Goal: Task Accomplishment & Management: Manage account settings

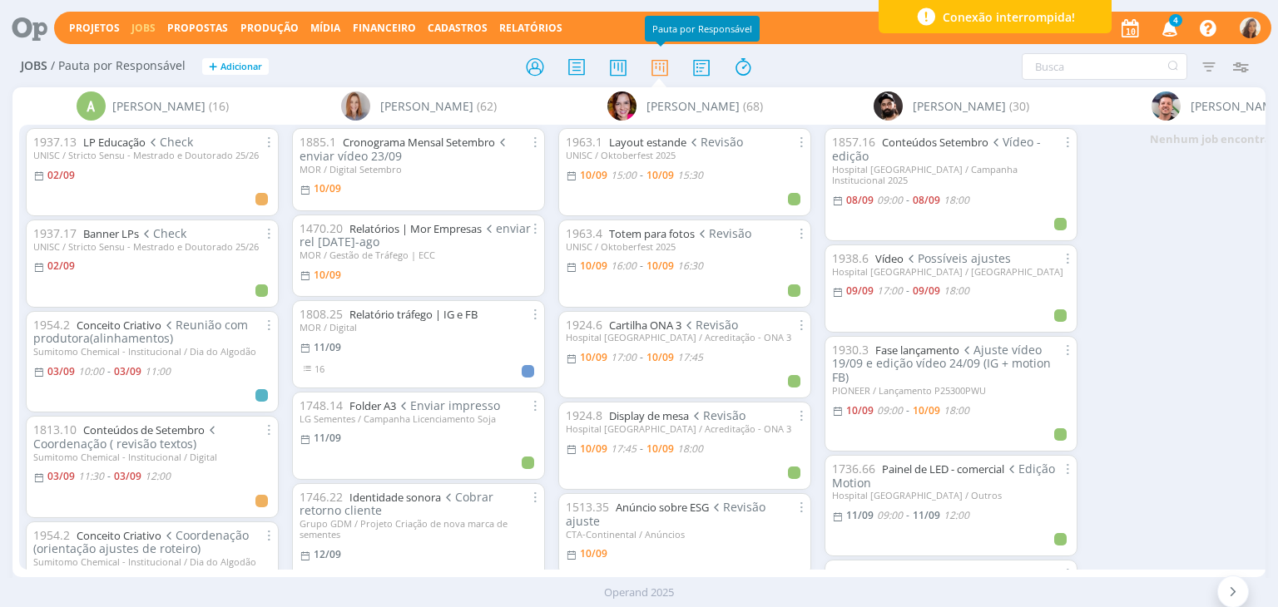
click at [1176, 27] on icon "button" at bounding box center [1170, 27] width 29 height 28
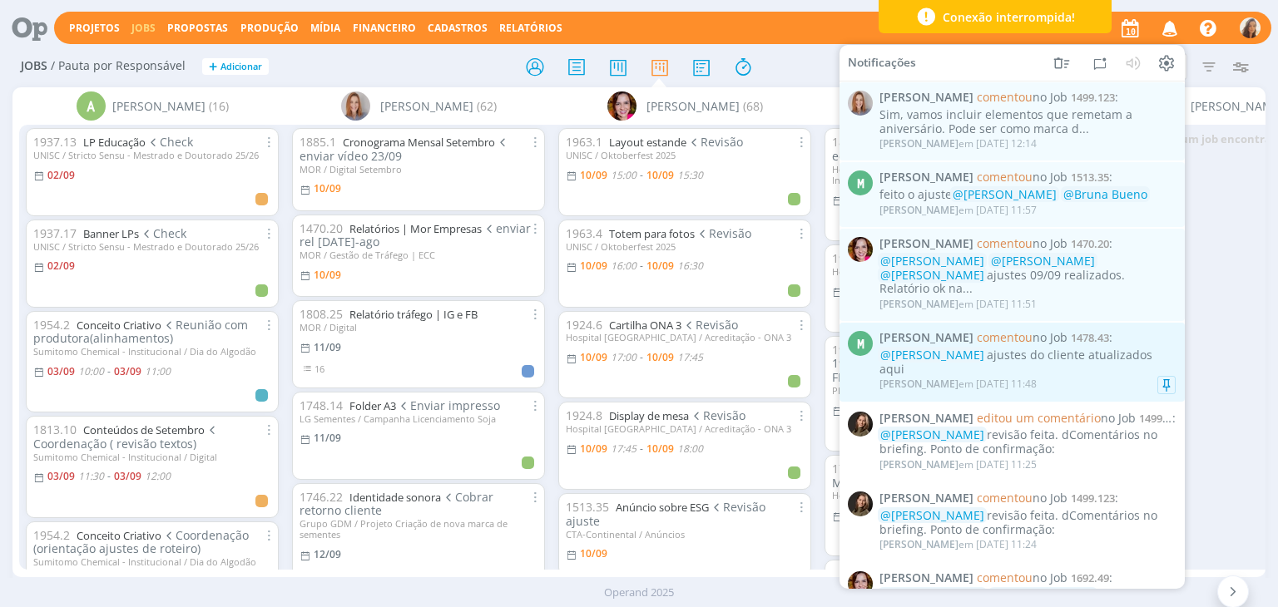
click at [1077, 376] on div "Marcel Ali em 10/09 às 11:48" at bounding box center [1027, 384] width 296 height 17
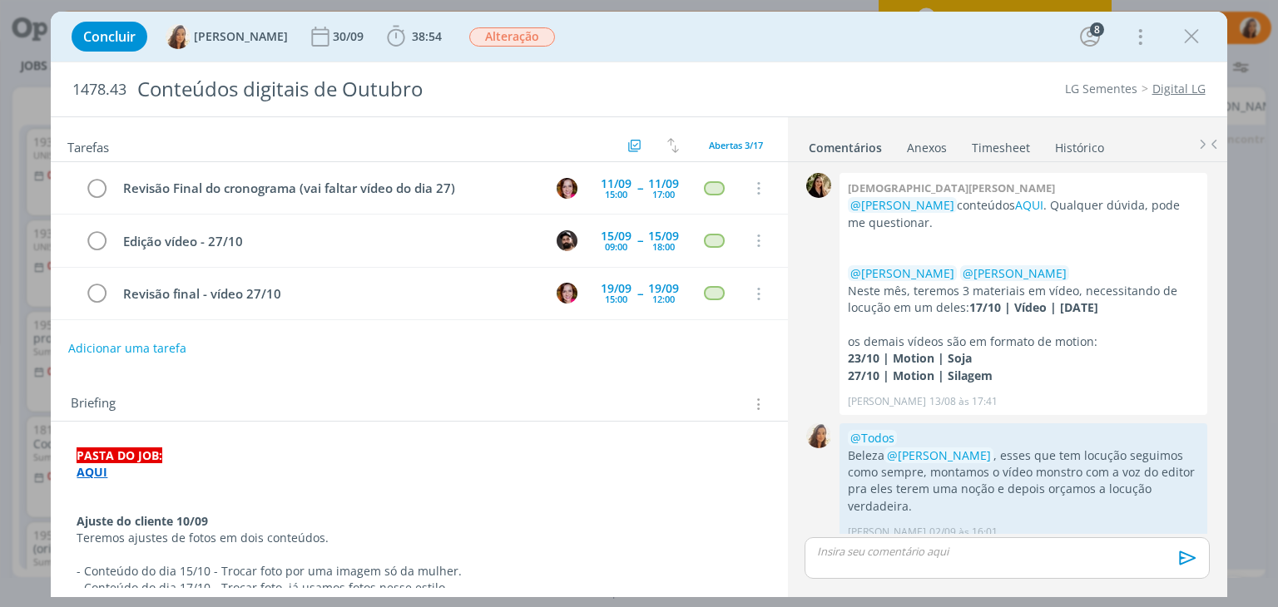
scroll to position [1251, 0]
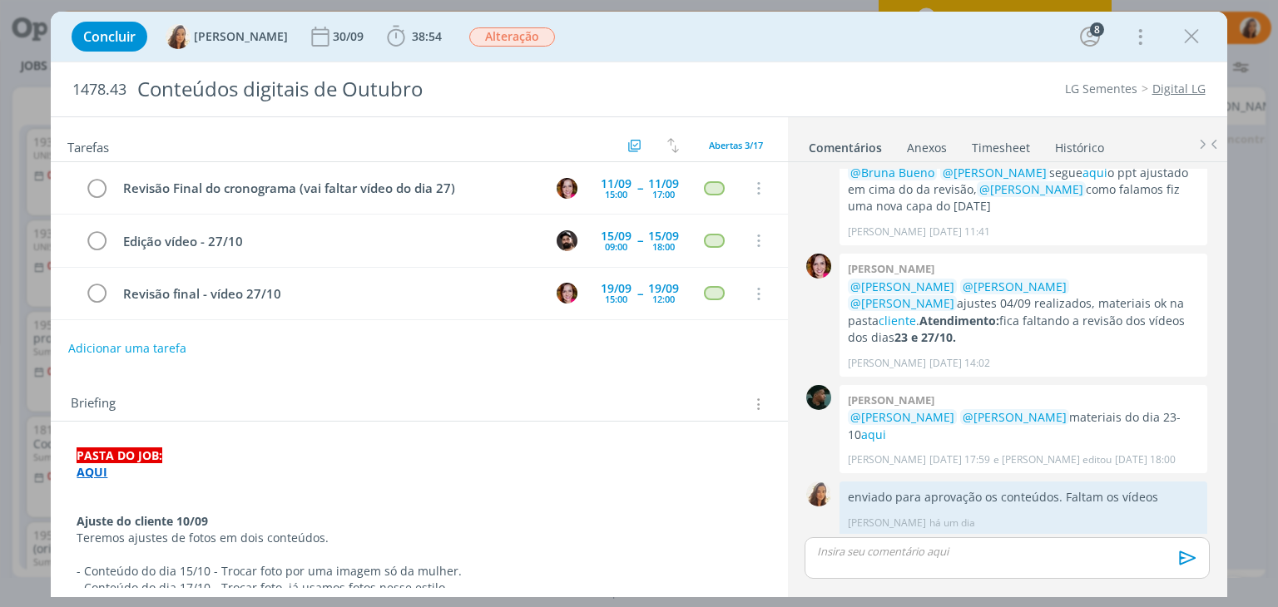
click at [1151, 569] on link "view" at bounding box center [1163, 577] width 25 height 16
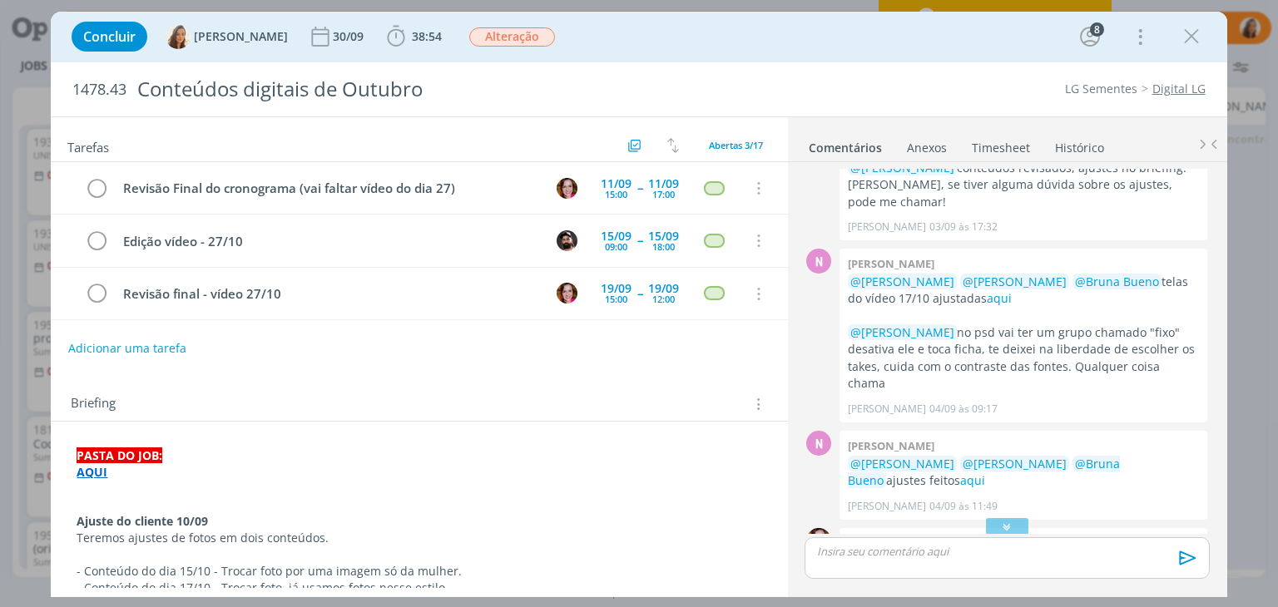
scroll to position [749, 0]
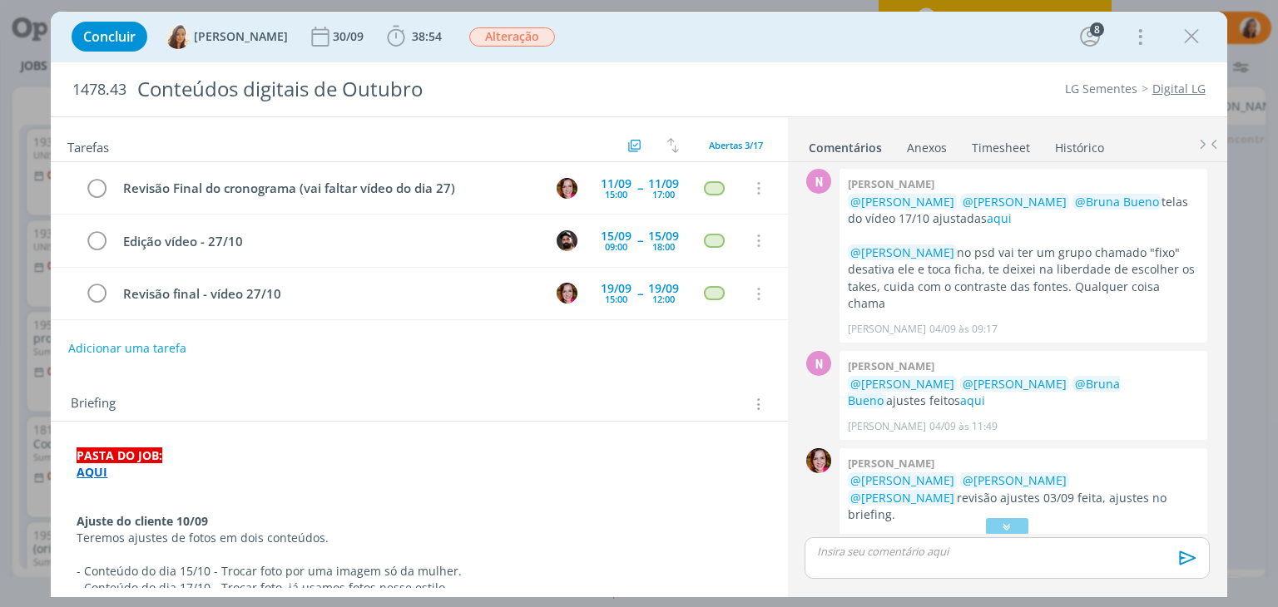
click at [942, 552] on p "dialog" at bounding box center [1007, 551] width 378 height 15
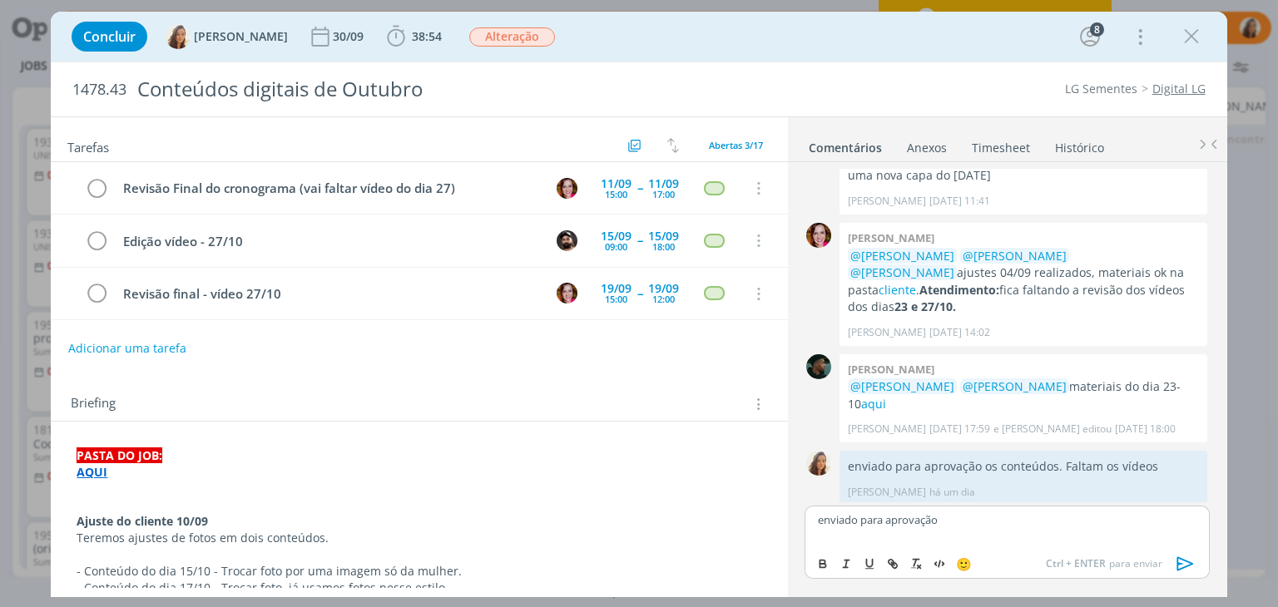
click at [1185, 568] on icon "dialog" at bounding box center [1185, 564] width 25 height 25
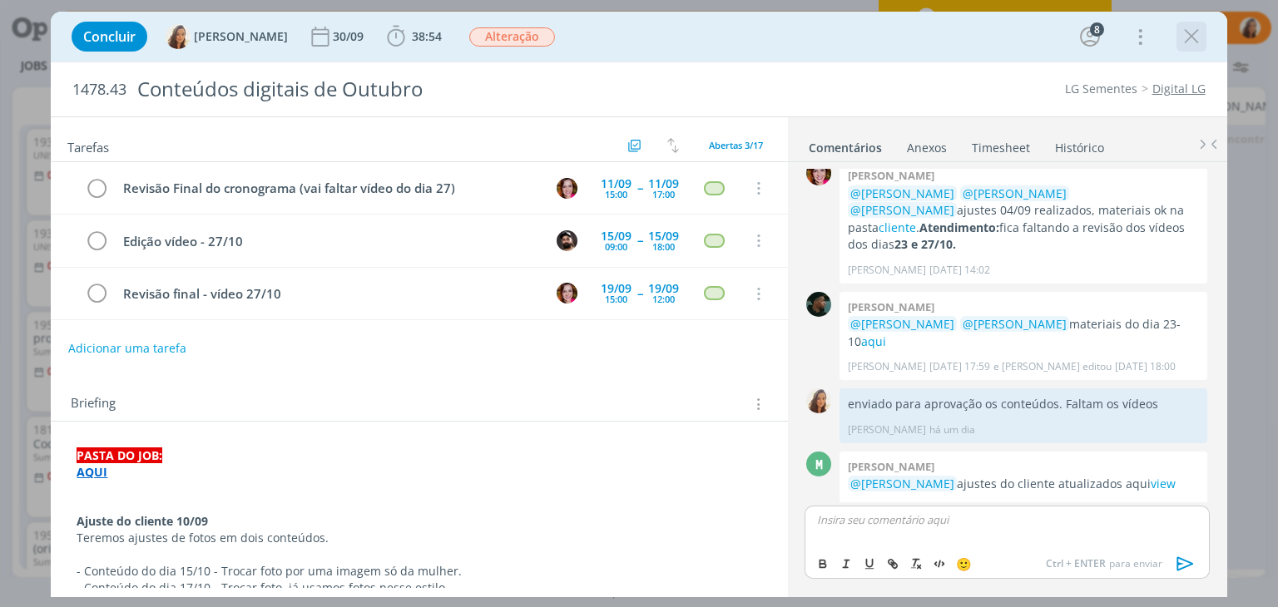
click at [1191, 36] on icon "dialog" at bounding box center [1191, 36] width 25 height 25
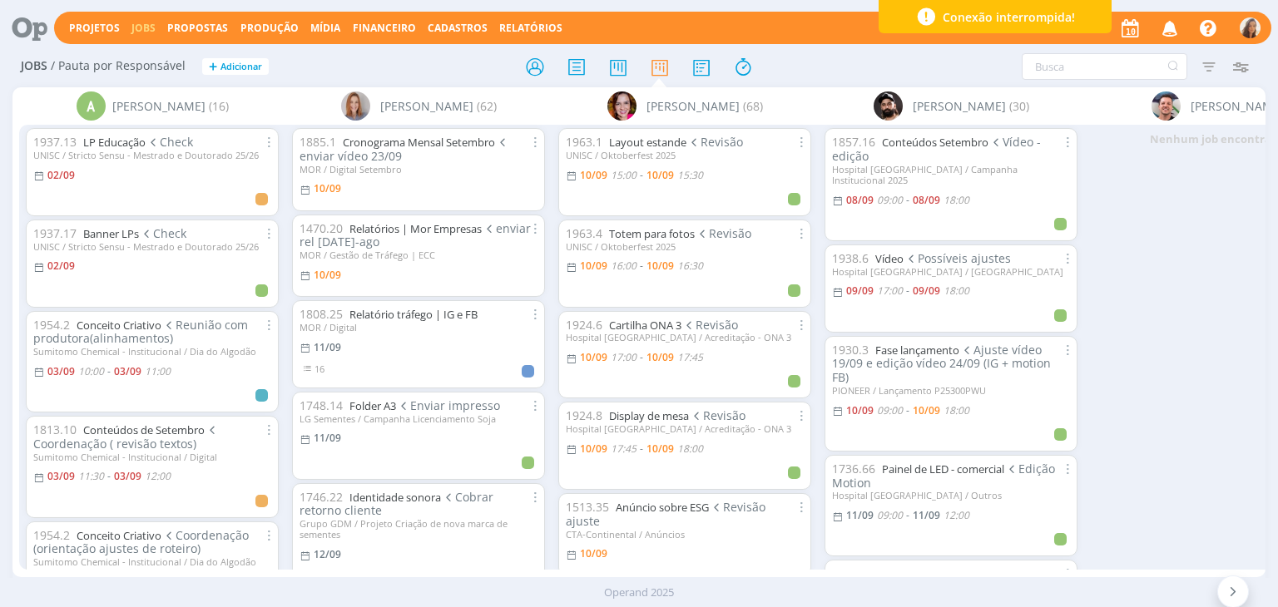
click at [1161, 23] on icon "button" at bounding box center [1170, 27] width 29 height 28
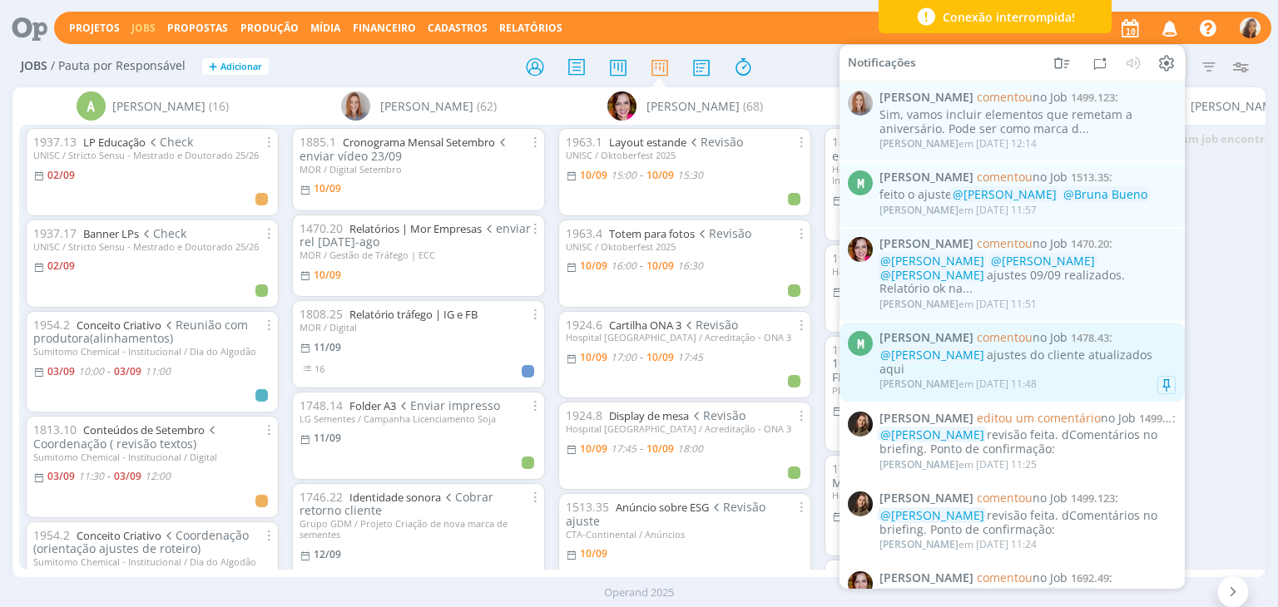
click at [1045, 376] on div "Marcel Ali em 10/09 às 11:48" at bounding box center [1027, 384] width 296 height 17
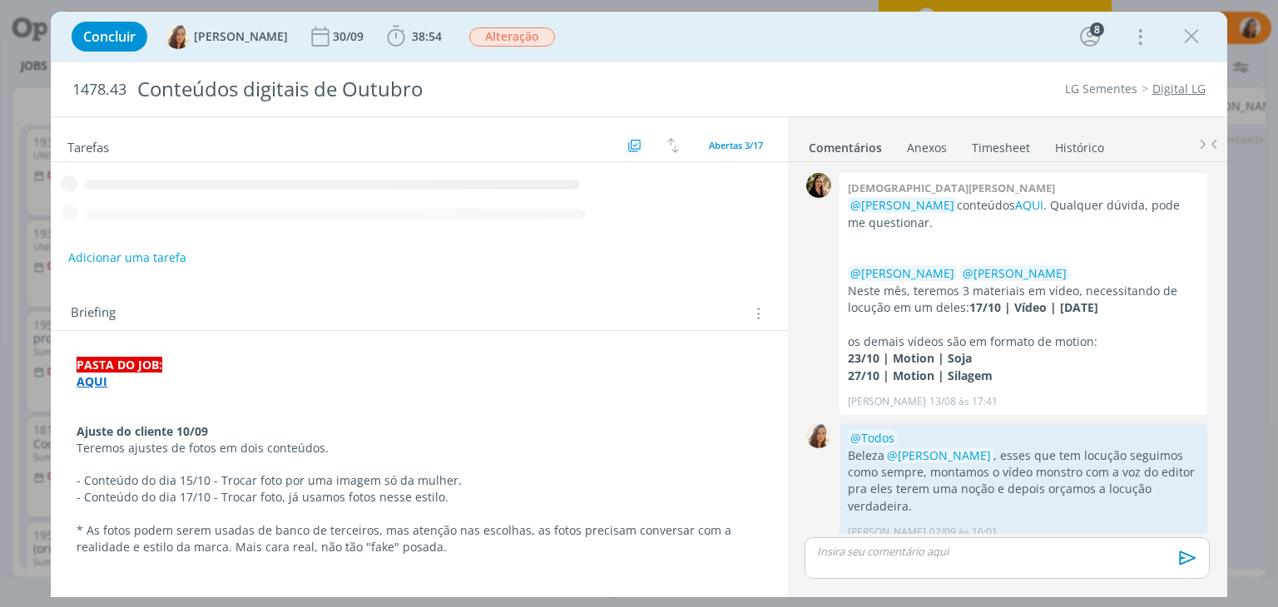
scroll to position [1314, 0]
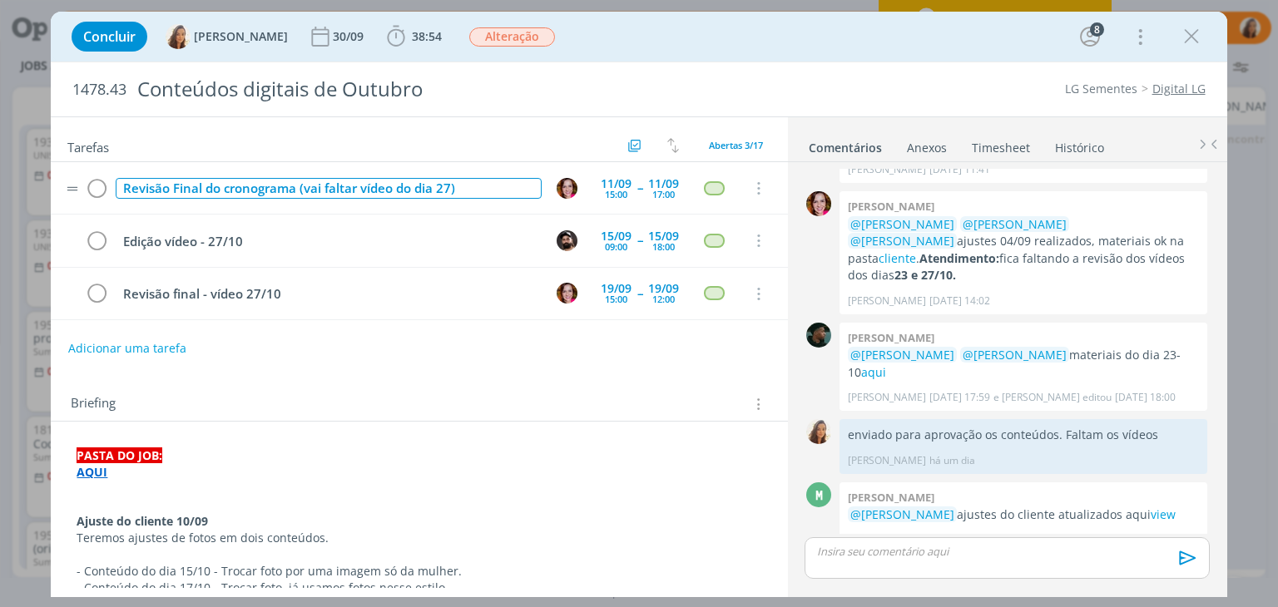
click at [298, 190] on div "Revisão Final do cronograma (vai faltar vídeo do dia 27)" at bounding box center [328, 188] width 425 height 21
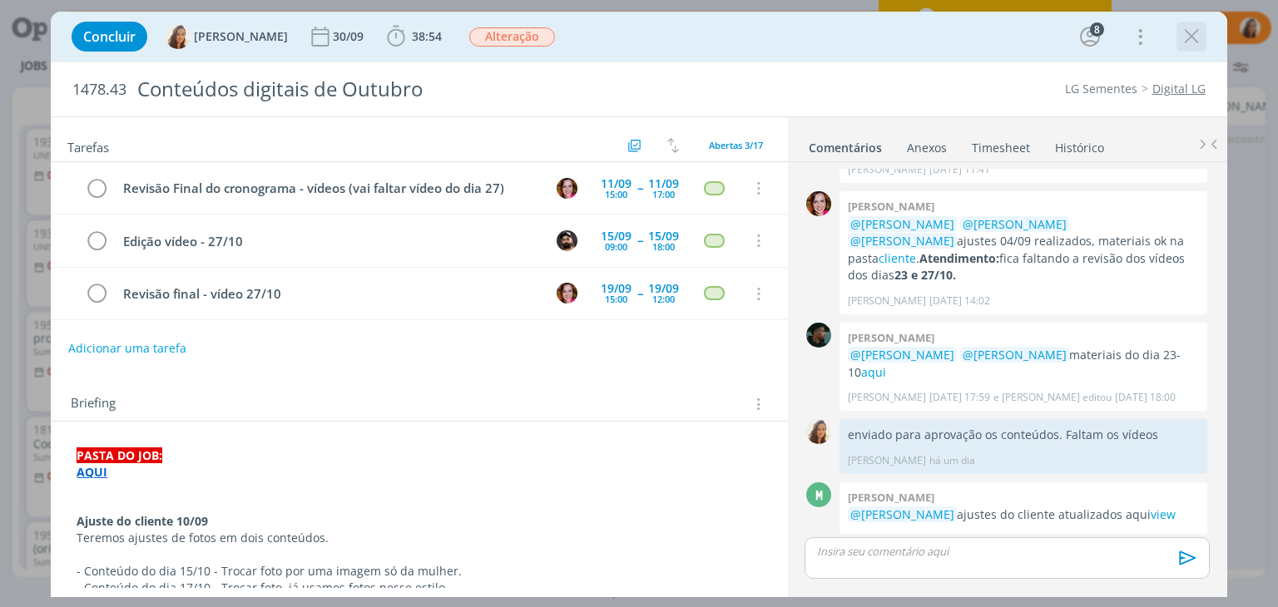
click at [1197, 44] on icon "dialog" at bounding box center [1191, 36] width 25 height 25
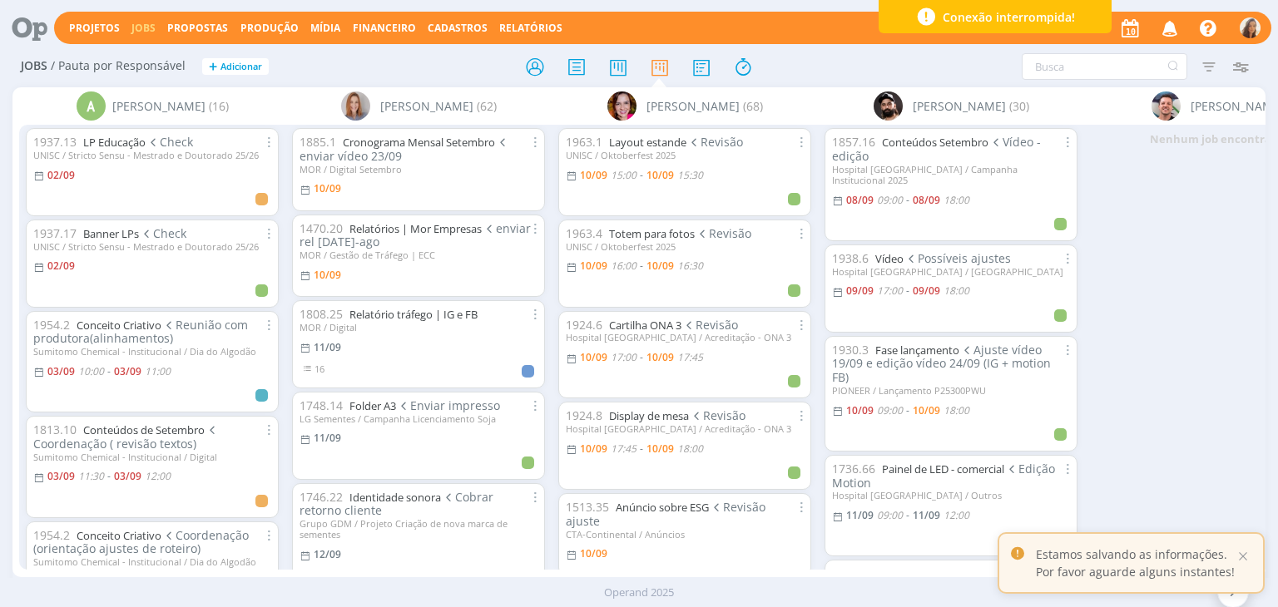
click at [1178, 17] on icon "button" at bounding box center [1170, 27] width 29 height 28
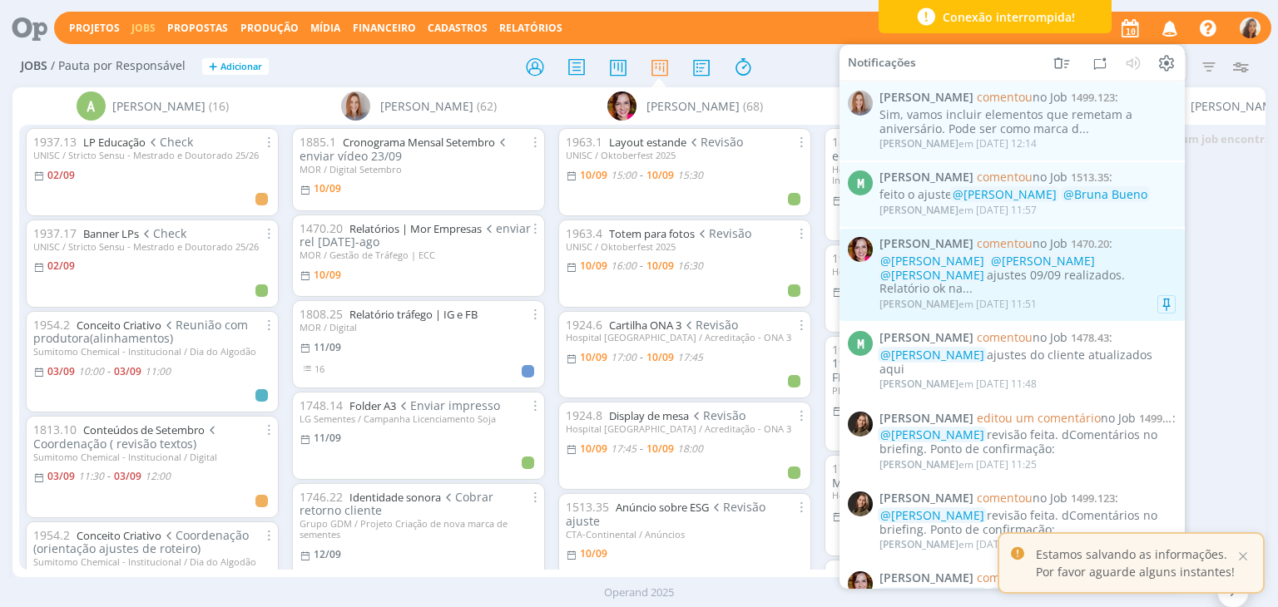
click at [1063, 275] on div "@Yuri Lopardo @Amanda Oliveira @Vanessa Feron ajustes 09/09 realizados. Relatór…" at bounding box center [1027, 276] width 296 height 42
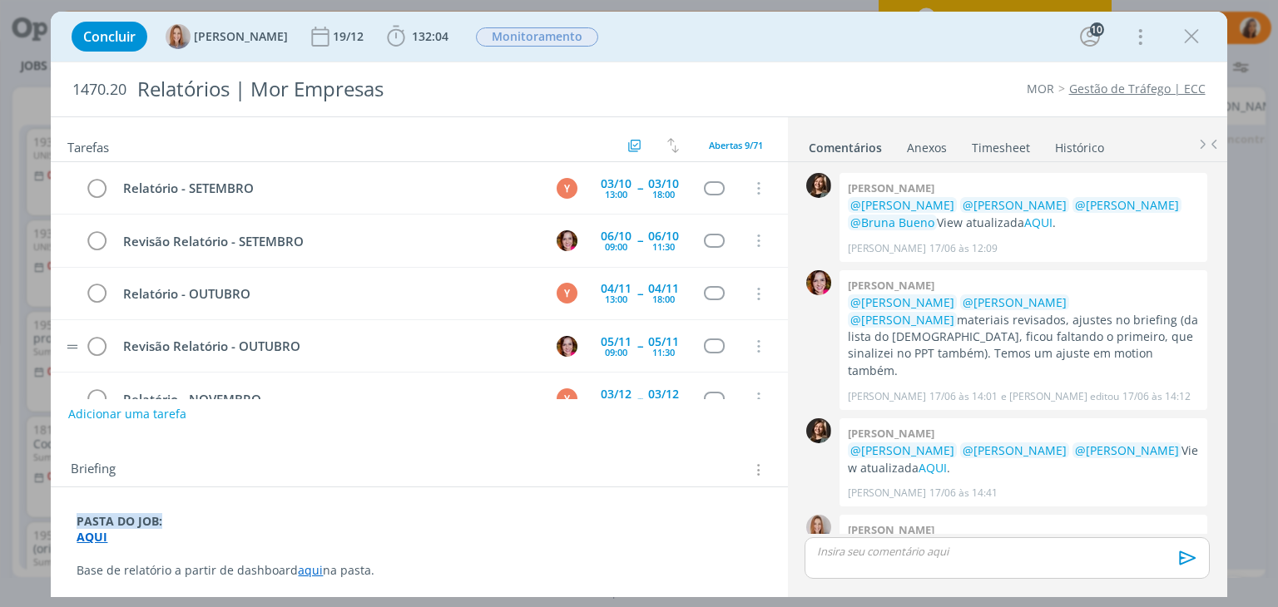
scroll to position [1676, 0]
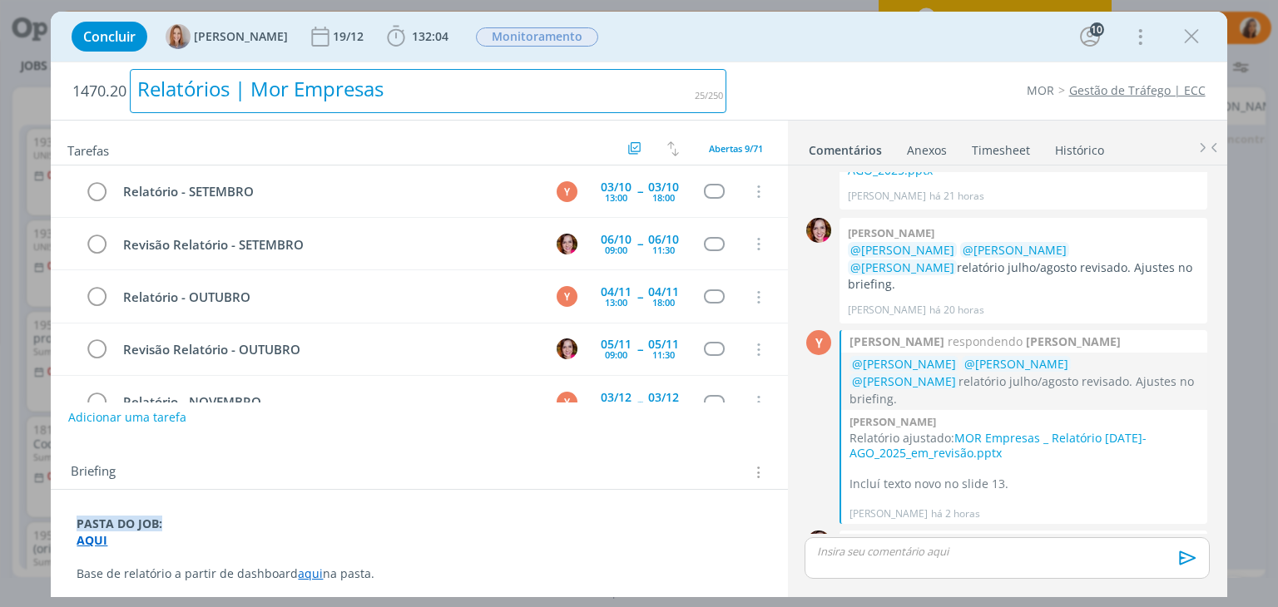
click at [320, 91] on div "Relatórios | Mor Empresas" at bounding box center [428, 91] width 597 height 44
copy div "Relatórios | Mor Empresas"
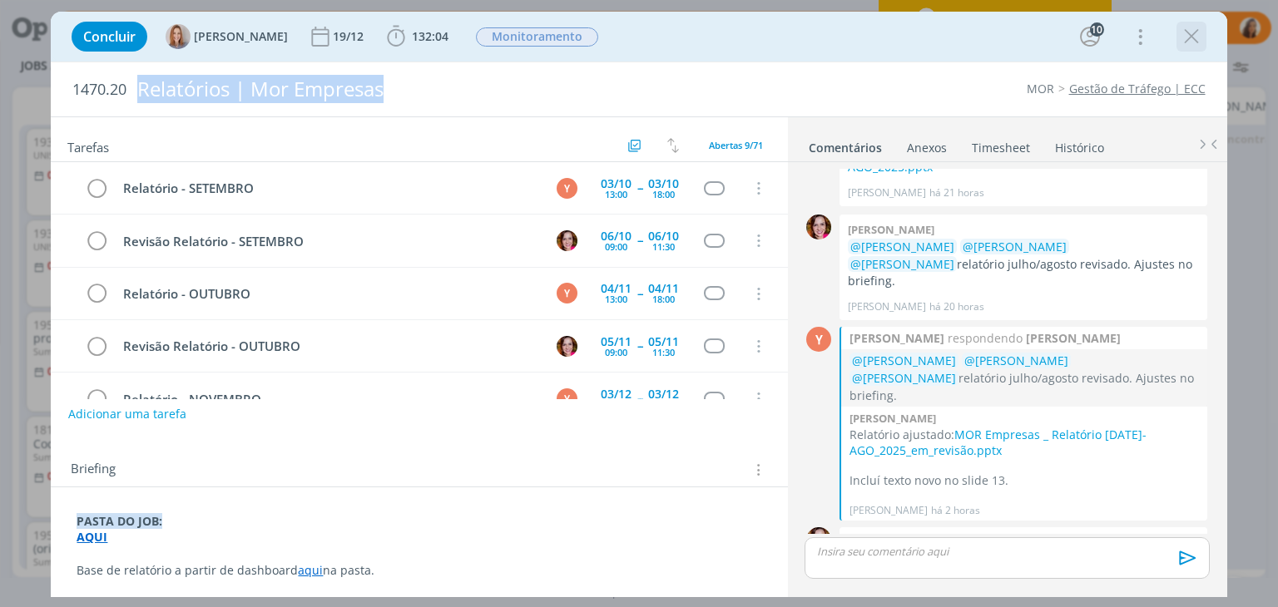
click at [1182, 35] on icon "dialog" at bounding box center [1191, 36] width 25 height 25
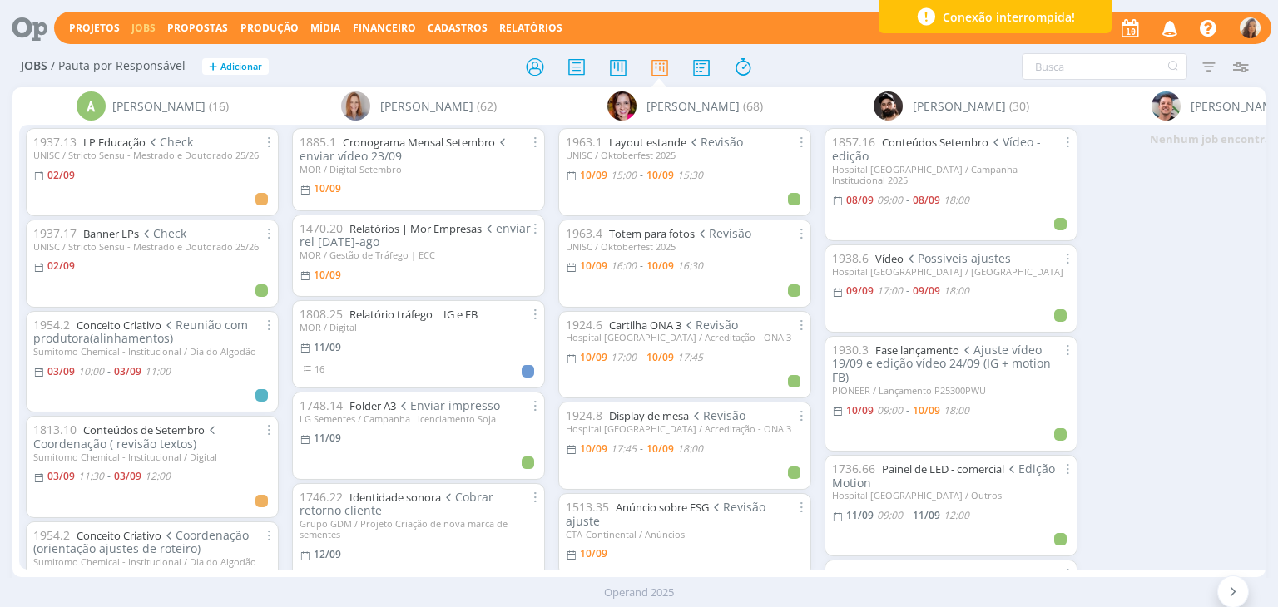
click at [1168, 30] on icon "button" at bounding box center [1170, 27] width 29 height 28
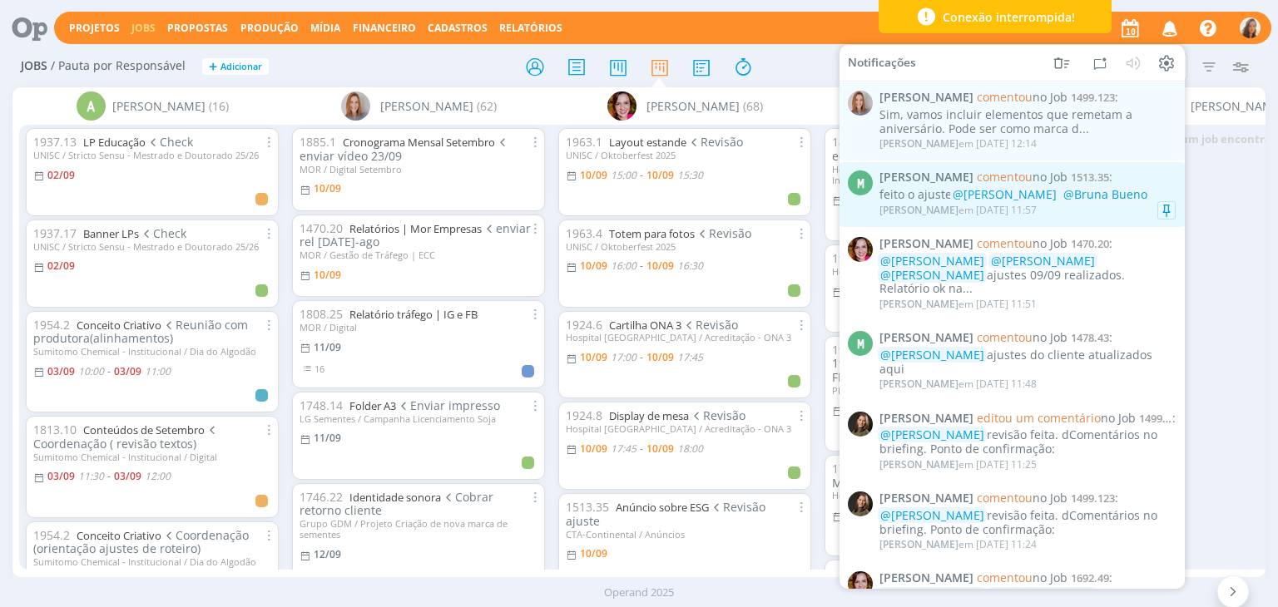
click at [1092, 198] on span "@Bruna Bueno" at bounding box center [1105, 194] width 84 height 16
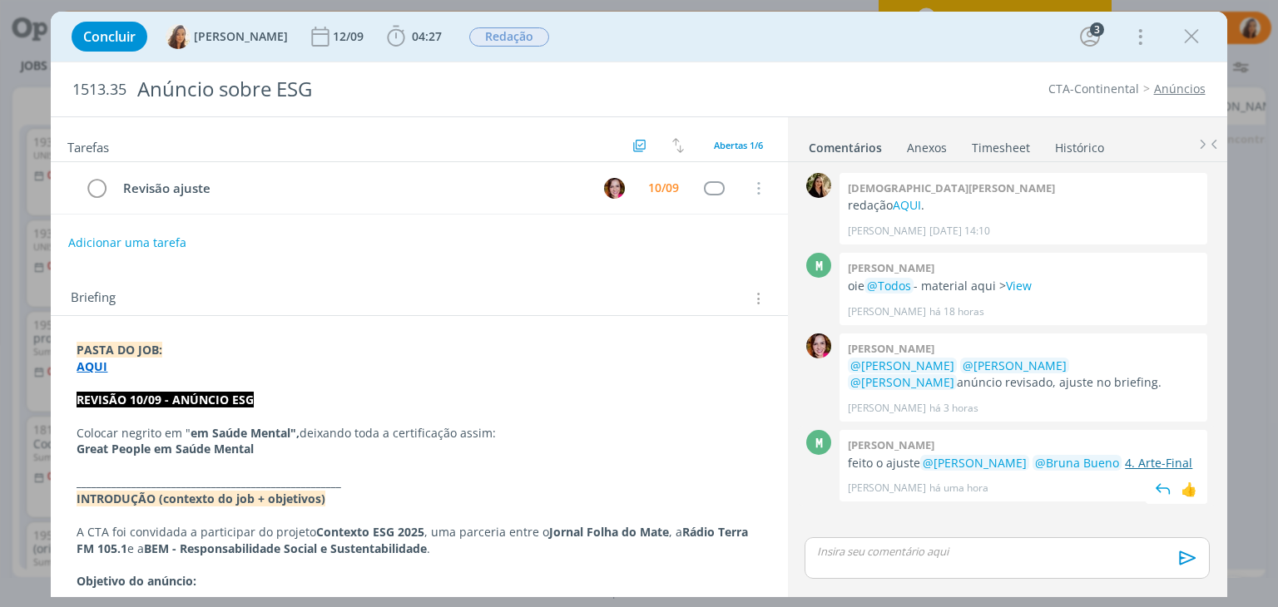
click at [1154, 462] on link "4. Arte-Final" at bounding box center [1158, 463] width 67 height 16
click at [93, 365] on strong "AQUI" at bounding box center [92, 367] width 31 height 16
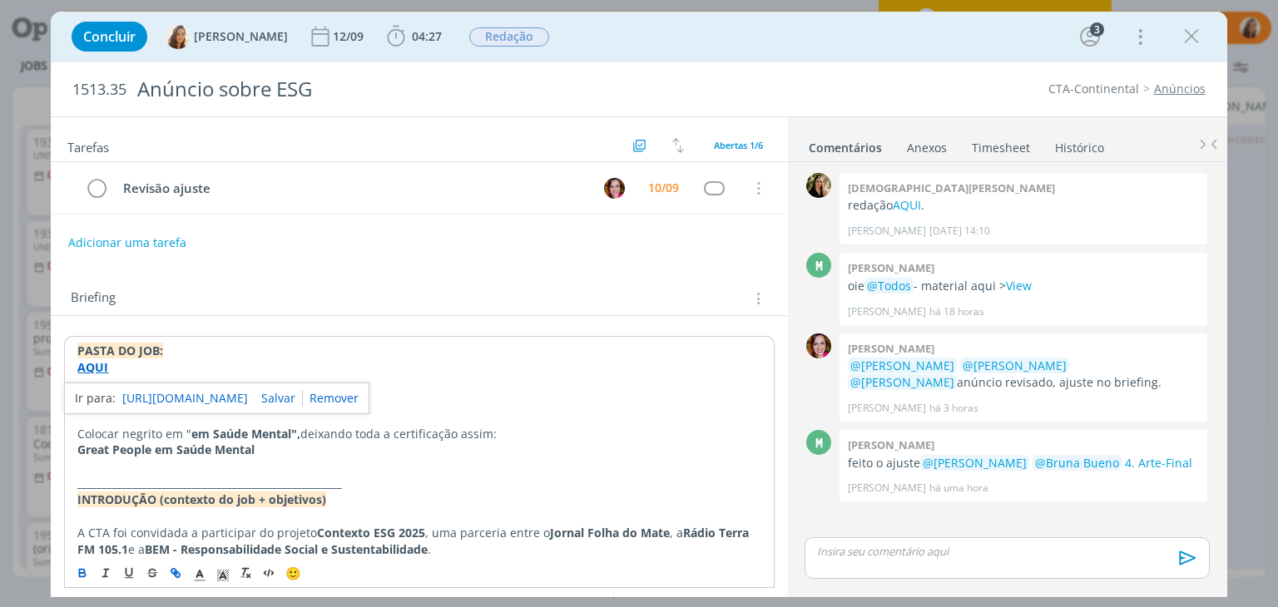
click at [158, 399] on link "https://sobeae.sharepoint.com/:f:/s/SOBEAE/Em7KylxVSjVFlzq11d3BHg0Bgn8h9QJmKykq…" at bounding box center [185, 399] width 126 height 22
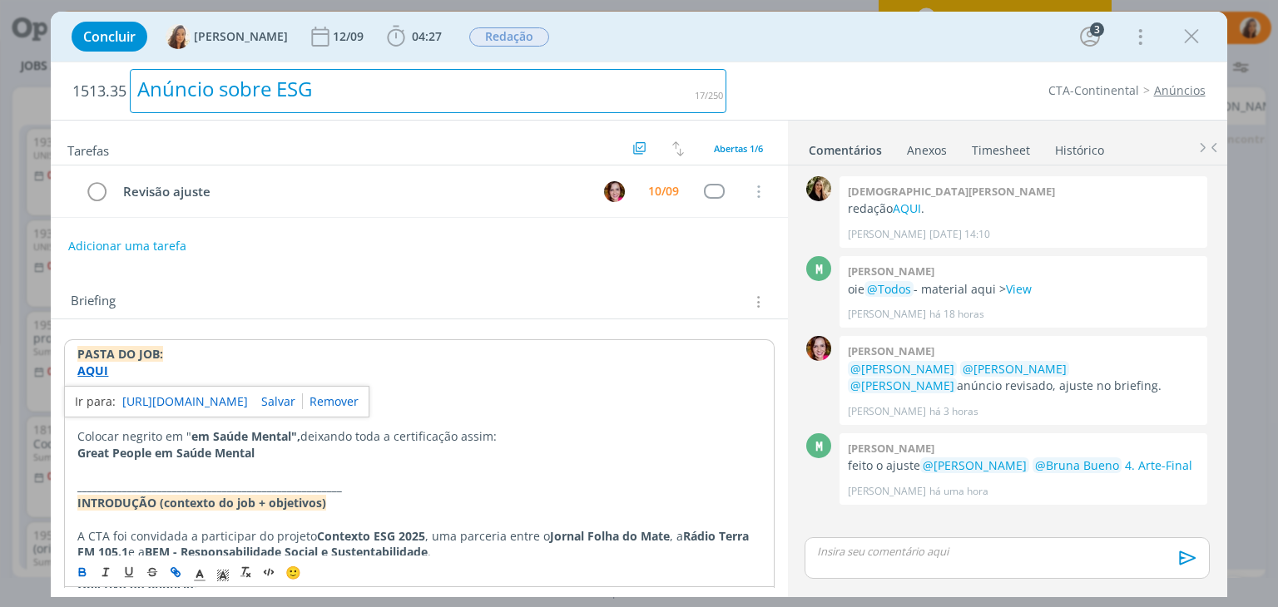
click at [222, 91] on div "Anúncio sobre ESG" at bounding box center [428, 91] width 597 height 44
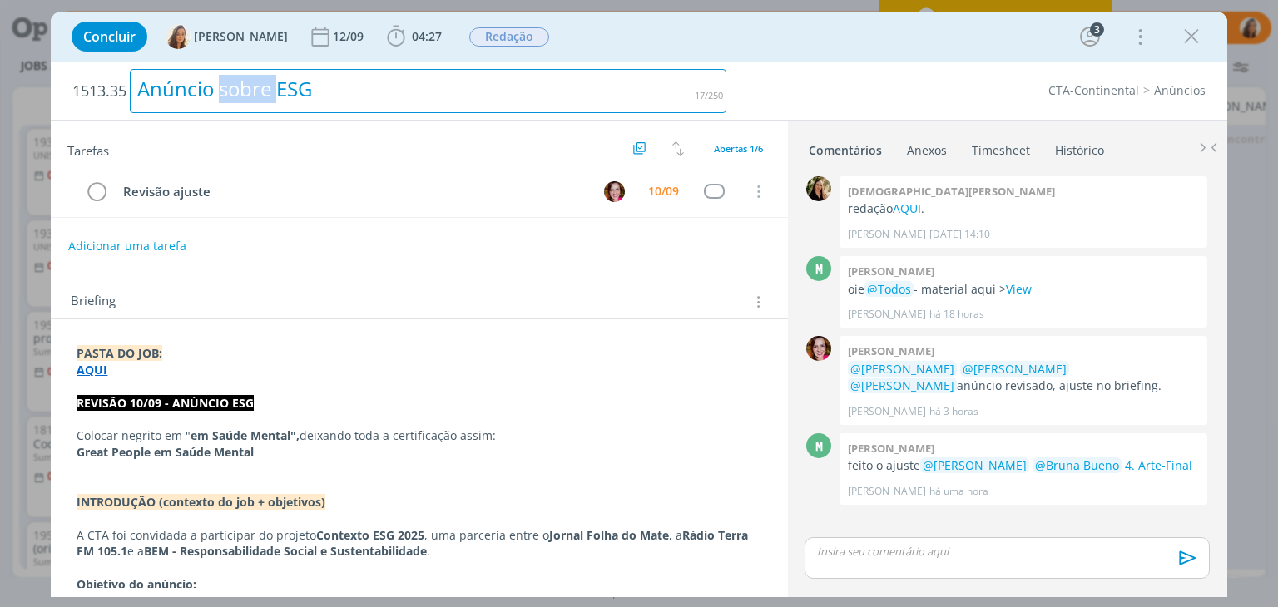
click at [222, 91] on div "Anúncio sobre ESG" at bounding box center [428, 91] width 597 height 44
copy div "Anúncio sobre ESG"
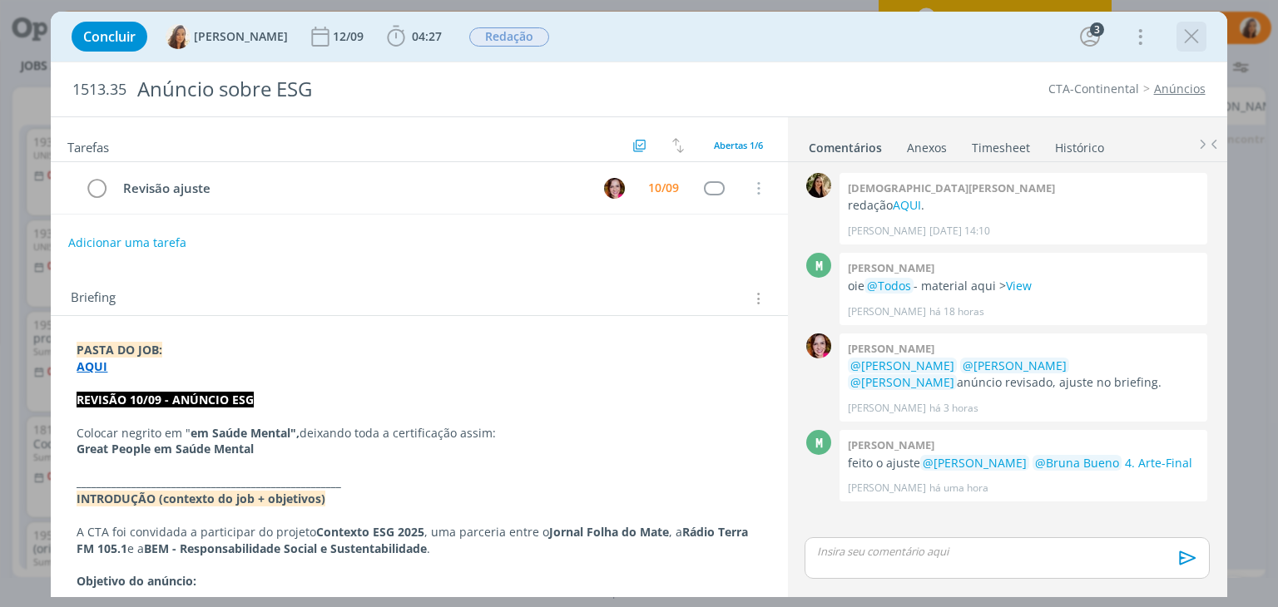
click at [1187, 47] on icon "dialog" at bounding box center [1191, 36] width 25 height 25
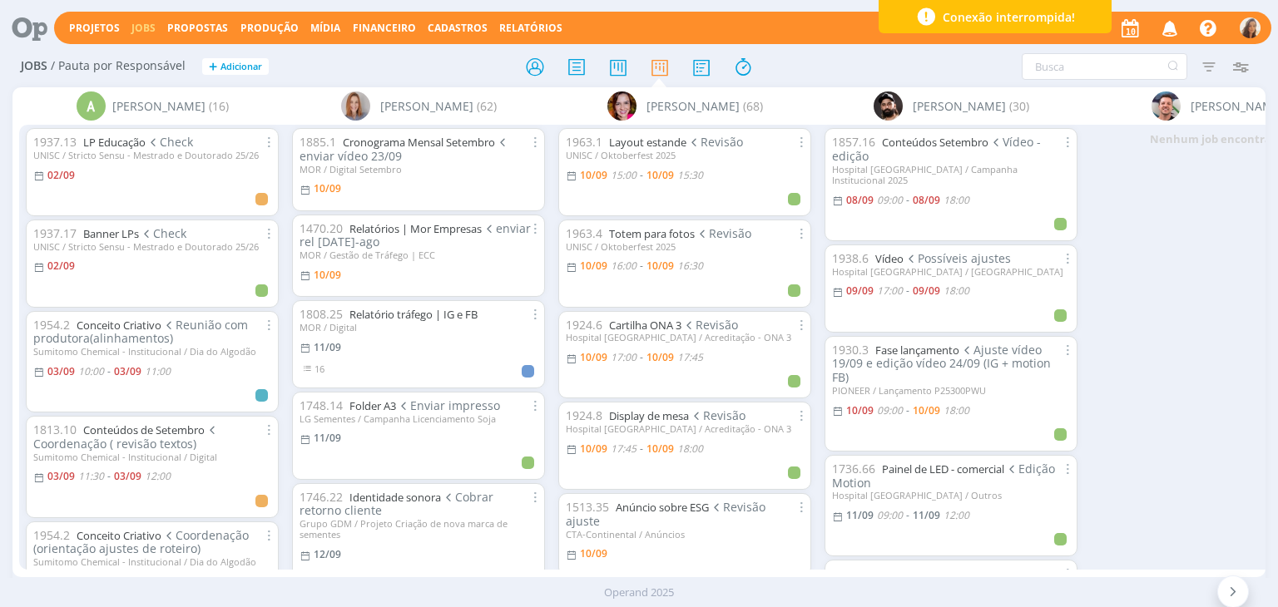
click at [1172, 25] on icon "button" at bounding box center [1170, 27] width 29 height 28
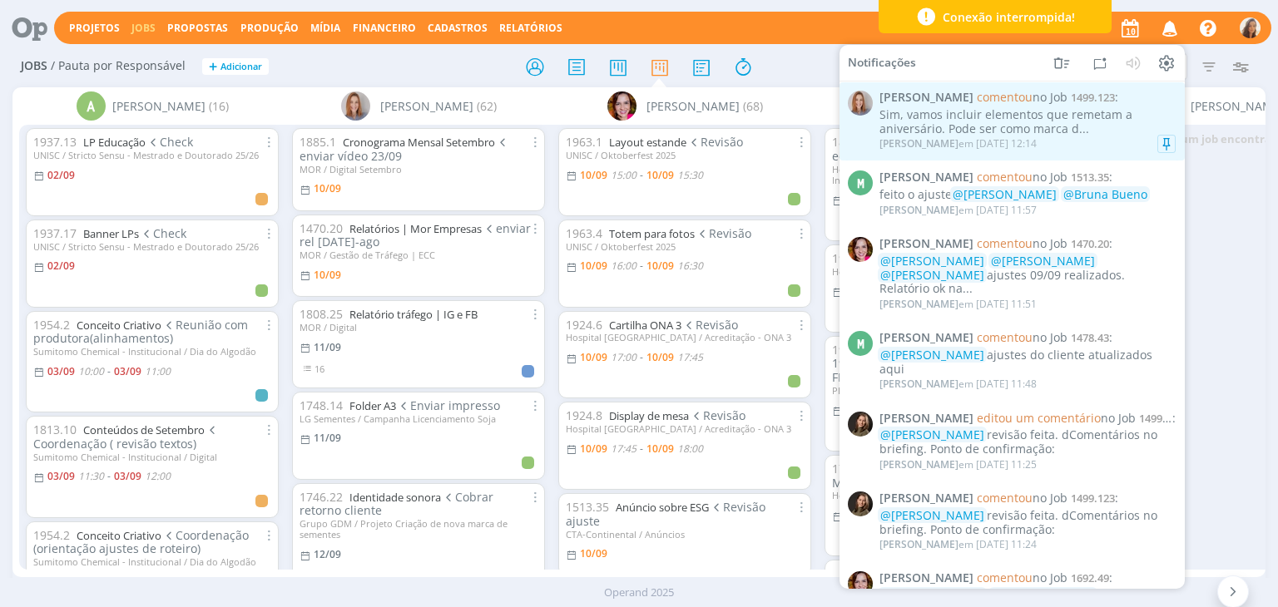
click at [1052, 106] on div "Amanda Oliveira comentou no Job 1499.123 : Sim, vamos incluir elementos que rem…" at bounding box center [1027, 122] width 296 height 62
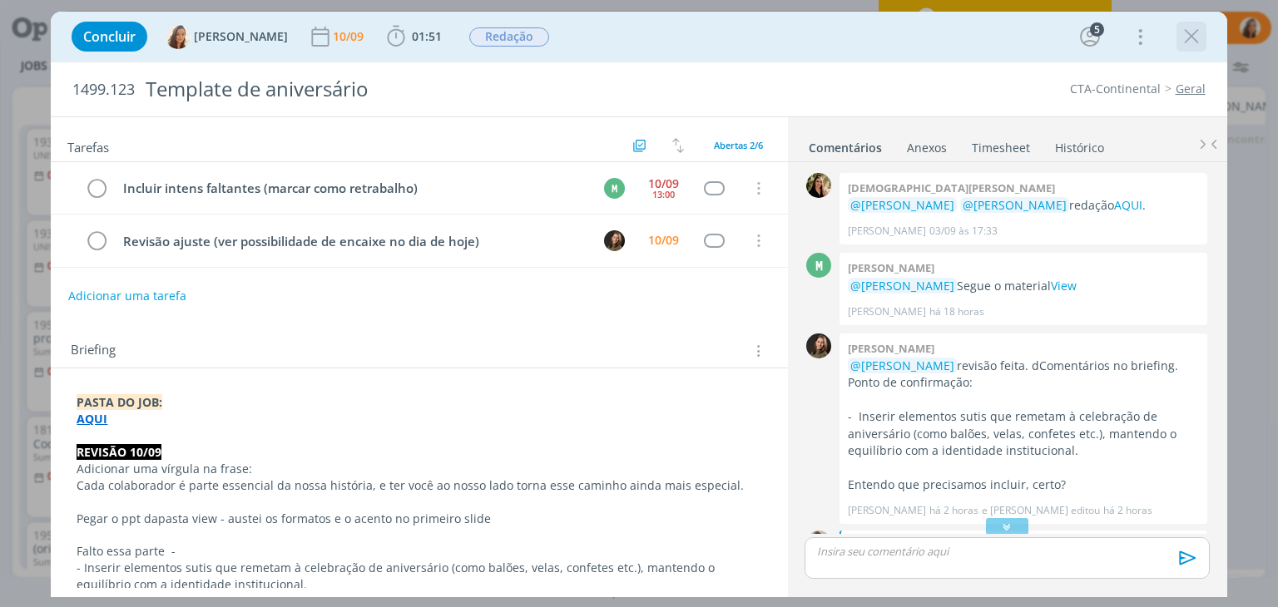
click at [1196, 37] on icon "dialog" at bounding box center [1191, 36] width 25 height 25
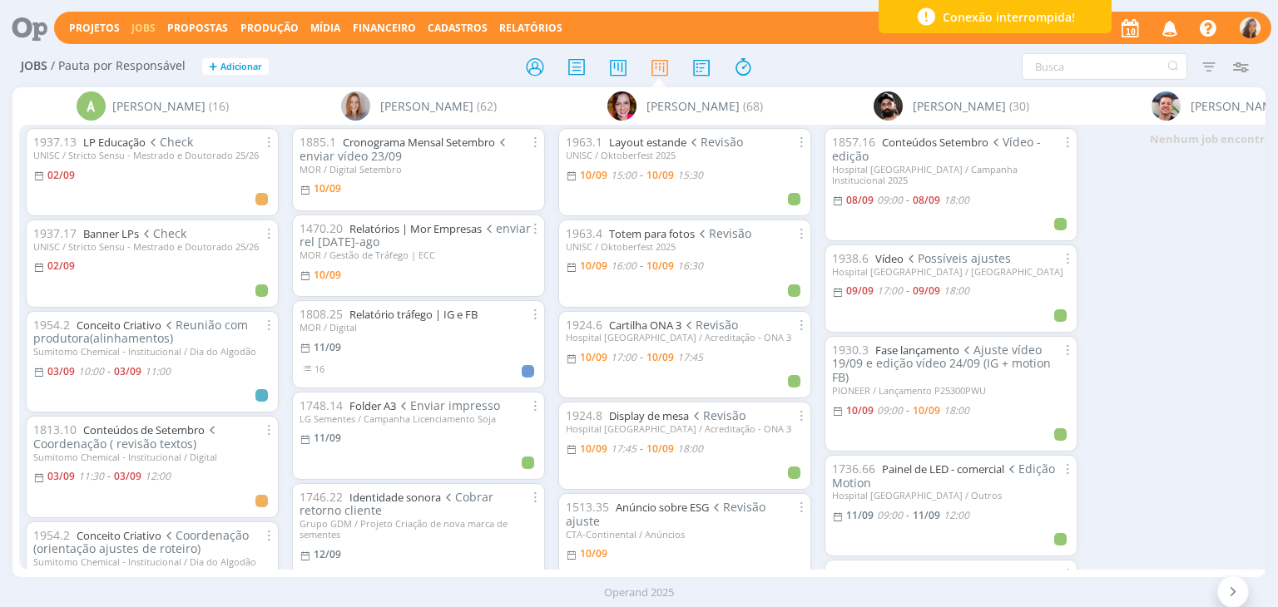
drag, startPoint x: 12, startPoint y: 21, endPoint x: 113, endPoint y: 0, distance: 103.6
click at [12, 21] on icon at bounding box center [24, 28] width 34 height 32
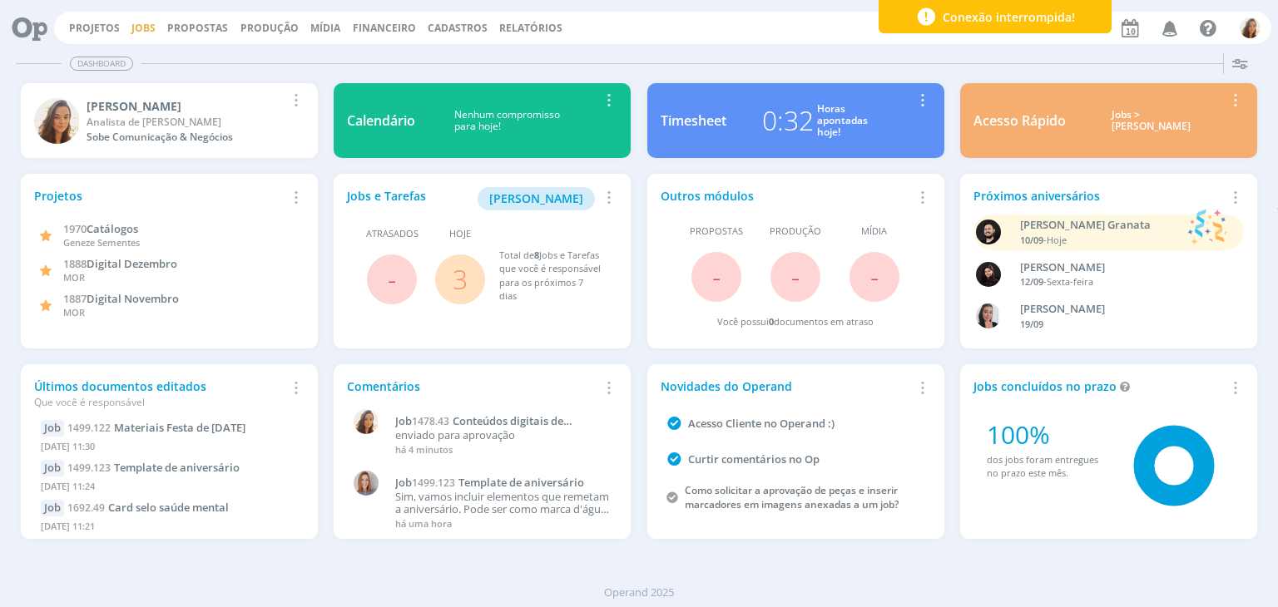
click at [146, 25] on link "Jobs" at bounding box center [143, 28] width 24 height 14
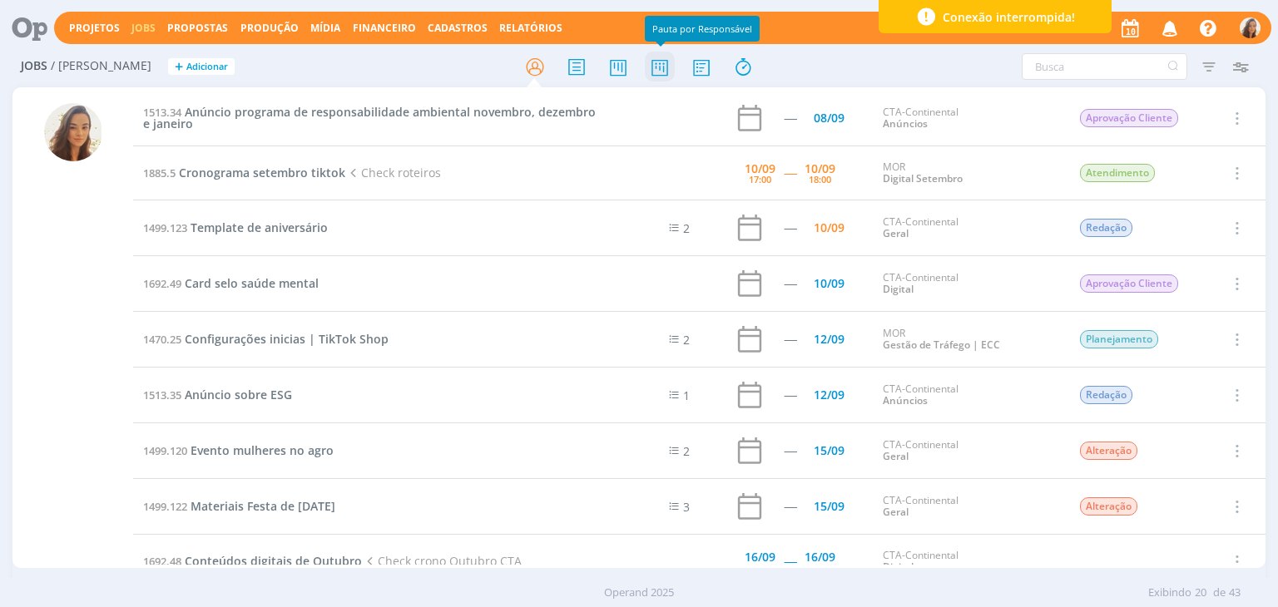
click at [658, 74] on icon at bounding box center [660, 67] width 30 height 32
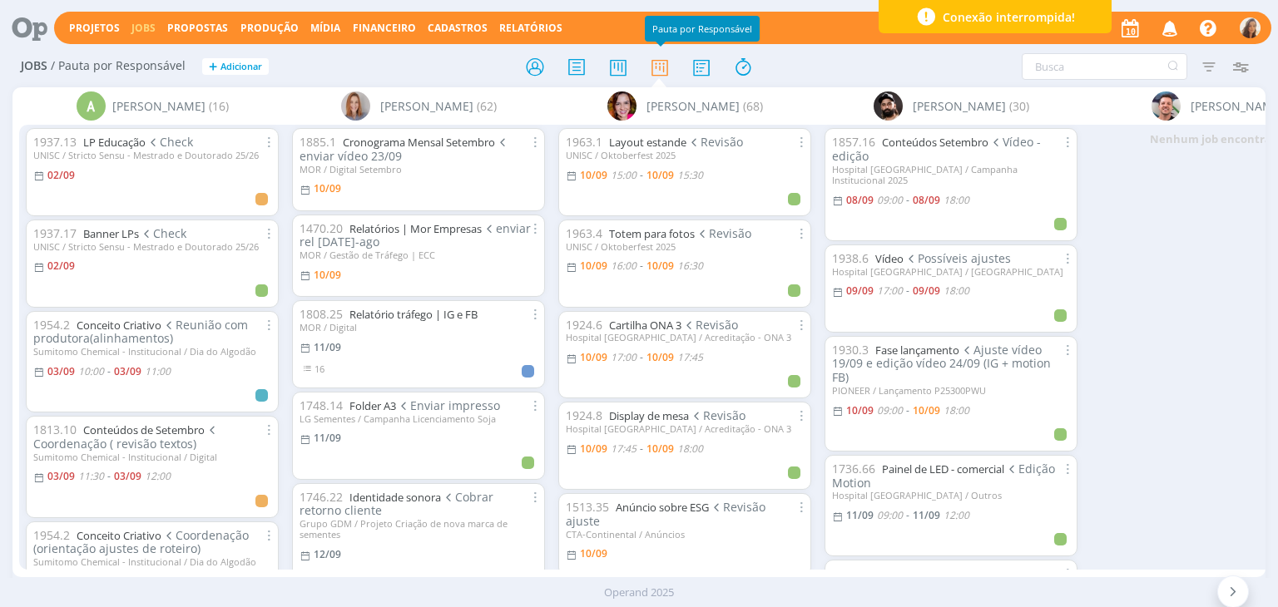
click at [140, 27] on link "Jobs" at bounding box center [143, 28] width 24 height 14
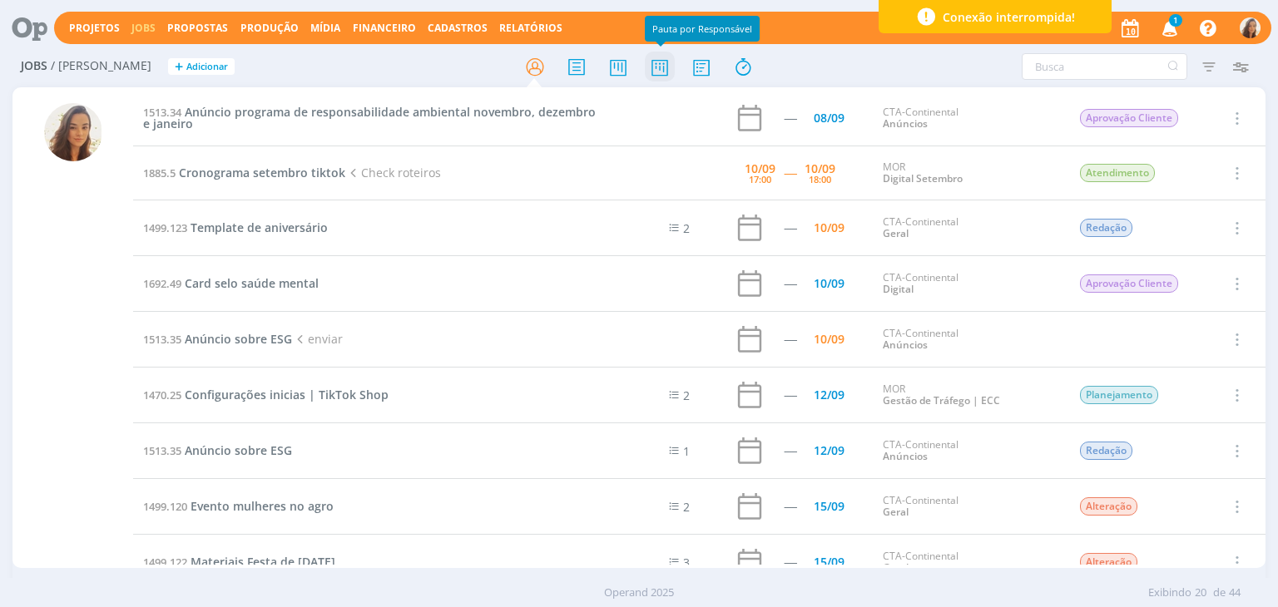
click at [669, 71] on icon at bounding box center [660, 67] width 30 height 32
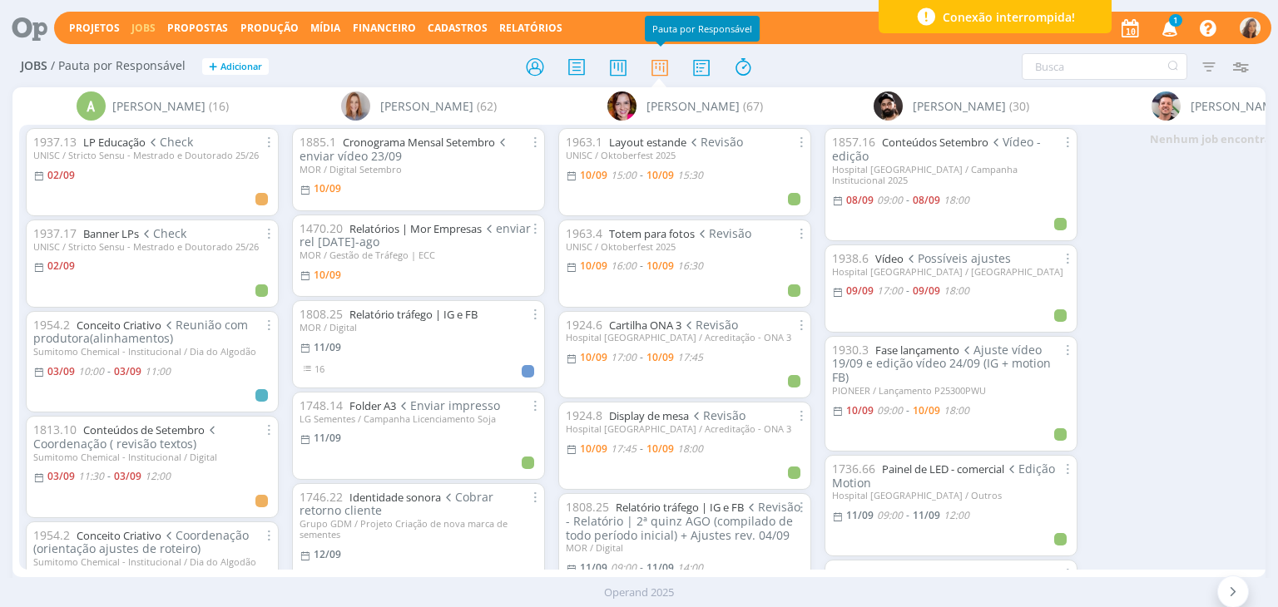
click at [1173, 29] on icon "button" at bounding box center [1170, 27] width 29 height 28
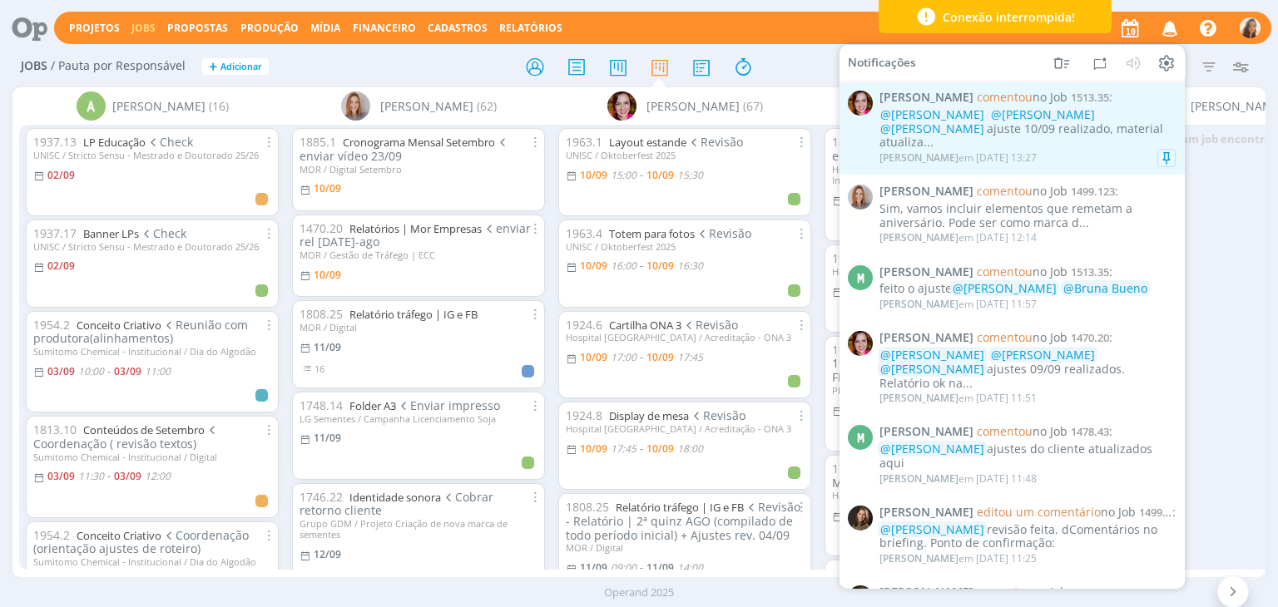
click at [989, 129] on div "@Marcel Ali @Amanda Oliveira @Vanessa Feron ajuste 10/09 realizado, material at…" at bounding box center [1027, 129] width 296 height 42
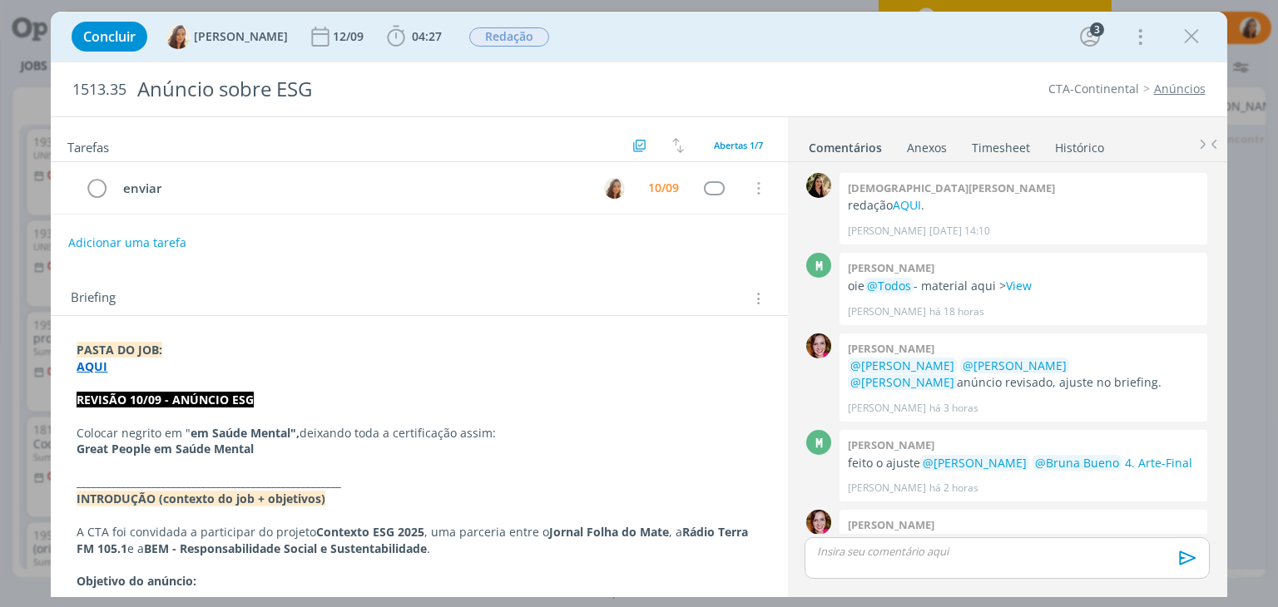
scroll to position [85, 0]
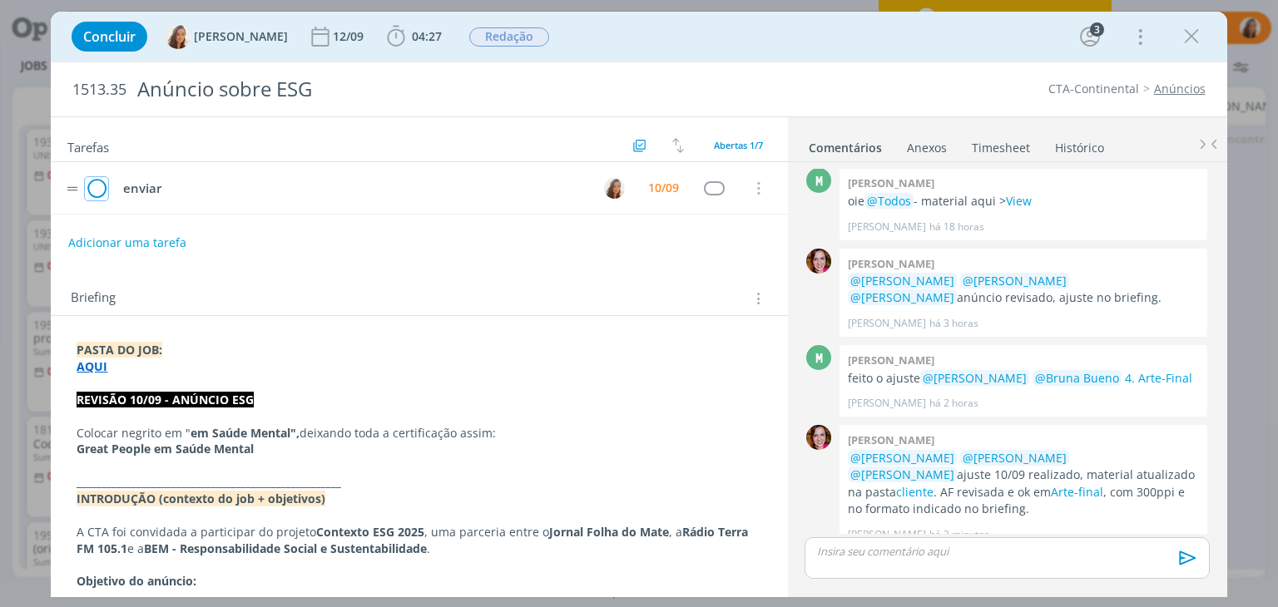
click at [97, 193] on icon "dialog" at bounding box center [96, 188] width 23 height 25
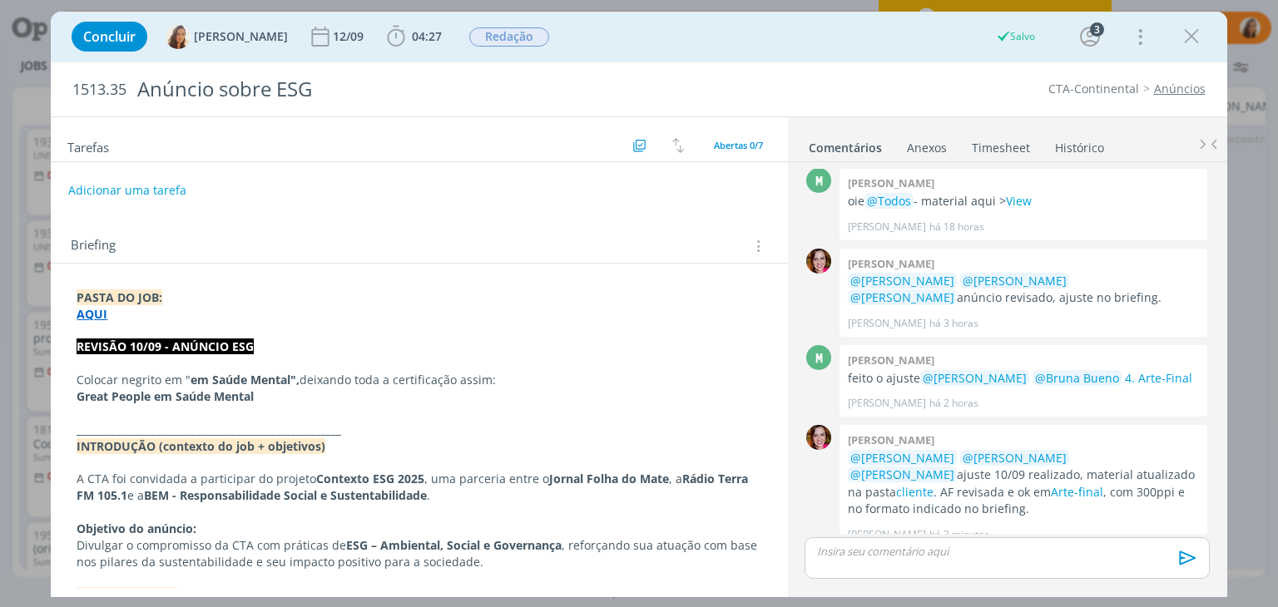
click at [1017, 570] on div "dialog" at bounding box center [1007, 558] width 404 height 42
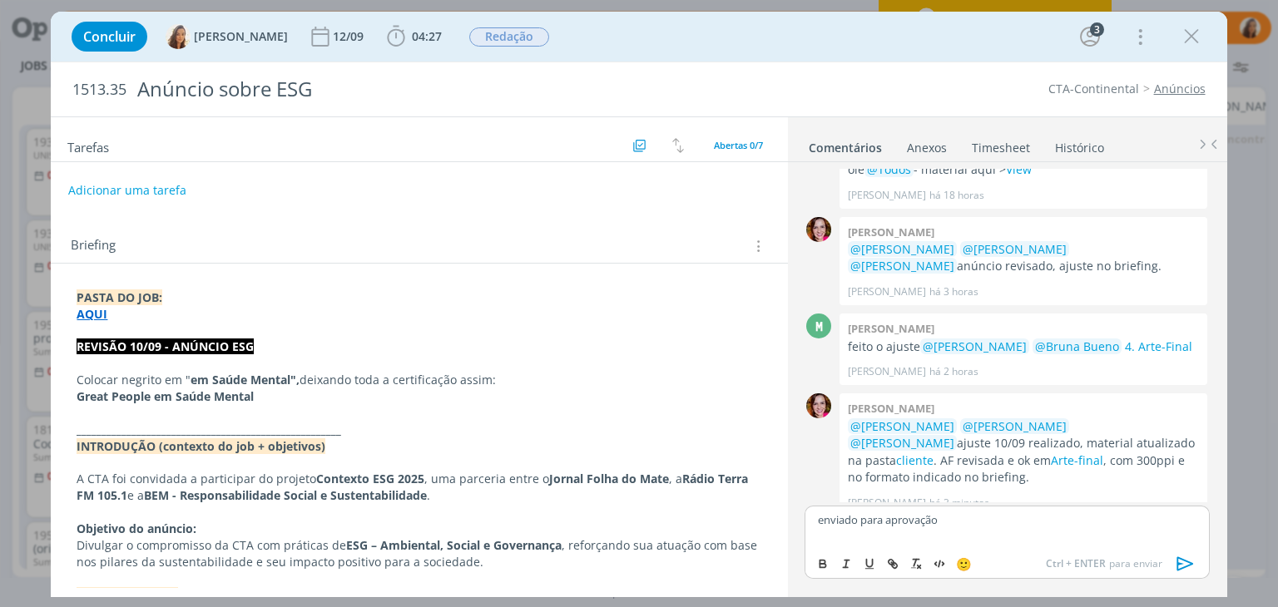
click at [1185, 567] on icon "dialog" at bounding box center [1184, 564] width 17 height 14
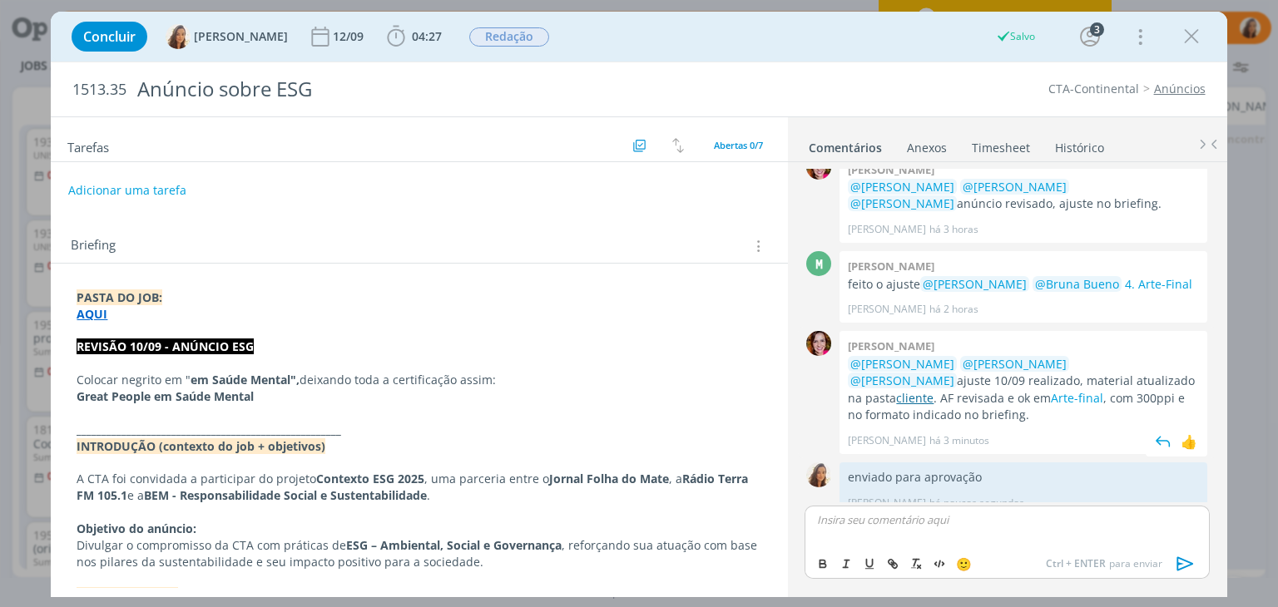
click at [933, 390] on link "cliente" at bounding box center [914, 398] width 37 height 16
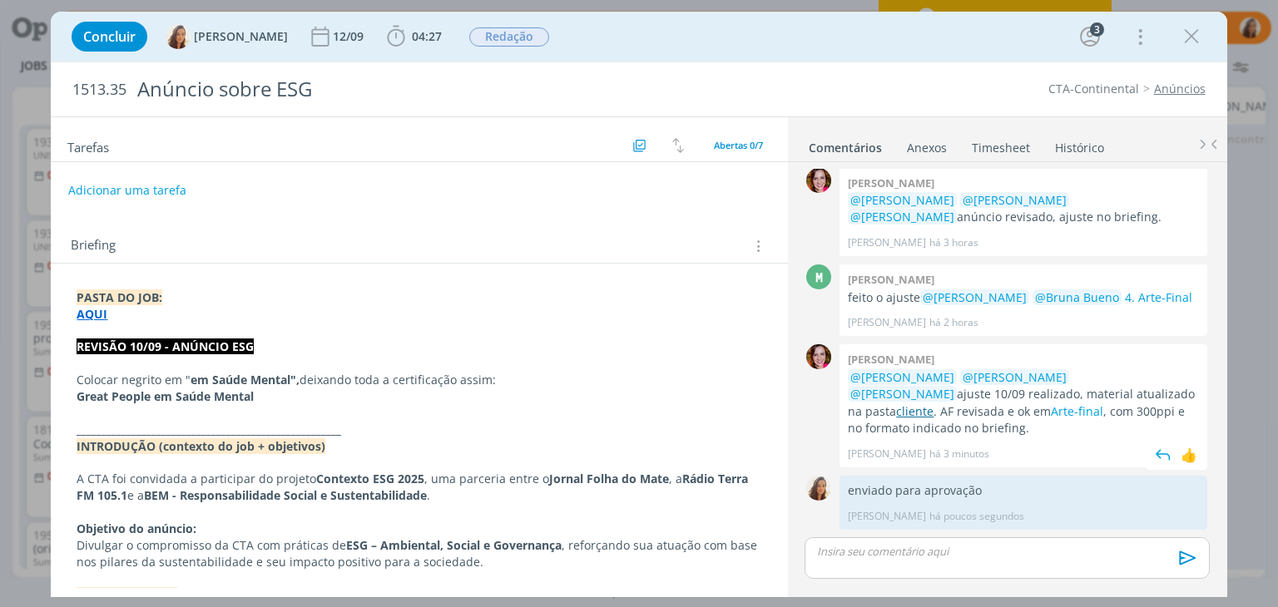
scroll to position [147, 0]
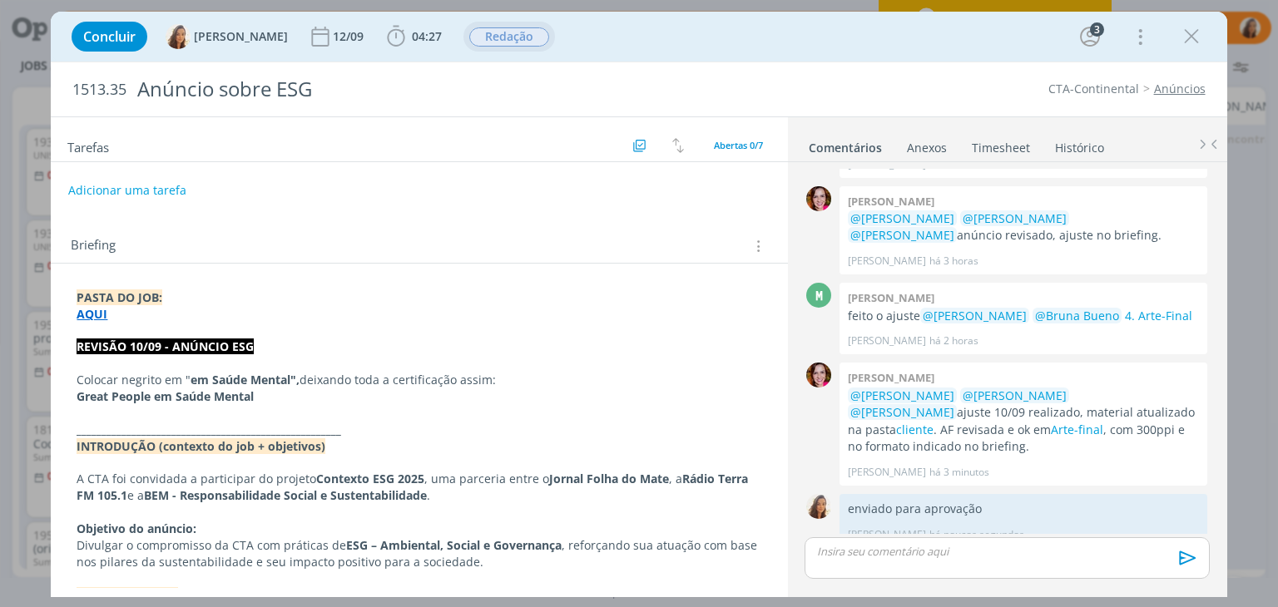
click at [518, 28] on span "Redação" at bounding box center [509, 36] width 80 height 19
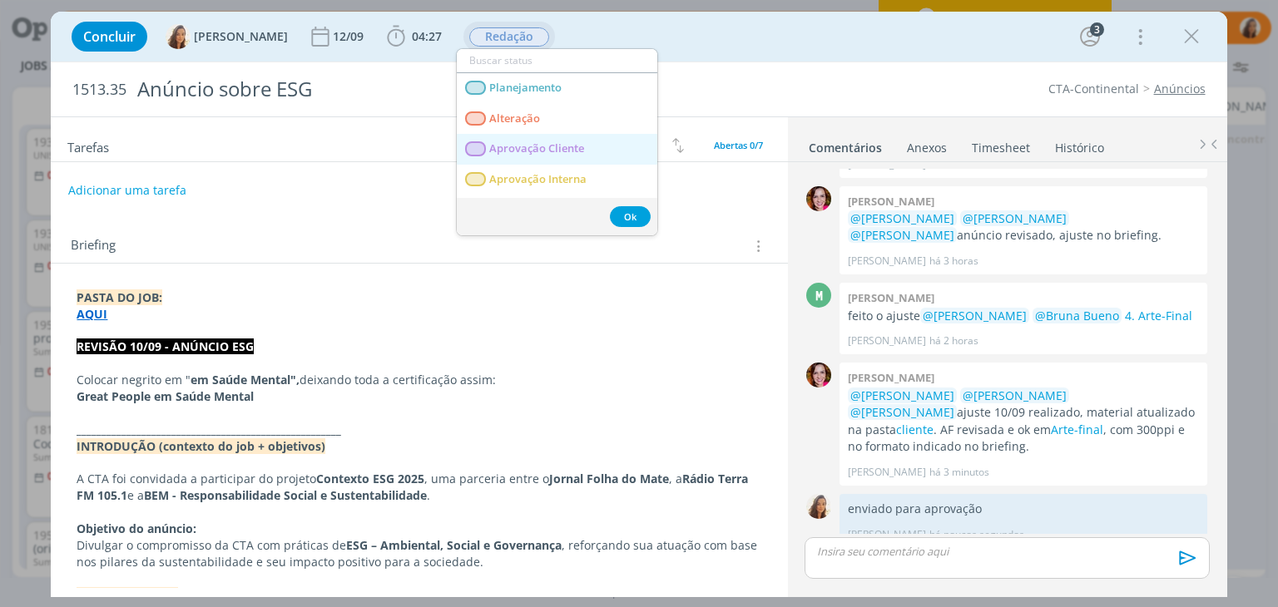
click at [527, 139] on Cliente "Aprovação Cliente" at bounding box center [557, 149] width 201 height 31
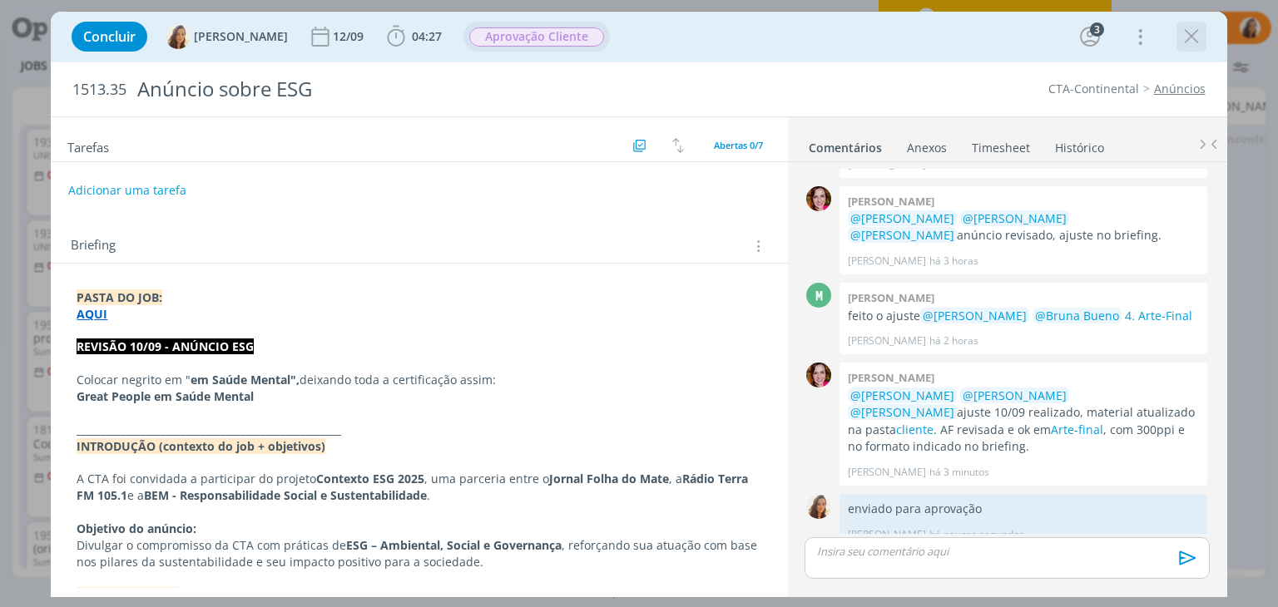
click at [1198, 31] on icon "dialog" at bounding box center [1191, 36] width 25 height 25
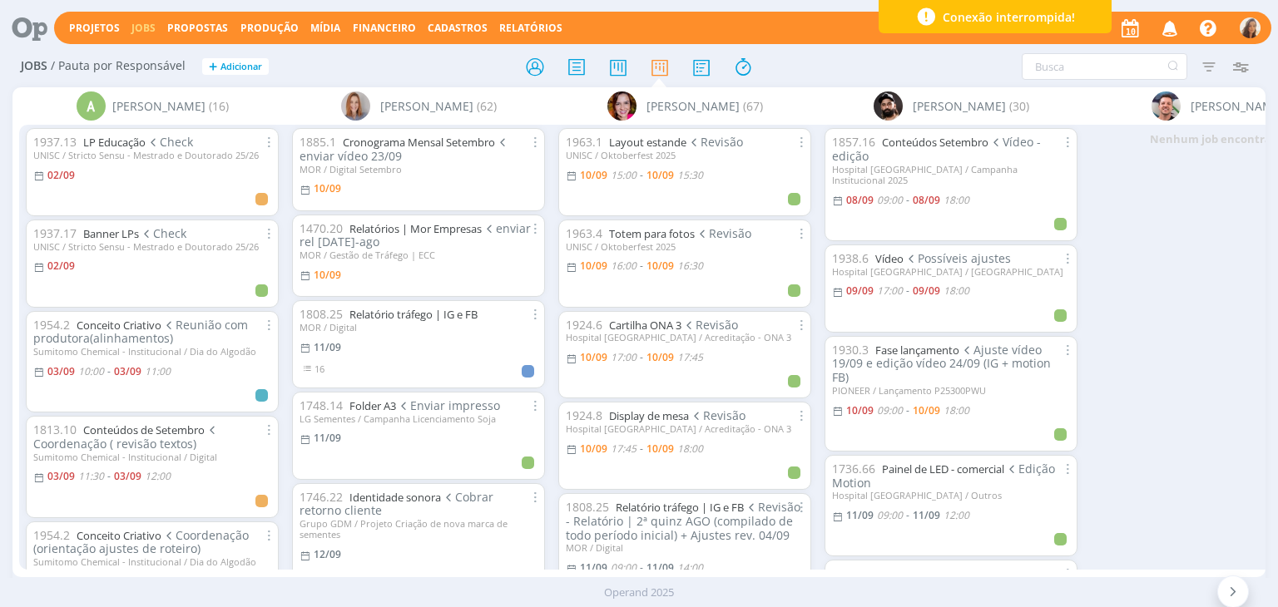
click at [1169, 24] on icon "button" at bounding box center [1170, 27] width 29 height 28
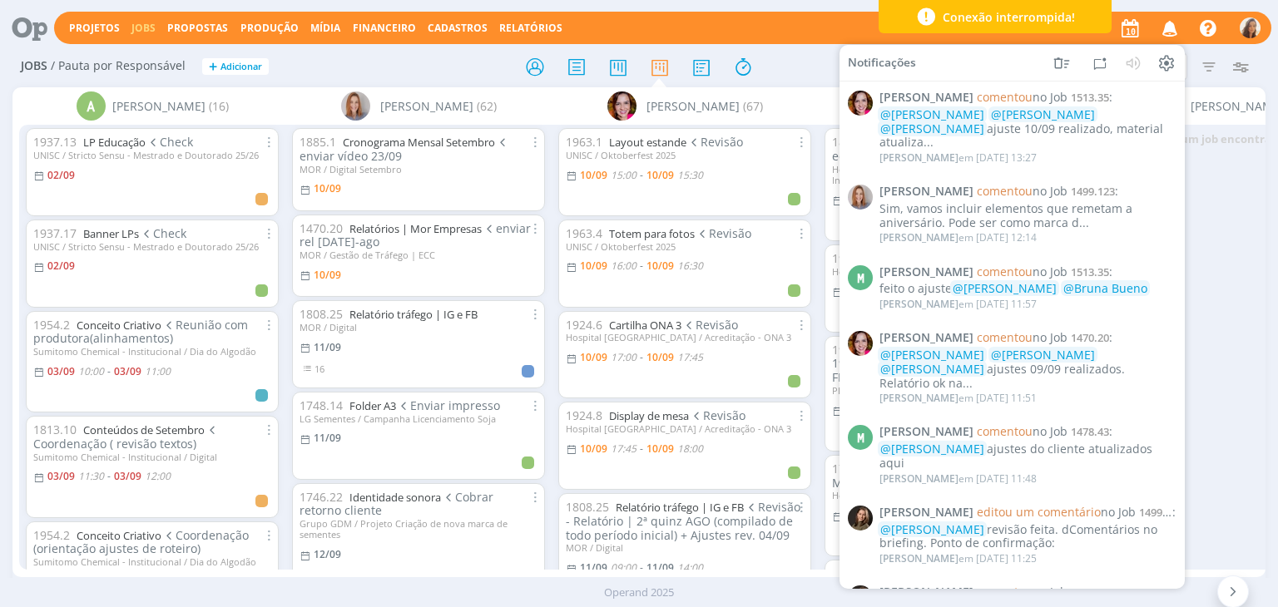
click at [782, 35] on div "Projetos Jobs Propostas Produção Mídia Financeiro Cadastros Relatórios Notifica…" at bounding box center [662, 28] width 1217 height 32
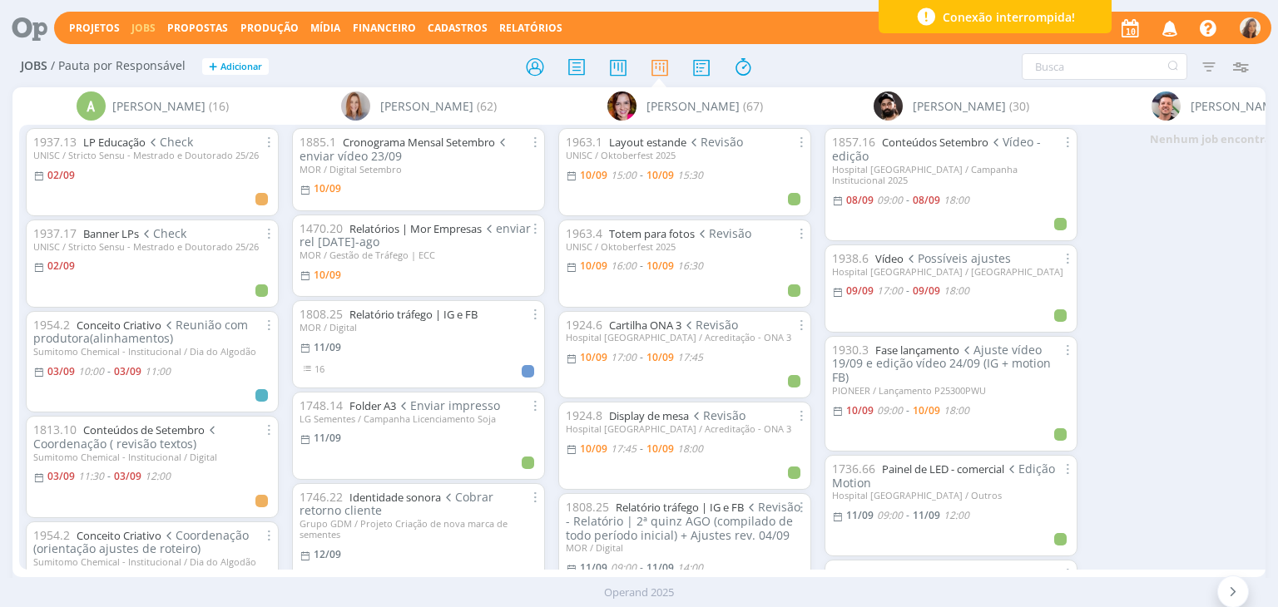
click at [10, 26] on icon at bounding box center [24, 28] width 34 height 32
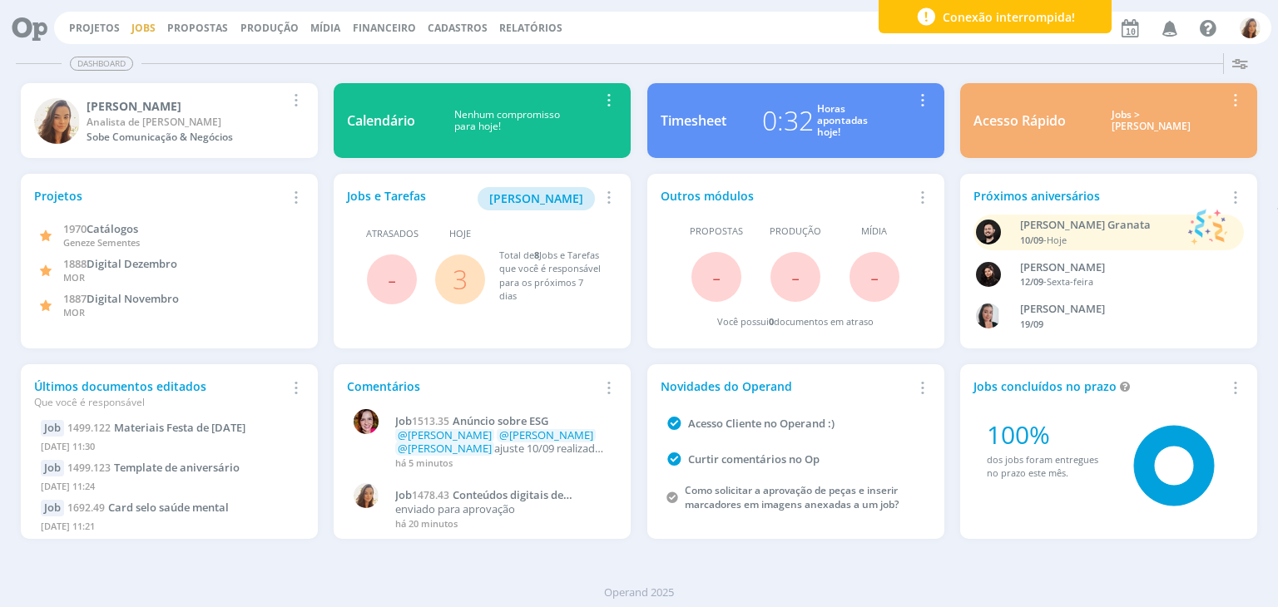
click at [150, 27] on link "Jobs" at bounding box center [143, 28] width 24 height 14
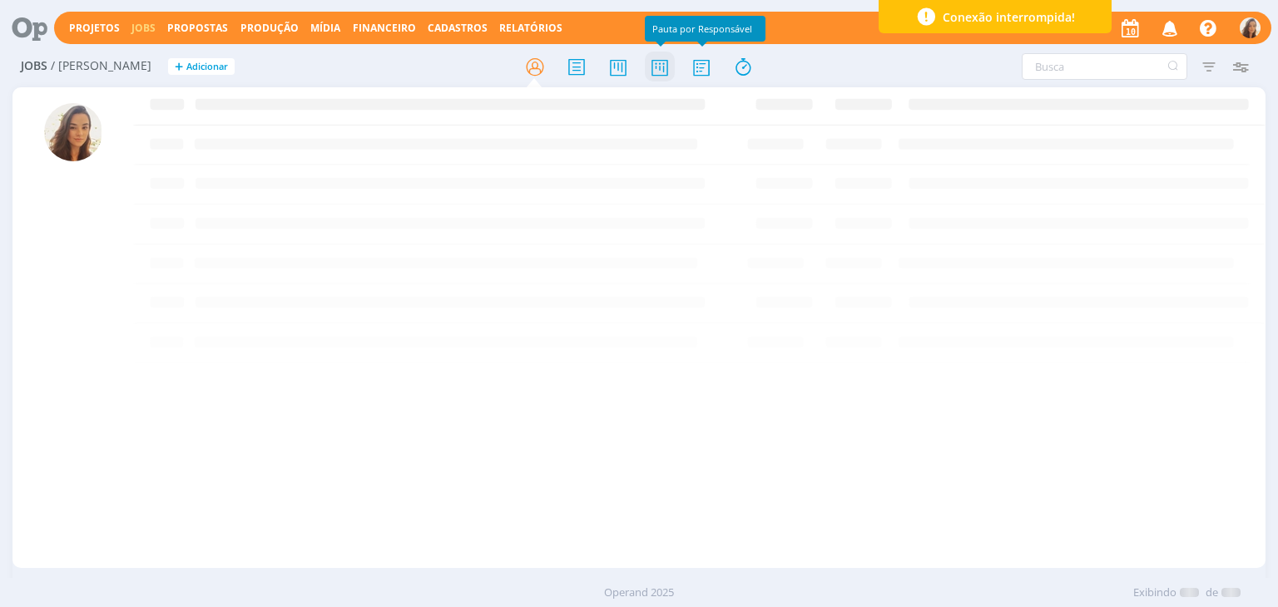
click at [661, 57] on icon at bounding box center [660, 67] width 30 height 32
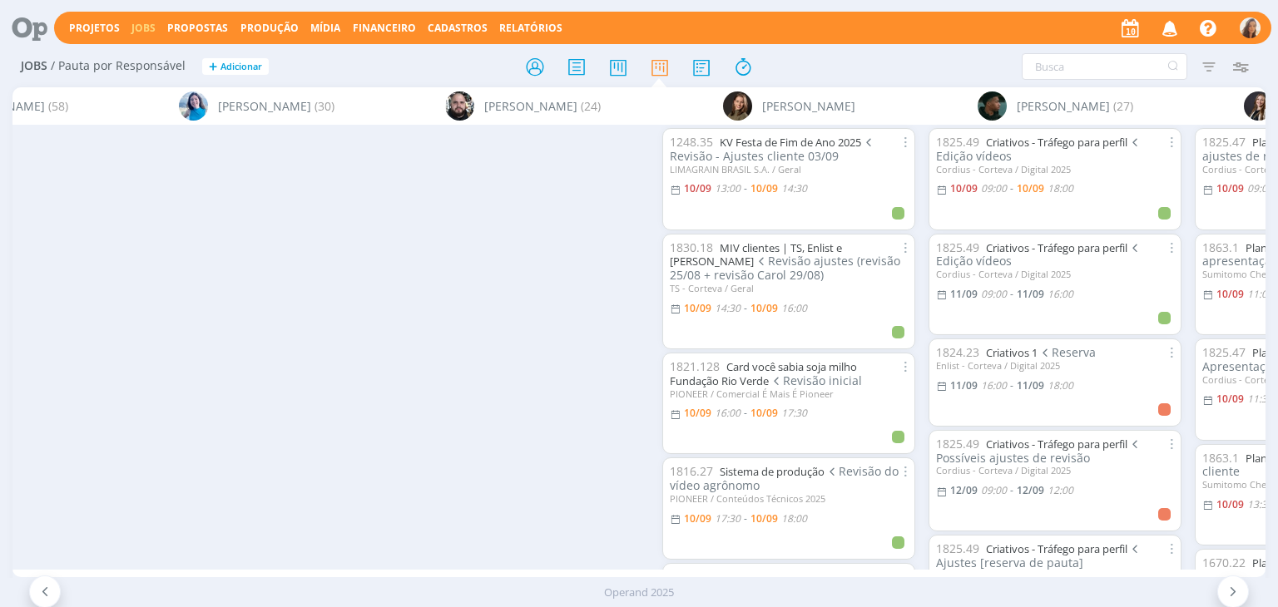
scroll to position [0, 3174]
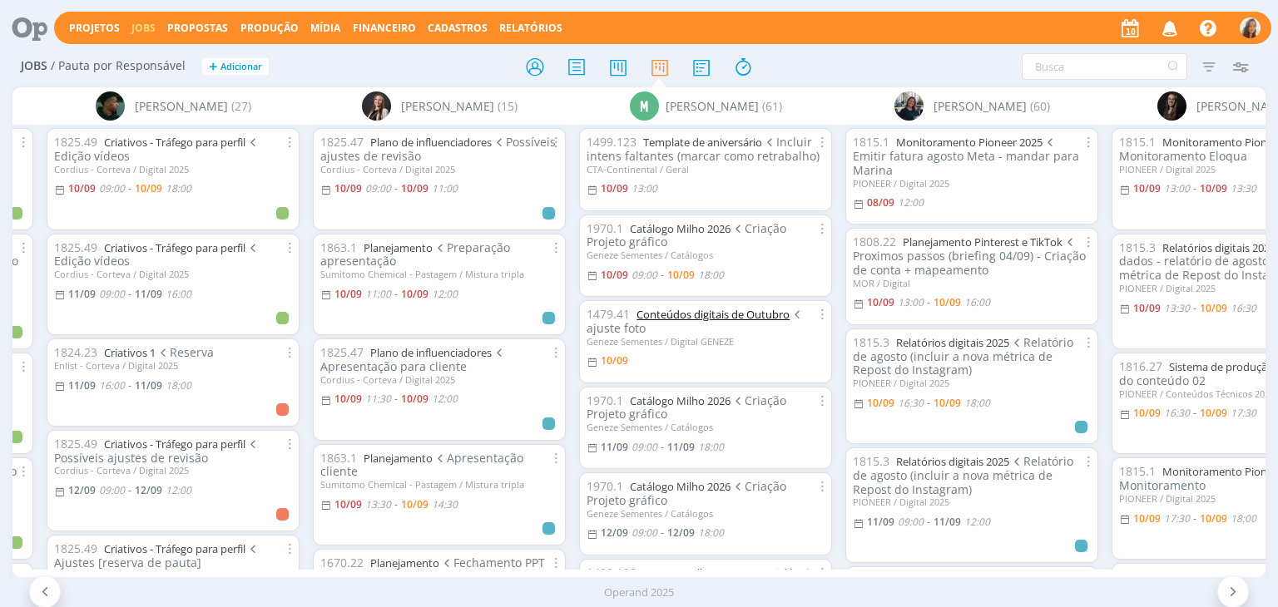
click at [739, 312] on link "Conteúdos digitais de Outubro" at bounding box center [712, 314] width 153 height 15
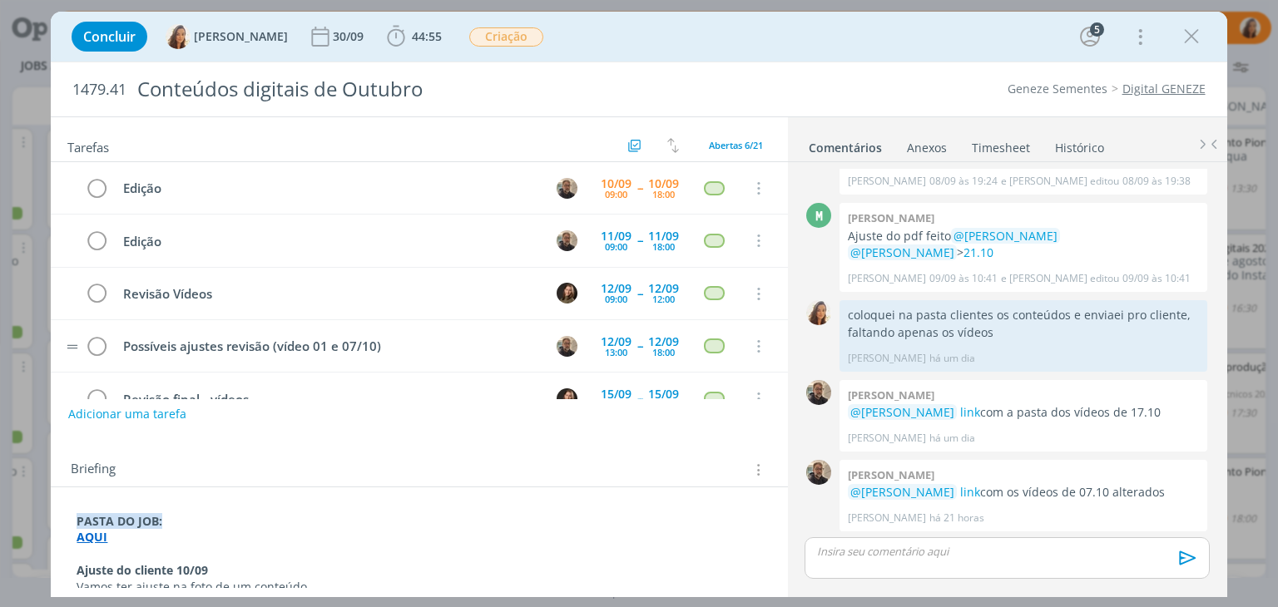
scroll to position [88, 0]
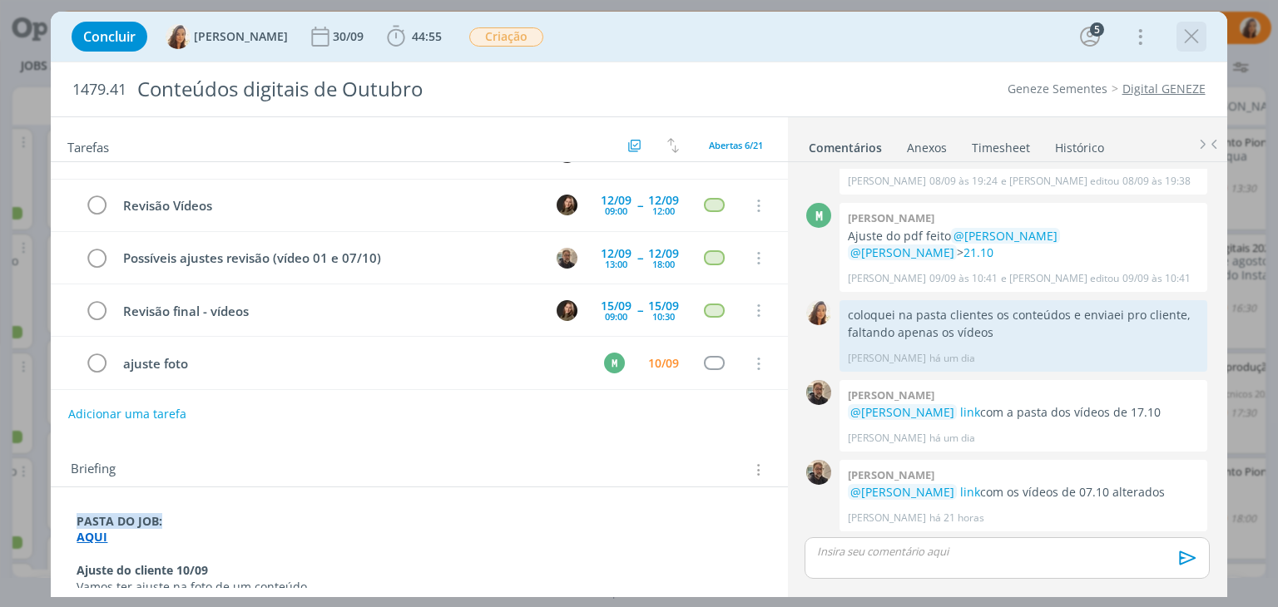
click at [1198, 41] on icon "dialog" at bounding box center [1191, 36] width 25 height 25
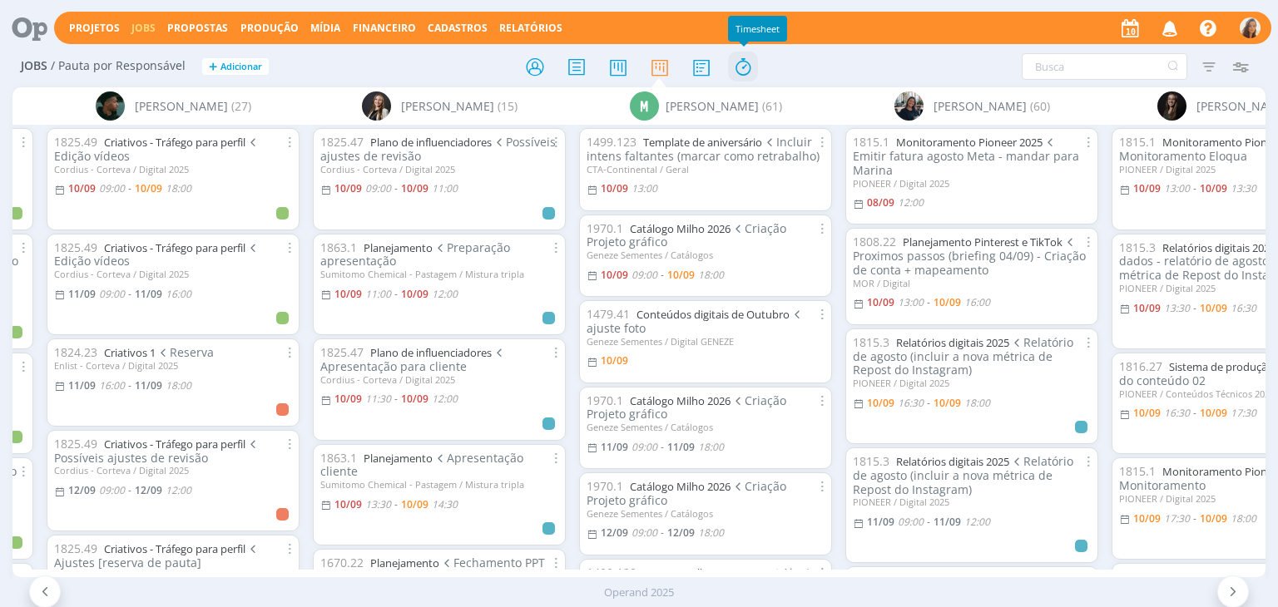
click at [740, 64] on icon at bounding box center [743, 67] width 30 height 32
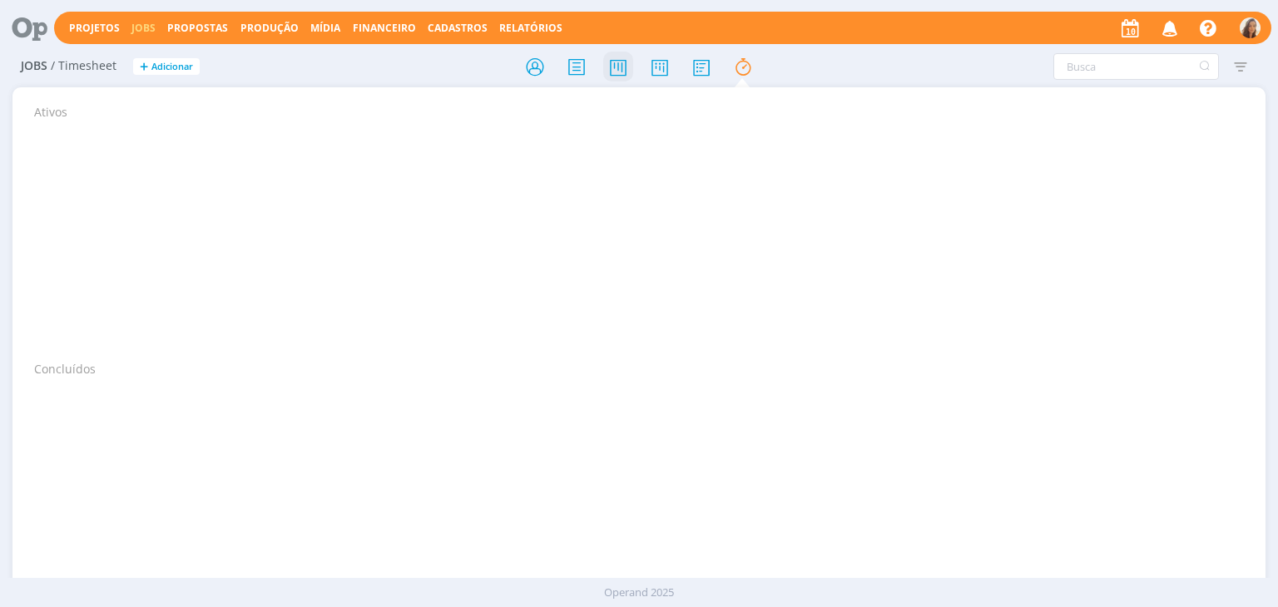
click at [622, 52] on icon at bounding box center [618, 67] width 30 height 32
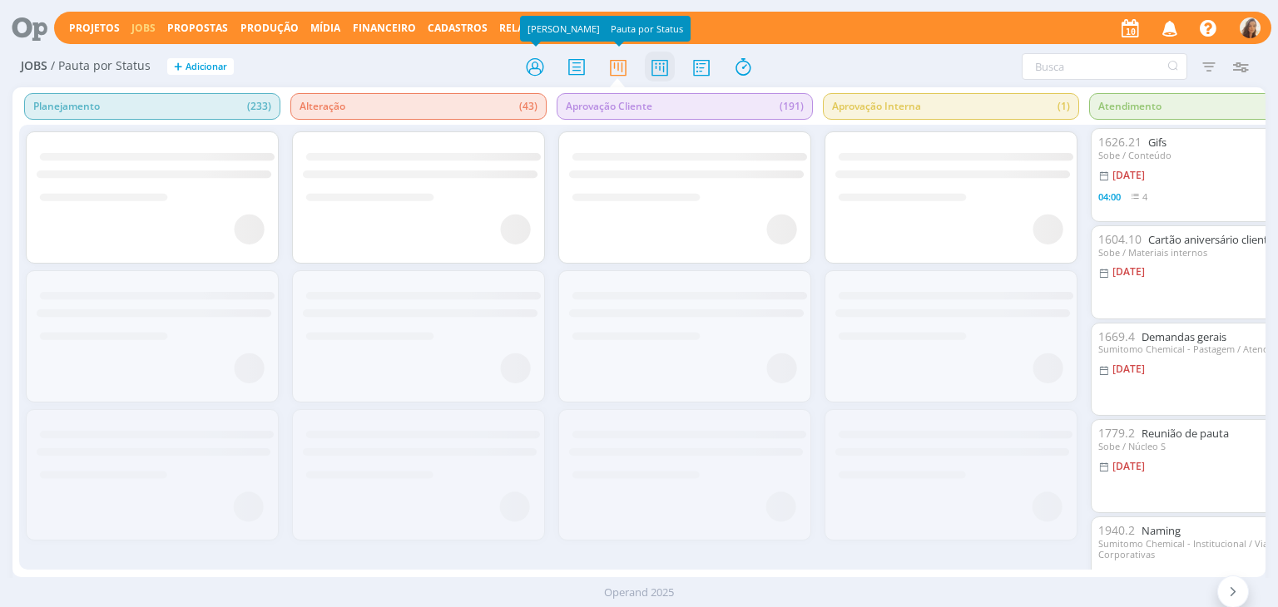
click at [660, 57] on icon at bounding box center [660, 67] width 30 height 32
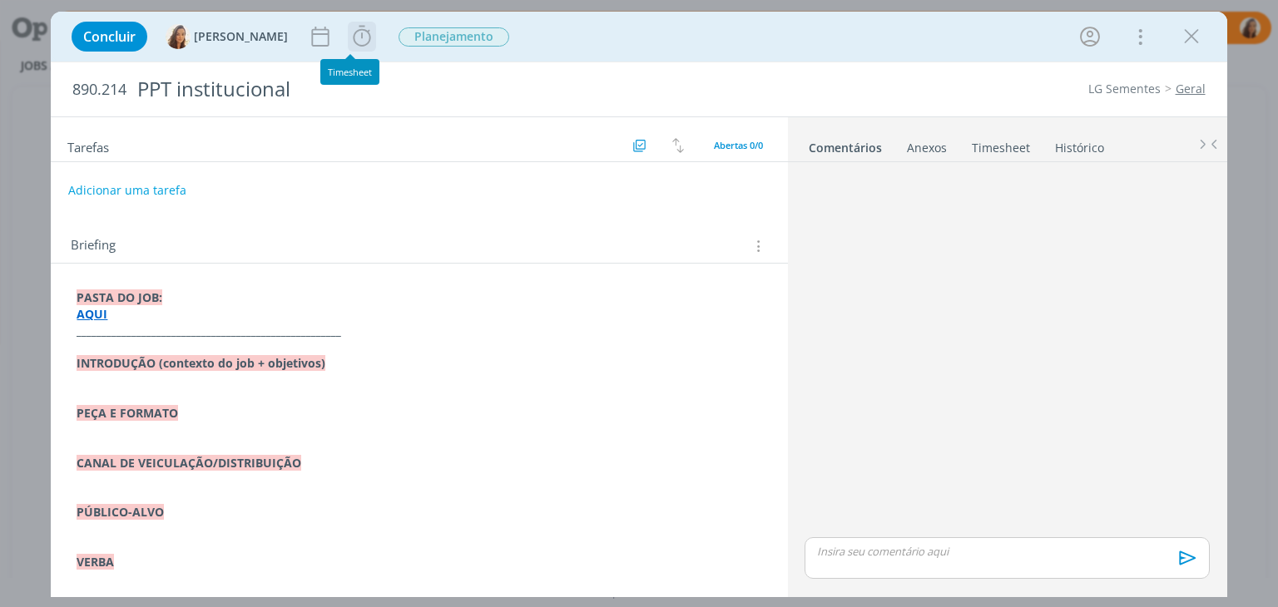
click at [349, 34] on icon "dialog" at bounding box center [361, 36] width 25 height 25
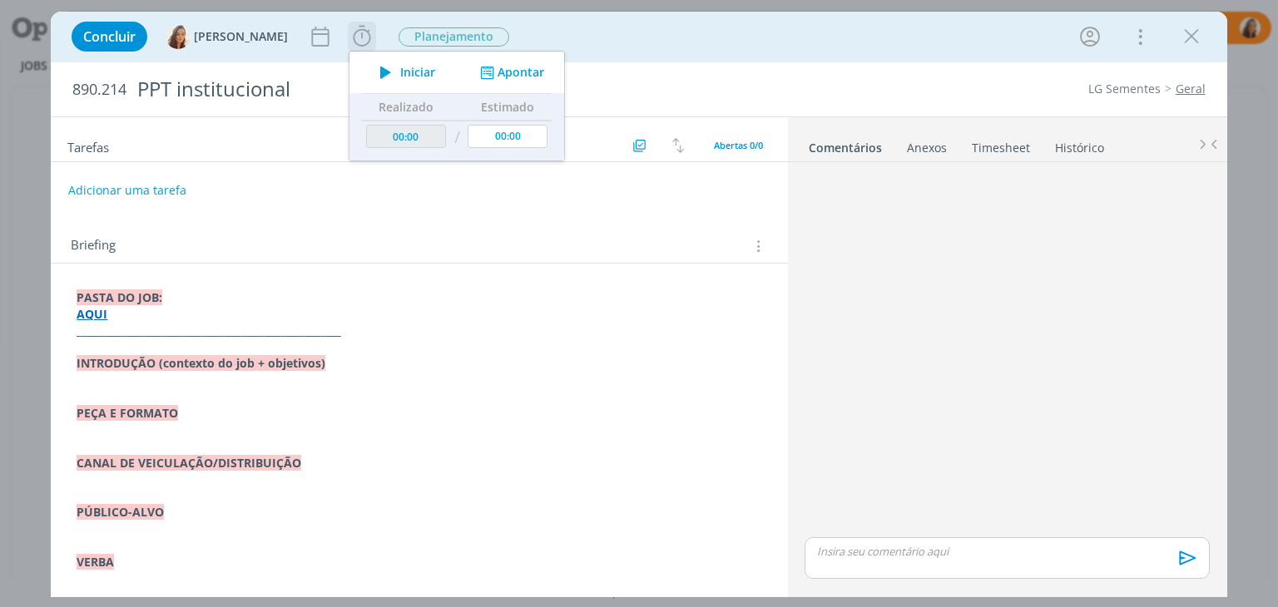
click at [400, 67] on span "Iniciar" at bounding box center [417, 73] width 35 height 12
click at [522, 237] on div "Briefing Briefings Predefinidos Versões do Briefing Ver Briefing do Projeto" at bounding box center [421, 246] width 701 height 22
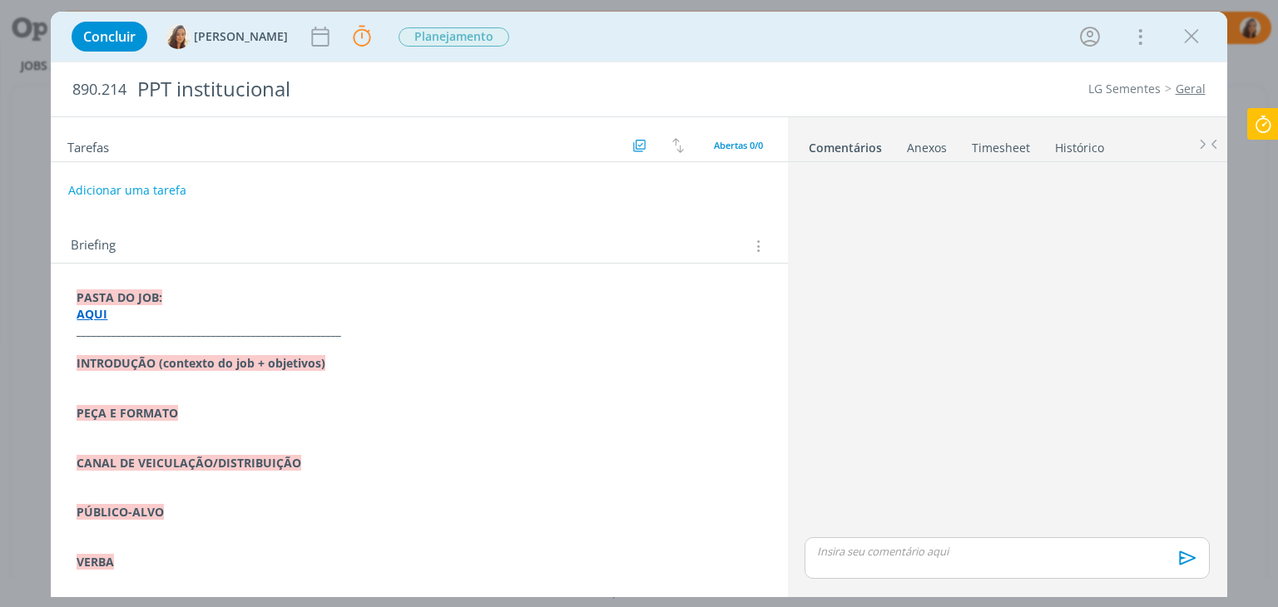
click at [1276, 120] on icon at bounding box center [1263, 124] width 30 height 32
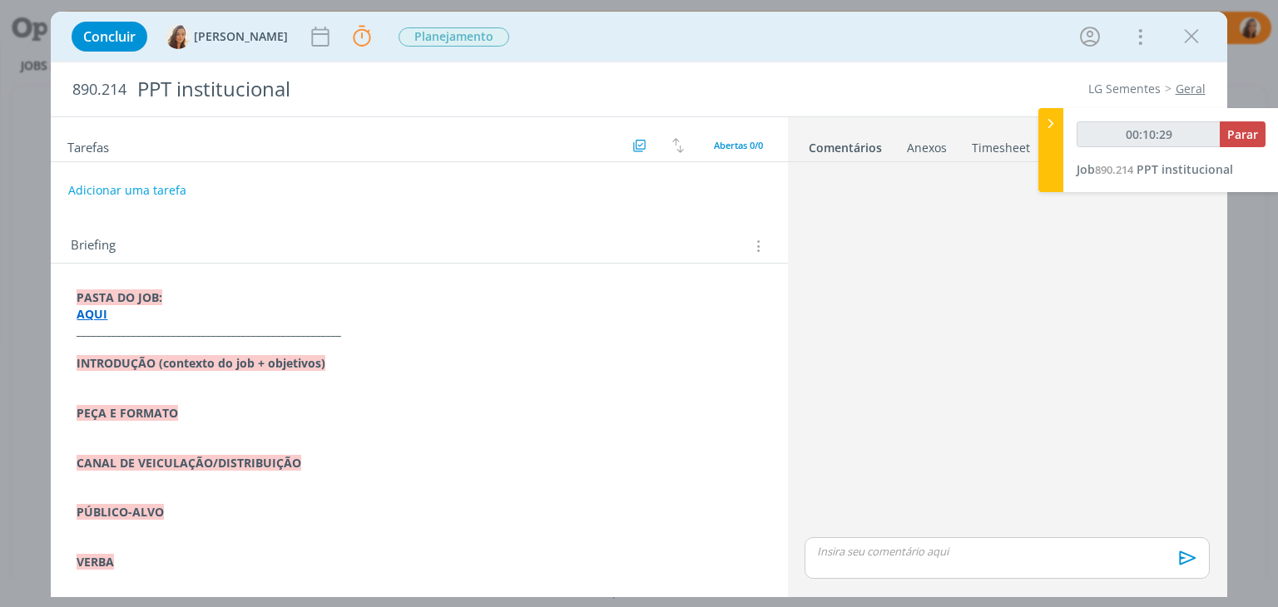
type input "00:10:30"
click at [1247, 131] on span "Parar" at bounding box center [1242, 134] width 31 height 16
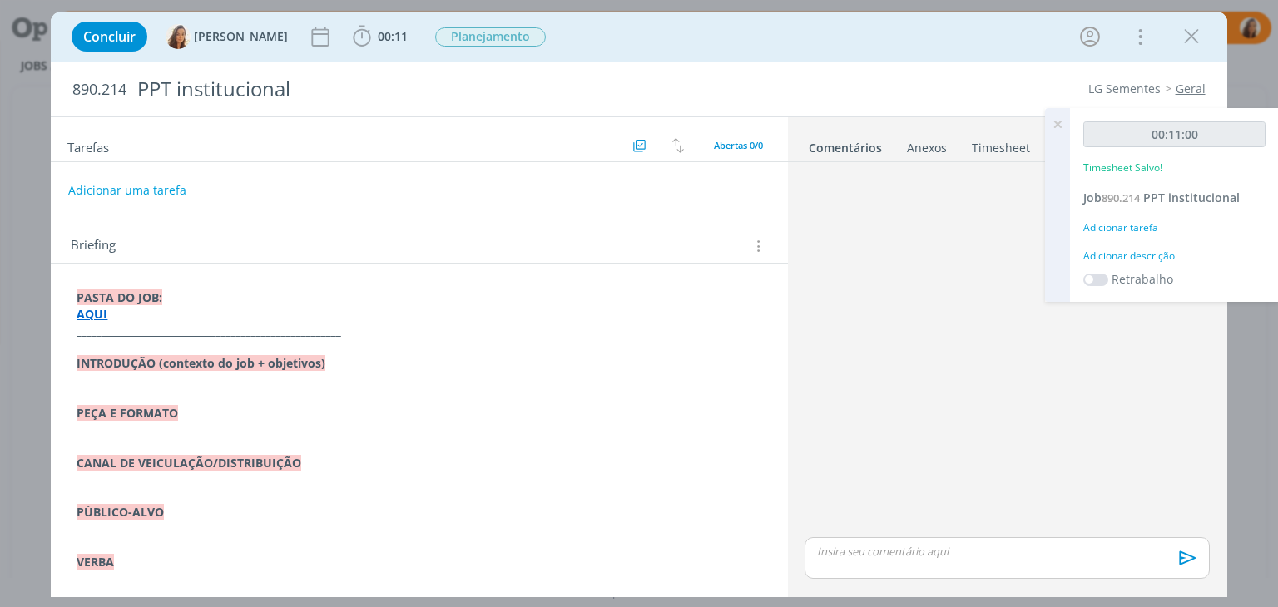
click at [1115, 256] on div "Adicionar descrição" at bounding box center [1174, 256] width 182 height 15
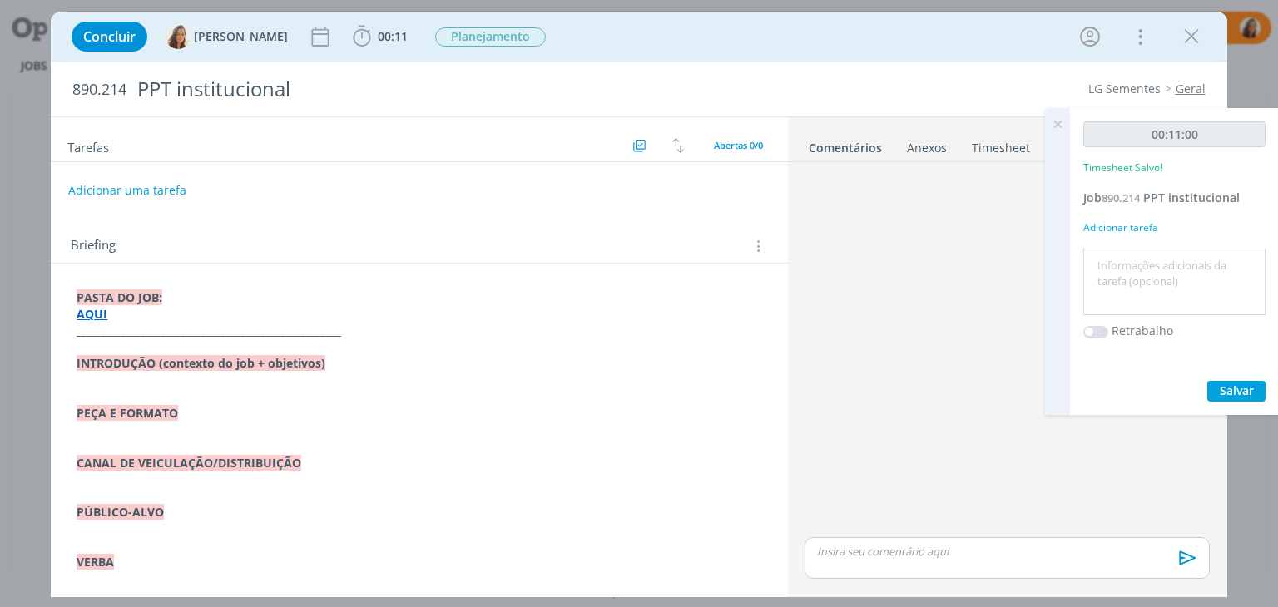
click at [1108, 264] on textarea at bounding box center [1174, 282] width 174 height 59
type textarea "P"
type textarea "Briefing"
click at [1243, 390] on span "Salvar" at bounding box center [1237, 391] width 34 height 16
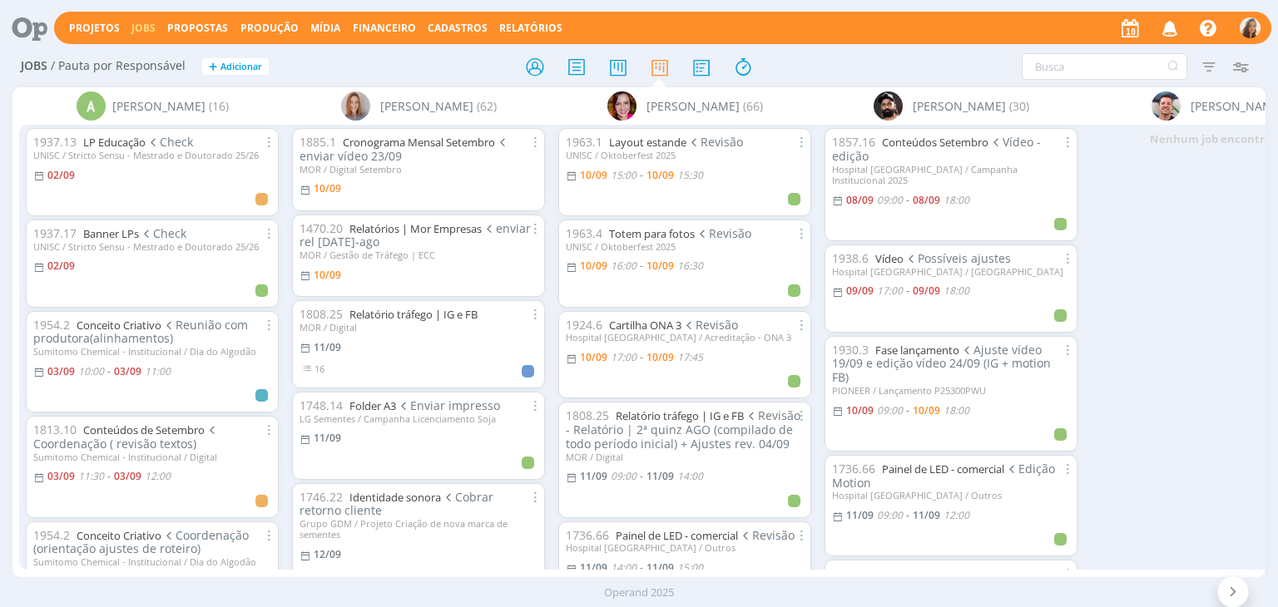
drag, startPoint x: 128, startPoint y: 577, endPoint x: 176, endPoint y: 571, distance: 47.8
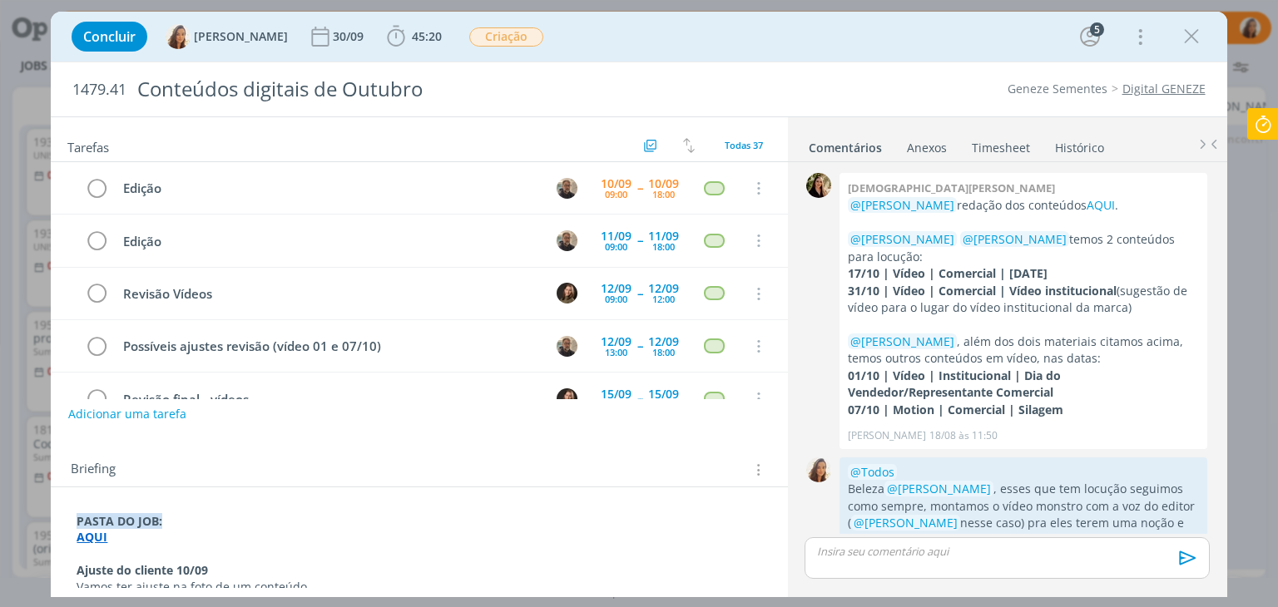
scroll to position [1621, 0]
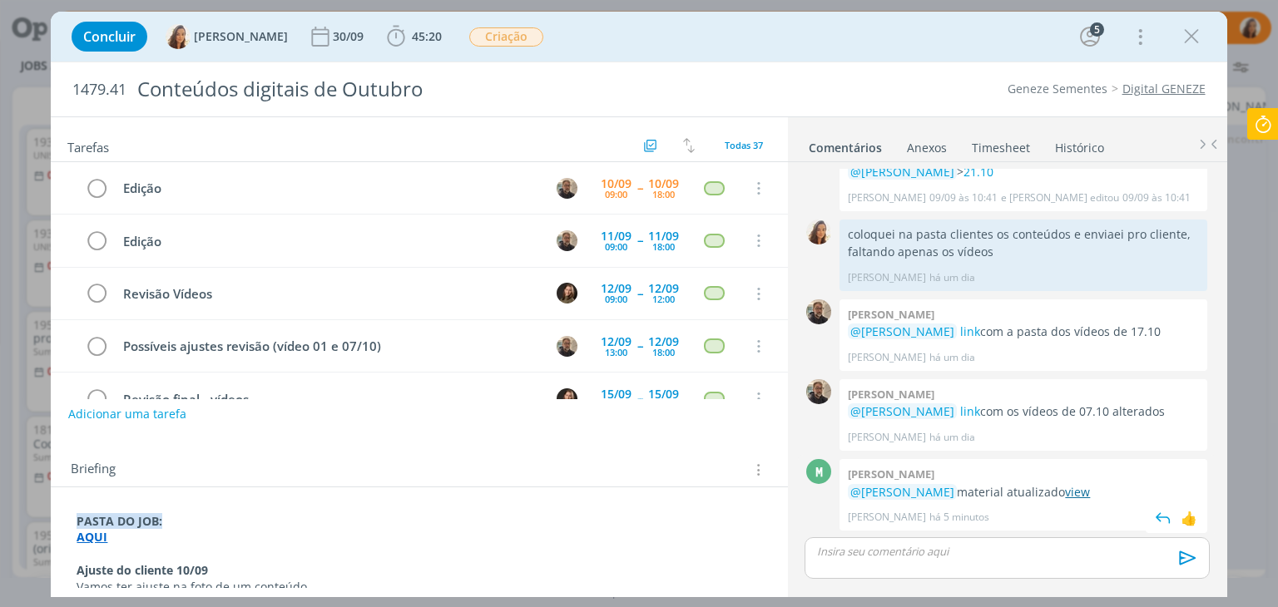
click at [1068, 482] on div "[PERSON_NAME] @[PERSON_NAME] material atualizado view [PERSON_NAME] há 5 minuto…" at bounding box center [1023, 495] width 368 height 72
click at [1067, 498] on link "view" at bounding box center [1077, 492] width 25 height 16
click at [999, 546] on p "dialog" at bounding box center [1007, 551] width 378 height 15
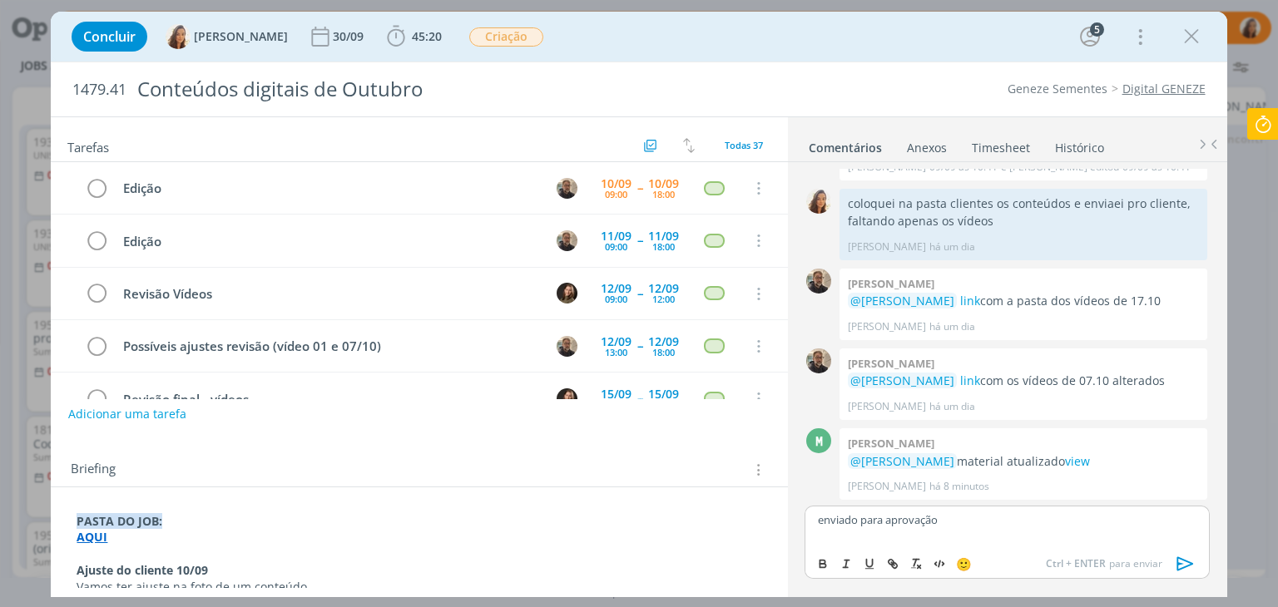
click at [1194, 569] on icon "dialog" at bounding box center [1185, 564] width 25 height 25
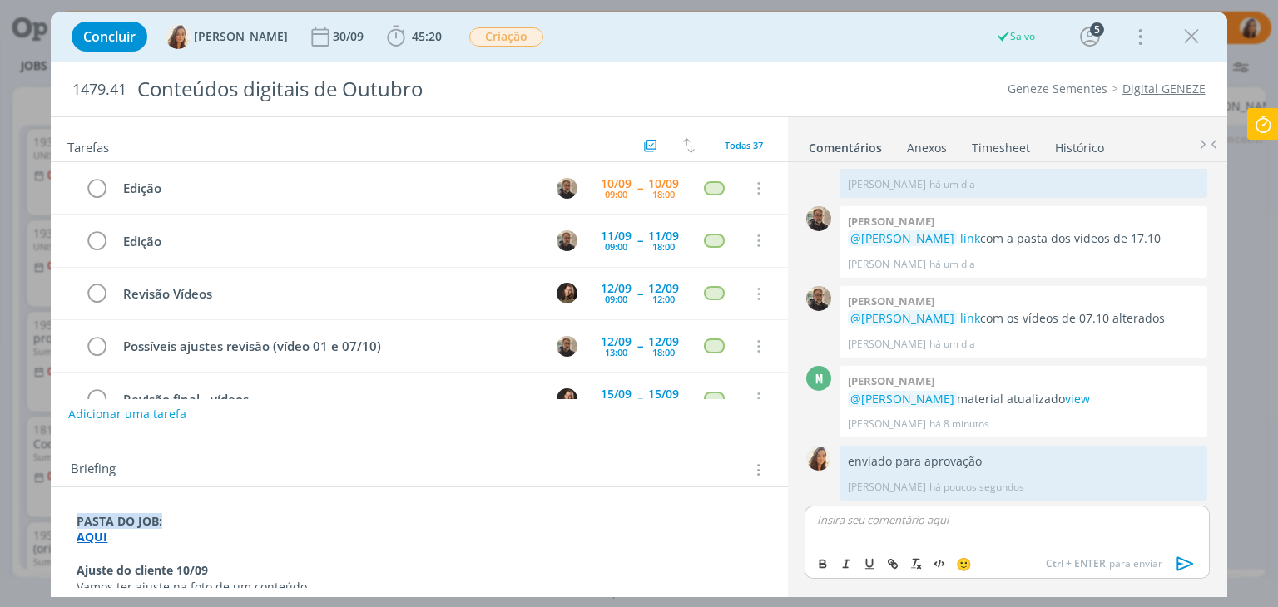
click at [1208, 31] on div "Concluir Vanessa Feron 30/09 45:20 Iniciar Apontar Data * 10/09/2025 Horas * 00…" at bounding box center [638, 37] width 1151 height 40
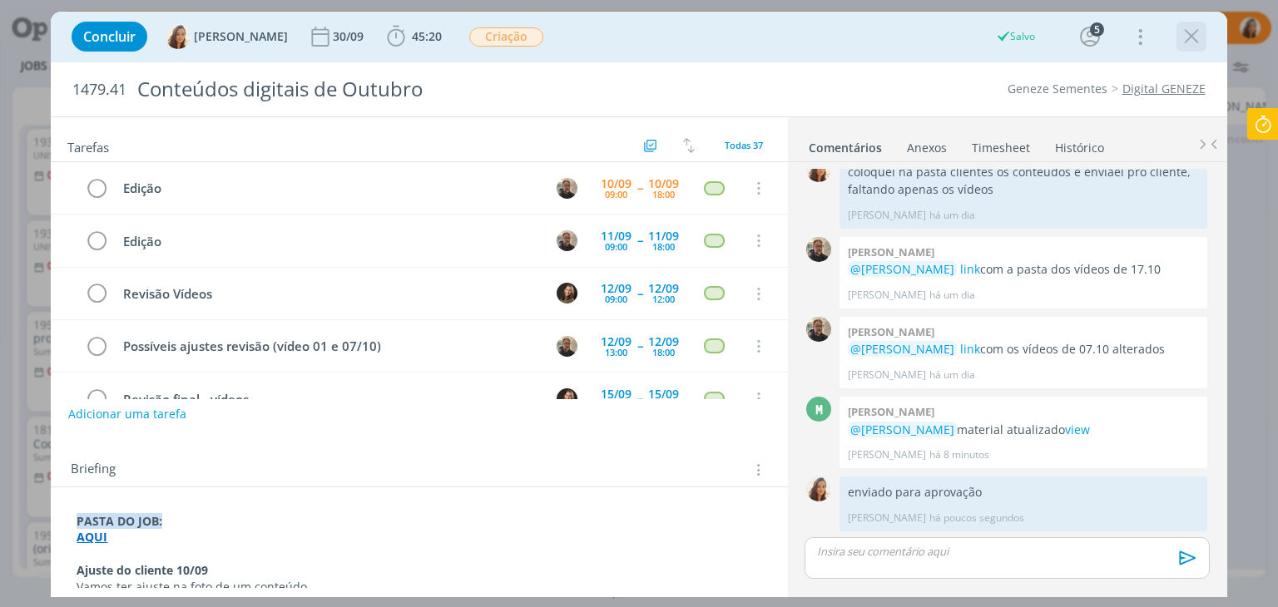
click at [1192, 34] on icon "dialog" at bounding box center [1191, 36] width 25 height 25
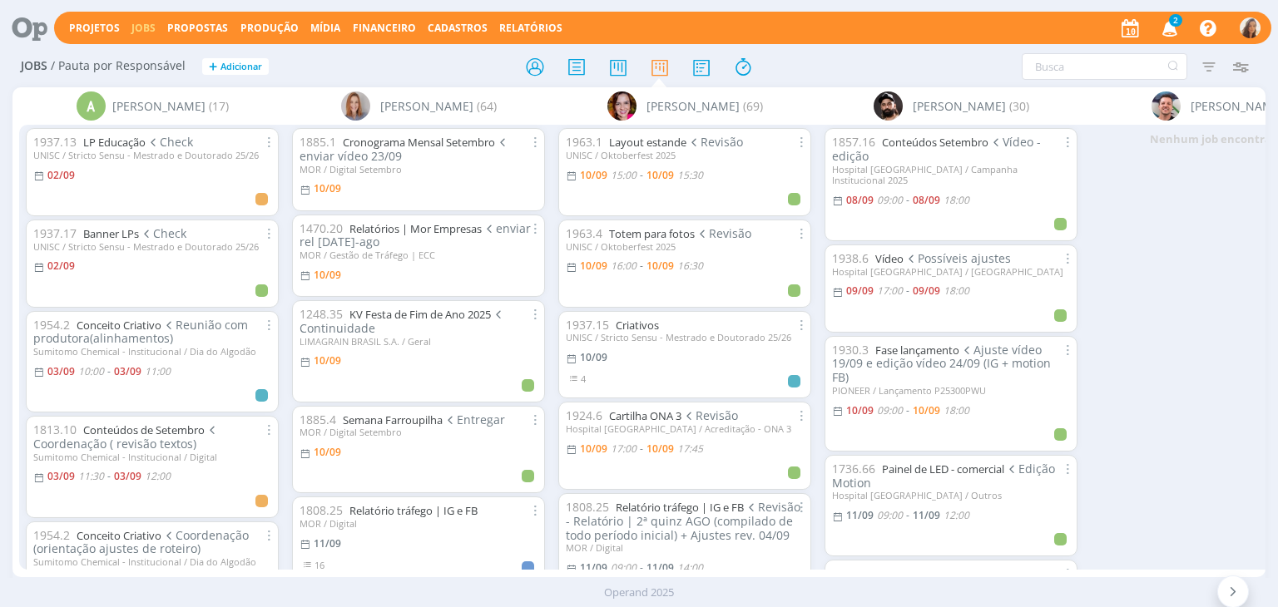
click at [1167, 23] on icon "button" at bounding box center [1170, 27] width 29 height 28
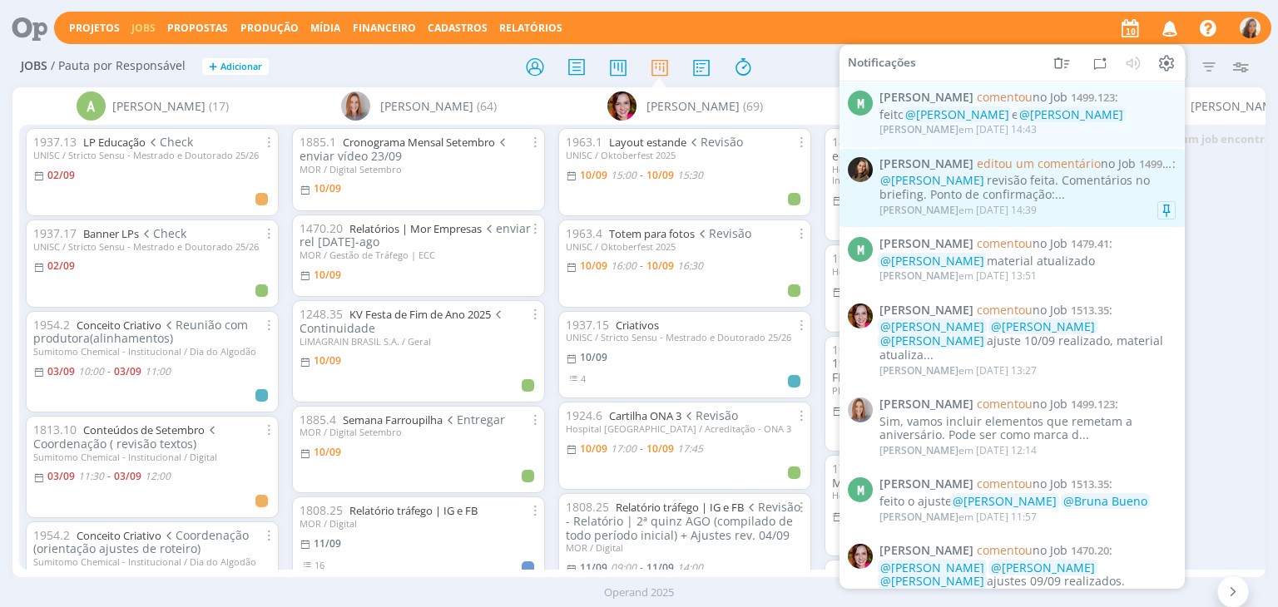
click at [1050, 210] on div "[PERSON_NAME] em [DATE] 14:39" at bounding box center [1027, 210] width 296 height 17
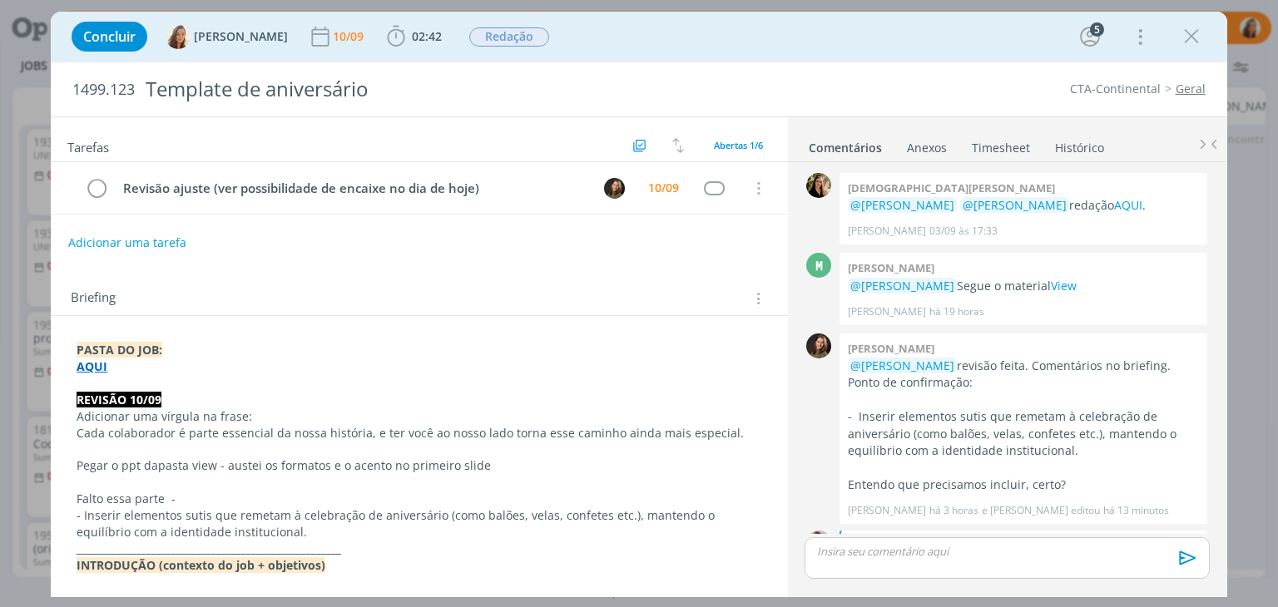
scroll to position [276, 0]
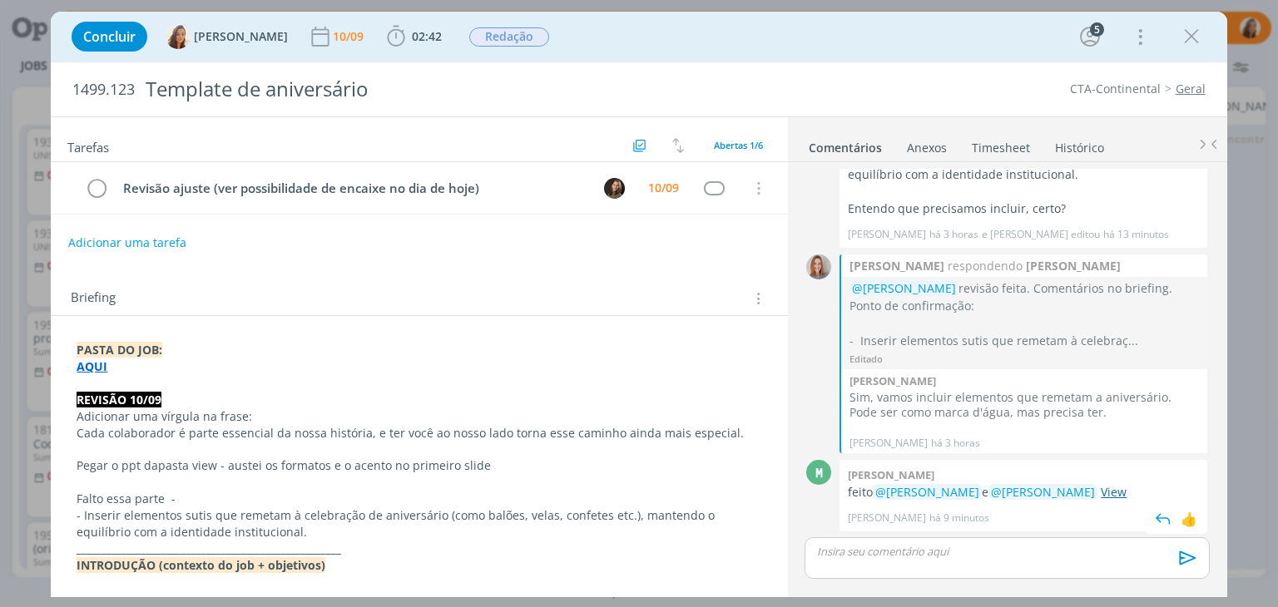
click at [1101, 493] on link "View" at bounding box center [1114, 492] width 26 height 16
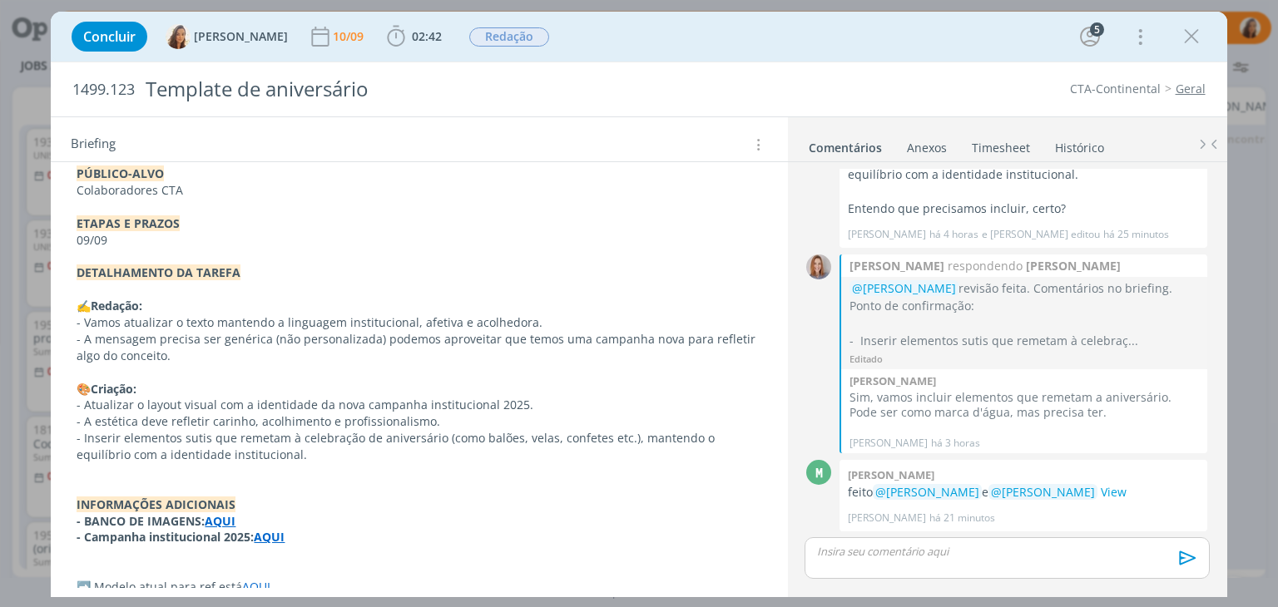
scroll to position [724, 0]
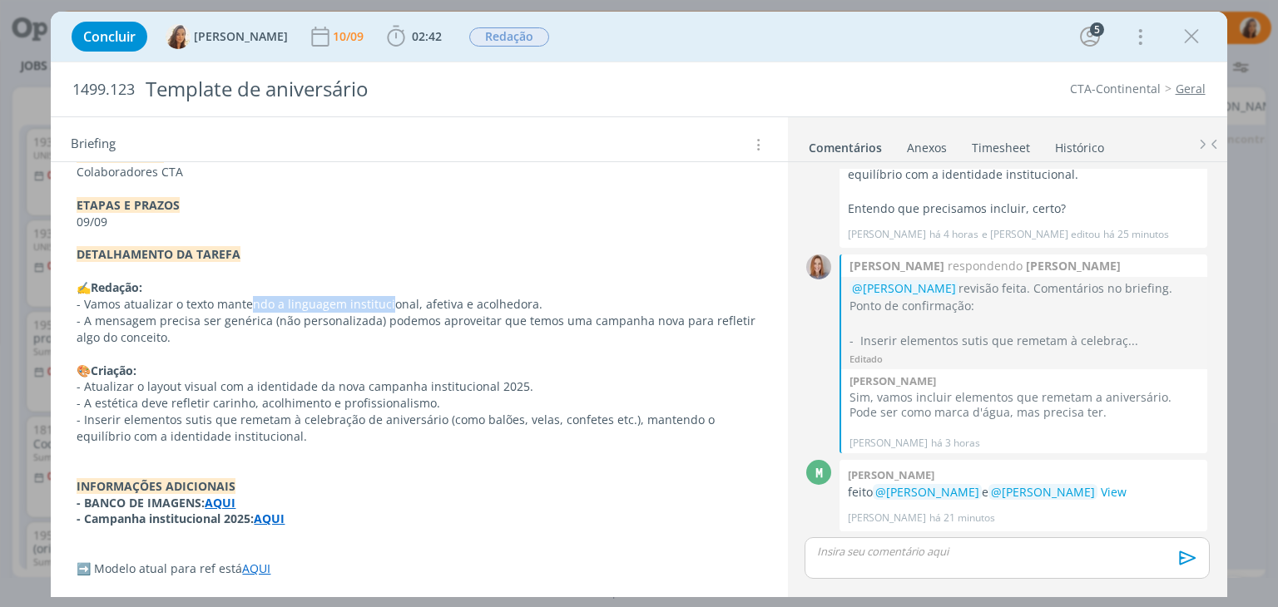
drag, startPoint x: 250, startPoint y: 303, endPoint x: 387, endPoint y: 305, distance: 137.3
click at [387, 305] on p "- Vamos atualizar o texto mantendo a linguagem institucional, afetiva e acolhed…" at bounding box center [419, 304] width 685 height 17
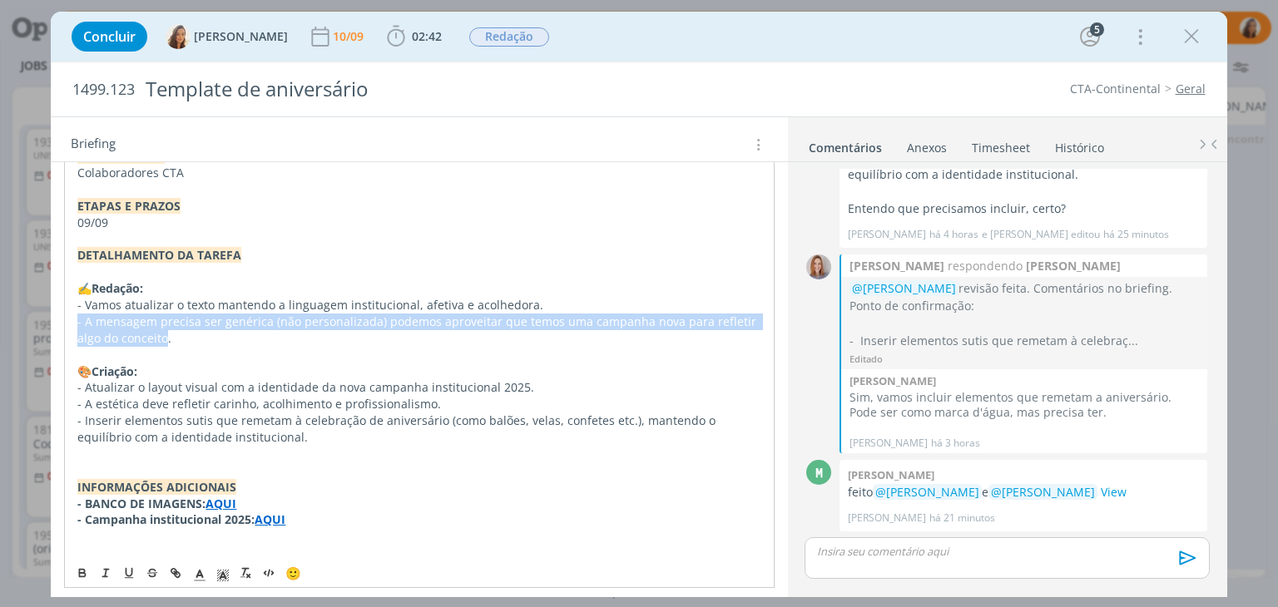
drag, startPoint x: 166, startPoint y: 339, endPoint x: 63, endPoint y: 314, distance: 105.3
click at [63, 314] on div "PASTA DO JOB: AQUI REVISÃO 10/09 Adicionar uma vírgula na frase: Cada colaborad…" at bounding box center [419, 107] width 736 height 1030
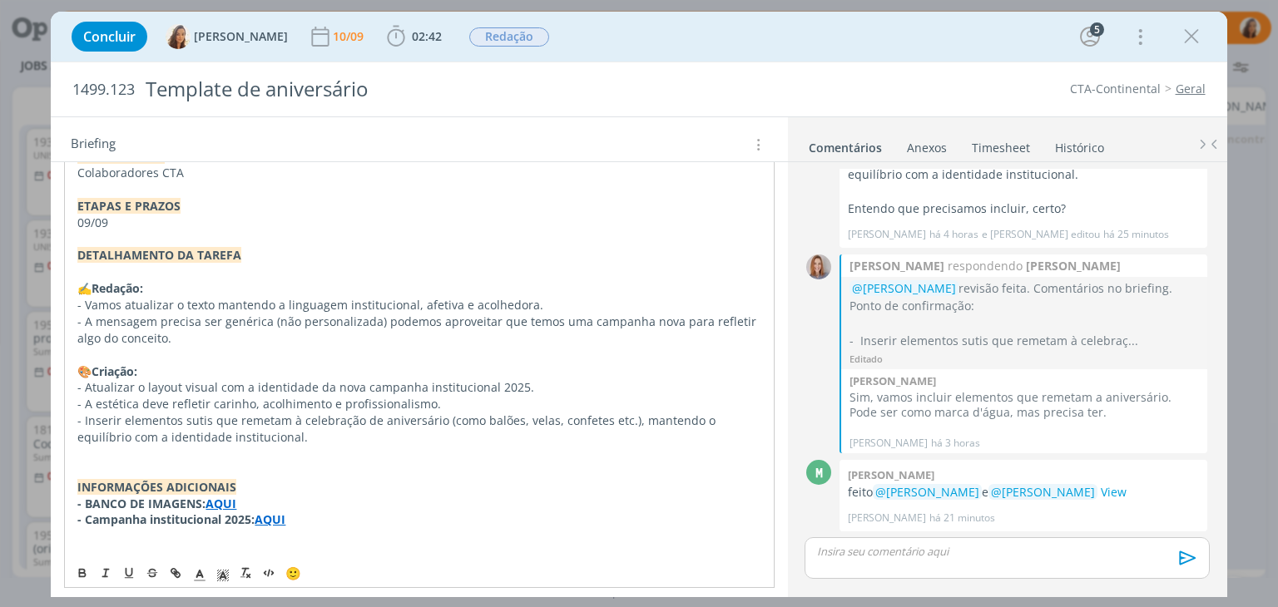
click at [651, 336] on p "- A mensagem precisa ser genérica (não personalizada) podemos aproveitar que te…" at bounding box center [418, 330] width 683 height 33
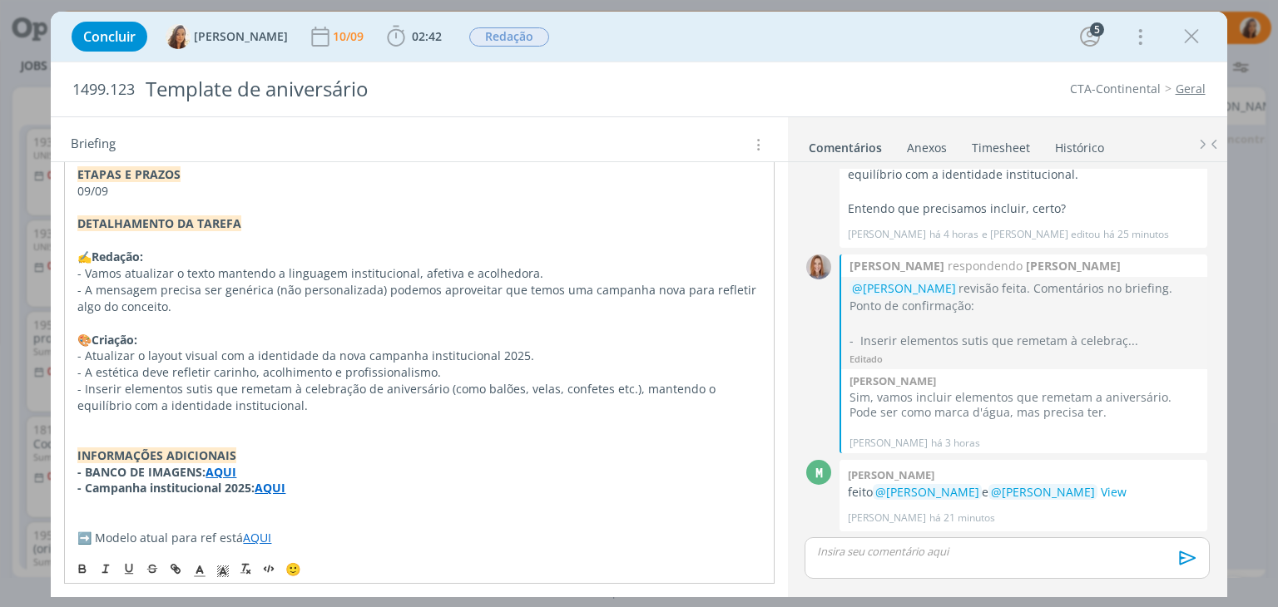
click at [270, 487] on strong "AQUI" at bounding box center [270, 488] width 31 height 16
click at [272, 510] on link "[URL][DOMAIN_NAME]" at bounding box center [222, 520] width 126 height 22
click at [1101, 491] on link "View" at bounding box center [1114, 492] width 26 height 16
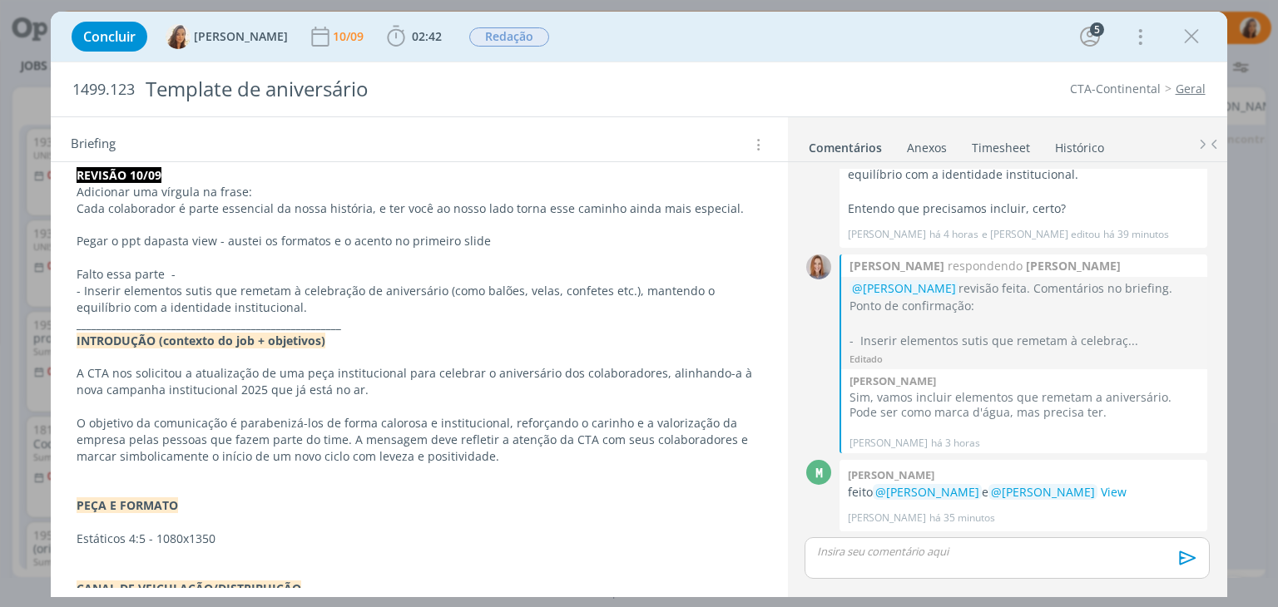
scroll to position [0, 0]
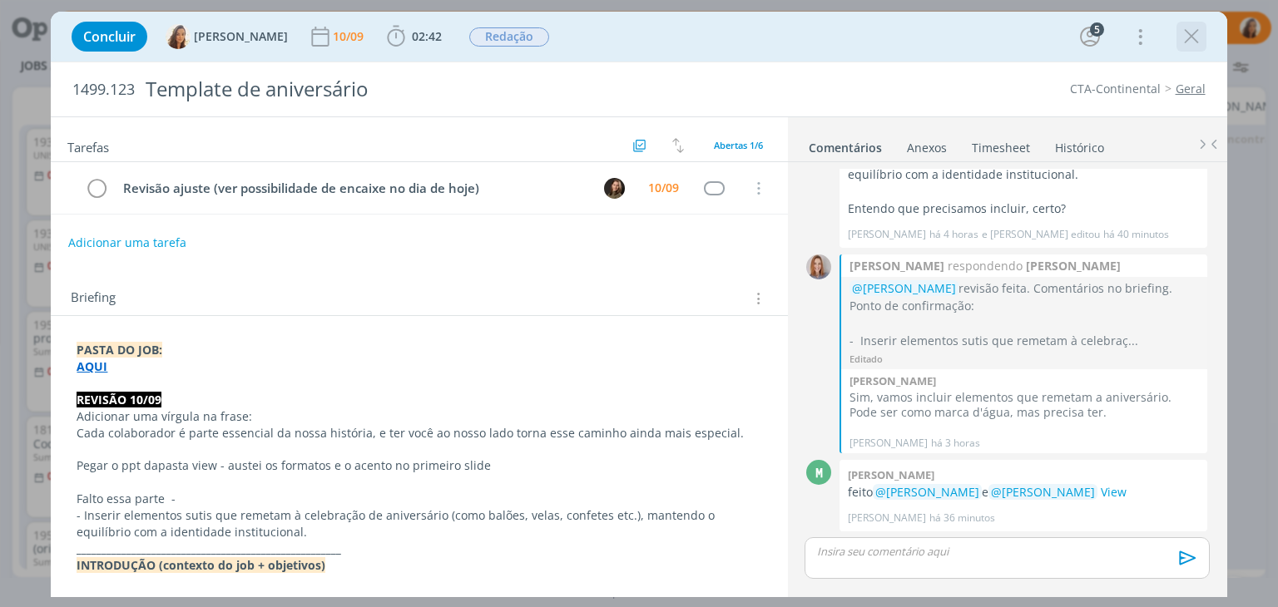
click at [1192, 42] on icon "dialog" at bounding box center [1191, 36] width 25 height 25
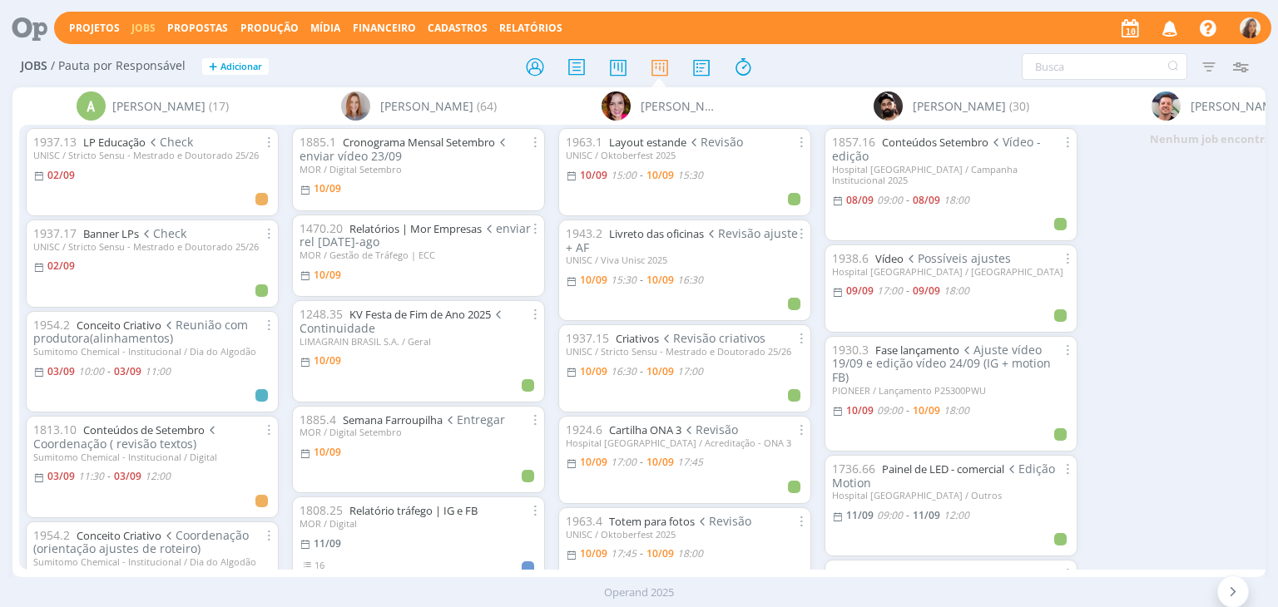
click at [1180, 33] on icon "button" at bounding box center [1170, 27] width 29 height 28
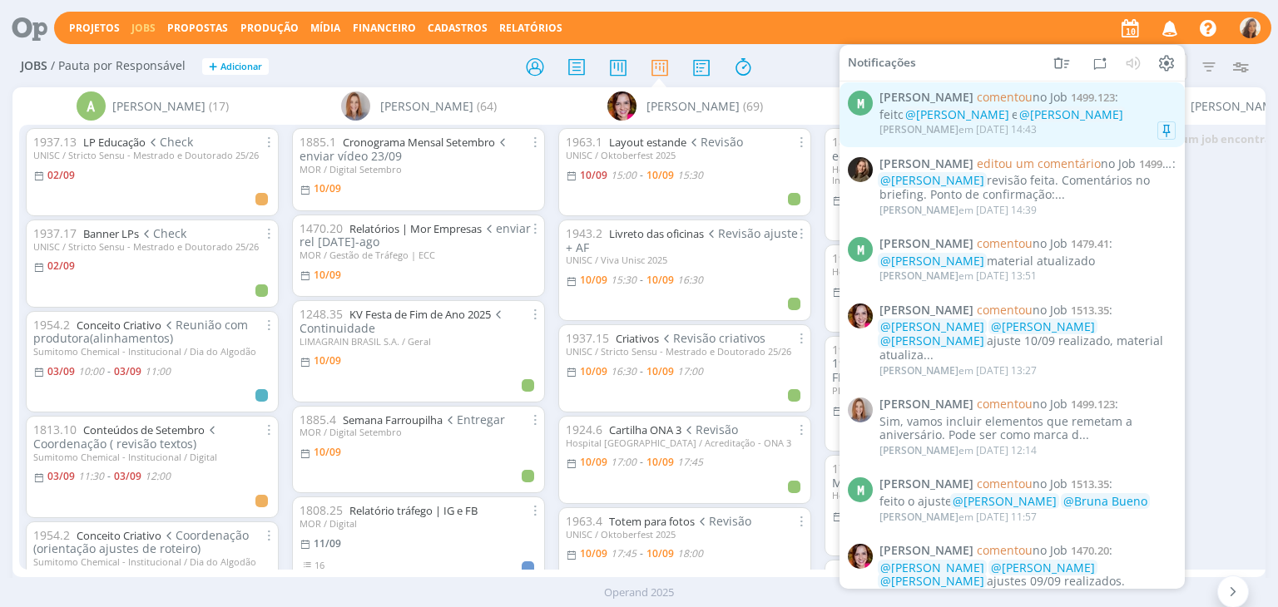
click at [1071, 92] on span "1499.123" at bounding box center [1093, 97] width 44 height 15
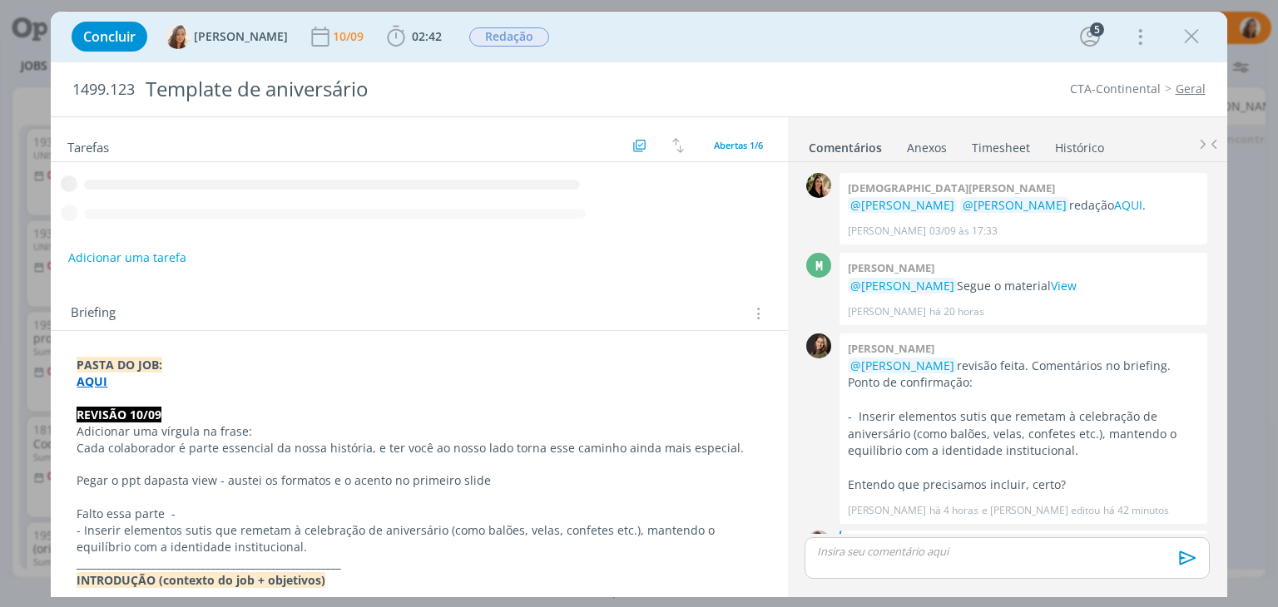
scroll to position [276, 0]
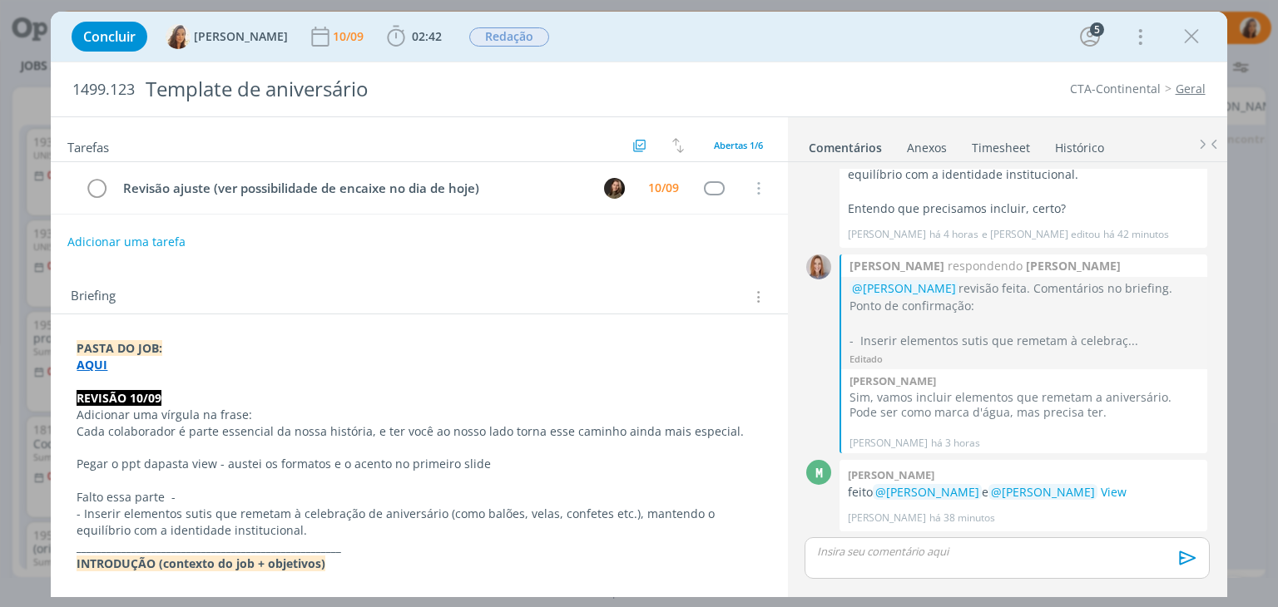
click at [123, 240] on button "Adicionar uma tarefa" at bounding box center [126, 242] width 118 height 28
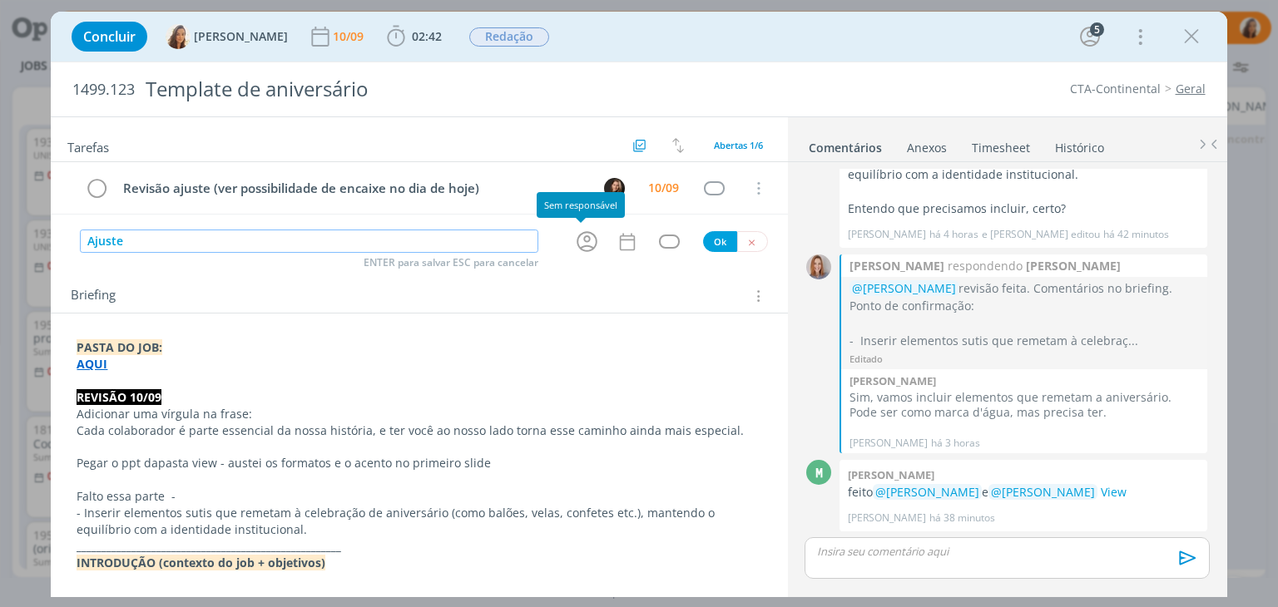
click at [581, 247] on icon "dialog" at bounding box center [587, 242] width 26 height 26
type input "Ajuste"
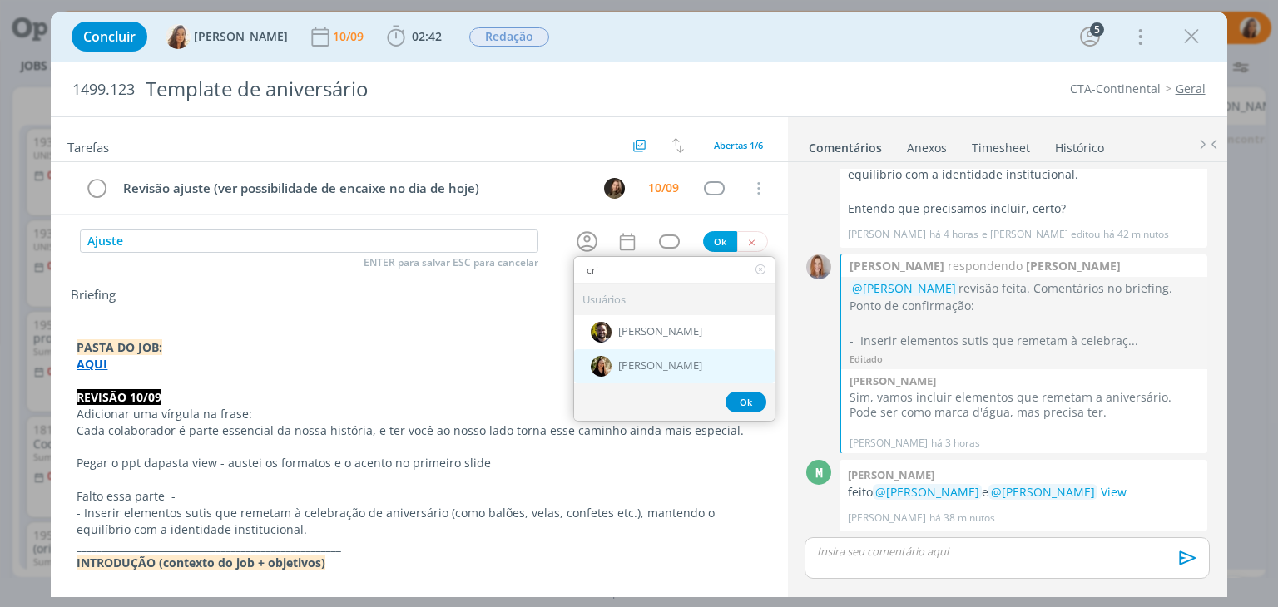
type input "cri"
click at [702, 369] on div "[PERSON_NAME]" at bounding box center [674, 366] width 201 height 34
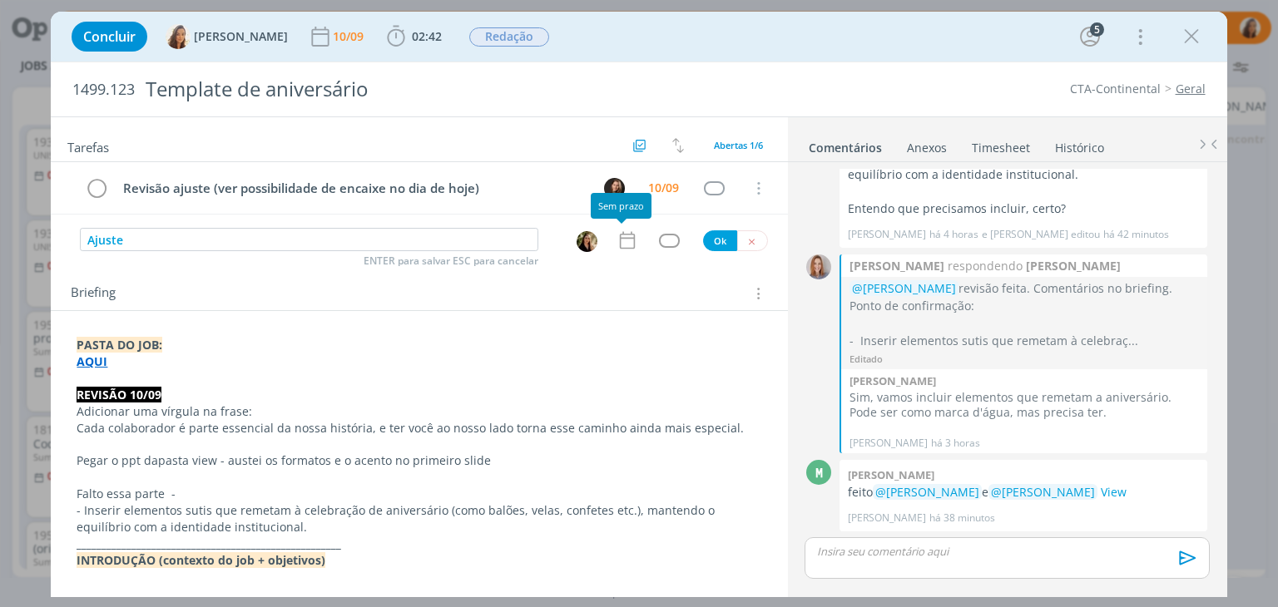
click at [616, 244] on icon "dialog" at bounding box center [627, 241] width 22 height 22
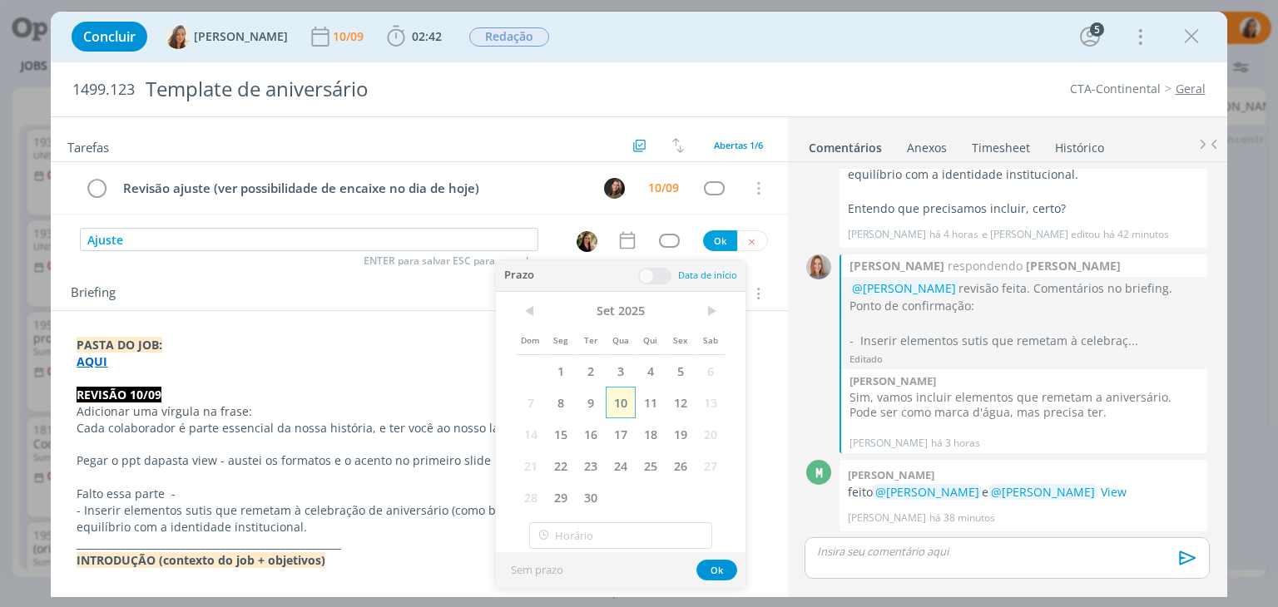
click at [623, 409] on span "10" at bounding box center [621, 403] width 30 height 32
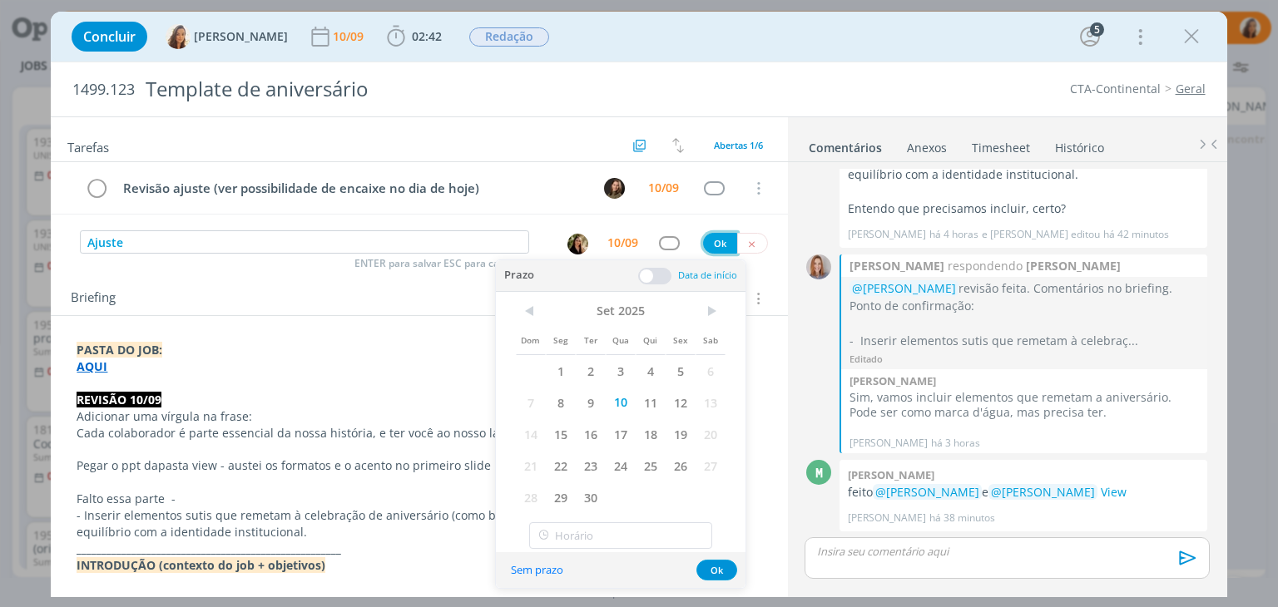
click at [713, 240] on button "Ok" at bounding box center [720, 243] width 34 height 21
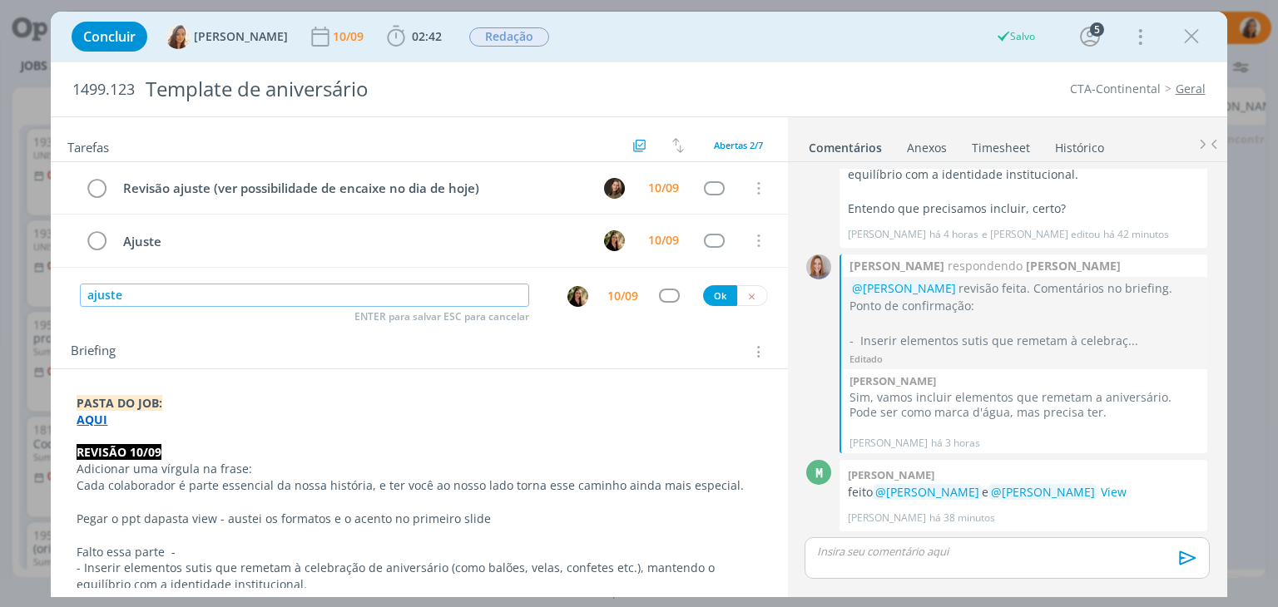
click at [569, 286] on img "dialog" at bounding box center [577, 296] width 21 height 21
type input "ajuste"
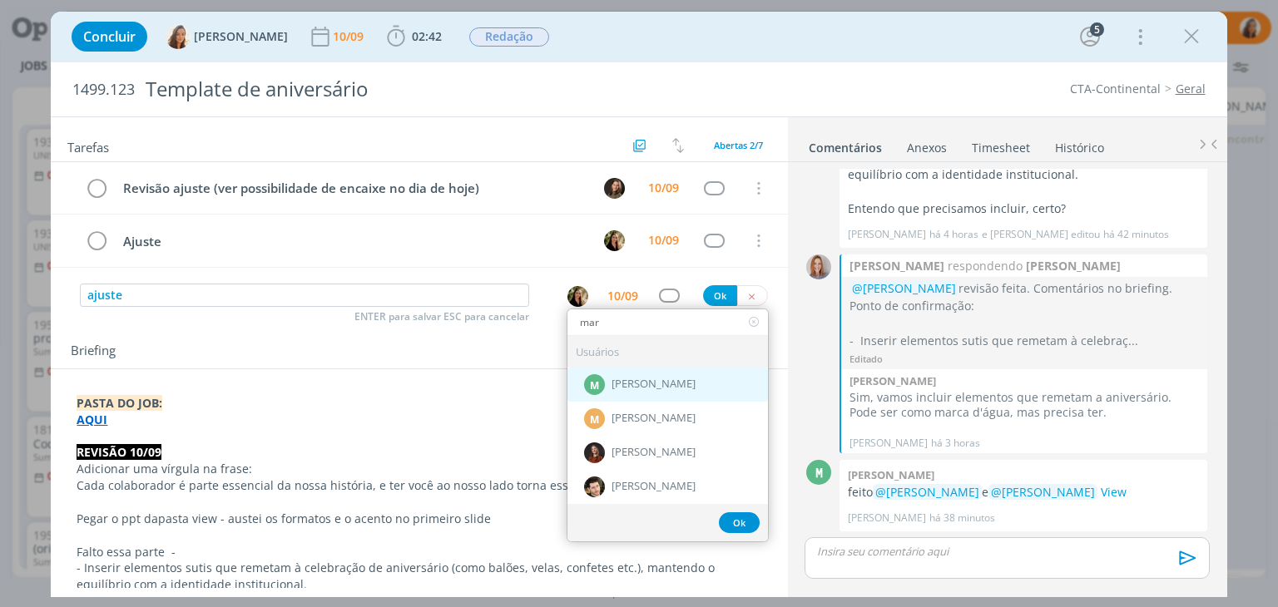
type input "mar"
click at [616, 393] on div "M [PERSON_NAME]" at bounding box center [667, 385] width 201 height 34
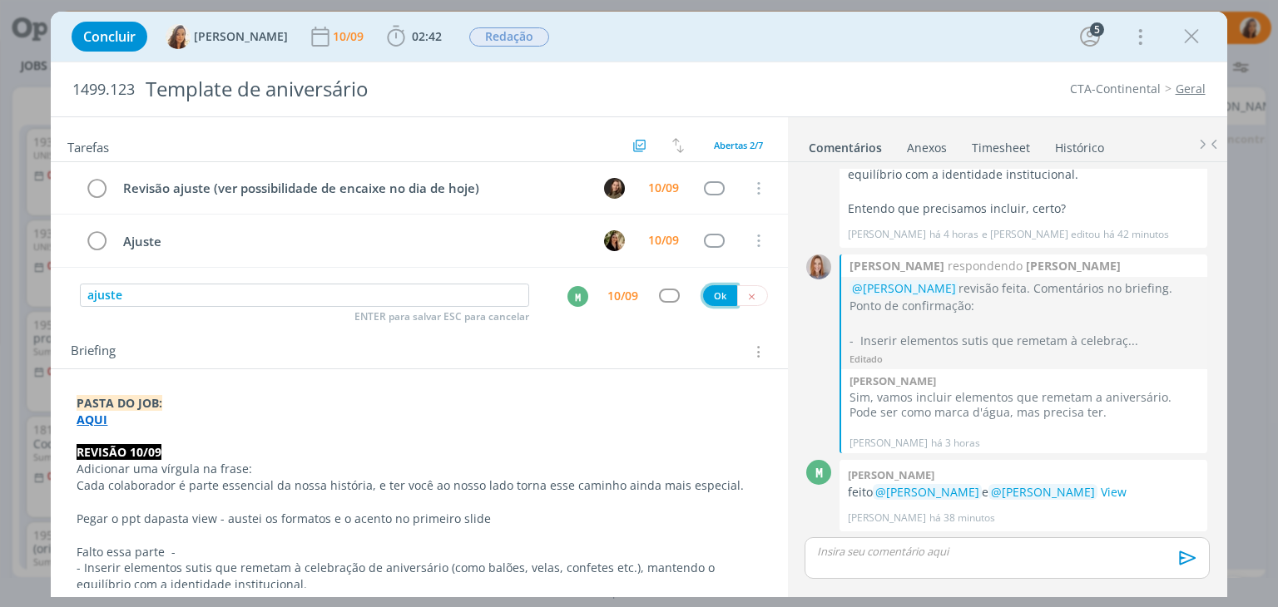
click at [713, 291] on button "Ok" at bounding box center [720, 295] width 34 height 21
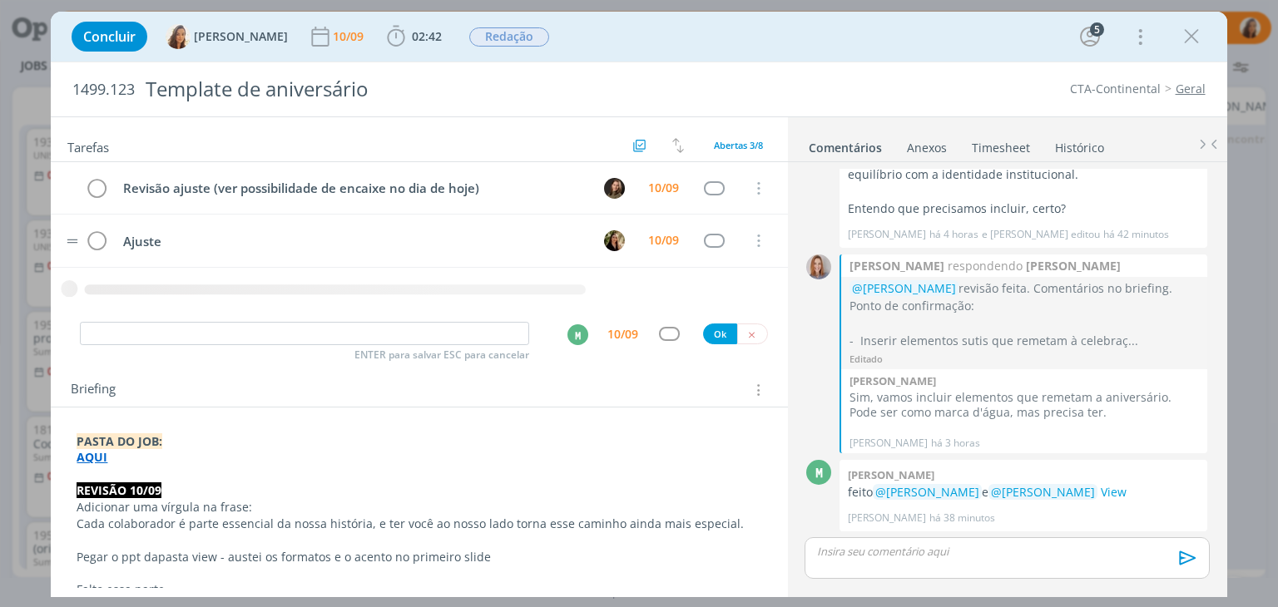
click at [282, 228] on td "Ajuste" at bounding box center [348, 240] width 473 height 29
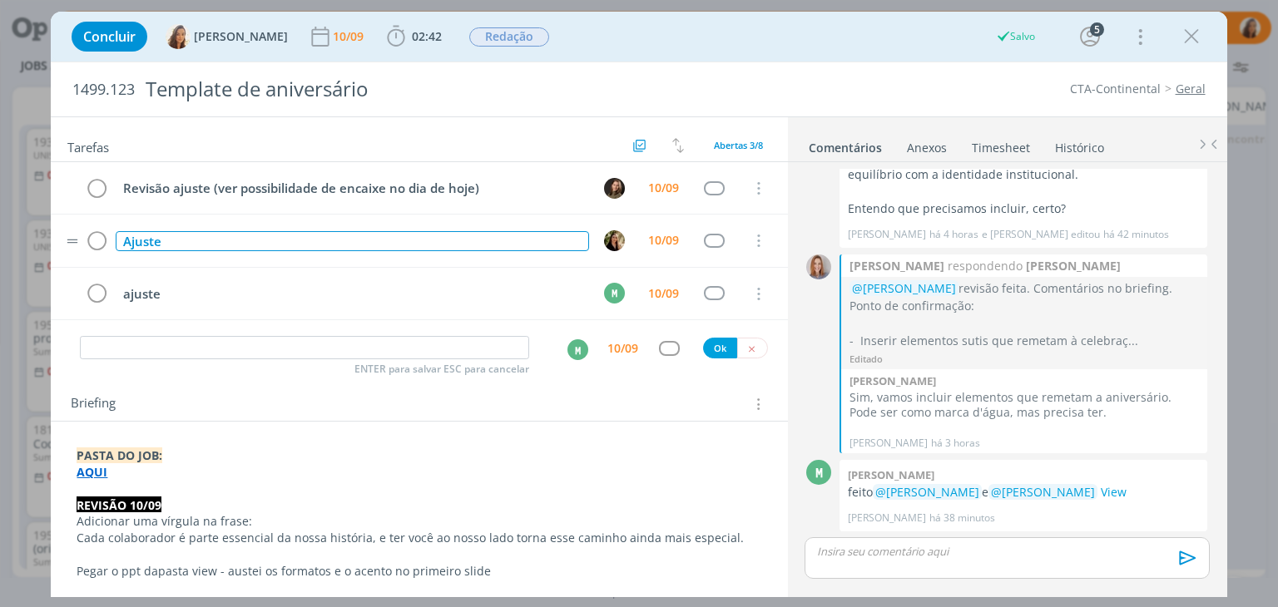
click at [277, 242] on div "Ajuste" at bounding box center [352, 241] width 473 height 21
drag, startPoint x: 409, startPoint y: 240, endPoint x: 164, endPoint y: 244, distance: 244.6
click at [164, 244] on div "Ajuste (conforme orientação do alexandre)" at bounding box center [352, 241] width 473 height 21
copy div "(conforme orientação do alexandre)"
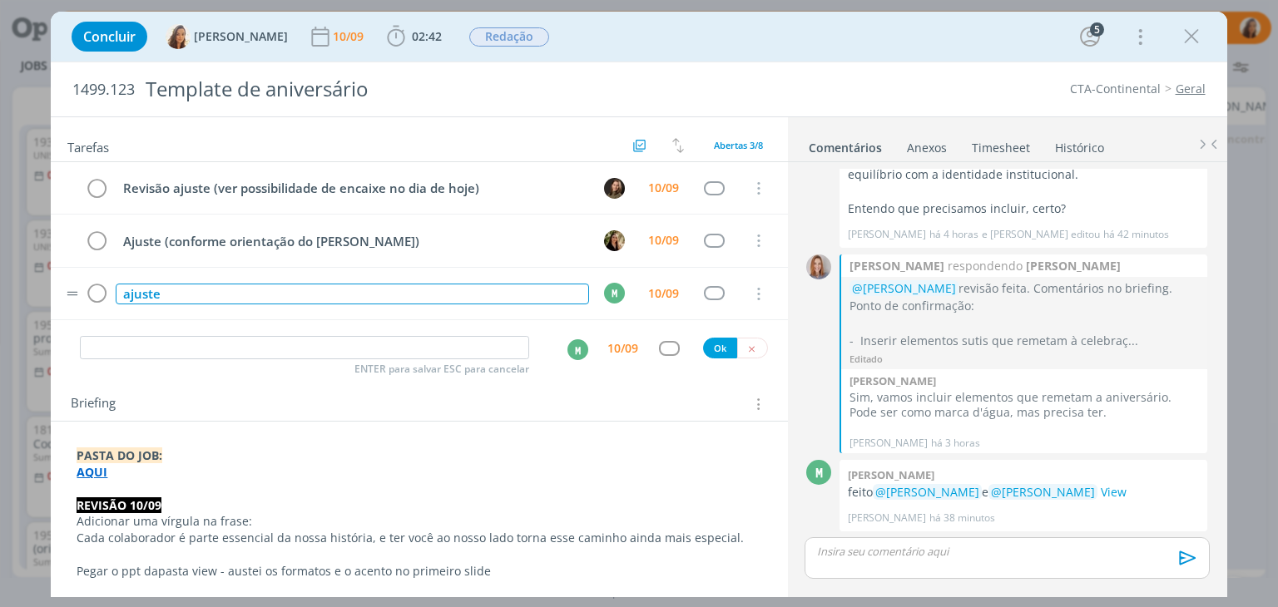
click at [228, 297] on div "ajuste" at bounding box center [352, 294] width 473 height 21
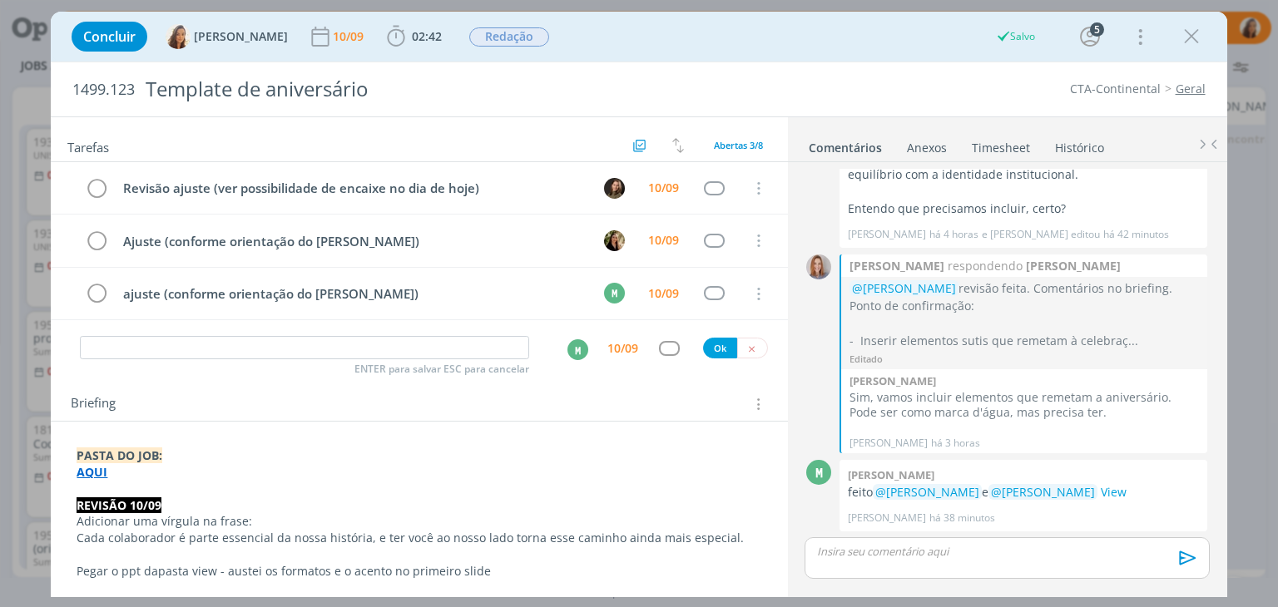
click at [595, 401] on div "Briefing Briefings Predefinidos Versões do Briefing Ver Briefing do Projeto" at bounding box center [421, 405] width 701 height 22
click at [746, 344] on icon "dialog" at bounding box center [751, 349] width 11 height 11
click at [600, 384] on div "Briefing Briefings Predefinidos Versões do Briefing Ver Briefing do Projeto" at bounding box center [419, 399] width 736 height 45
drag, startPoint x: 1192, startPoint y: 29, endPoint x: 766, endPoint y: 560, distance: 680.6
click at [1192, 29] on icon "dialog" at bounding box center [1191, 36] width 25 height 25
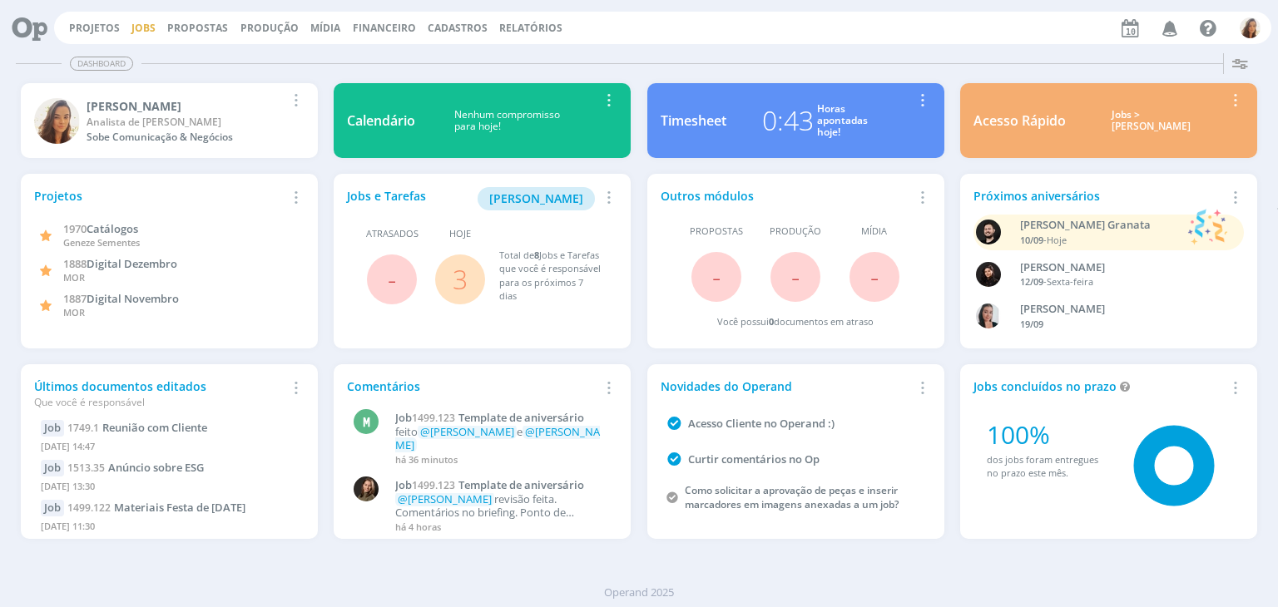
click at [140, 21] on link "Jobs" at bounding box center [143, 28] width 24 height 14
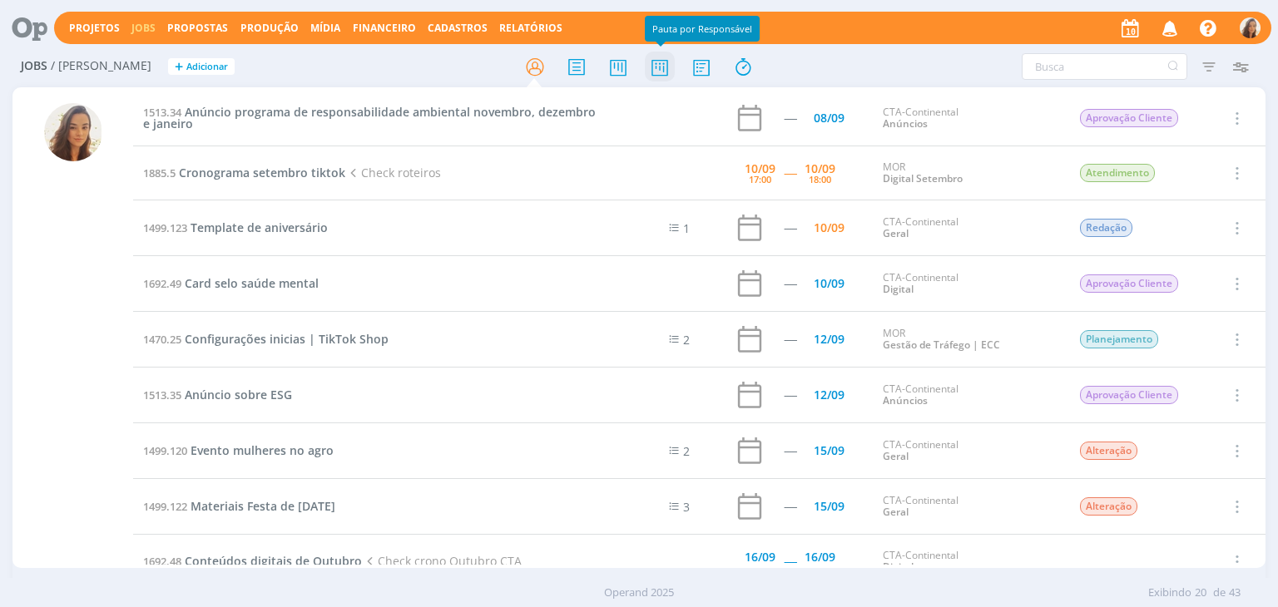
click at [664, 67] on icon at bounding box center [660, 67] width 30 height 32
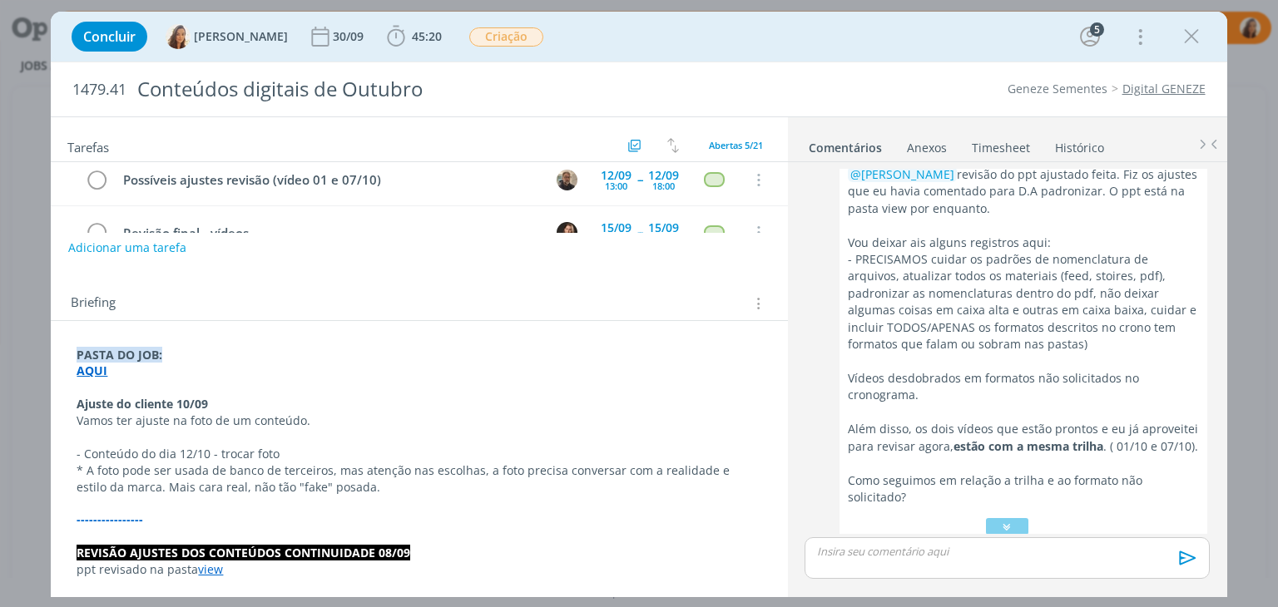
scroll to position [1183, 0]
click at [97, 364] on strong "AQUI" at bounding box center [92, 371] width 31 height 16
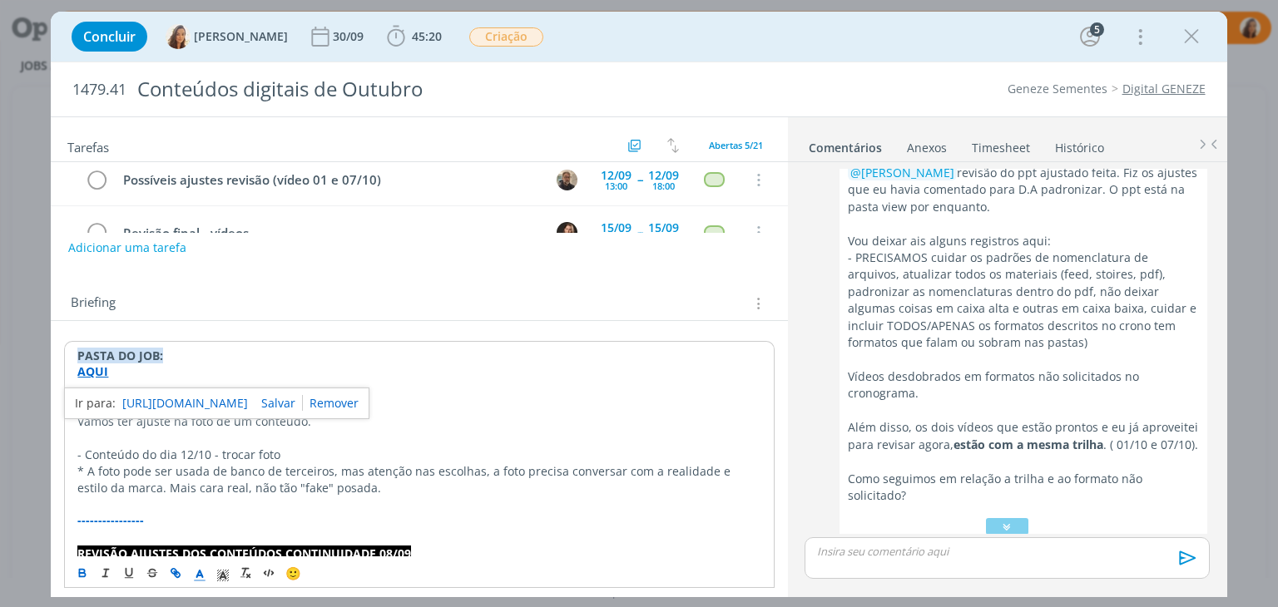
click at [218, 401] on link "[URL][DOMAIN_NAME]" at bounding box center [185, 404] width 126 height 22
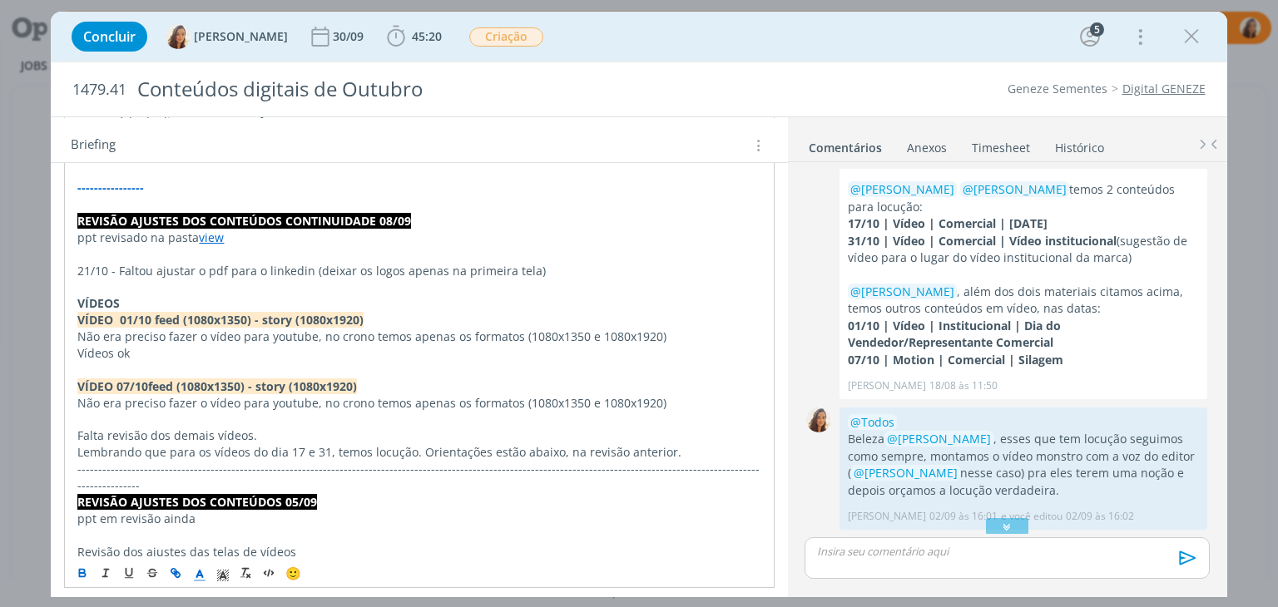
scroll to position [0, 0]
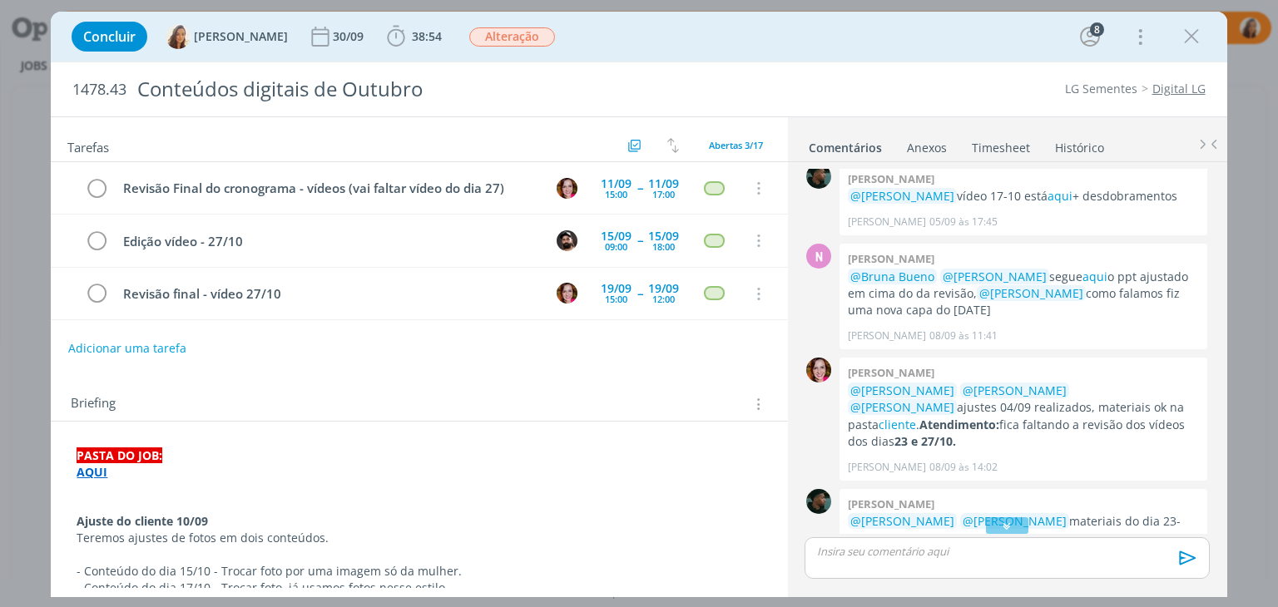
scroll to position [1314, 0]
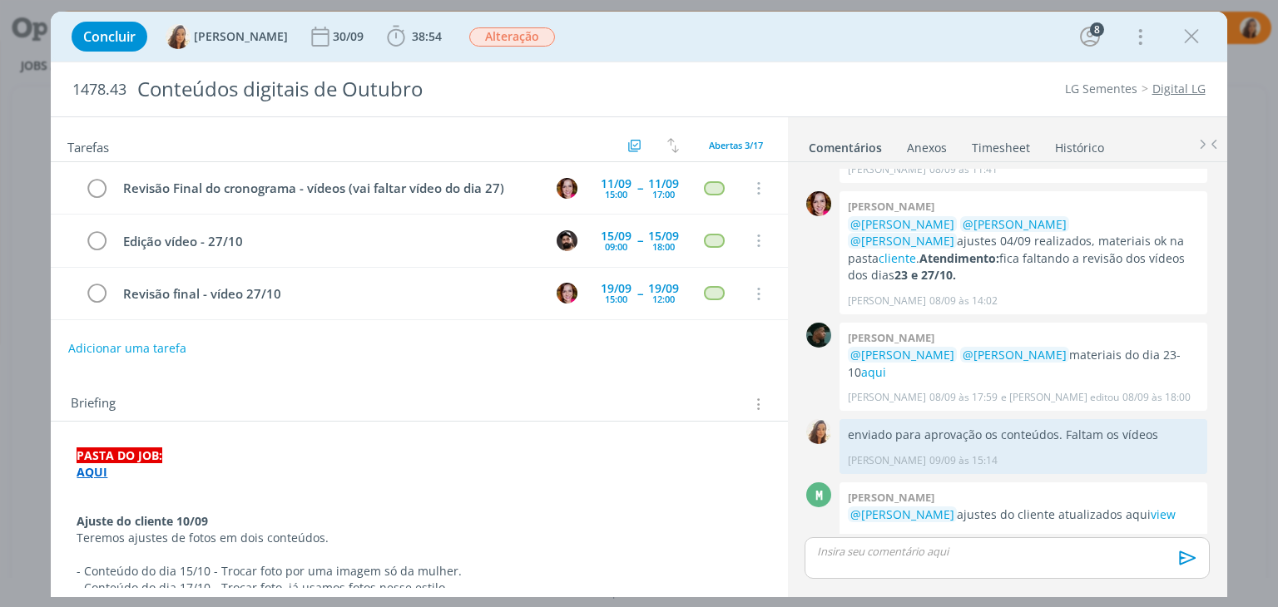
click at [100, 468] on strong "AQUI" at bounding box center [92, 472] width 31 height 16
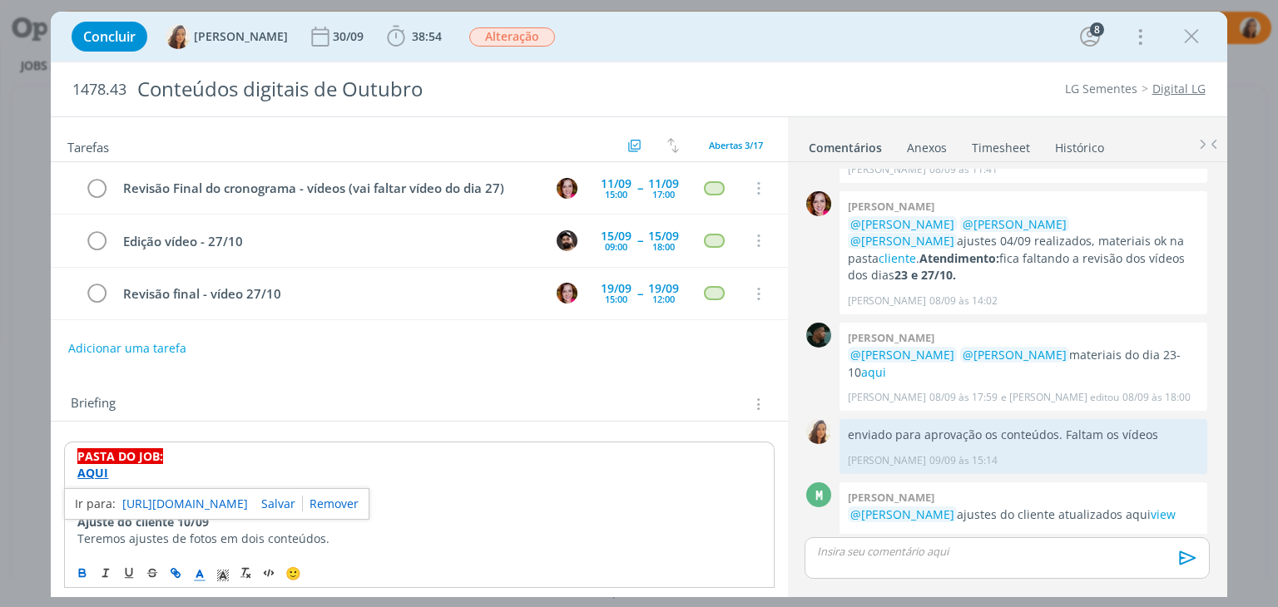
click at [194, 503] on link "[URL][DOMAIN_NAME]" at bounding box center [185, 504] width 126 height 22
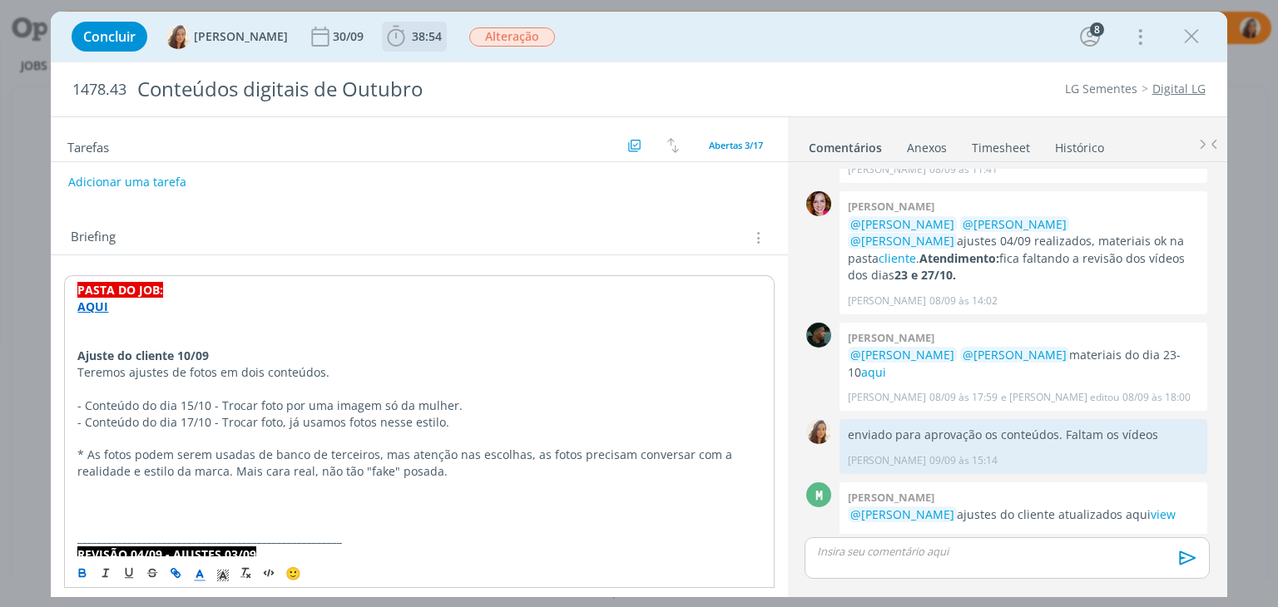
click at [412, 34] on span "38:54" at bounding box center [427, 36] width 30 height 16
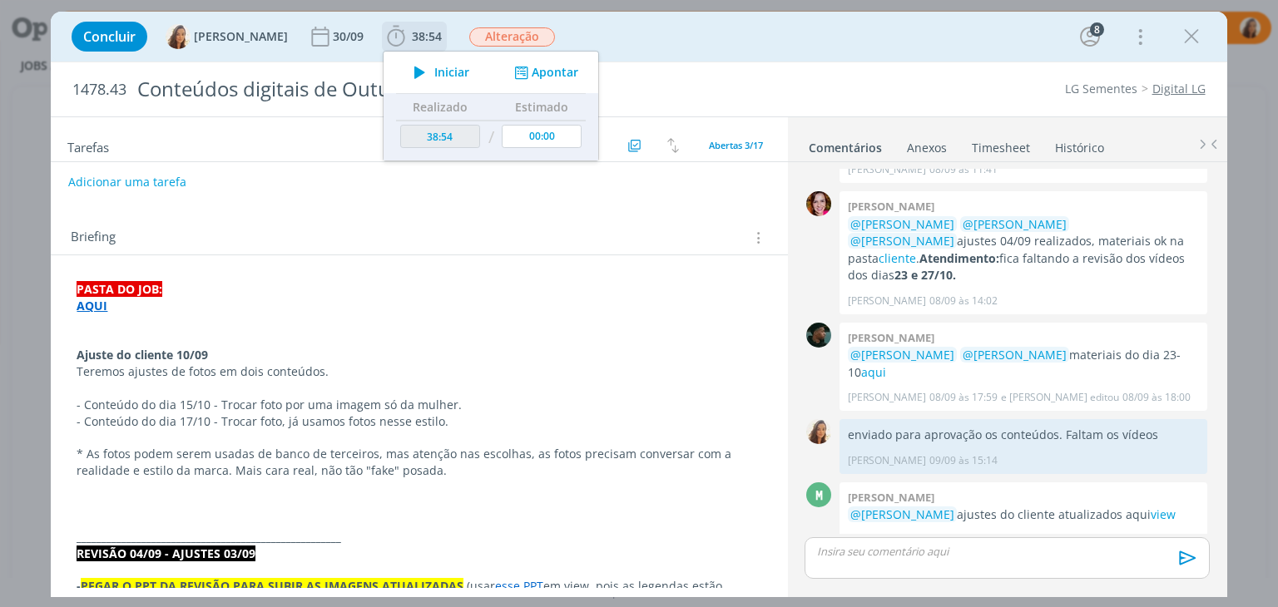
click at [434, 70] on span "Iniciar" at bounding box center [451, 73] width 35 height 12
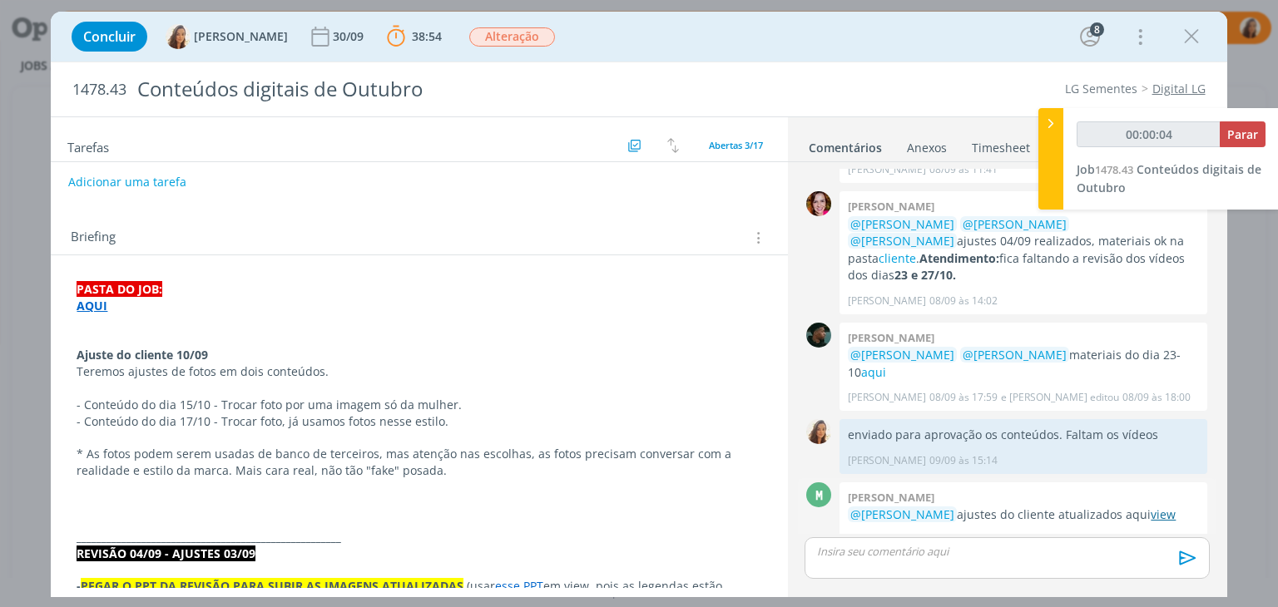
click at [1151, 507] on link "view" at bounding box center [1163, 515] width 25 height 16
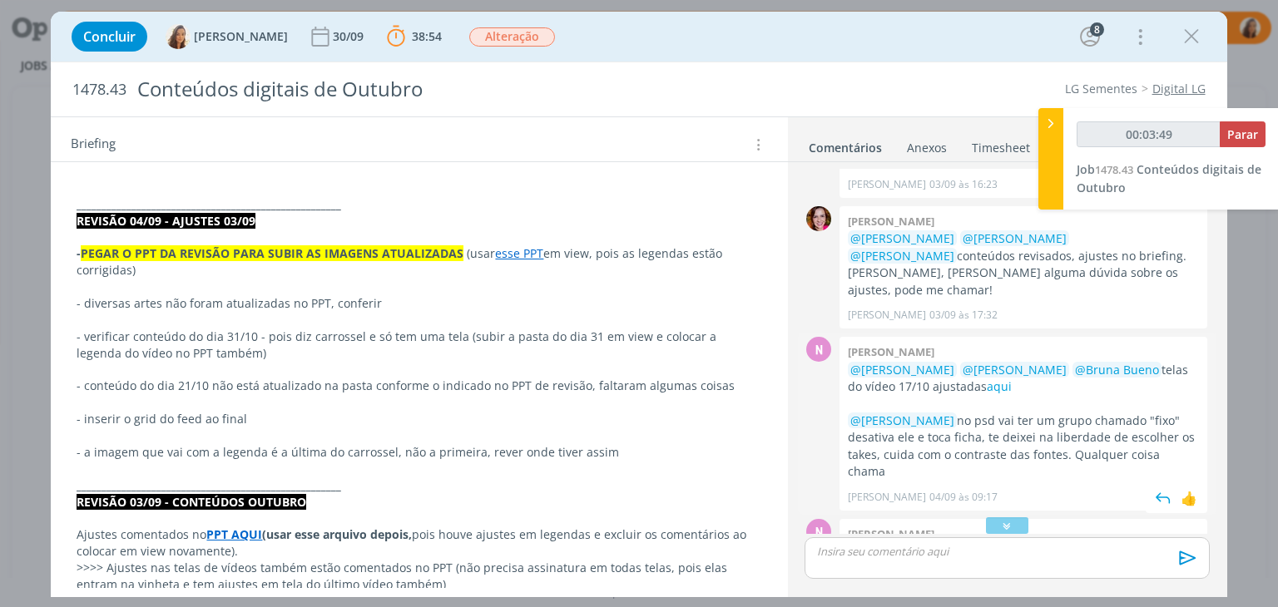
scroll to position [499, 0]
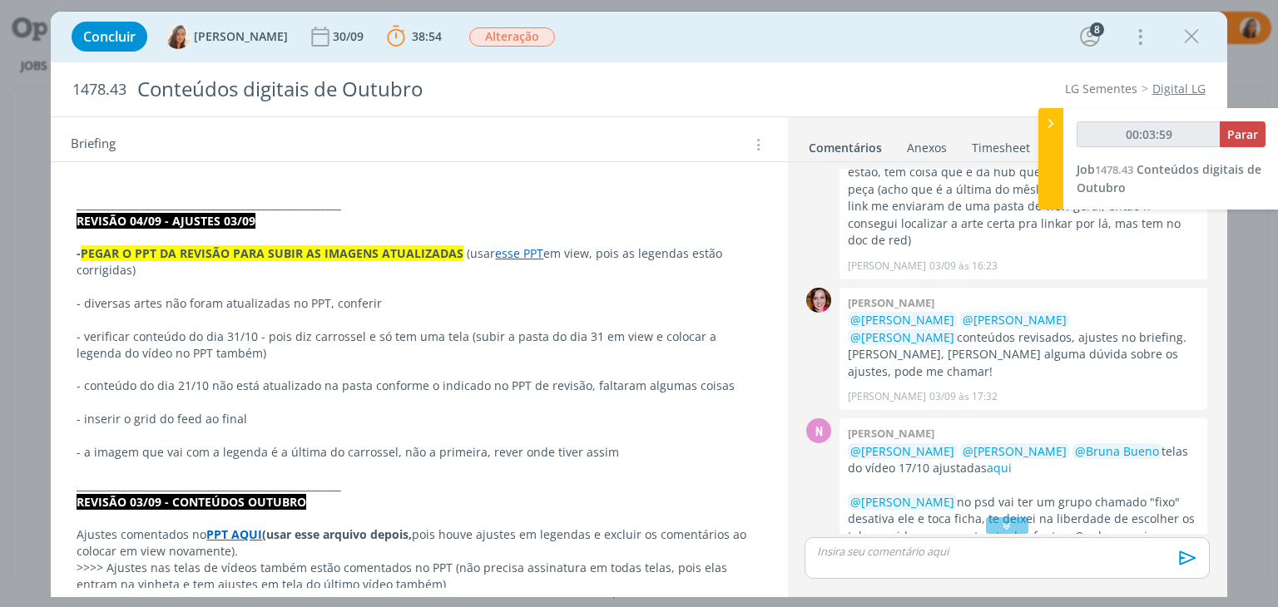
click at [517, 250] on link "esse PPT" at bounding box center [519, 253] width 48 height 16
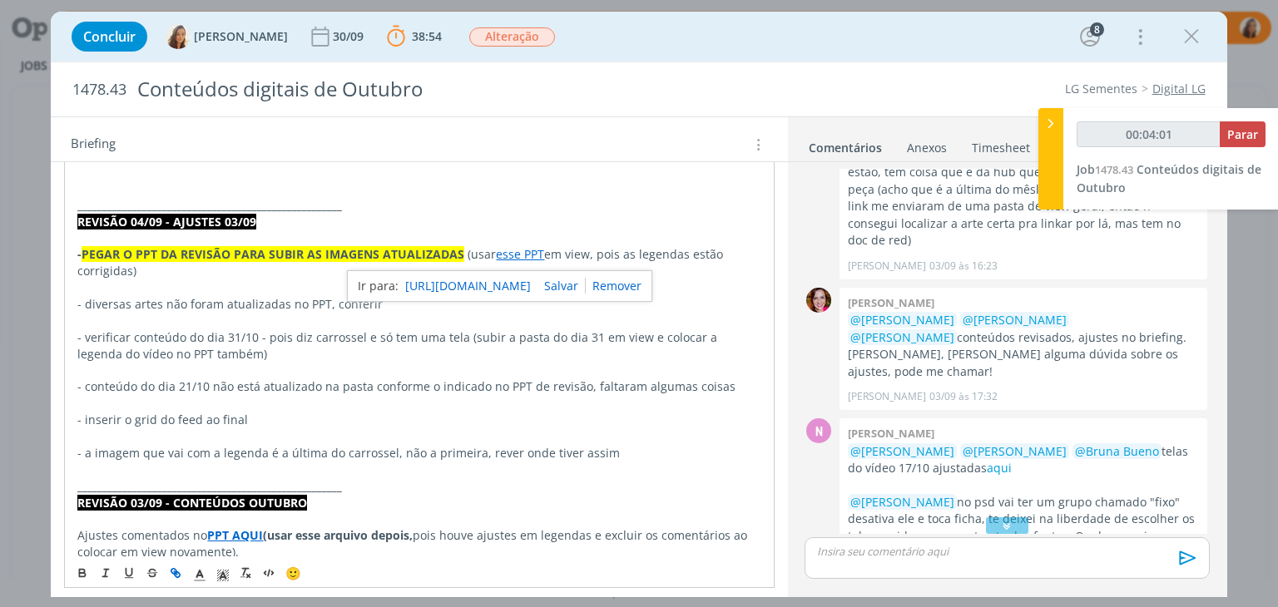
click at [531, 278] on link "[URL][DOMAIN_NAME]" at bounding box center [468, 286] width 126 height 22
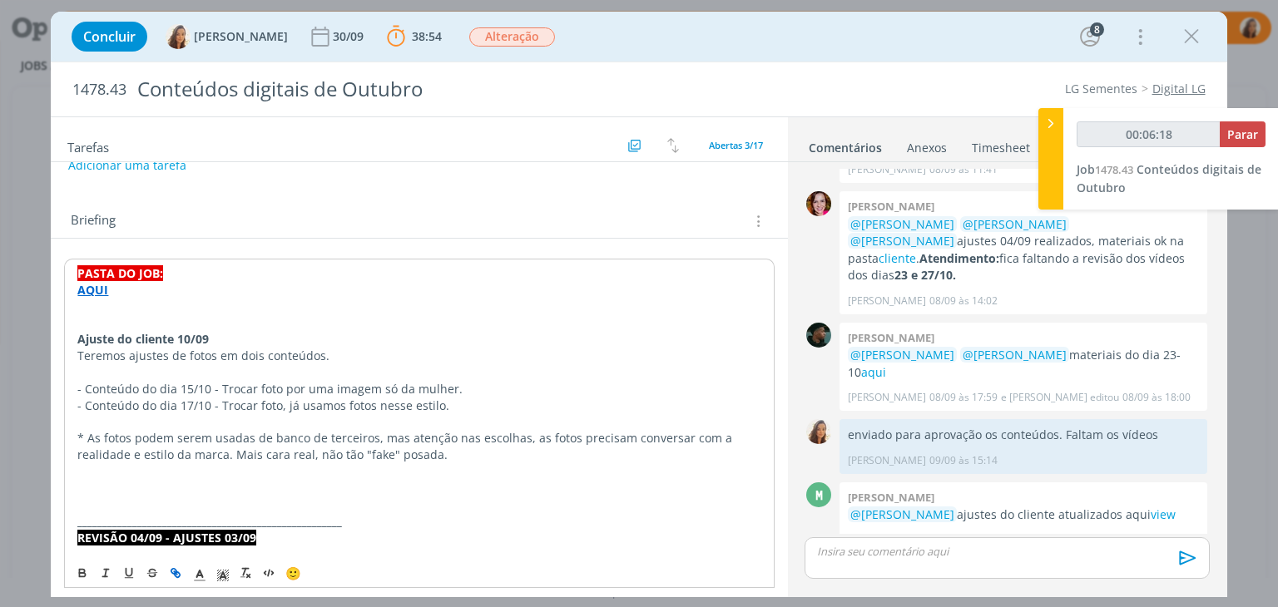
scroll to position [0, 0]
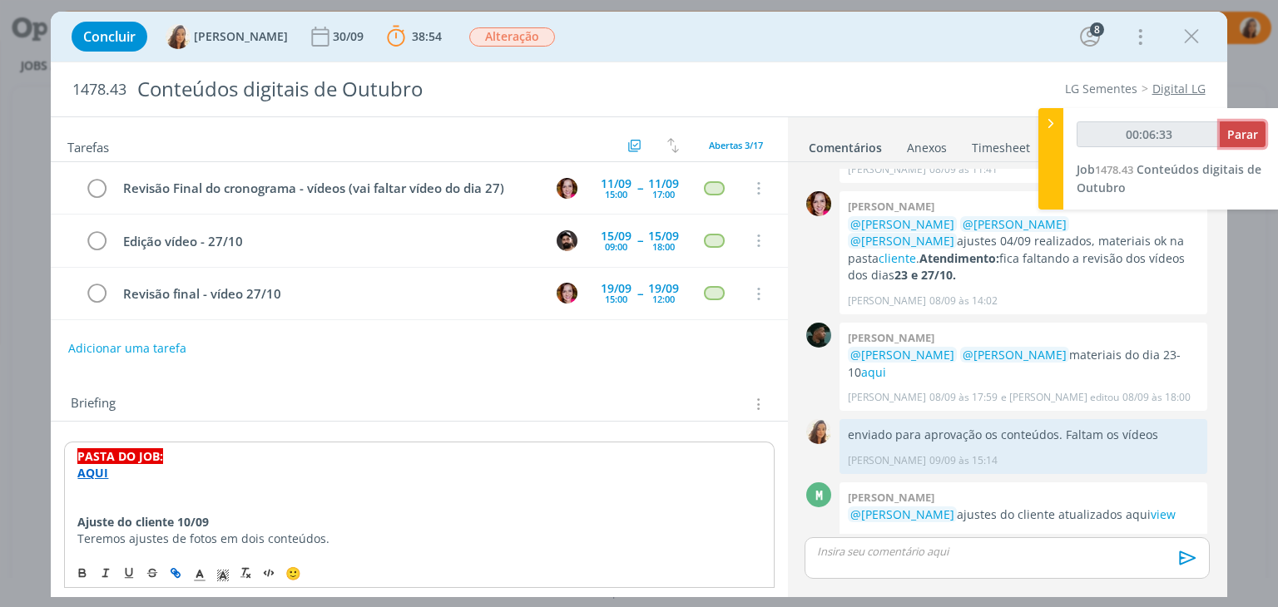
click at [1251, 139] on span "Parar" at bounding box center [1242, 134] width 31 height 16
type input "00:07:00"
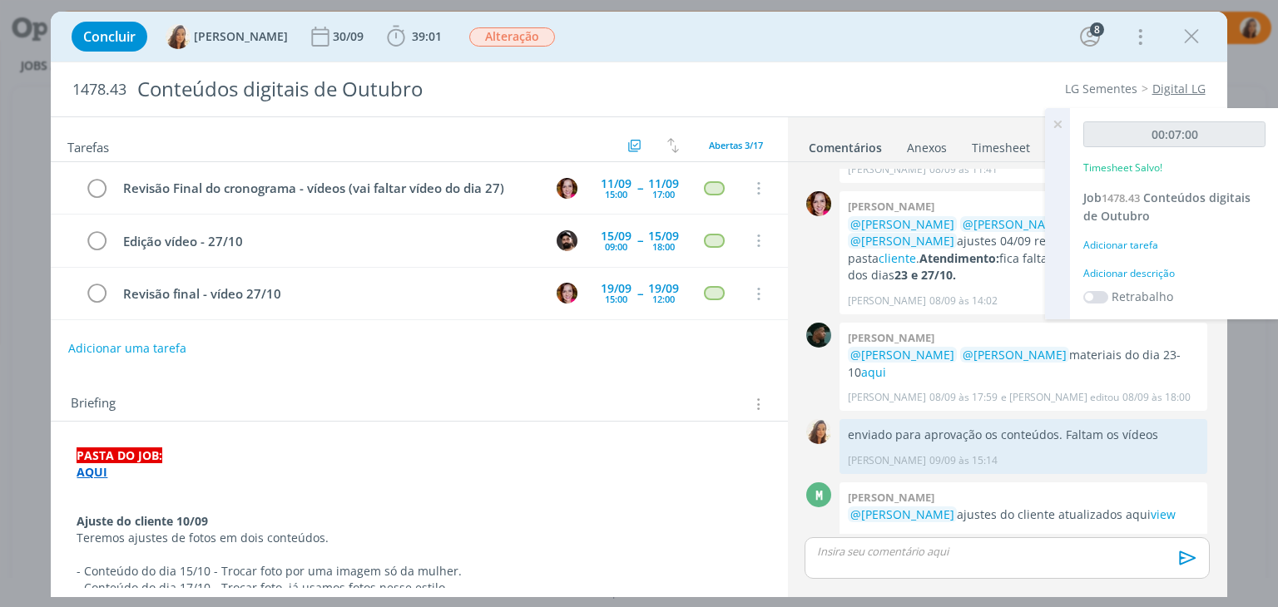
click at [1140, 272] on div "Adicionar descrição" at bounding box center [1174, 273] width 182 height 15
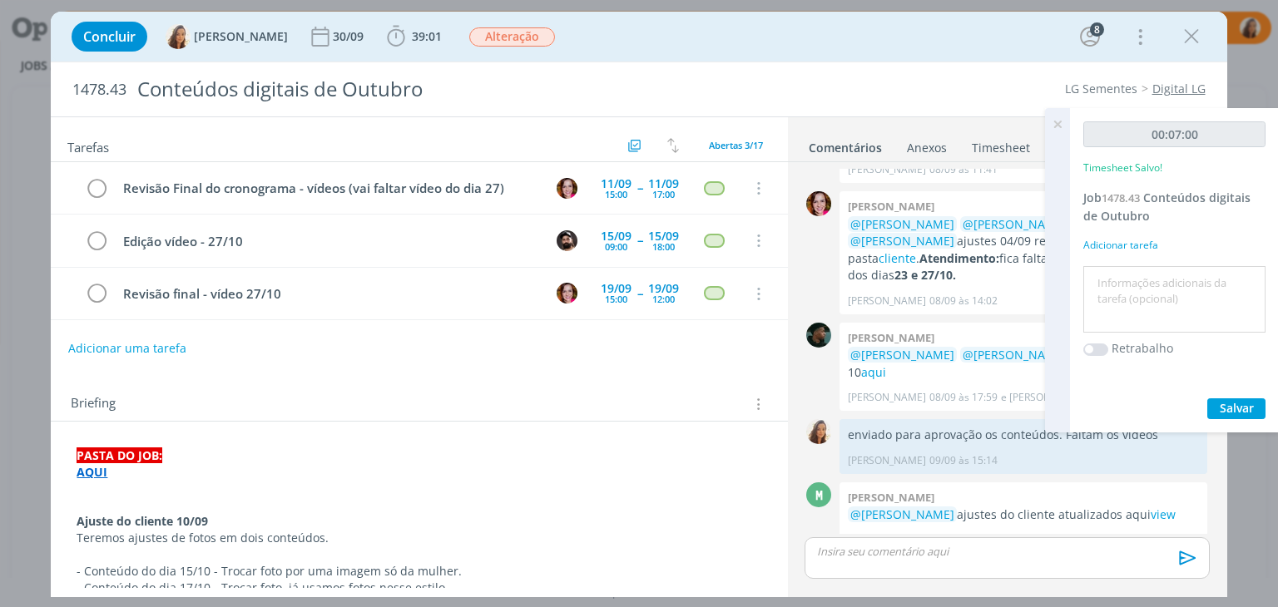
click at [1138, 295] on textarea at bounding box center [1174, 299] width 174 height 59
click at [1187, 281] on textarea at bounding box center [1174, 299] width 174 height 59
type textarea "olhar whats"
click at [1238, 410] on span "Salvar" at bounding box center [1237, 408] width 34 height 16
click at [1058, 122] on icon at bounding box center [1057, 124] width 30 height 32
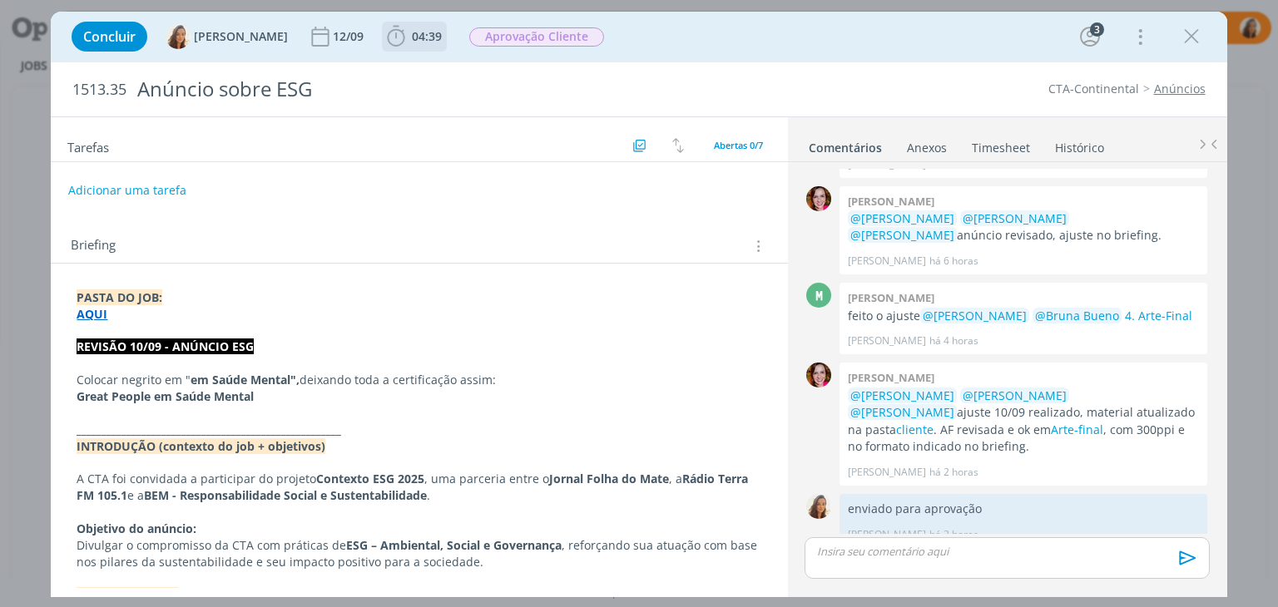
click at [412, 32] on span "04:39" at bounding box center [427, 36] width 30 height 16
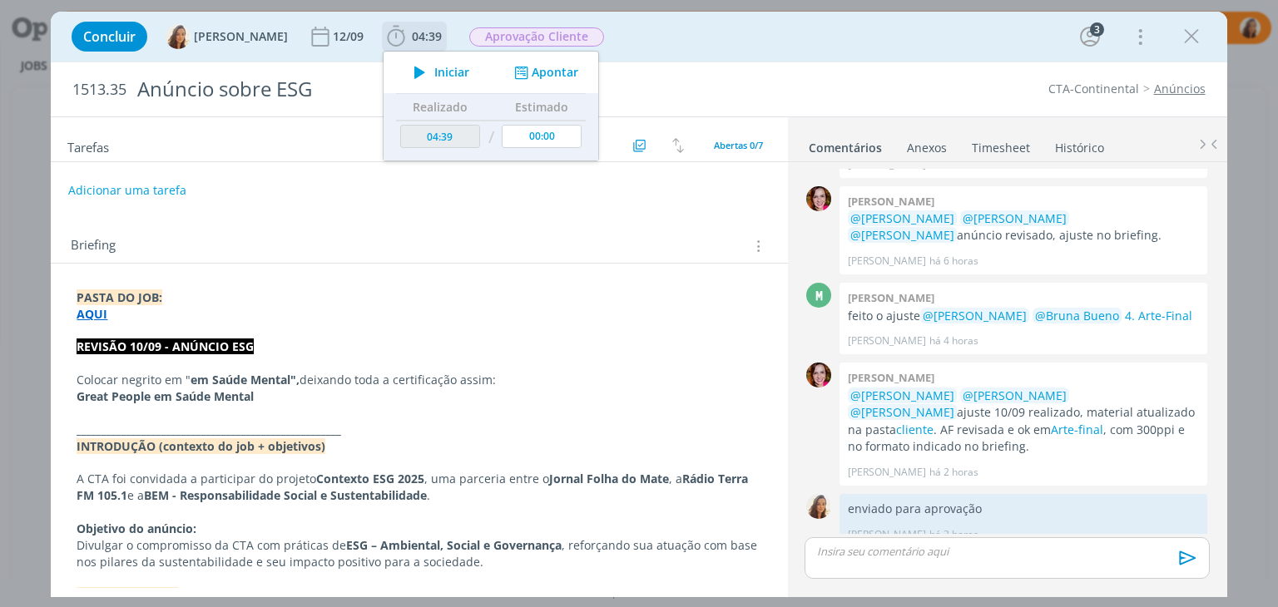
click at [409, 72] on icon "dialog" at bounding box center [419, 73] width 29 height 22
click at [196, 330] on p "dialog" at bounding box center [419, 331] width 685 height 17
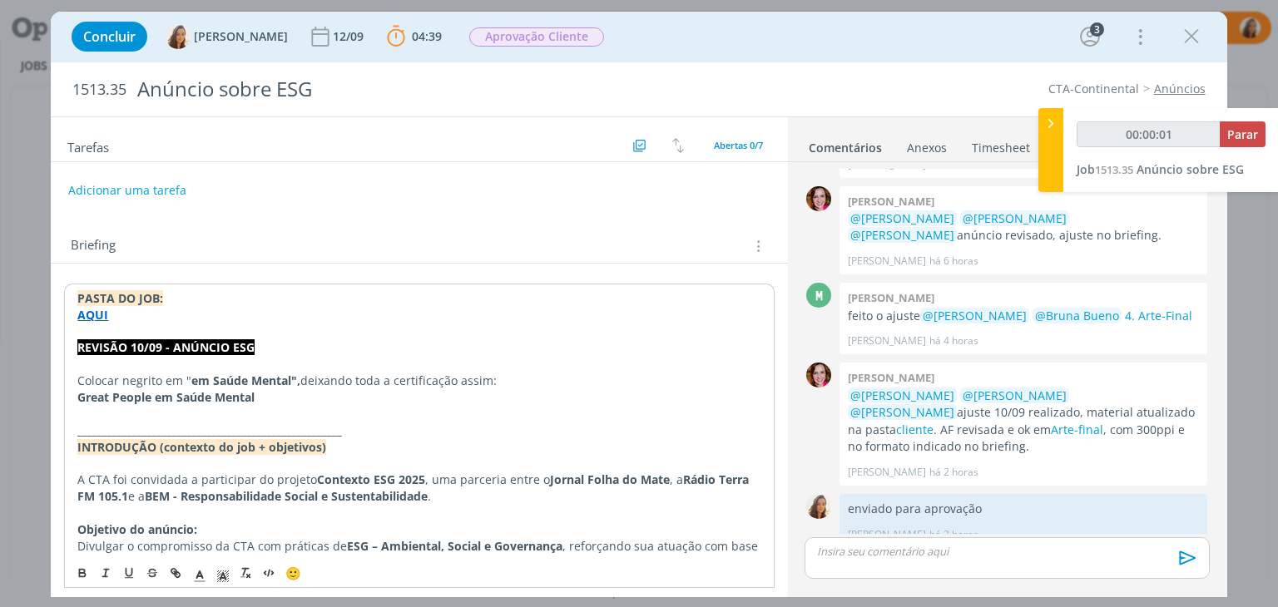
type input "00:00:02"
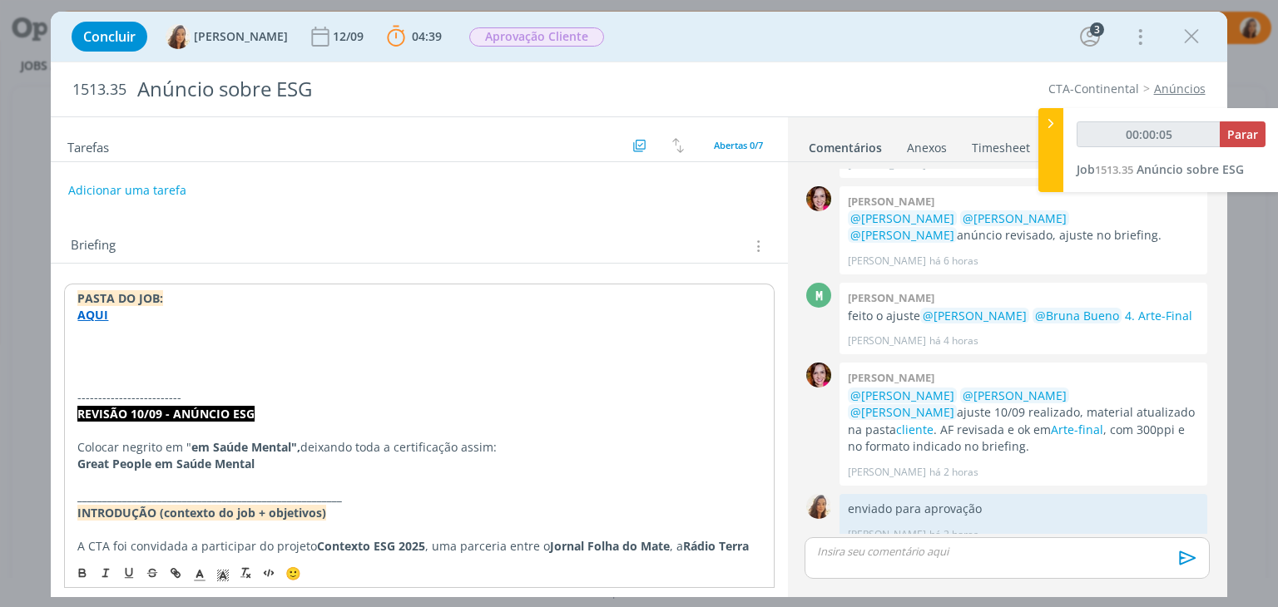
click at [171, 347] on p "dialog" at bounding box center [418, 347] width 683 height 17
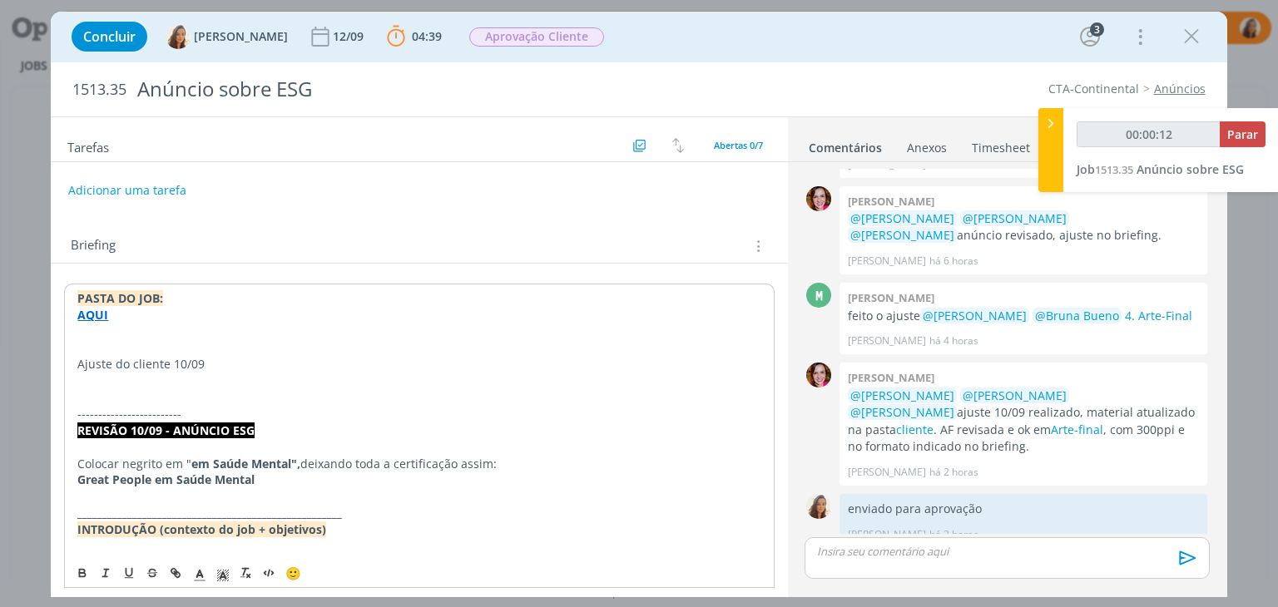
click at [159, 359] on p "Ajuste do cliente 10/09" at bounding box center [418, 364] width 683 height 17
click at [80, 577] on icon "dialog" at bounding box center [83, 574] width 6 height 3
click at [97, 393] on p "dialog" at bounding box center [418, 397] width 683 height 17
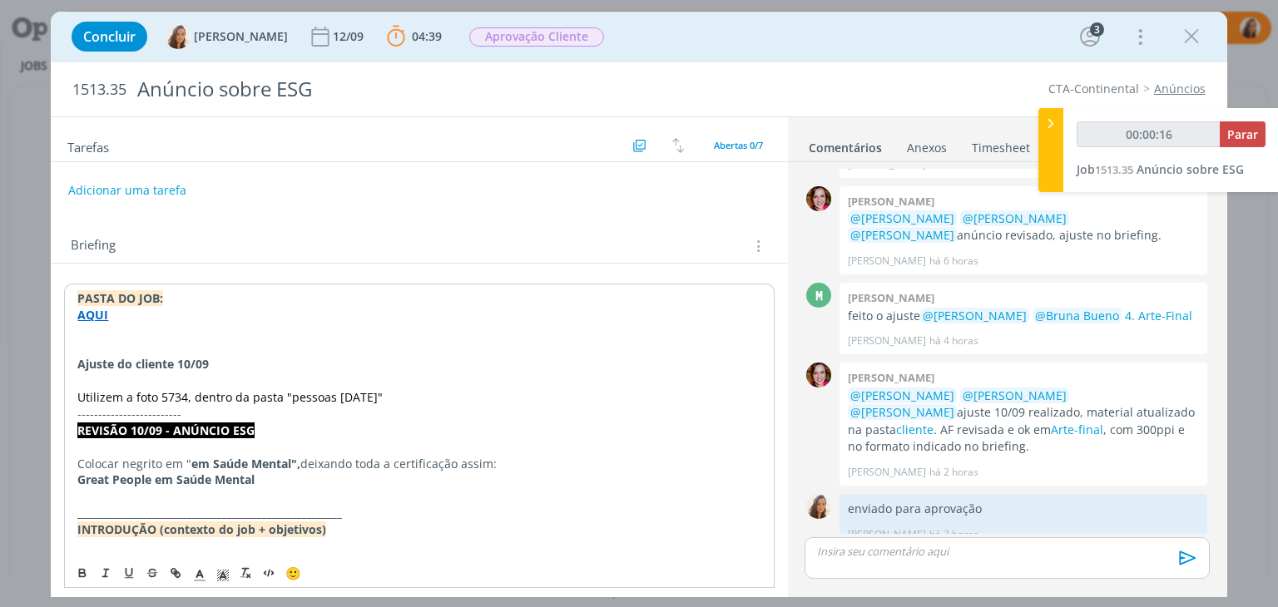
click at [93, 378] on p "dialog" at bounding box center [418, 381] width 683 height 17
click at [80, 399] on span "Utilizem a foto 5734, dentro da pasta "pessoas [DATE]"" at bounding box center [229, 397] width 305 height 16
click at [404, 379] on p "dialog" at bounding box center [418, 381] width 683 height 17
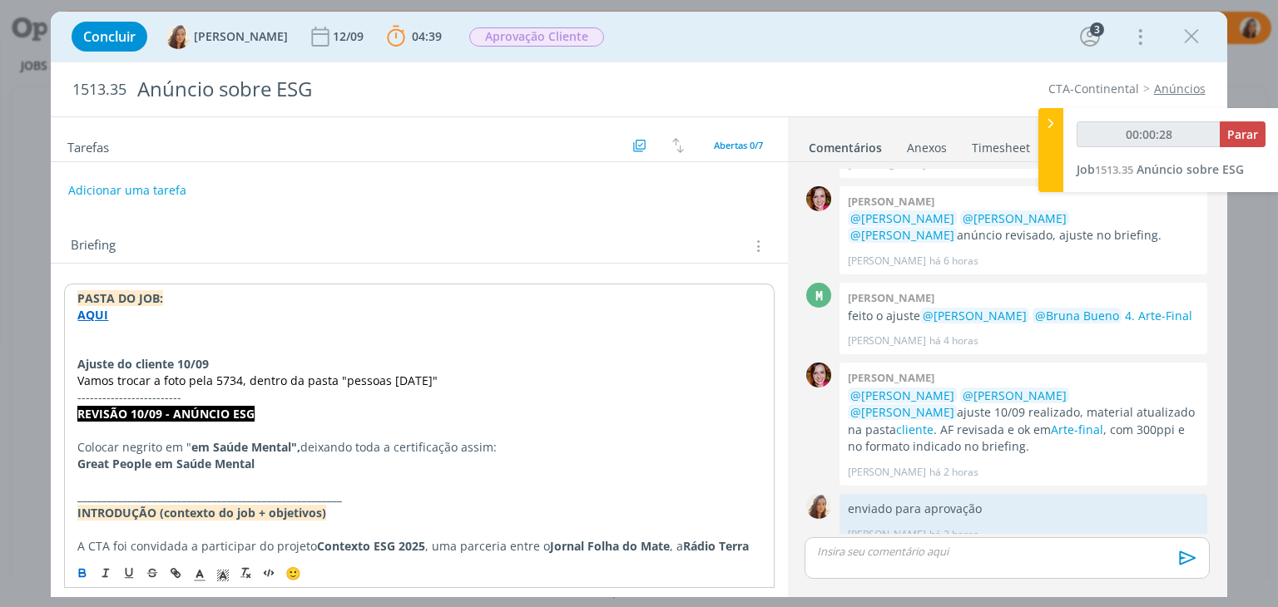
click at [521, 378] on p "Vamos trocar a foto pela 5734, dentro da pasta "pessoas [DATE]"" at bounding box center [418, 381] width 683 height 17
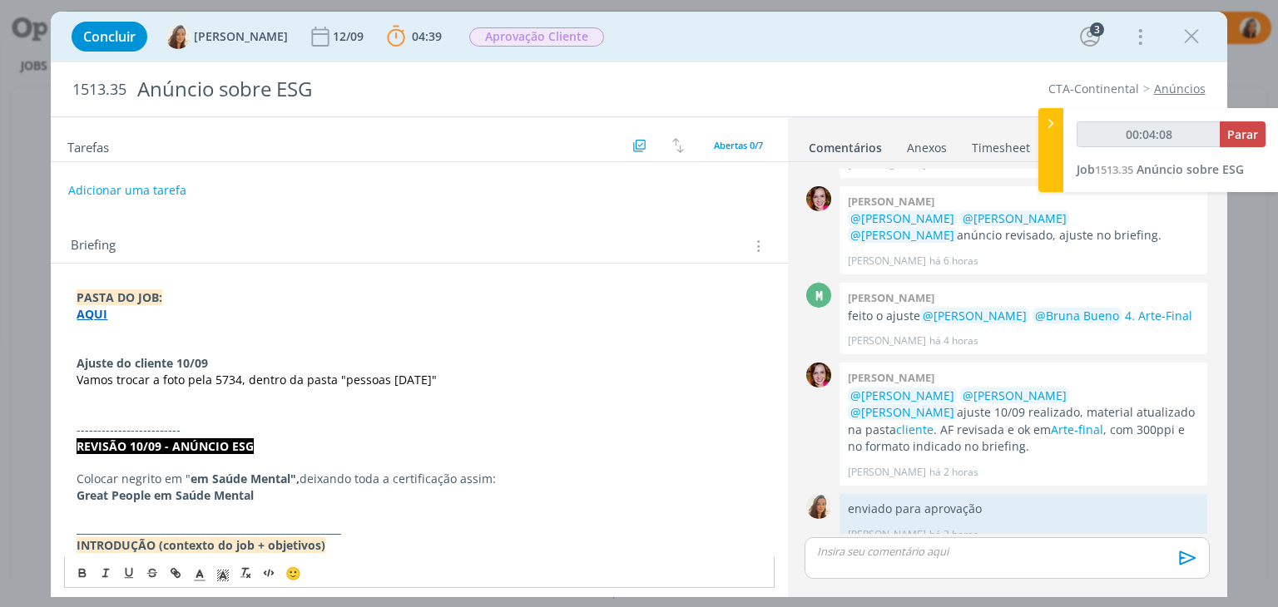
click at [223, 373] on span "Vamos trocar a foto pela 5734, dentro da pasta "pessoas [DATE]"" at bounding box center [257, 380] width 360 height 16
click at [223, 373] on span "Vamos trocar a foto pela 5734, dentro da pasta "pessoas 2025 agosto"" at bounding box center [257, 380] width 360 height 16
type input "00:04:10"
click at [176, 575] on icon "dialog" at bounding box center [175, 573] width 13 height 13
paste input "https://drive.google.com/drive/folders/1M3np4fc3ewh3CpaiJe4u6RVJdz15n_sv"
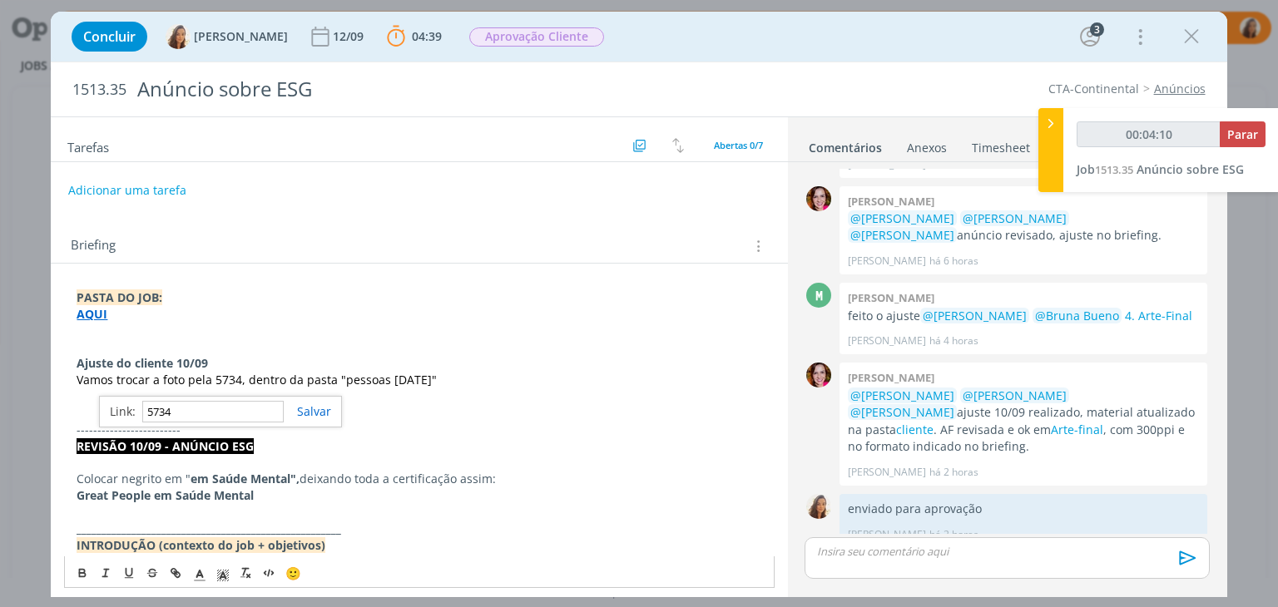
type input "https://drive.google.com/drive/folders/1M3np4fc3ewh3CpaiJe4u6RVJdz15n_sv"
type input "00:04:11"
type input "https://drive.google.com/drive/folders/1M3np4fc3ewh3CpaiJe4u6RVJdz15n_sv"
click at [312, 407] on link "dialog" at bounding box center [307, 412] width 47 height 16
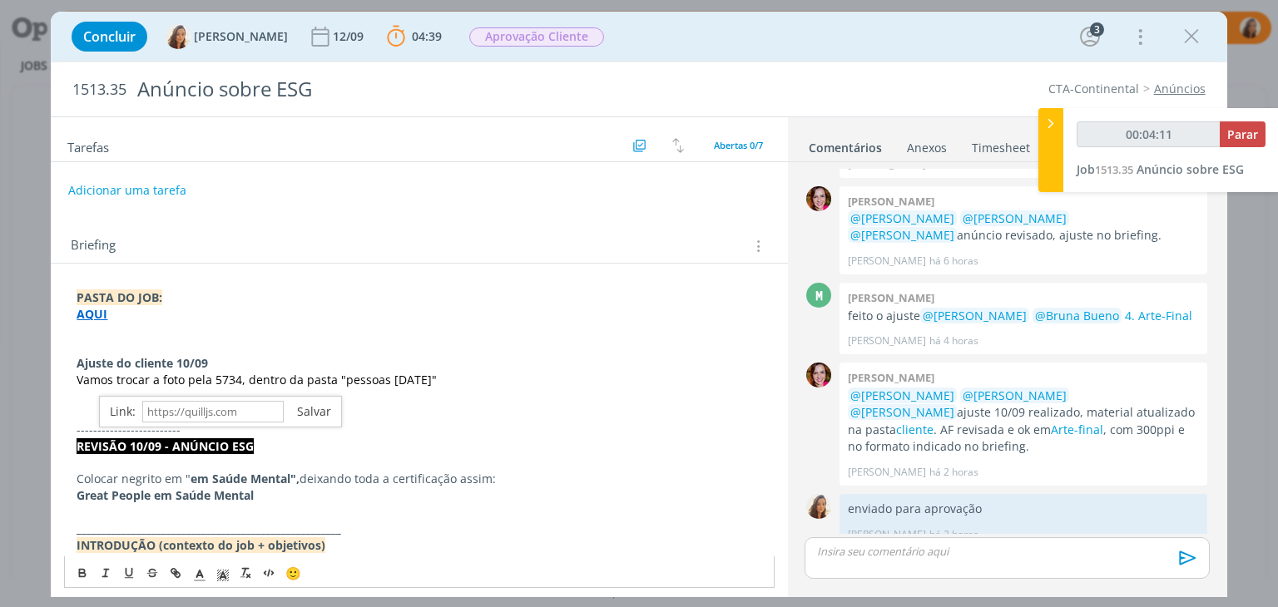
scroll to position [0, 0]
click at [264, 410] on p "dialog" at bounding box center [419, 413] width 685 height 17
click at [229, 379] on link "5734" at bounding box center [225, 380] width 27 height 16
click at [196, 573] on icon "dialog" at bounding box center [199, 575] width 15 height 15
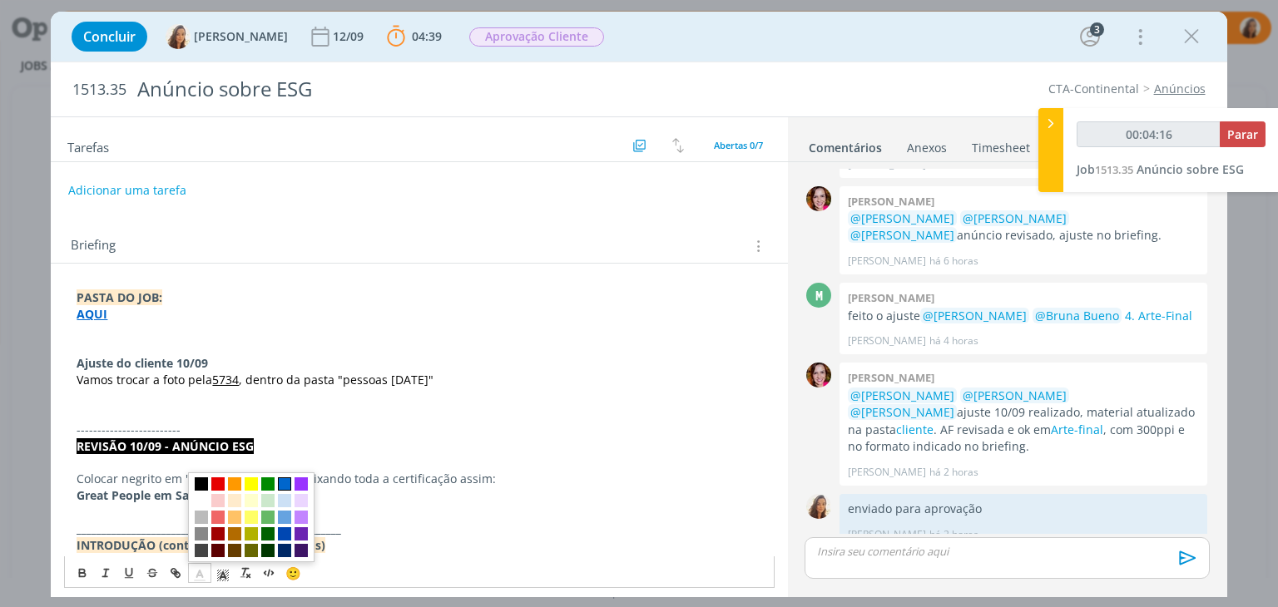
click at [282, 486] on span "dialog" at bounding box center [284, 484] width 13 height 13
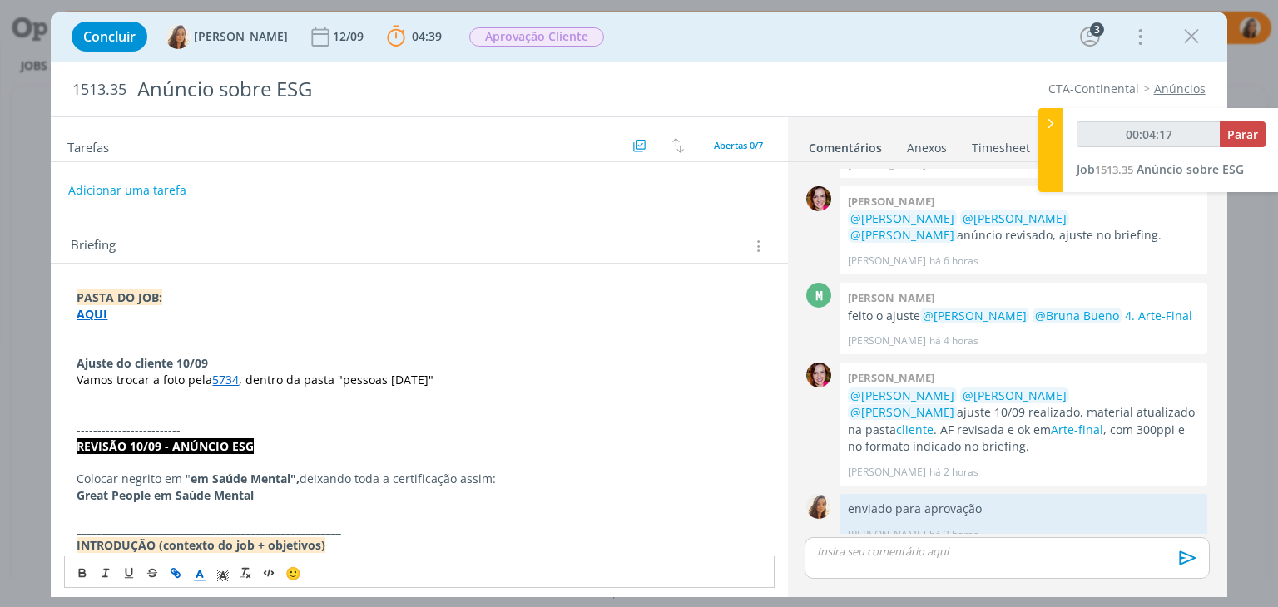
click at [185, 380] on span "Vamos trocar a foto pela" at bounding box center [145, 380] width 136 height 16
click at [114, 400] on p "dialog" at bounding box center [419, 397] width 685 height 17
click at [134, 188] on button "Adicionar uma tarefa" at bounding box center [126, 190] width 118 height 28
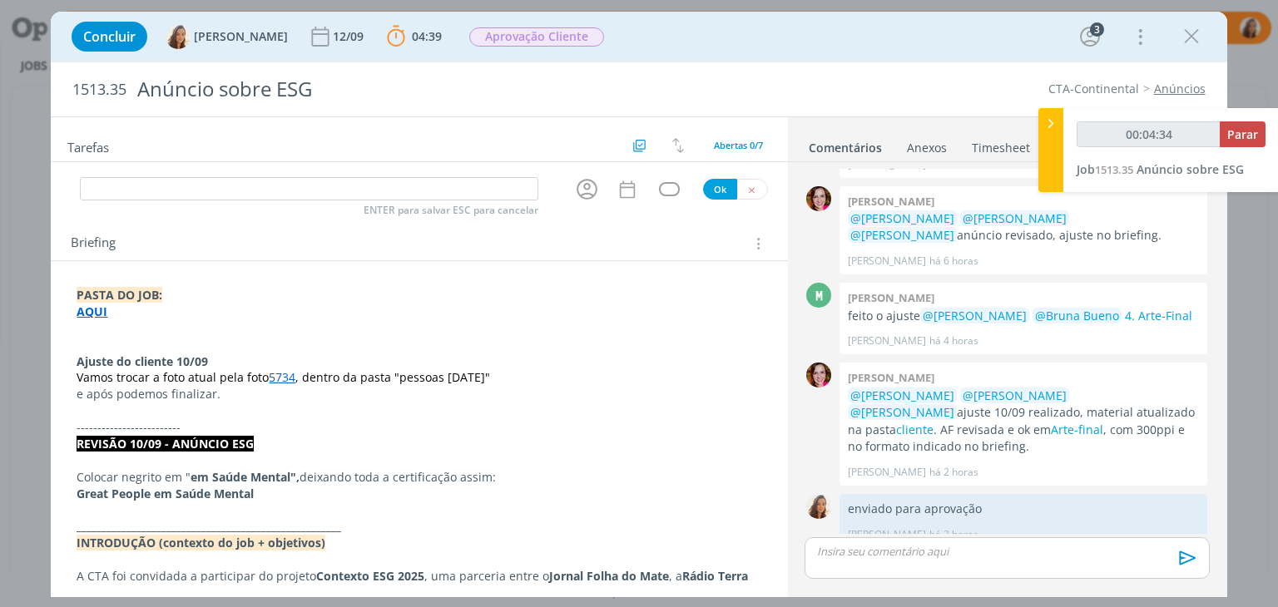
type input "00:04:35"
type input "aj"
type input "00:04:36"
type input "ajustes"
type input "00:04:37"
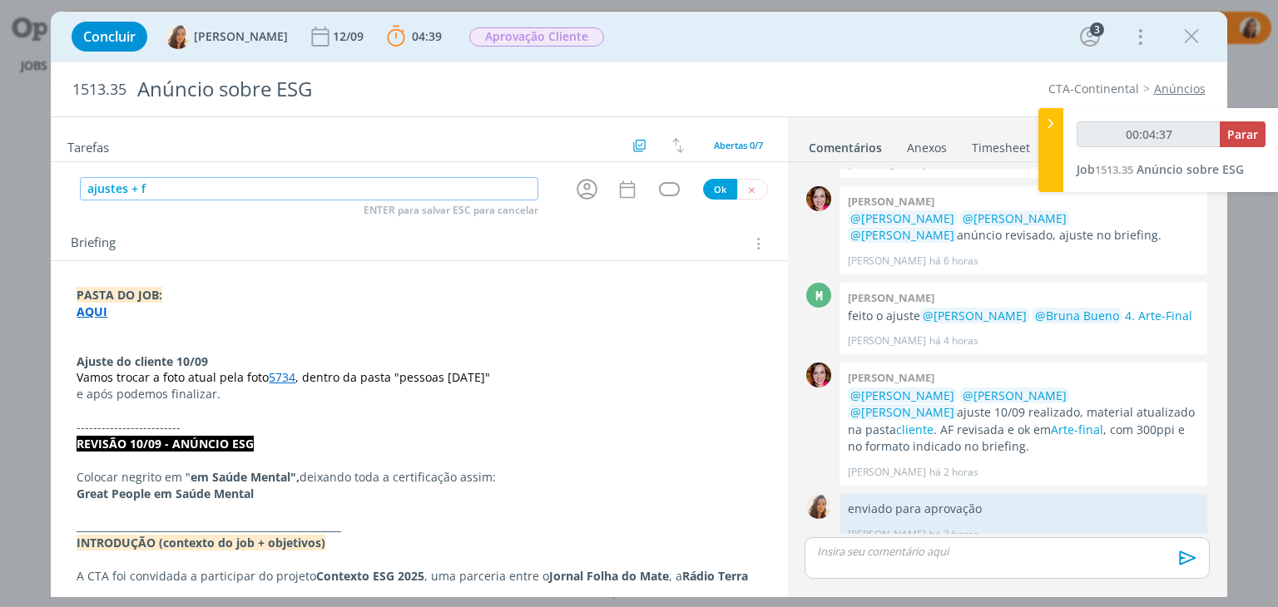
type input "ajustes + fi"
type input "00:04:38"
type input "ajustes + finaliza"
type input "00:04:39"
type input "ajustes + finalização"
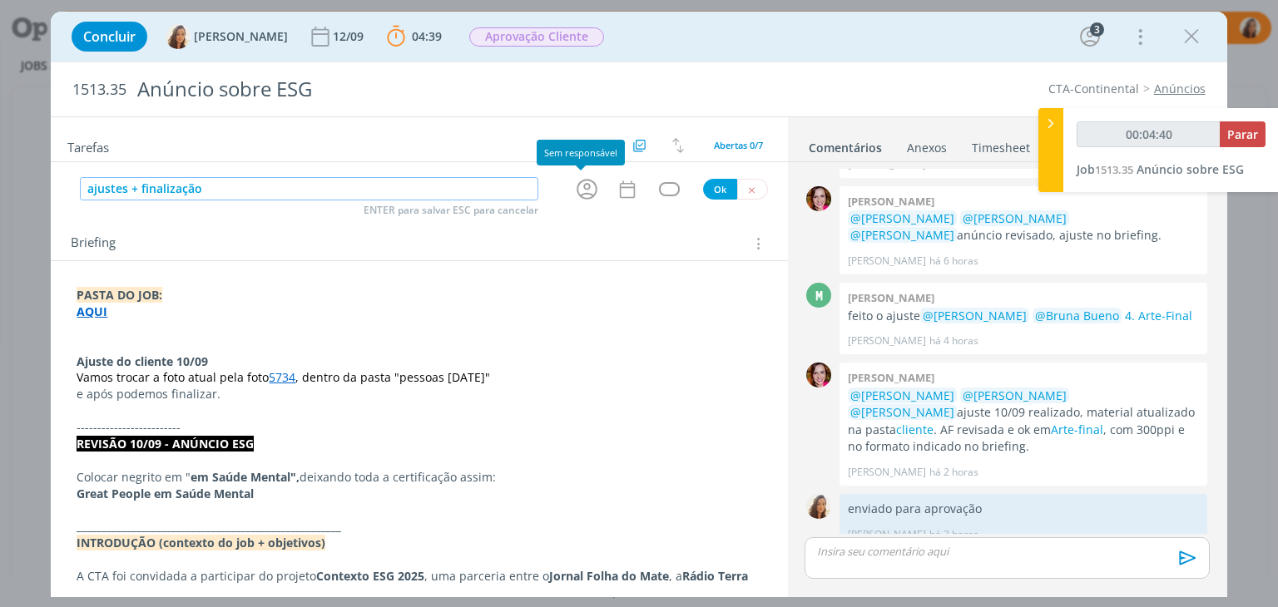
type input "00:04:41"
click at [583, 187] on icon "dialog" at bounding box center [587, 189] width 26 height 26
type input "ajustes + finalização"
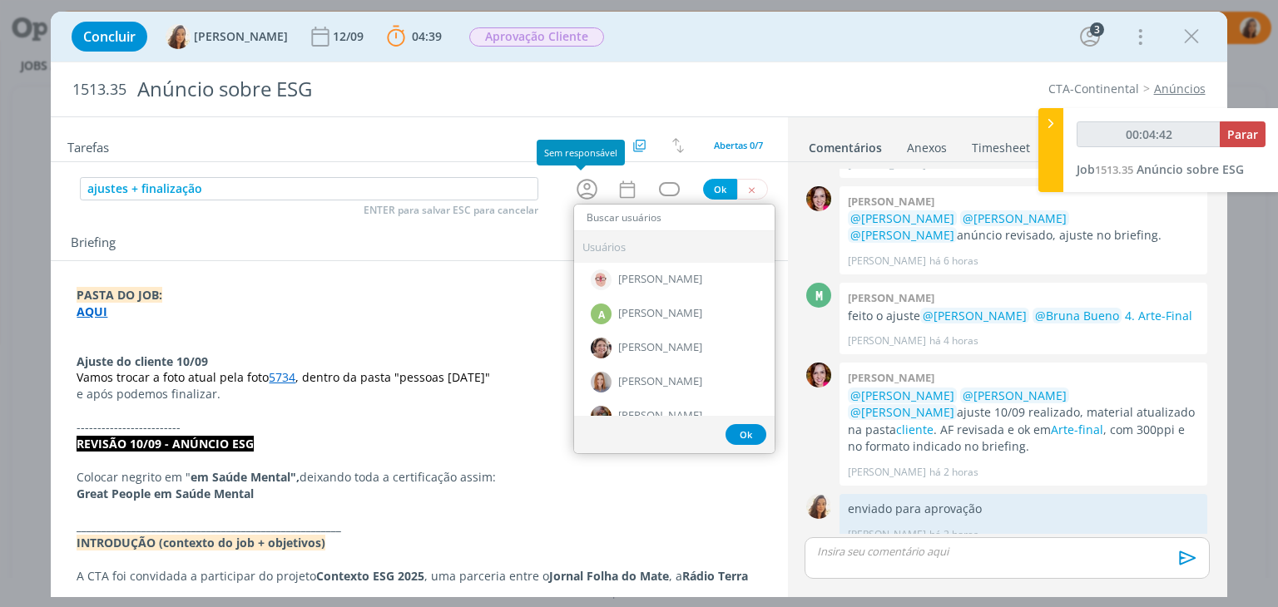
type input "00:04:43"
type input "mar"
type input "00:04:44"
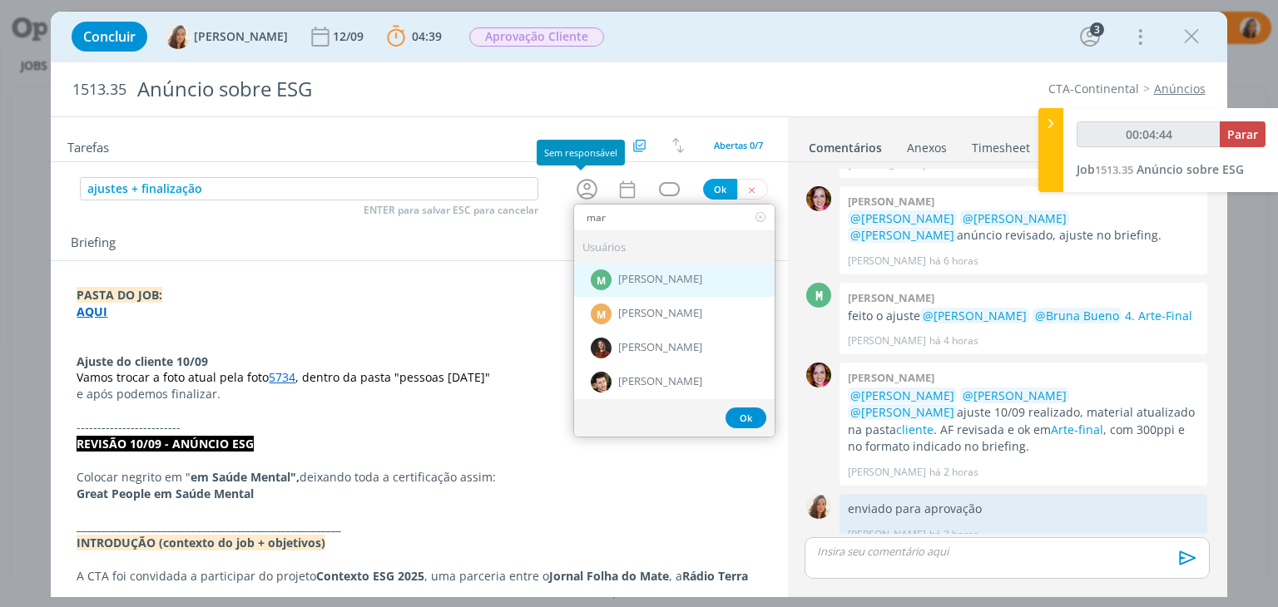
type input "mar"
click at [618, 277] on span "[PERSON_NAME]" at bounding box center [660, 280] width 84 height 13
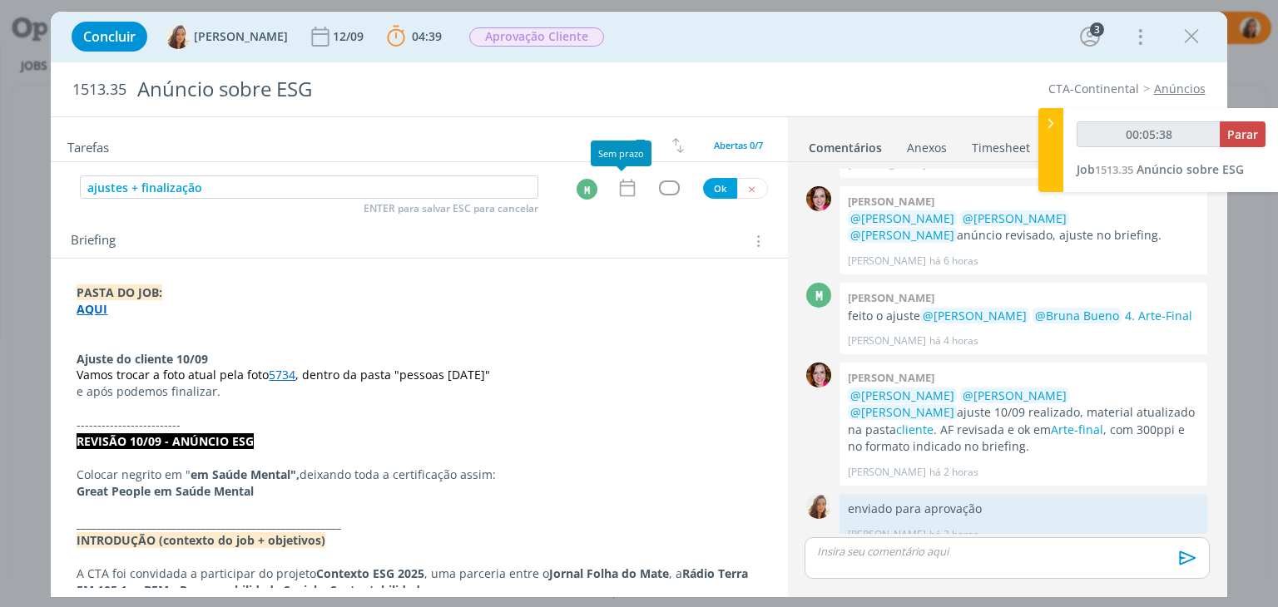
click at [619, 197] on icon "dialog" at bounding box center [627, 188] width 22 height 22
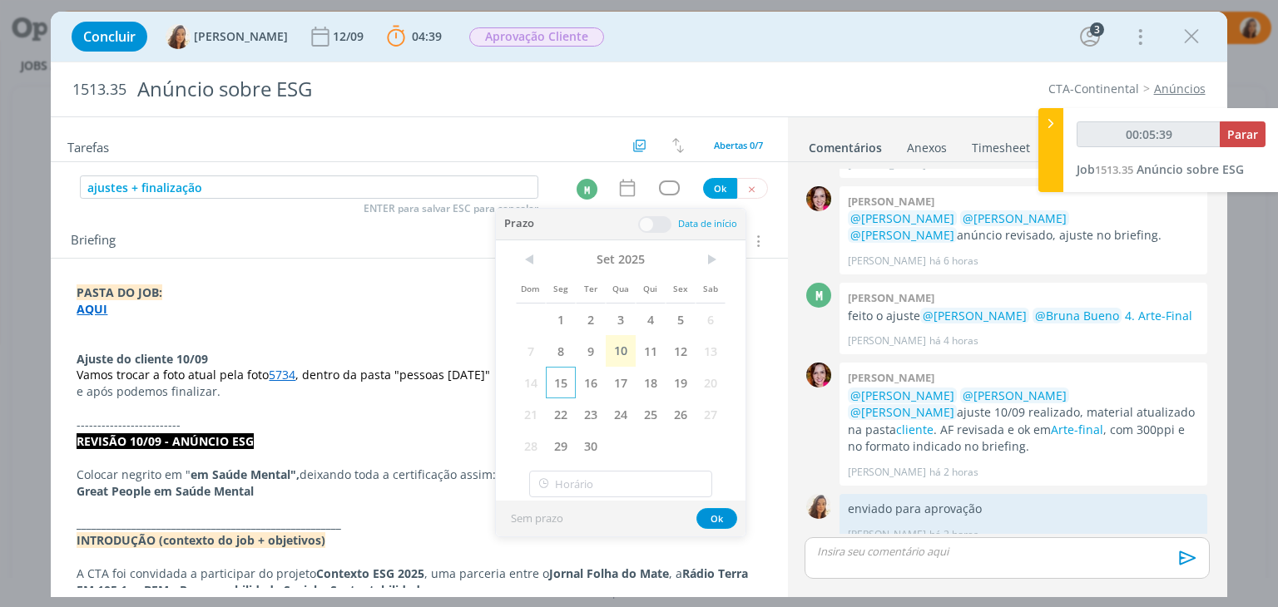
click at [566, 381] on span "15" at bounding box center [561, 383] width 30 height 32
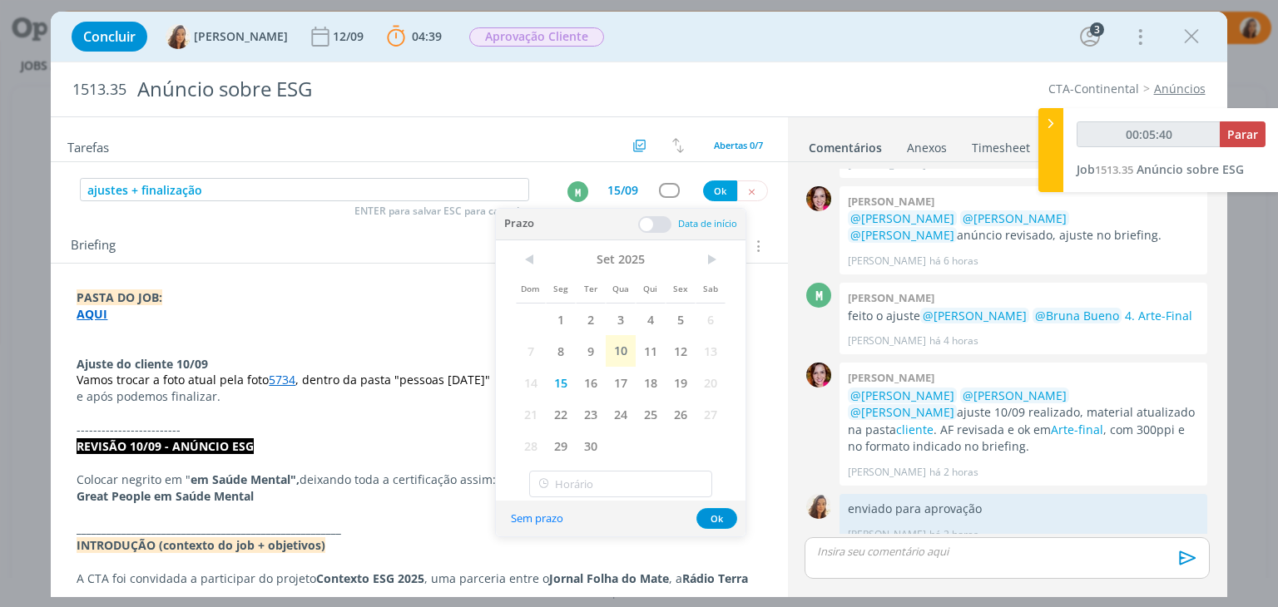
click at [666, 224] on span at bounding box center [654, 224] width 33 height 17
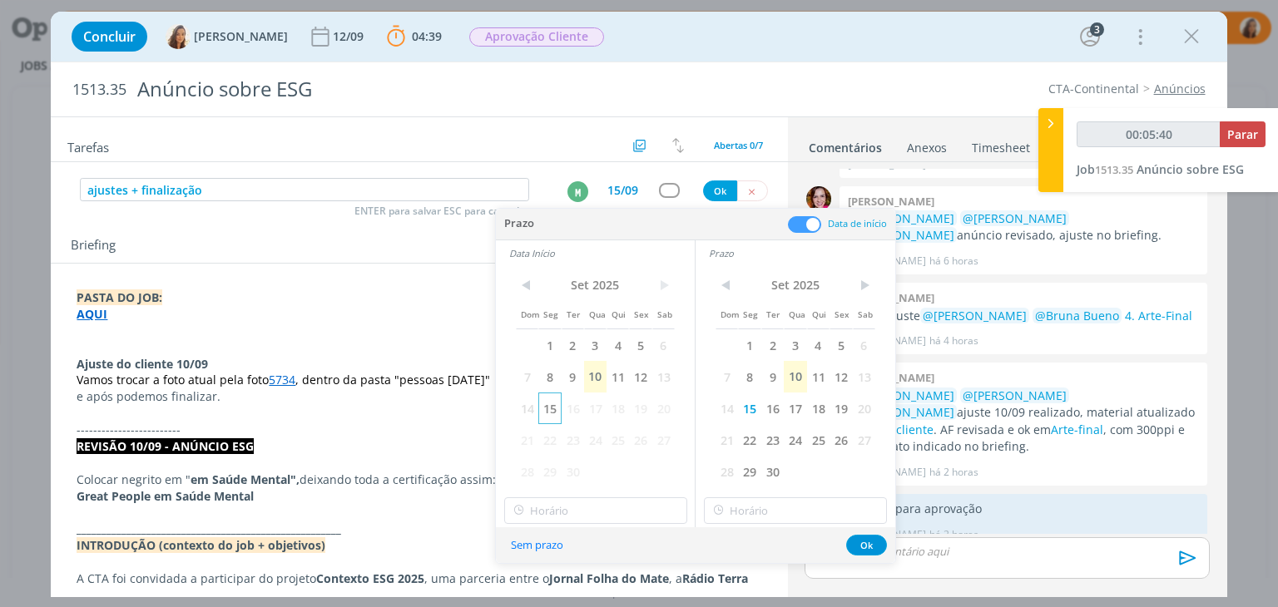
type input "00:05:41"
click at [543, 396] on span "15" at bounding box center [549, 409] width 22 height 32
type input "16:00"
click at [586, 510] on input "16:00" at bounding box center [595, 511] width 183 height 27
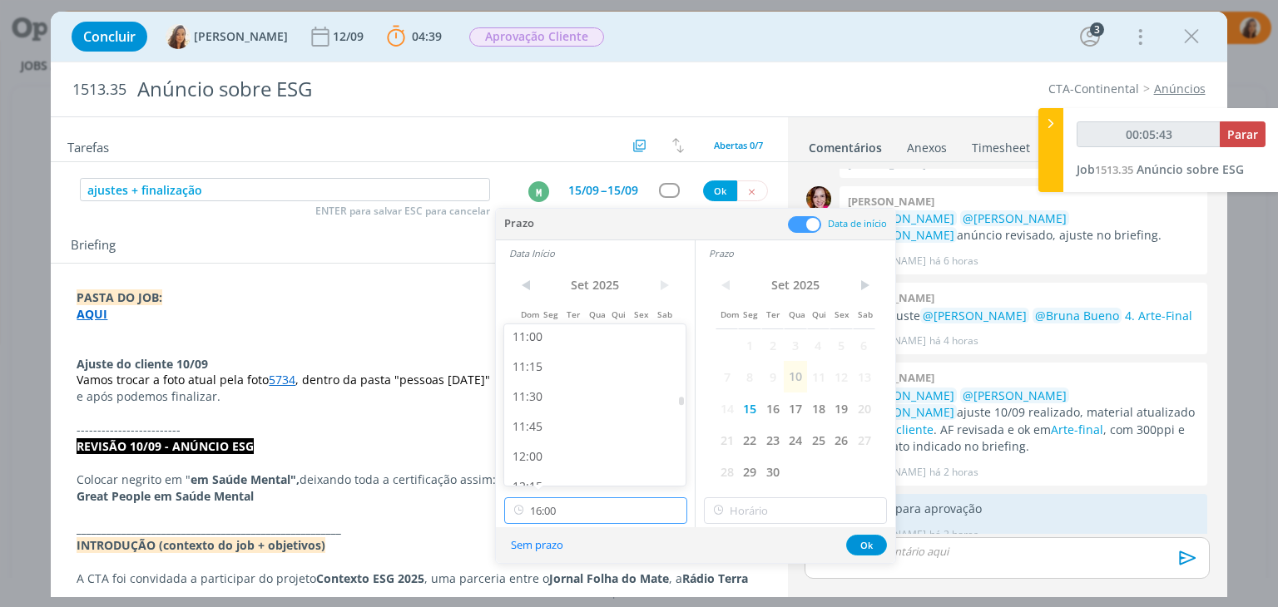
scroll to position [1291, 0]
type input "00:05:44"
click at [581, 438] on div "11:30" at bounding box center [597, 426] width 186 height 30
type input "11:30"
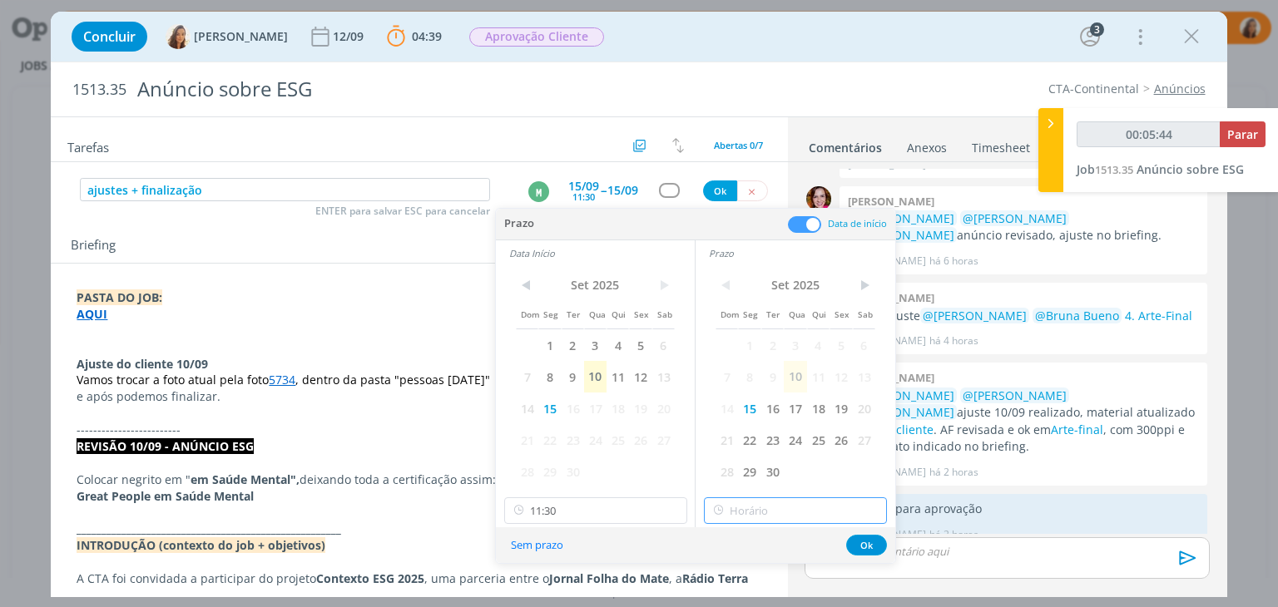
type input "16:00"
click at [767, 509] on input "16:00" at bounding box center [795, 511] width 183 height 27
type input "00:05:48"
click at [766, 412] on div "12:00" at bounding box center [798, 403] width 186 height 30
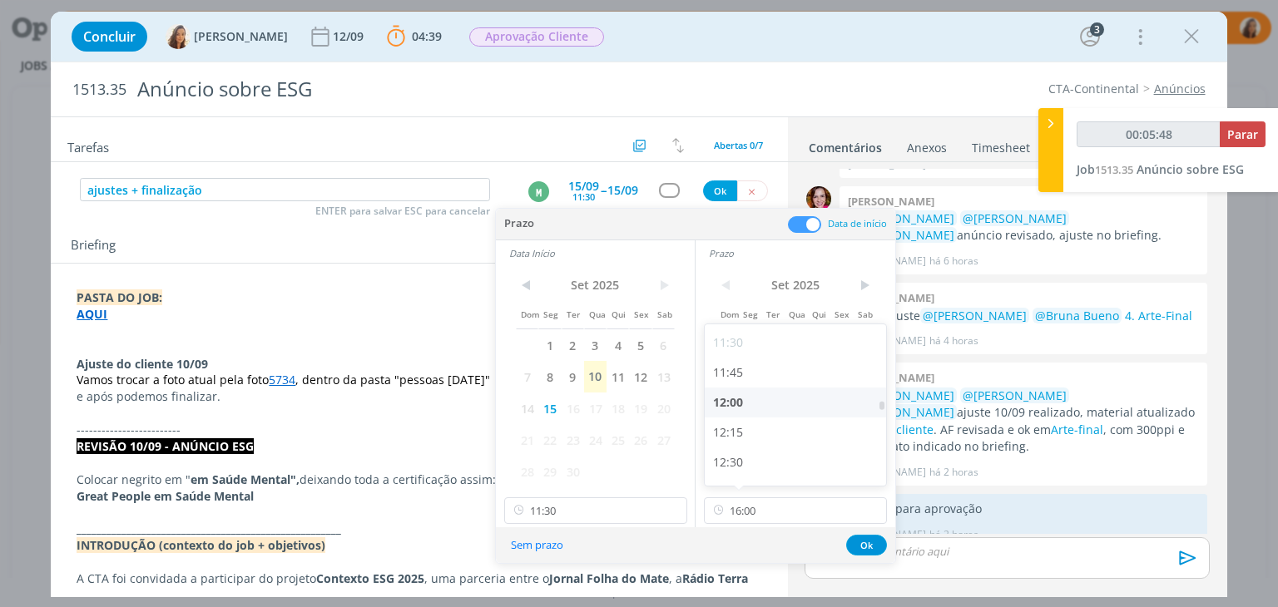
type input "12:00"
click at [861, 536] on button "Ok" at bounding box center [866, 545] width 41 height 21
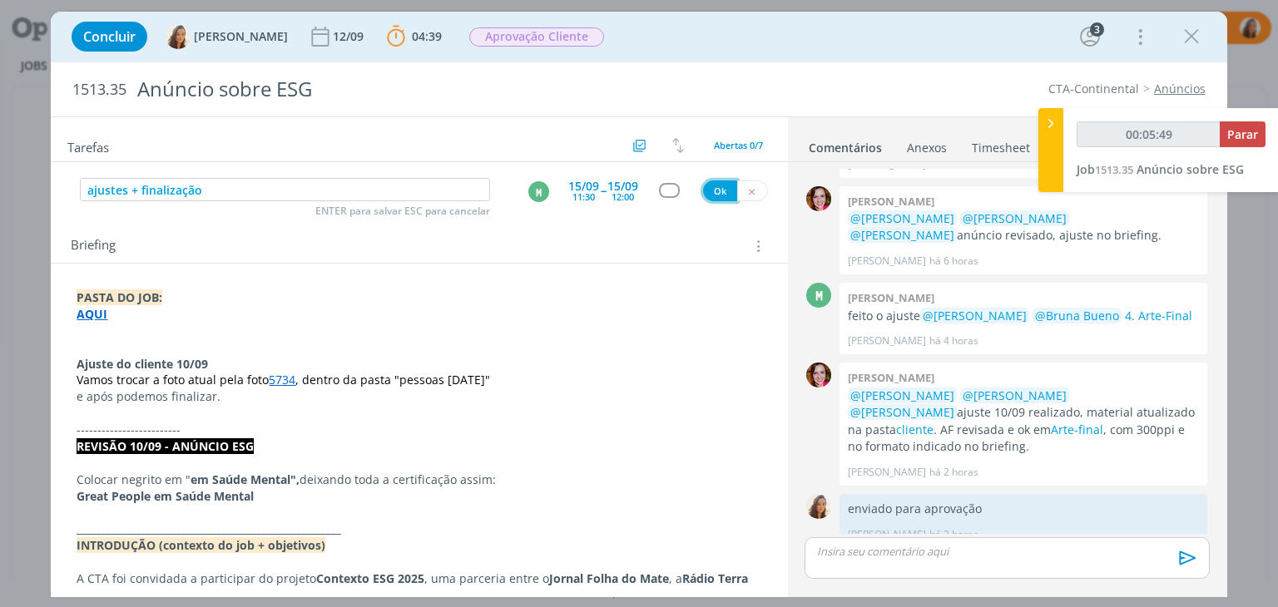
type input "00:05:50"
click at [709, 190] on button "Ok" at bounding box center [720, 191] width 34 height 21
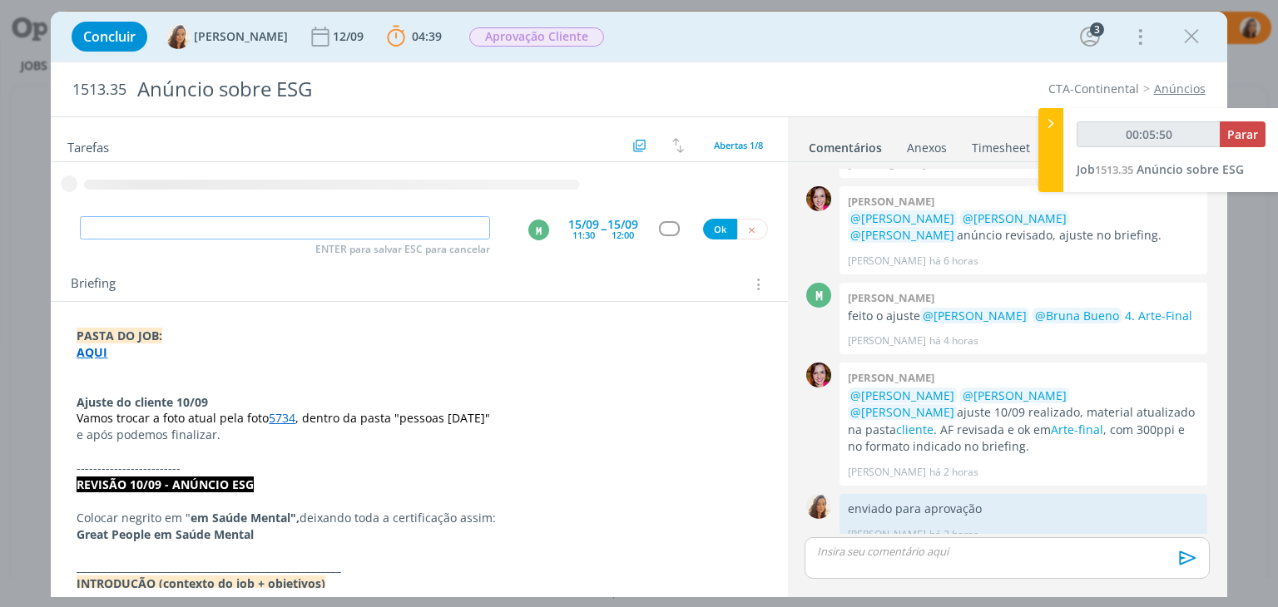
type input "R"
type input "00:05:51"
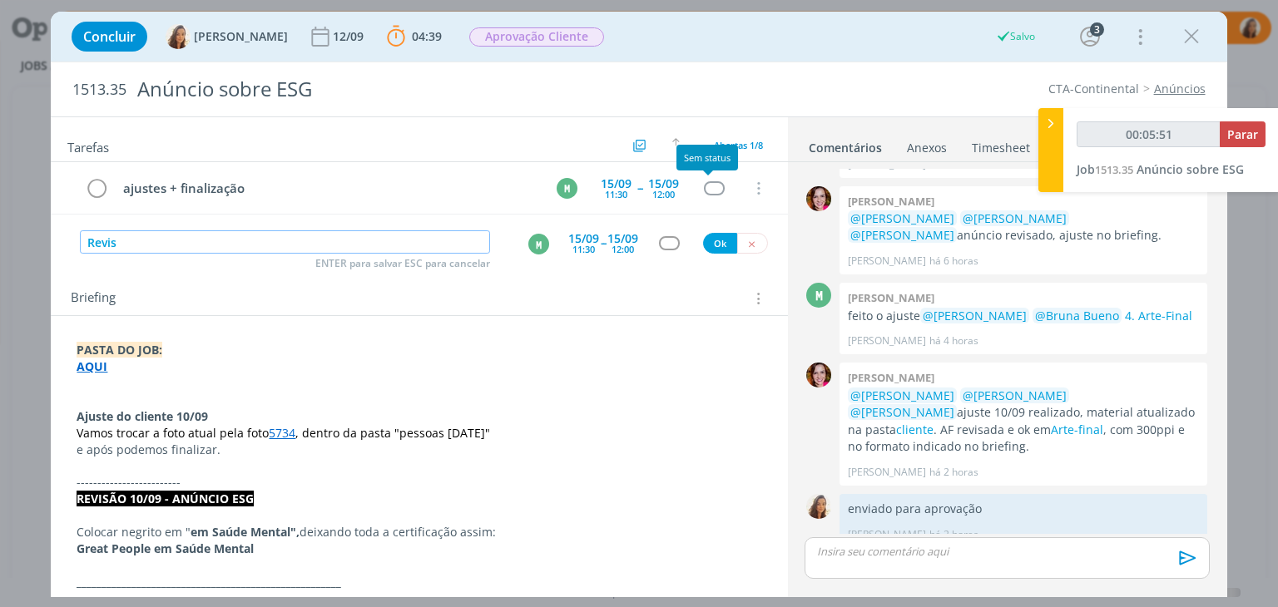
type input "Revisã"
type input "00:05:52"
type input "Revisão aj"
type input "00:05:53"
type input "Revisão ajustes"
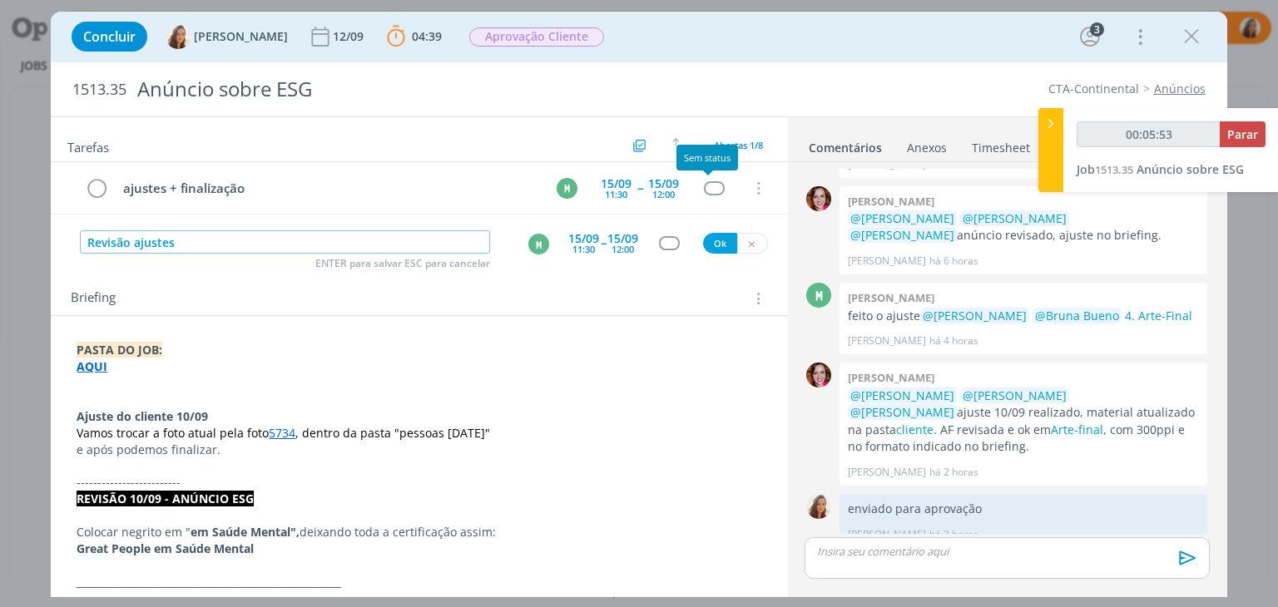
type input "00:05:54"
type input "Revisão ajustes + af"
type input "00:05:56"
click at [528, 240] on div "M" at bounding box center [538, 244] width 21 height 21
type input "Revisão ajustes + af"
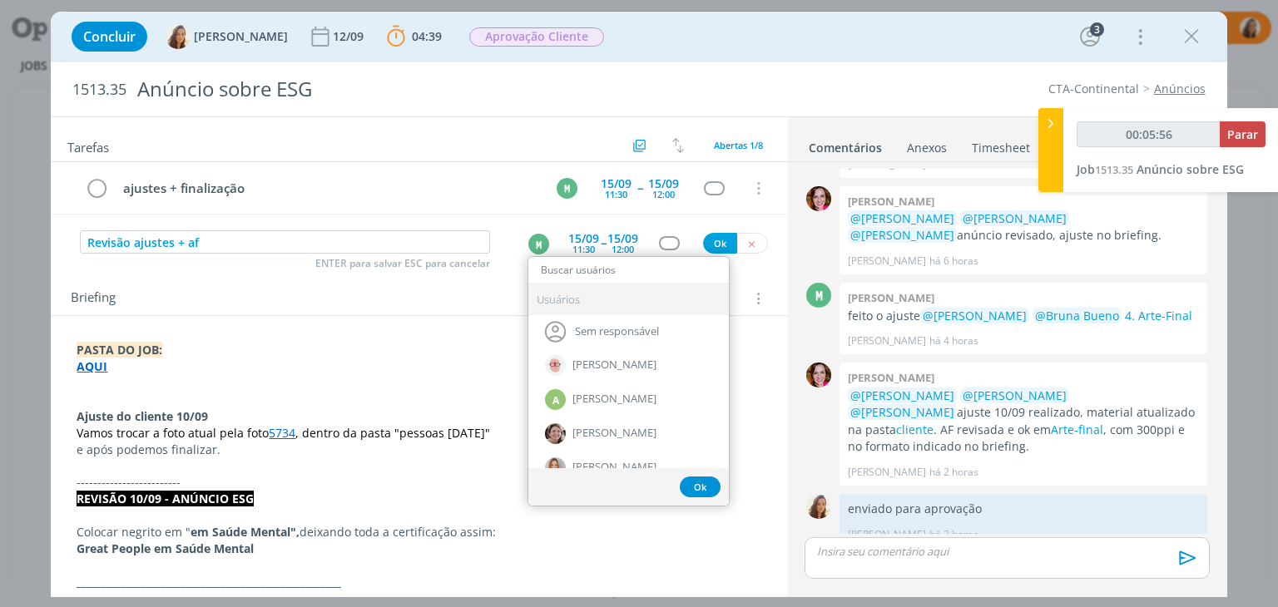
type input "b"
type input "00:05:57"
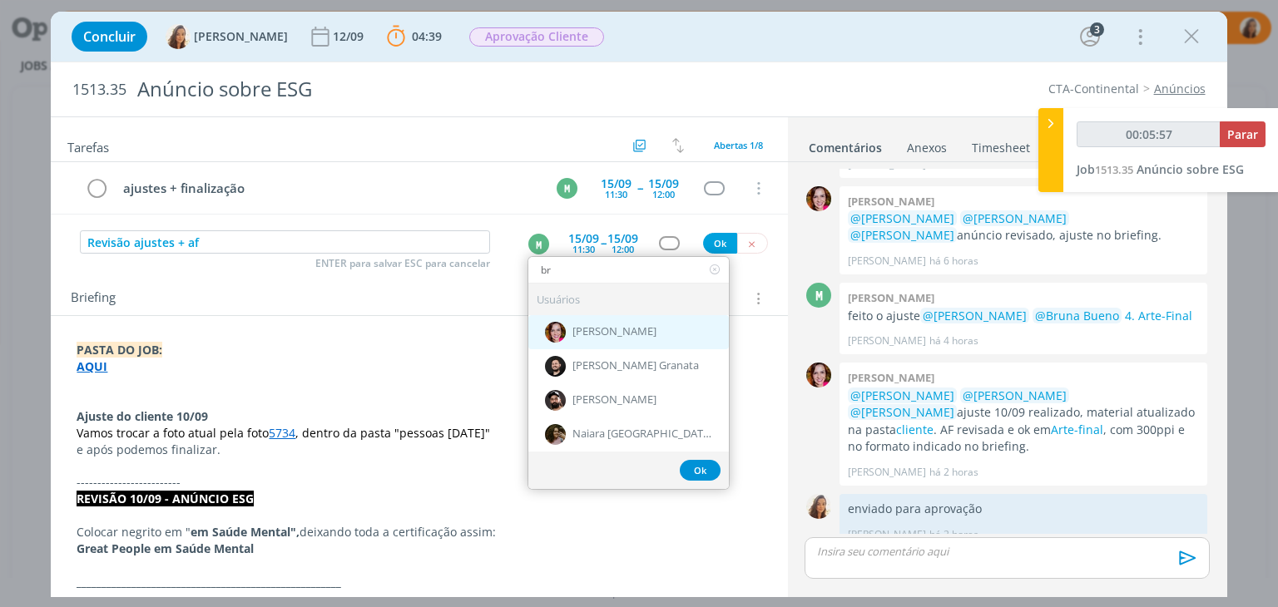
type input "br"
click at [612, 333] on span "[PERSON_NAME]" at bounding box center [614, 332] width 84 height 13
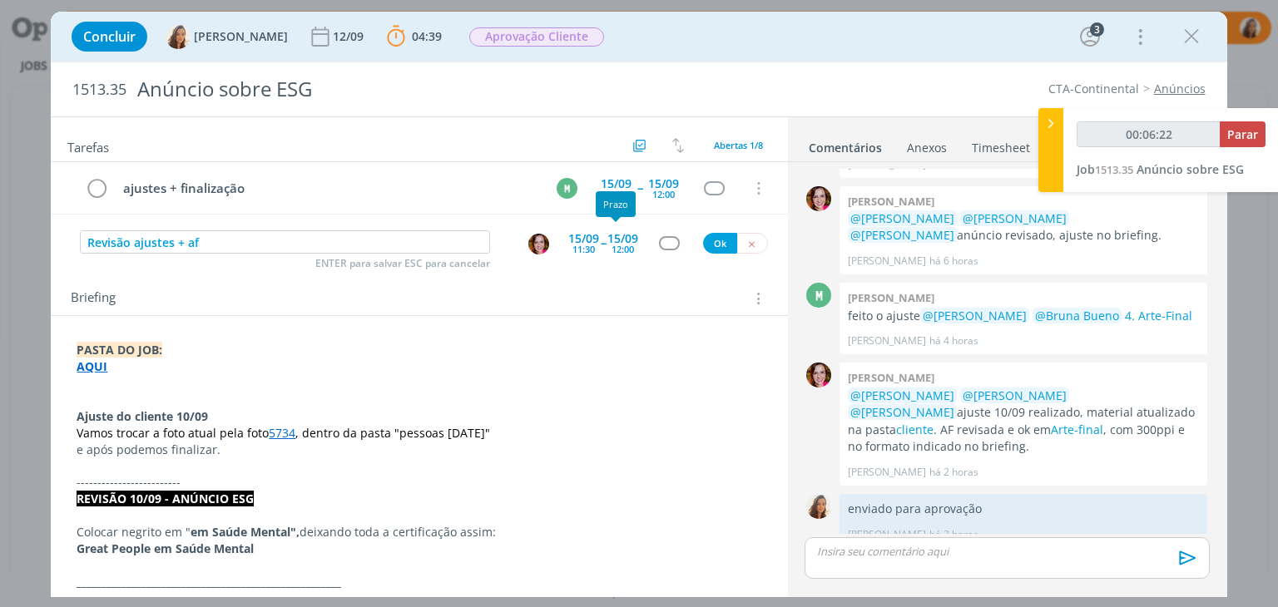
click at [591, 247] on div "15/09 11:30" at bounding box center [583, 243] width 31 height 30
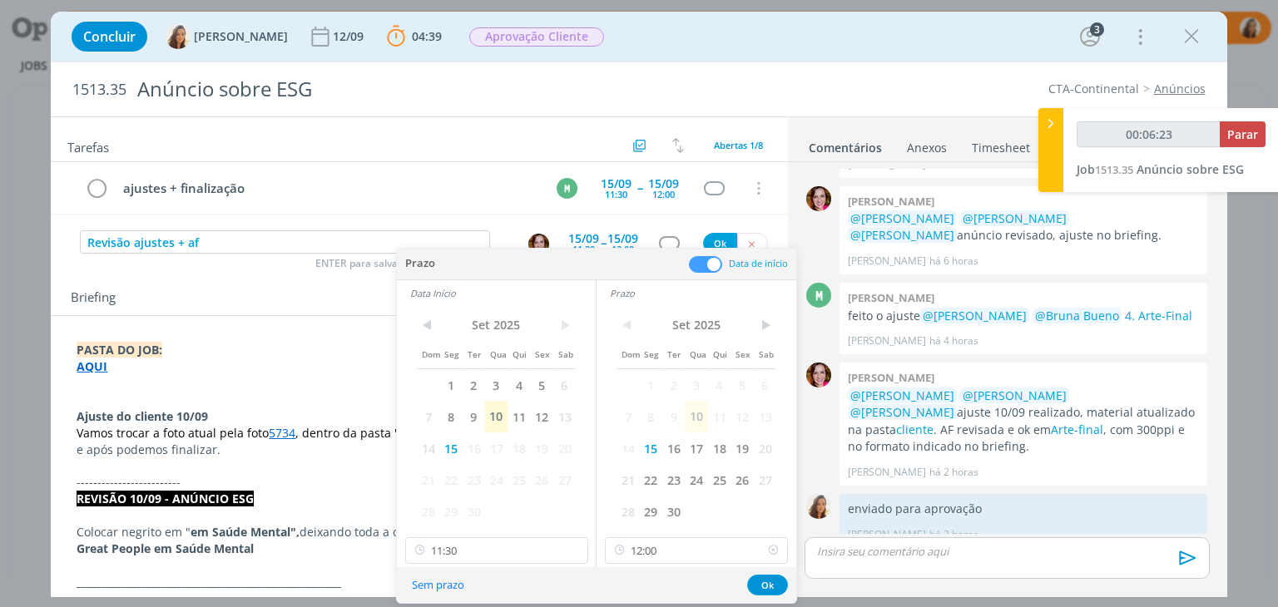
type input "00:06:24"
click at [776, 551] on icon at bounding box center [773, 550] width 21 height 27
click at [479, 543] on input "11:30" at bounding box center [496, 550] width 183 height 27
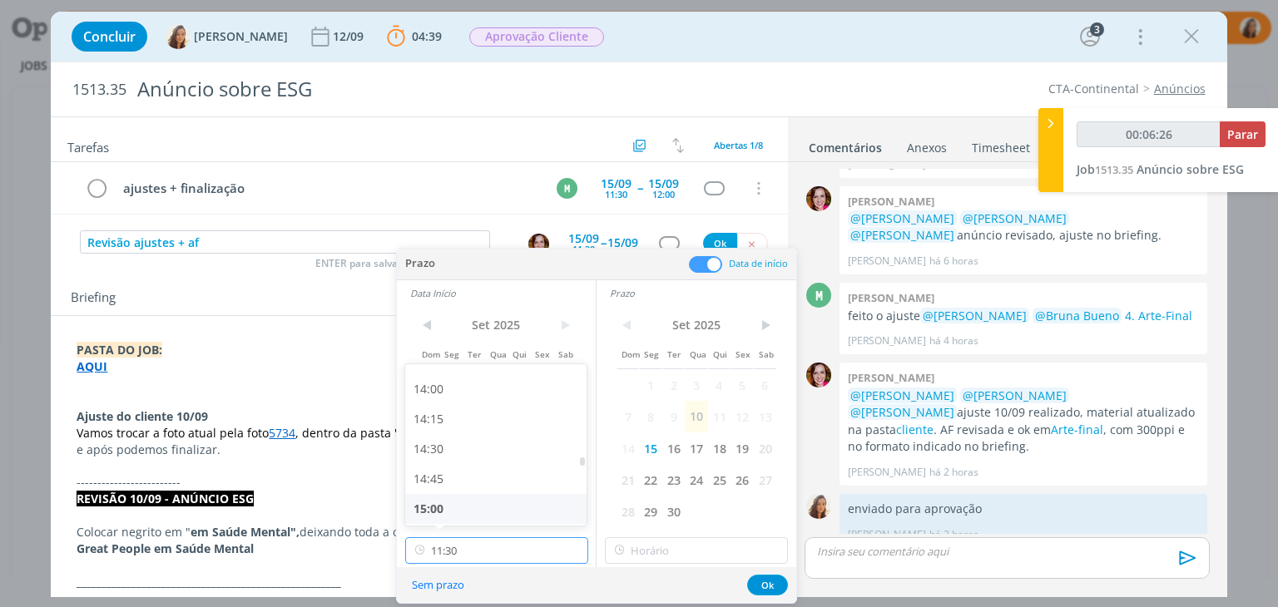
type input "00:06:27"
click at [443, 509] on div "15:00" at bounding box center [498, 509] width 186 height 30
type input "15:00"
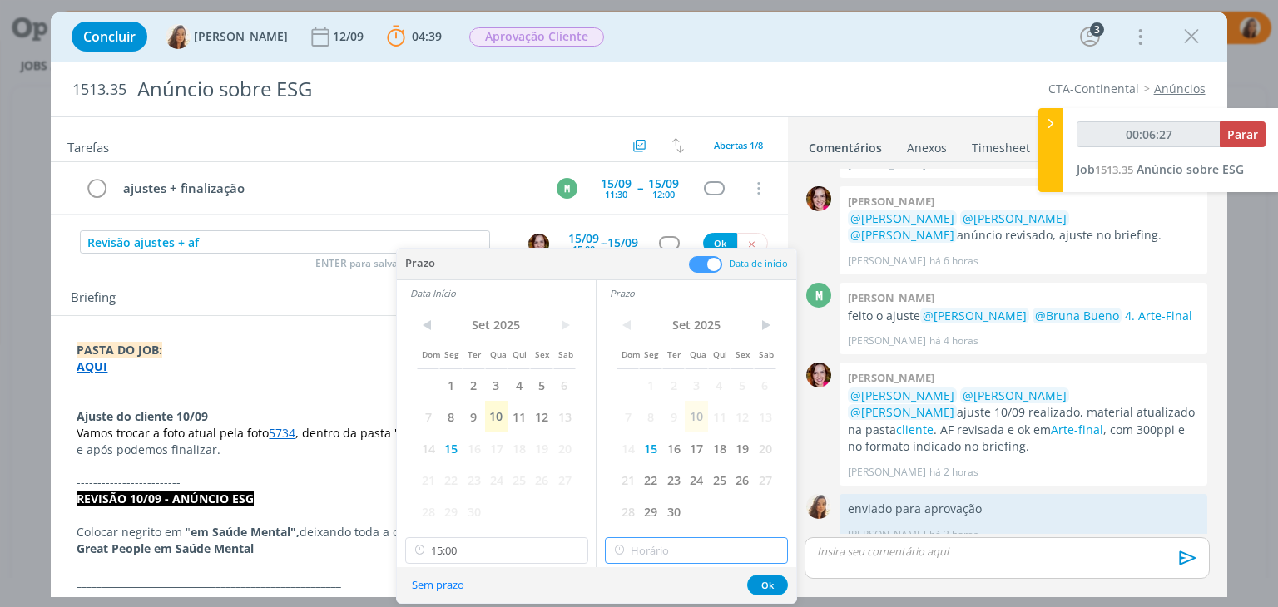
type input "16:00"
click at [649, 543] on input "16:00" at bounding box center [696, 550] width 183 height 27
type input "00:06:29"
click at [654, 437] on div "15:30" at bounding box center [699, 446] width 186 height 30
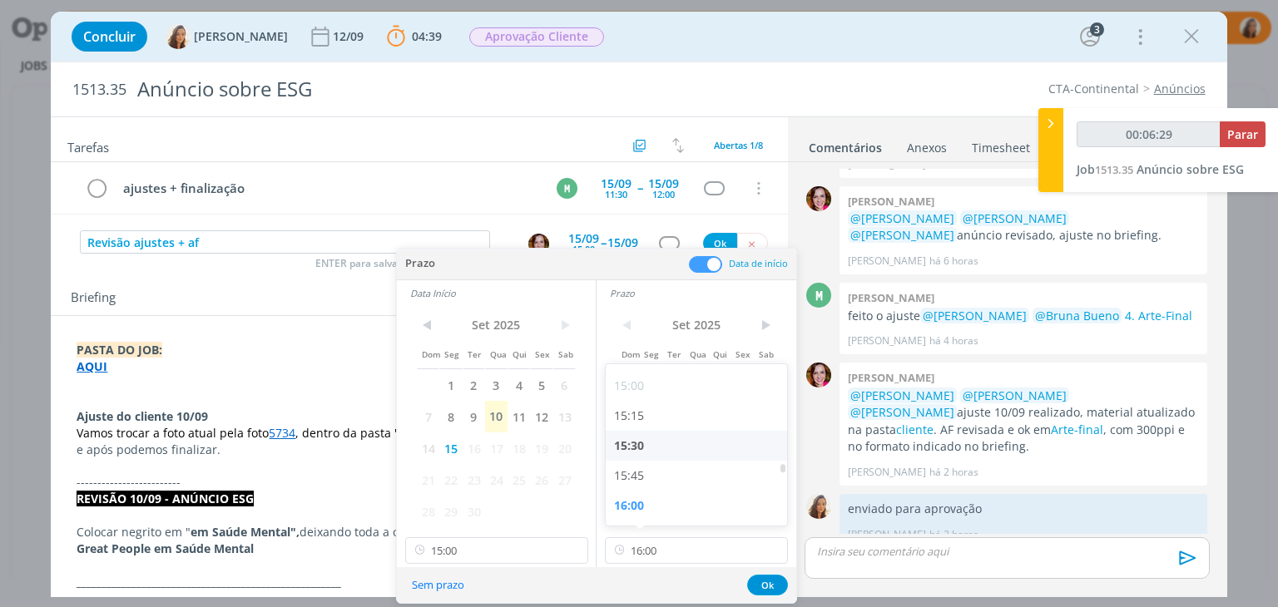
type input "15:30"
click at [785, 580] on button "Ok" at bounding box center [767, 585] width 41 height 21
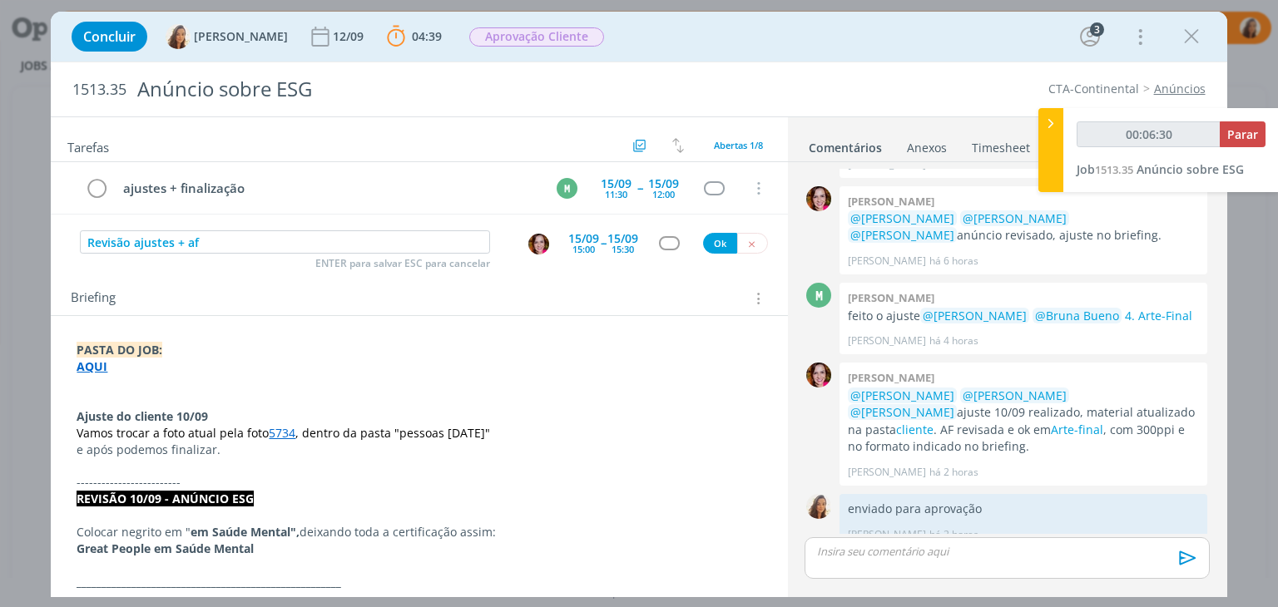
type input "00:06:31"
click at [706, 250] on button "Ok" at bounding box center [720, 243] width 34 height 21
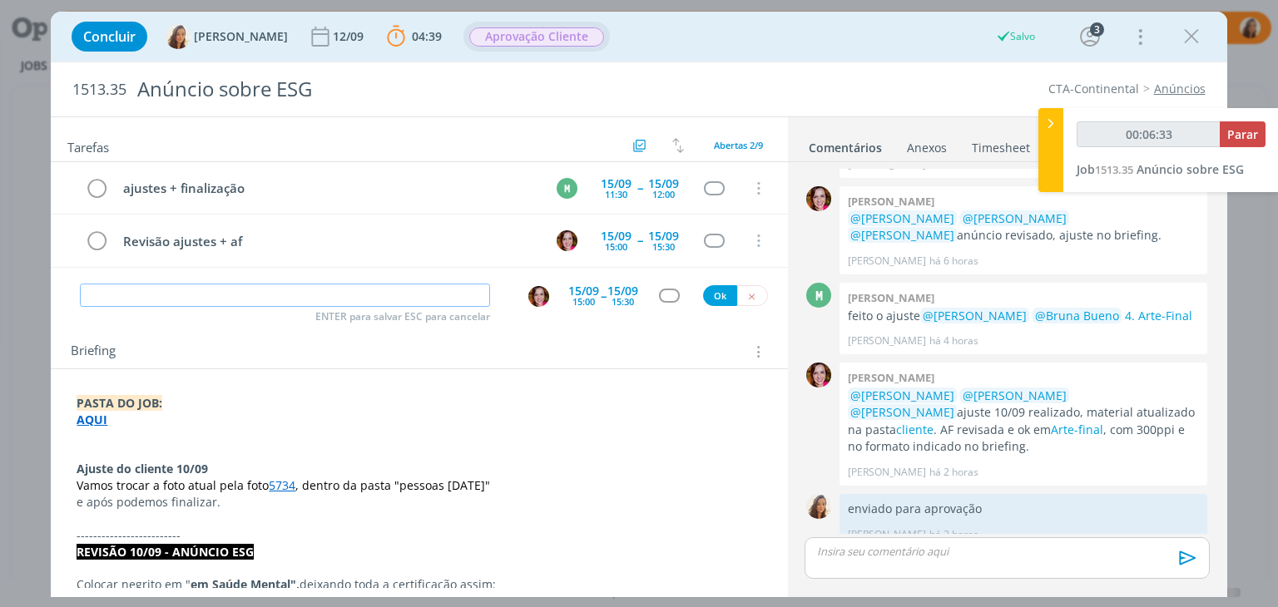
click at [573, 40] on span "Aprovação Cliente" at bounding box center [536, 36] width 135 height 19
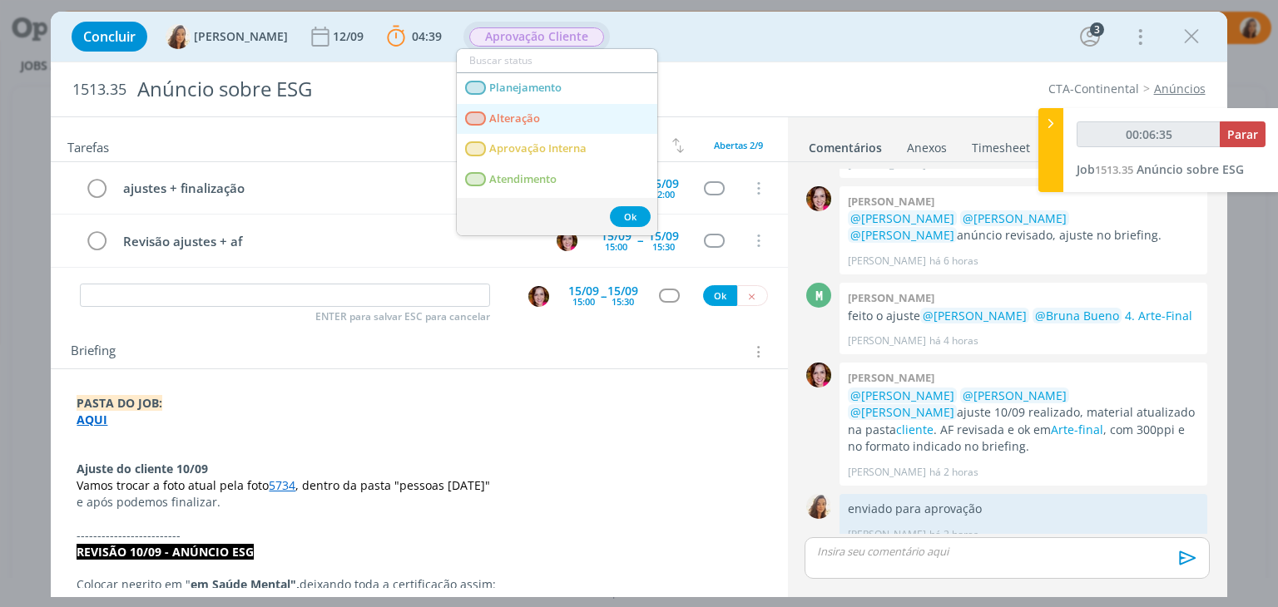
click at [564, 110] on link "Alteração" at bounding box center [557, 119] width 201 height 31
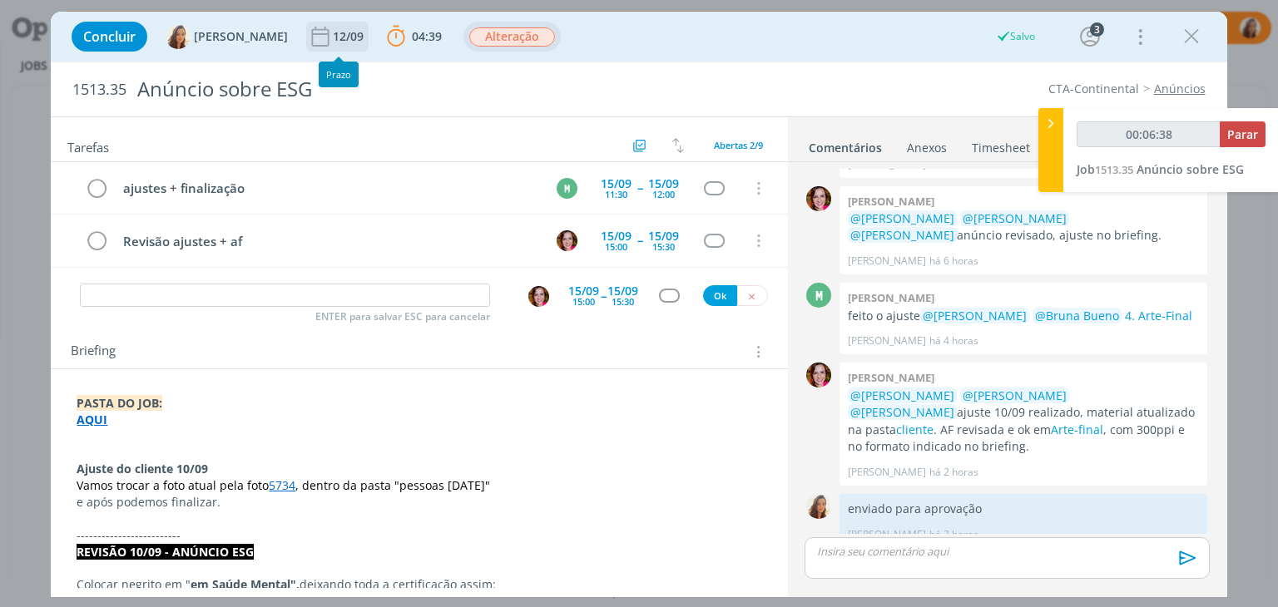
click at [333, 37] on div "12/09" at bounding box center [350, 37] width 34 height 12
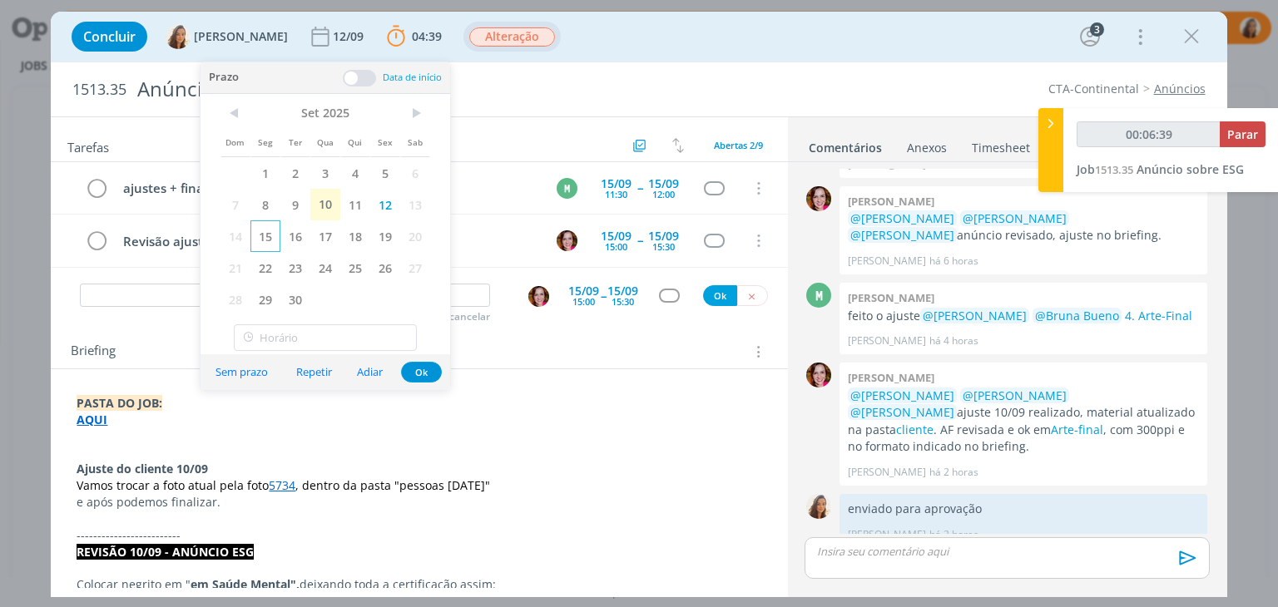
click at [273, 237] on span "15" at bounding box center [265, 236] width 30 height 32
click at [1256, 131] on span "Parar" at bounding box center [1242, 134] width 31 height 16
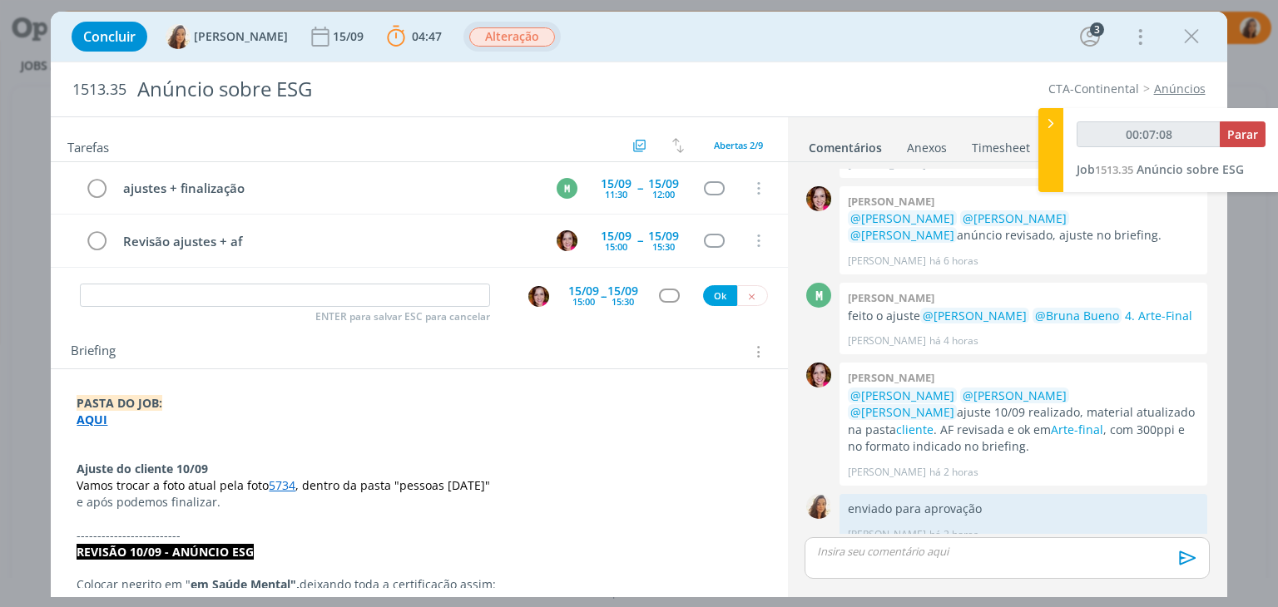
type input "00:08:00"
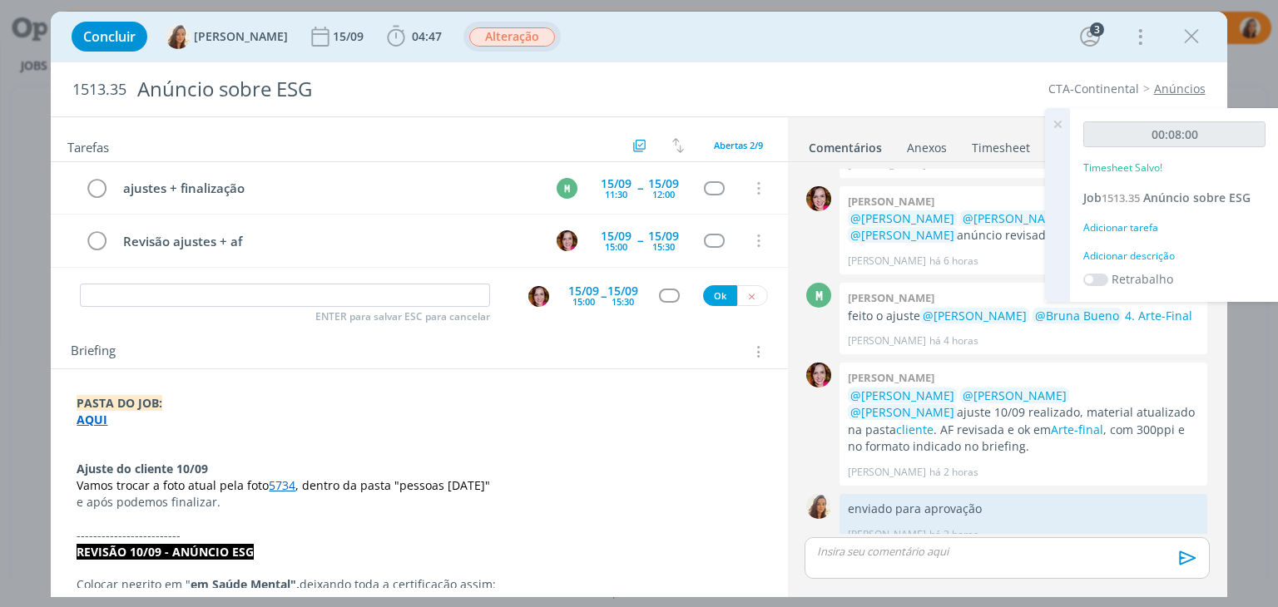
click at [1112, 260] on div "Adicionar descrição" at bounding box center [1174, 256] width 182 height 15
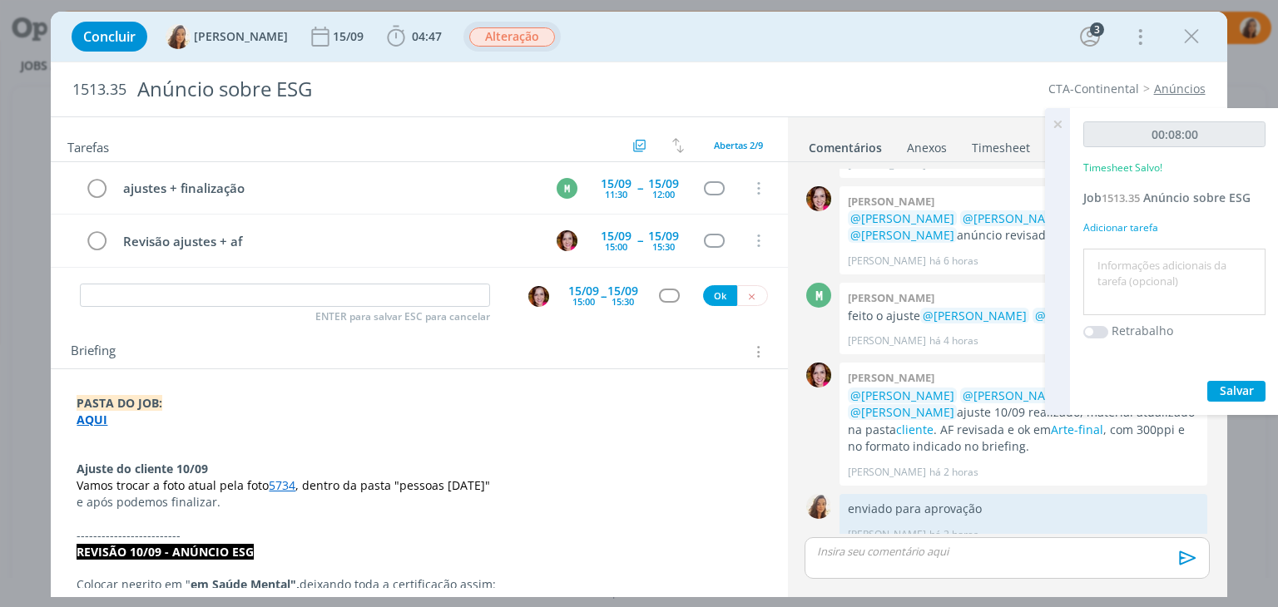
click at [1112, 269] on textarea at bounding box center [1174, 282] width 174 height 59
type textarea "pautar ajuste"
click at [1055, 123] on icon at bounding box center [1057, 124] width 30 height 32
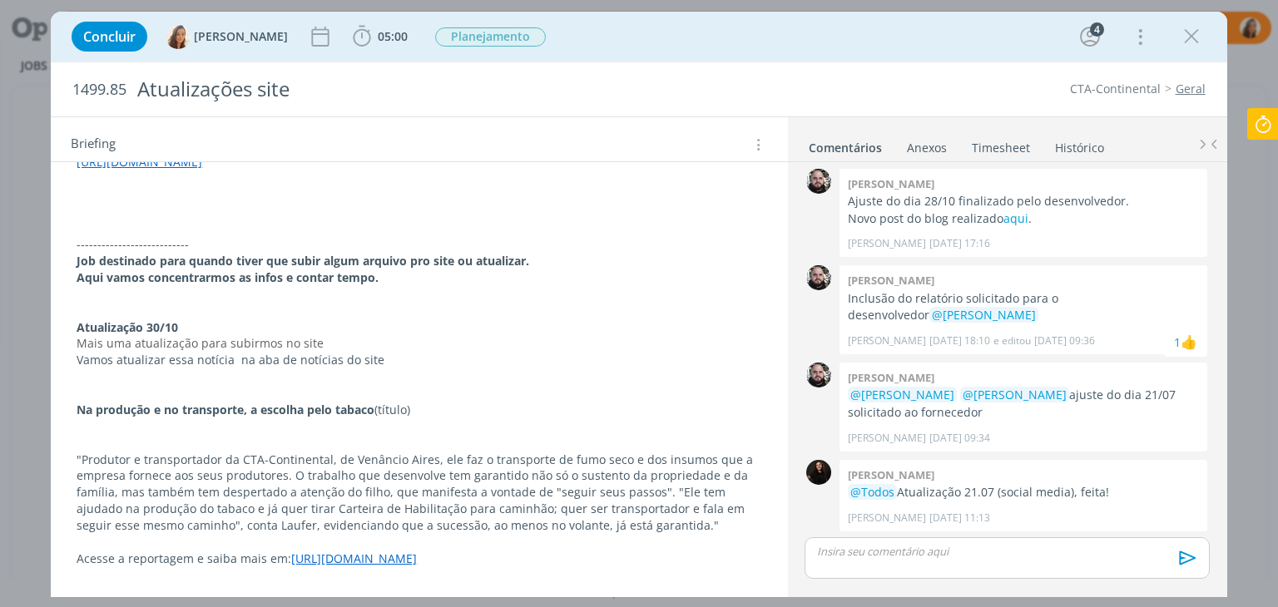
scroll to position [1664, 0]
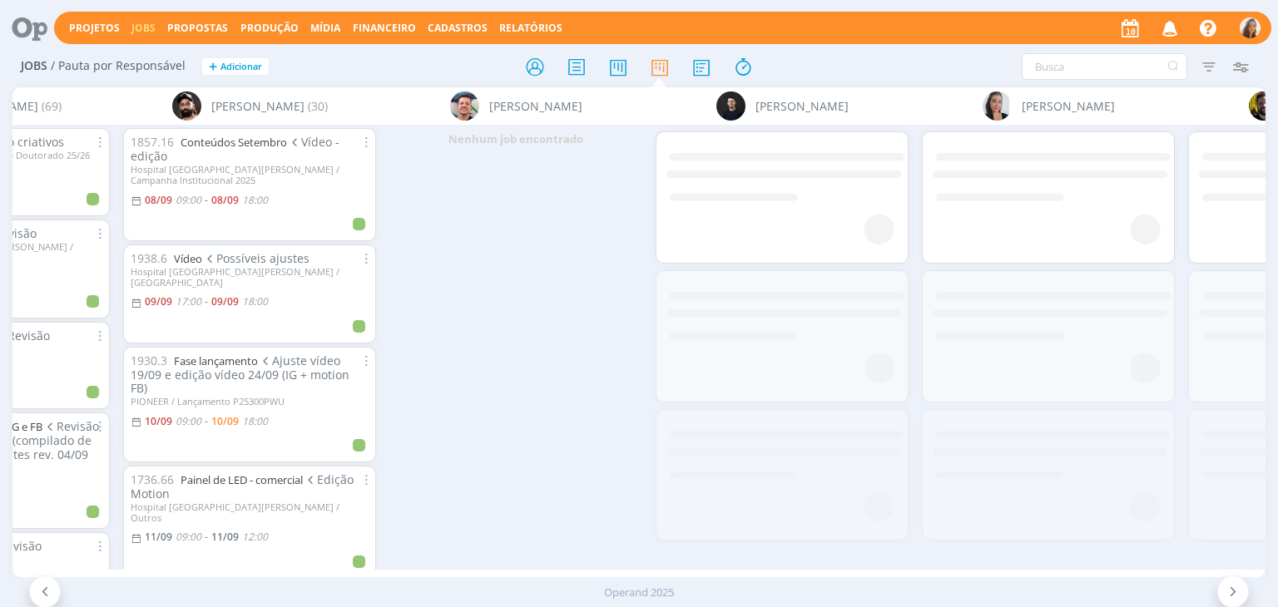
scroll to position [0, 959]
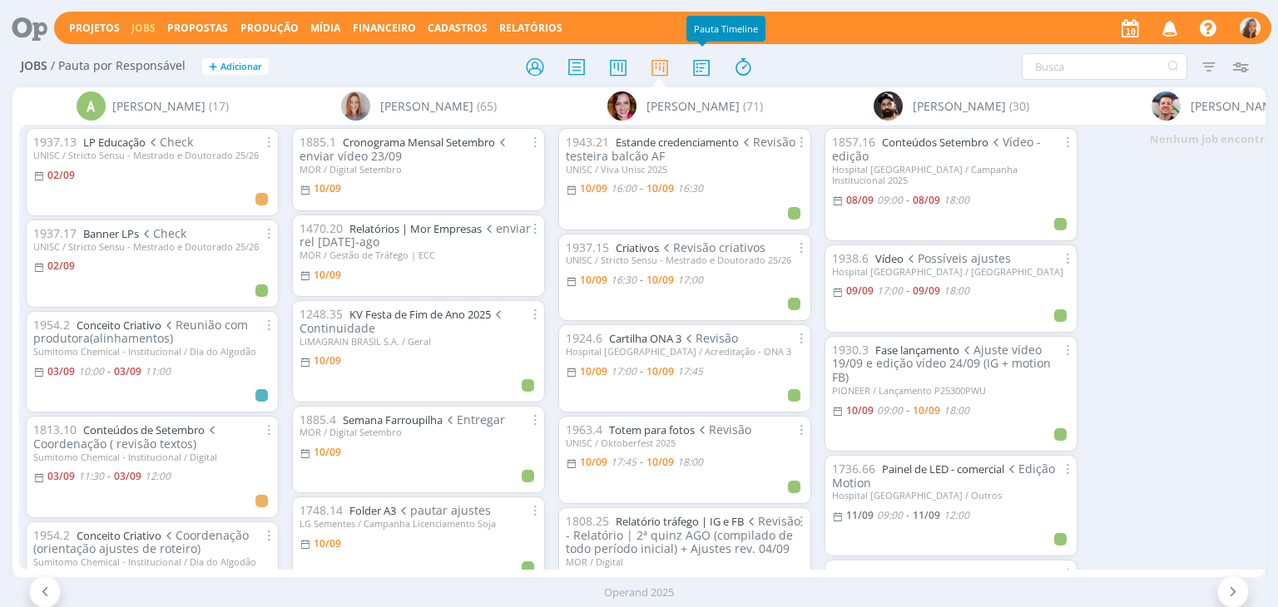
scroll to position [1353, 0]
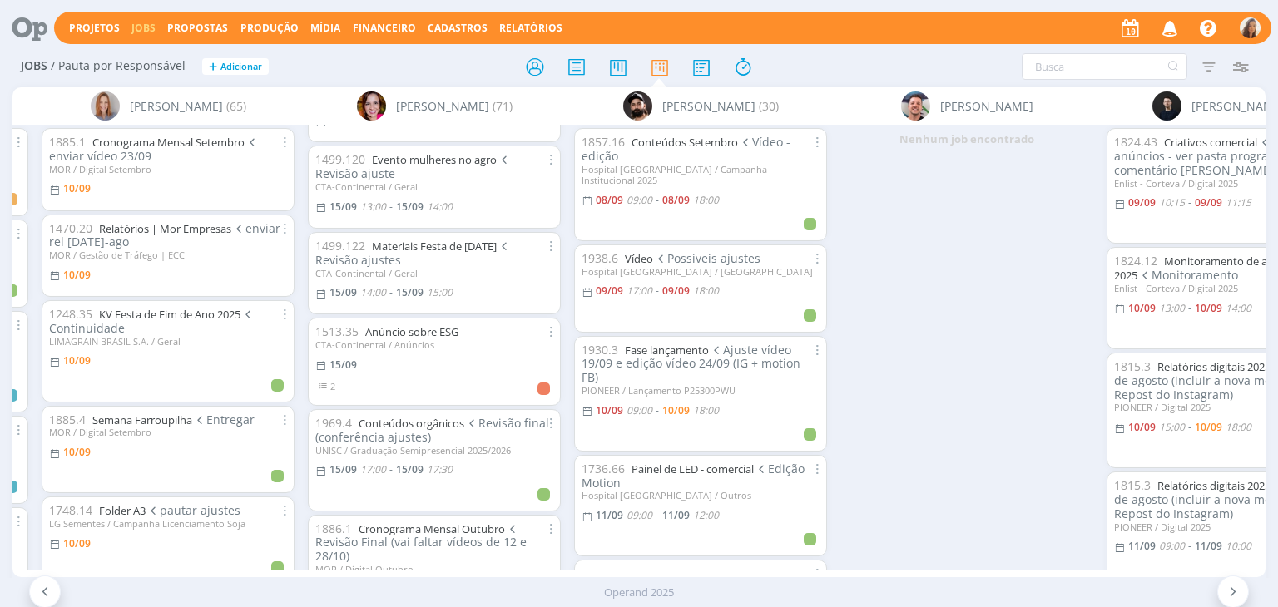
click at [918, 71] on div "Filtrar Filtrar [GEOGRAPHIC_DATA] Tipo Jobs e Tarefas Data Personalizado a Situ…" at bounding box center [1056, 66] width 401 height 27
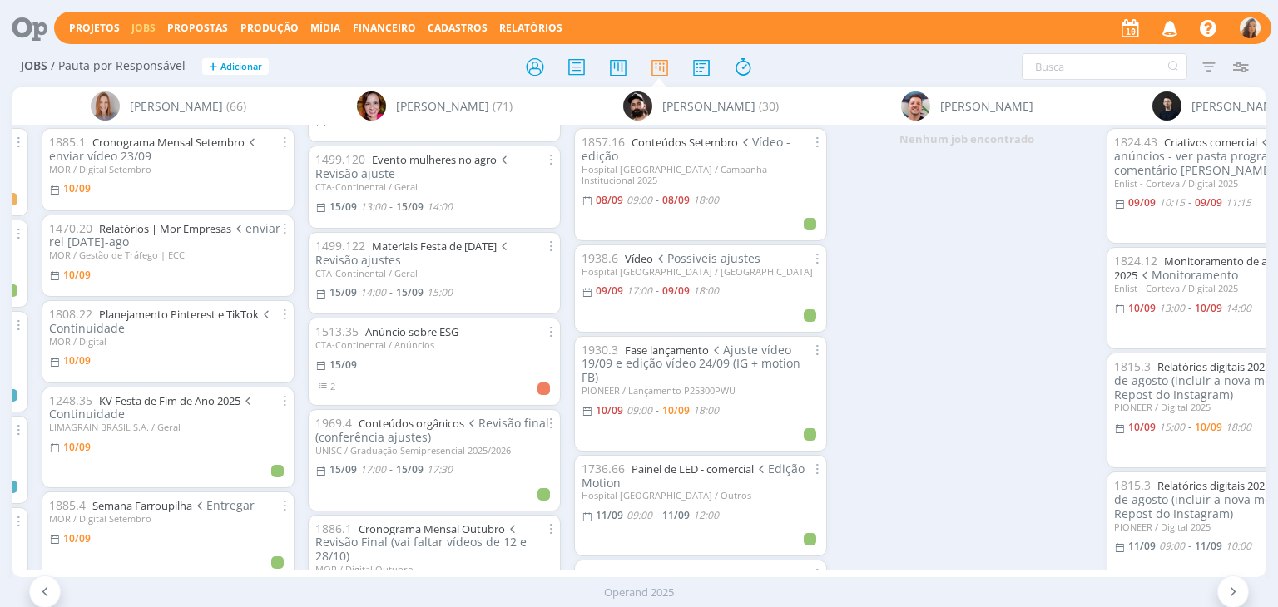
click at [27, 29] on icon at bounding box center [24, 28] width 34 height 32
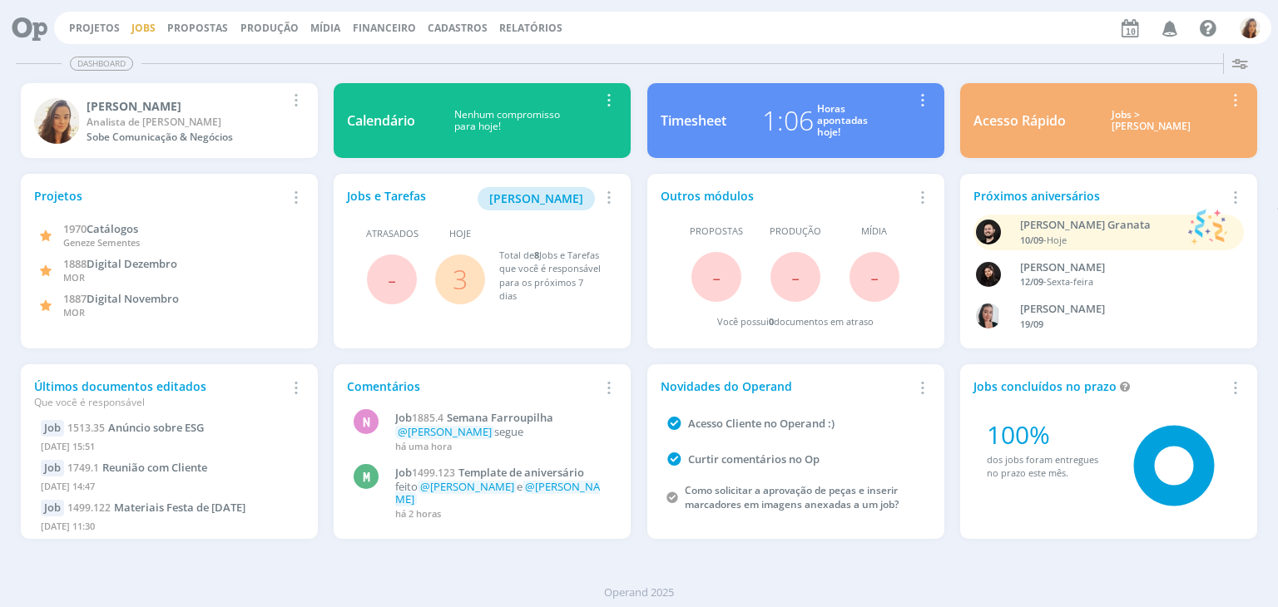
click at [146, 26] on link "Jobs" at bounding box center [143, 28] width 24 height 14
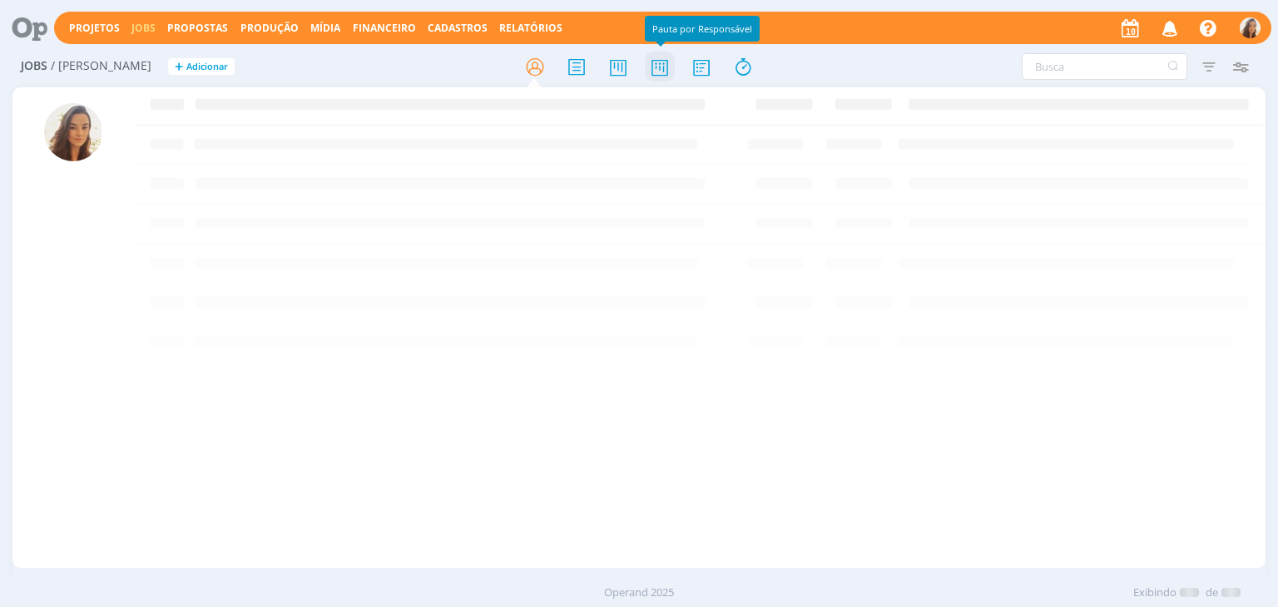
click at [669, 74] on icon at bounding box center [660, 67] width 30 height 32
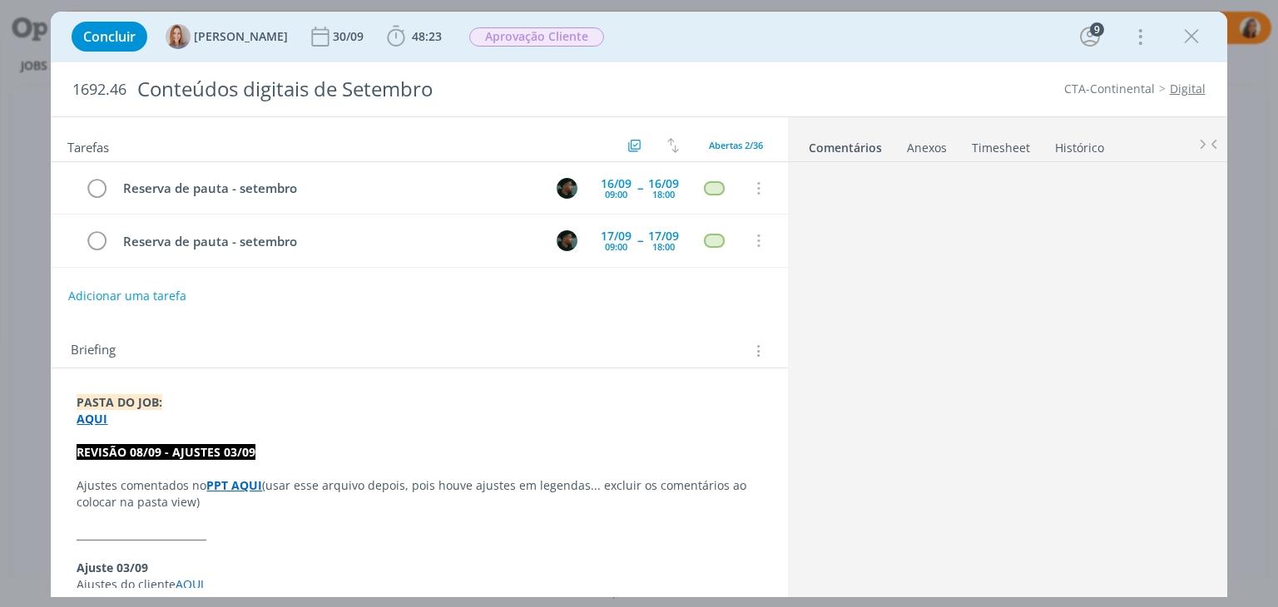
scroll to position [1624, 0]
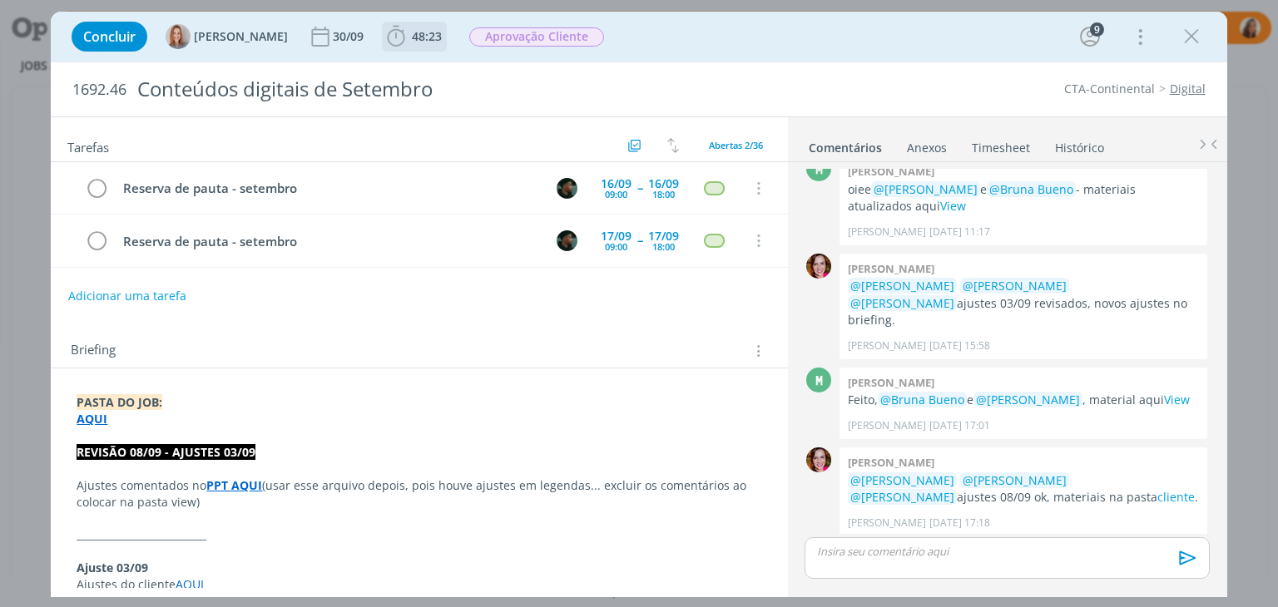
click at [424, 36] on span "48:23" at bounding box center [427, 36] width 30 height 16
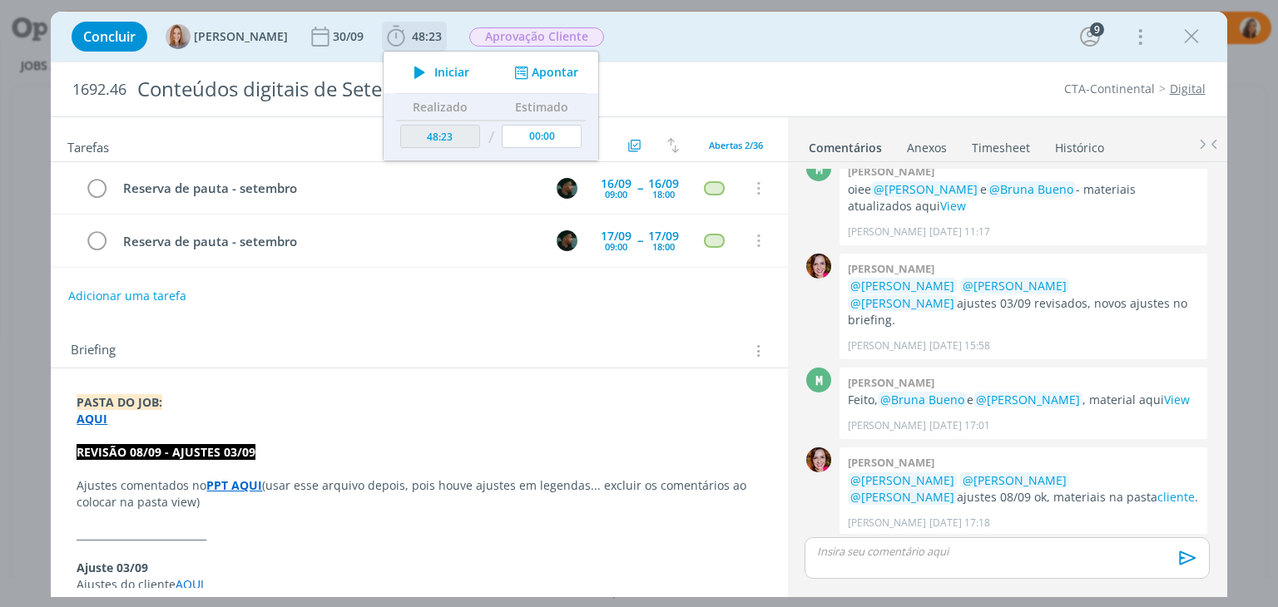
click at [451, 74] on span "Iniciar" at bounding box center [451, 73] width 35 height 12
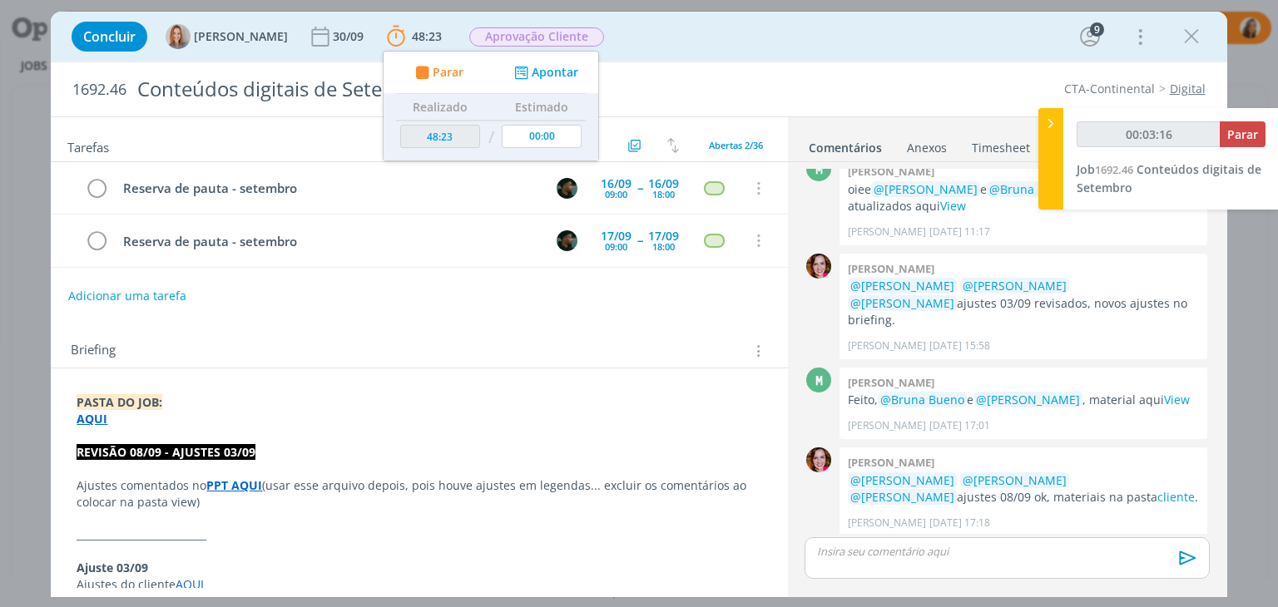
click at [767, 52] on div "Concluir [PERSON_NAME] 30/09 48:23 Parar Apontar Data * [DATE] Horas * 00:00 Ta…" at bounding box center [638, 37] width 1151 height 40
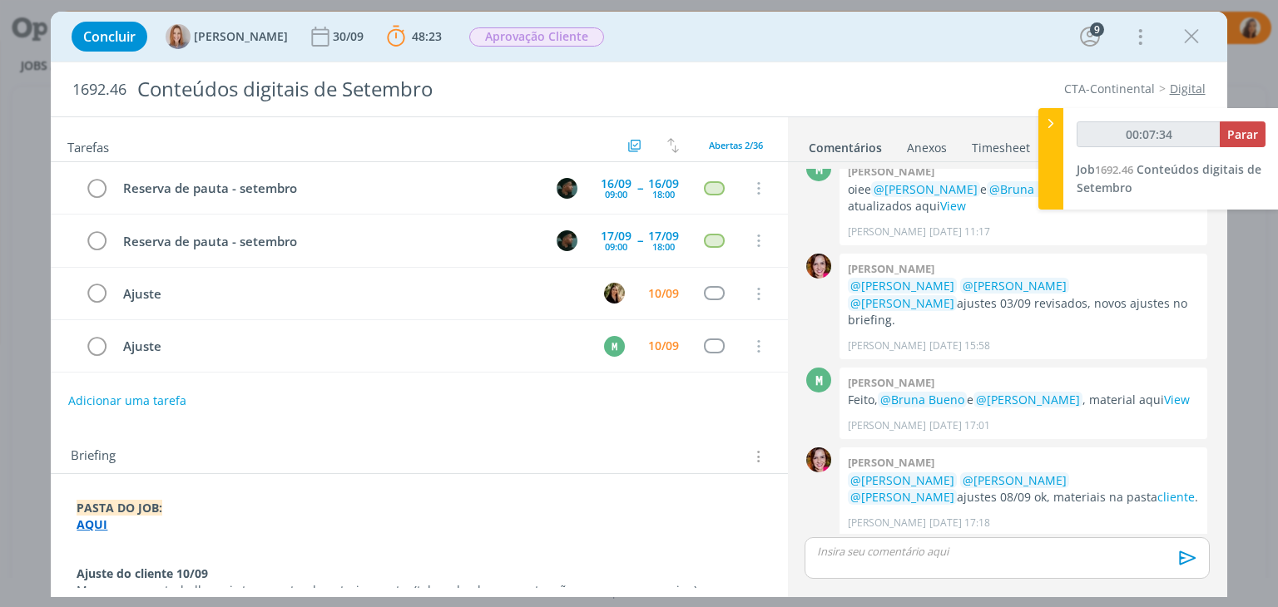
type input "00:07:35"
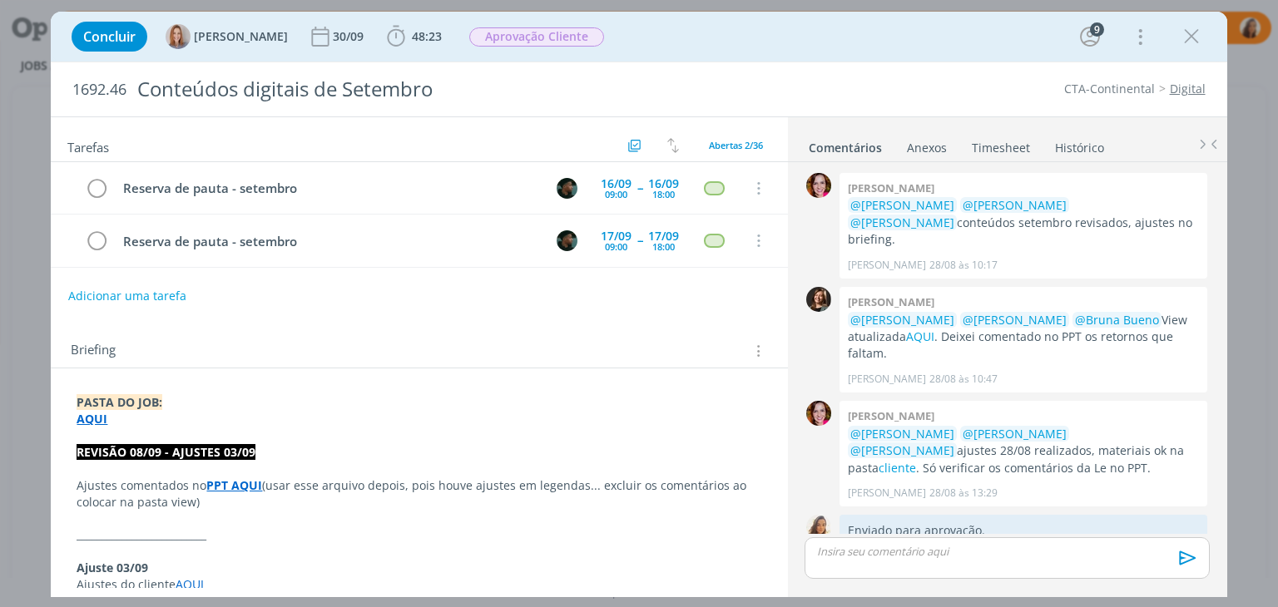
scroll to position [1624, 0]
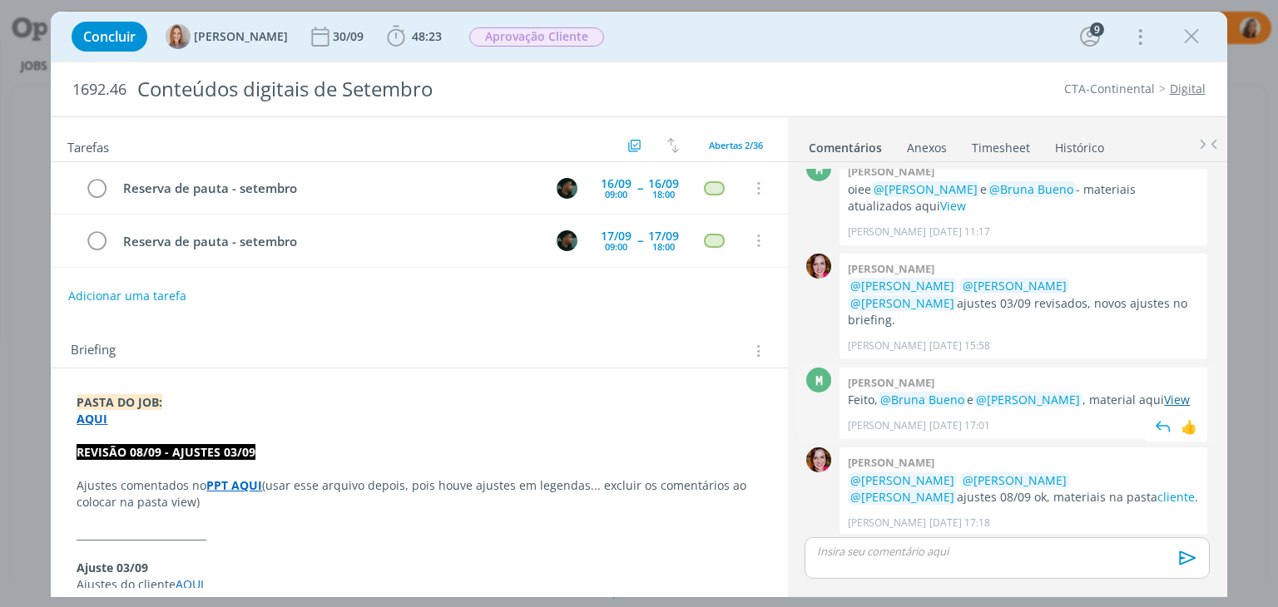
click at [1171, 392] on link "View" at bounding box center [1177, 400] width 26 height 16
click at [220, 433] on p "dialog" at bounding box center [419, 436] width 685 height 17
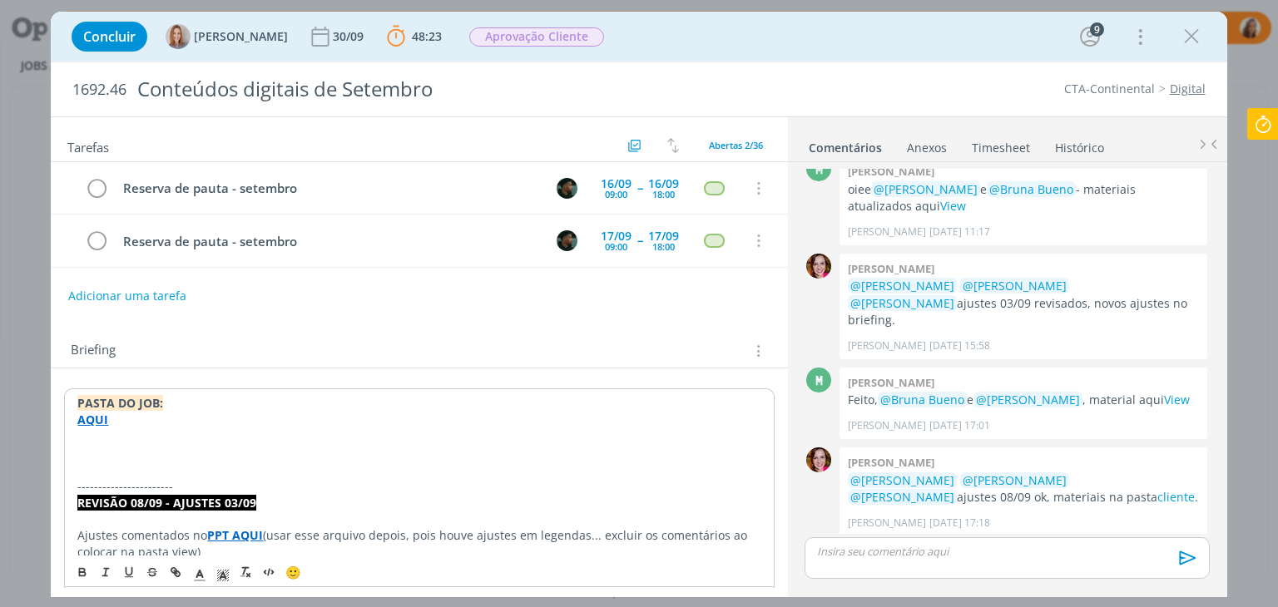
click at [181, 448] on p "dialog" at bounding box center [418, 453] width 683 height 17
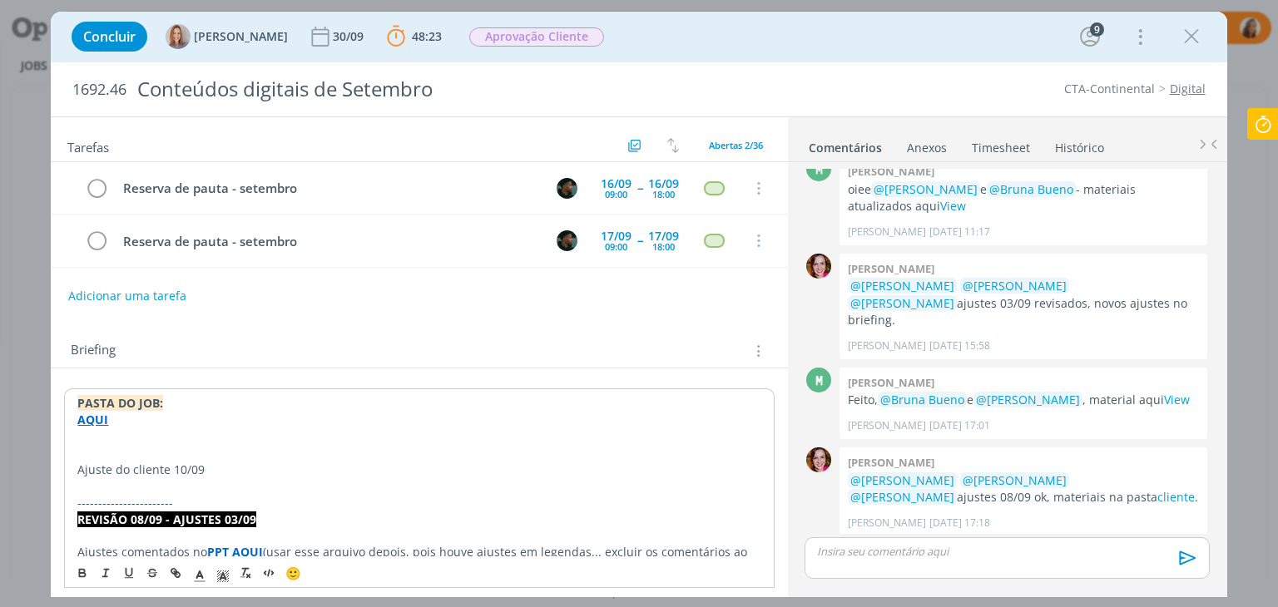
click at [166, 465] on p "Ajuste do cliente 10/09" at bounding box center [418, 470] width 683 height 17
click at [80, 573] on icon "dialog" at bounding box center [83, 574] width 6 height 3
click at [110, 495] on p "-----------------------" at bounding box center [418, 503] width 683 height 17
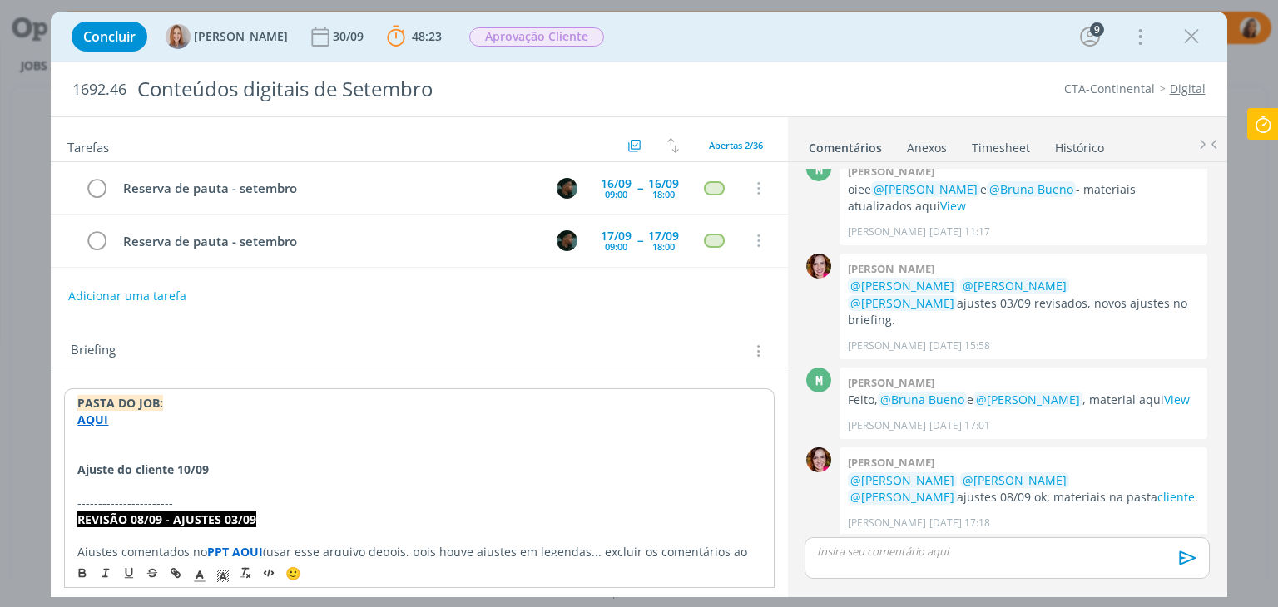
click at [133, 478] on p "dialog" at bounding box center [418, 486] width 683 height 17
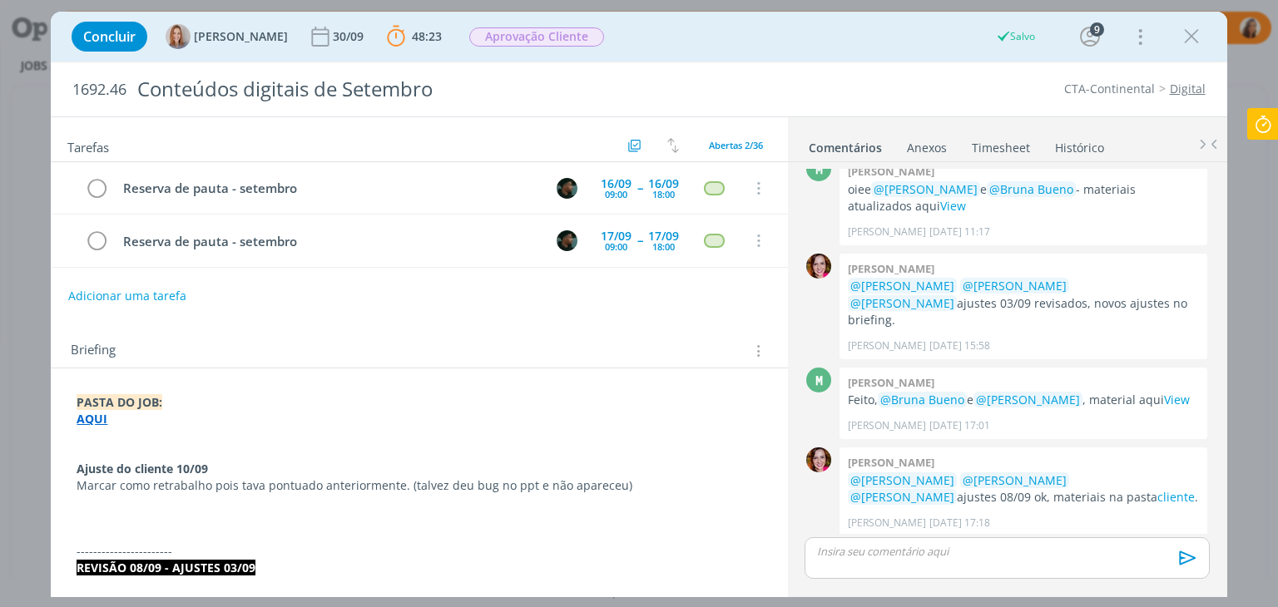
click at [614, 478] on p "Marcar como retrabalho pois tava pontuado anteriormente. (talvez deu bug no ppt…" at bounding box center [419, 486] width 685 height 17
click at [120, 522] on p "dialog" at bounding box center [419, 519] width 685 height 17
click at [88, 418] on strong "AQUI" at bounding box center [92, 419] width 31 height 16
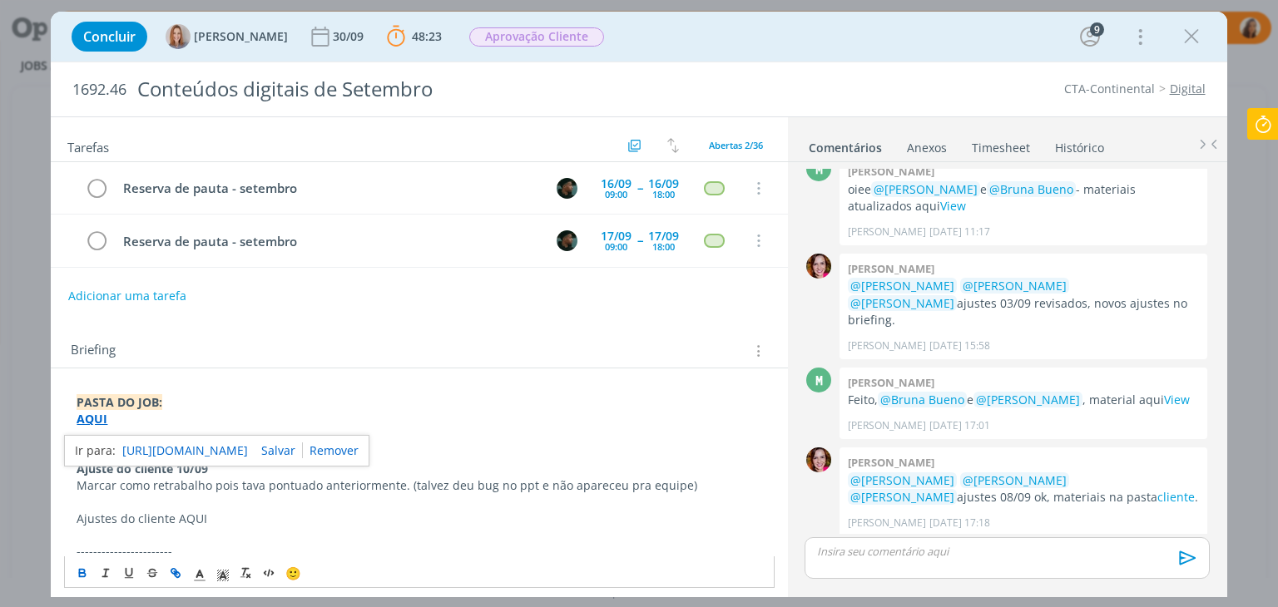
click at [186, 443] on link "https://sobeae.sharepoint.com/:f:/s/SOBEAE/Ei8LqqvzzbpFkt3St2bX-CgBwQ_mkJfEGjJl…" at bounding box center [185, 451] width 126 height 22
click at [223, 494] on p "dialog" at bounding box center [419, 502] width 685 height 17
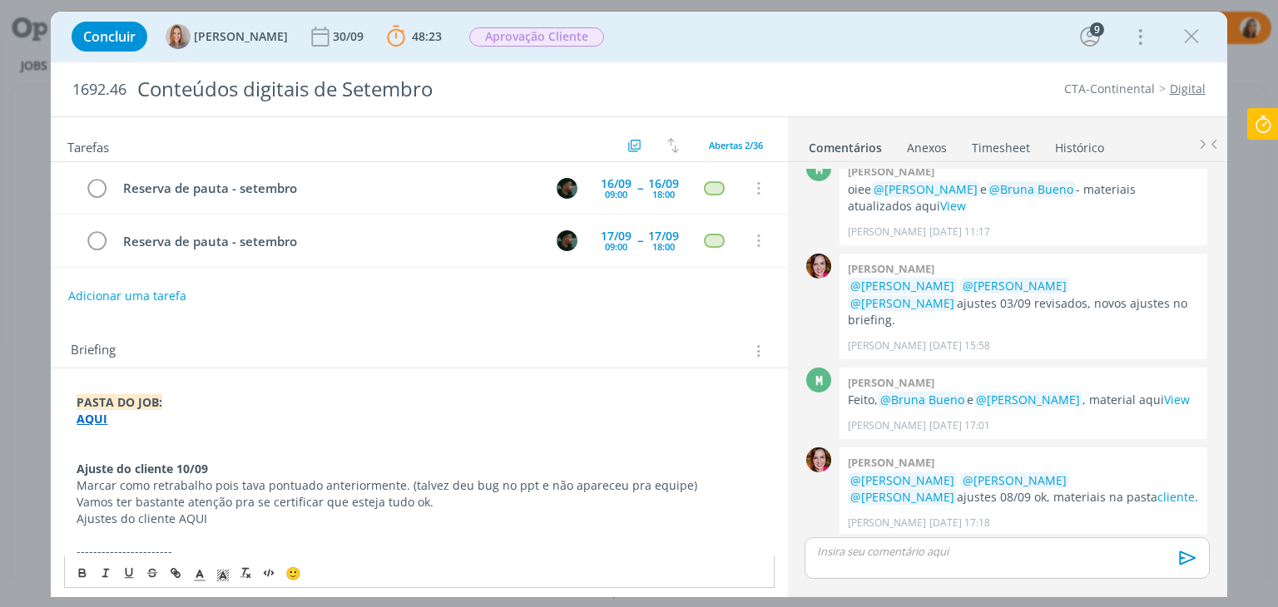
click at [200, 517] on p "Ajustes do cliente AQUI" at bounding box center [419, 519] width 685 height 17
click at [177, 574] on line "dialog" at bounding box center [176, 573] width 3 height 3
paste input "https://sobeae.sharepoint.com/:f:/s/SOBEAE/EuJms_LsgwtHuegfJbDs93oBjTCX1zwE8sv_…"
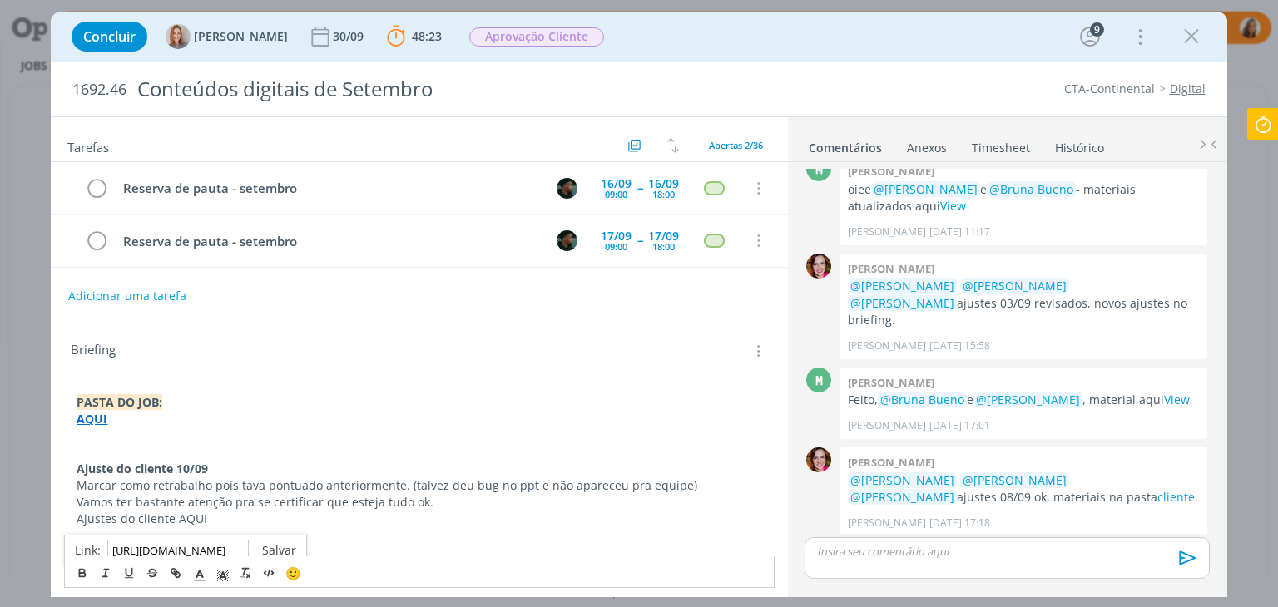
type input "https://sobeae.sharepoint.com/:f:/s/SOBEAE/EuJms_LsgwtHuegfJbDs93oBjTCX1zwE8sv_…"
click at [285, 546] on link "dialog" at bounding box center [272, 550] width 47 height 16
click at [290, 520] on p "Ajustes do cliente AQUI" at bounding box center [419, 519] width 685 height 17
click at [106, 295] on button "Adicionar uma tarefa" at bounding box center [126, 295] width 118 height 28
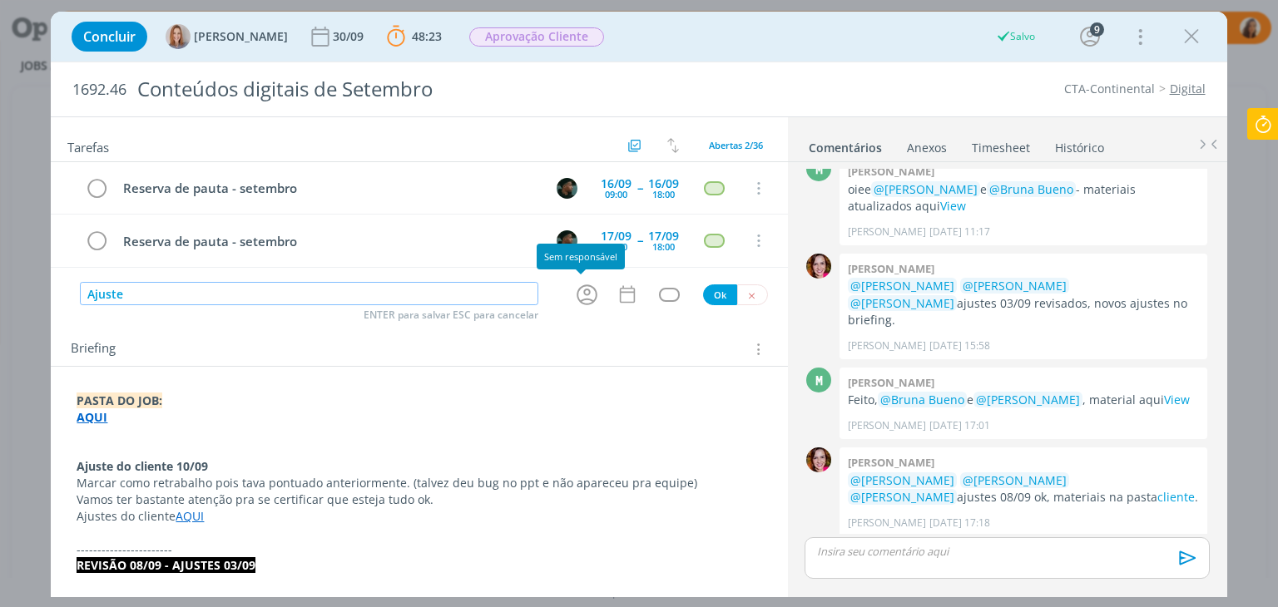
click at [589, 292] on icon "dialog" at bounding box center [587, 295] width 21 height 21
type input "Ajuste"
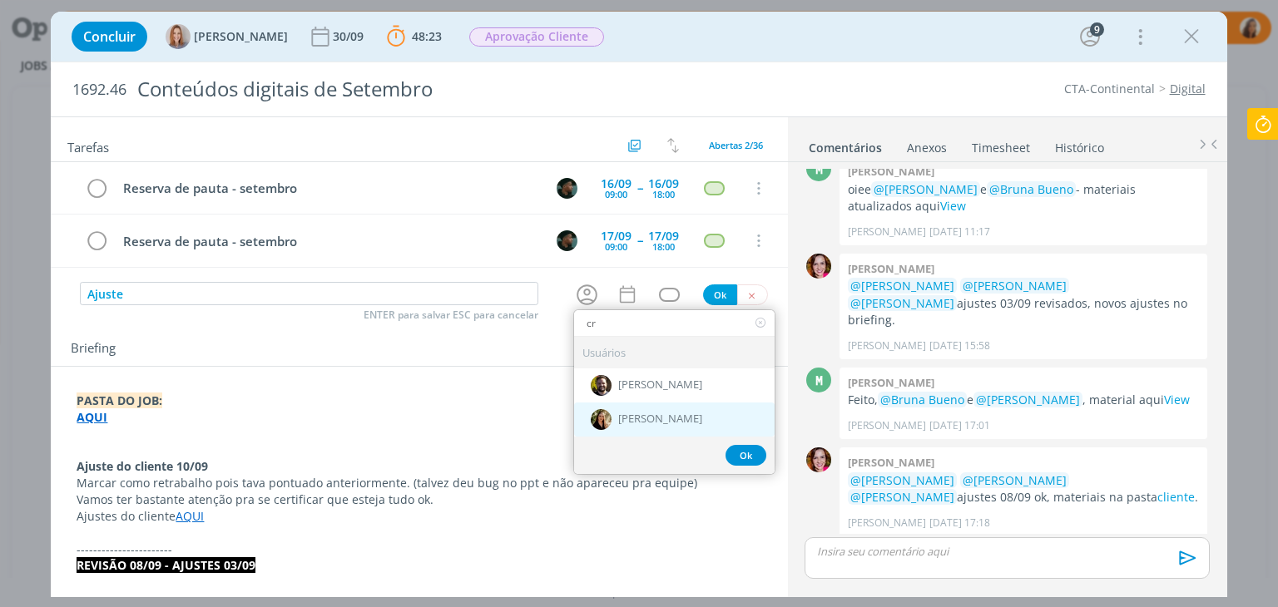
type input "cr"
click at [657, 420] on span "Cristieli Crizel" at bounding box center [660, 419] width 84 height 13
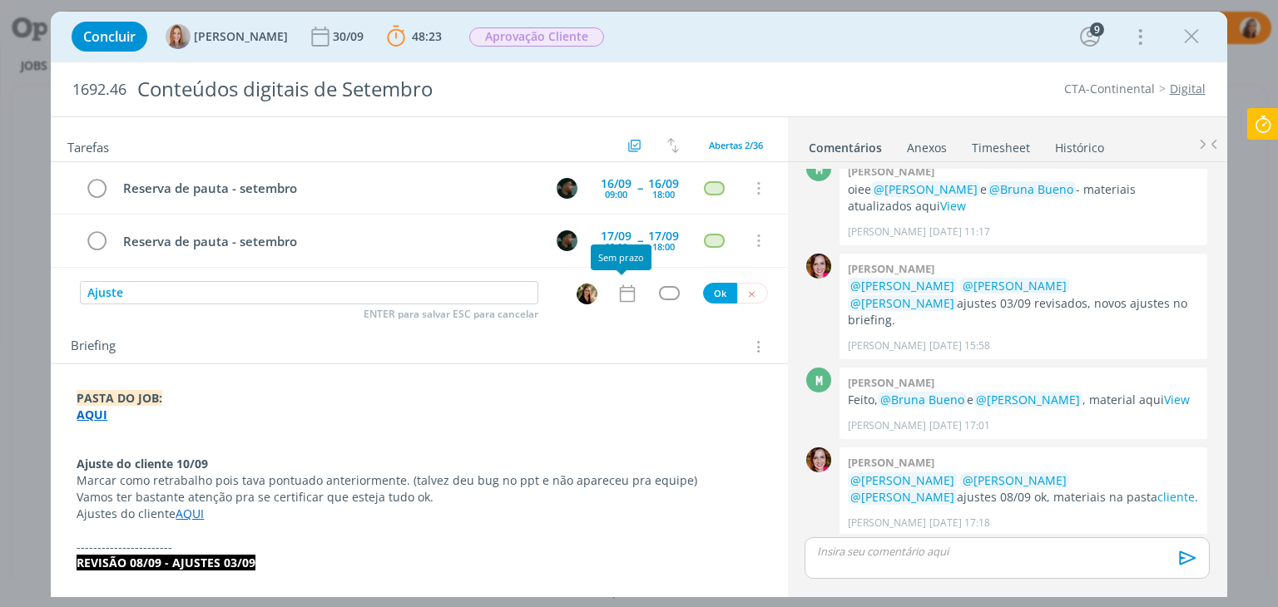
click at [627, 287] on icon "dialog" at bounding box center [626, 293] width 15 height 17
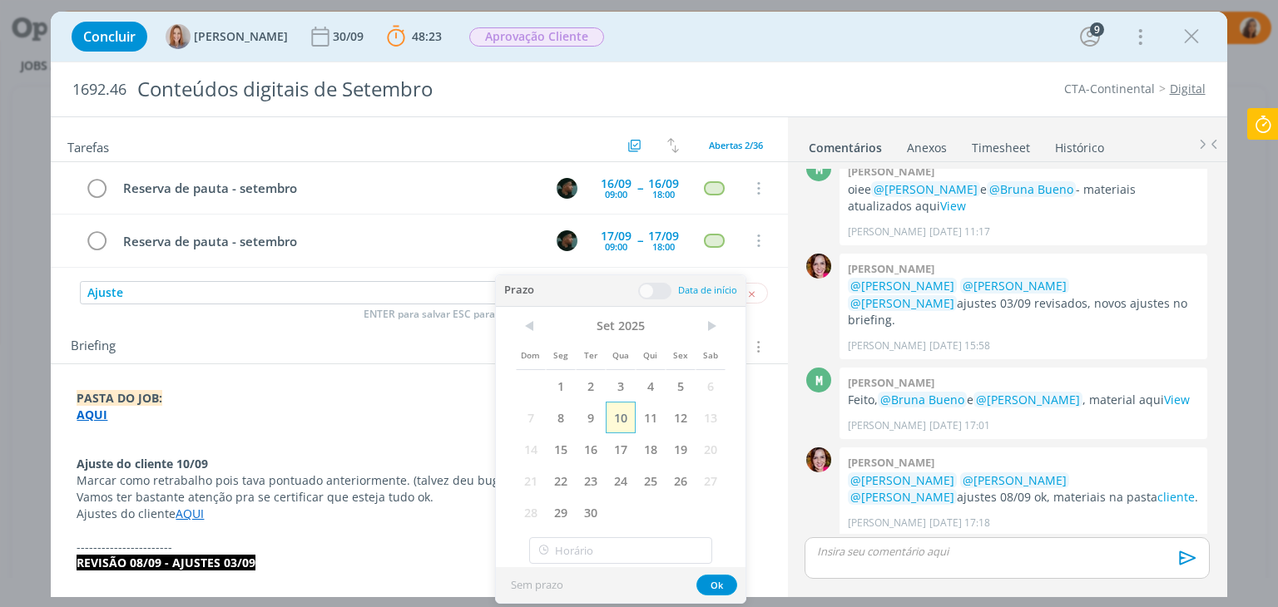
click at [616, 414] on span "10" at bounding box center [621, 418] width 30 height 32
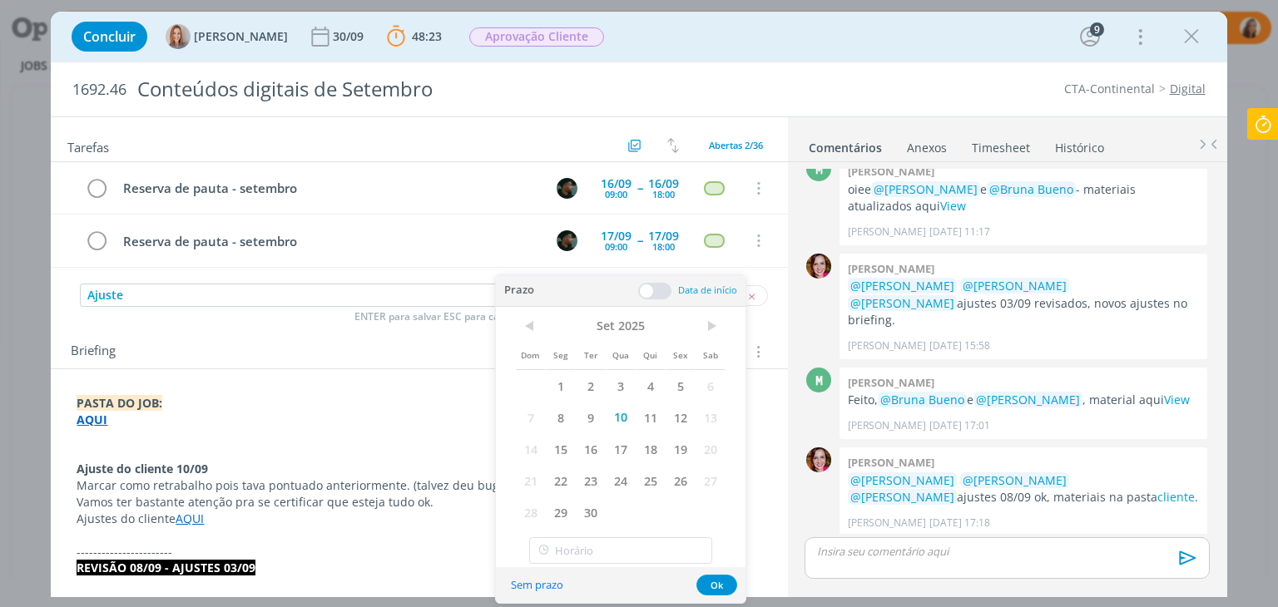
click at [436, 337] on div "Briefing Briefings Predefinidos Versões do Briefing Ver Briefing do Projeto" at bounding box center [419, 346] width 736 height 45
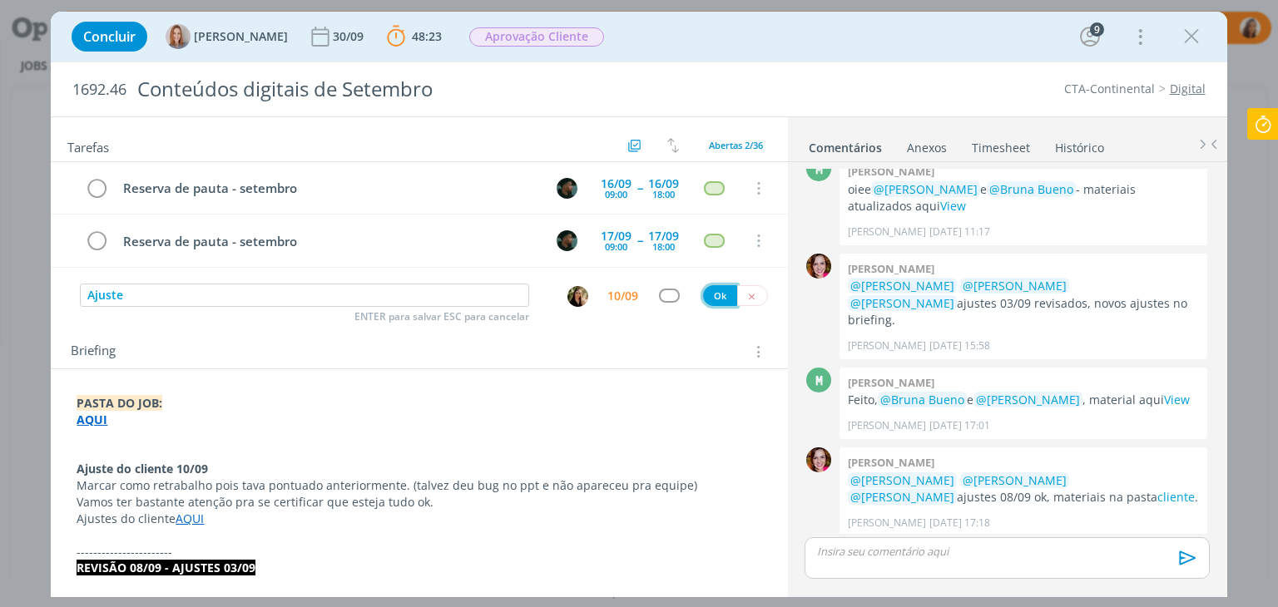
click at [709, 292] on button "Ok" at bounding box center [720, 295] width 34 height 21
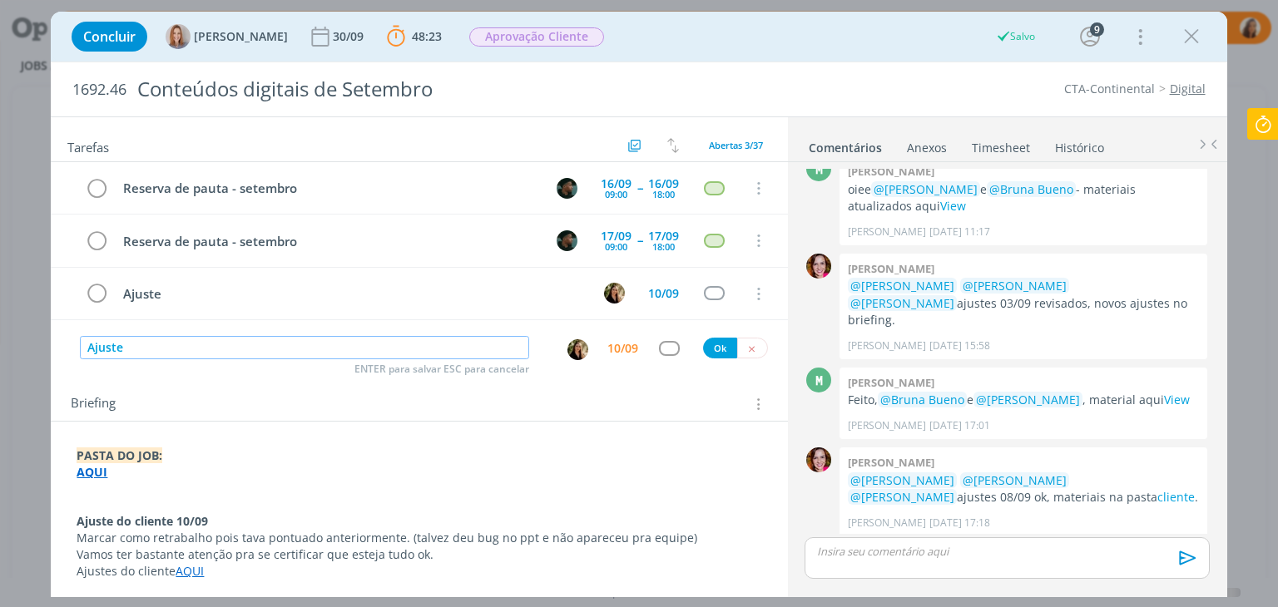
click at [567, 344] on img "dialog" at bounding box center [577, 349] width 21 height 21
type input "Ajuste"
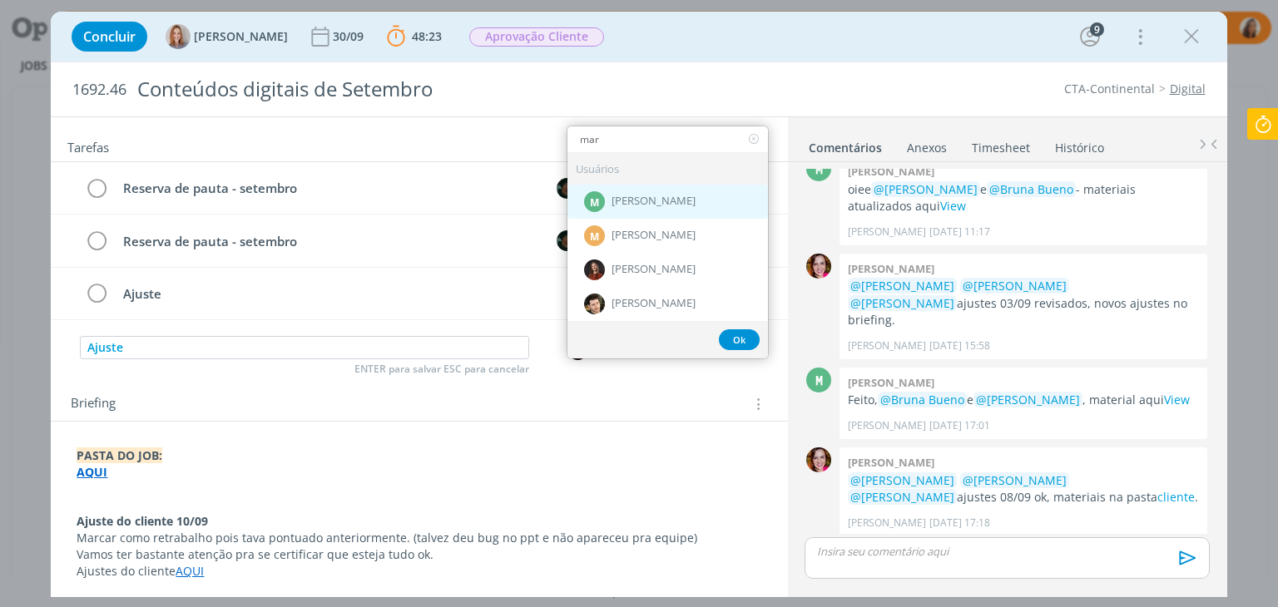
type input "mar"
click at [649, 201] on span "[PERSON_NAME]" at bounding box center [654, 201] width 84 height 13
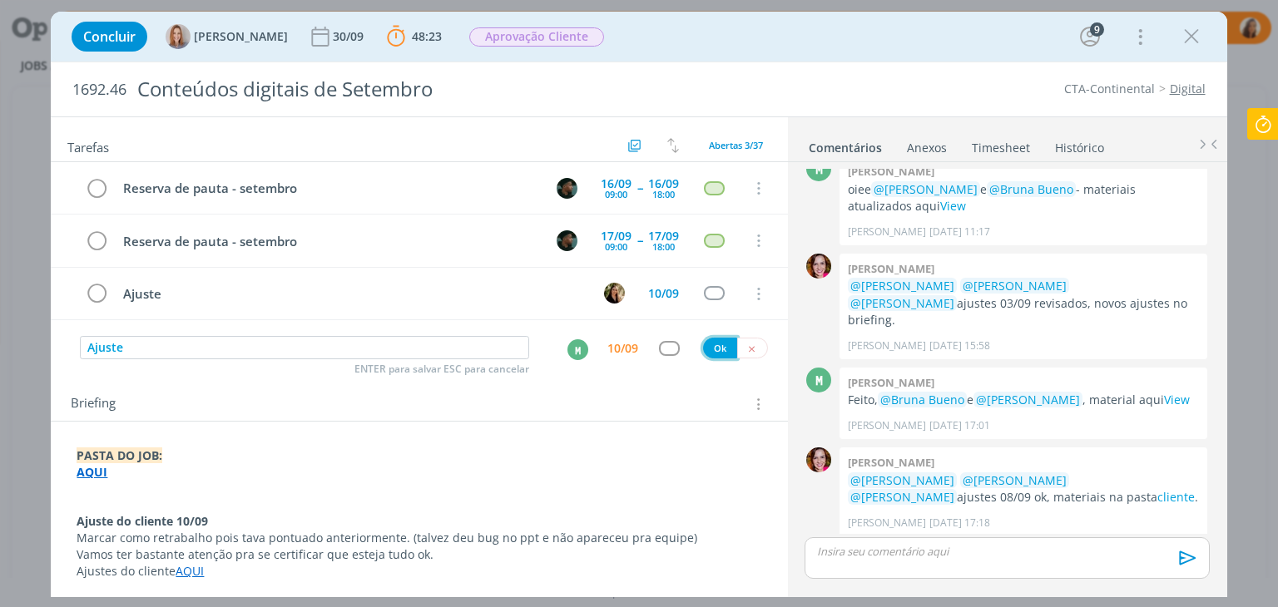
click at [720, 342] on button "Ok" at bounding box center [720, 348] width 34 height 21
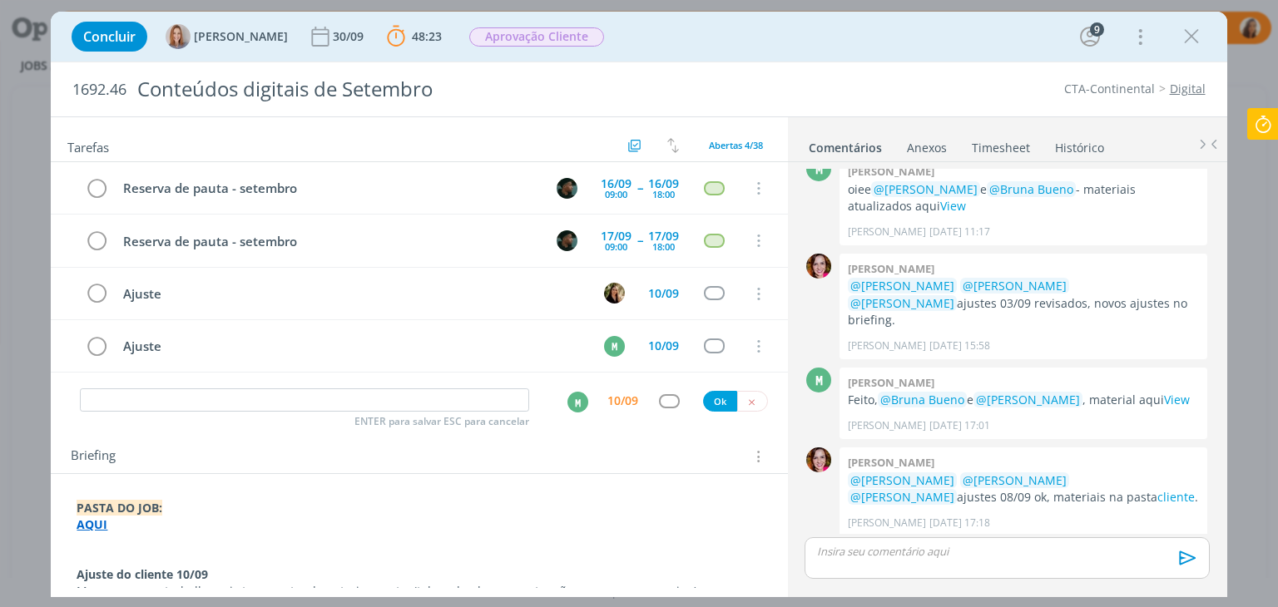
click at [1257, 126] on icon at bounding box center [1263, 124] width 30 height 32
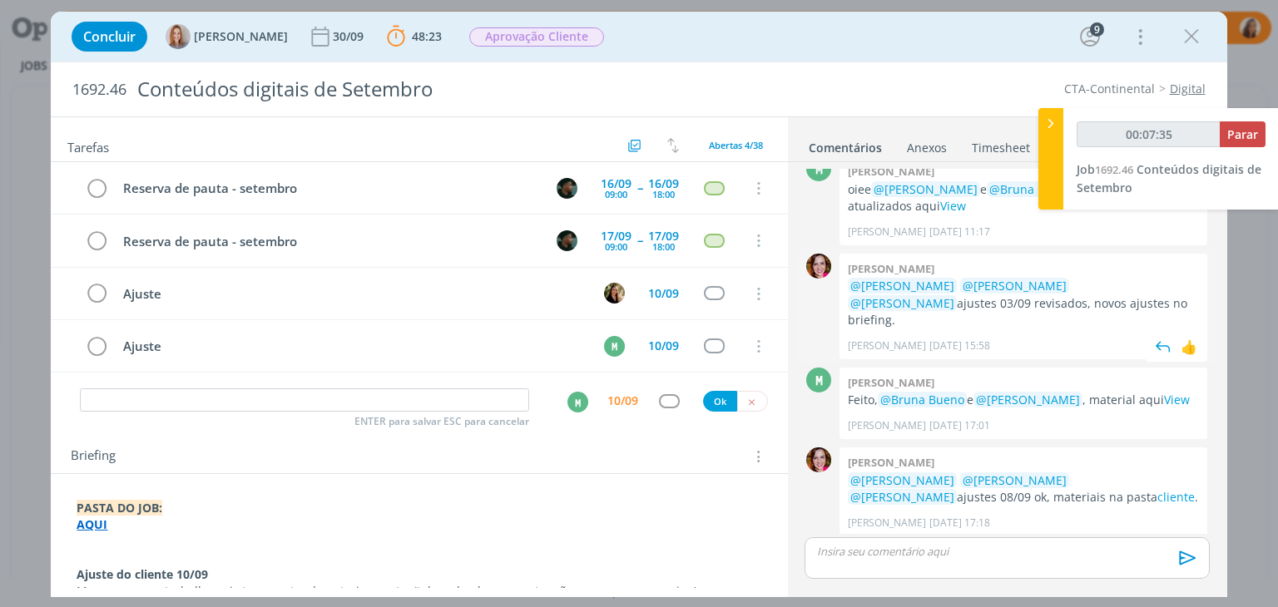
type input "00:07:36"
click at [1245, 132] on span "Parar" at bounding box center [1242, 134] width 31 height 16
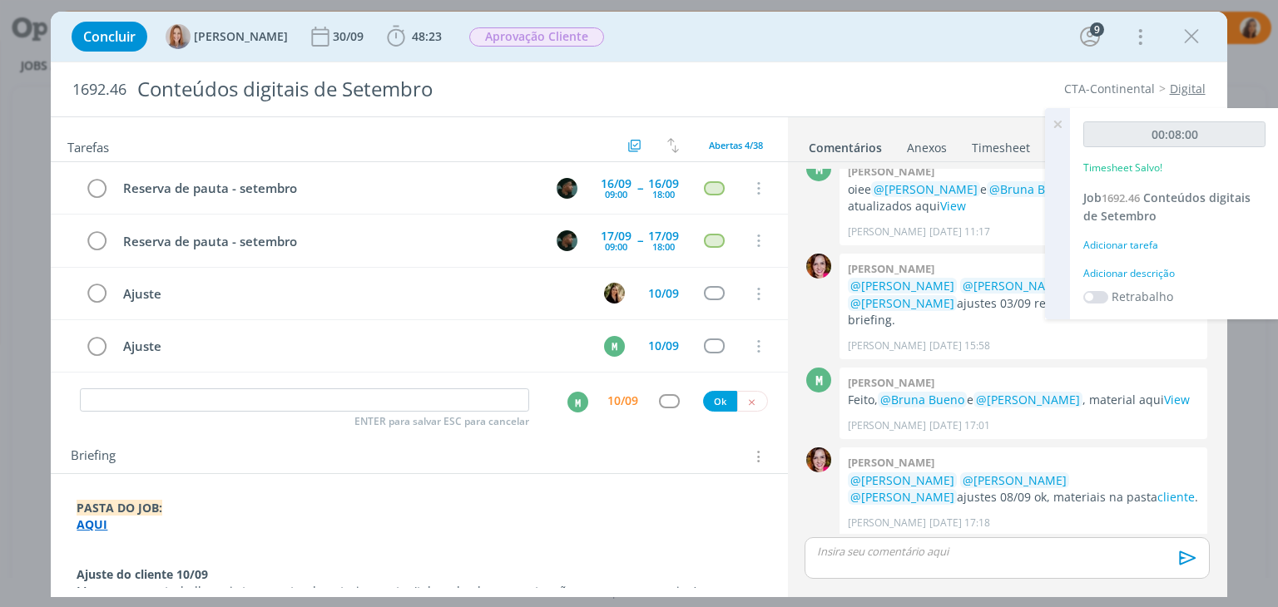
click at [1146, 266] on div "Adicionar descrição" at bounding box center [1174, 273] width 182 height 15
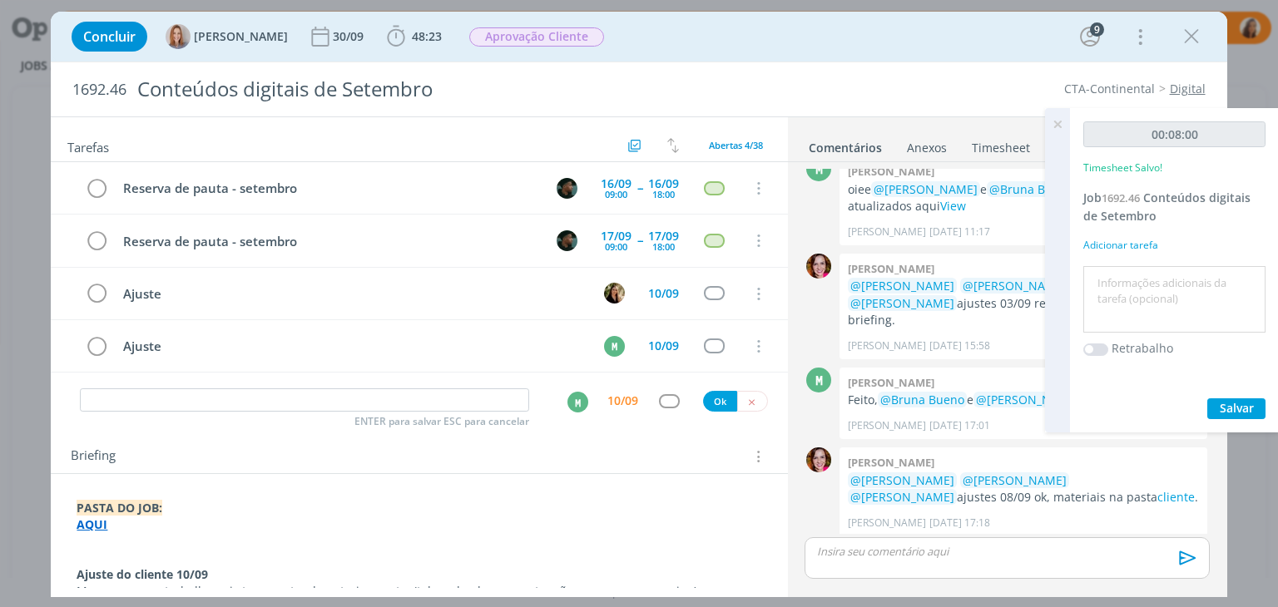
click at [1138, 293] on textarea at bounding box center [1174, 299] width 174 height 59
type textarea "pautar ajustes"
click at [1222, 406] on span "Salvar" at bounding box center [1237, 408] width 34 height 16
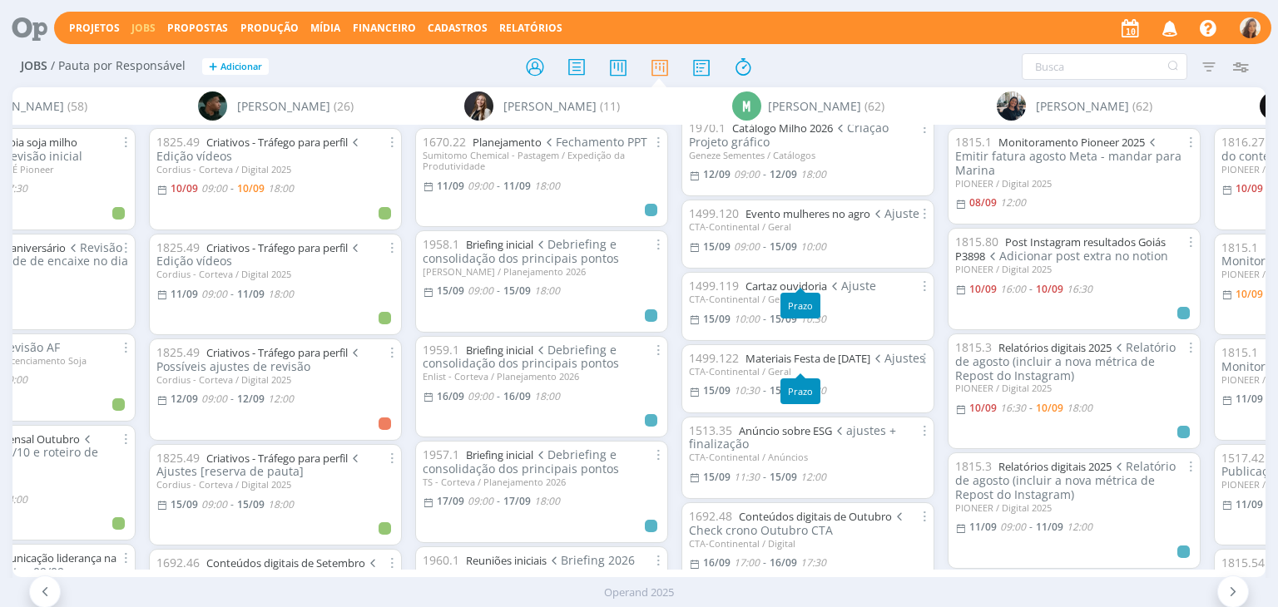
scroll to position [166, 0]
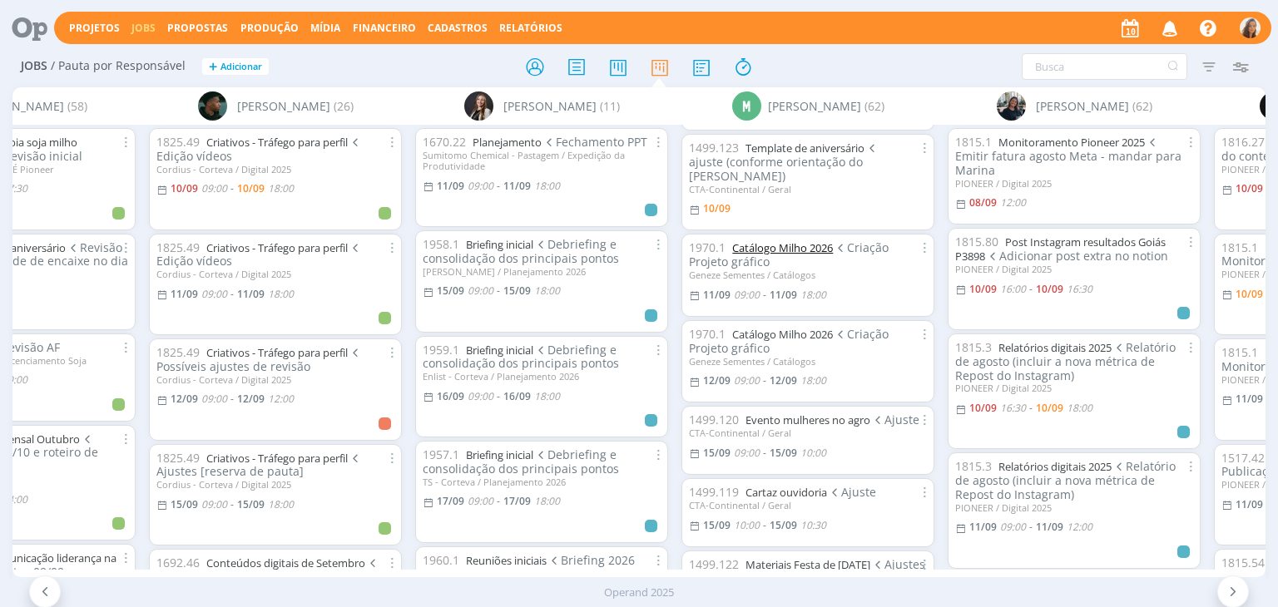
click at [795, 240] on link "Catálogo Milho 2026" at bounding box center [782, 247] width 101 height 15
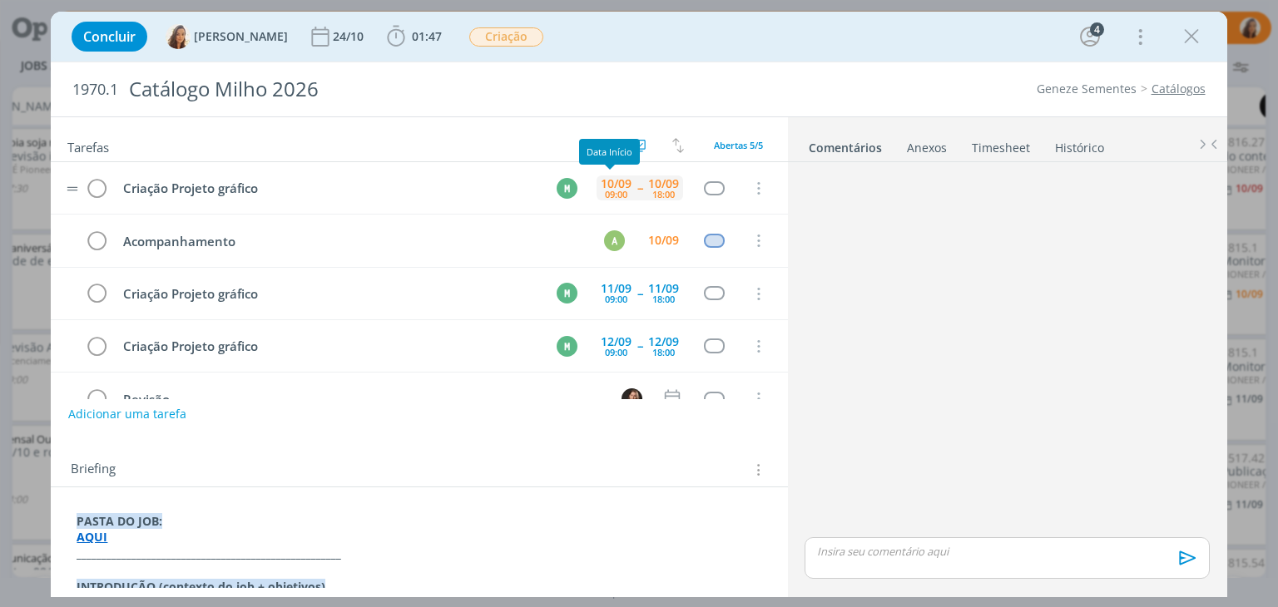
click at [622, 186] on div "10/09" at bounding box center [616, 184] width 31 height 12
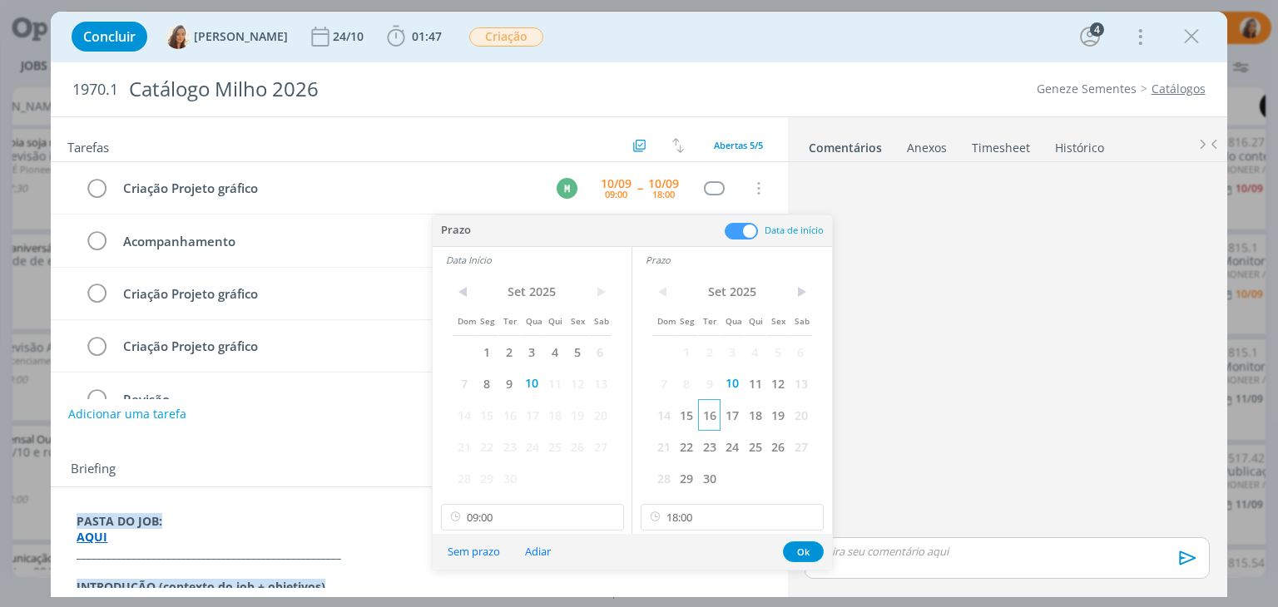
click at [711, 413] on span "16" at bounding box center [709, 415] width 22 height 32
click at [508, 413] on span "16" at bounding box center [509, 415] width 22 height 32
click at [799, 546] on button "Ok" at bounding box center [803, 552] width 41 height 21
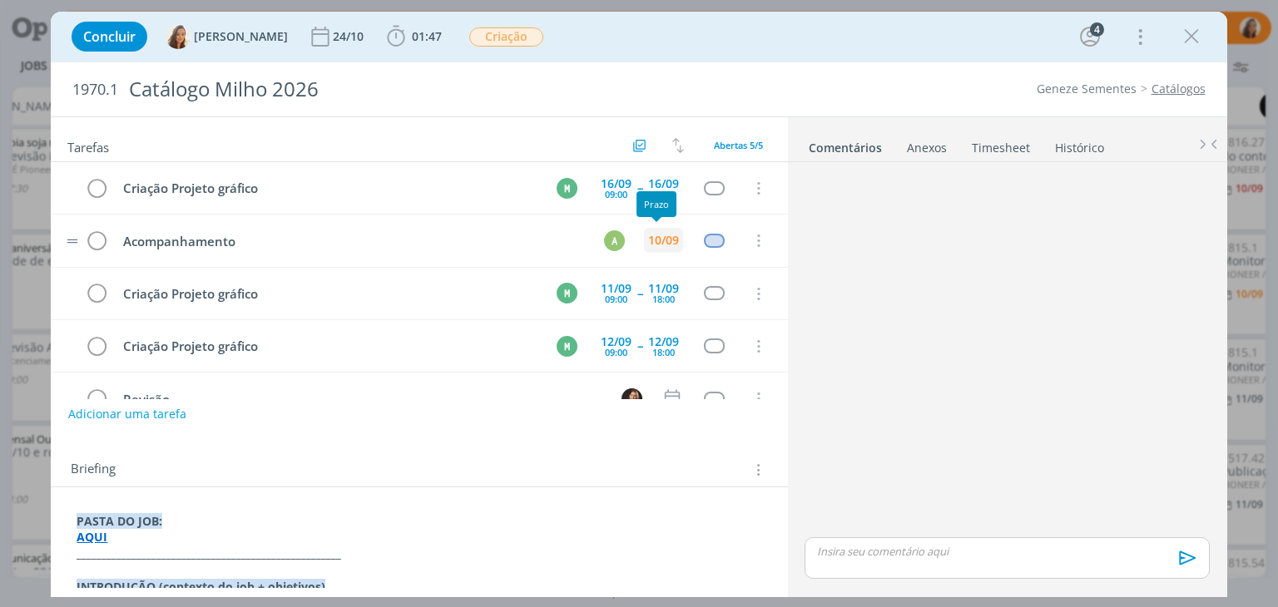
click at [658, 244] on div "10/09" at bounding box center [663, 241] width 31 height 12
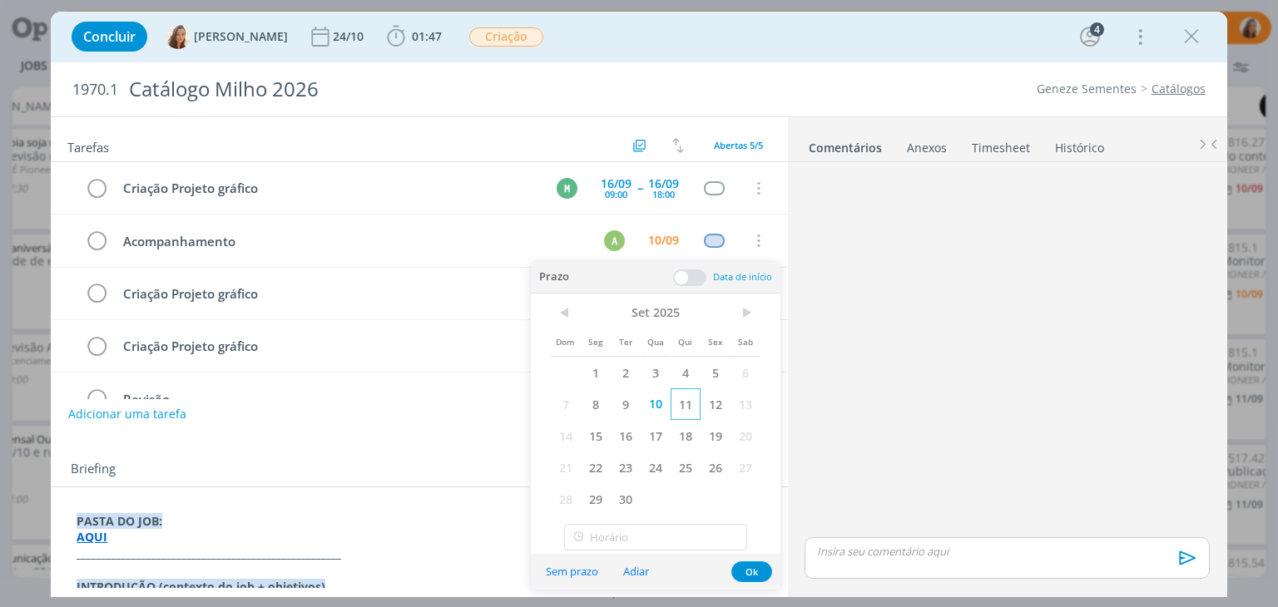
click at [678, 407] on span "11" at bounding box center [686, 405] width 30 height 32
click at [880, 228] on div "dialog" at bounding box center [1007, 351] width 418 height 365
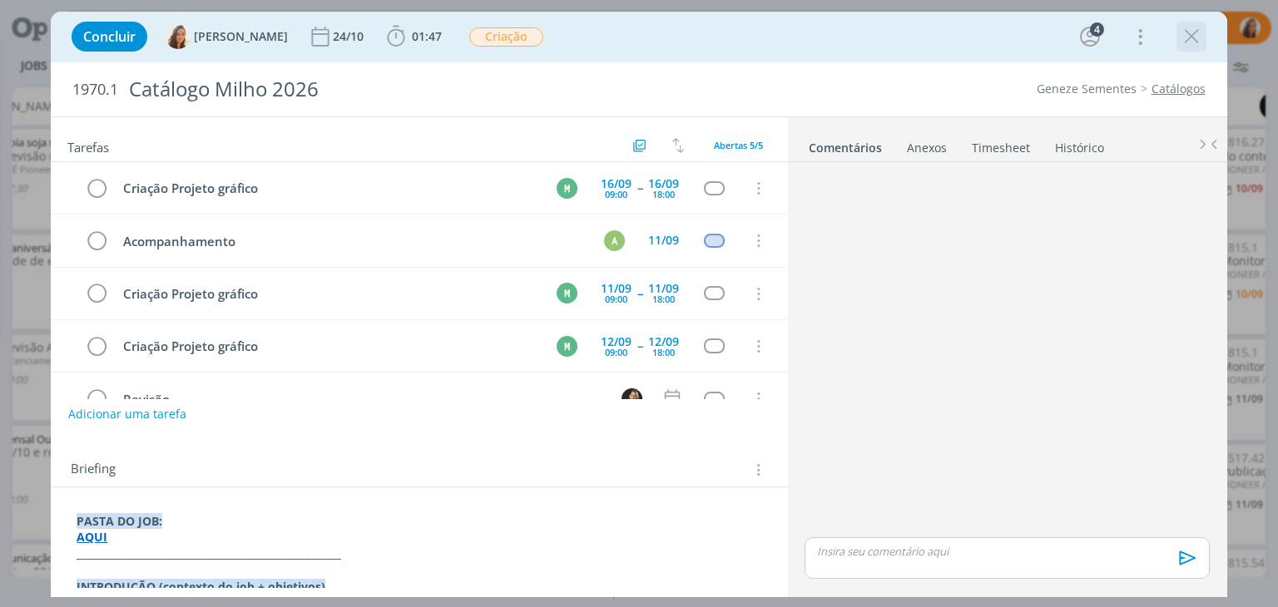
click at [1182, 37] on icon "dialog" at bounding box center [1191, 36] width 25 height 25
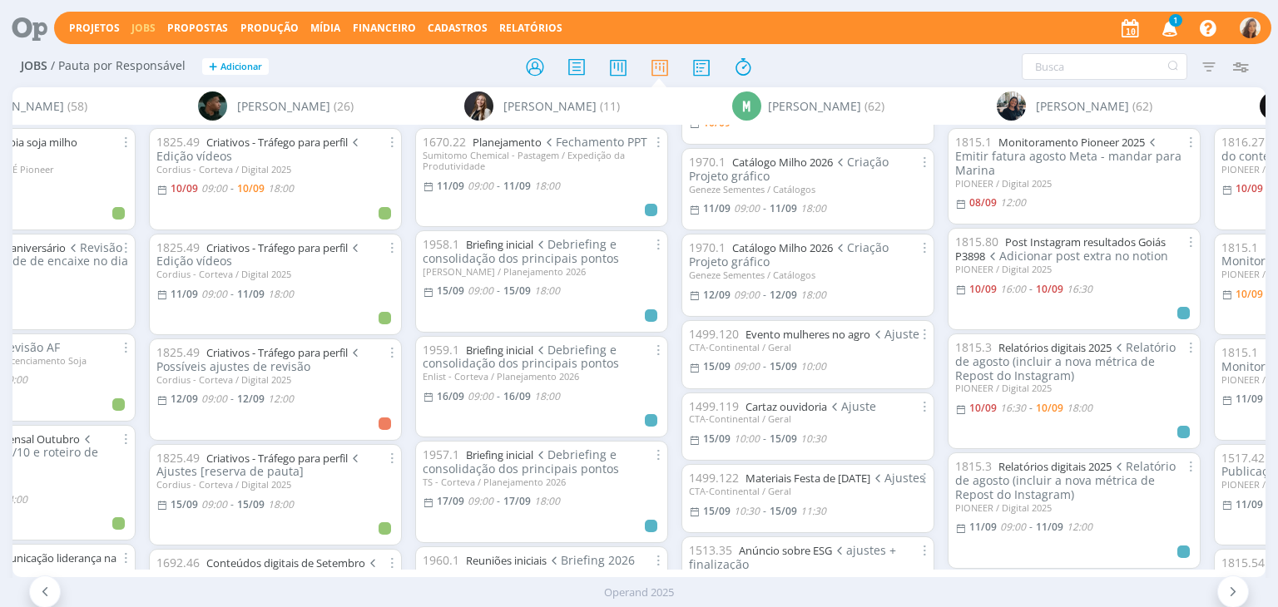
click at [1169, 19] on icon "button" at bounding box center [1170, 27] width 29 height 28
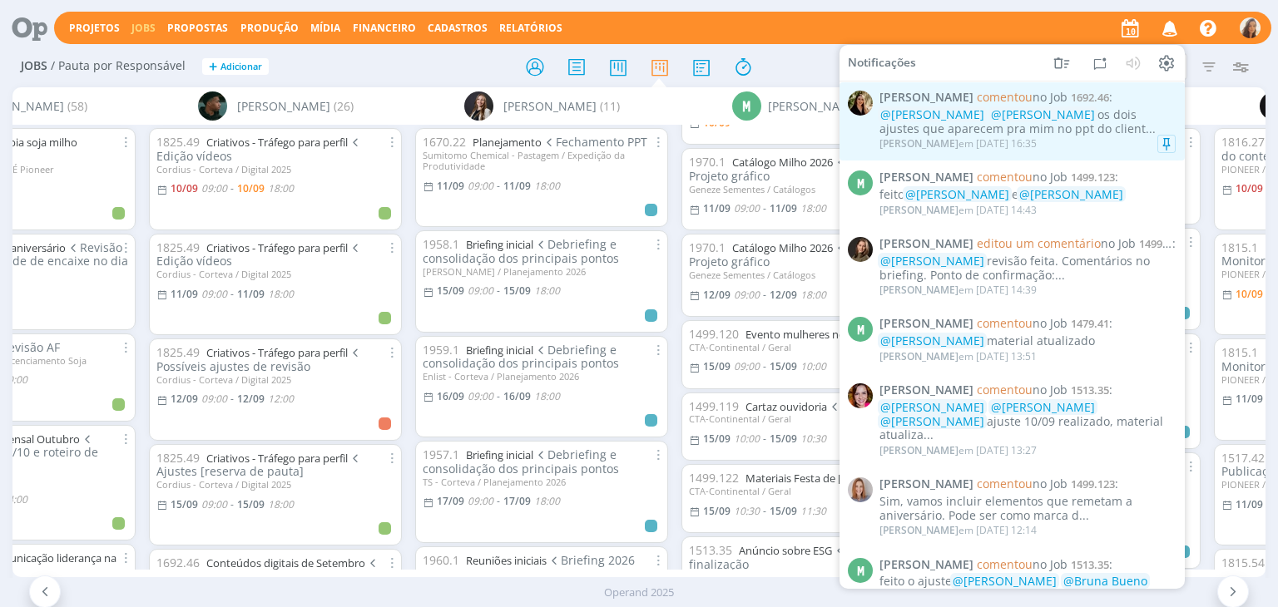
click at [1058, 116] on div "@Vanessa Feron @Marcel Ali os dois ajustes que aparecem pra mim no ppt do clien…" at bounding box center [1027, 122] width 296 height 28
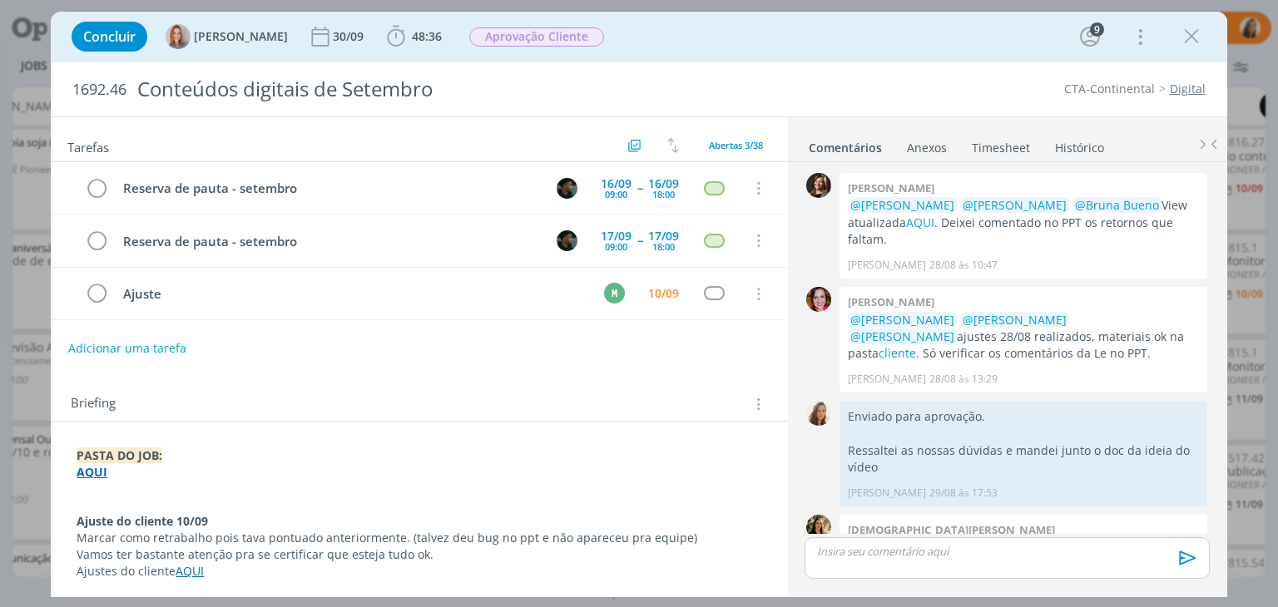
scroll to position [1624, 0]
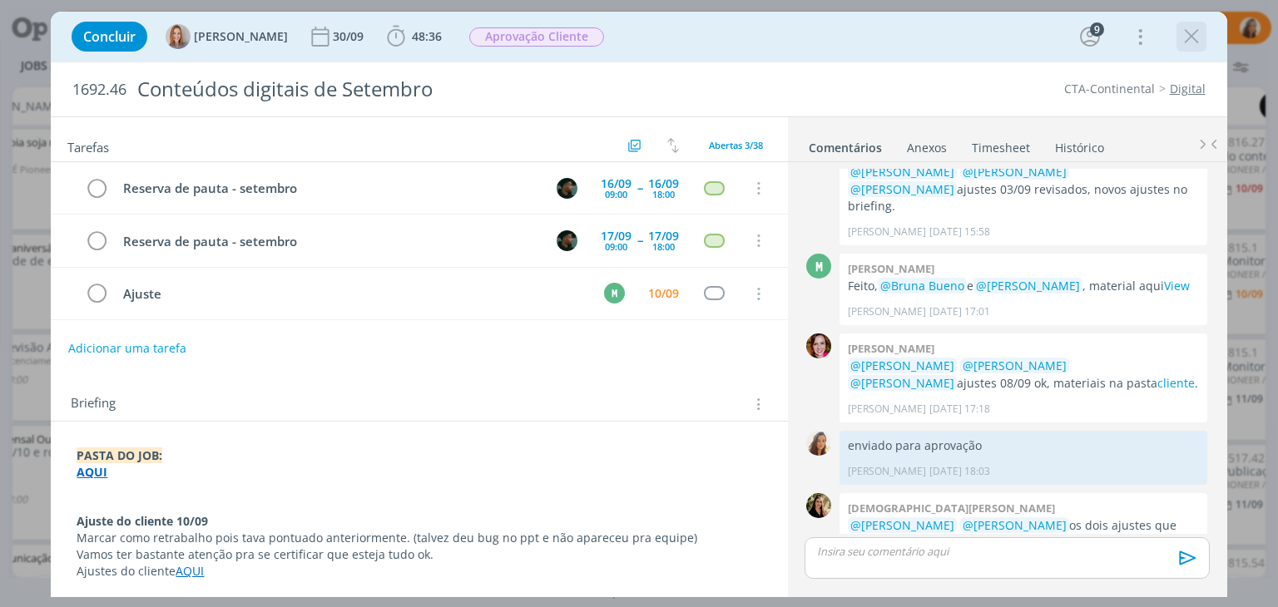
click at [1194, 37] on icon "dialog" at bounding box center [1191, 36] width 25 height 25
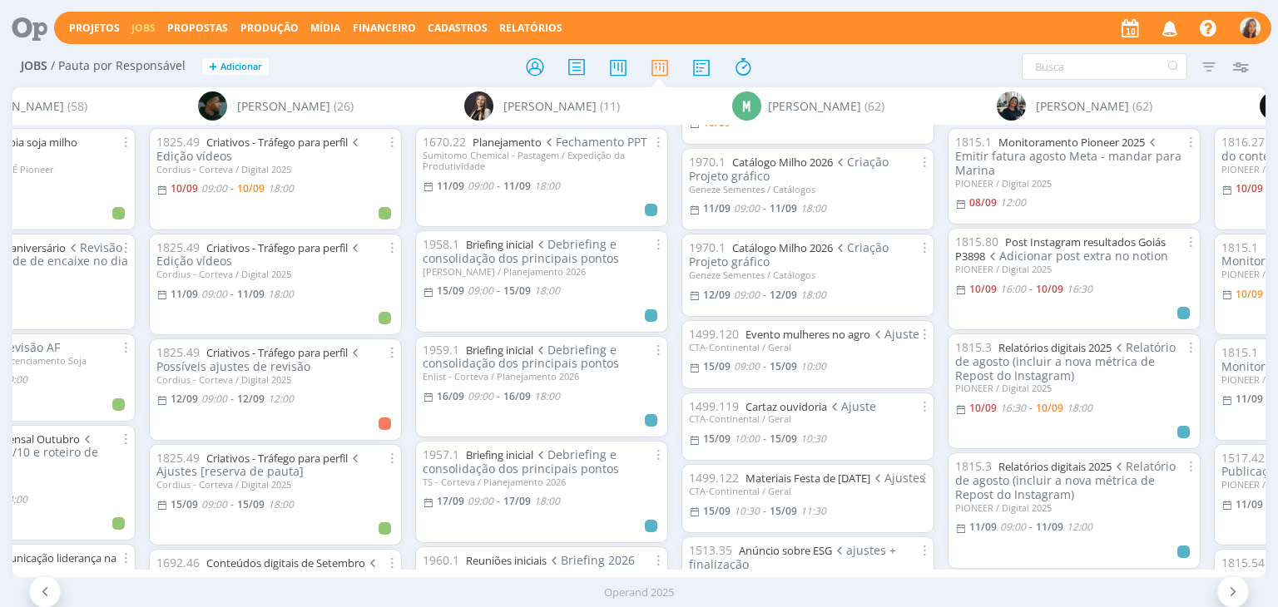
click at [1166, 24] on icon "button" at bounding box center [1170, 27] width 29 height 28
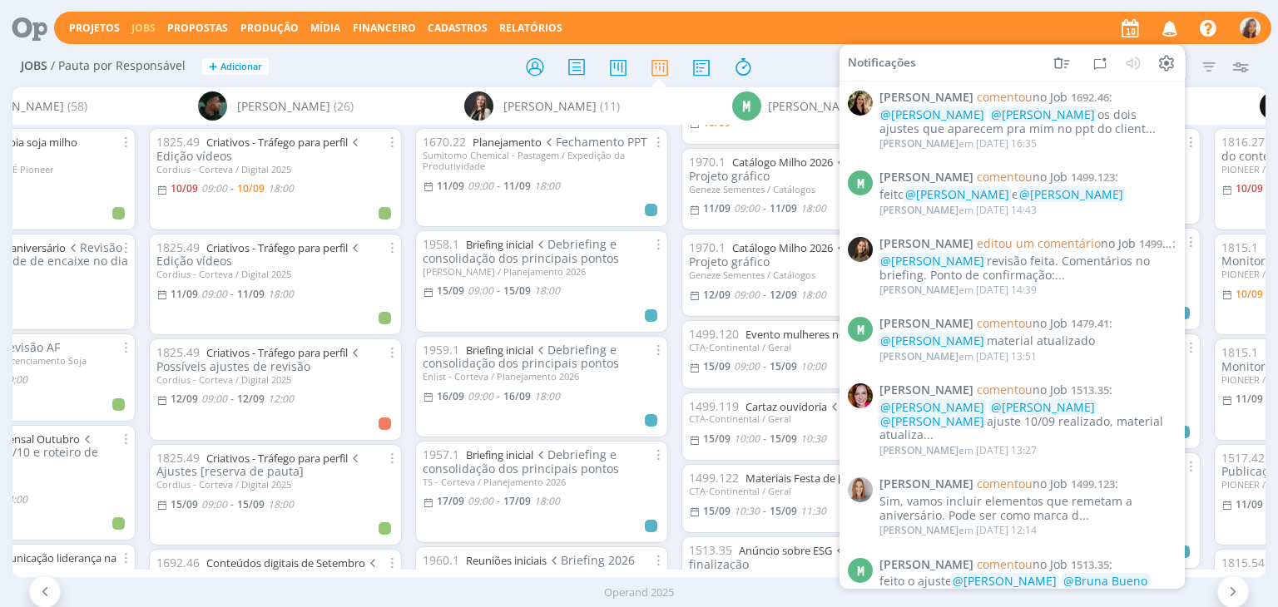
click at [466, 50] on div "Jobs / Pauta por Responsável + Adicionar Filtrar Filtrar Limpar Tipo Jobs e Tar…" at bounding box center [638, 68] width 1252 height 42
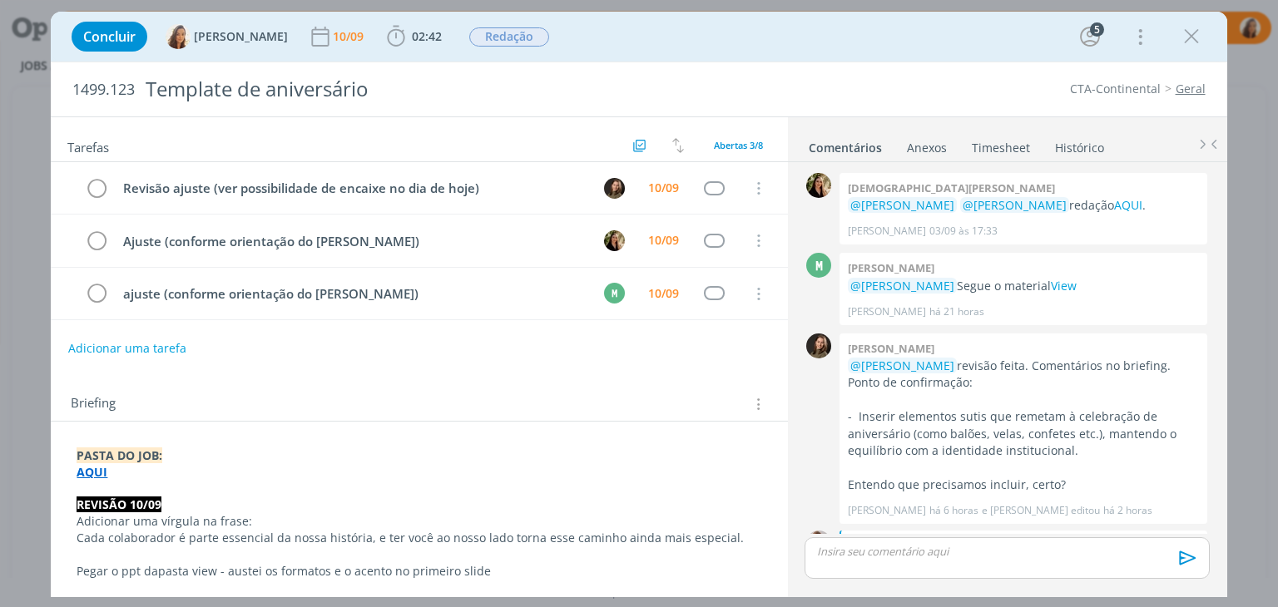
scroll to position [276, 0]
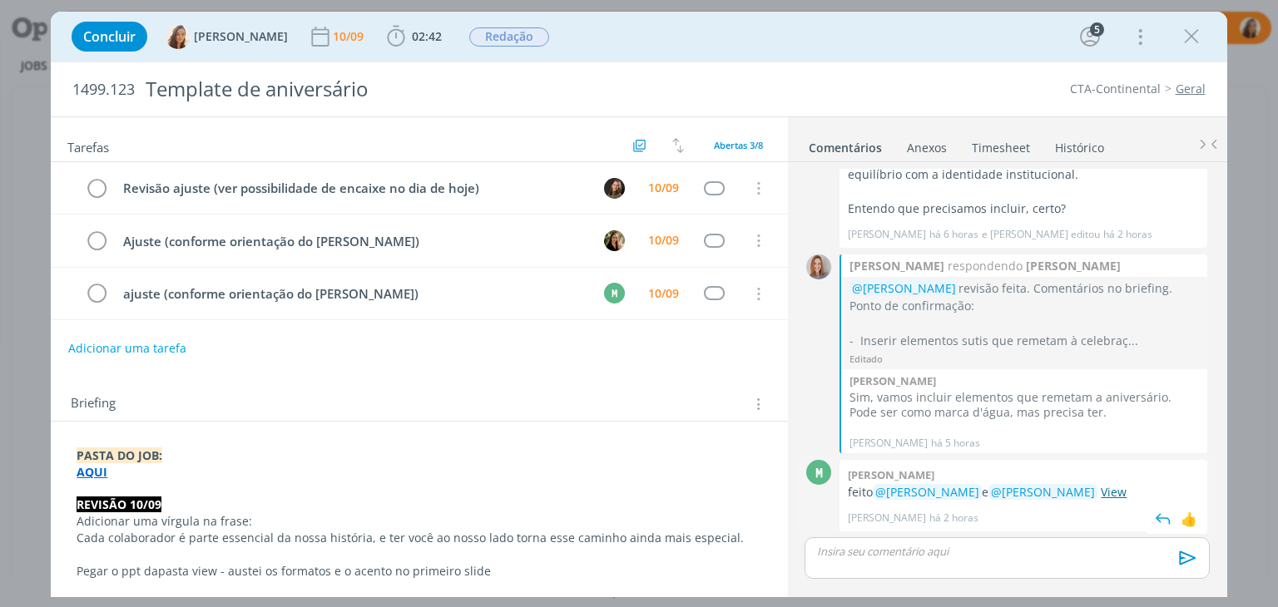
click at [1101, 487] on link "View" at bounding box center [1114, 492] width 26 height 16
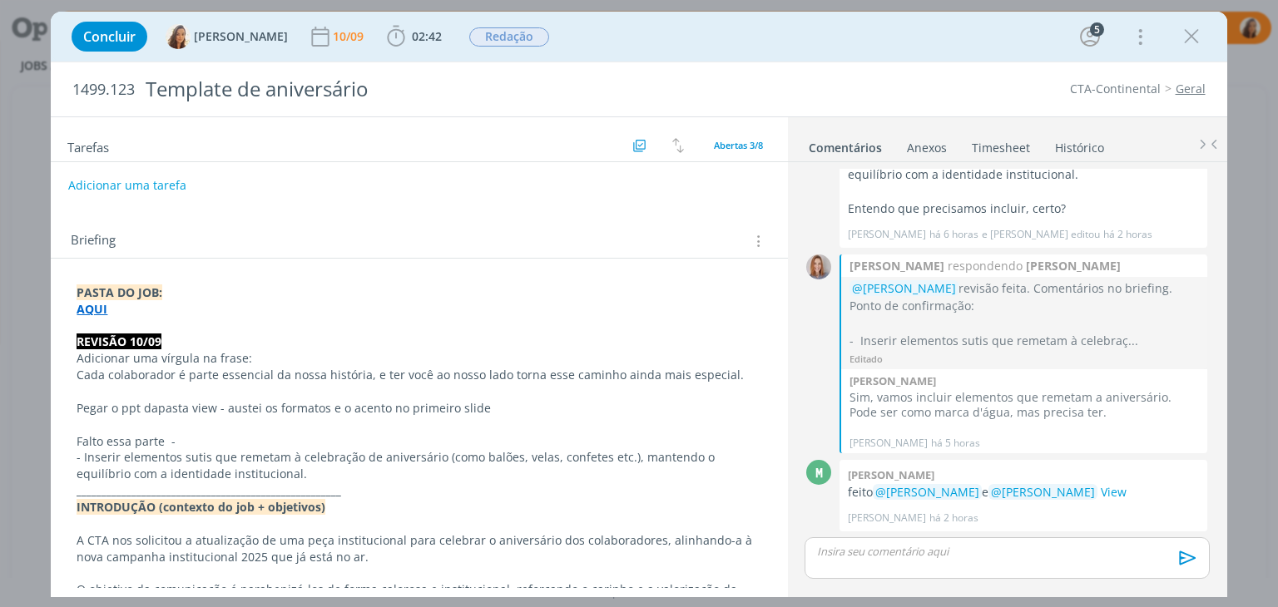
scroll to position [166, 0]
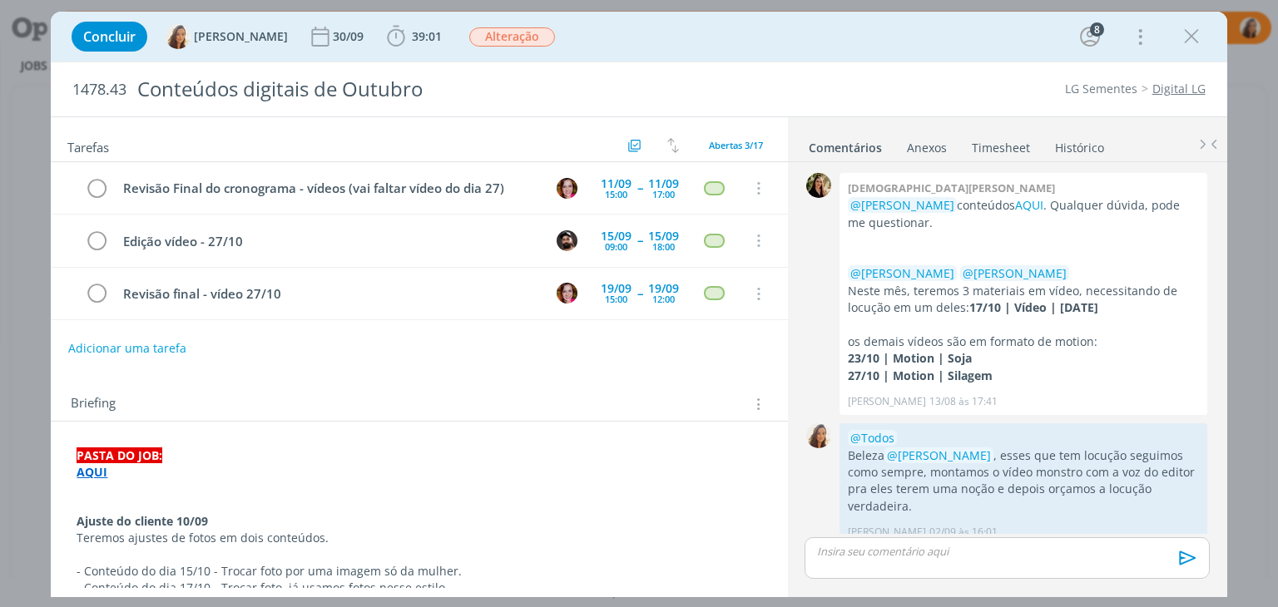
scroll to position [1314, 0]
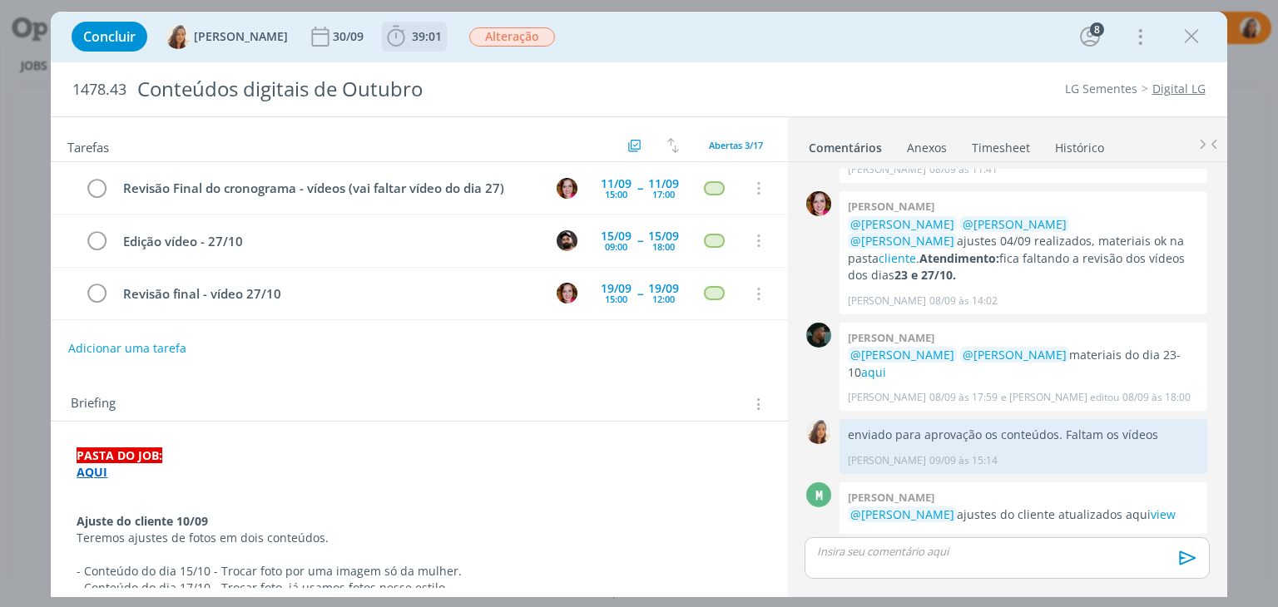
click at [425, 27] on span "39:01" at bounding box center [415, 36] width 62 height 25
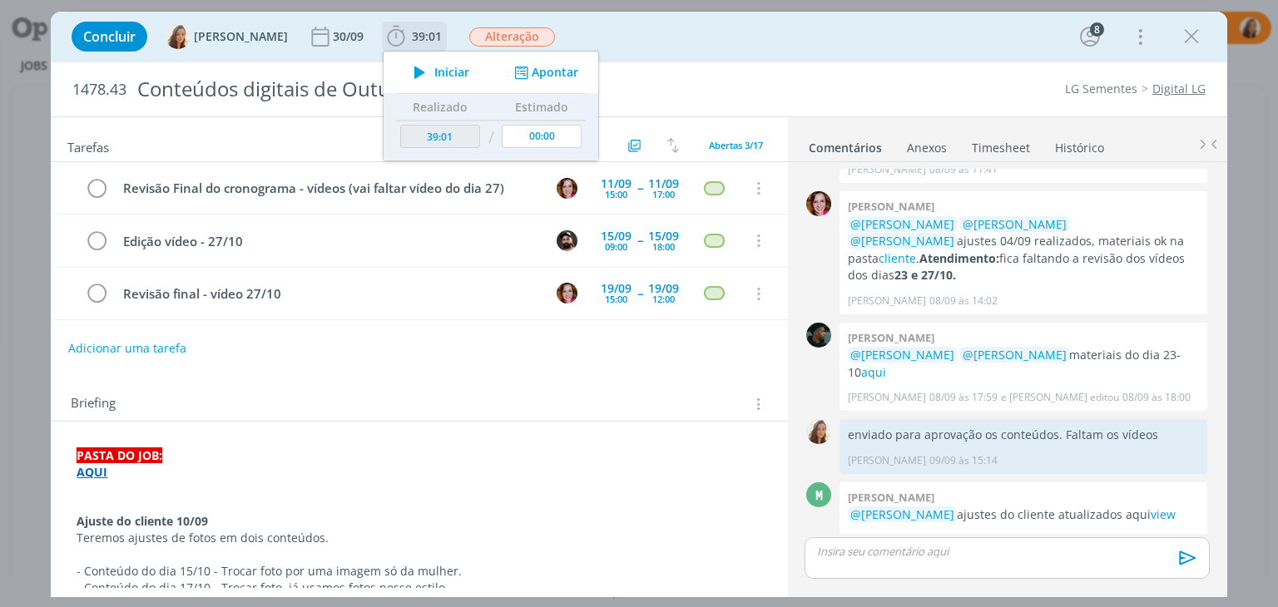
click at [434, 71] on span "Iniciar" at bounding box center [451, 73] width 35 height 12
click at [198, 503] on p "dialog" at bounding box center [419, 505] width 685 height 17
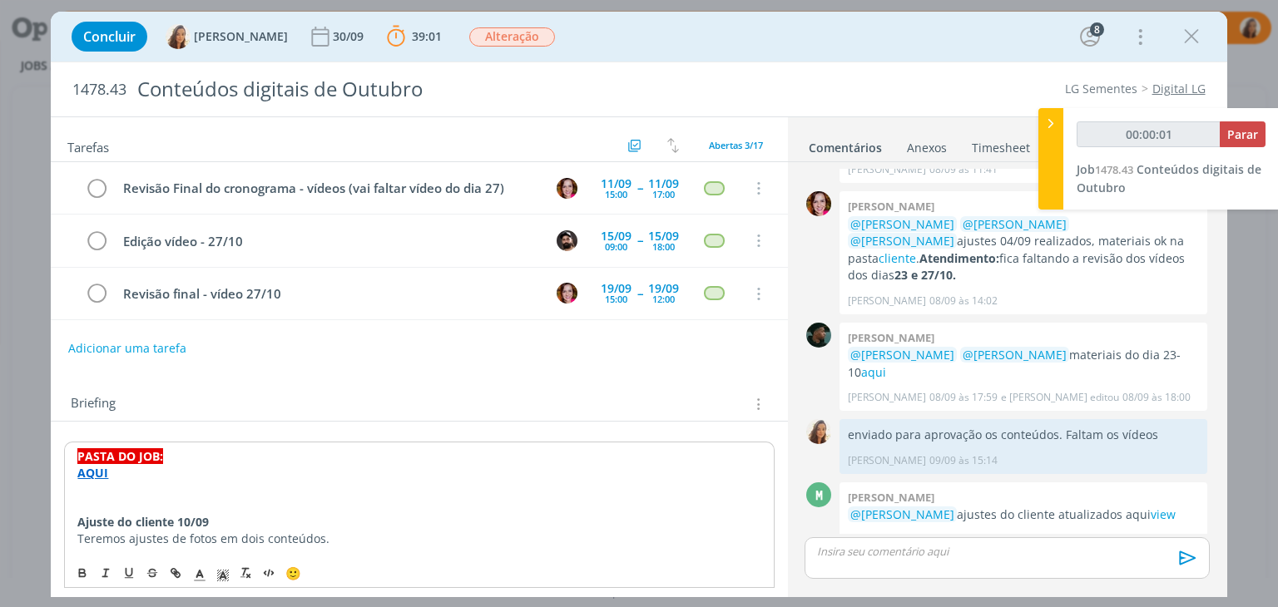
type input "00:00:02"
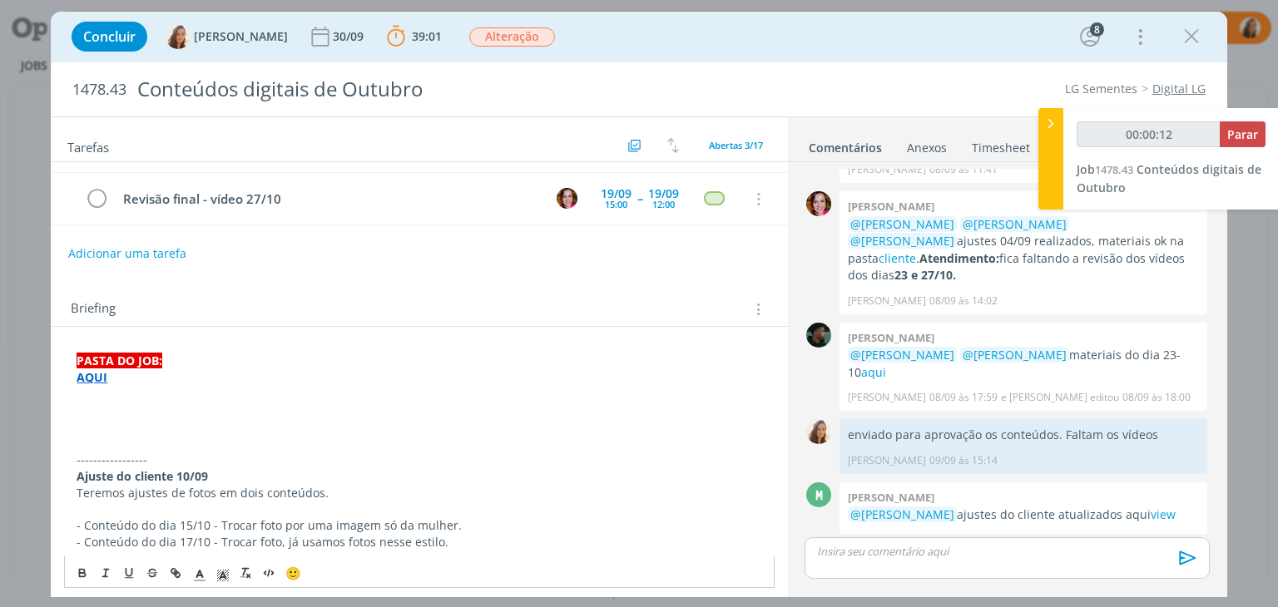
scroll to position [166, 0]
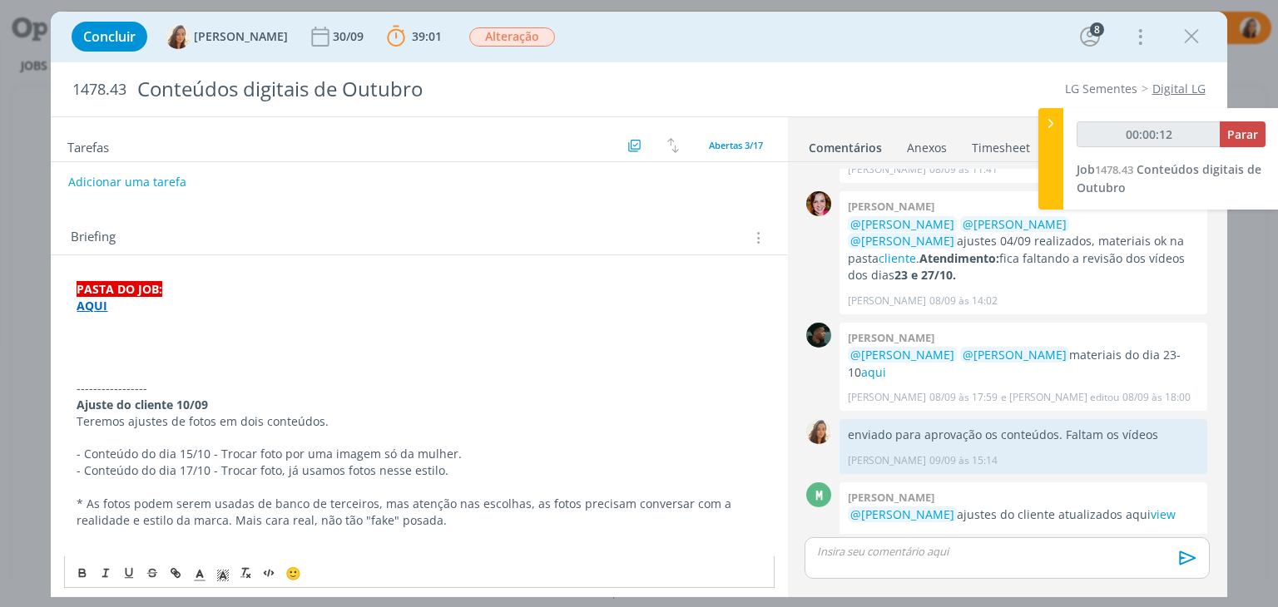
click at [117, 340] on p "dialog" at bounding box center [419, 338] width 685 height 17
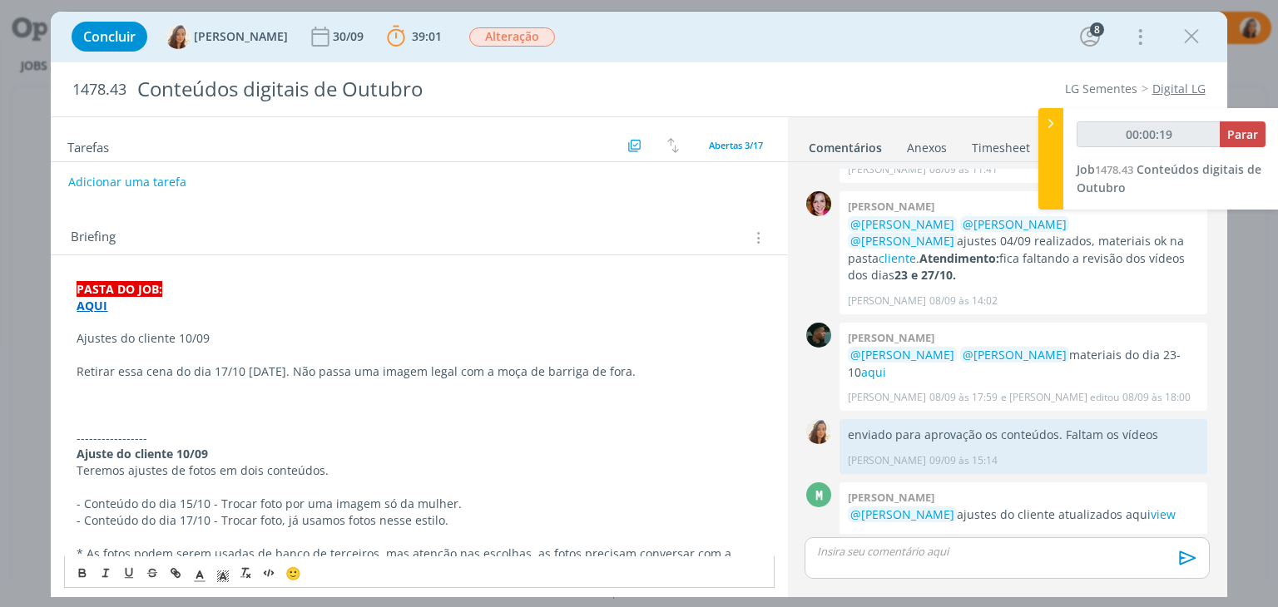
click at [138, 333] on p "Ajustes do cliente 10/09" at bounding box center [419, 338] width 685 height 17
click at [87, 583] on div "🙂" at bounding box center [419, 572] width 708 height 31
click at [87, 577] on icon "dialog" at bounding box center [82, 573] width 13 height 13
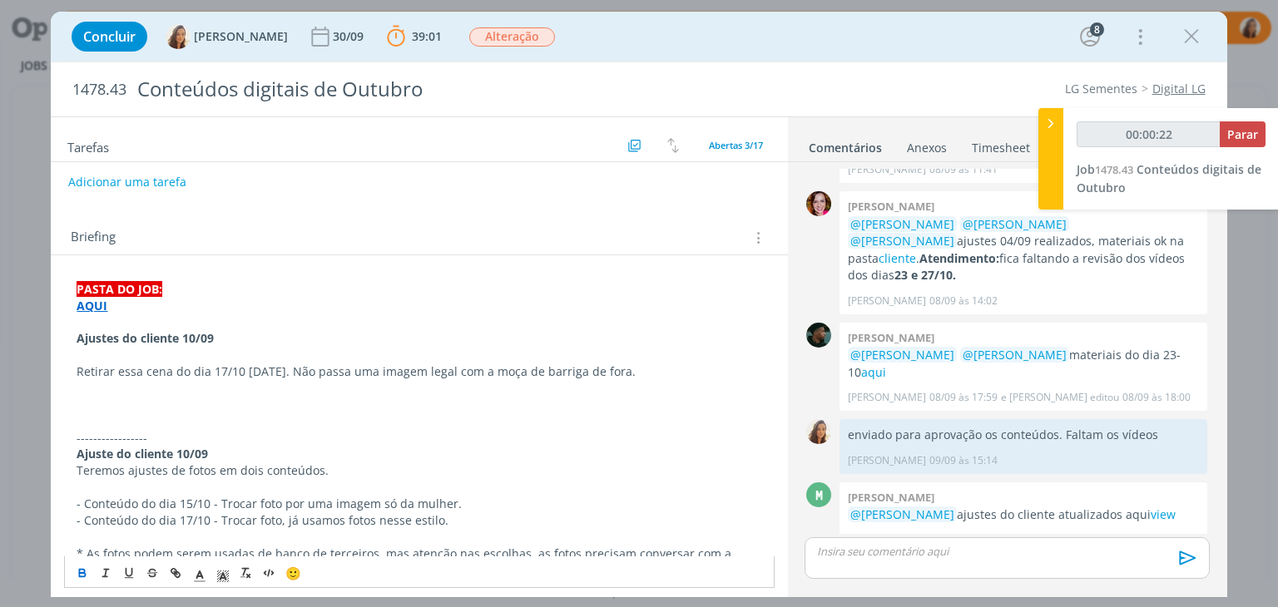
click at [149, 371] on span "- Retirar essa cena do dia 17/10 [DATE]. Não passa uma imagem legal com a moça …" at bounding box center [360, 372] width 567 height 16
click at [84, 374] on span "- Retirar a primeira cena do dia 17/10 [DATE]. Não passa uma imagem legal com a…" at bounding box center [377, 372] width 600 height 16
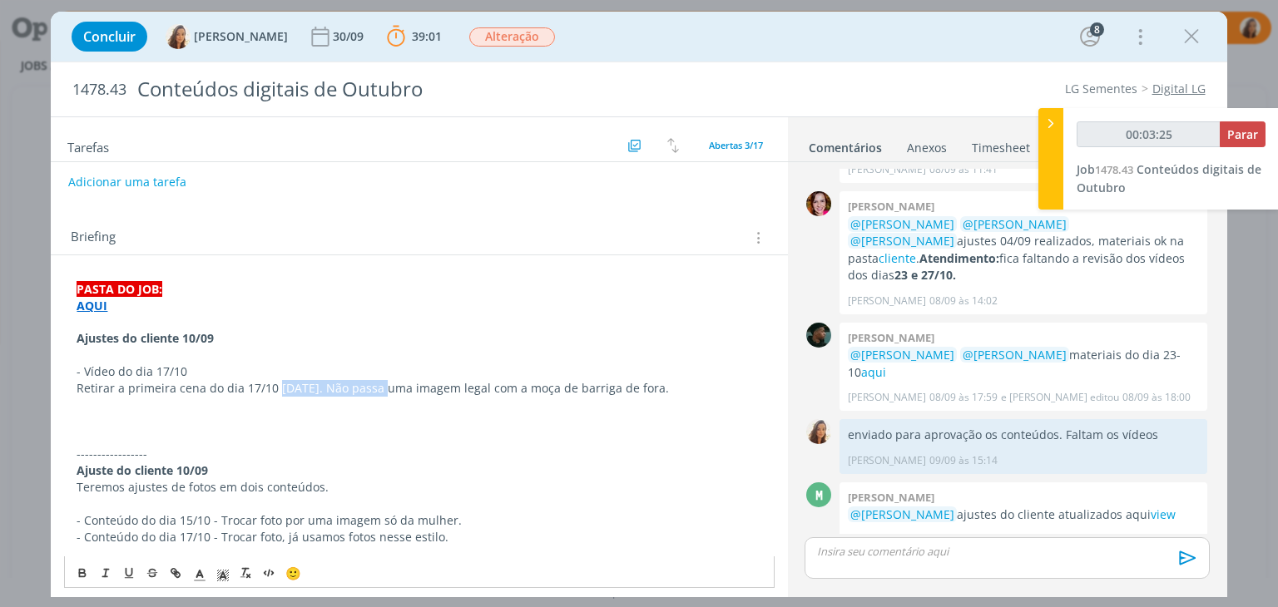
drag, startPoint x: 371, startPoint y: 389, endPoint x: 277, endPoint y: 384, distance: 94.1
click at [277, 384] on span "﻿ Retirar a primeira cena do dia 17/10 [DATE]. Não passa uma imagem legal com a…" at bounding box center [373, 388] width 592 height 16
copy span "[DATE]"
click at [339, 369] on p "- Vídeo do dia 17/10" at bounding box center [419, 372] width 685 height 17
click at [88, 404] on p "dialog" at bounding box center [419, 405] width 685 height 17
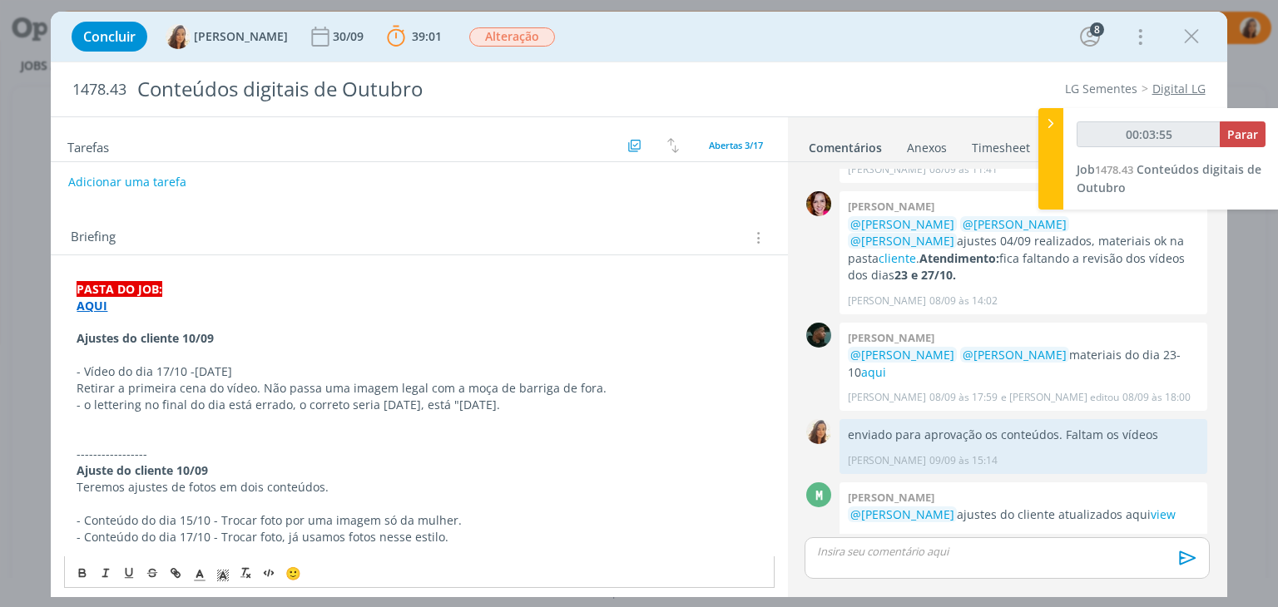
click at [88, 404] on p "- o lettering no final do dia está errado, o correto seria dia da agricultura, …" at bounding box center [419, 405] width 685 height 17
click at [85, 438] on p "dialog" at bounding box center [419, 438] width 685 height 17
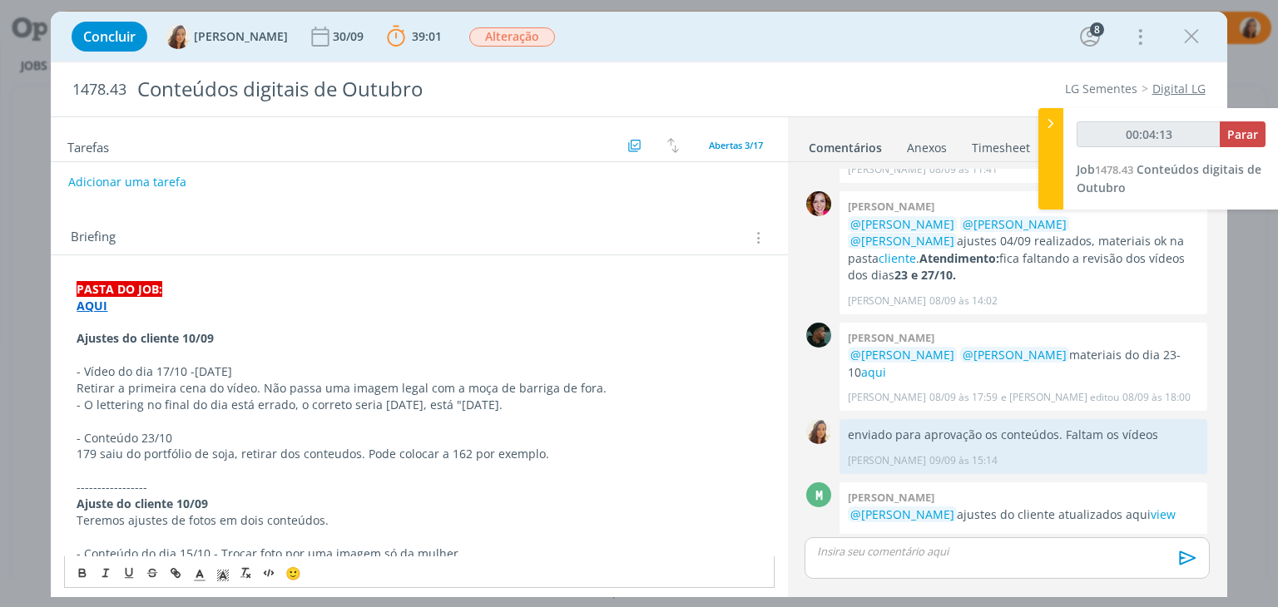
click at [80, 407] on p "- O lettering no final do dia está errado, o correto seria dia da agricultura, …" at bounding box center [419, 405] width 685 height 17
click at [82, 369] on span "- Vídeo do dia 17/10 -" at bounding box center [136, 372] width 118 height 16
drag, startPoint x: 535, startPoint y: 453, endPoint x: 463, endPoint y: 455, distance: 72.4
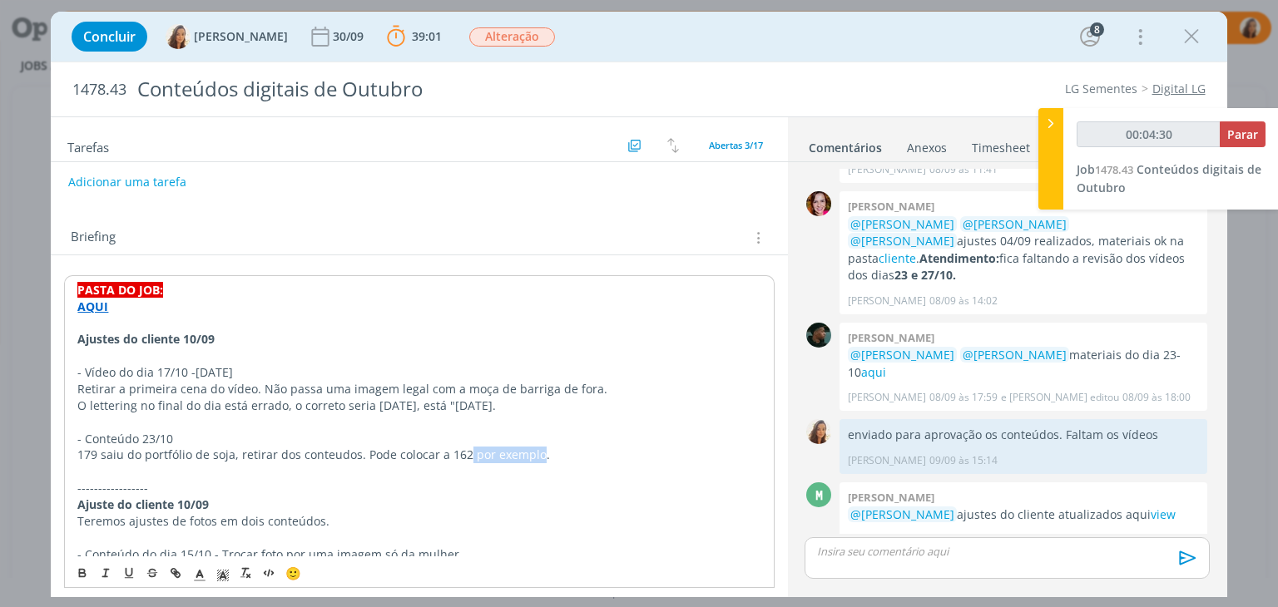
click at [463, 455] on span "179 saiu do portfólio de soja, retirar dos conteudos. Pode colocar a 162 por ex…" at bounding box center [313, 455] width 473 height 16
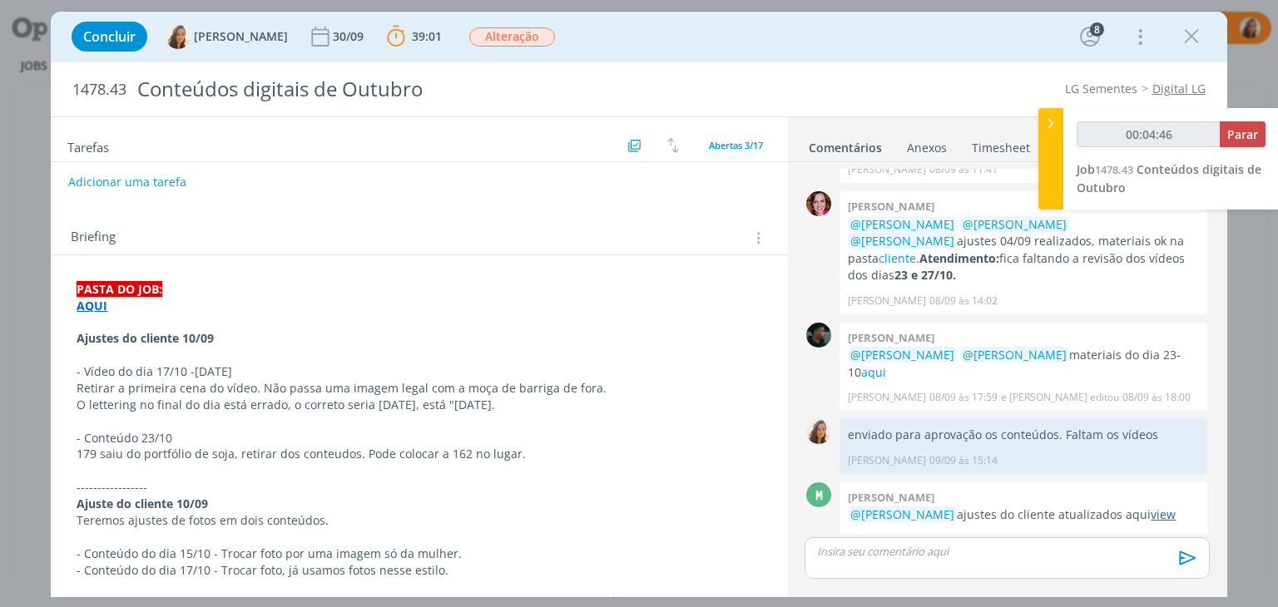
click at [1151, 507] on link "view" at bounding box center [1163, 515] width 25 height 16
click at [173, 470] on p "dialog" at bounding box center [419, 471] width 685 height 17
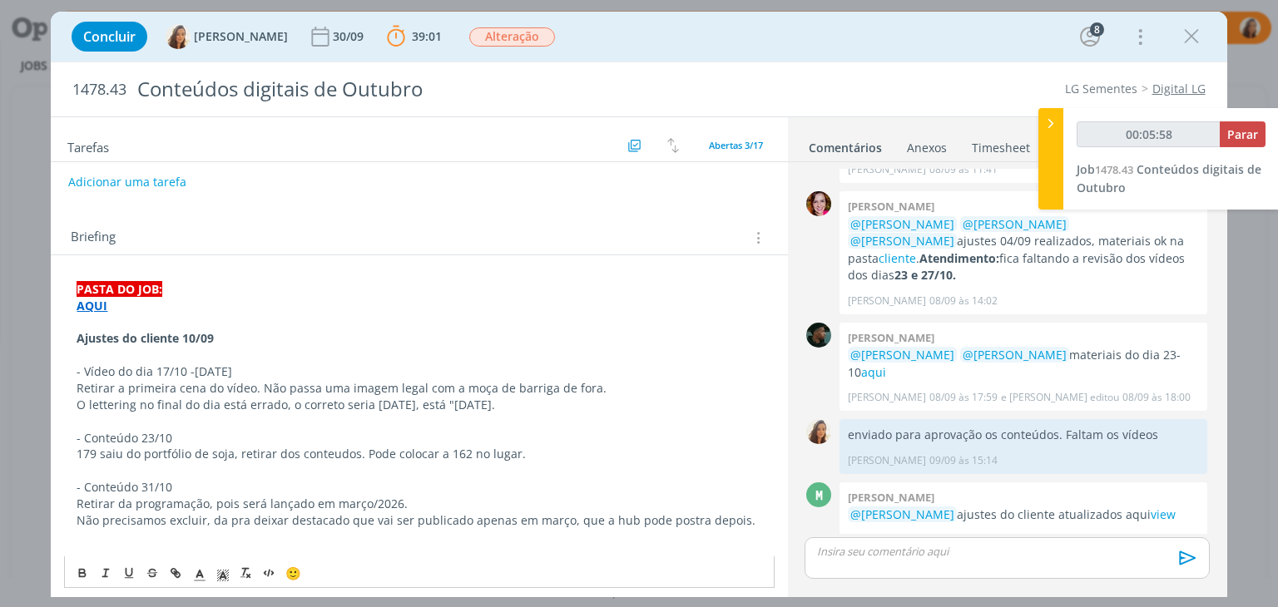
click at [341, 518] on p "Não precisamos excluir, da pra deixar destacado que vai ser publicado apenas em…" at bounding box center [419, 521] width 685 height 17
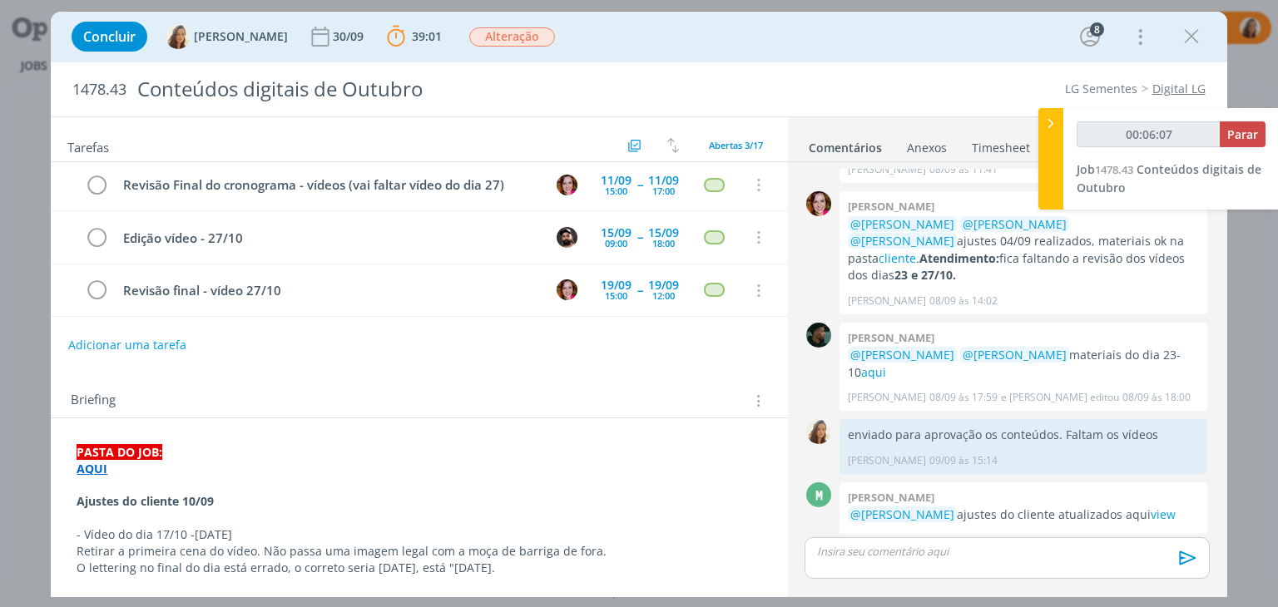
scroll to position [0, 0]
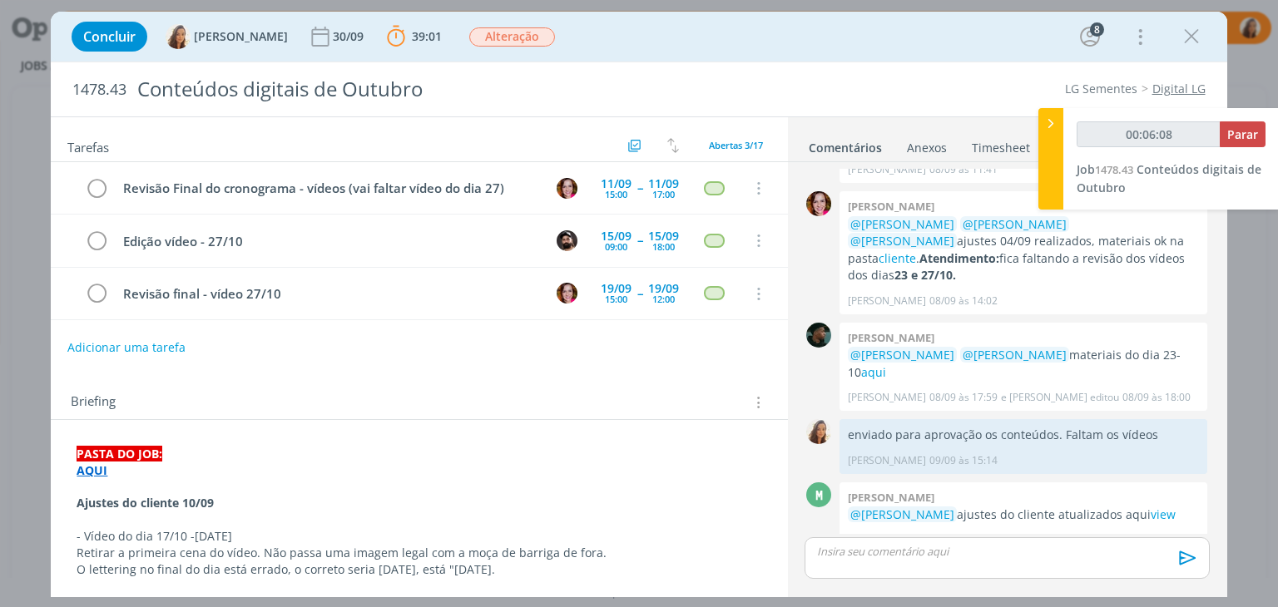
click at [134, 340] on button "Adicionar uma tarefa" at bounding box center [126, 348] width 118 height 28
type input "00:06:09"
type input "Ajustes"
type input "00:06:12"
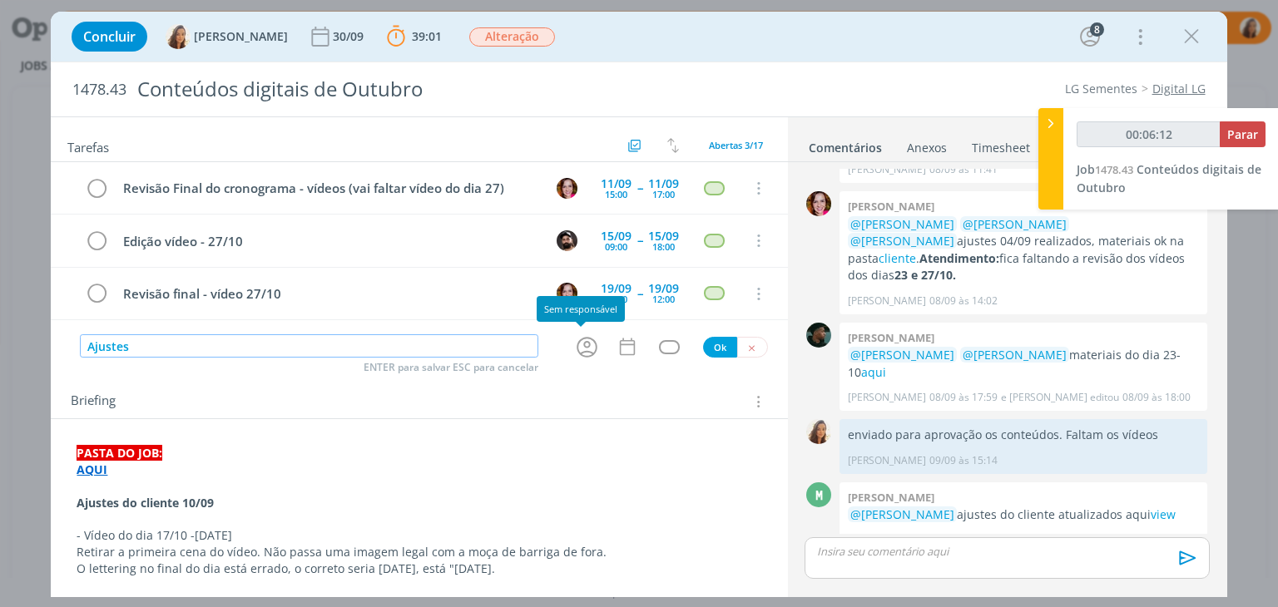
click at [577, 354] on icon "dialog" at bounding box center [587, 347] width 21 height 21
type input "Ajustes"
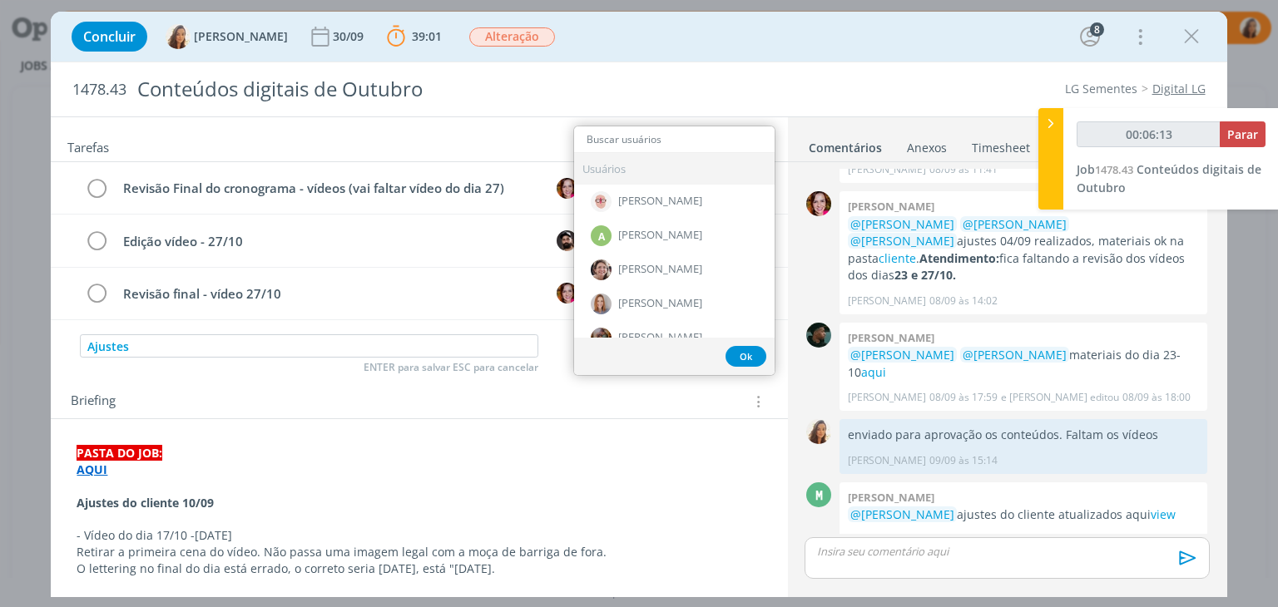
type input "00:06:14"
type input "mar"
type input "00:06:15"
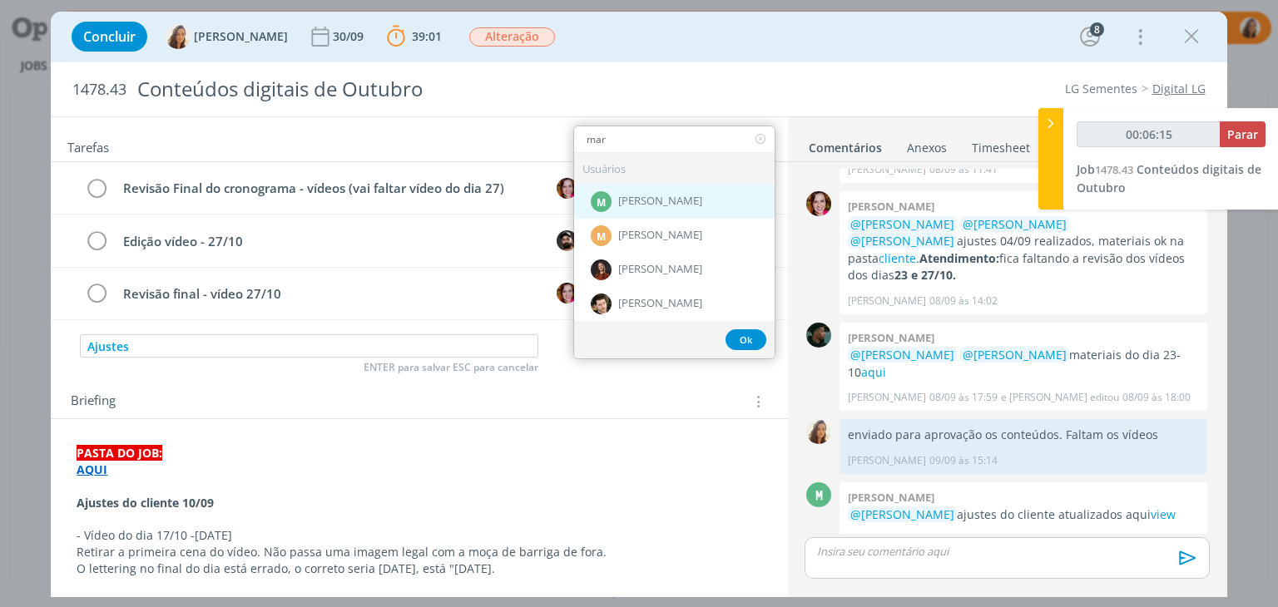
type input "mar"
click at [629, 199] on span "[PERSON_NAME]" at bounding box center [660, 201] width 84 height 13
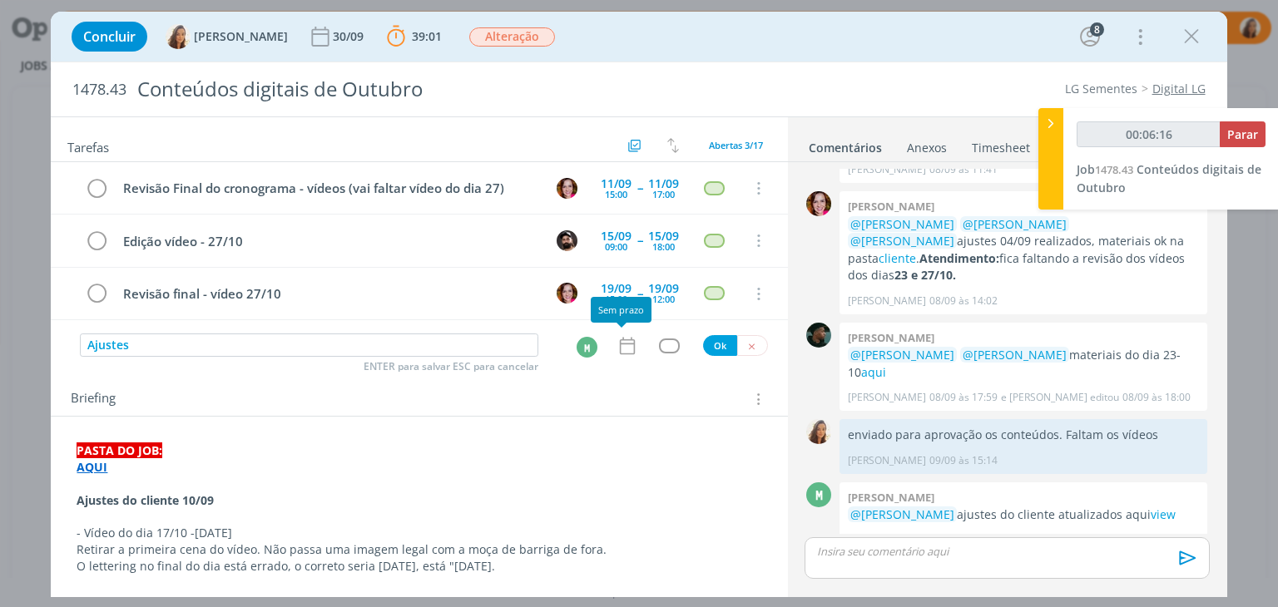
click at [619, 347] on icon "dialog" at bounding box center [627, 346] width 22 height 22
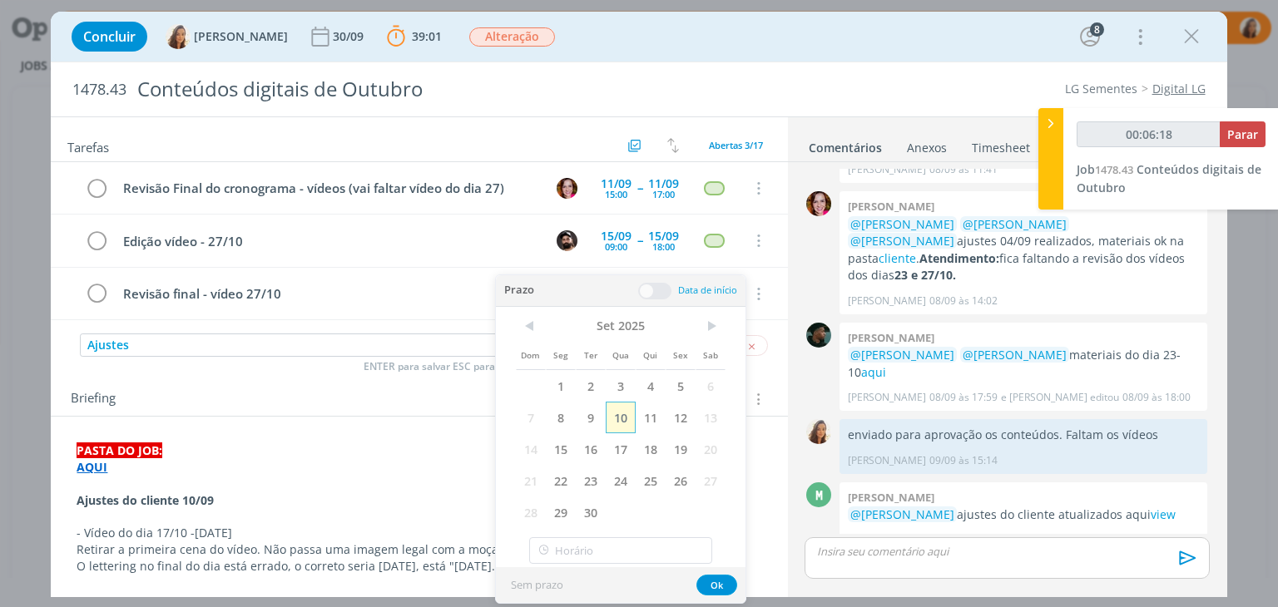
click at [626, 417] on span "10" at bounding box center [621, 418] width 30 height 32
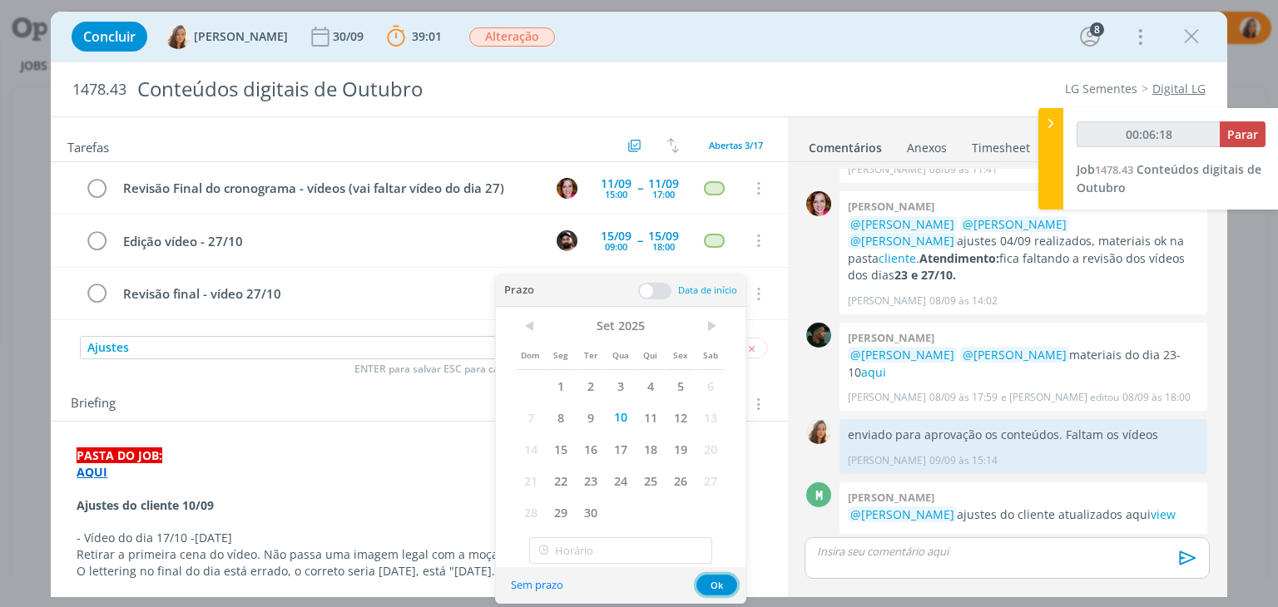
type input "00:06:19"
click at [732, 582] on button "Ok" at bounding box center [716, 585] width 41 height 21
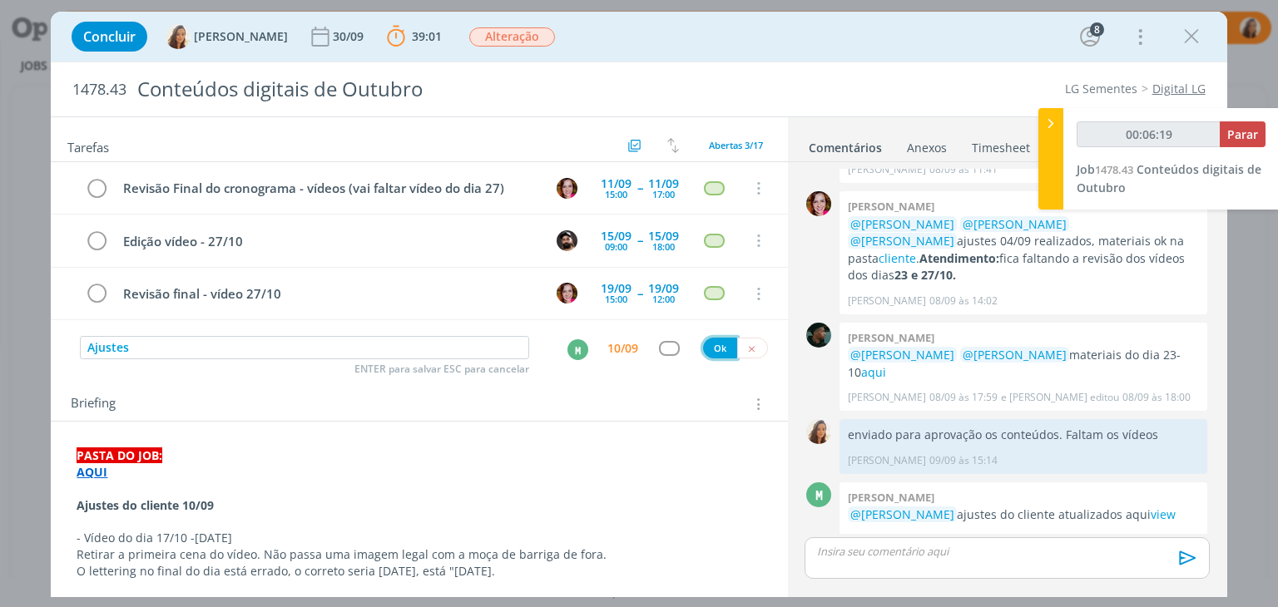
click at [722, 348] on button "Ok" at bounding box center [720, 348] width 34 height 21
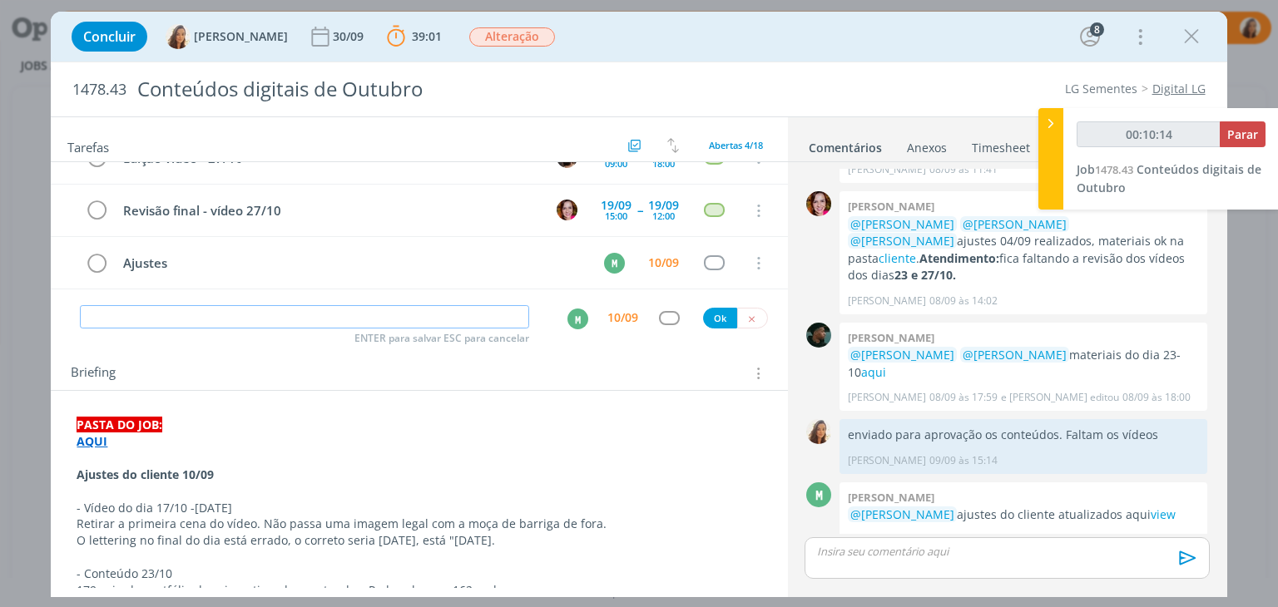
scroll to position [166, 0]
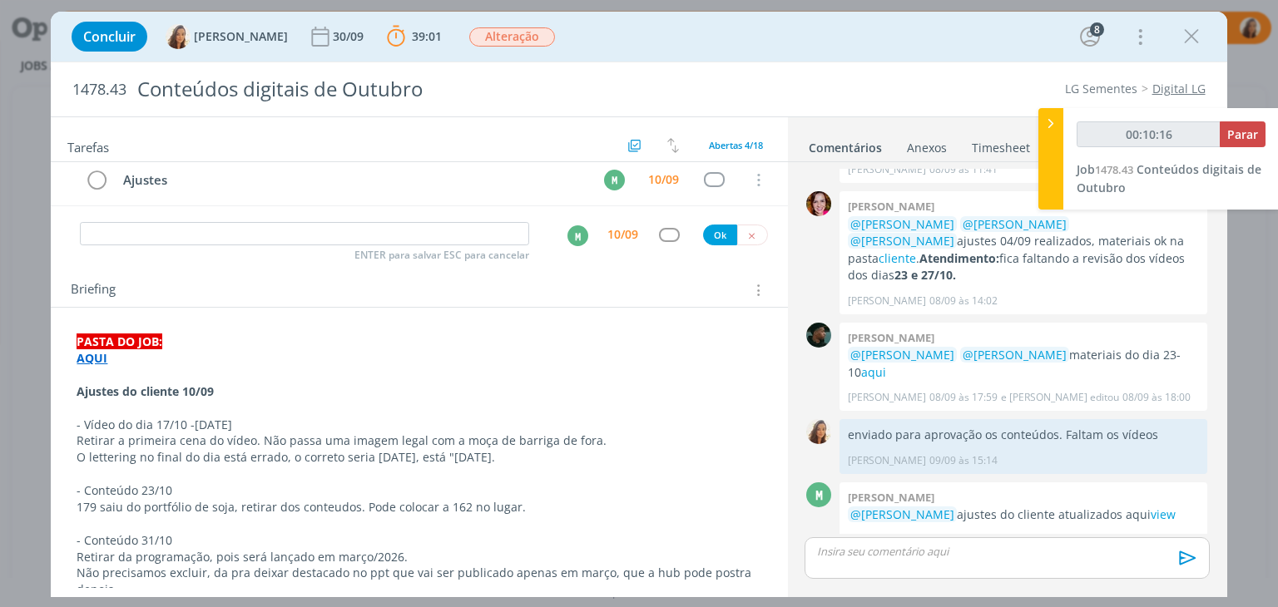
click at [319, 469] on p "dialog" at bounding box center [419, 474] width 685 height 17
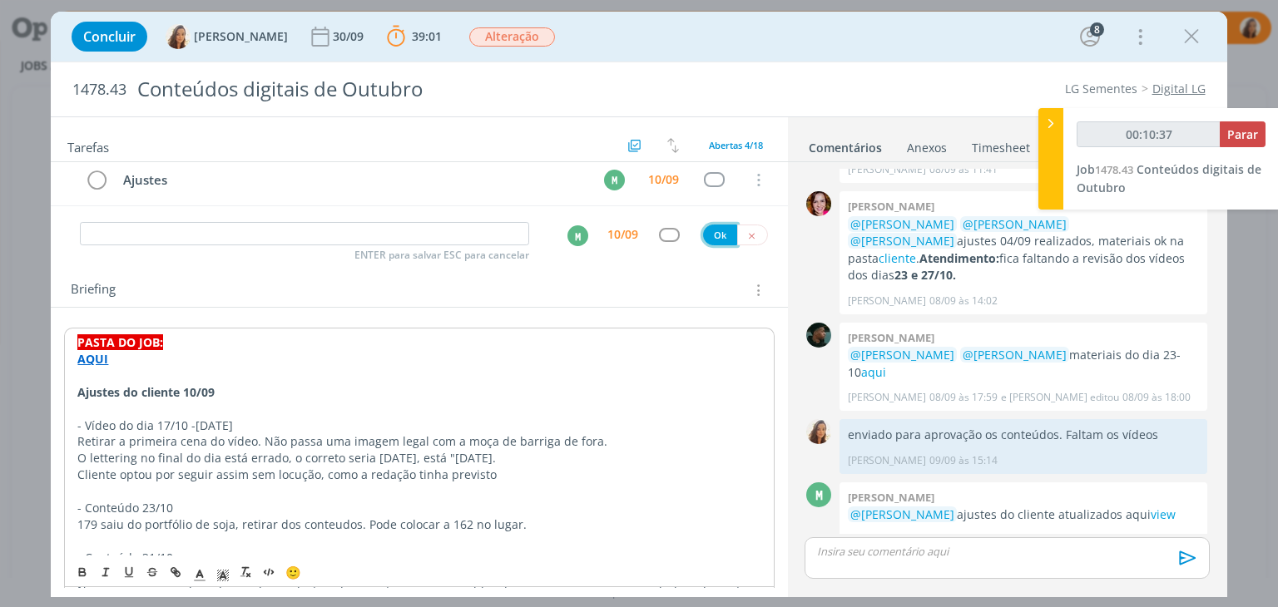
click at [709, 231] on button "Ok" at bounding box center [720, 235] width 34 height 21
click at [489, 472] on p "Cliente optou por seguir assim sem locução, como a redação tinha previsto" at bounding box center [419, 474] width 685 height 17
click at [612, 441] on p "Retirar a primeira cena do vídeo. Não passa uma imagem legal com a moça de barr…" at bounding box center [418, 441] width 683 height 17
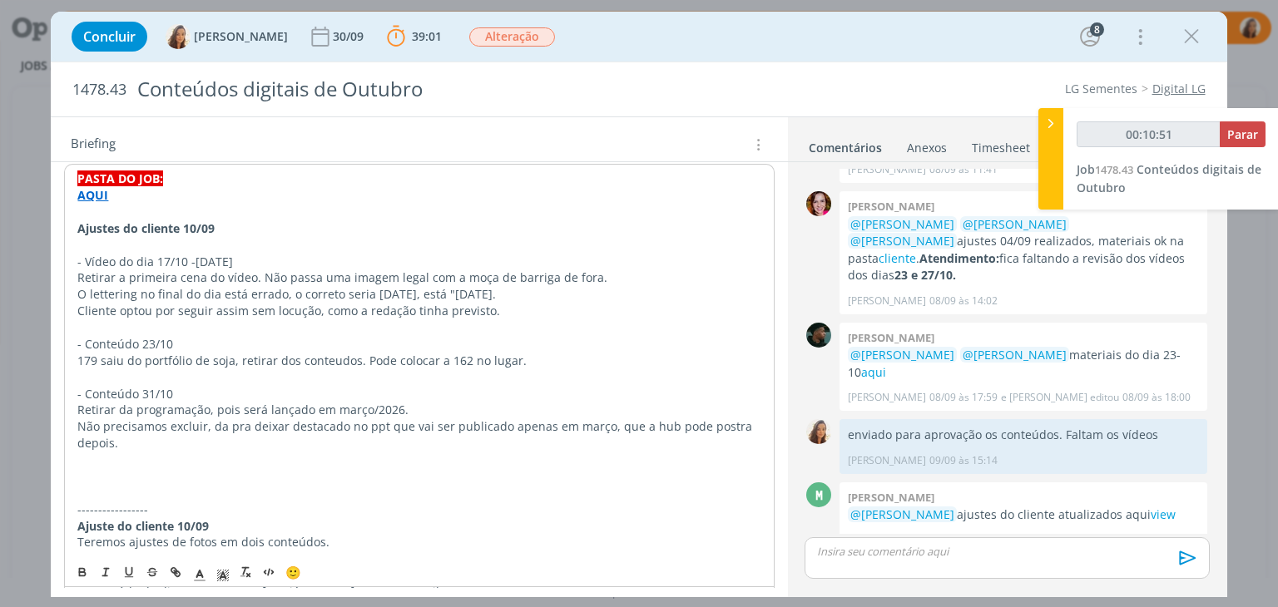
scroll to position [333, 0]
click at [239, 317] on p "dialog" at bounding box center [418, 325] width 683 height 17
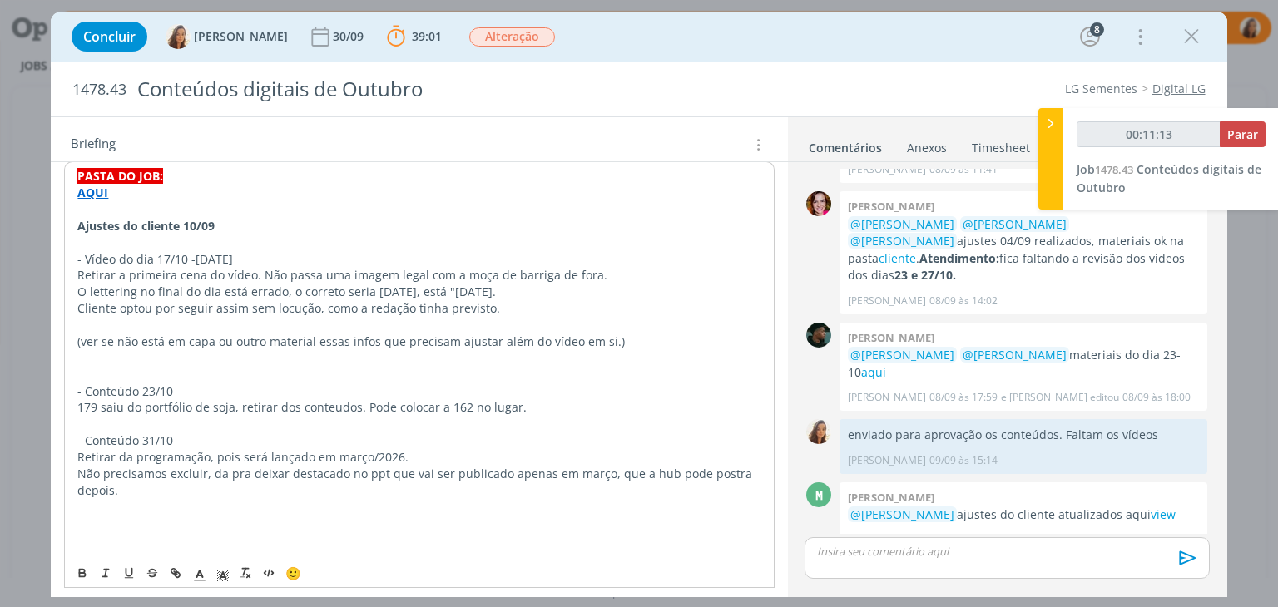
click at [234, 317] on p "dialog" at bounding box center [418, 325] width 683 height 17
click at [216, 337] on p "(ver se não está em capa ou outro material essas infos que precisam ajustar alé…" at bounding box center [418, 342] width 683 height 17
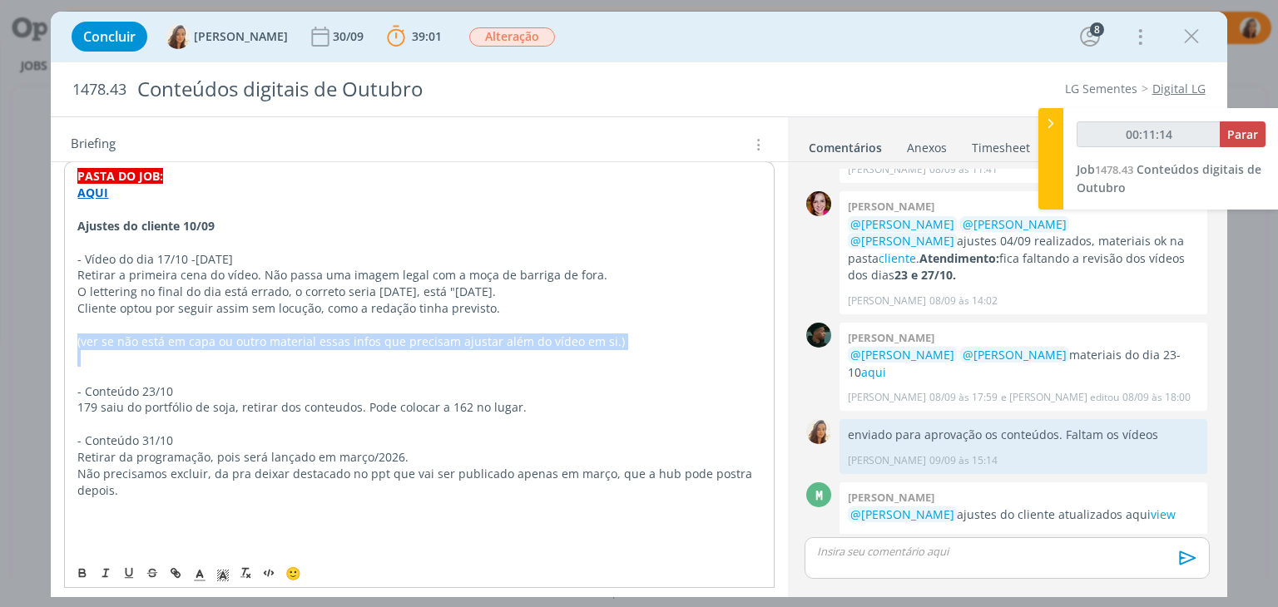
click at [216, 337] on p "(ver se não está em capa ou outro material essas infos que precisam ajustar alé…" at bounding box center [418, 342] width 683 height 17
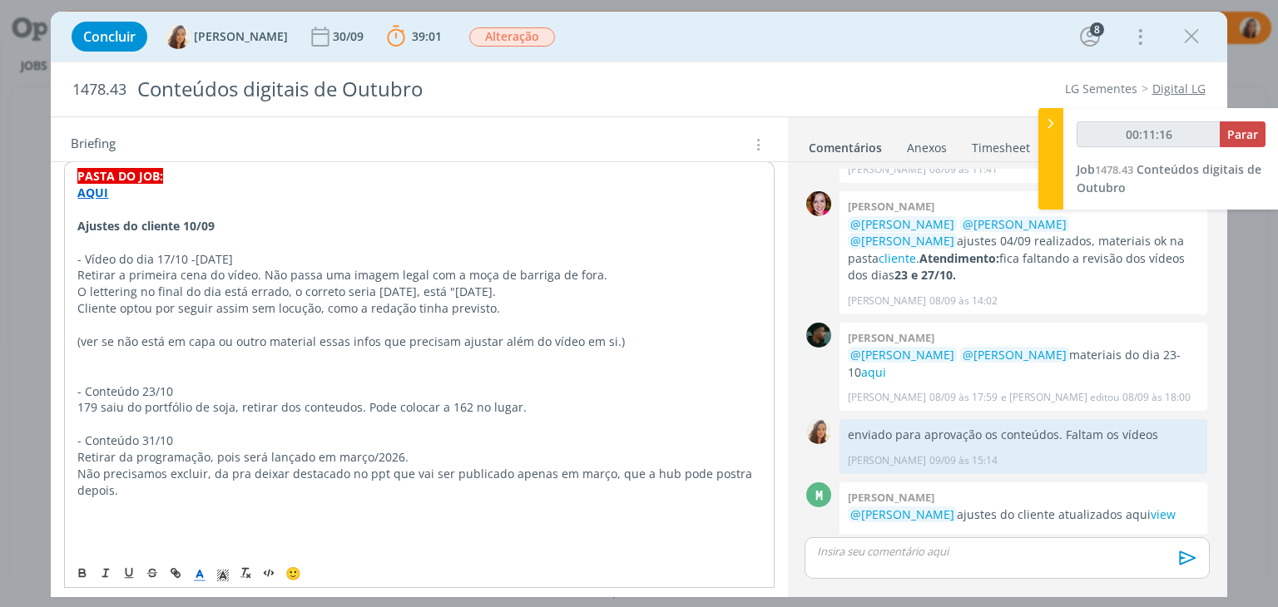
click at [197, 577] on polyline "dialog" at bounding box center [200, 574] width 6 height 7
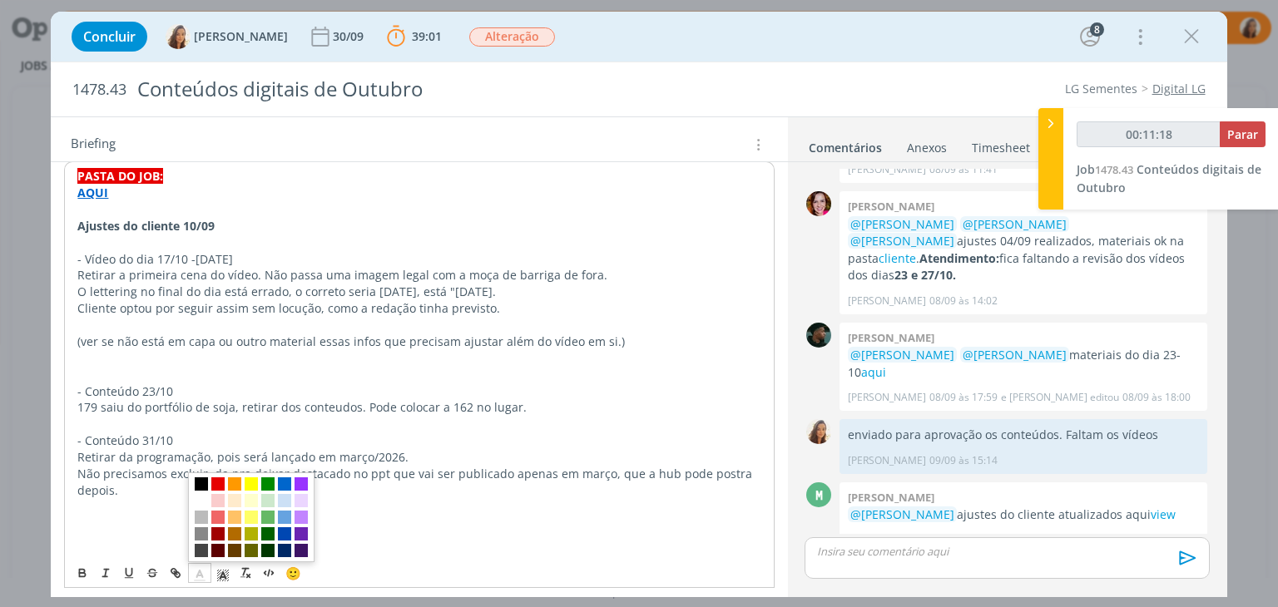
click at [384, 334] on p "(ver se não está em capa ou outro material essas infos que precisam ajustar alé…" at bounding box center [418, 342] width 683 height 17
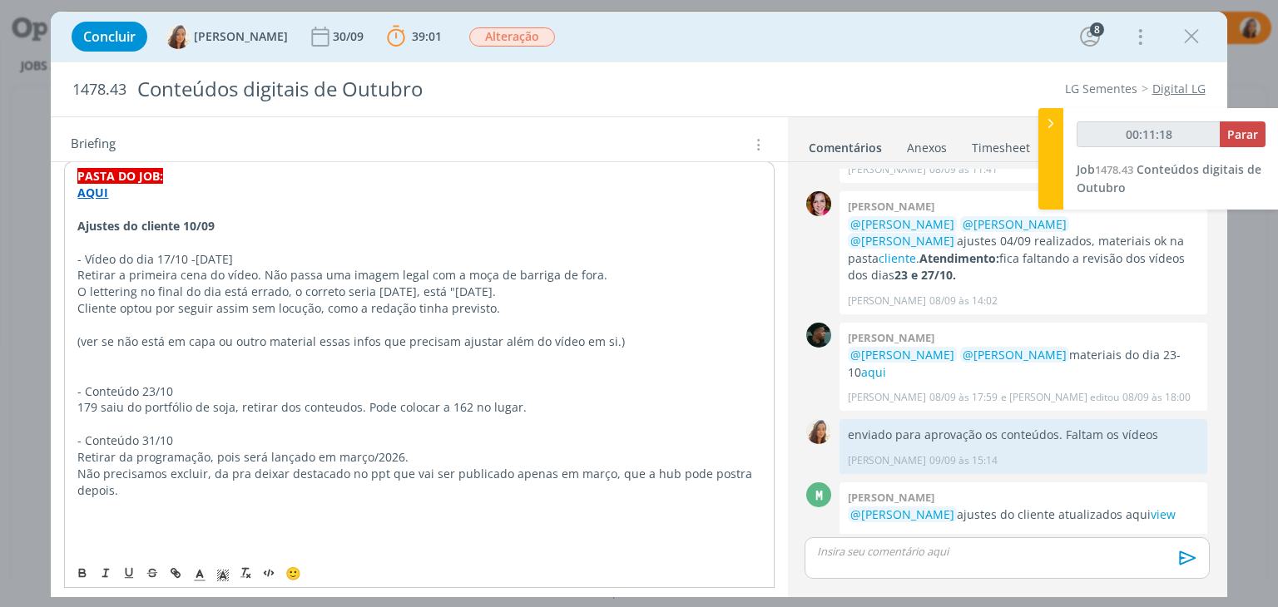
click at [486, 218] on p "Ajustes do cliente 10/09" at bounding box center [418, 226] width 683 height 17
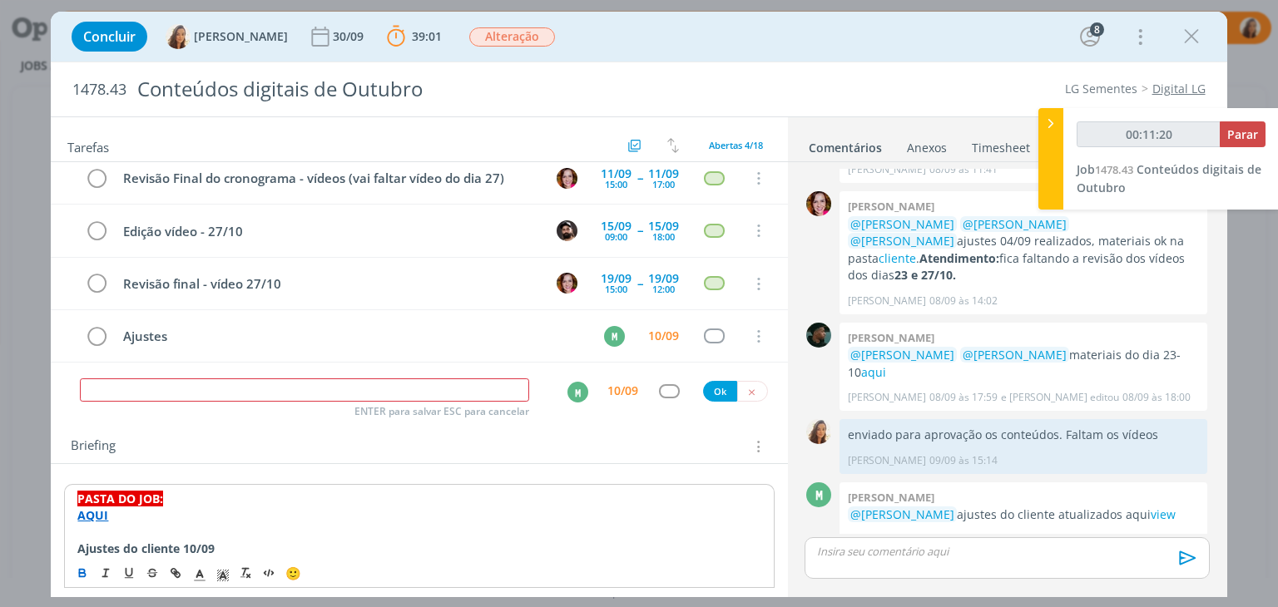
scroll to position [0, 0]
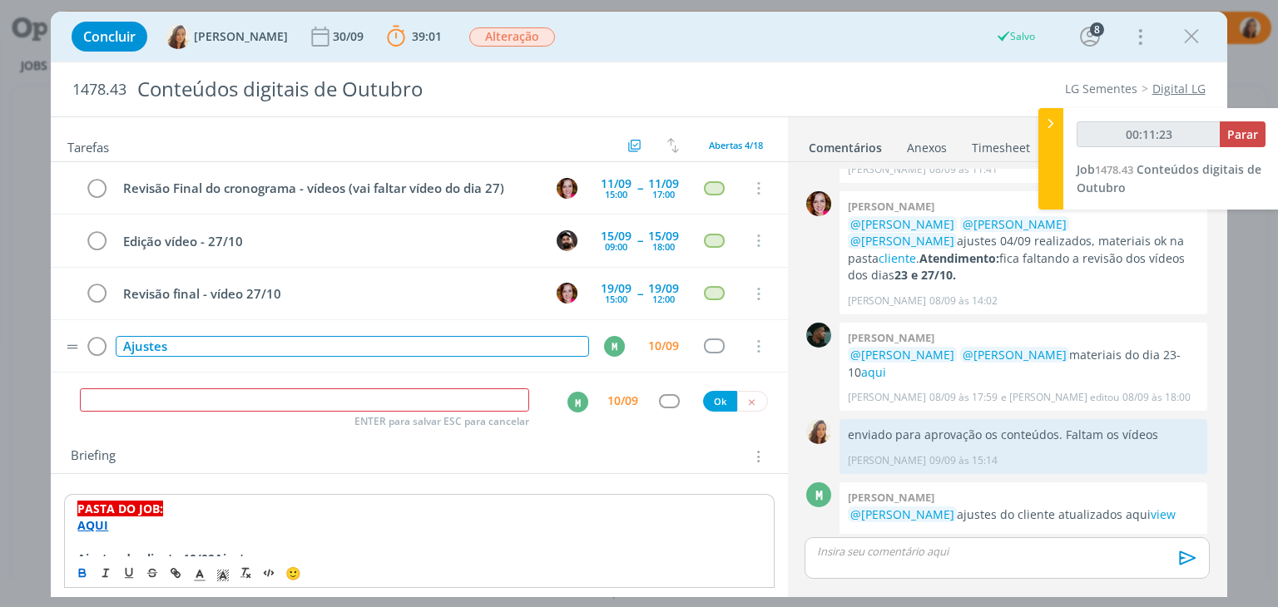
click at [463, 343] on div "Ajustes" at bounding box center [352, 346] width 473 height 21
type input "00:11:24"
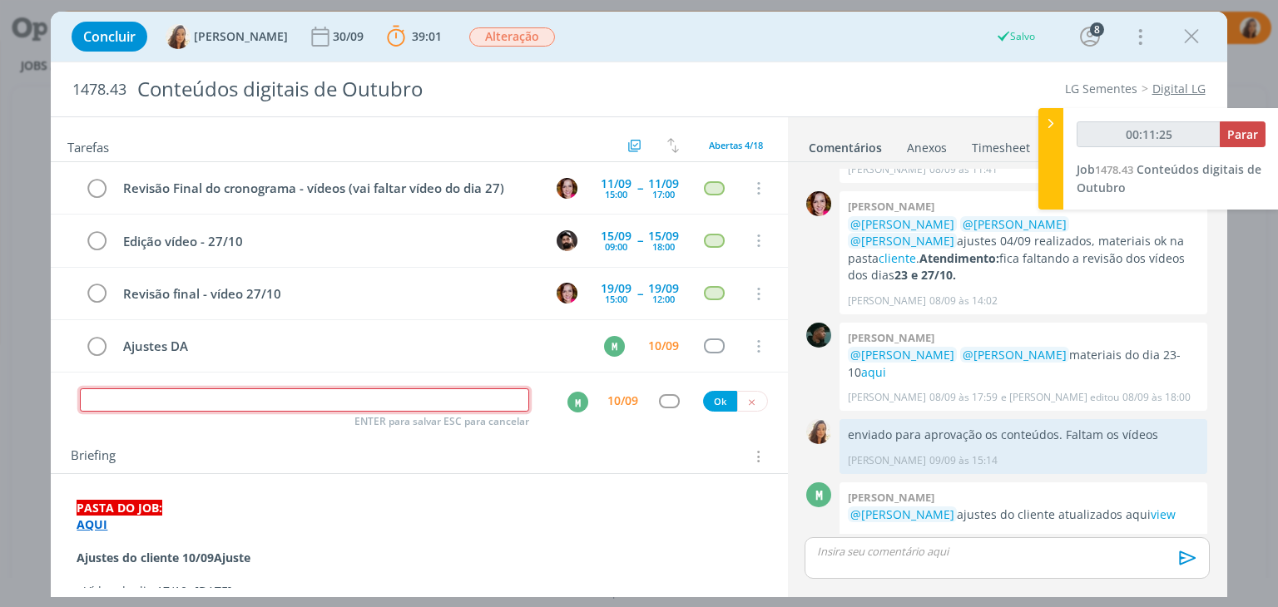
click at [404, 389] on input "dialog" at bounding box center [304, 400] width 449 height 23
type input "00:11:26"
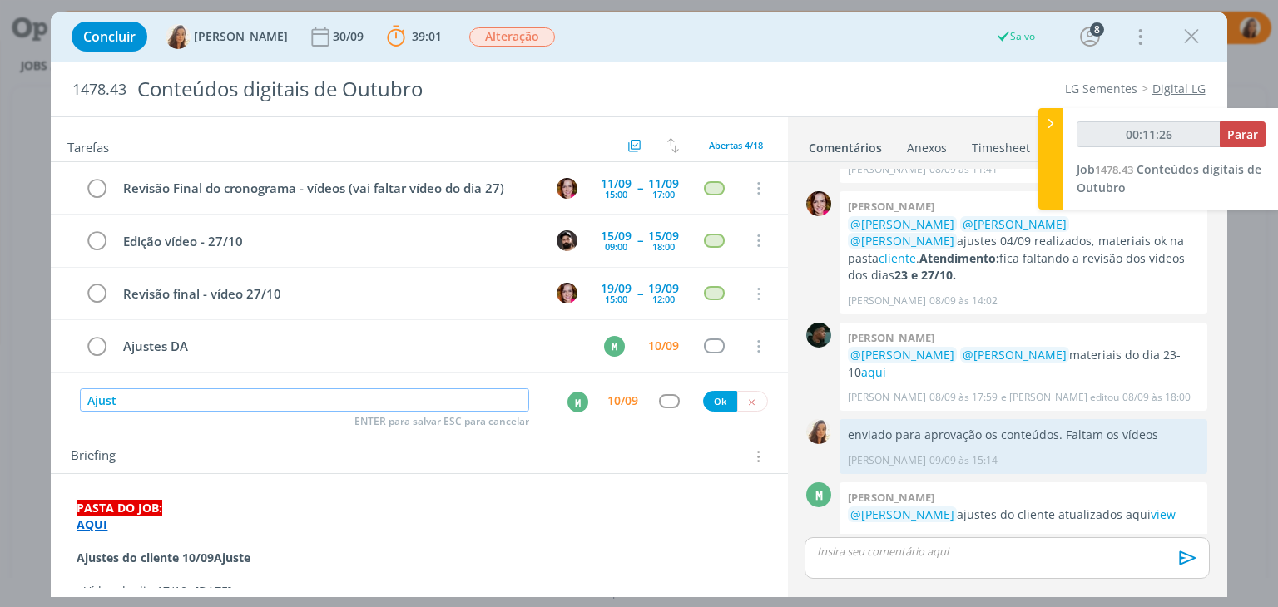
type input "Ajuste"
type input "00:11:27"
type input "Ajuste ví"
type input "00:11:28"
type input "Ajuste vídeo"
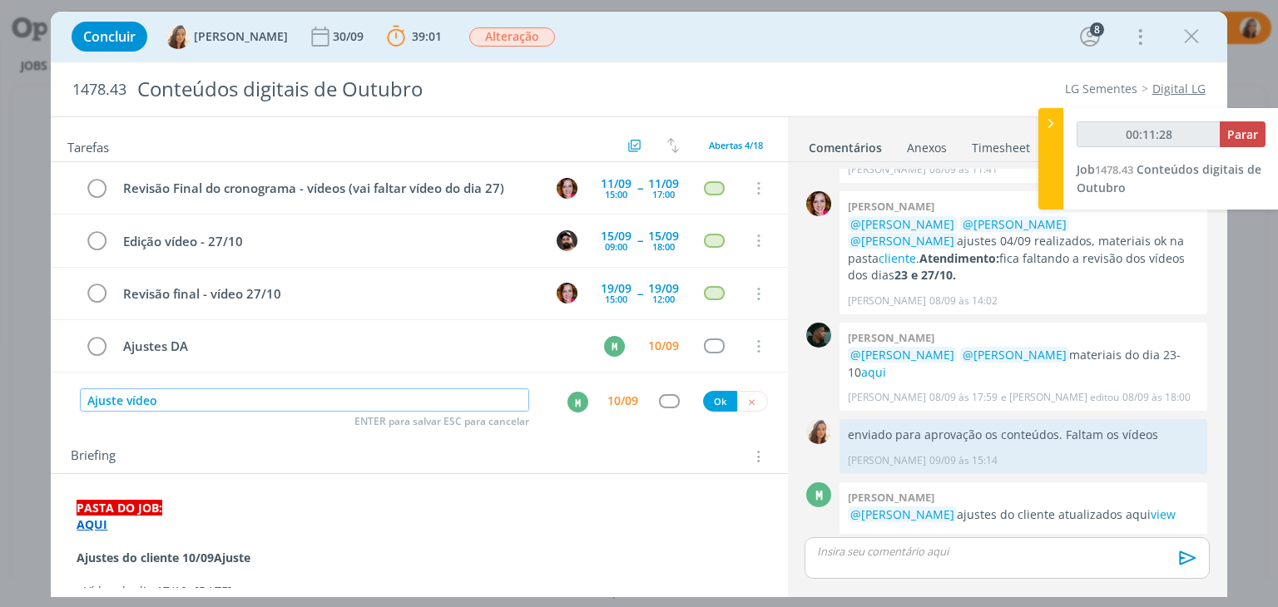
type input "00:11:29"
type input "Ajuste vídeo"
click at [559, 397] on div "M" at bounding box center [580, 401] width 53 height 25
type input "00:11:30"
click at [573, 392] on div "M" at bounding box center [577, 402] width 21 height 21
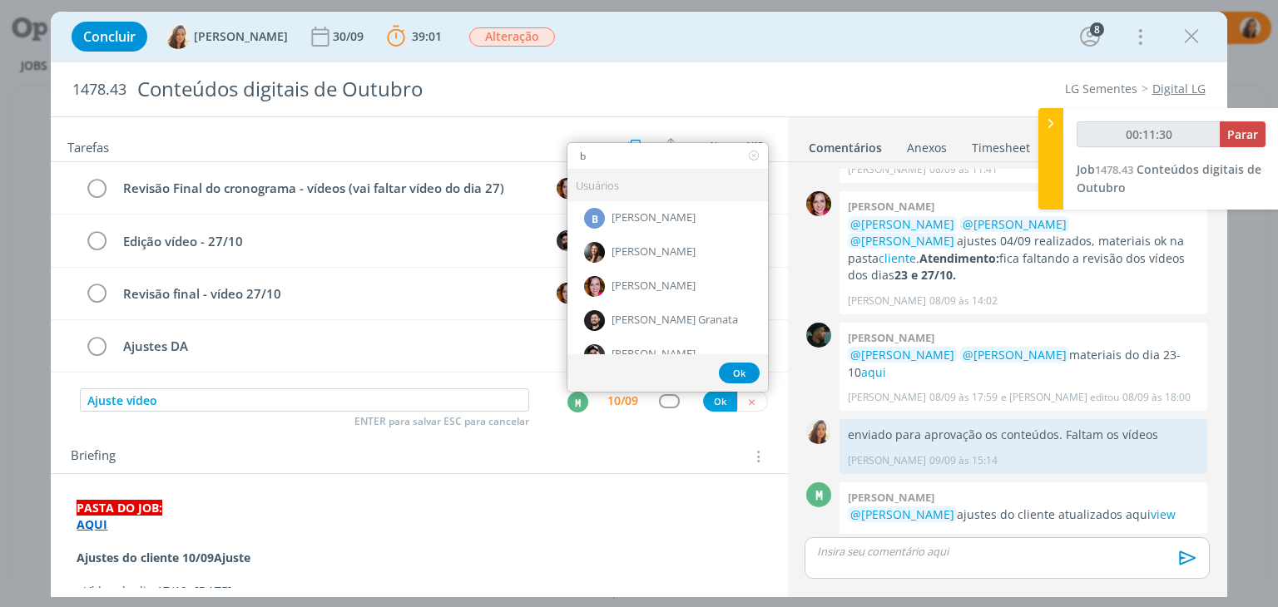
type input "bi"
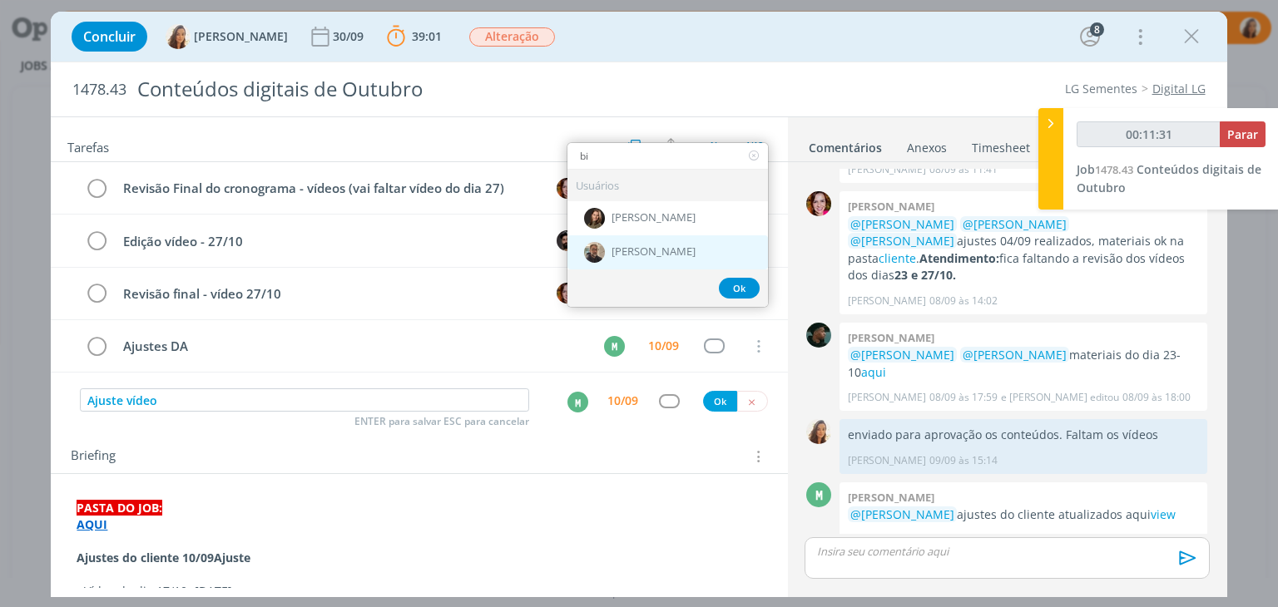
type input "00:11:32"
type input "bi"
click at [673, 238] on div "[PERSON_NAME]" at bounding box center [667, 252] width 201 height 34
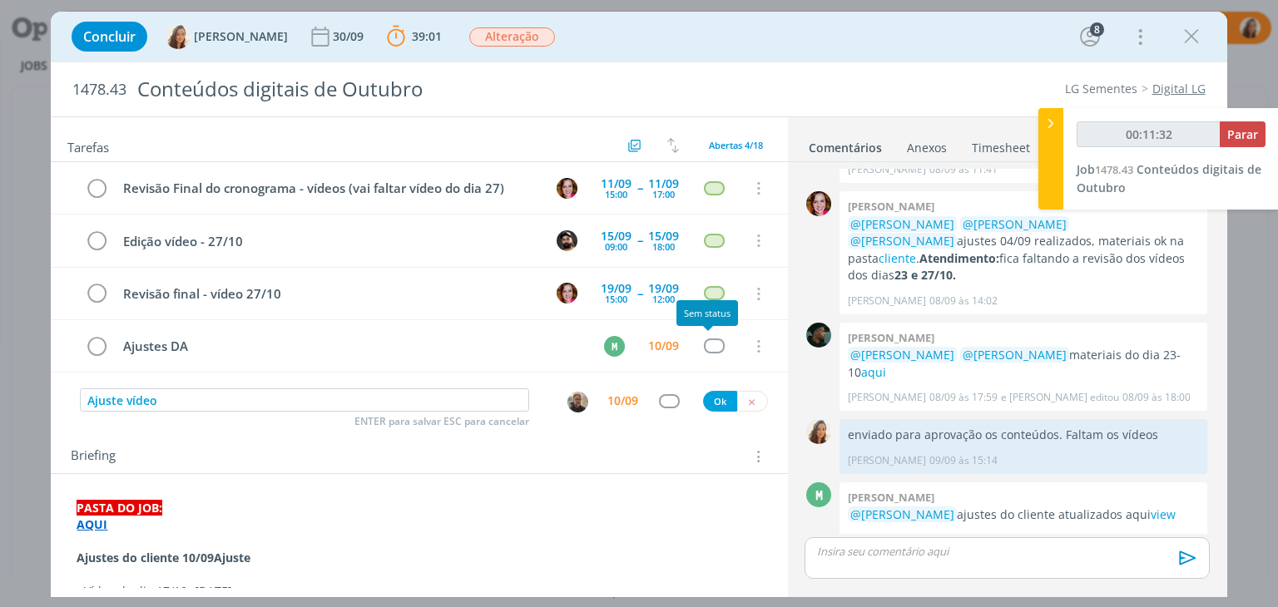
type input "00:11:33"
click at [711, 395] on button "Ok" at bounding box center [720, 401] width 34 height 21
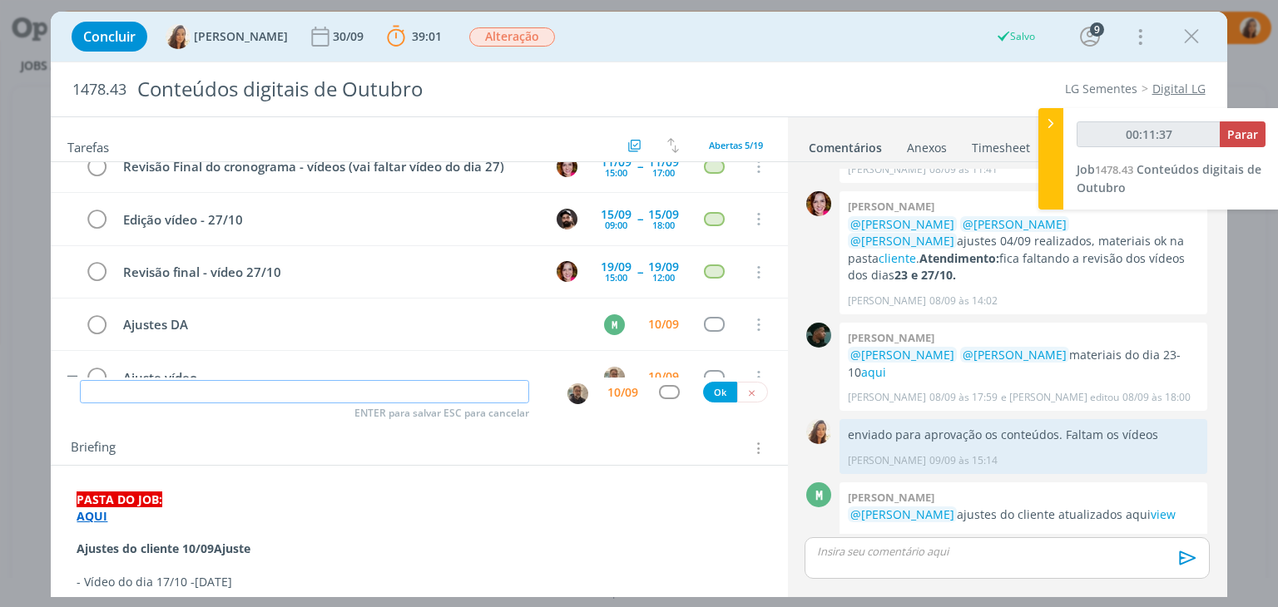
scroll to position [36, 0]
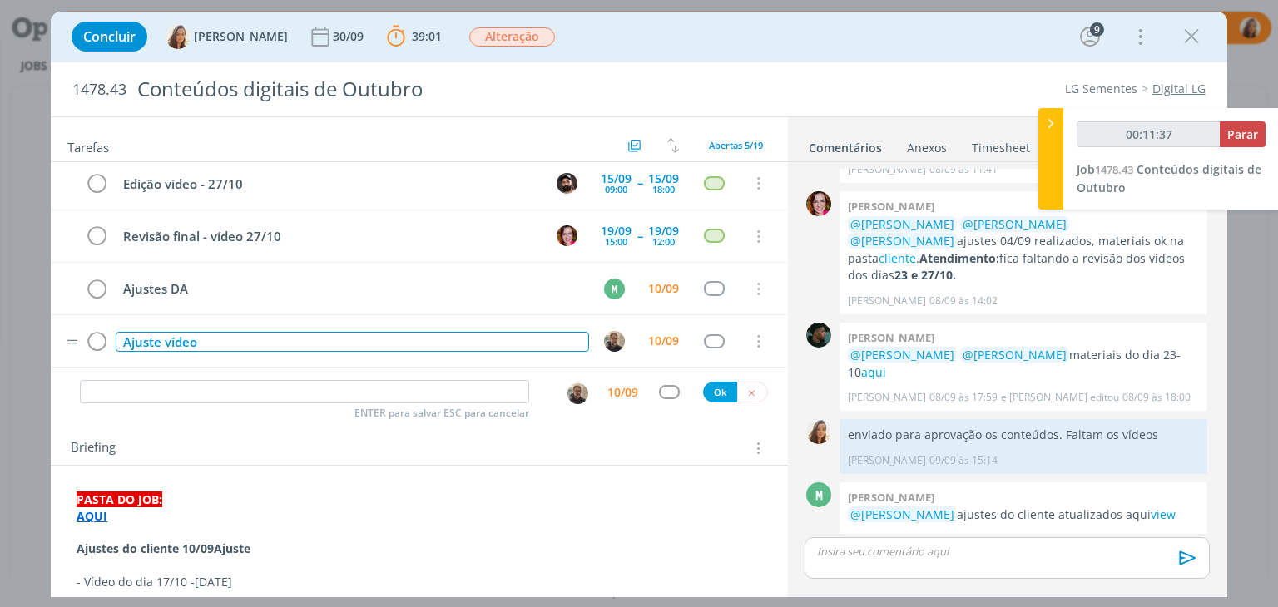
click at [283, 344] on div "Ajuste vídeo" at bounding box center [352, 342] width 473 height 21
type input "00:11:38"
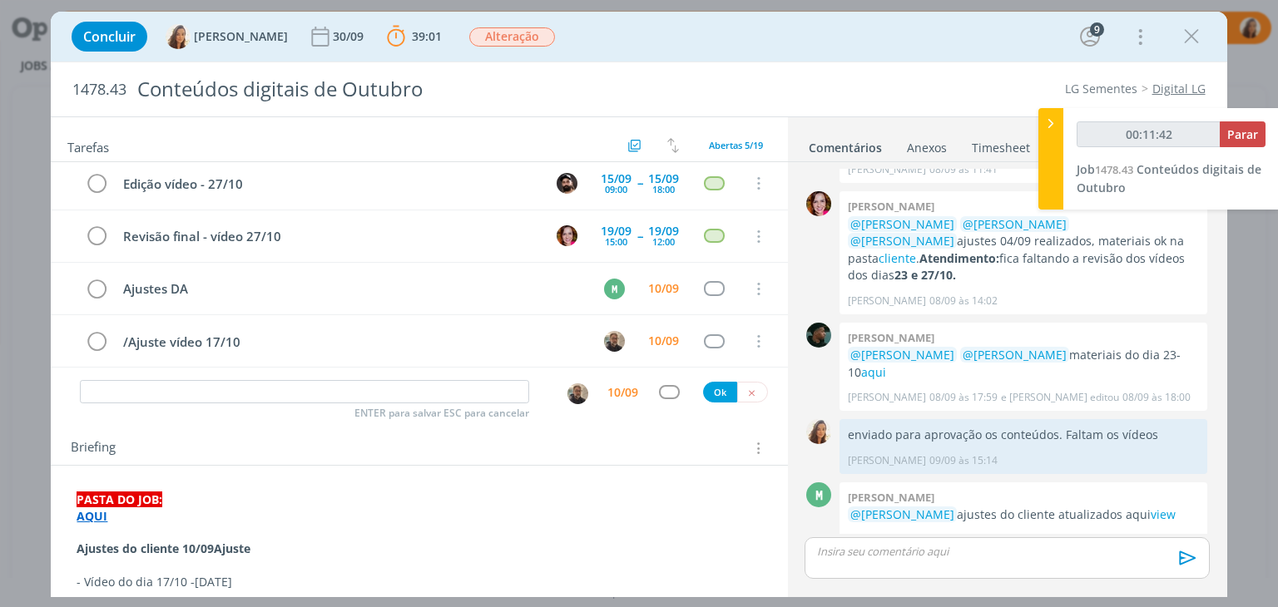
click at [266, 427] on div "Briefing Briefings Predefinidos Versões do Briefing Ver Briefing do Projeto" at bounding box center [419, 443] width 736 height 45
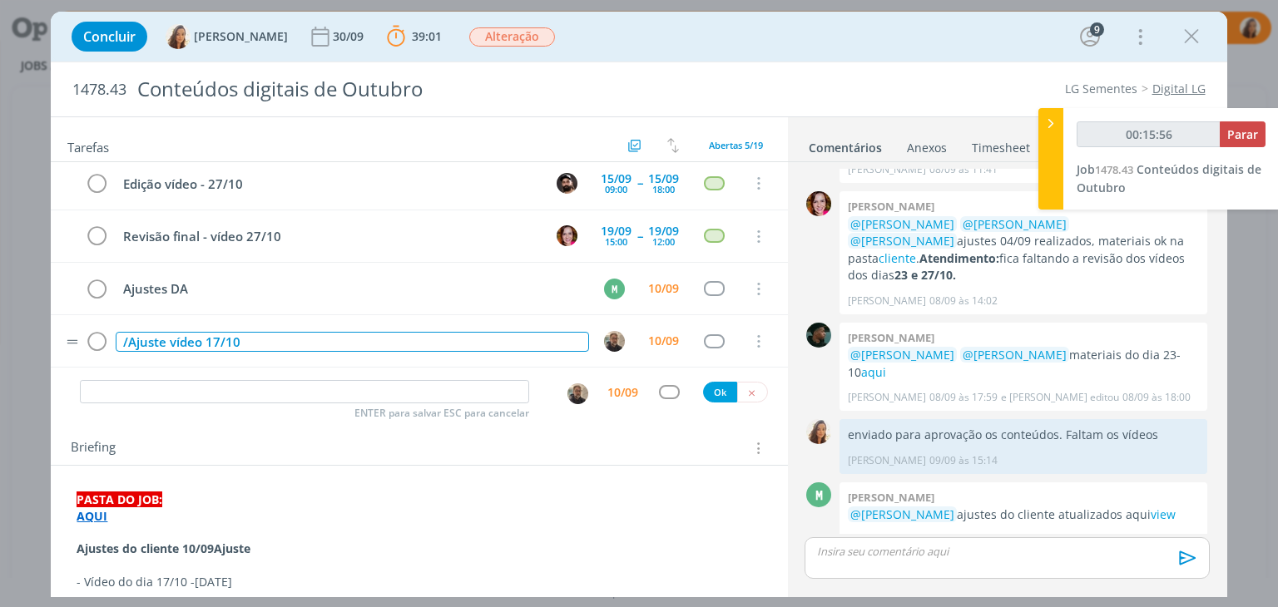
click at [129, 344] on div "/Ajuste vídeo 17/10" at bounding box center [352, 342] width 473 height 21
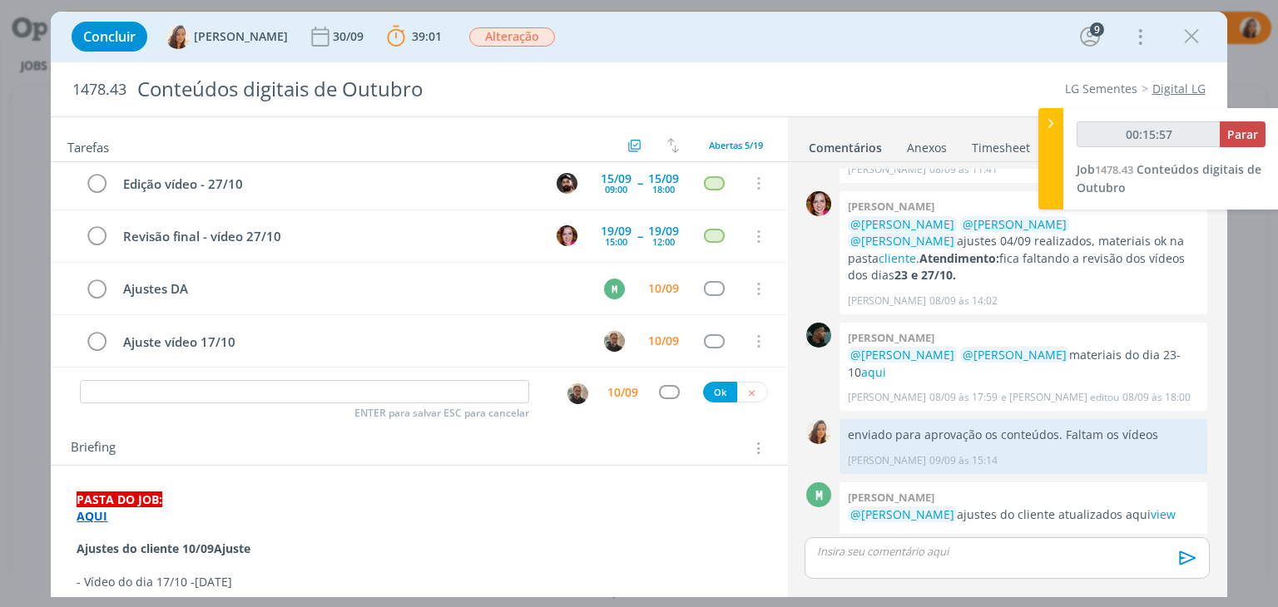
click at [212, 378] on div "ENTER para salvar ESC para cancelar 10/09 Ok" at bounding box center [419, 393] width 736 height 30
type input "00:15:58"
click at [200, 389] on input "dialog" at bounding box center [304, 391] width 449 height 23
type input "r"
type input "00:15:59"
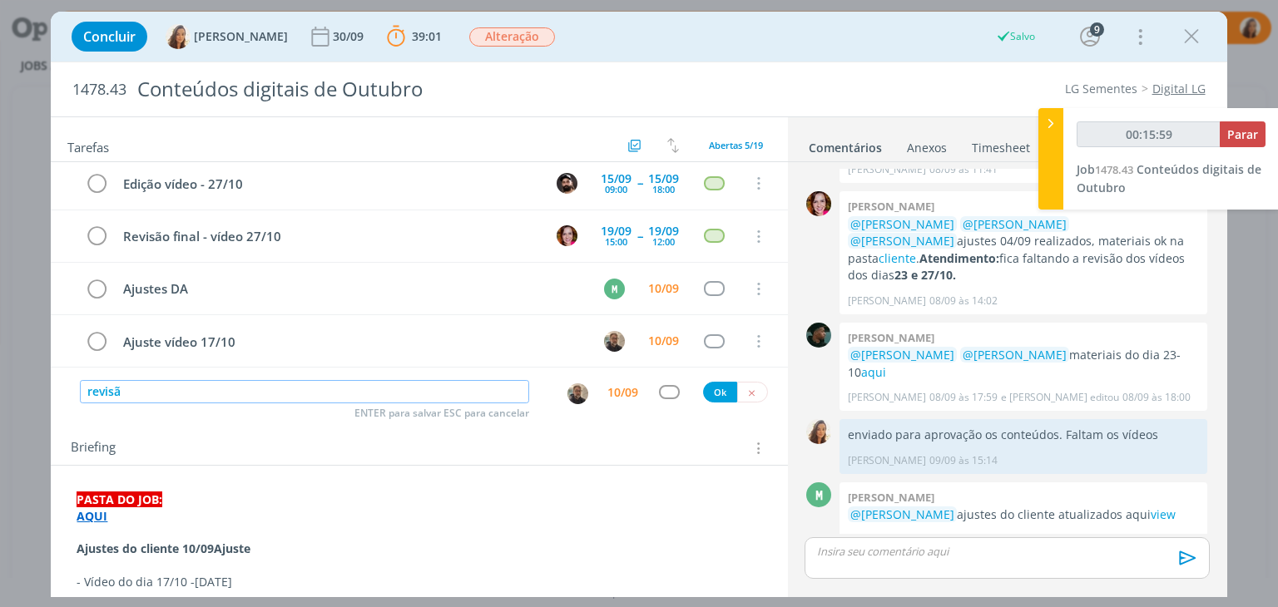
type input "revisão"
type input "00:16:00"
type input "revisão ajsutes"
type input "00:16:01"
type input "revisão ajsu"
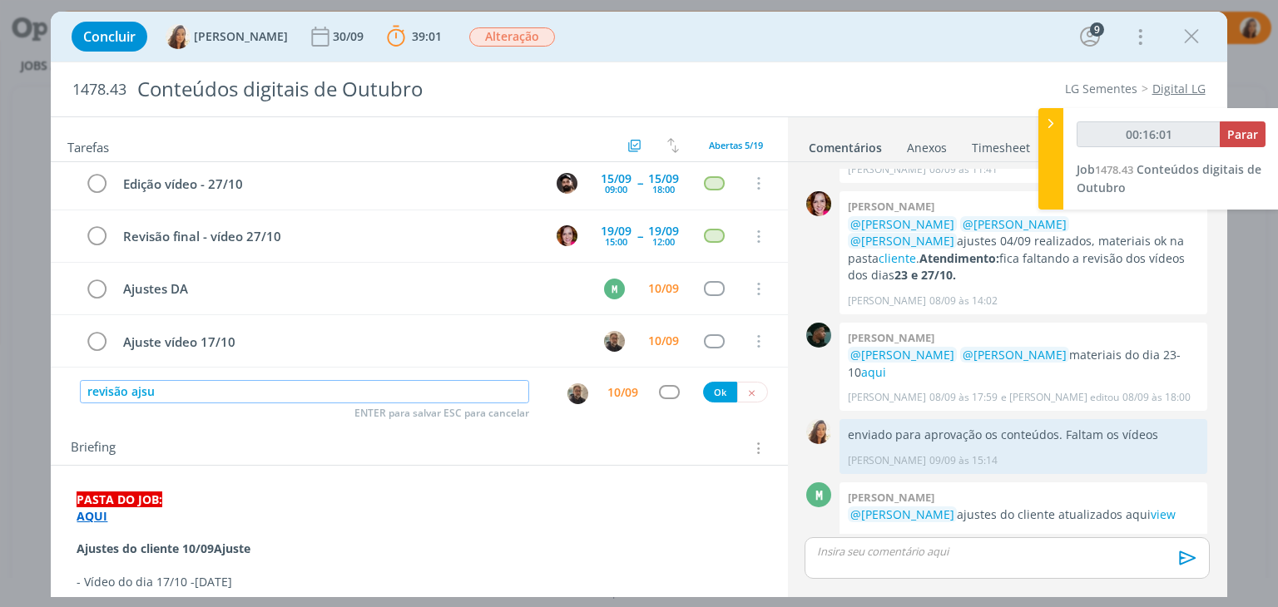
type input "00:16:02"
type input "revisão ajuste"
type input "00:16:03"
type input "revisão ajustes"
type input "00:16:04"
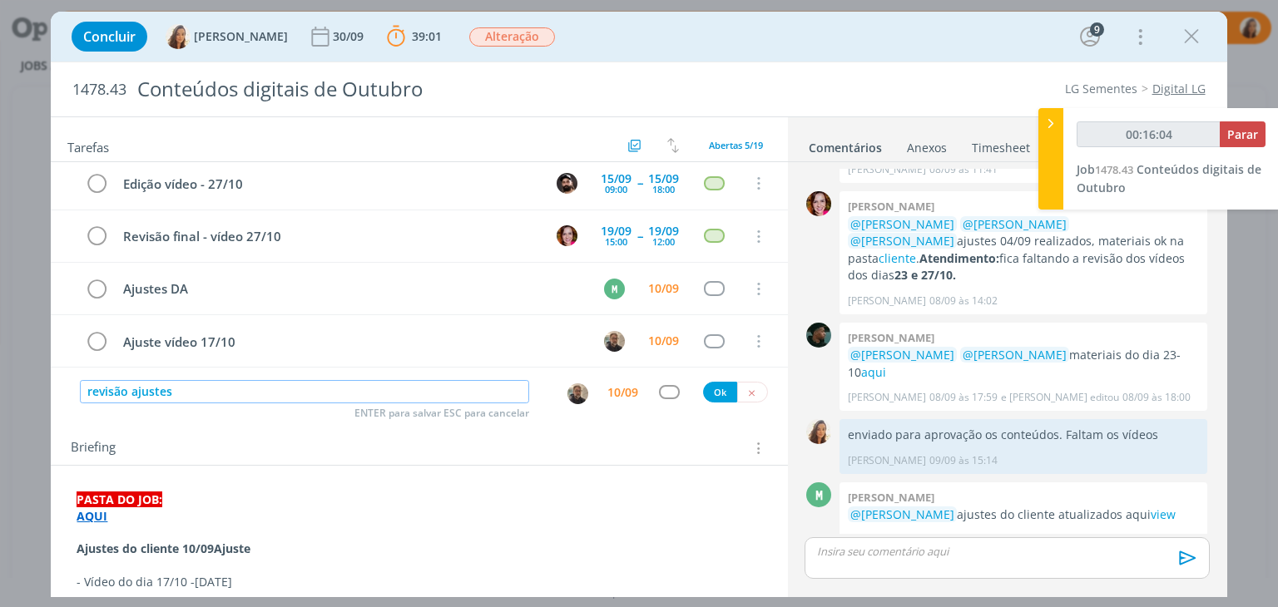
click at [569, 390] on img "dialog" at bounding box center [577, 394] width 21 height 21
type input "revisão ajustes"
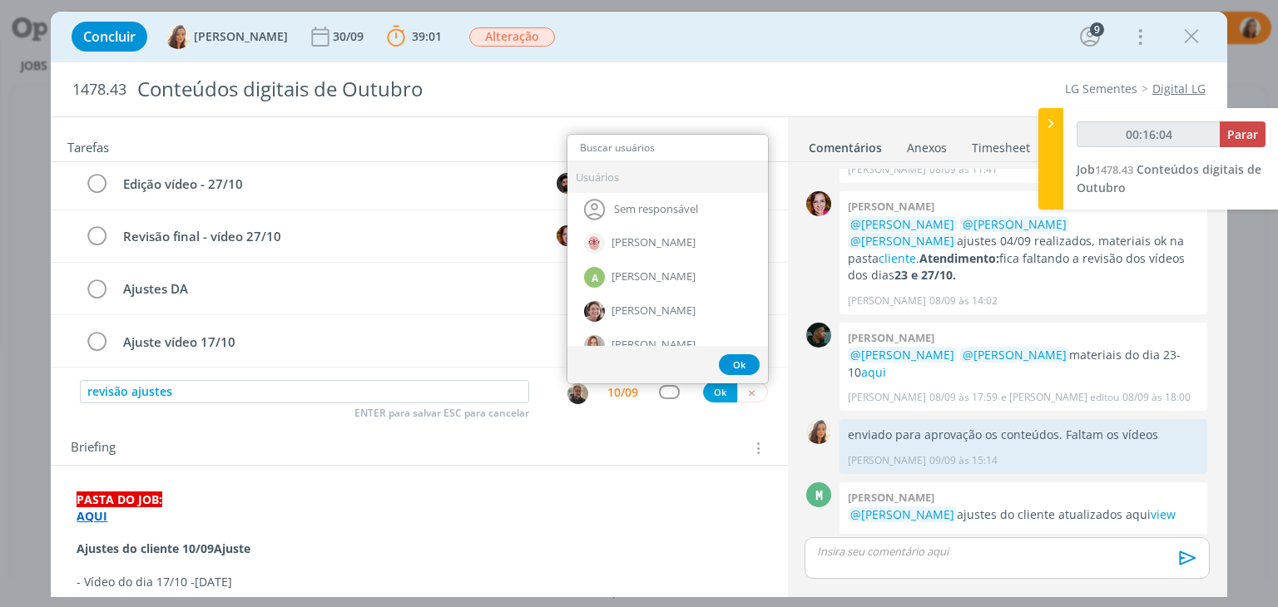
type input "00:16:05"
type input "br"
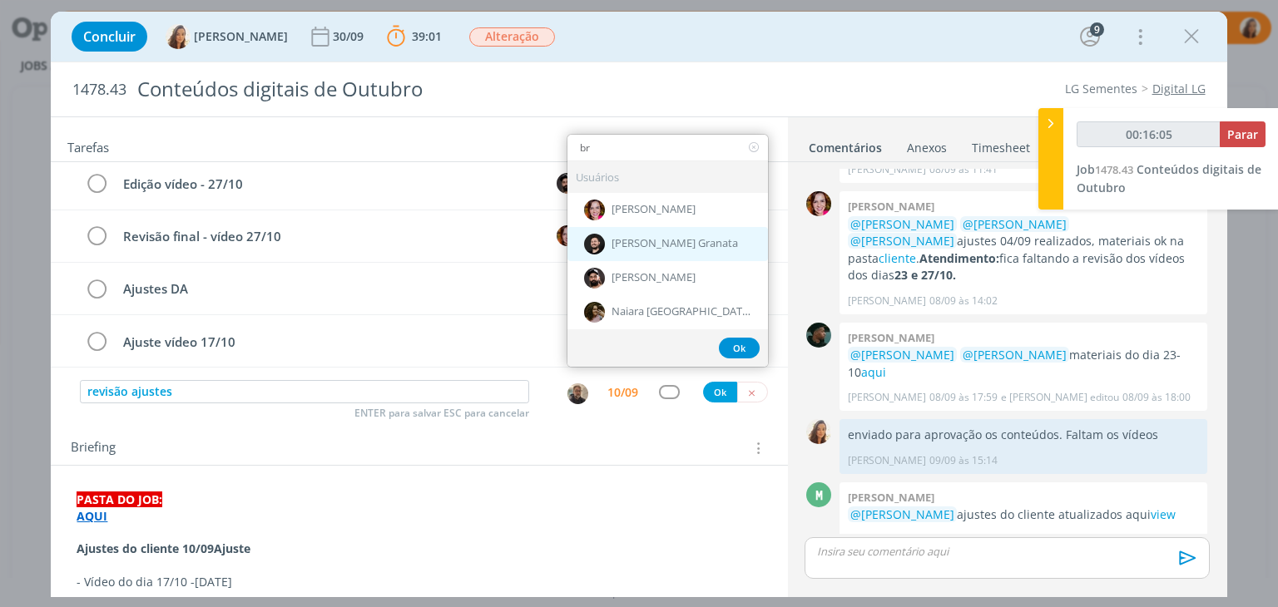
type input "00:16:06"
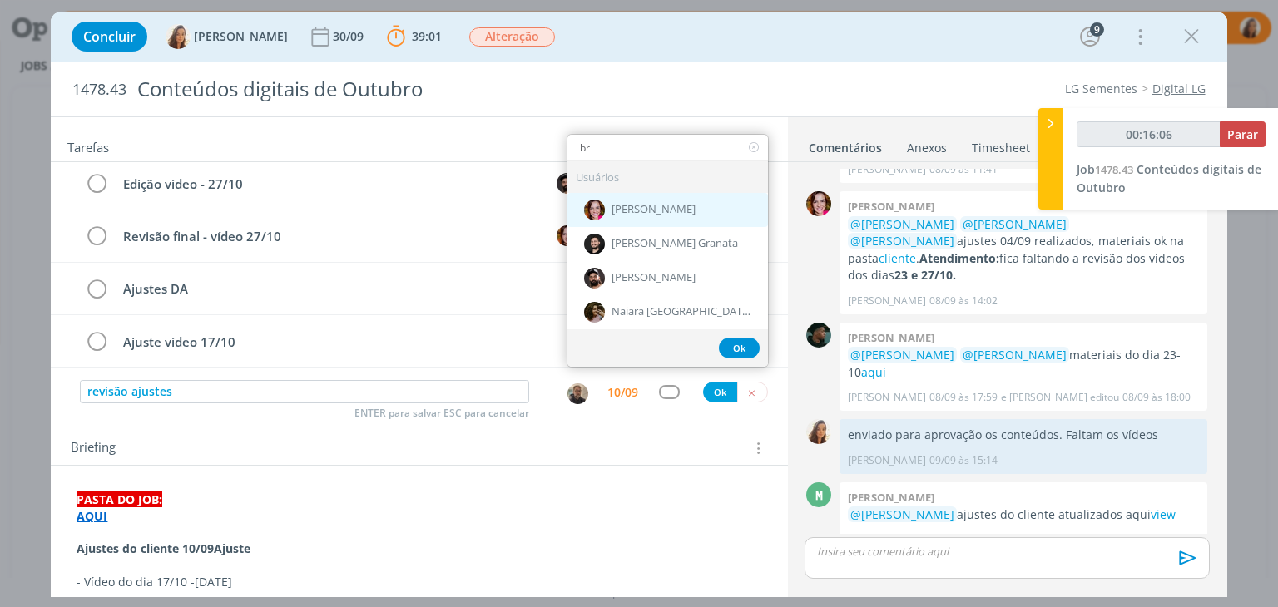
type input "br"
click at [676, 207] on div "[PERSON_NAME]" at bounding box center [667, 209] width 201 height 34
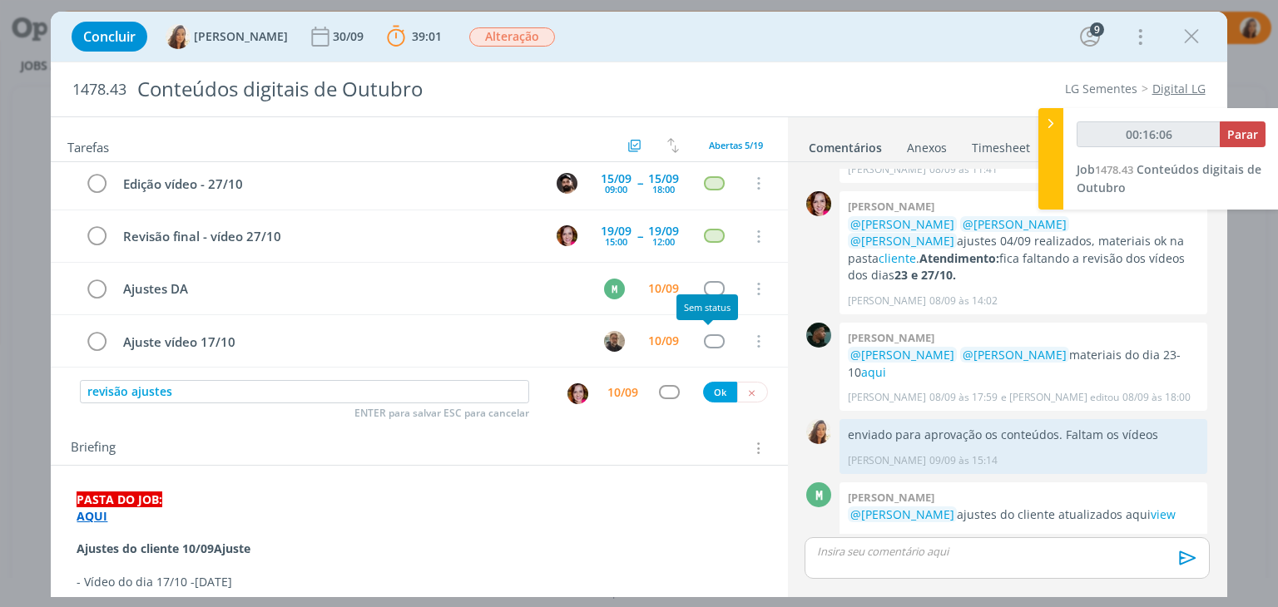
type input "00:16:07"
click at [708, 394] on button "Ok" at bounding box center [720, 392] width 34 height 21
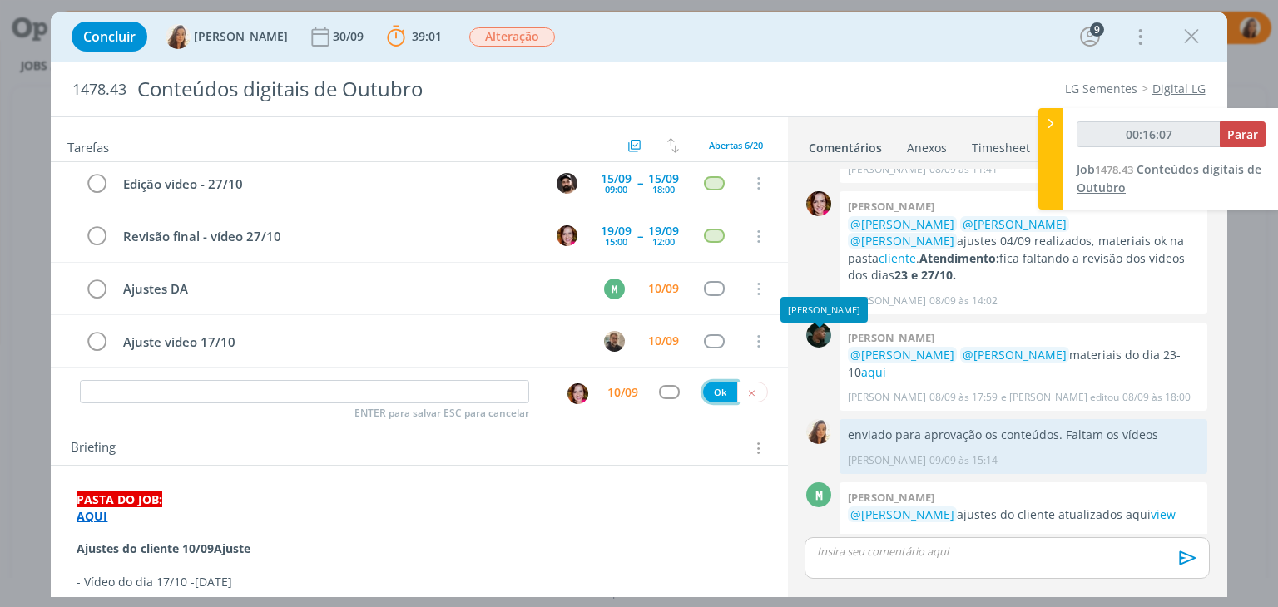
scroll to position [73, 0]
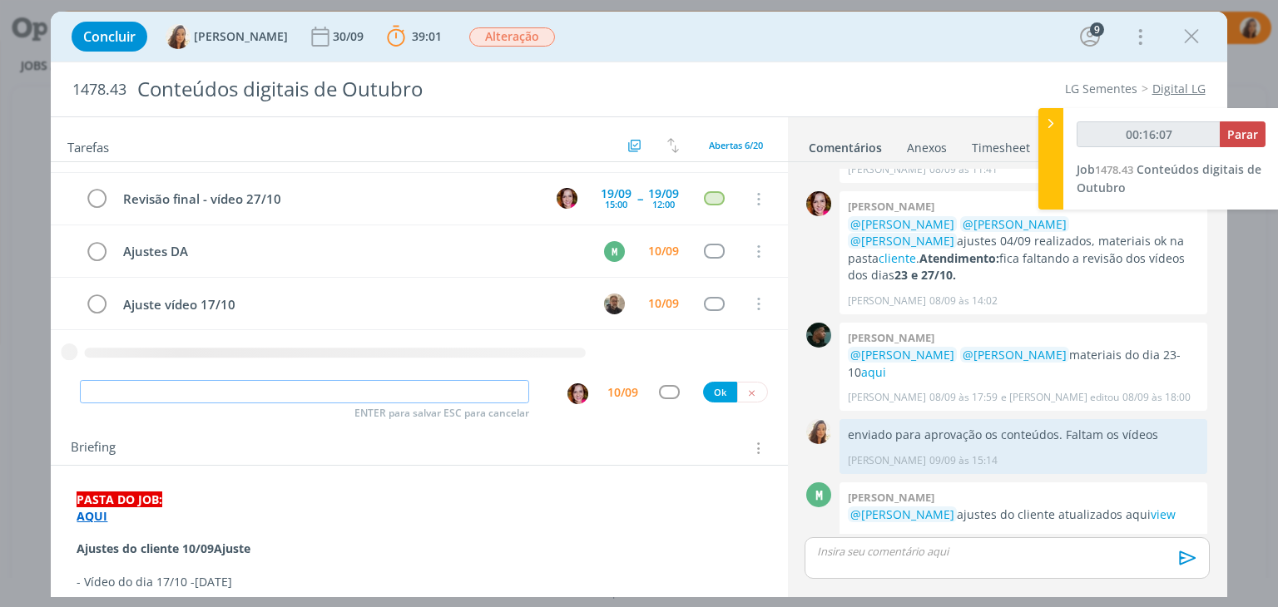
type input "00:16:08"
click at [1238, 126] on span "Parar" at bounding box center [1242, 134] width 31 height 16
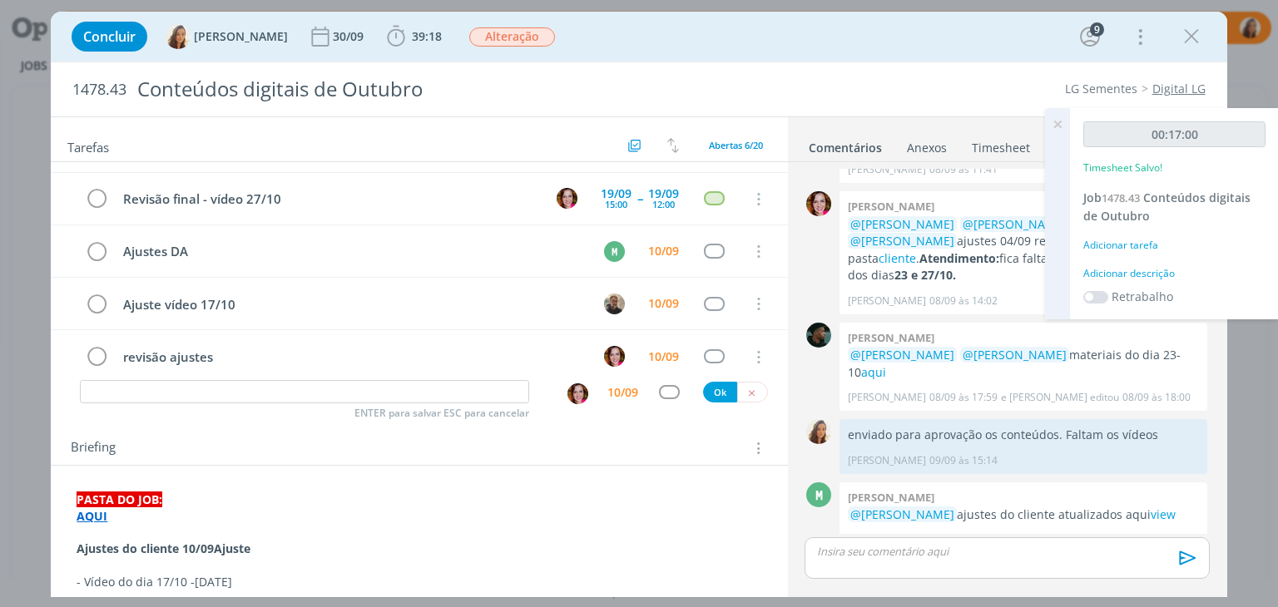
click at [1112, 270] on div "Adicionar descrição" at bounding box center [1174, 273] width 182 height 15
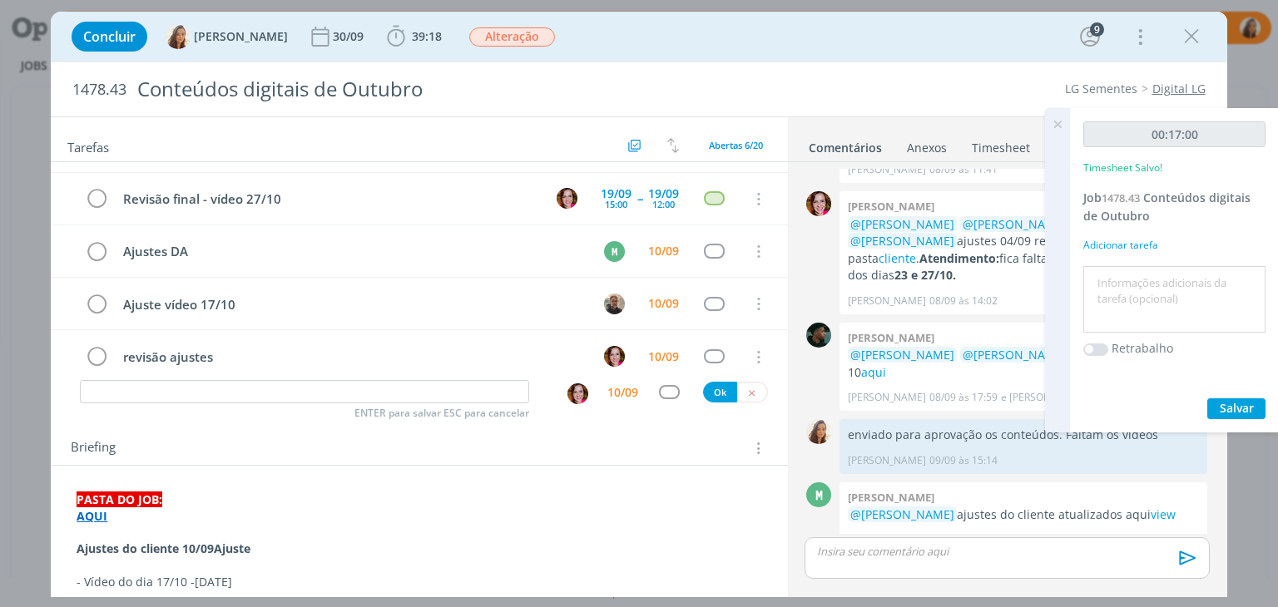
click at [1098, 289] on textarea at bounding box center [1174, 299] width 174 height 59
type textarea "pautar ajuste"
click at [1221, 406] on span "Salvar" at bounding box center [1237, 408] width 34 height 16
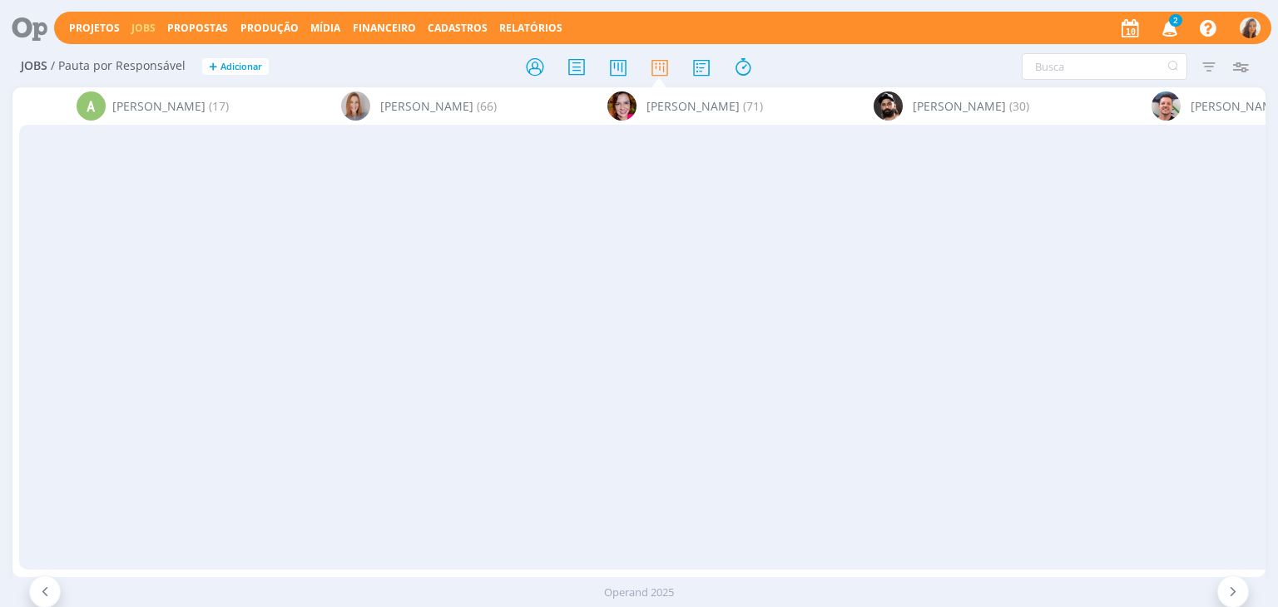
scroll to position [166, 0]
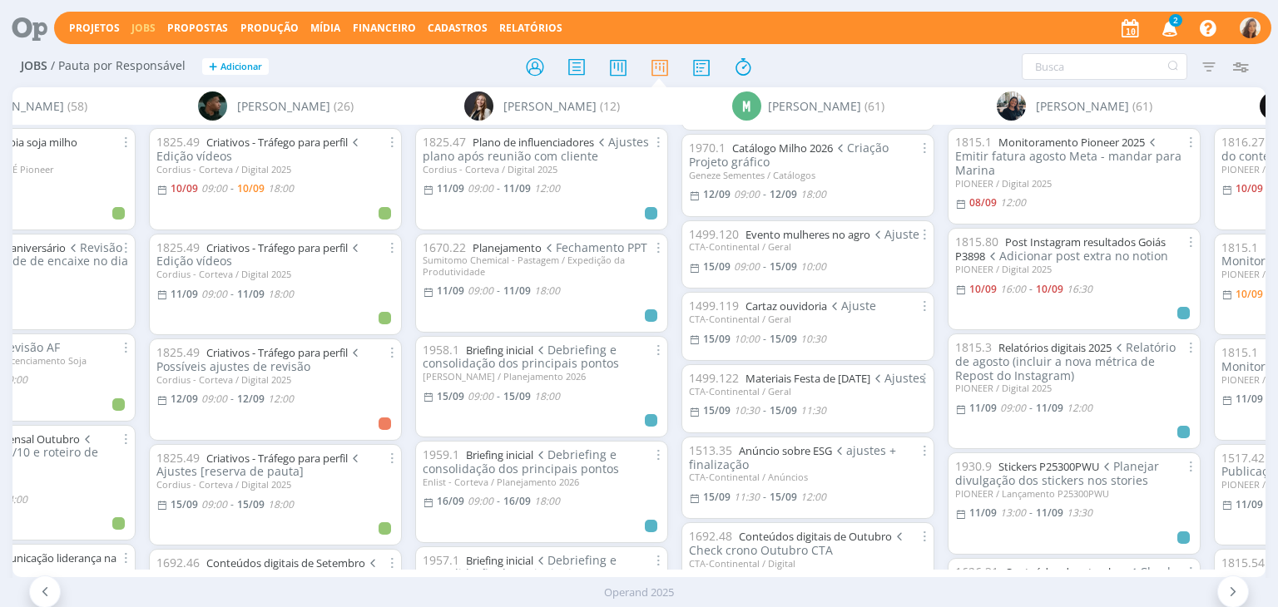
click at [1166, 28] on icon "button" at bounding box center [1170, 27] width 29 height 28
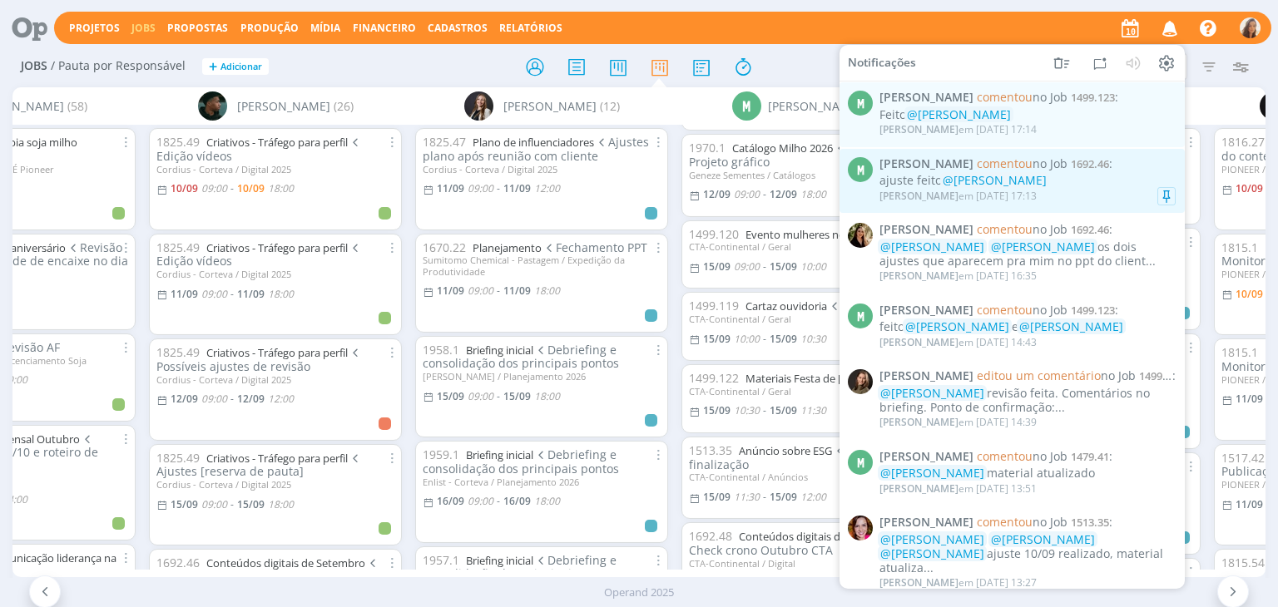
click at [1023, 187] on span "@[PERSON_NAME]" at bounding box center [995, 180] width 104 height 16
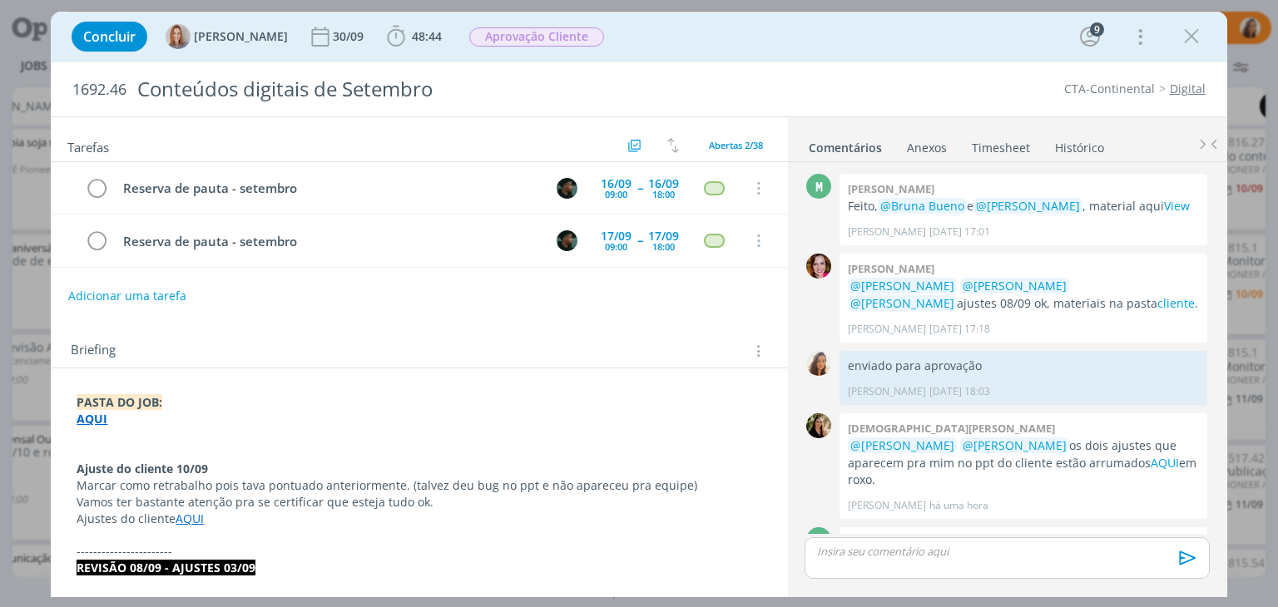
scroll to position [83, 0]
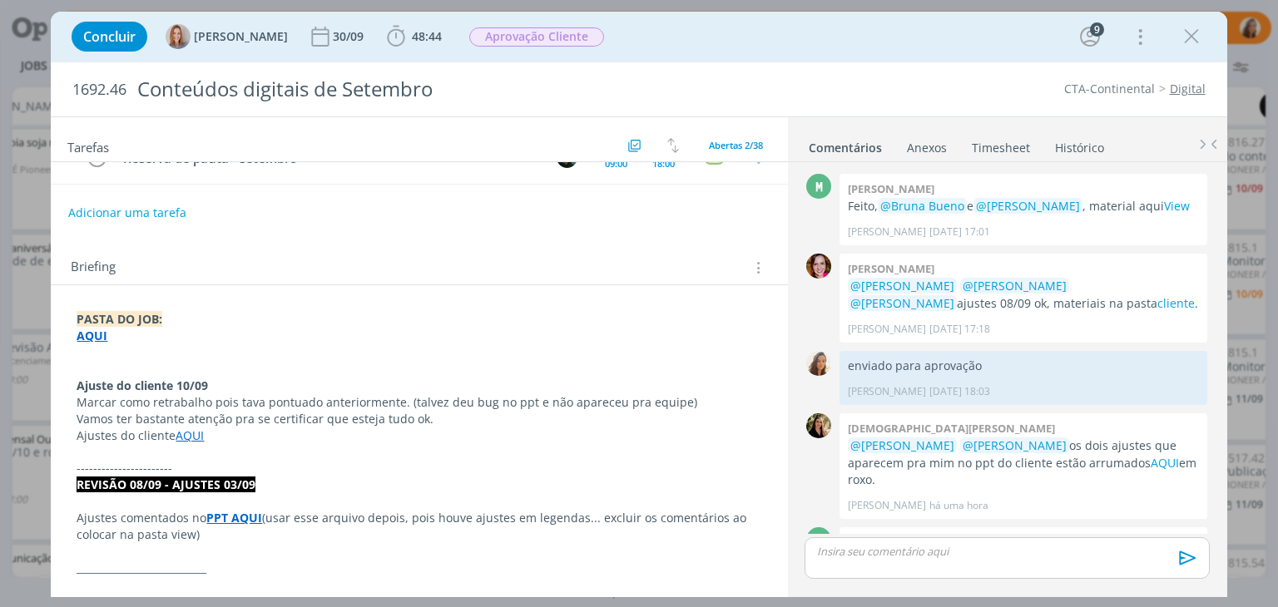
click at [1023, 552] on link "View" at bounding box center [1036, 560] width 26 height 16
click at [1151, 455] on link "AQUI" at bounding box center [1165, 463] width 28 height 16
click at [1027, 552] on link "View" at bounding box center [1036, 560] width 26 height 16
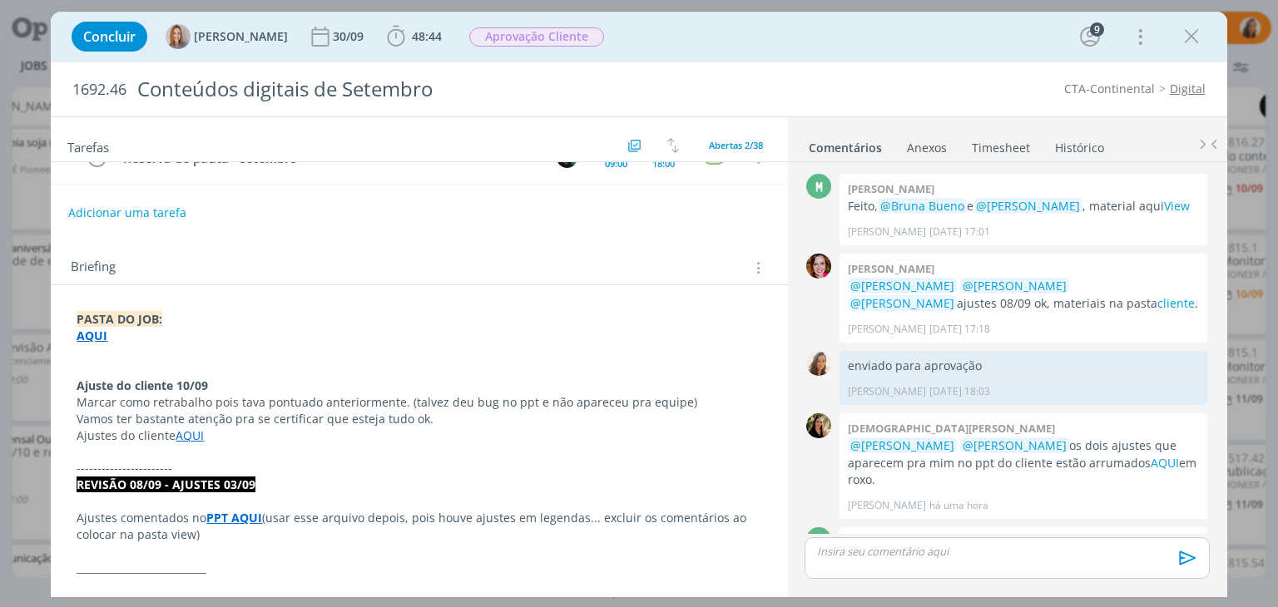
click at [1023, 552] on link "View" at bounding box center [1036, 560] width 26 height 16
click at [1186, 31] on icon "dialog" at bounding box center [1191, 36] width 25 height 25
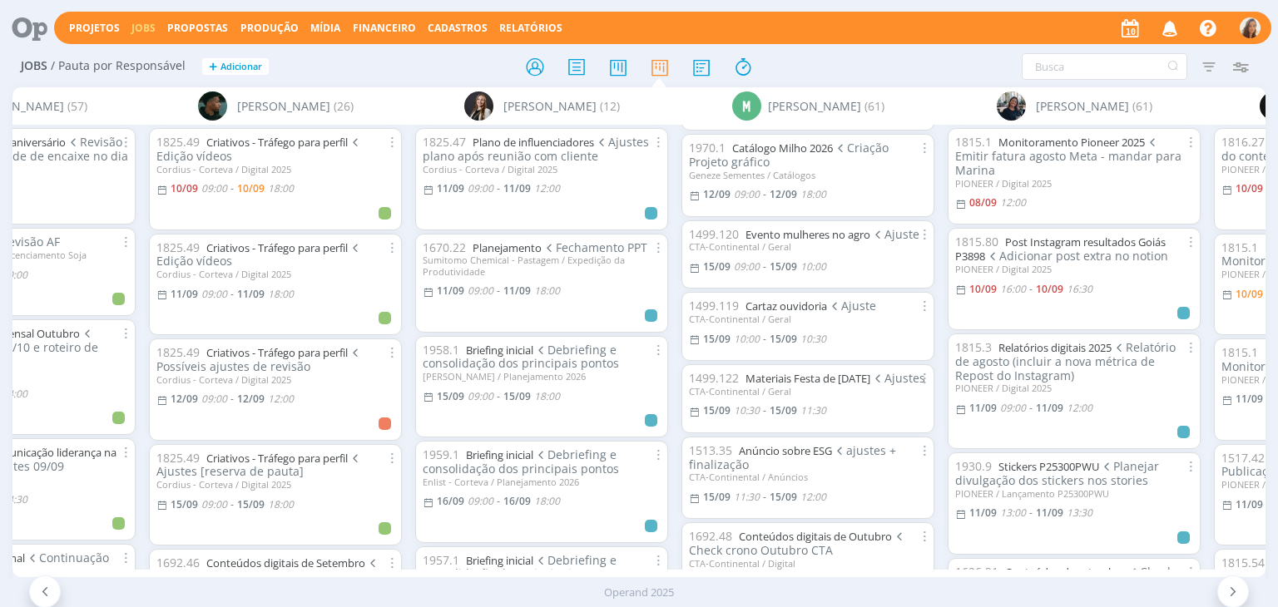
click at [1181, 21] on icon "button" at bounding box center [1170, 27] width 29 height 28
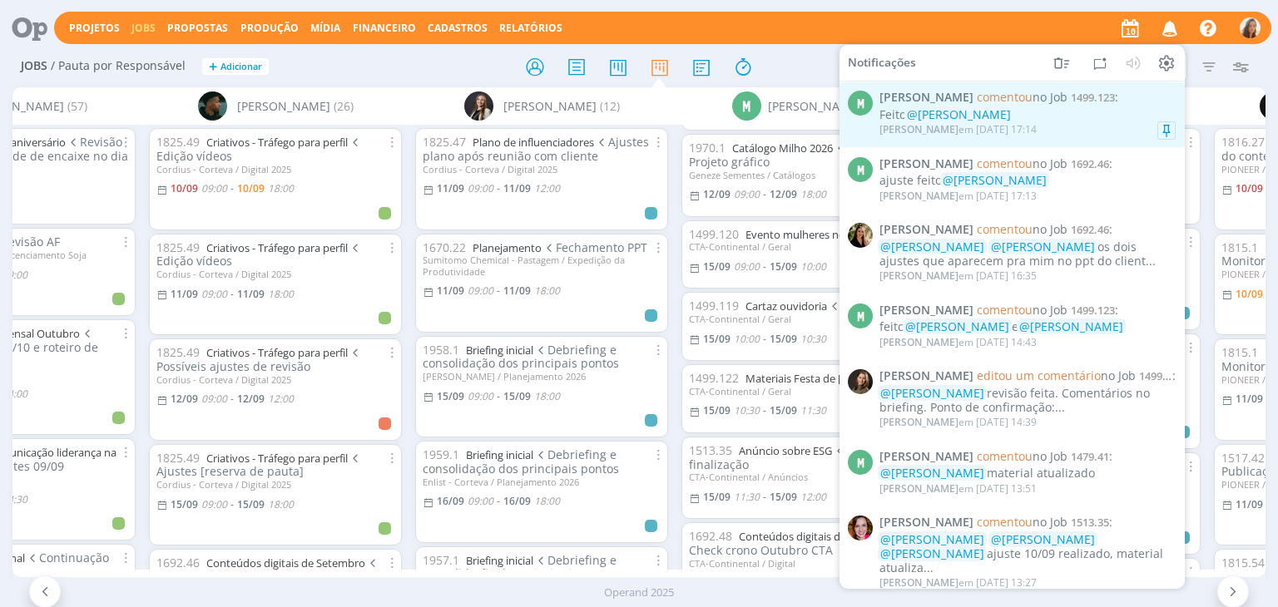
click at [976, 121] on span "@[PERSON_NAME]" at bounding box center [959, 114] width 104 height 16
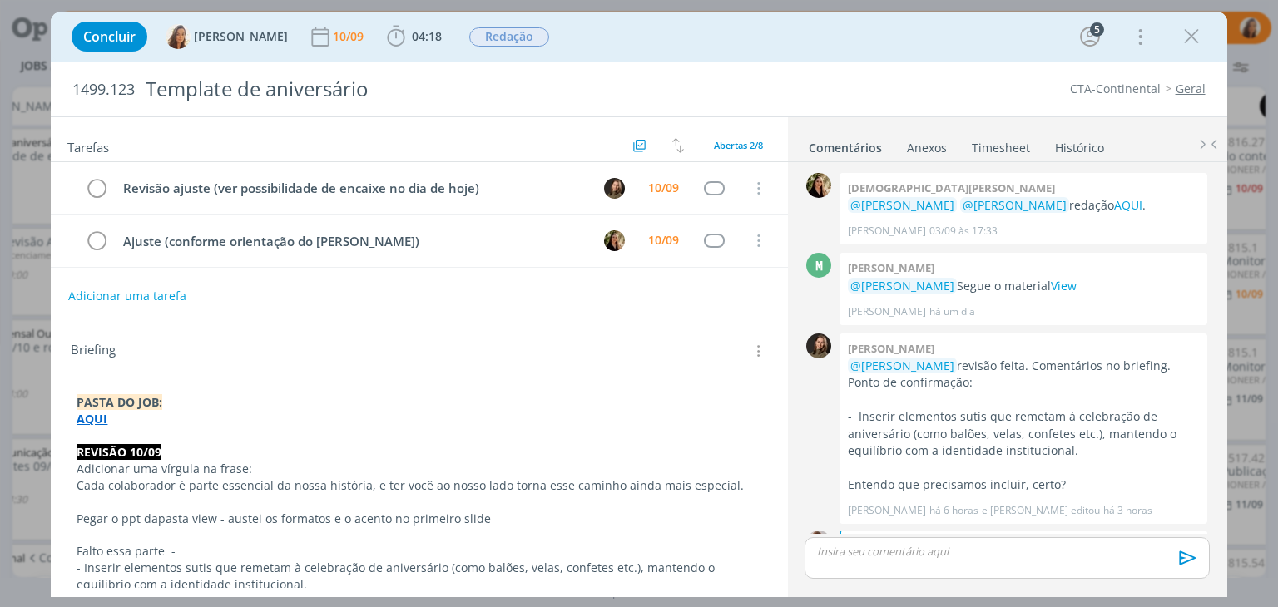
scroll to position [356, 0]
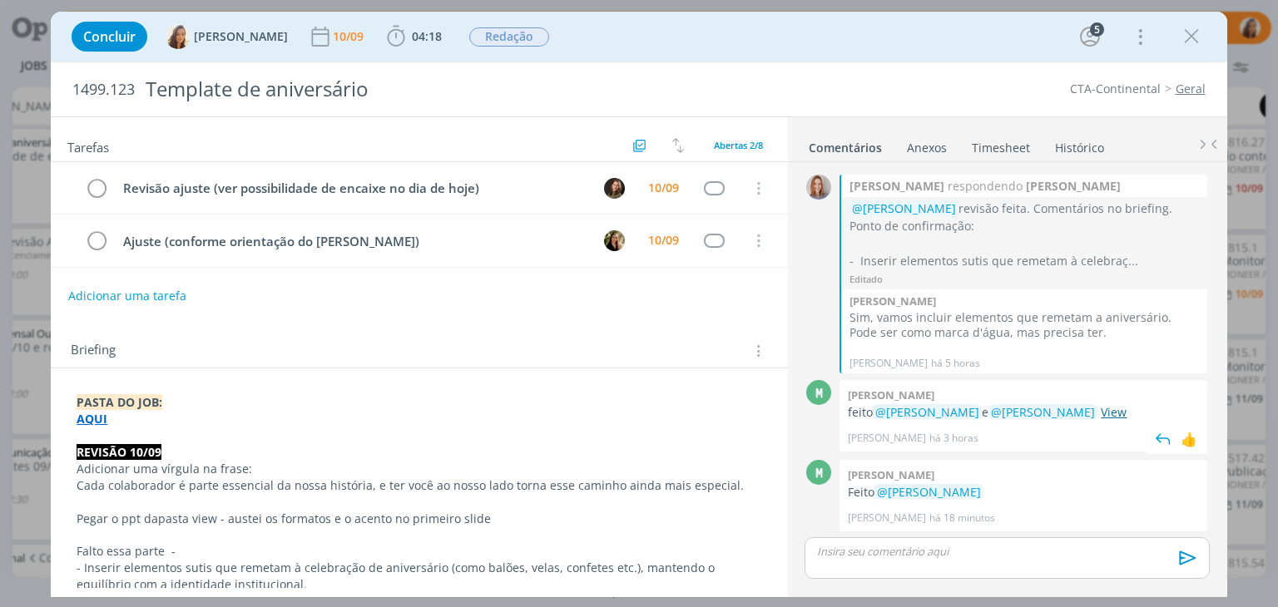
click at [1101, 408] on link "View" at bounding box center [1114, 412] width 26 height 16
click at [95, 235] on icon "dialog" at bounding box center [96, 241] width 23 height 25
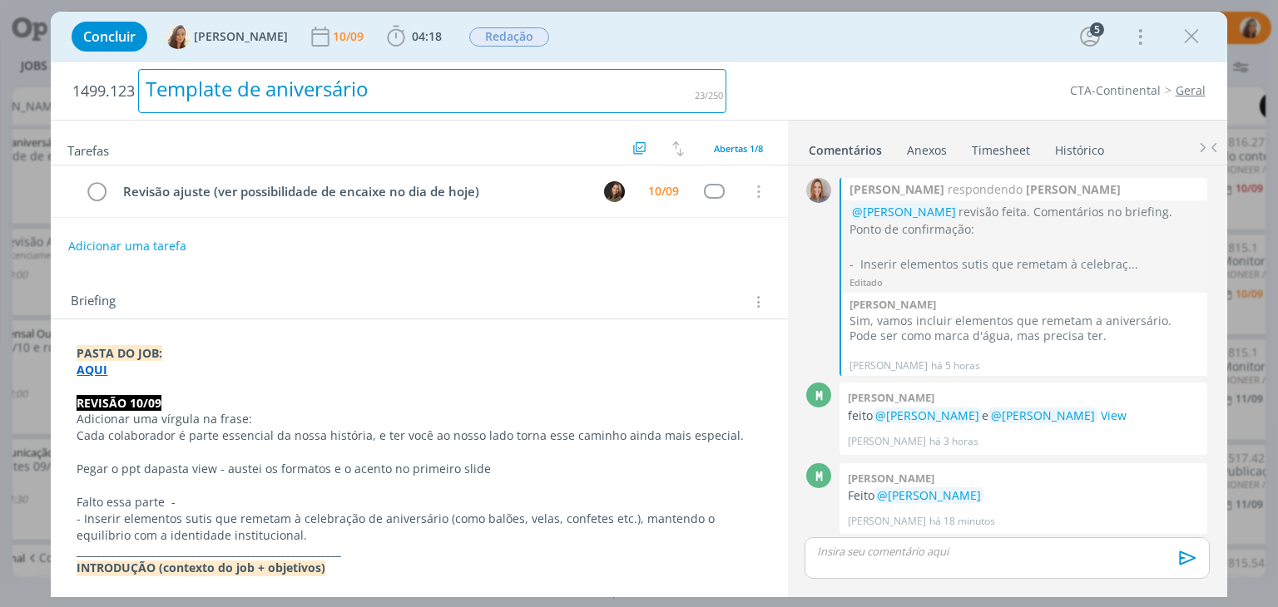
click at [203, 90] on div "Template de aniversário" at bounding box center [432, 91] width 588 height 44
copy div "Template de aniversário"
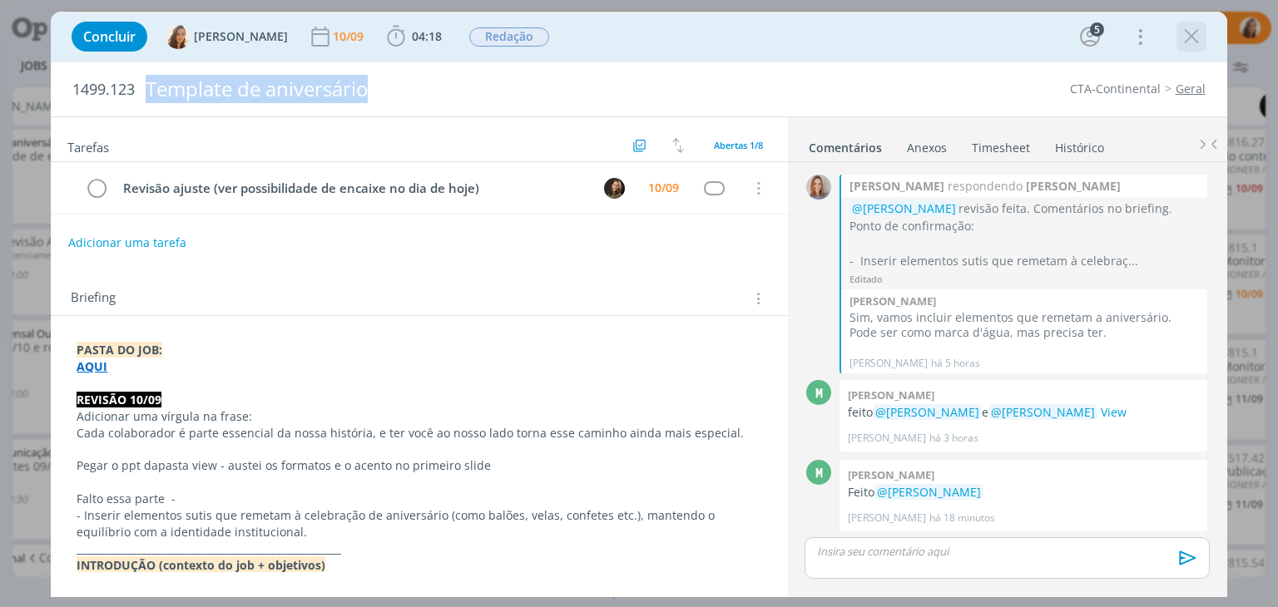
click at [1181, 34] on icon "dialog" at bounding box center [1191, 36] width 25 height 25
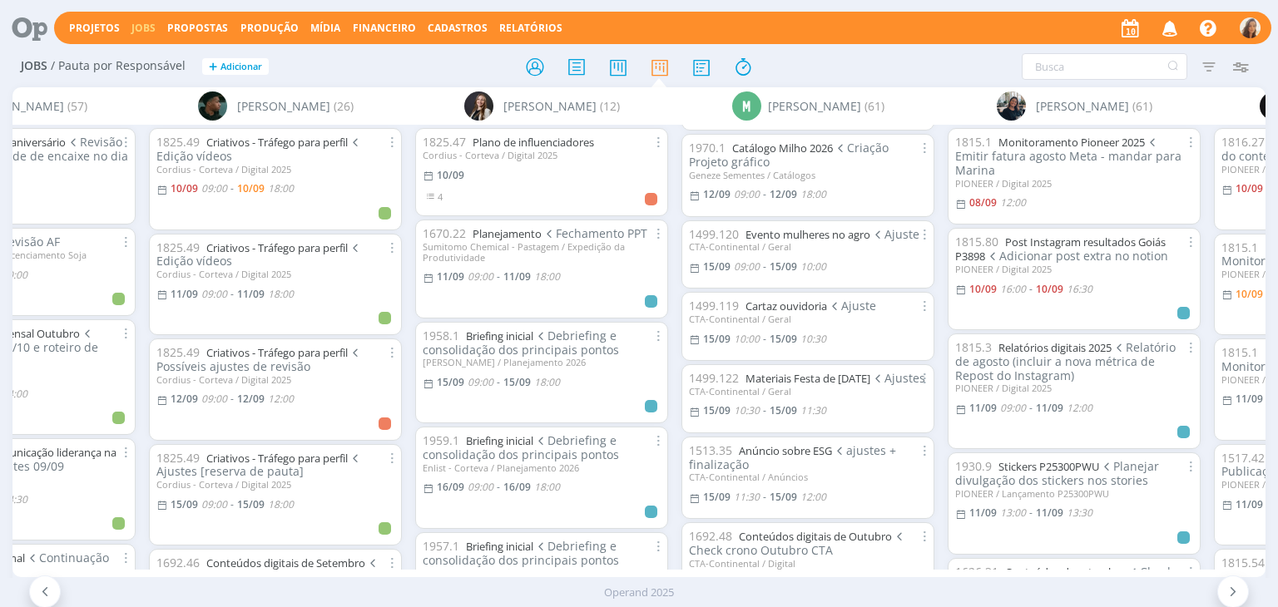
click at [33, 37] on icon at bounding box center [24, 28] width 34 height 32
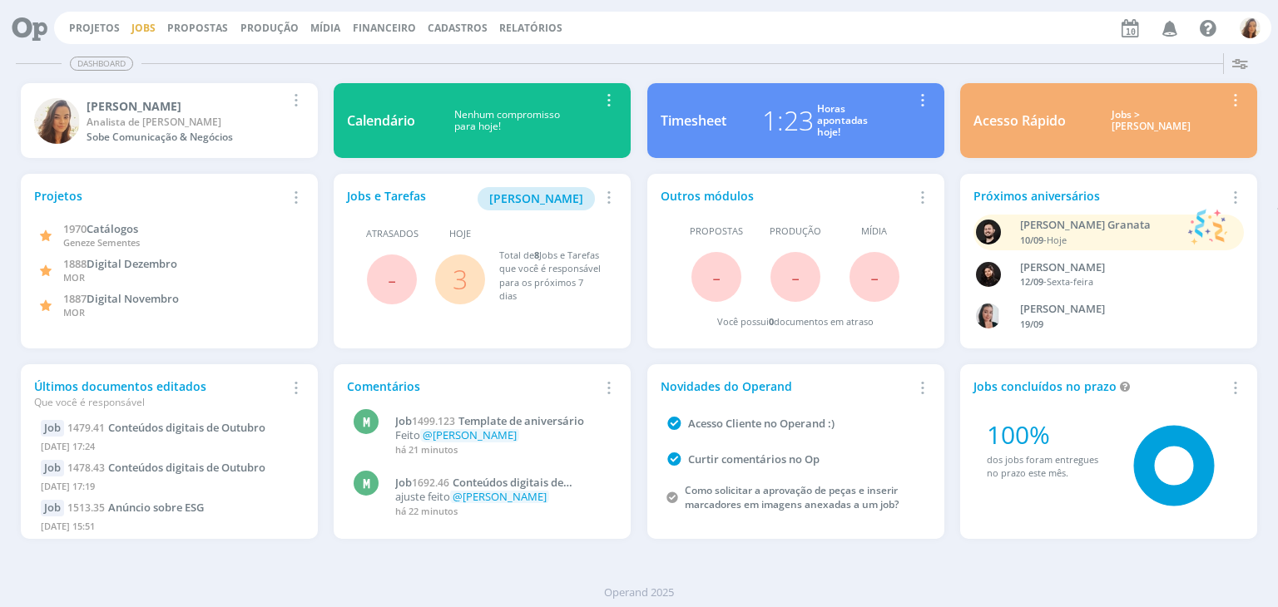
click at [135, 22] on link "Jobs" at bounding box center [143, 28] width 24 height 14
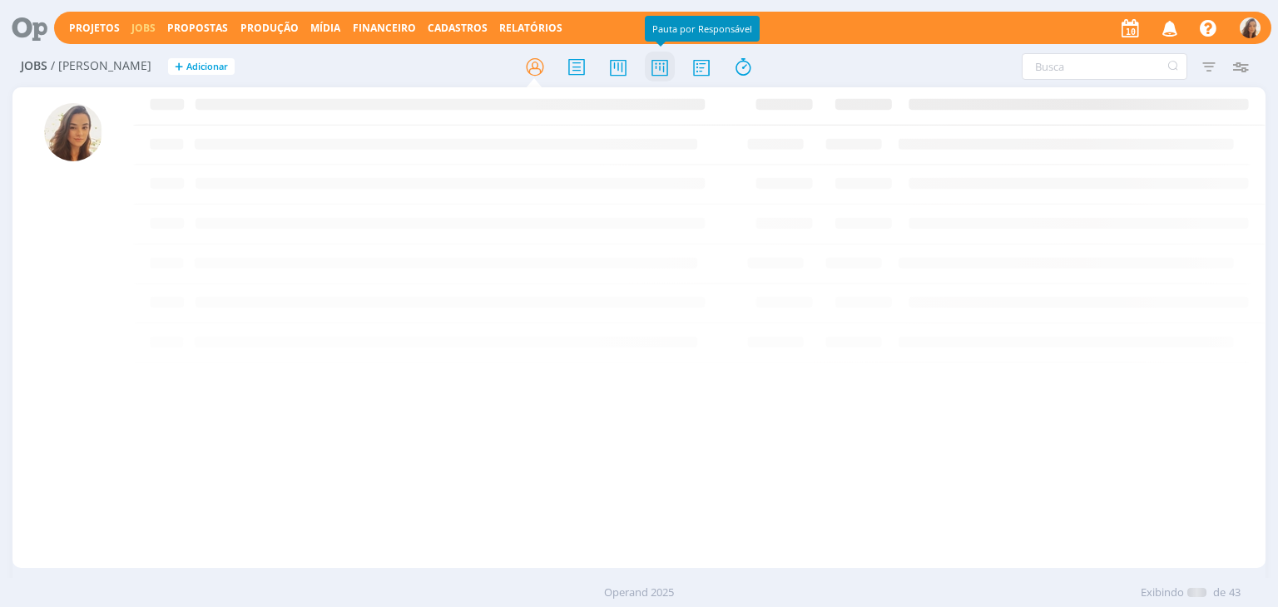
click at [661, 64] on icon at bounding box center [660, 67] width 30 height 32
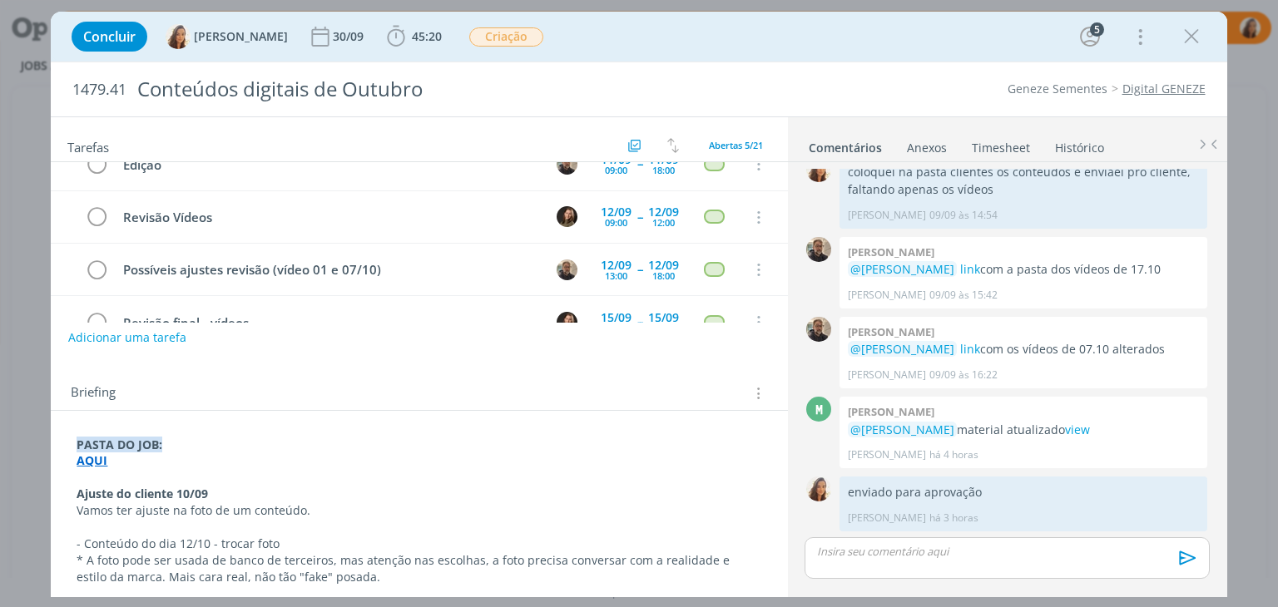
scroll to position [166, 0]
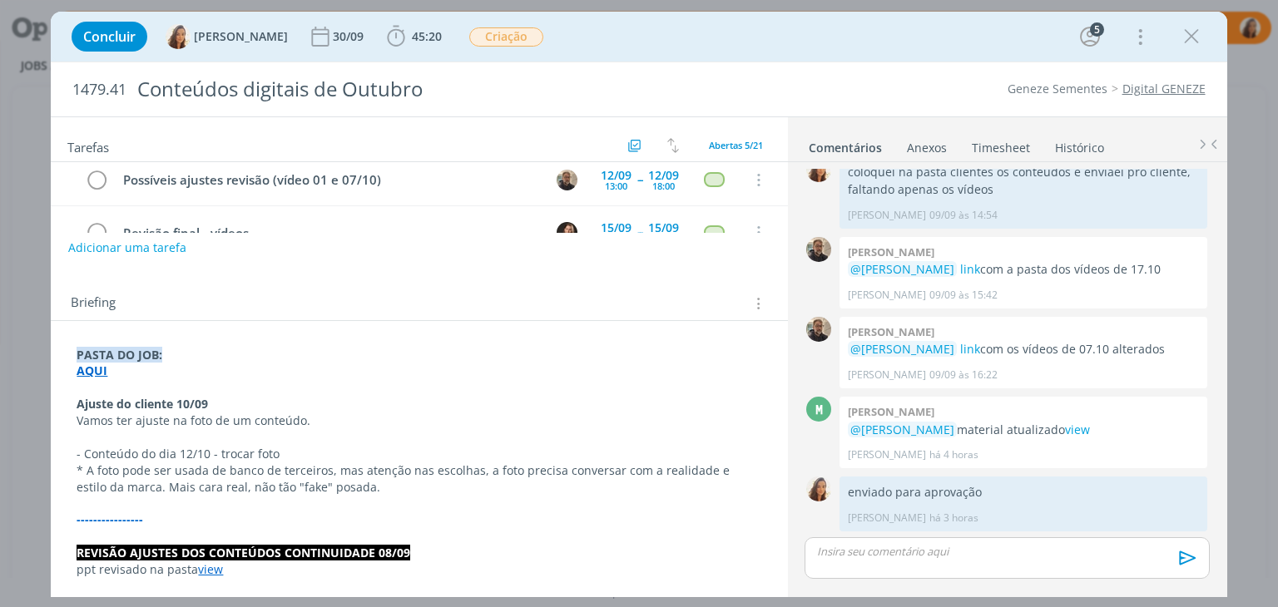
click at [235, 388] on p "dialog" at bounding box center [419, 387] width 685 height 17
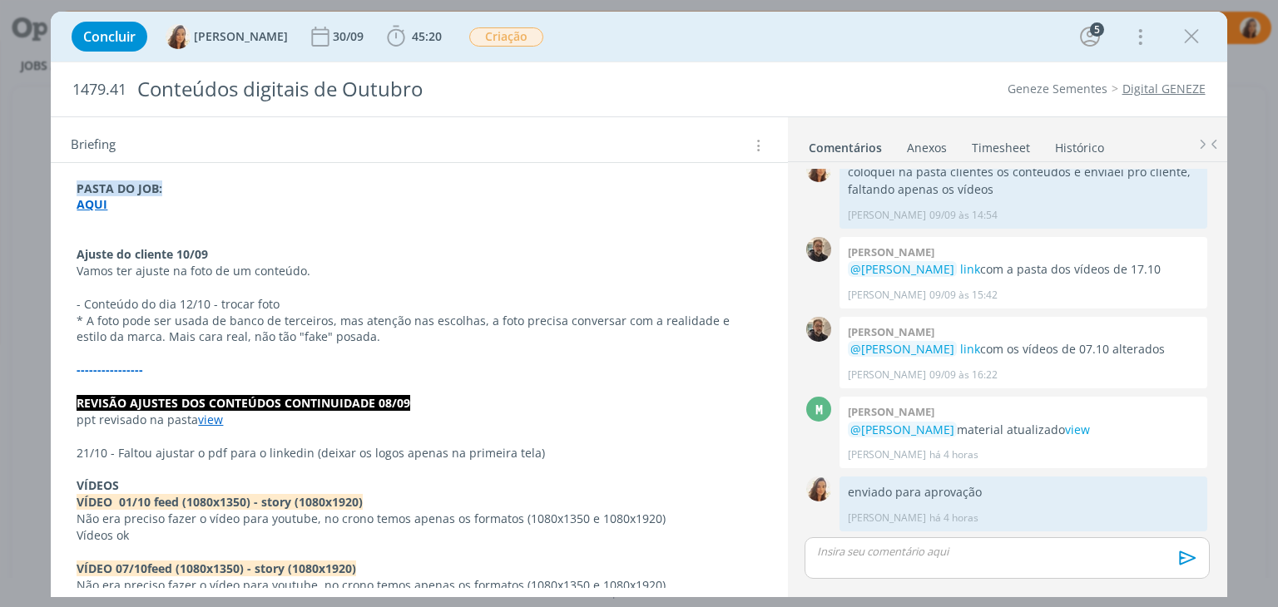
scroll to position [166, 0]
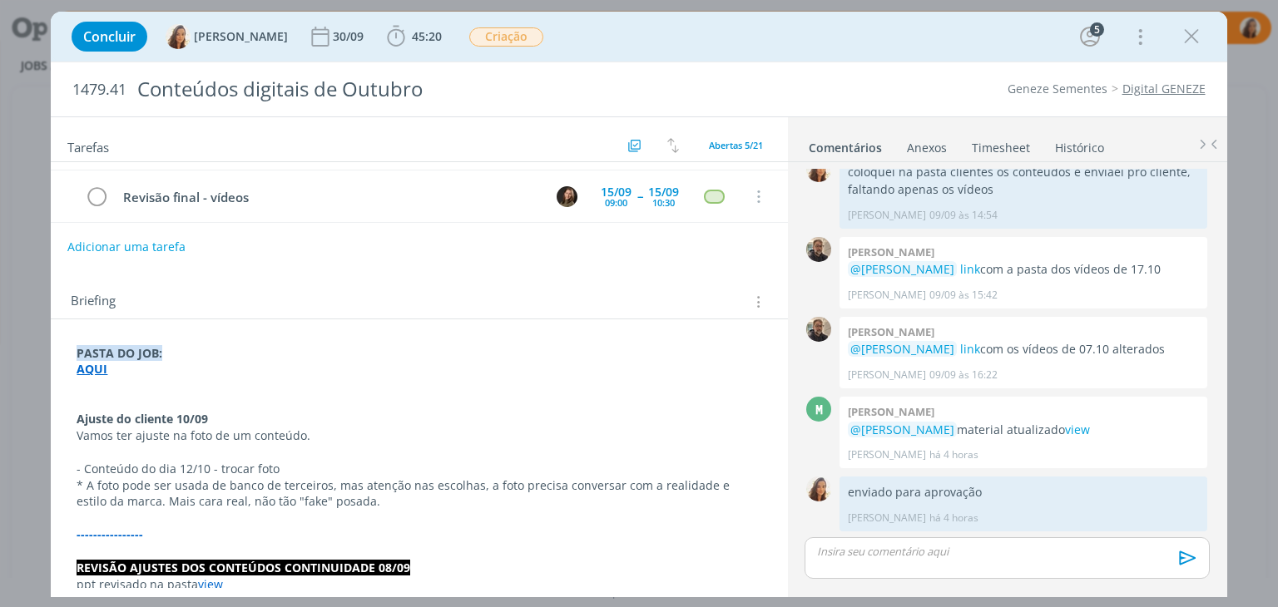
click at [146, 248] on button "Adicionar uma tarefa" at bounding box center [126, 247] width 118 height 28
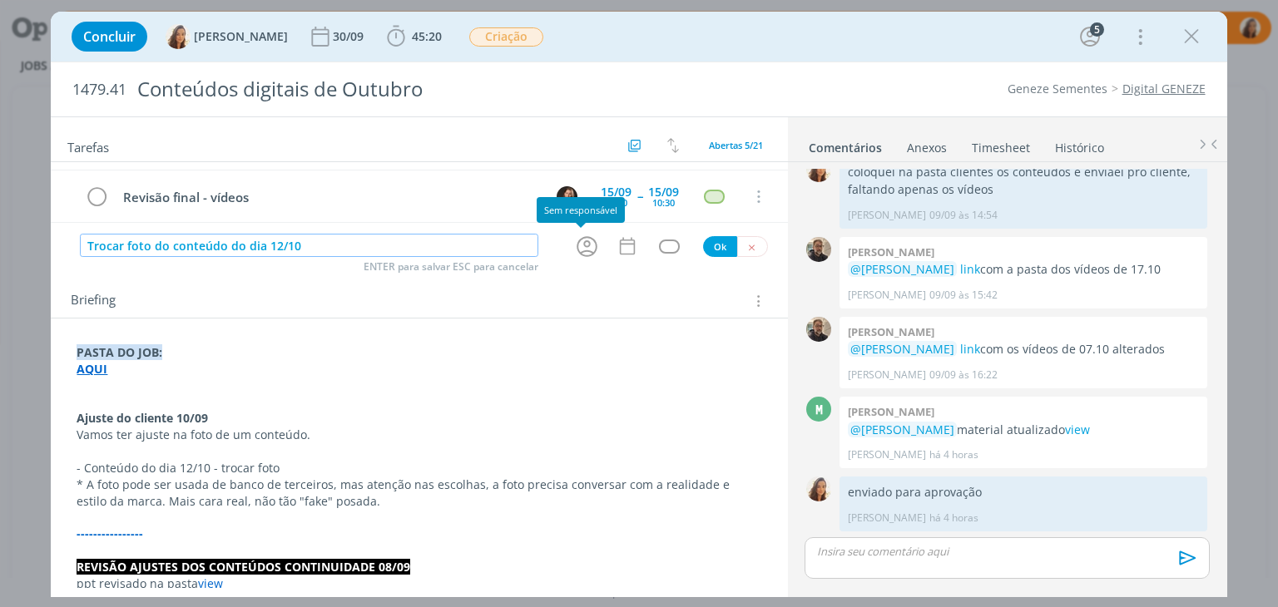
click at [589, 251] on icon "dialog" at bounding box center [587, 247] width 26 height 26
type input "Trocar foto do conteúdo do dia 12/10"
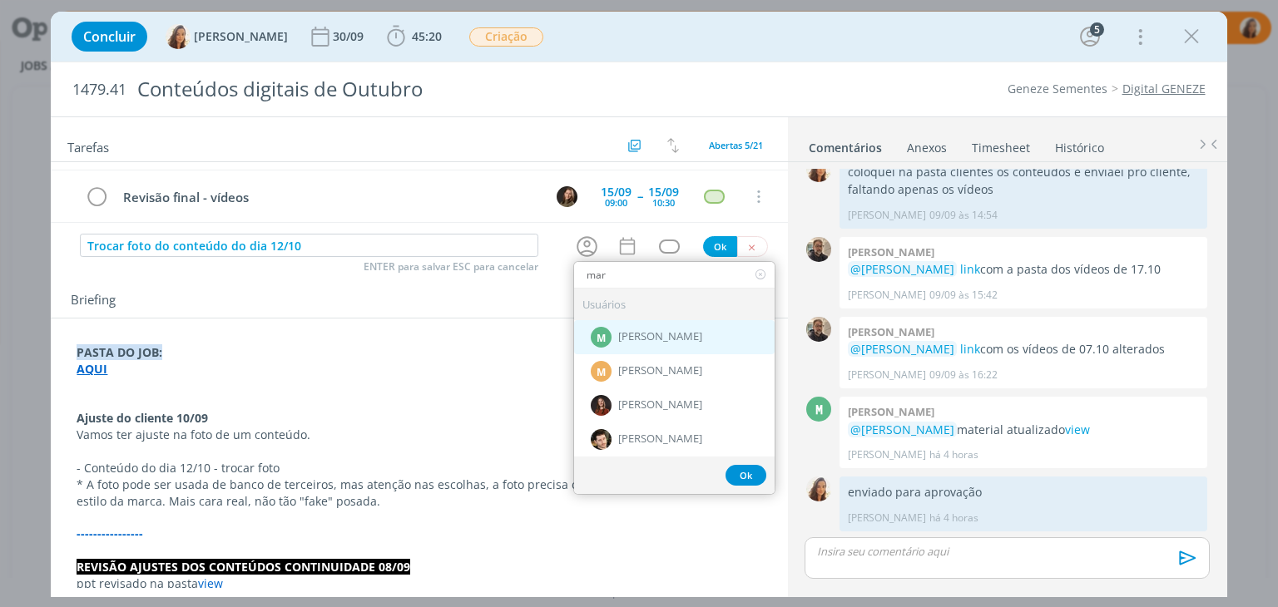
type input "mar"
click at [631, 340] on span "[PERSON_NAME]" at bounding box center [660, 336] width 84 height 13
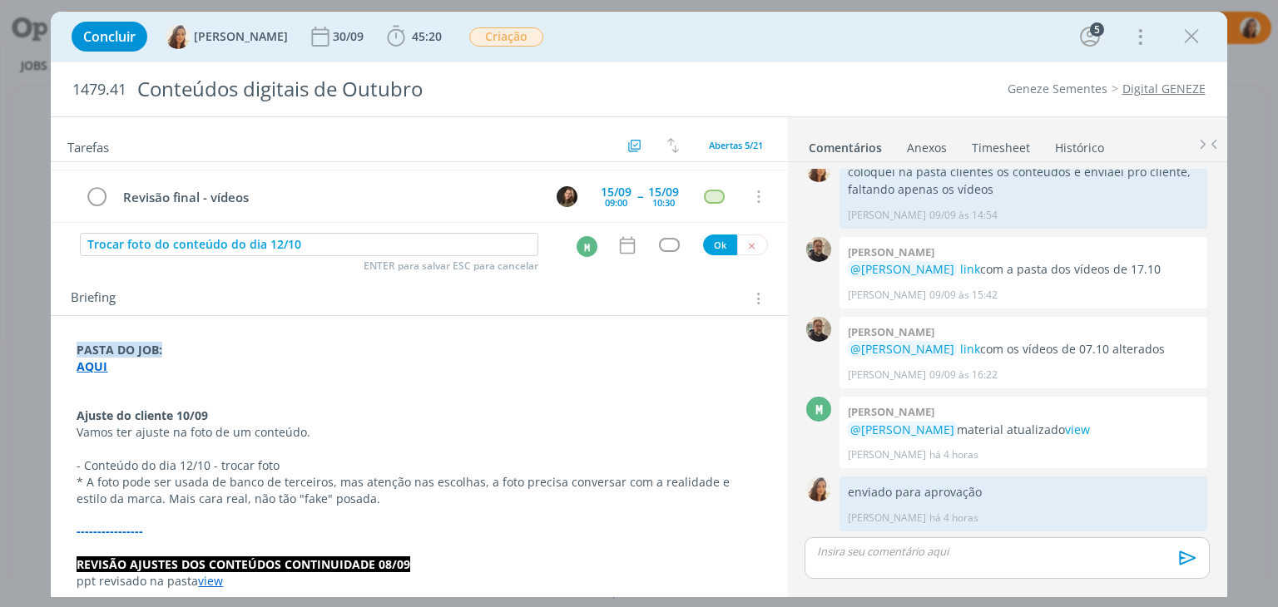
click at [616, 252] on icon "dialog" at bounding box center [627, 246] width 22 height 22
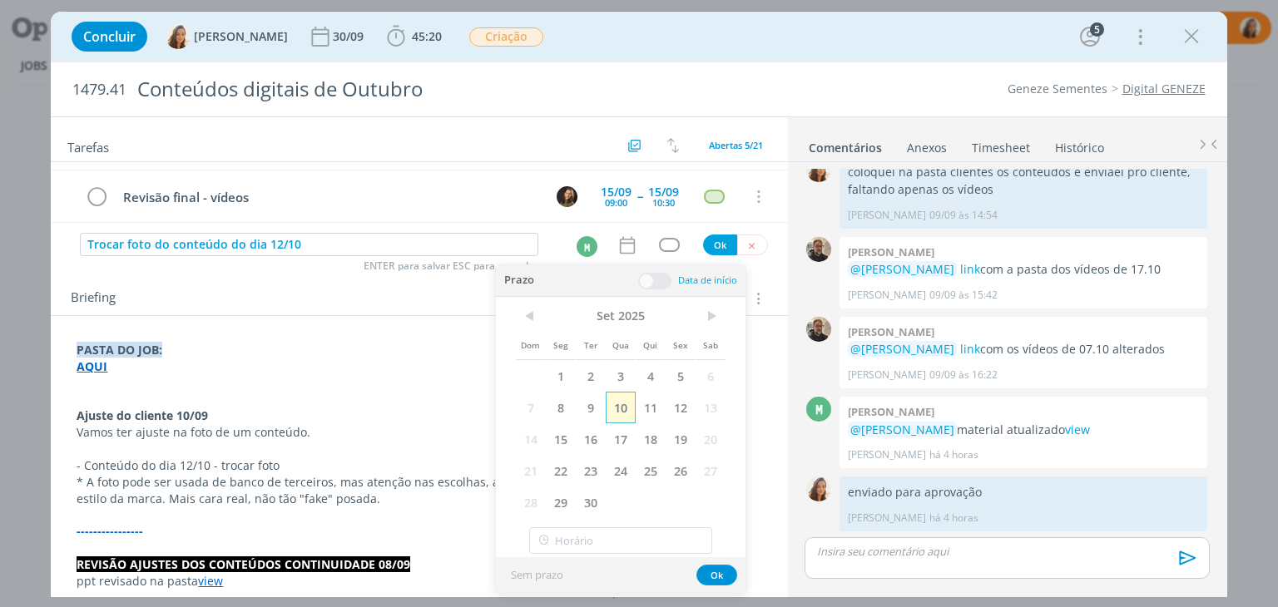
click at [619, 411] on span "10" at bounding box center [621, 408] width 30 height 32
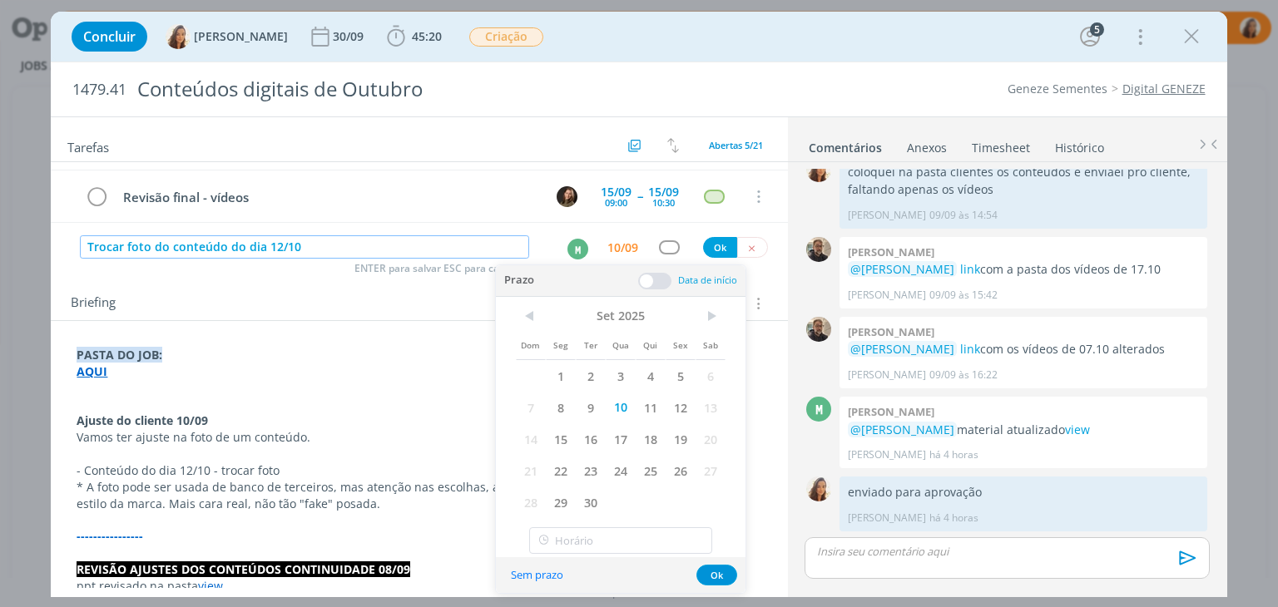
click at [396, 248] on input "Trocar foto do conteúdo do dia 12/10" at bounding box center [304, 246] width 449 height 23
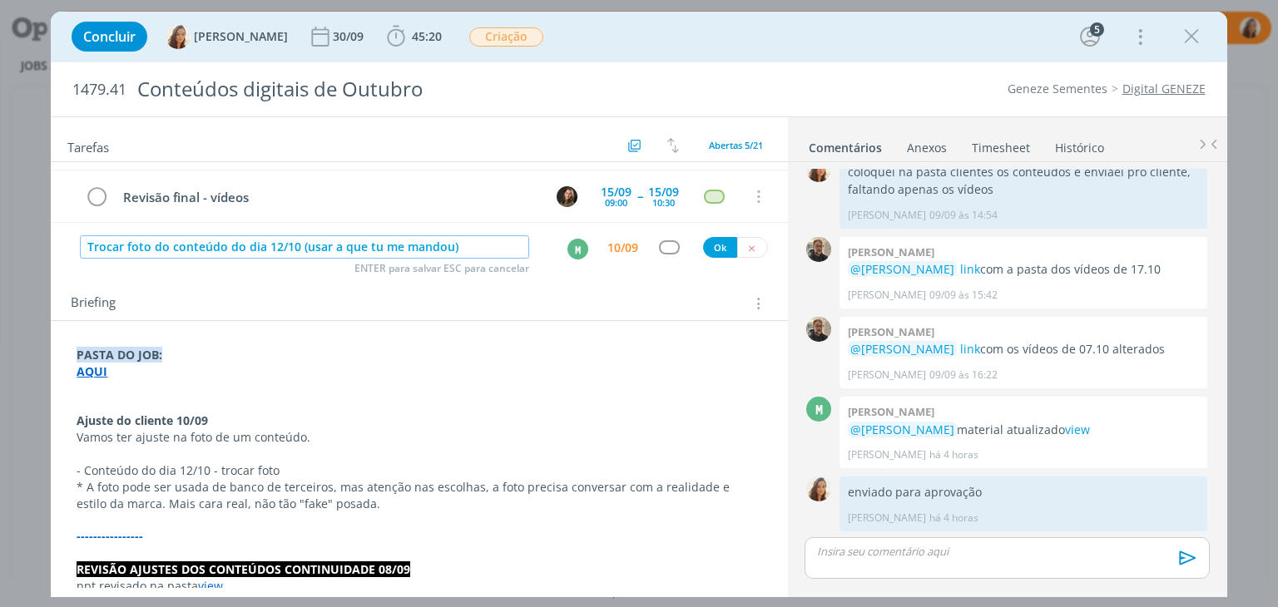
type input "Trocar foto do conteúdo do dia 12/10 (usar a que tu me mandou)"
click at [709, 246] on button "Ok" at bounding box center [720, 247] width 34 height 21
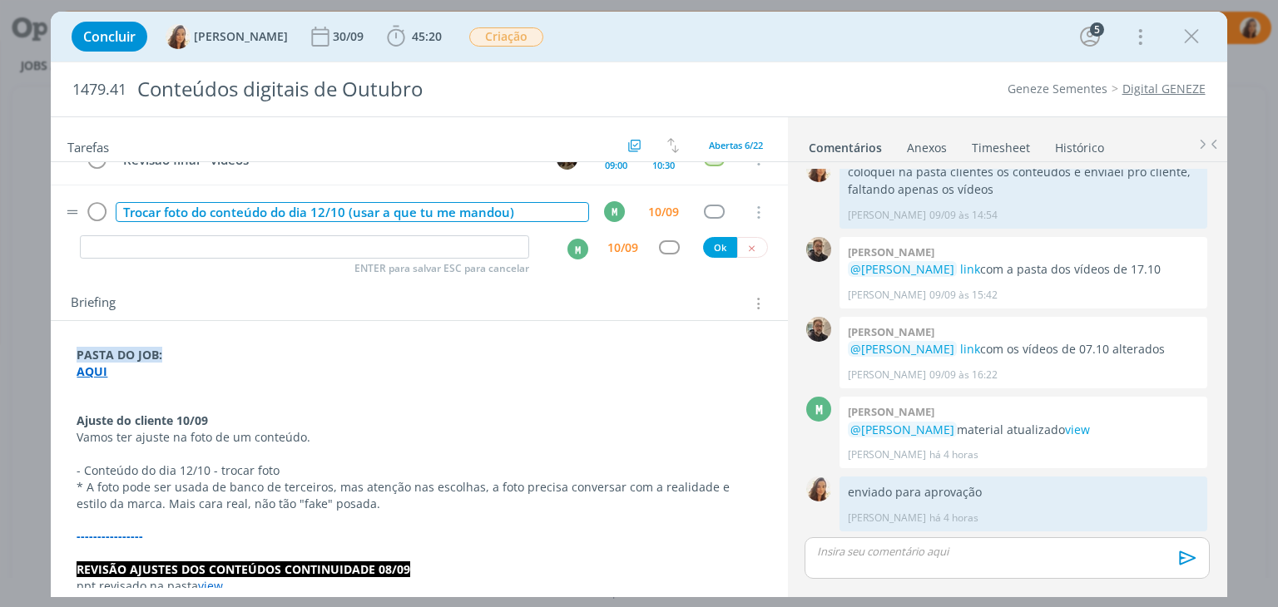
click at [509, 207] on div "Trocar foto do conteúdo do dia 12/10 (usar a que tu me mandou)" at bounding box center [352, 212] width 473 height 21
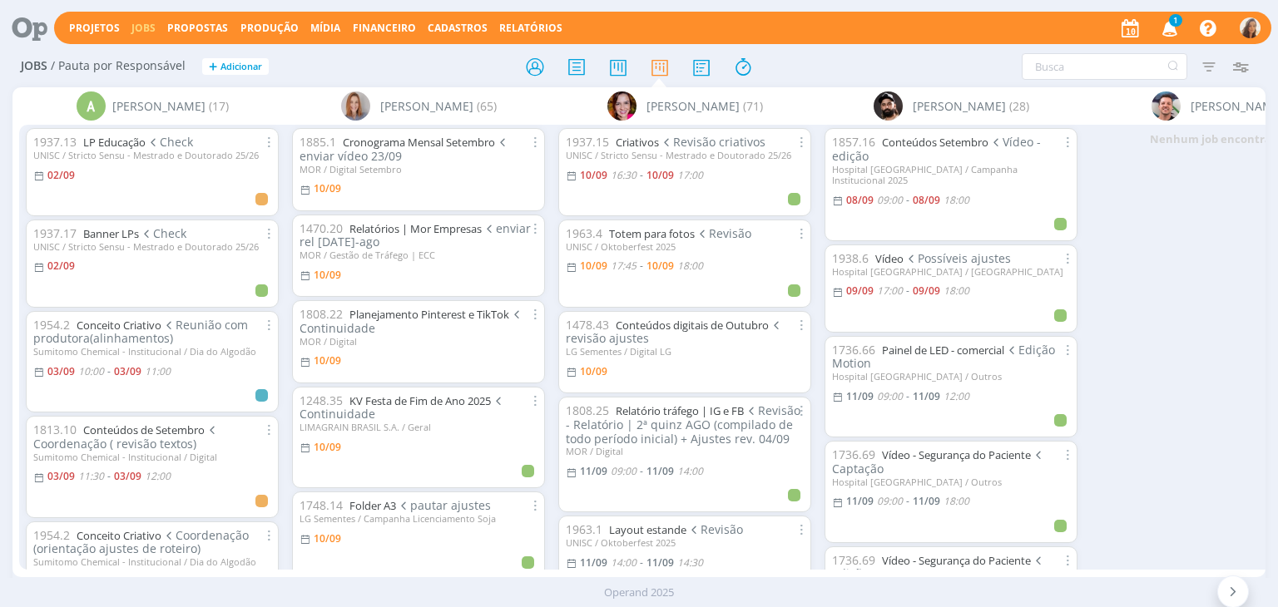
click at [1164, 22] on icon "button" at bounding box center [1170, 27] width 29 height 28
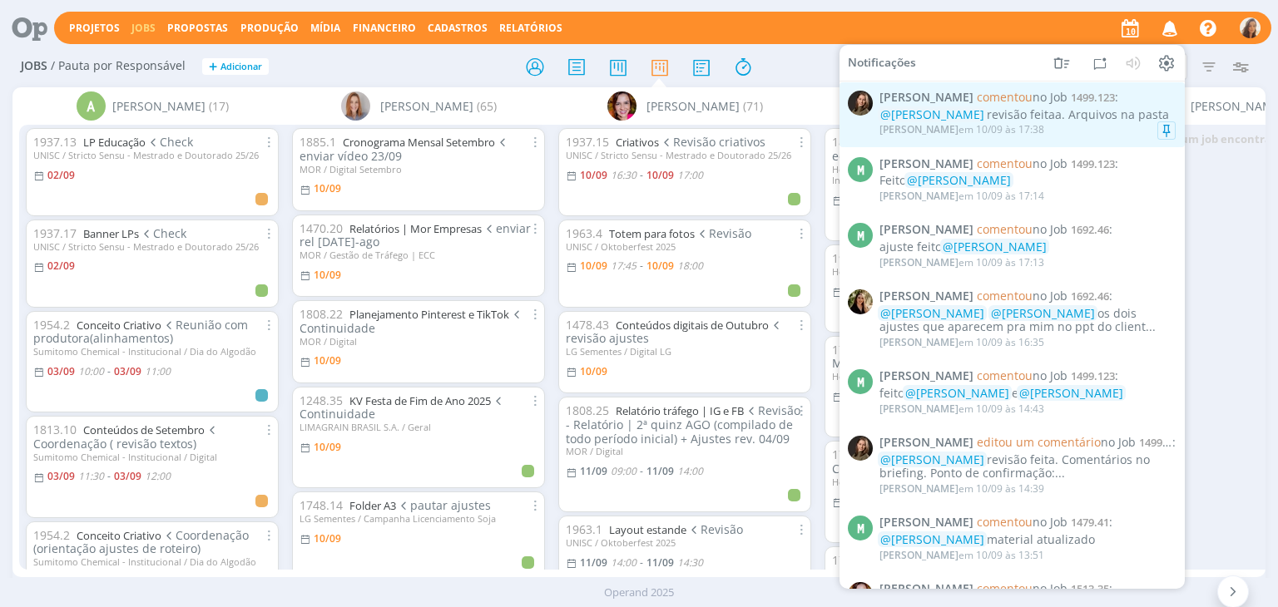
click at [1068, 127] on div "Julia Abich em 10/09 às 17:38" at bounding box center [1027, 129] width 296 height 17
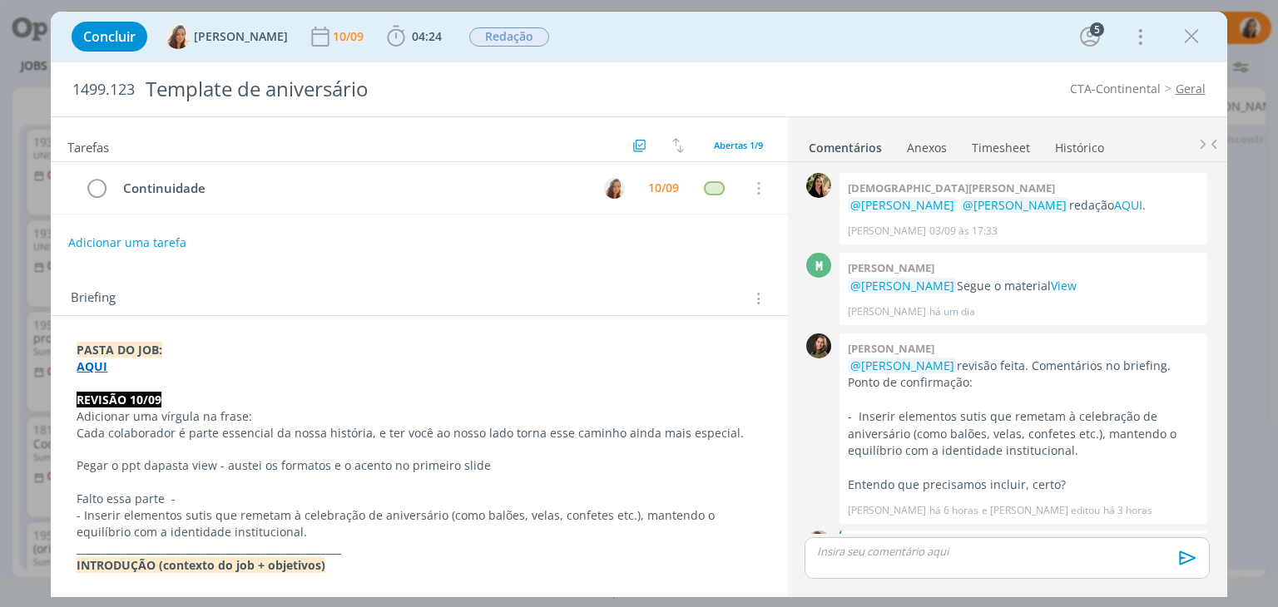
scroll to position [436, 0]
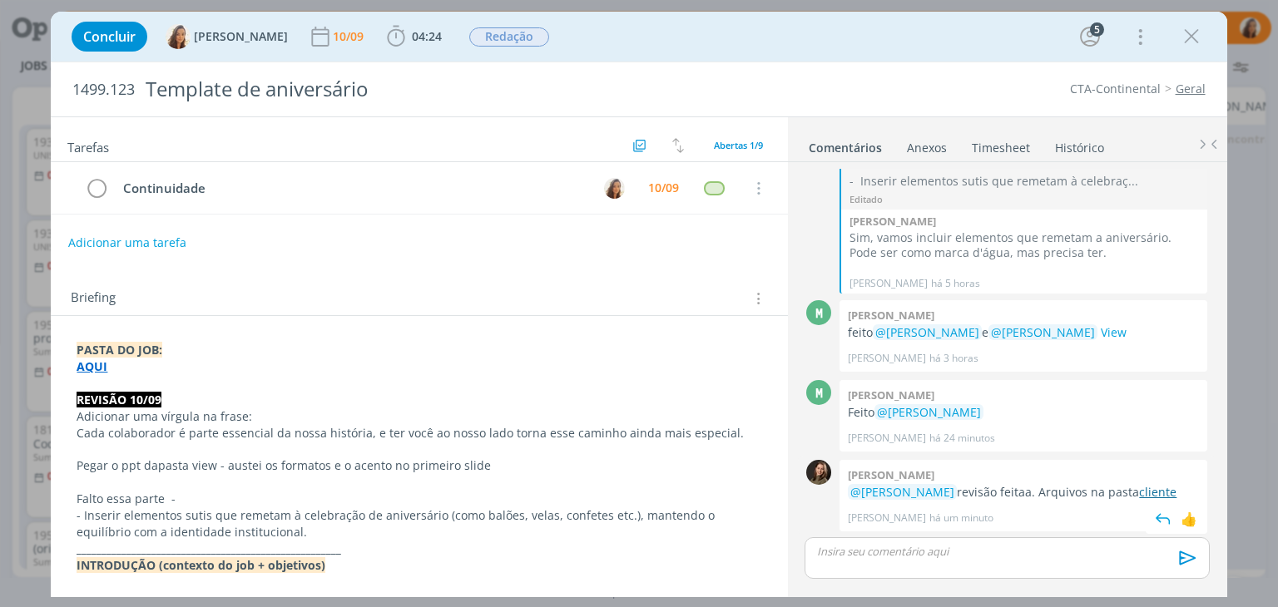
click at [1139, 485] on link "cliente" at bounding box center [1157, 492] width 37 height 16
click at [949, 538] on div "dialog" at bounding box center [1007, 558] width 404 height 42
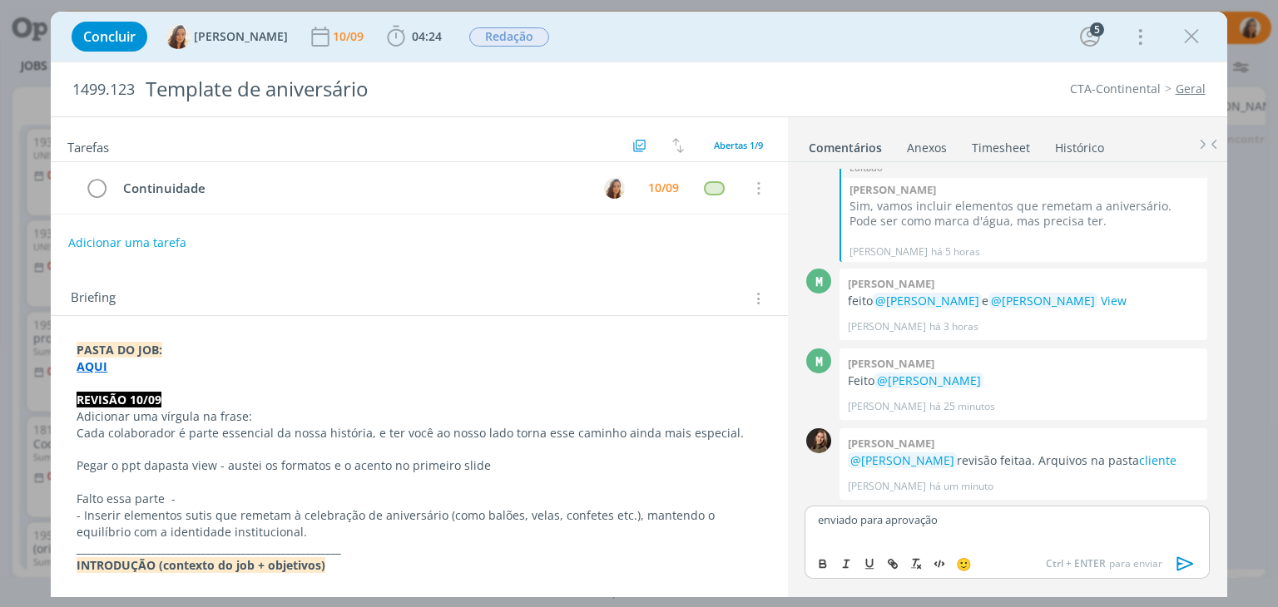
click at [1181, 571] on icon "dialog" at bounding box center [1185, 564] width 25 height 25
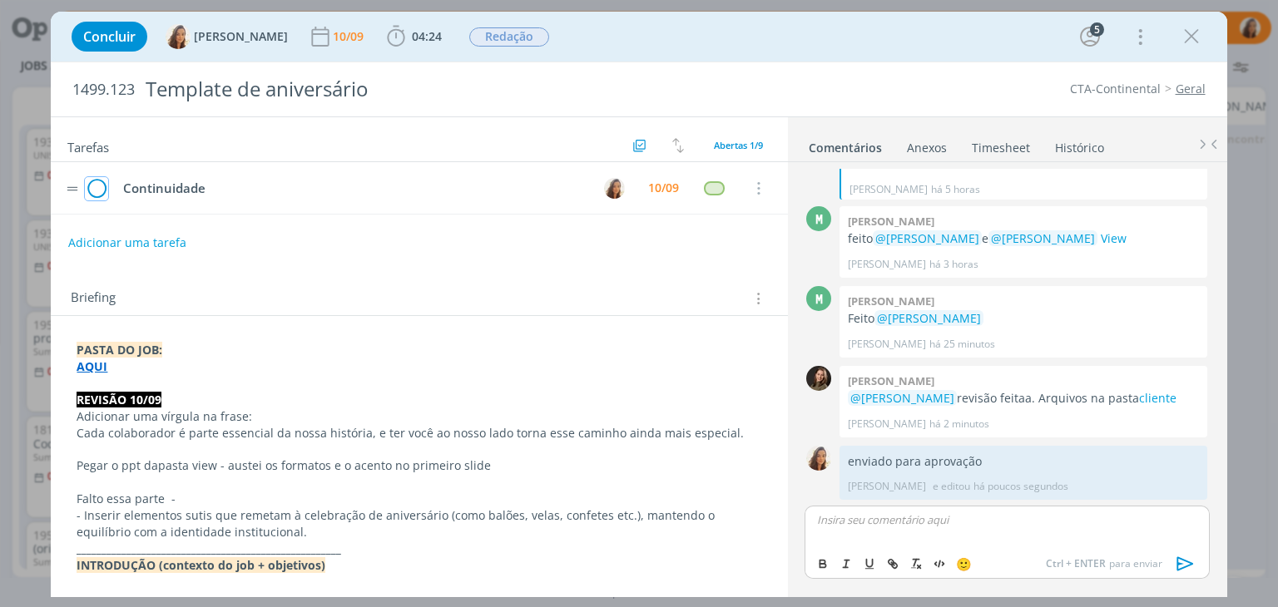
click at [93, 191] on icon "dialog" at bounding box center [96, 188] width 23 height 25
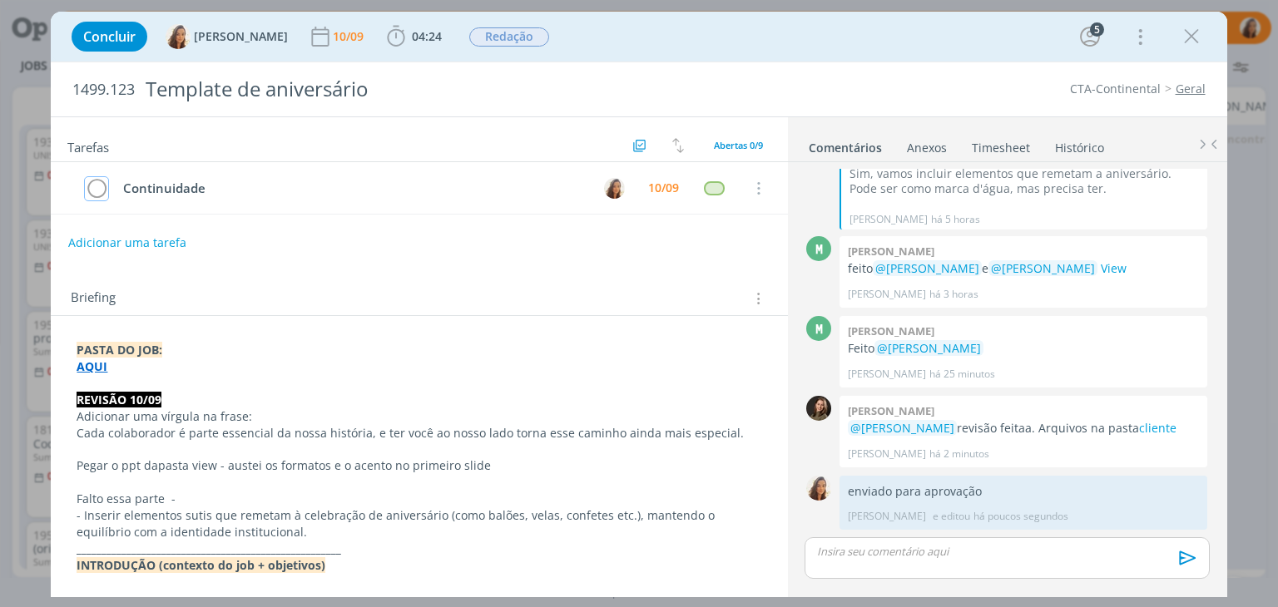
scroll to position [499, 0]
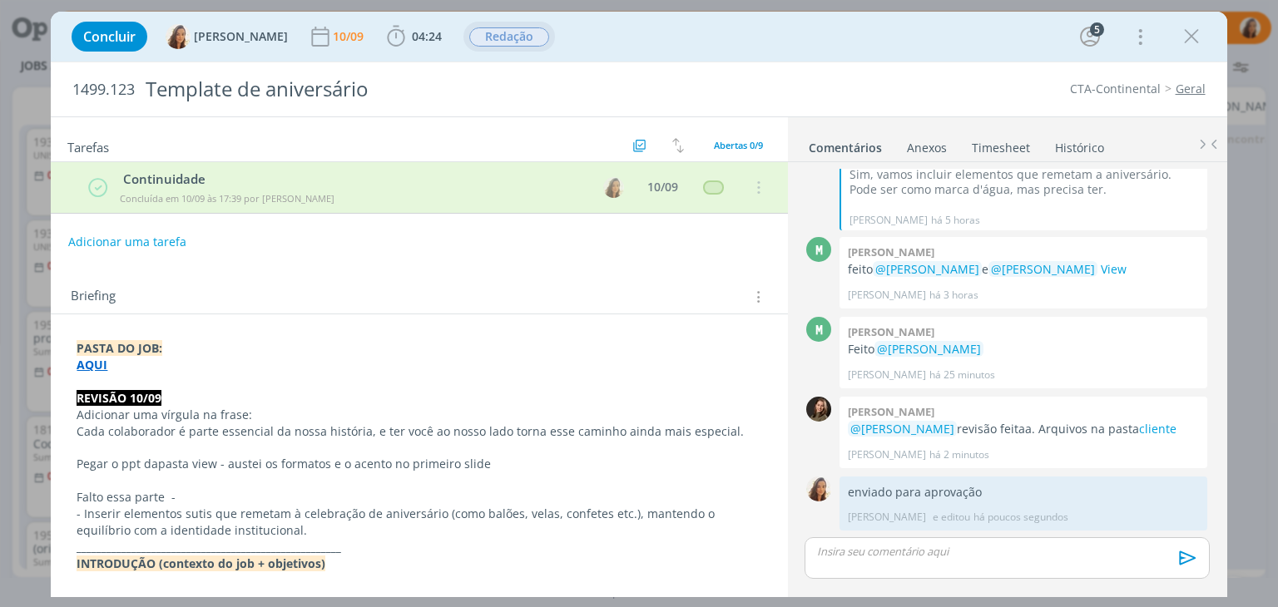
click at [529, 37] on span "Redação" at bounding box center [509, 36] width 80 height 19
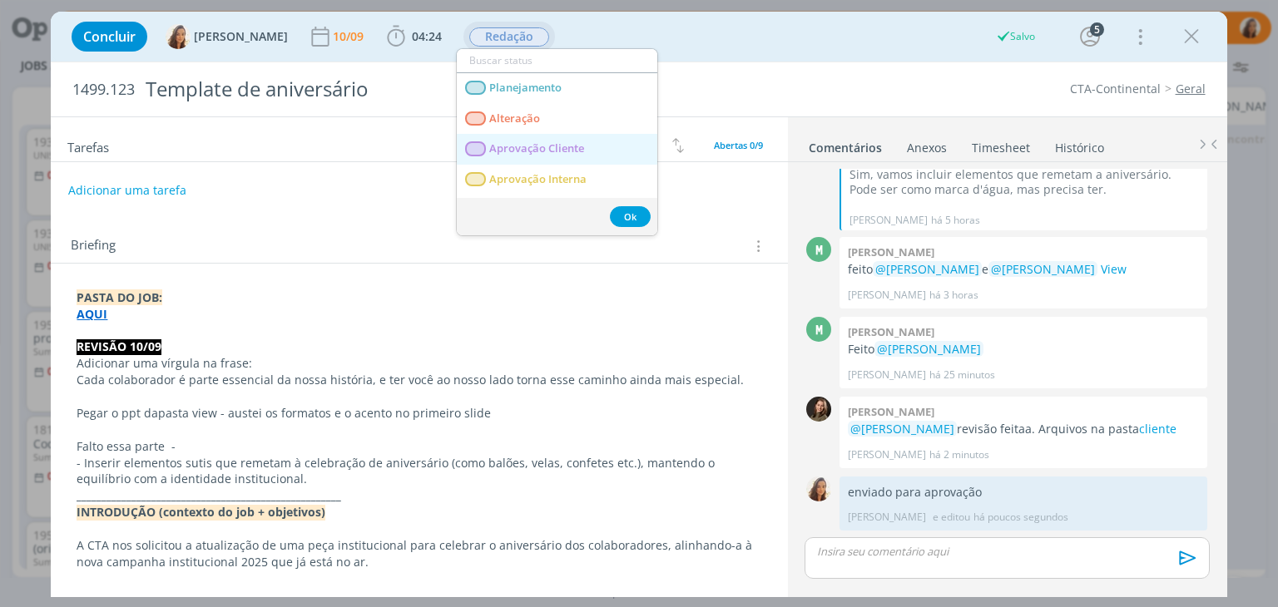
click at [542, 156] on Cliente "Aprovação Cliente" at bounding box center [557, 149] width 201 height 31
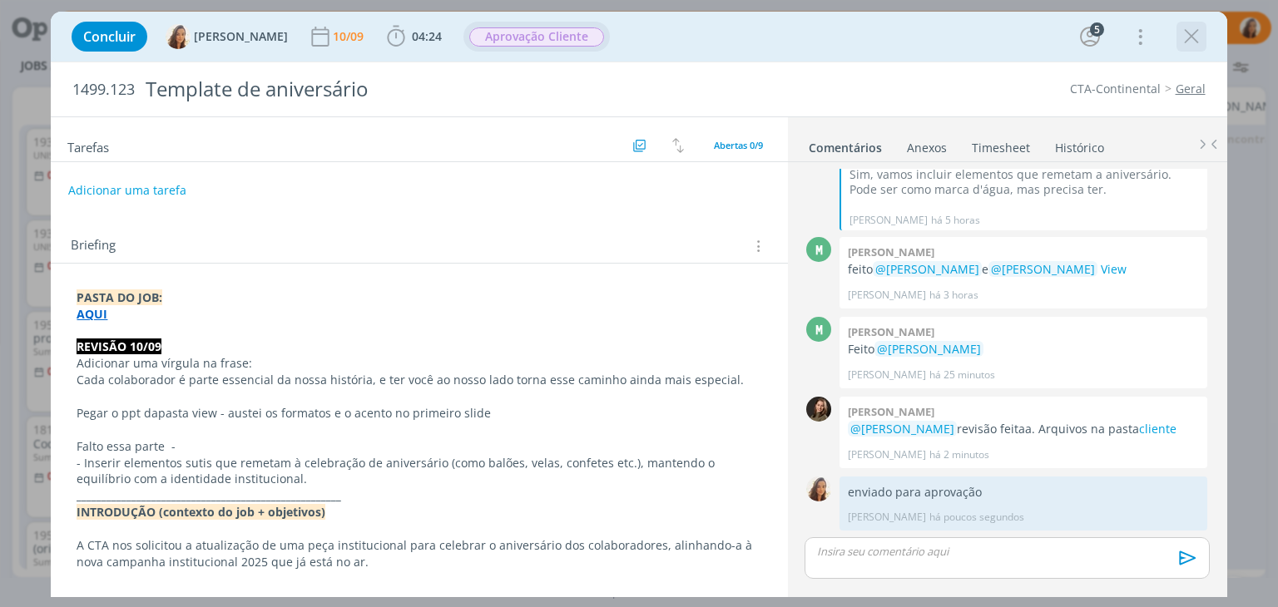
click at [1192, 39] on icon "dialog" at bounding box center [1191, 36] width 25 height 25
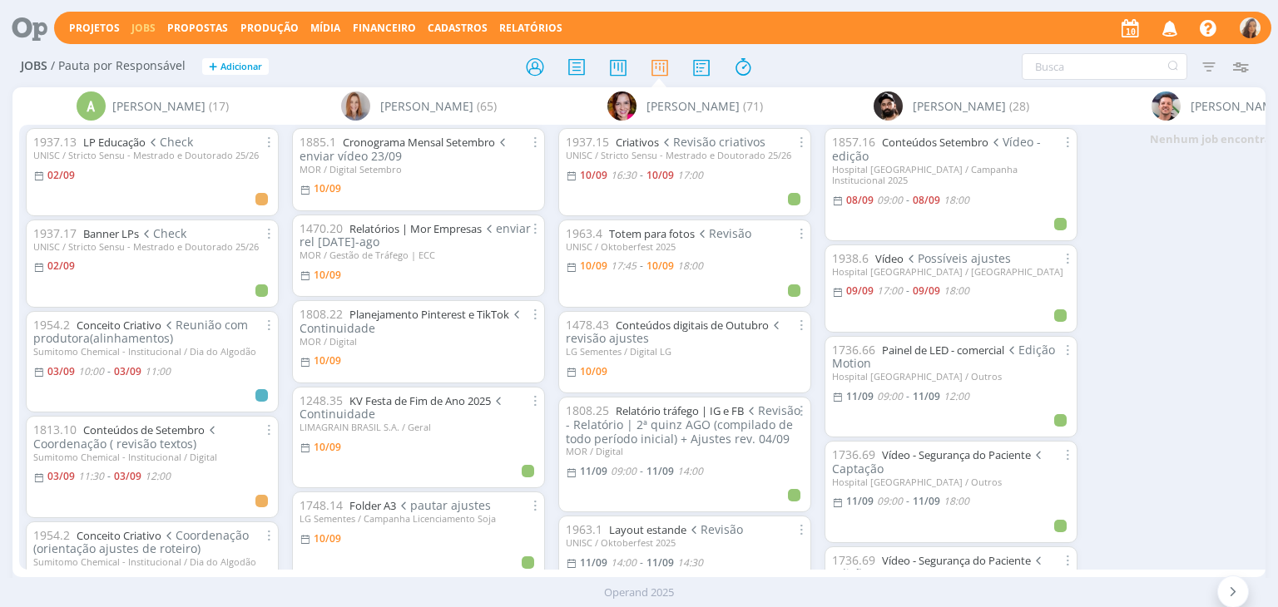
click at [1171, 30] on icon "button" at bounding box center [1170, 27] width 29 height 28
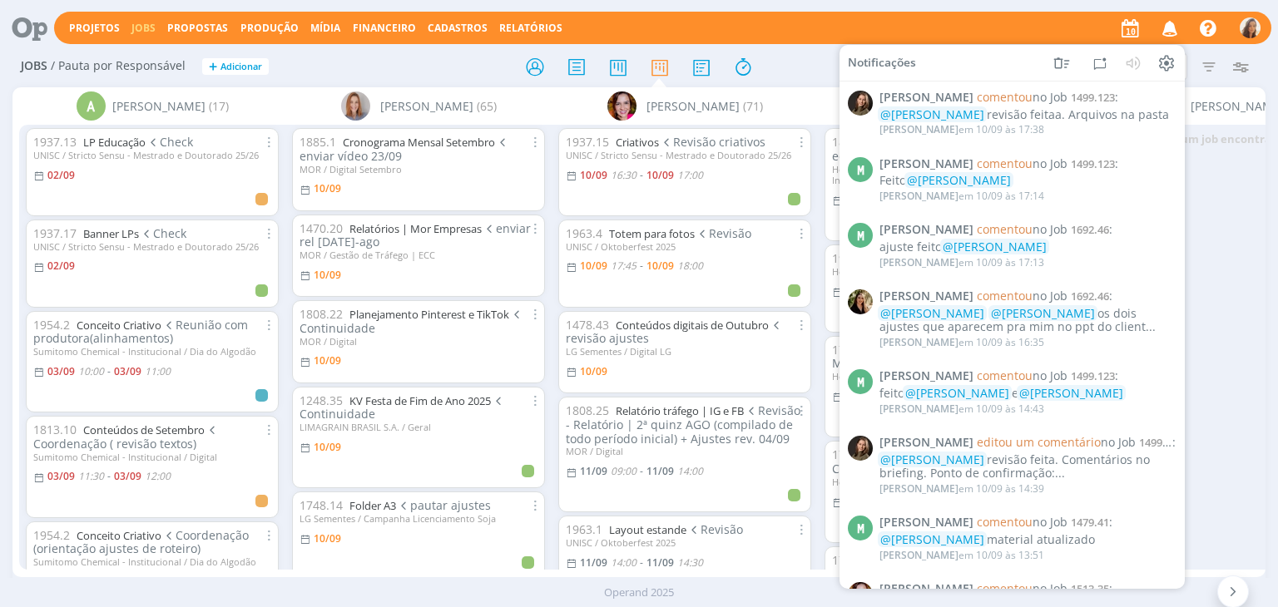
drag, startPoint x: 877, startPoint y: 24, endPoint x: 769, endPoint y: 1, distance: 110.6
click at [877, 24] on div "Projetos Jobs Propostas Produção Mídia Financeiro Cadastros Relatórios Notifica…" at bounding box center [662, 28] width 1217 height 32
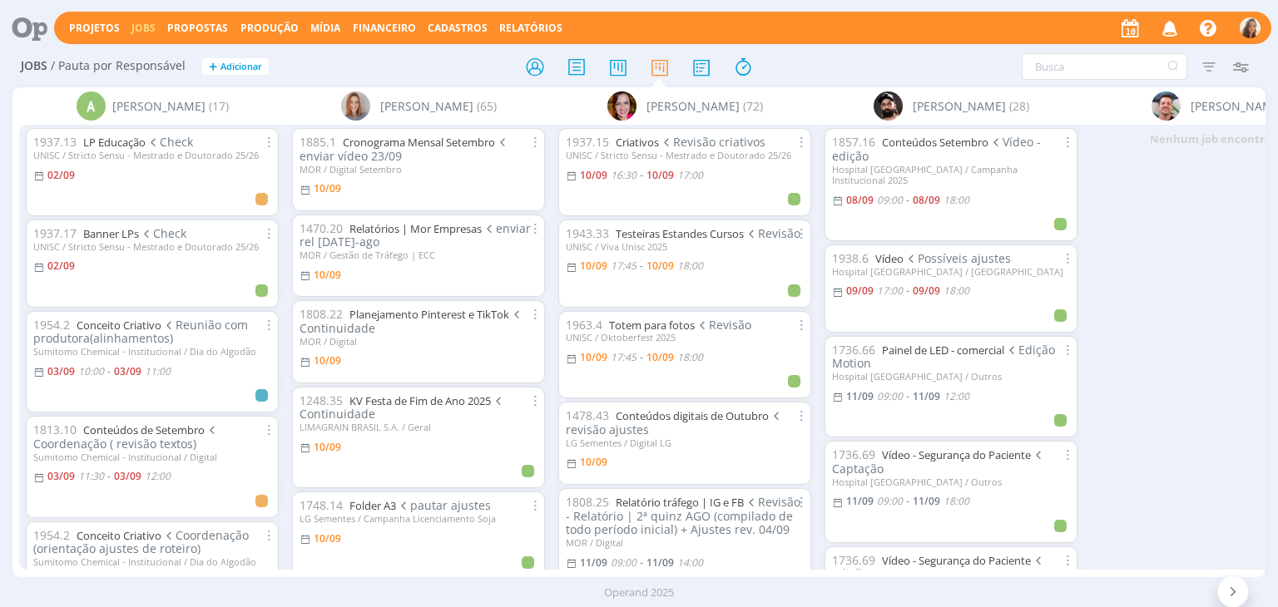
click at [26, 31] on icon at bounding box center [24, 28] width 34 height 32
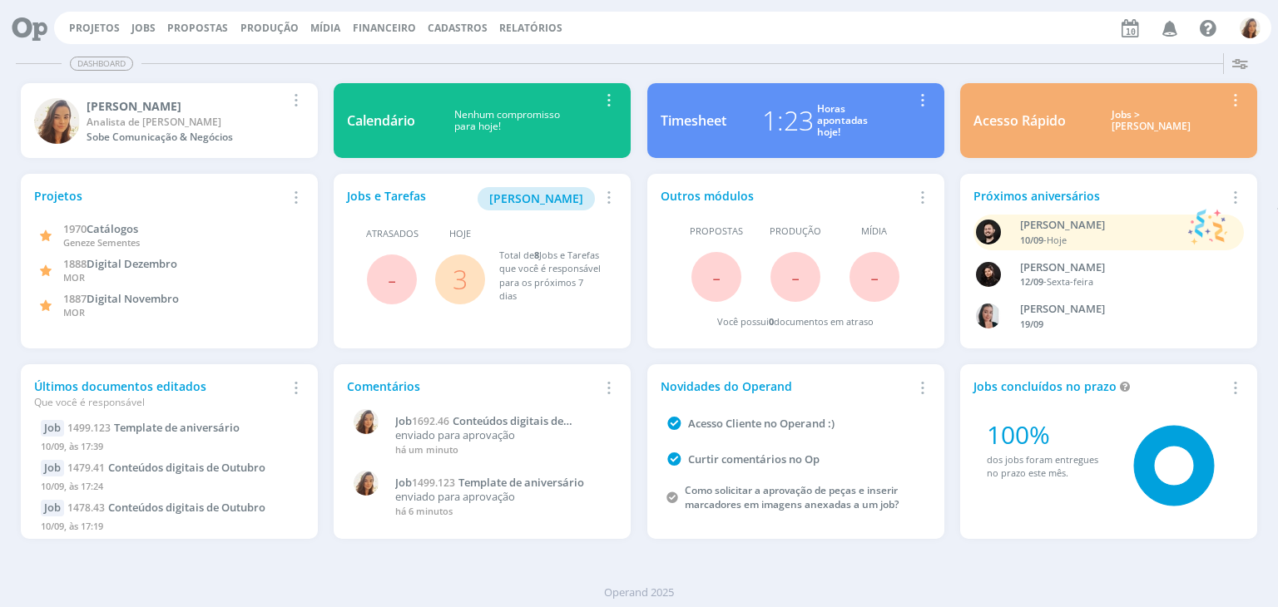
click at [140, 19] on div "Projetos Jobs Propostas Produção Mídia Financeiro Cadastros Relatórios Notifica…" at bounding box center [662, 28] width 1217 height 32
click at [136, 32] on link "Jobs" at bounding box center [143, 28] width 24 height 14
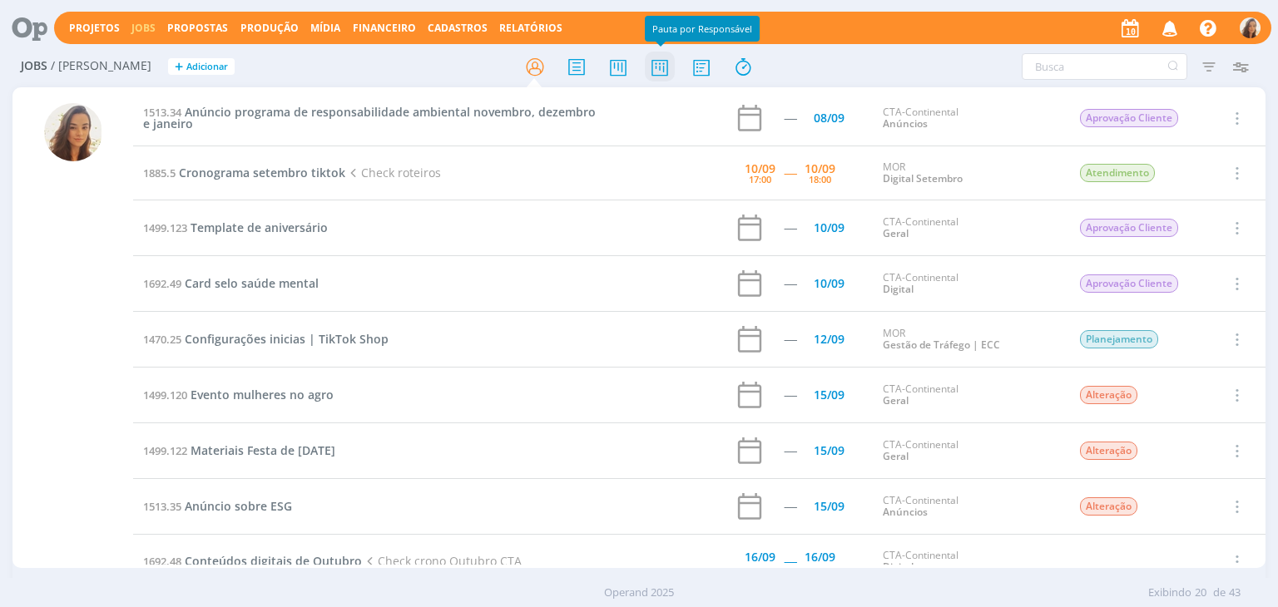
click at [656, 74] on icon at bounding box center [660, 67] width 30 height 32
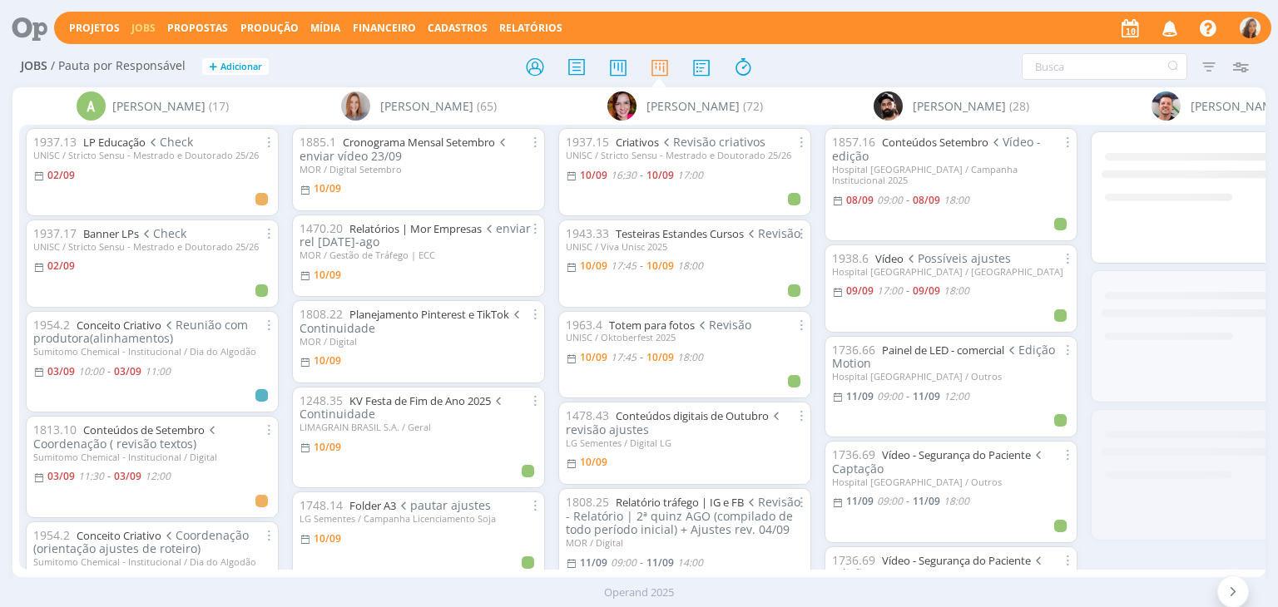
click at [1166, 24] on icon "button" at bounding box center [1170, 27] width 29 height 28
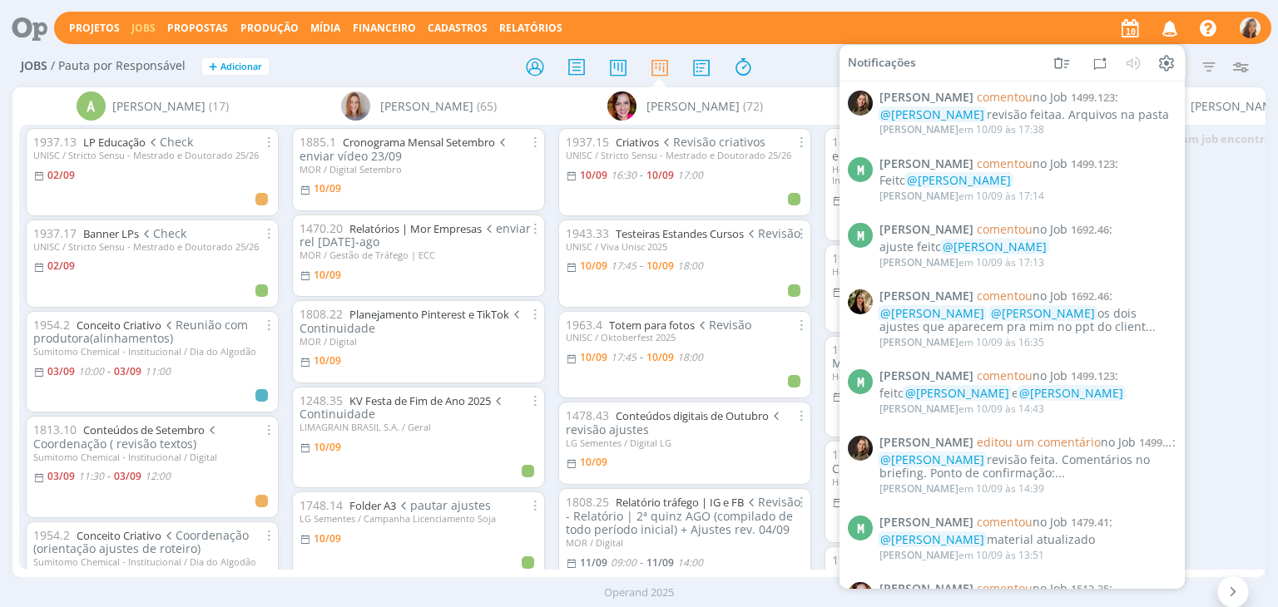
click at [796, 53] on div at bounding box center [639, 67] width 418 height 30
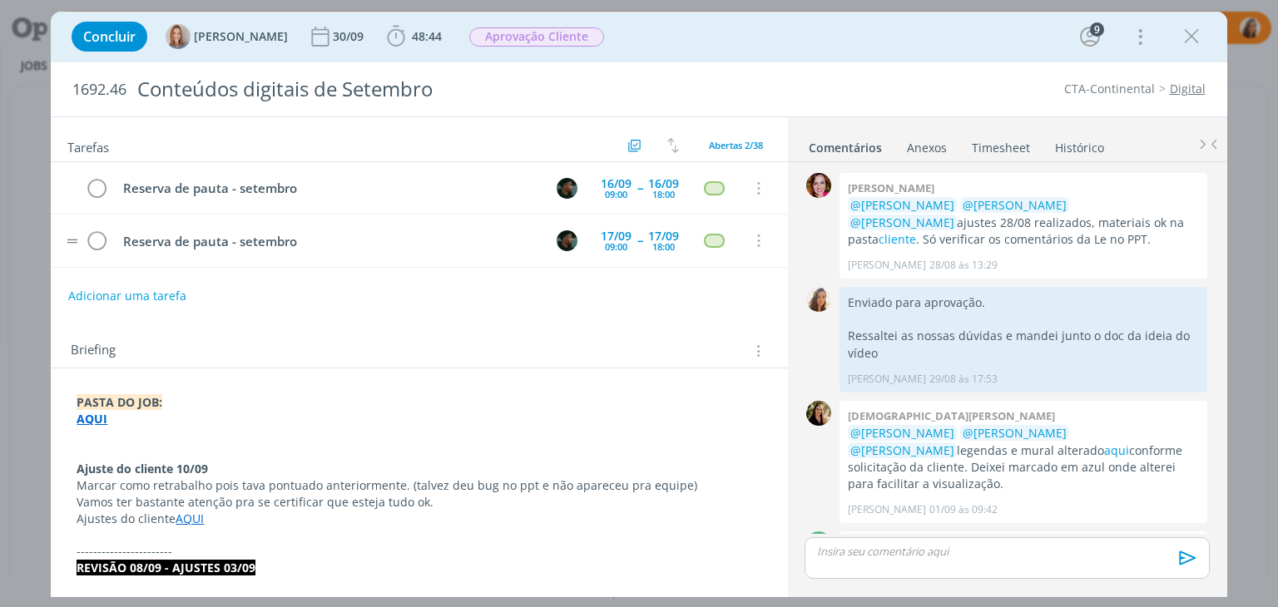
scroll to position [1590, 0]
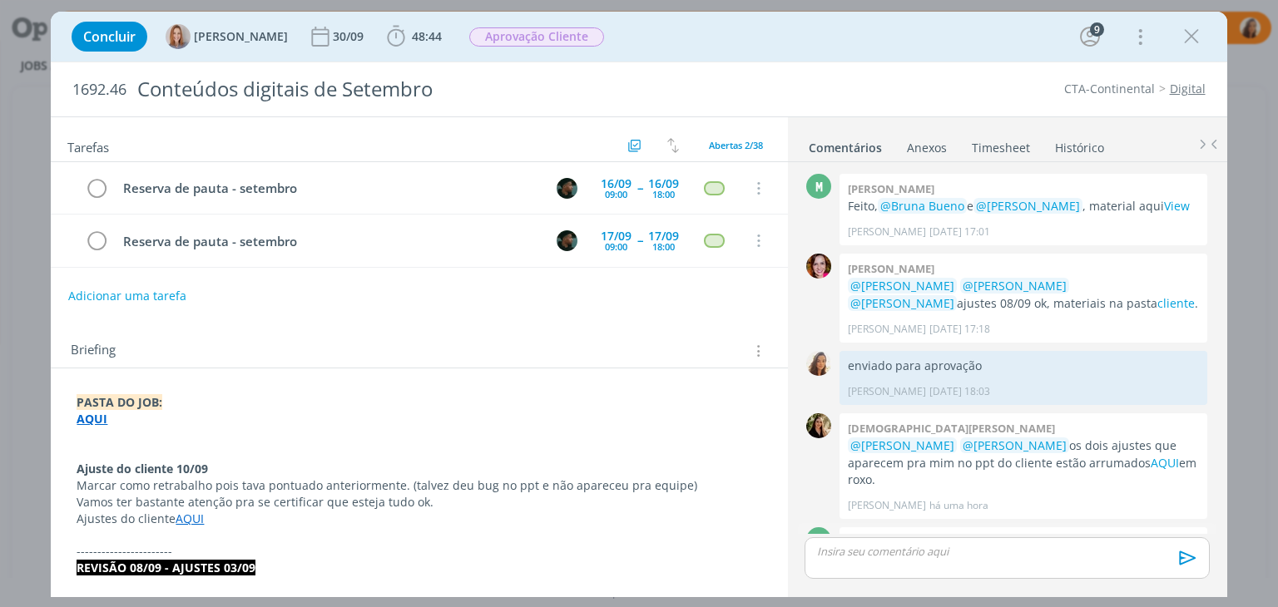
click at [1023, 552] on link "View" at bounding box center [1036, 560] width 26 height 16
click at [1151, 455] on link "AQUI" at bounding box center [1165, 463] width 28 height 16
click at [987, 550] on p "dialog" at bounding box center [1007, 551] width 378 height 15
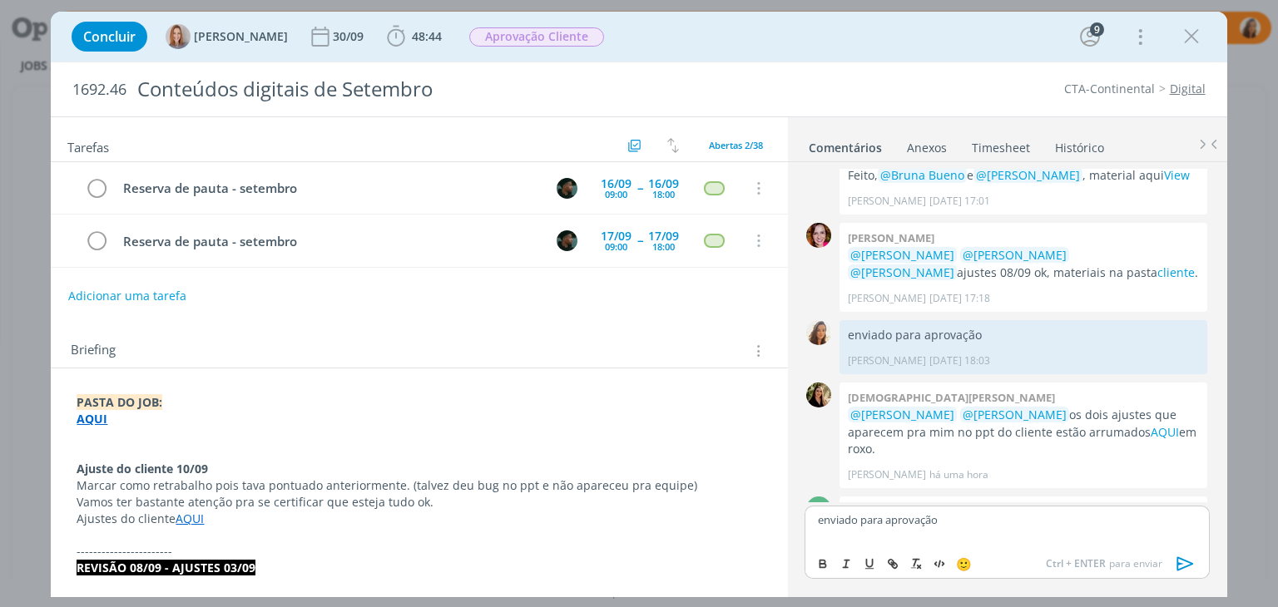
click at [1188, 558] on icon "dialog" at bounding box center [1185, 564] width 25 height 25
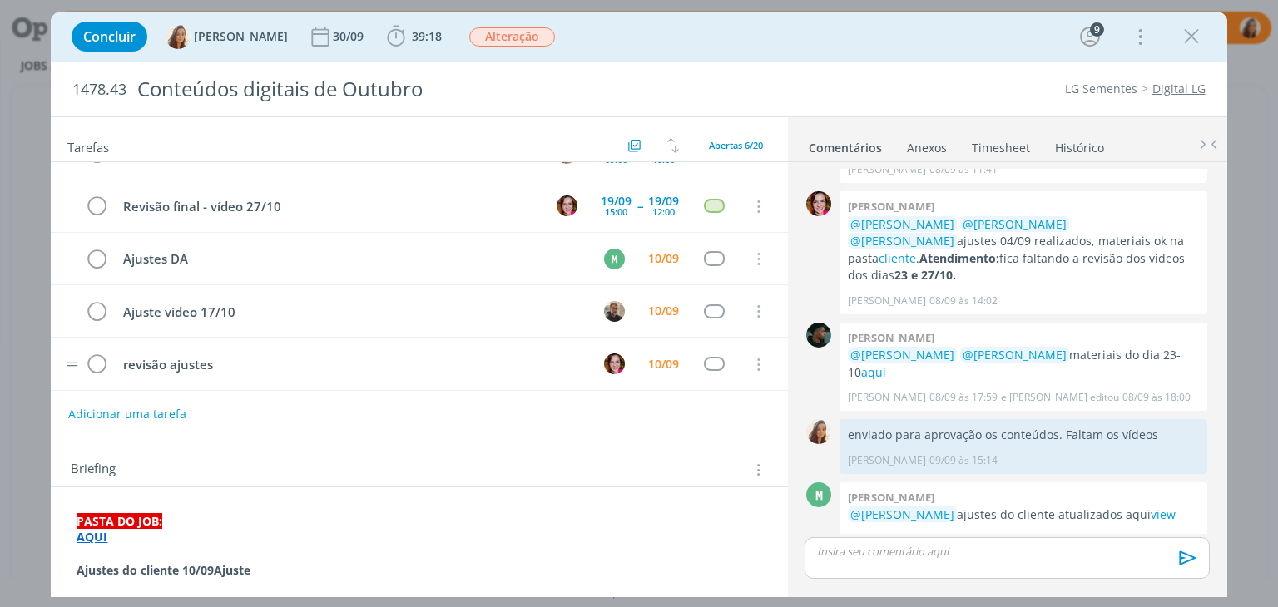
scroll to position [88, 0]
click at [887, 559] on p "dialog" at bounding box center [1007, 551] width 378 height 15
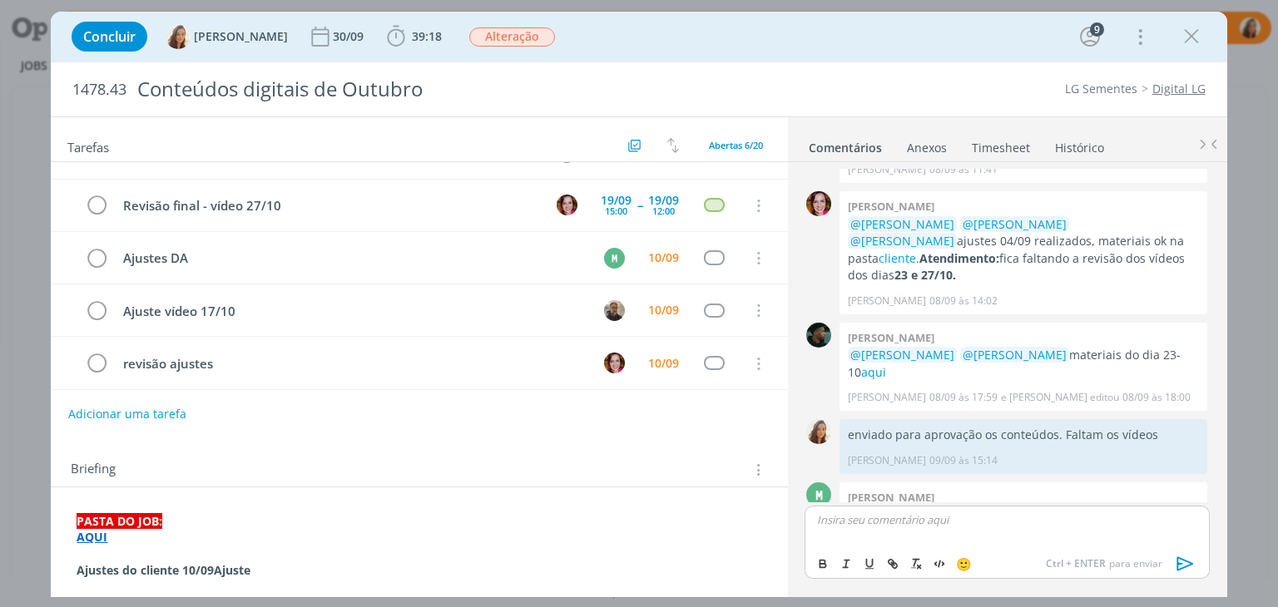
scroll to position [1344, 0]
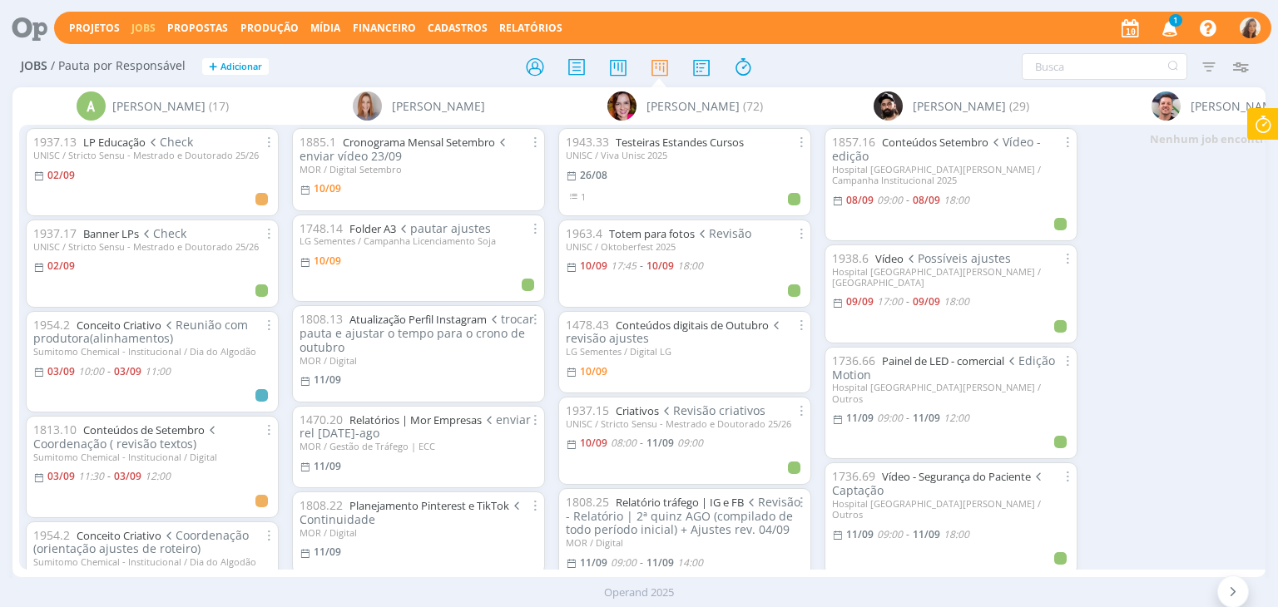
click at [1181, 27] on icon "button" at bounding box center [1170, 27] width 29 height 28
click at [1171, 22] on span "1" at bounding box center [1175, 20] width 13 height 12
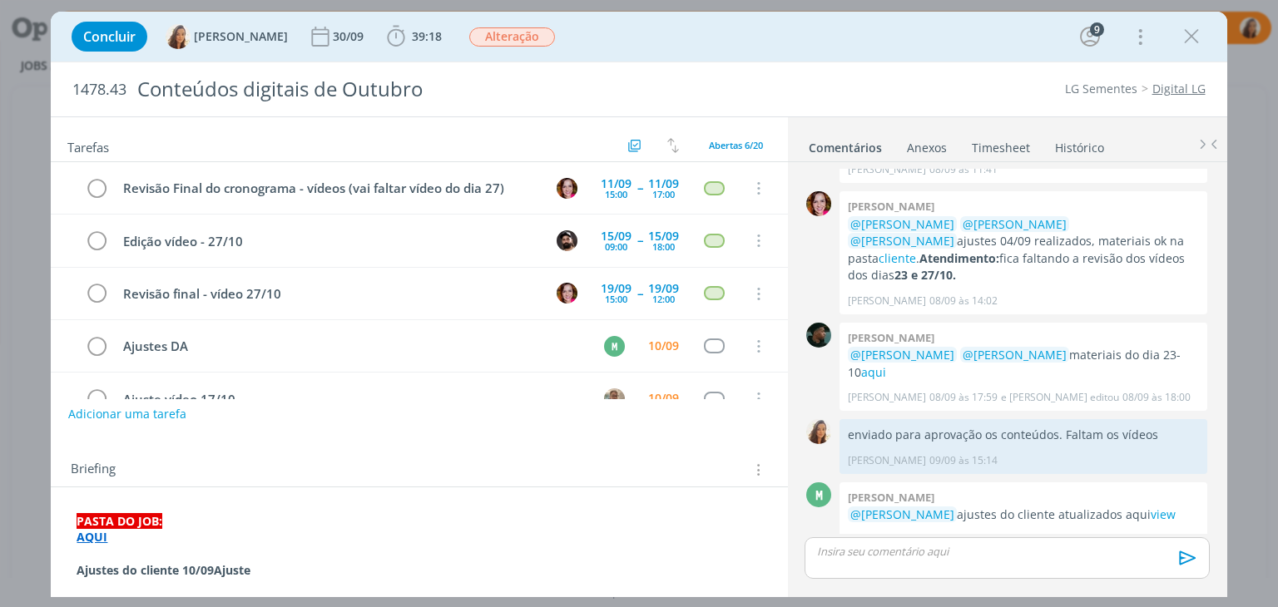
scroll to position [83, 0]
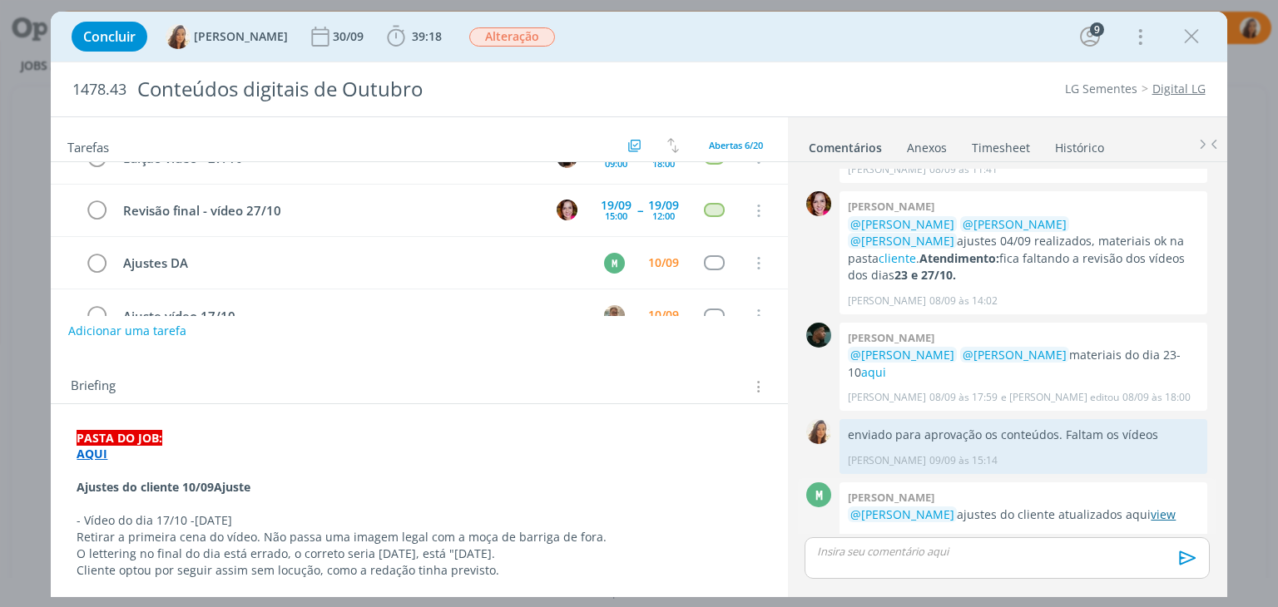
click at [1151, 507] on link "view" at bounding box center [1163, 515] width 25 height 16
click at [410, 22] on span "39:18 Iniciar Apontar Data * [DATE] Horas * 00:00 Tarefa Selecione a tarefa Des…" at bounding box center [414, 37] width 65 height 30
click at [412, 43] on span "39:18" at bounding box center [427, 36] width 30 height 16
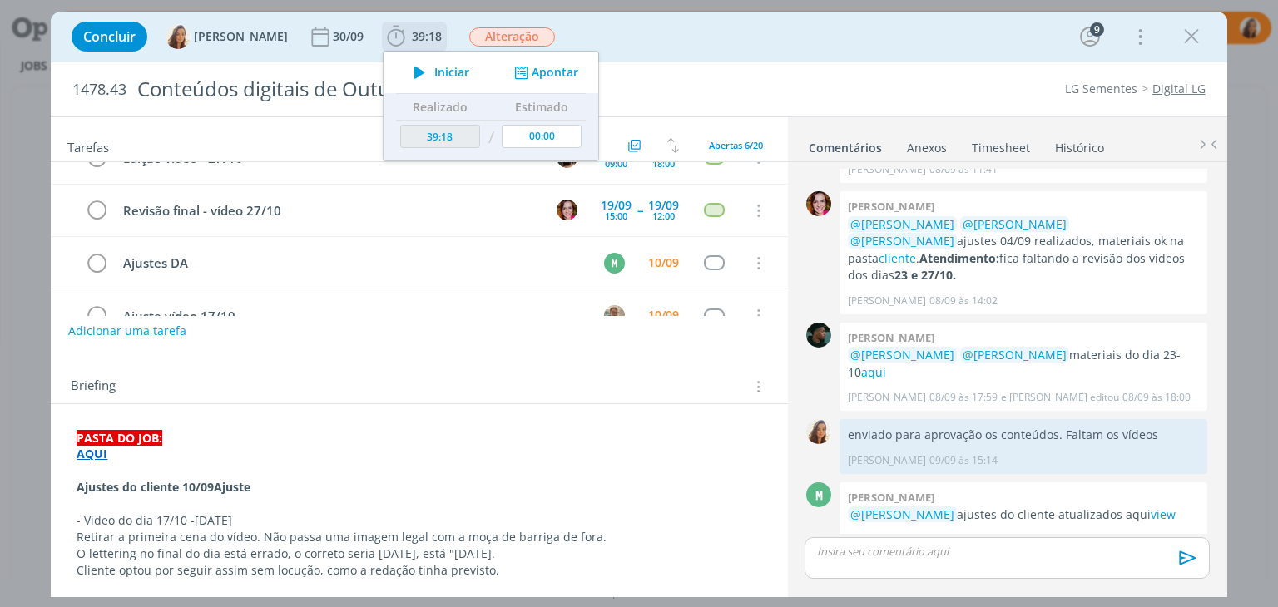
click at [411, 77] on icon "dialog" at bounding box center [419, 73] width 29 height 22
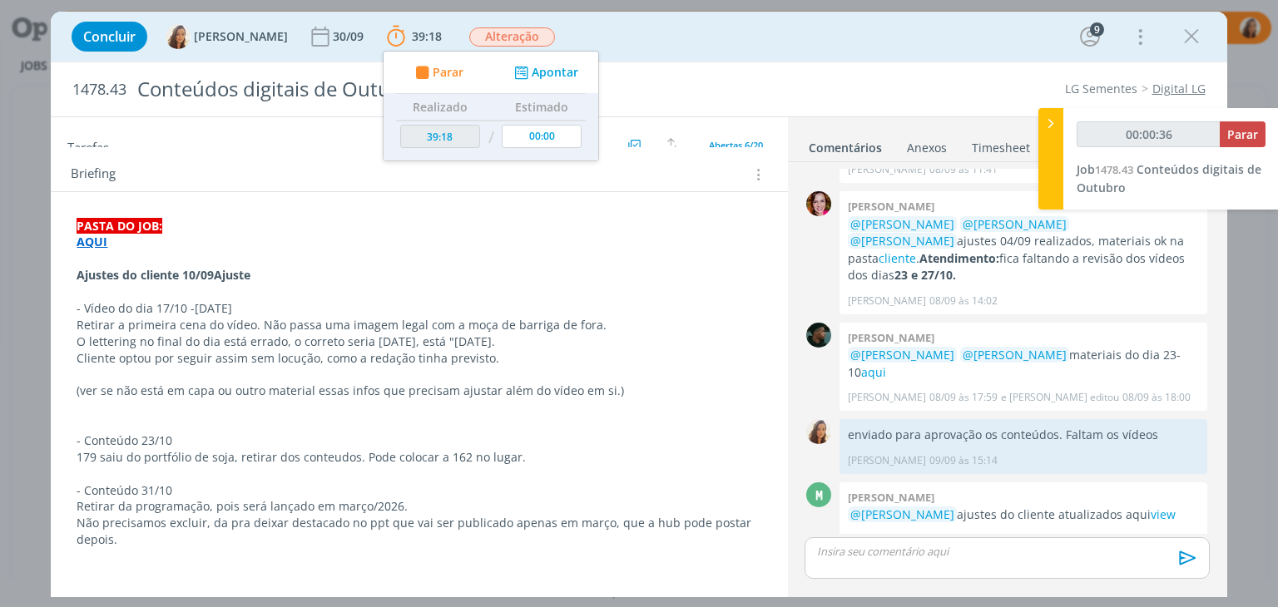
scroll to position [416, 0]
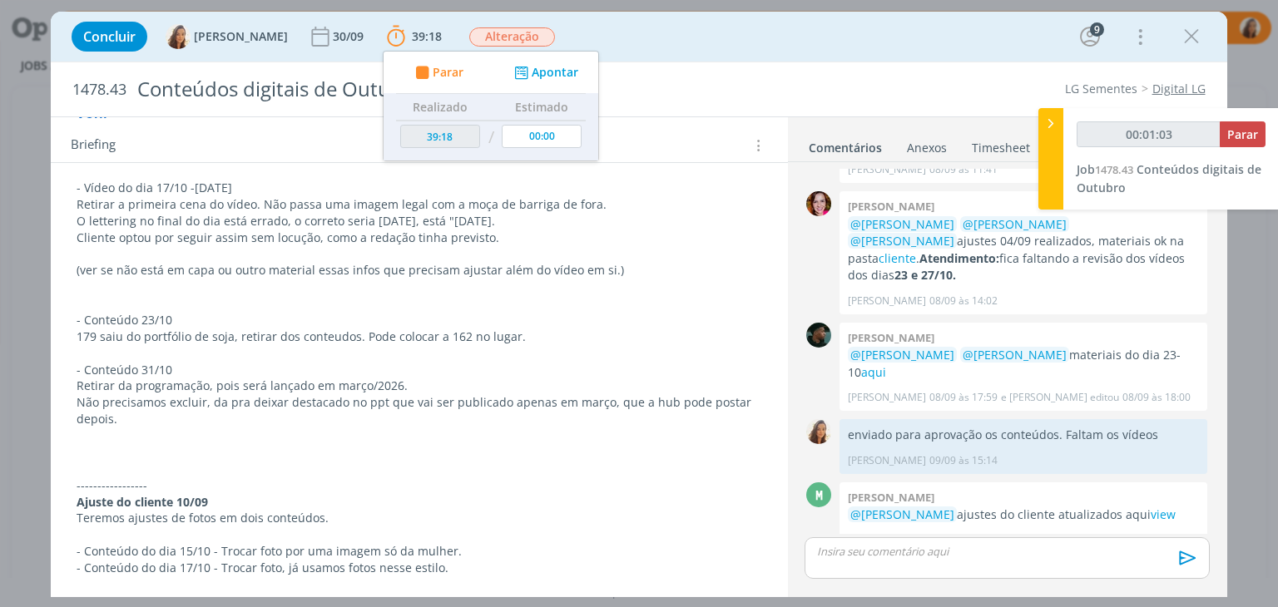
type input "00:01:04"
type input "39:48"
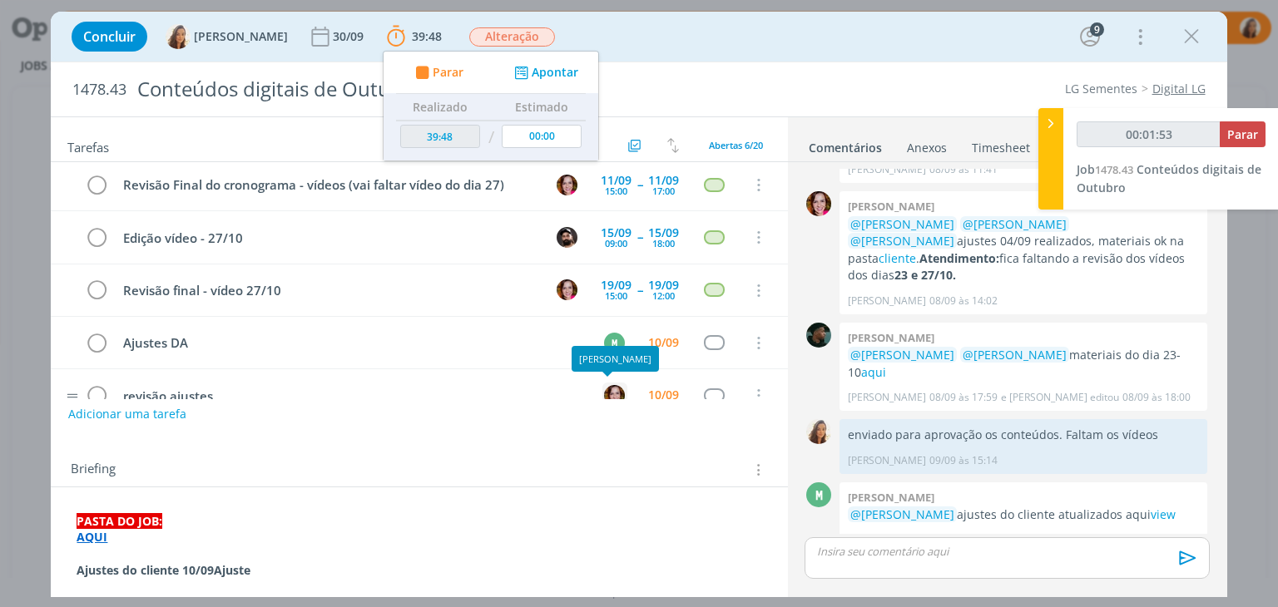
scroll to position [0, 0]
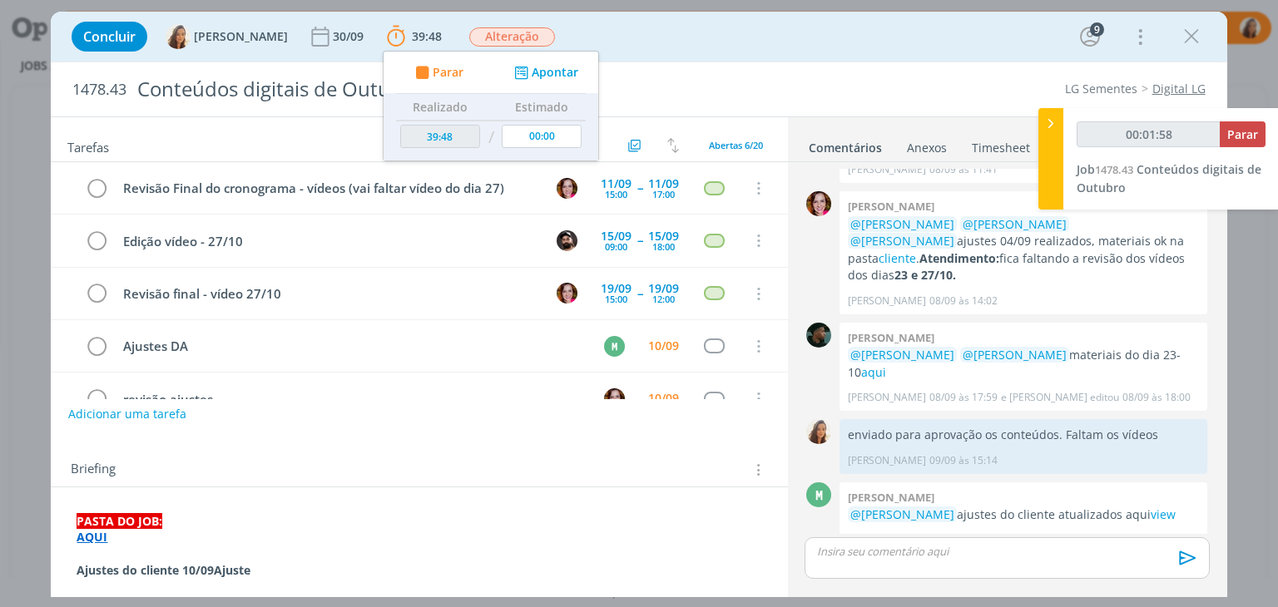
click at [764, 44] on div "Concluir [PERSON_NAME] 30/09 39:48 Parar Apontar Data * [DATE] Horas * 00:00 Ta…" at bounding box center [638, 37] width 1151 height 40
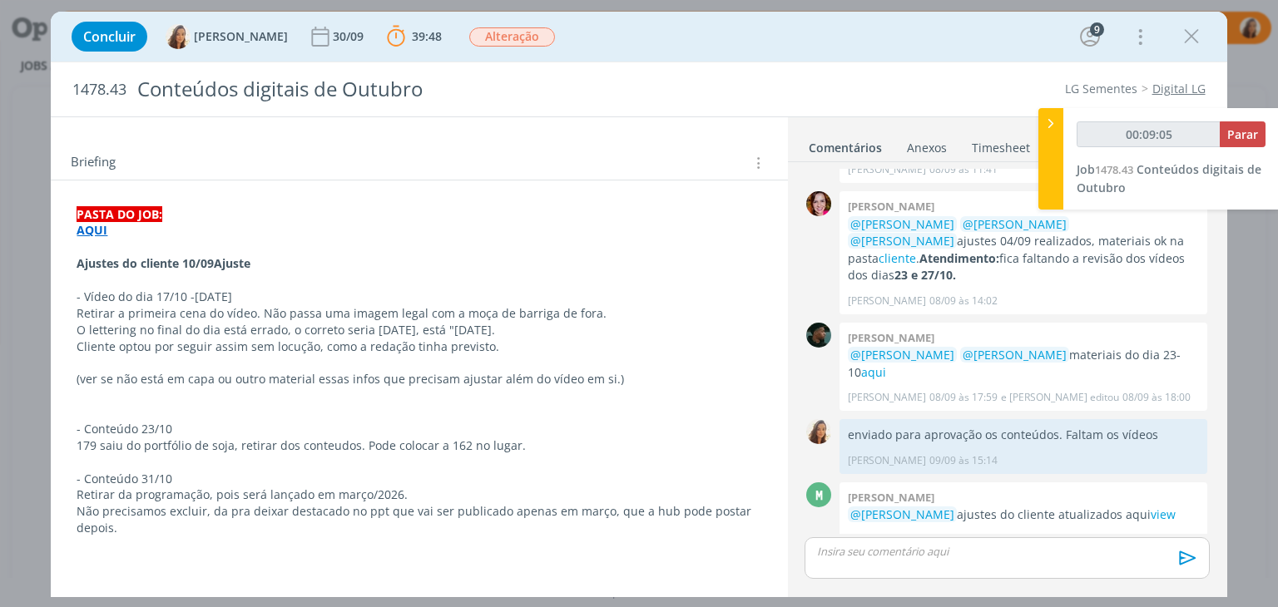
scroll to position [333, 0]
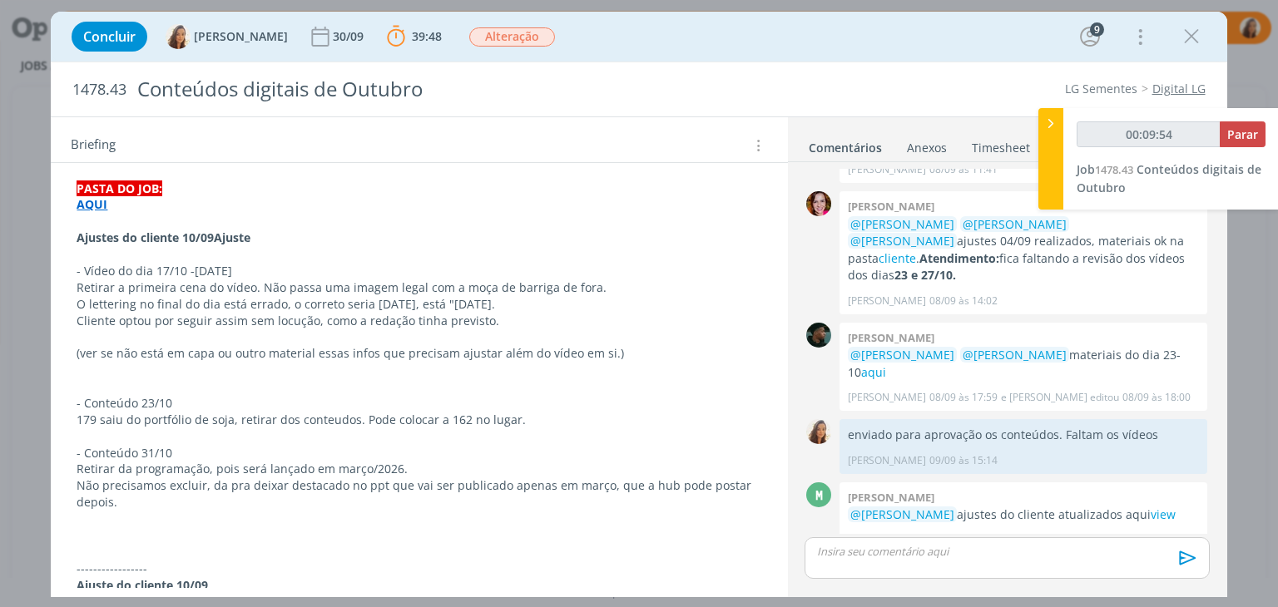
type input "00:09:55"
click at [532, 419] on p "179 saiu do portfólio de soja, retirar dos conteudos. Pode colocar a 162 no lug…" at bounding box center [419, 420] width 685 height 17
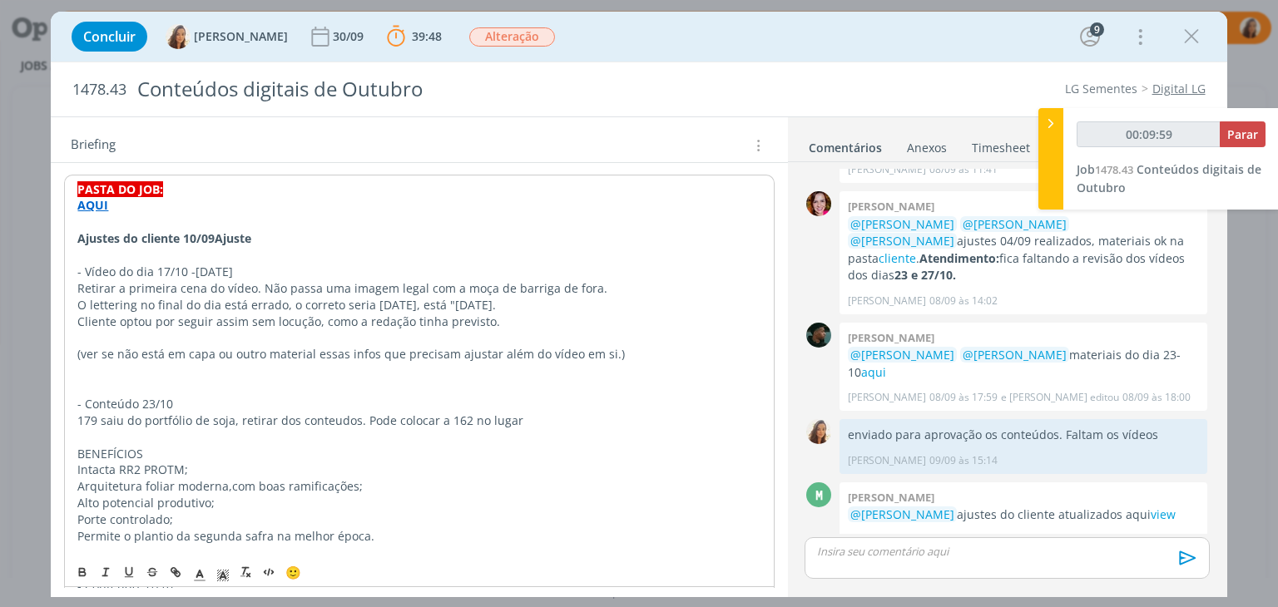
click at [203, 448] on p "BENEFÍCIOS" at bounding box center [418, 454] width 683 height 17
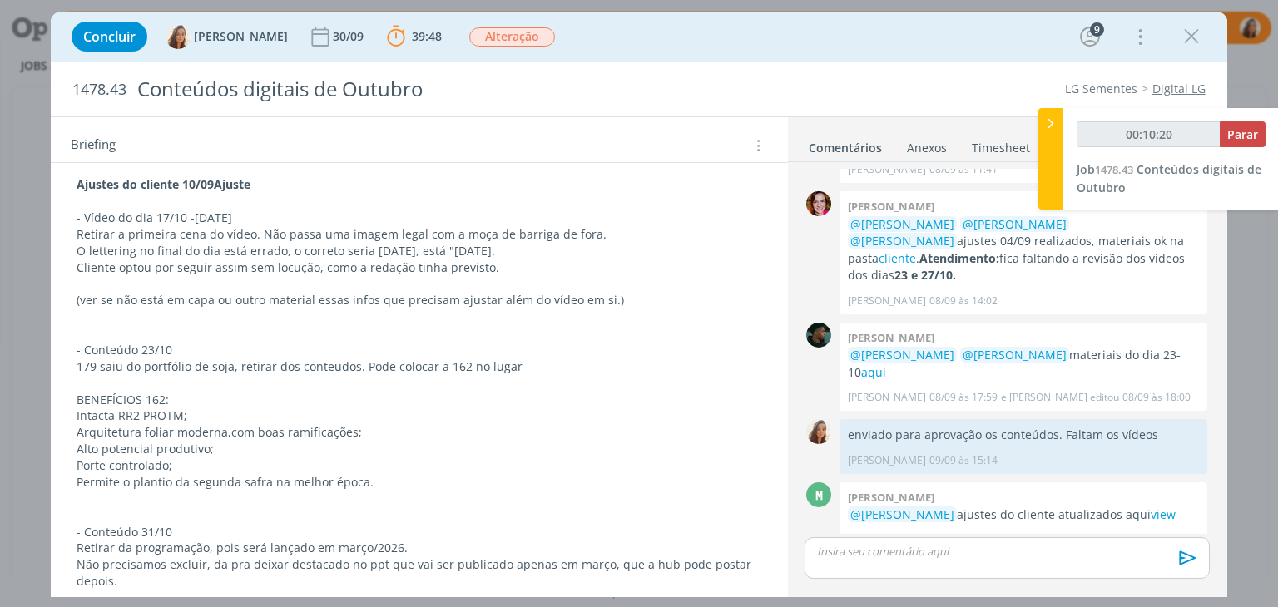
scroll to position [416, 0]
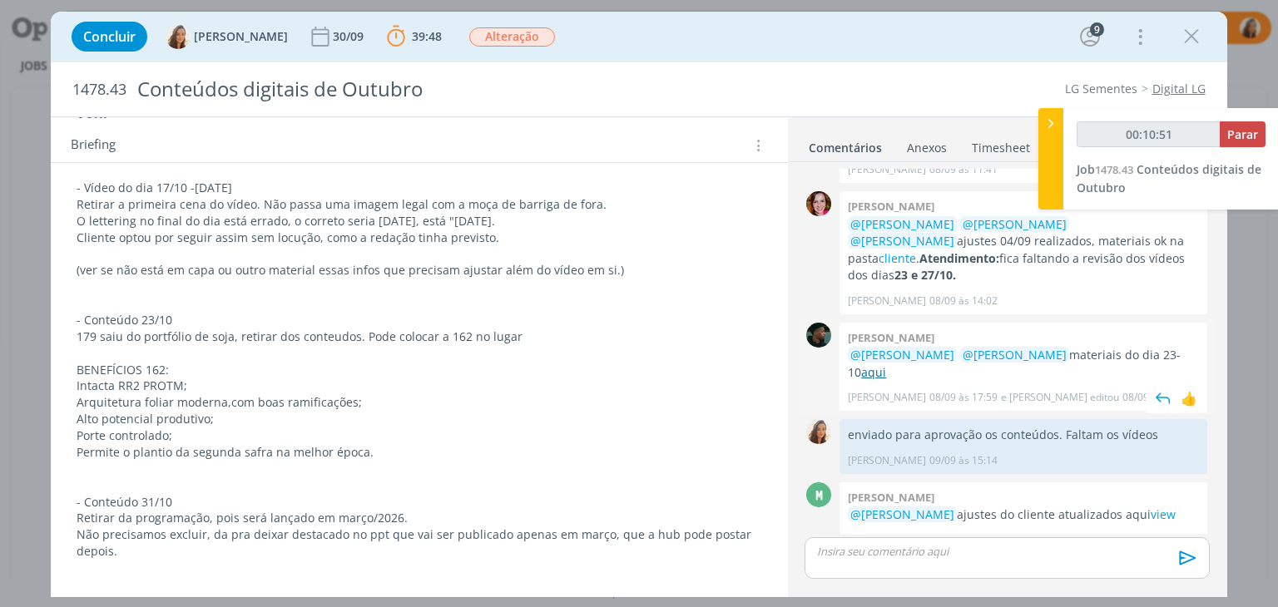
click at [861, 364] on link "aqui" at bounding box center [873, 372] width 25 height 16
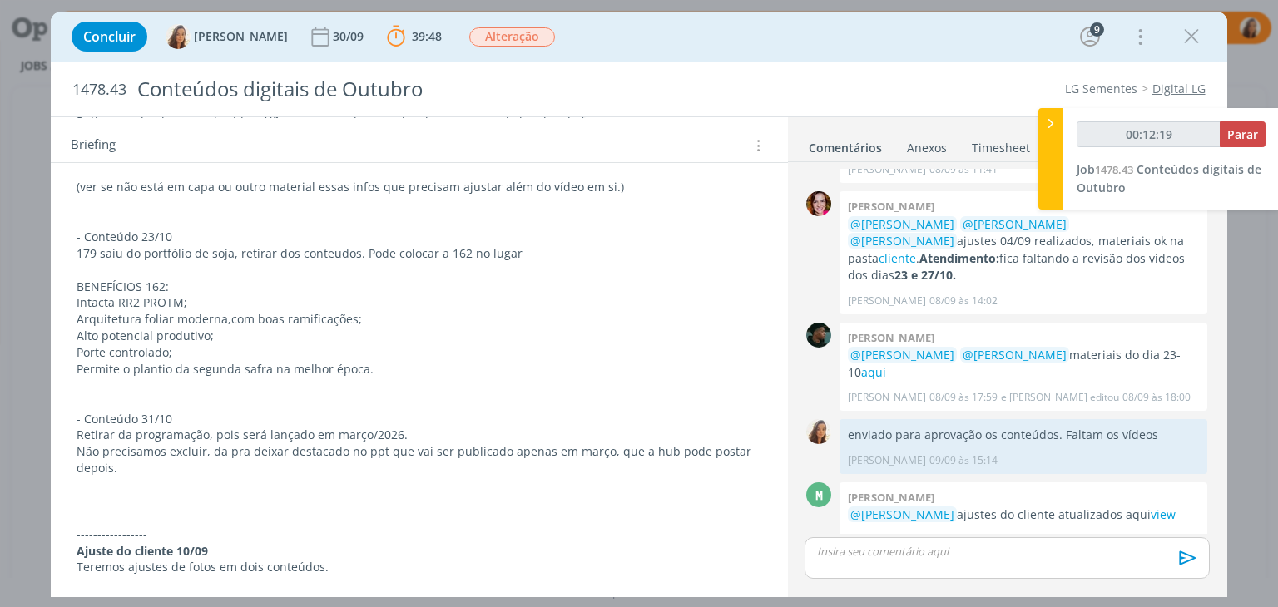
click at [166, 287] on p "BENEFÍCIOS 162:" at bounding box center [419, 287] width 685 height 17
click at [333, 289] on p "BENEFÍCIOS 162 pra trocarmos além da sacaria." at bounding box center [419, 287] width 685 height 17
click at [448, 280] on p "BENEFÍCIOS 162 pra trocarmos além da sacaria (sacaria tem nesse job pra facilit…" at bounding box center [419, 287] width 685 height 17
type input "00:12:51"
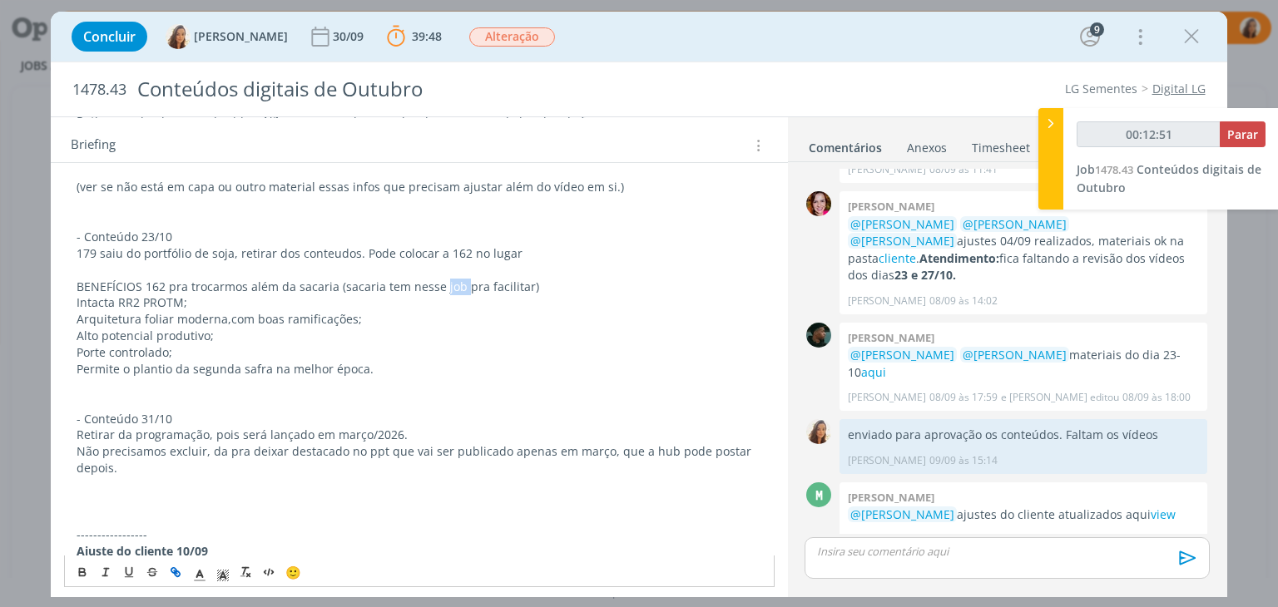
click at [171, 572] on icon "dialog" at bounding box center [173, 571] width 5 height 5
type input "job"
type input "00:12:52"
paste input "https://sobeae.sharepoint.com/:f:/s/Clientesfee2018-2021/EnxRDwpsbOhJuGtHO_lbix…"
type input "https://sobeae.sharepoint.com/:f:/s/Clientesfee2018-2021/EnxRDwpsbOhJuGtHO_lbix…"
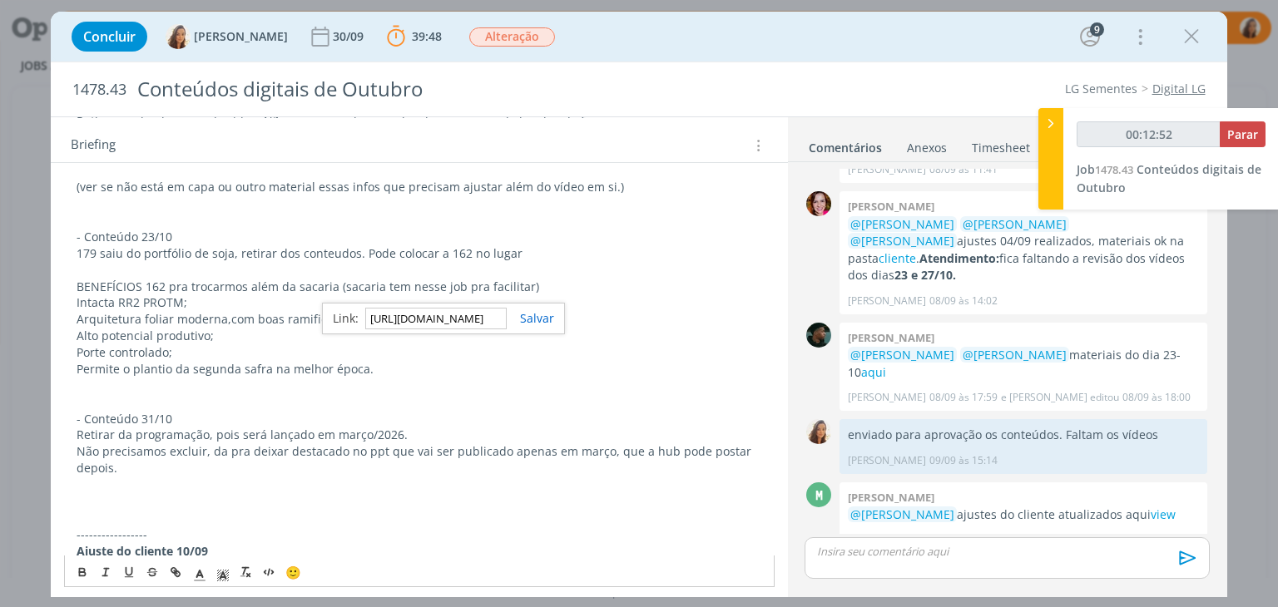
scroll to position [0, 488]
type input "00:12:53"
type input "https://sobeae.sharepoint.com/:f:/s/Clientesfee2018-2021/EnxRDwpsbOhJuGtHO_lbix…"
click at [527, 314] on link "dialog" at bounding box center [530, 318] width 47 height 16
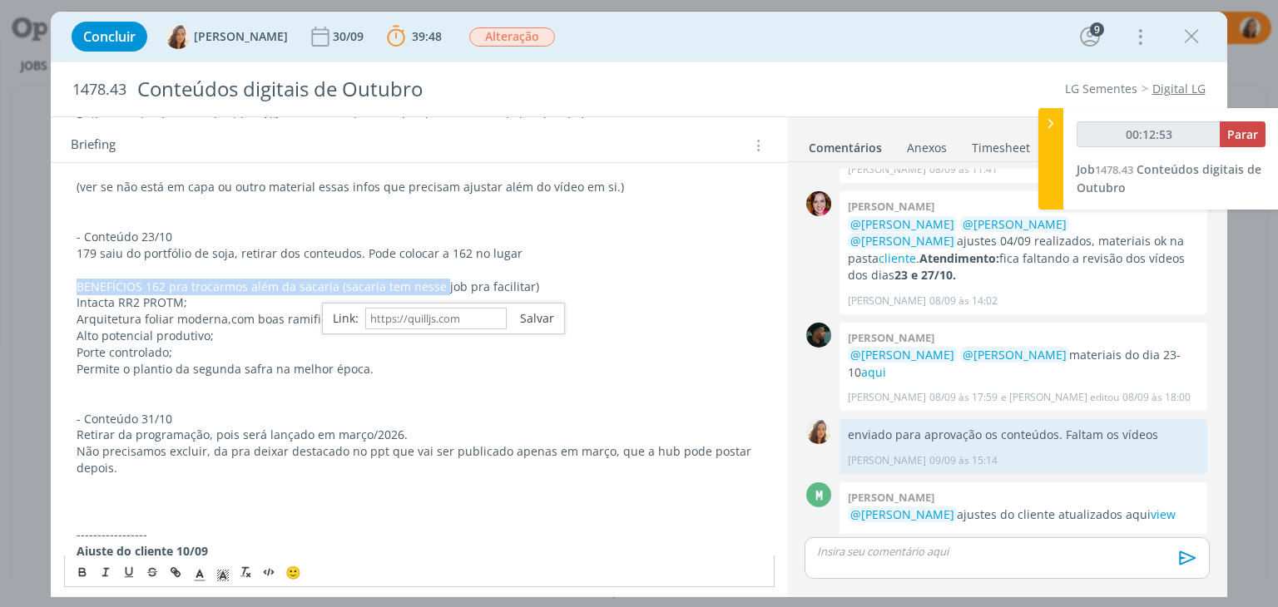
scroll to position [499, 0]
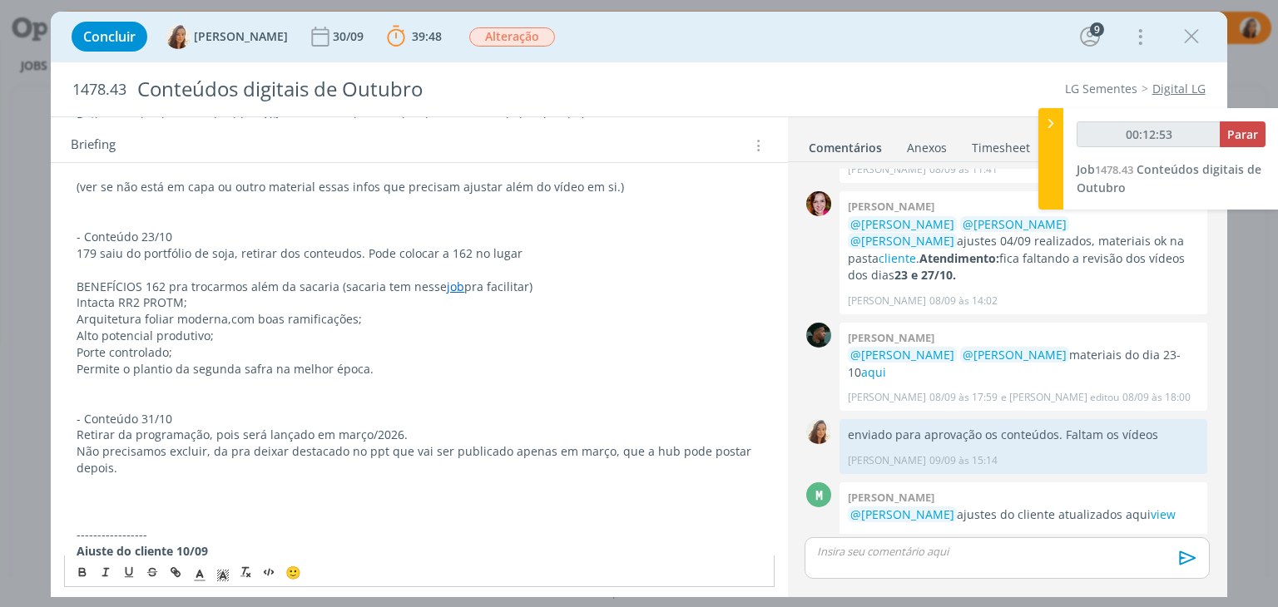
click at [542, 296] on p "Intacta RR2 PROTM;" at bounding box center [419, 303] width 685 height 17
click at [542, 255] on p "179 saiu do portfólio de soja, retirar dos conteudos. Pode colocar a 162 no lug…" at bounding box center [419, 253] width 685 height 17
click at [285, 304] on p "Intacta RR2 PROTM;" at bounding box center [419, 303] width 685 height 17
click at [398, 328] on p "Alto potencial produtivo;" at bounding box center [419, 336] width 685 height 17
click at [374, 314] on p "Arquitetura foliar moderna,com boas ramificações;" at bounding box center [419, 319] width 685 height 17
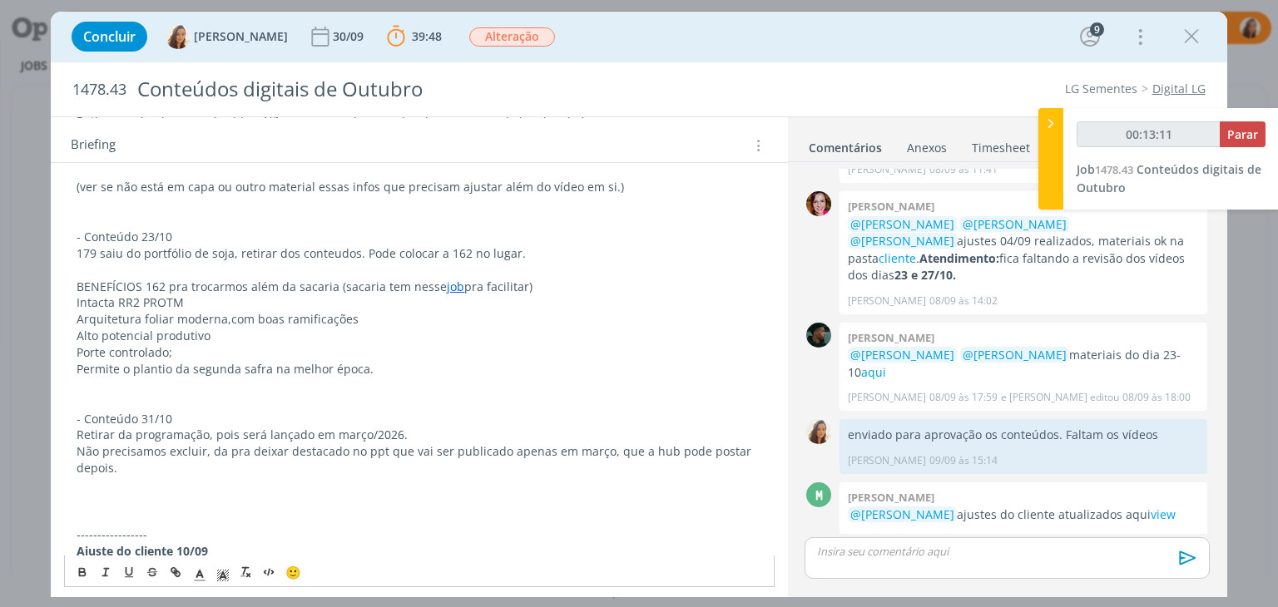
click at [225, 344] on p "Porte controlado;" at bounding box center [419, 352] width 685 height 17
click at [395, 368] on p "Permite o plantio da segunda safra na melhor época." at bounding box center [419, 369] width 685 height 17
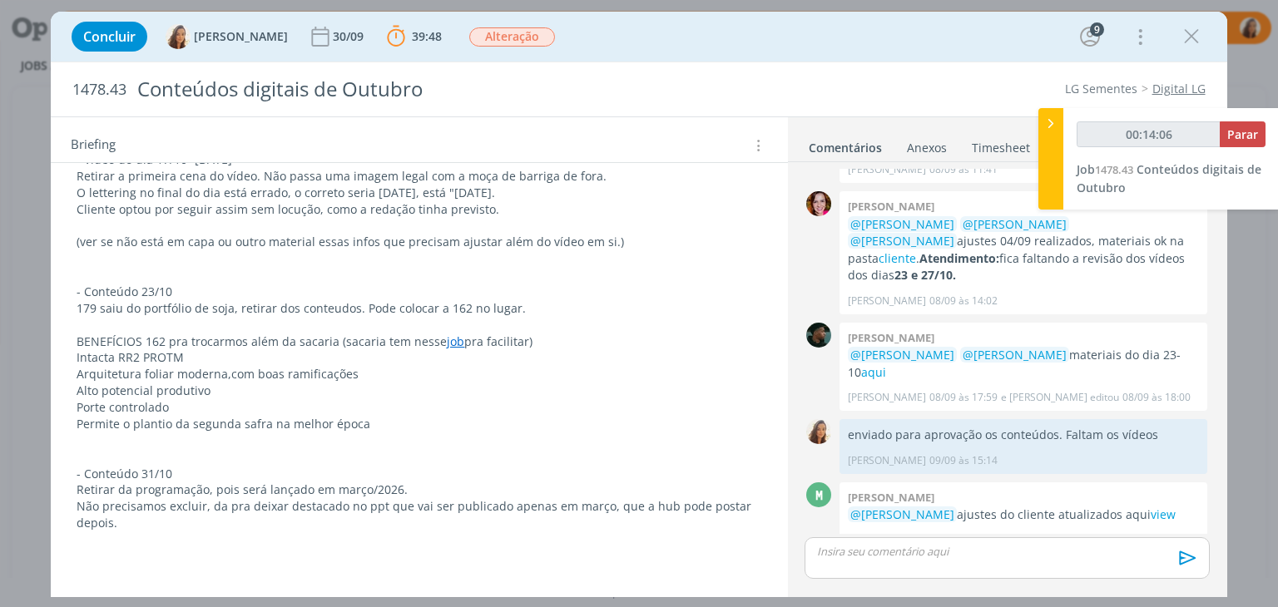
scroll to position [416, 0]
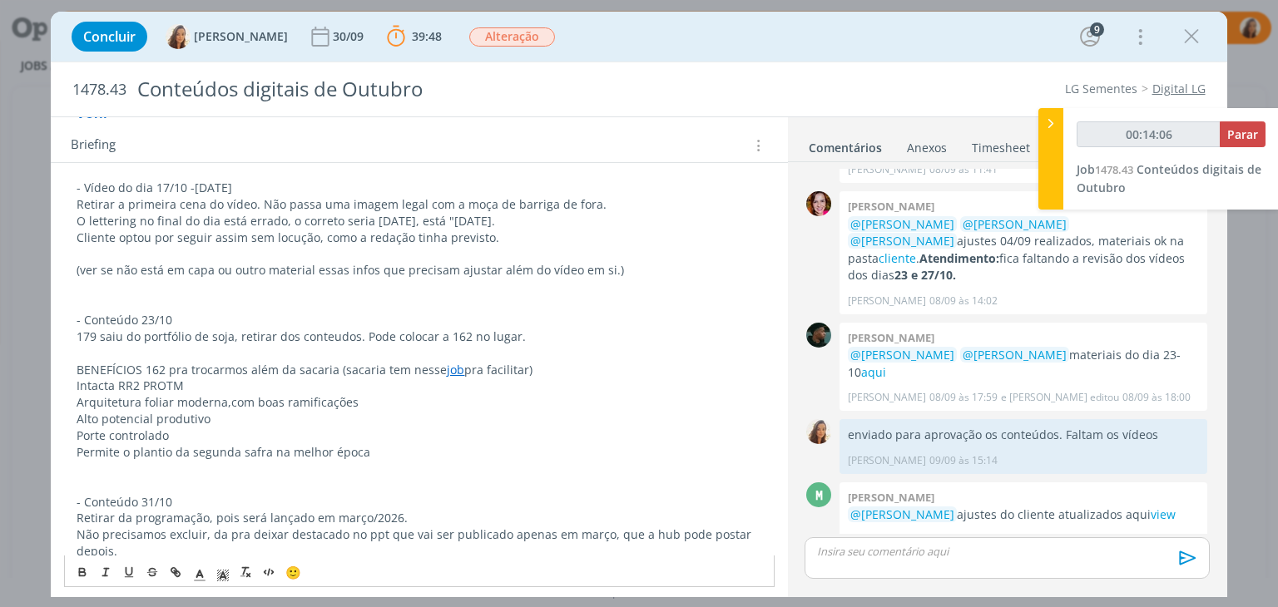
click at [139, 314] on p "- Conteúdo 23/10" at bounding box center [419, 320] width 685 height 17
drag, startPoint x: 136, startPoint y: 499, endPoint x: 100, endPoint y: 497, distance: 36.7
click at [100, 497] on p "- Conteúdo 31/10" at bounding box center [419, 502] width 685 height 17
click at [449, 511] on p "Retirar da programação, pois será lançado em março/2026." at bounding box center [419, 518] width 685 height 17
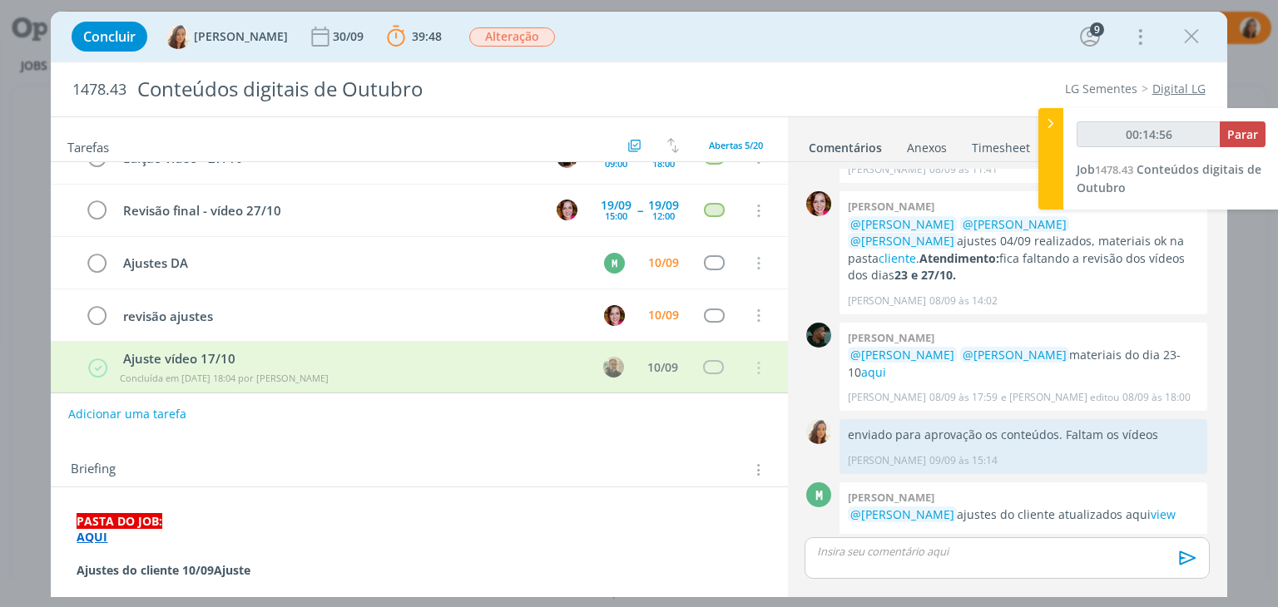
scroll to position [166, 0]
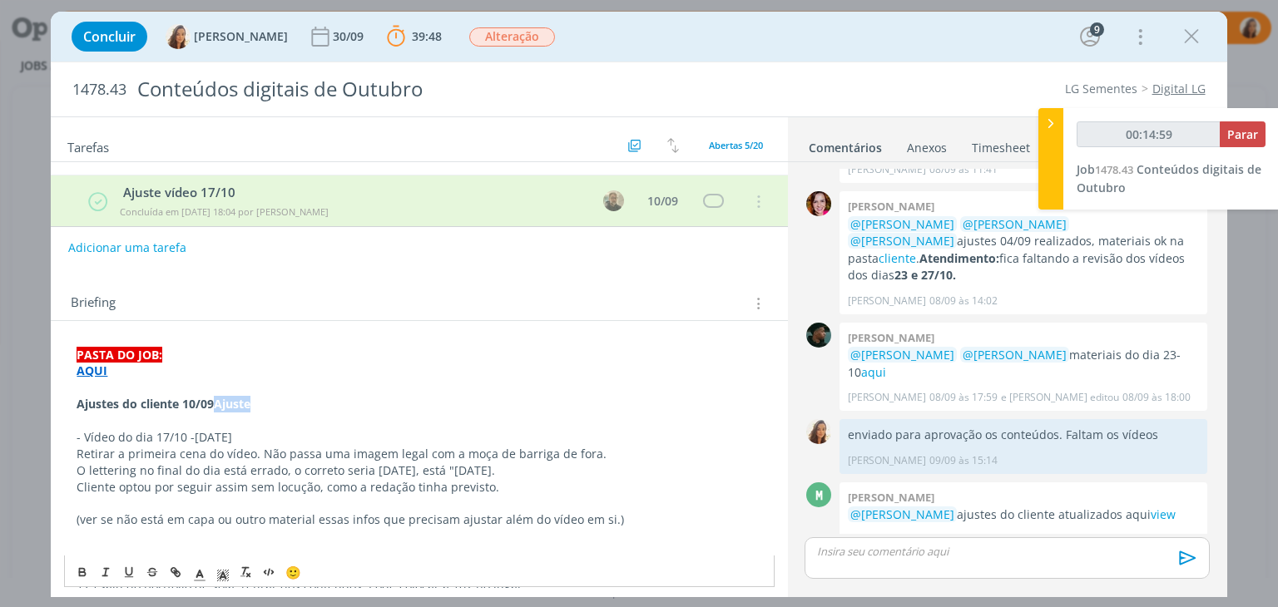
drag, startPoint x: 213, startPoint y: 402, endPoint x: 276, endPoint y: 409, distance: 63.6
click at [276, 409] on p "Ajustes do cliente 10/09Ajuste" at bounding box center [419, 404] width 685 height 17
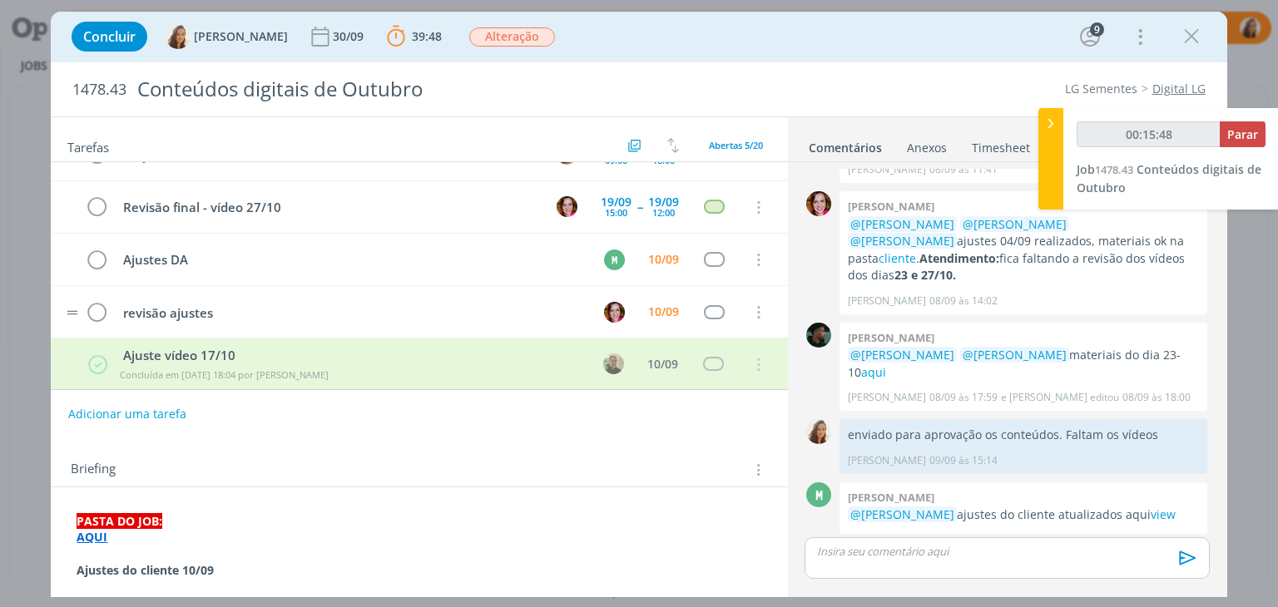
scroll to position [3, 0]
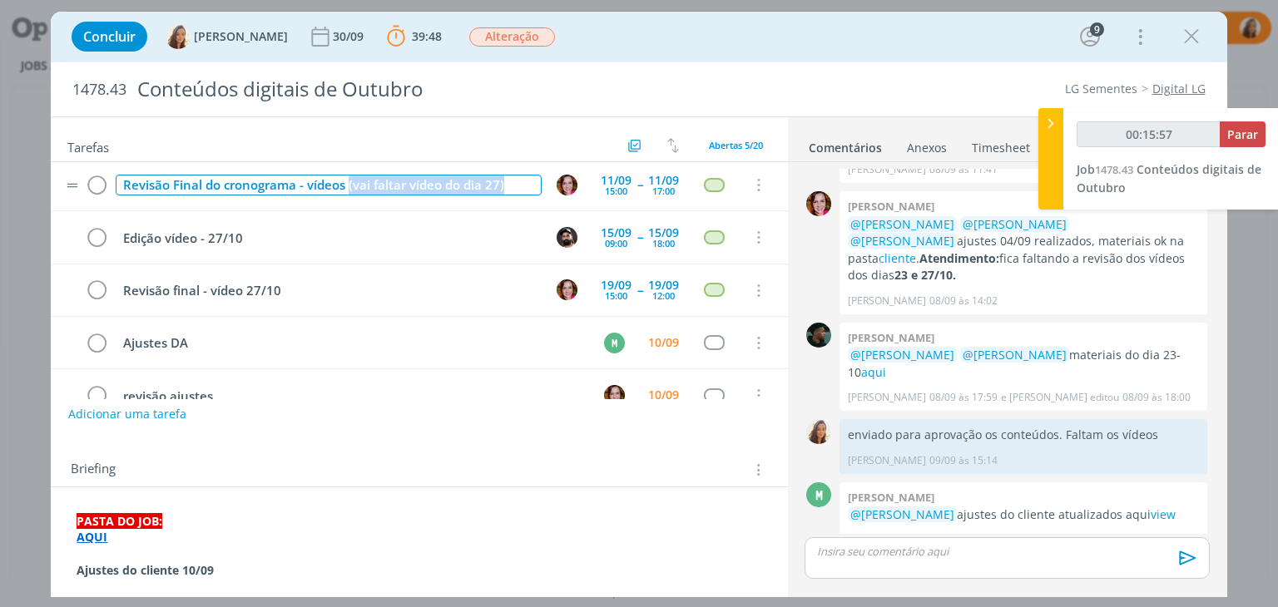
drag, startPoint x: 349, startPoint y: 184, endPoint x: 513, endPoint y: 194, distance: 163.4
click at [513, 194] on td "Revisão Final do cronograma - vídeos (vai faltar vídeo do dia 27)" at bounding box center [324, 185] width 425 height 29
type input "00:15:58"
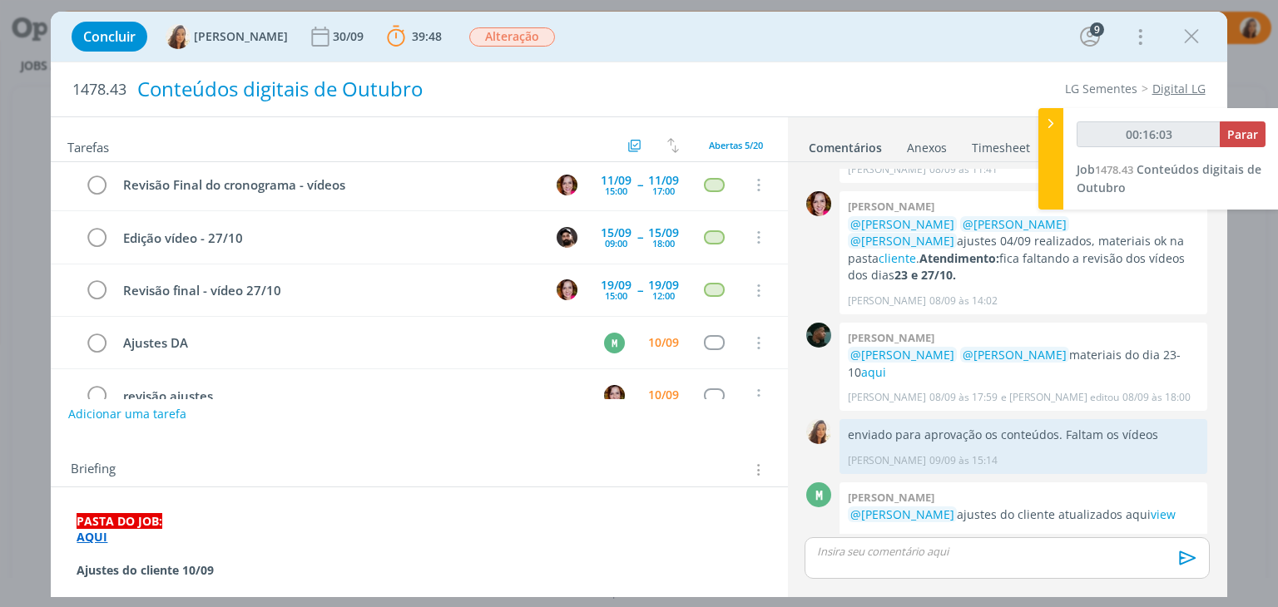
click at [600, 71] on div "Conteúdos digitais de Outubro" at bounding box center [428, 89] width 597 height 41
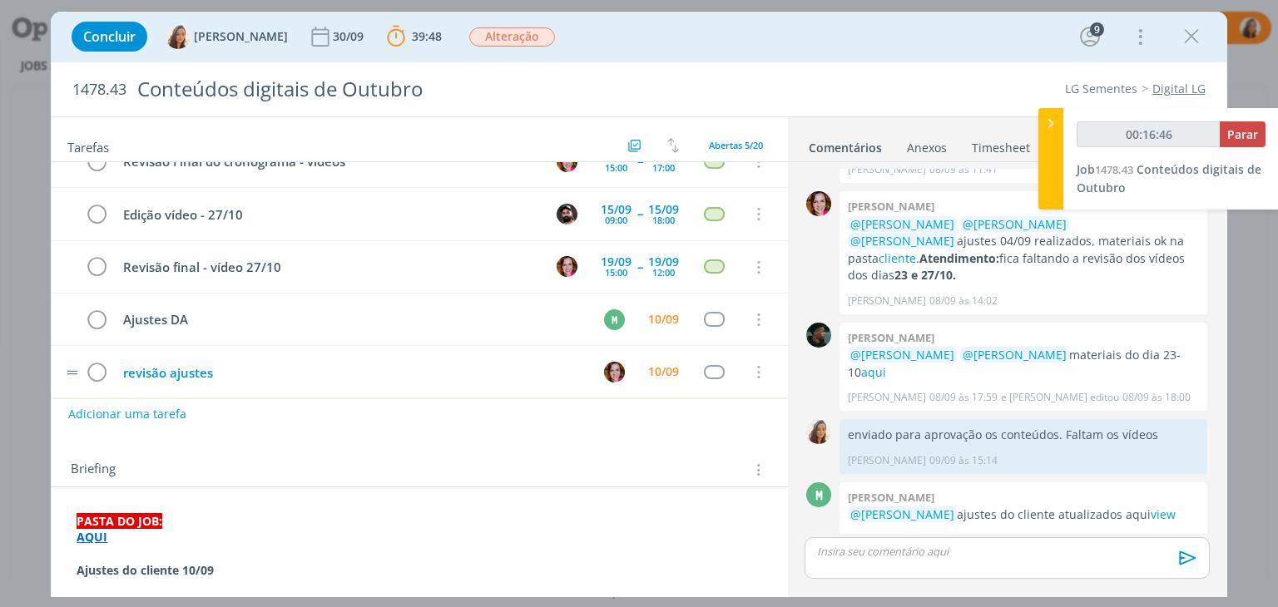
scroll to position [0, 0]
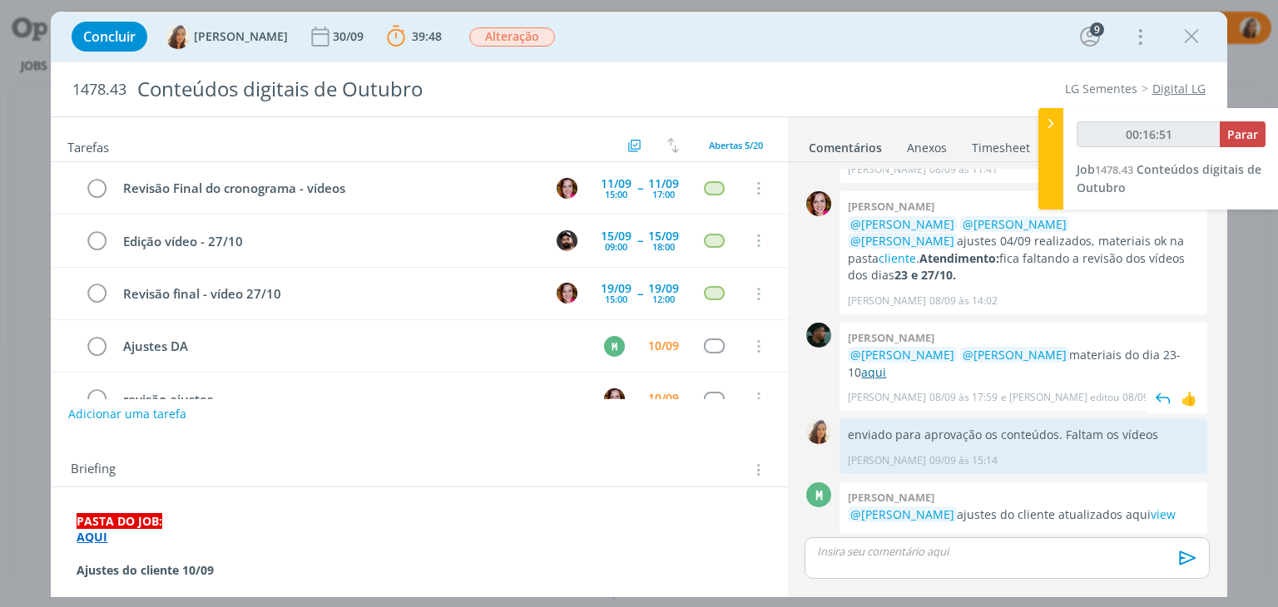
click at [866, 364] on link "aqui" at bounding box center [873, 372] width 25 height 16
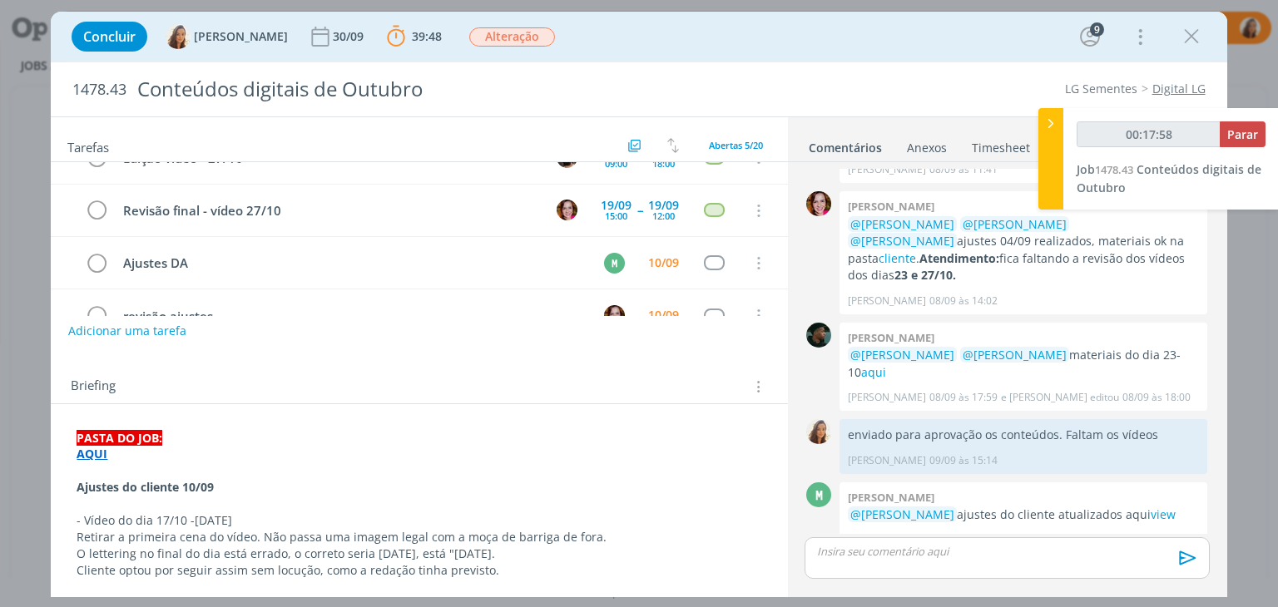
click at [86, 450] on strong "AQUI" at bounding box center [92, 454] width 31 height 16
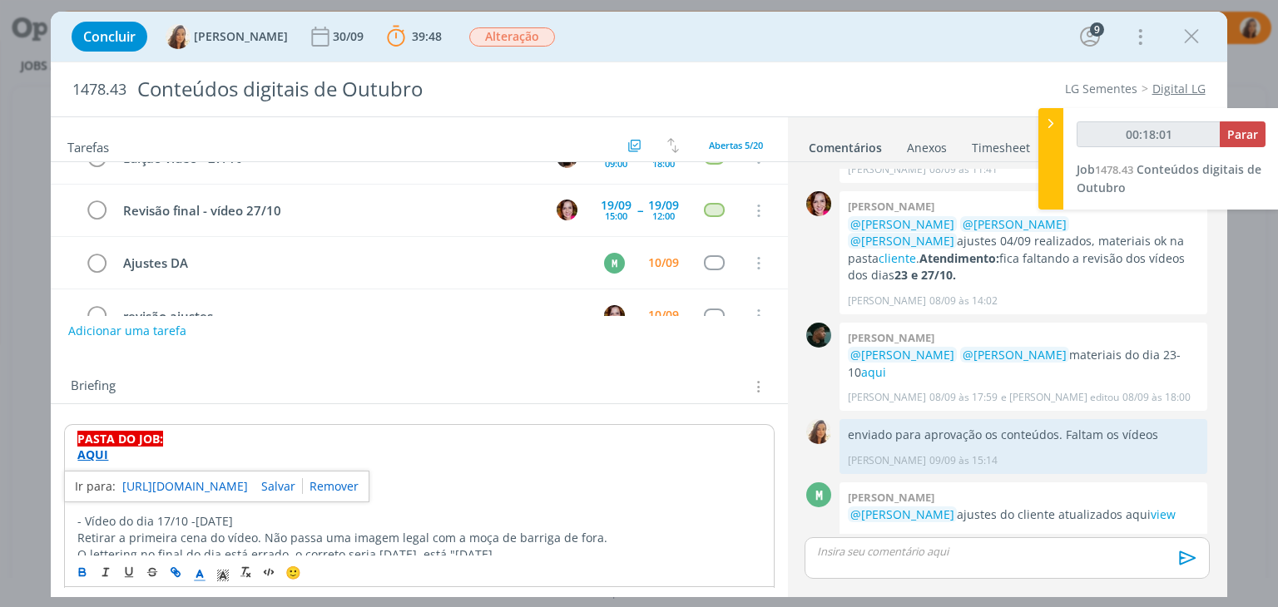
click at [347, 448] on p "AQUI" at bounding box center [418, 455] width 683 height 17
click at [90, 453] on strong "AQUI" at bounding box center [92, 455] width 31 height 16
click at [173, 479] on link "https://sobeae.sharepoint.com/:f:/s/SOBEAE/EoBQv3DjHyBJkxGOtul4d5wBQn0yRm-8MGRY…" at bounding box center [185, 487] width 126 height 22
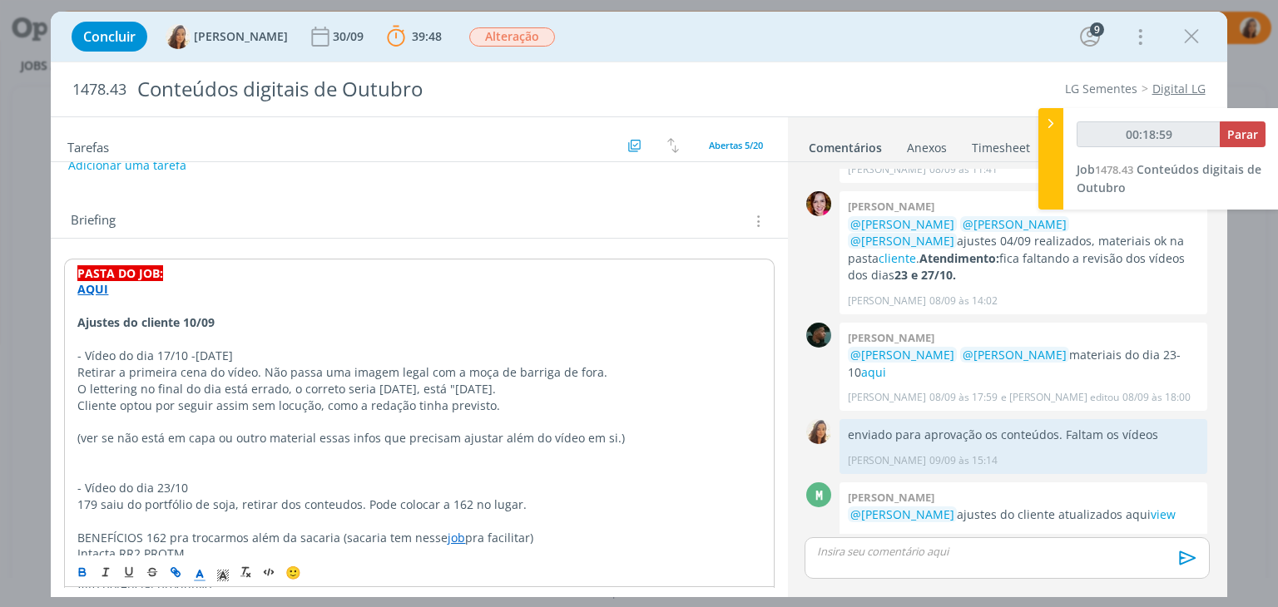
scroll to position [250, 0]
click at [404, 472] on p "dialog" at bounding box center [418, 471] width 683 height 17
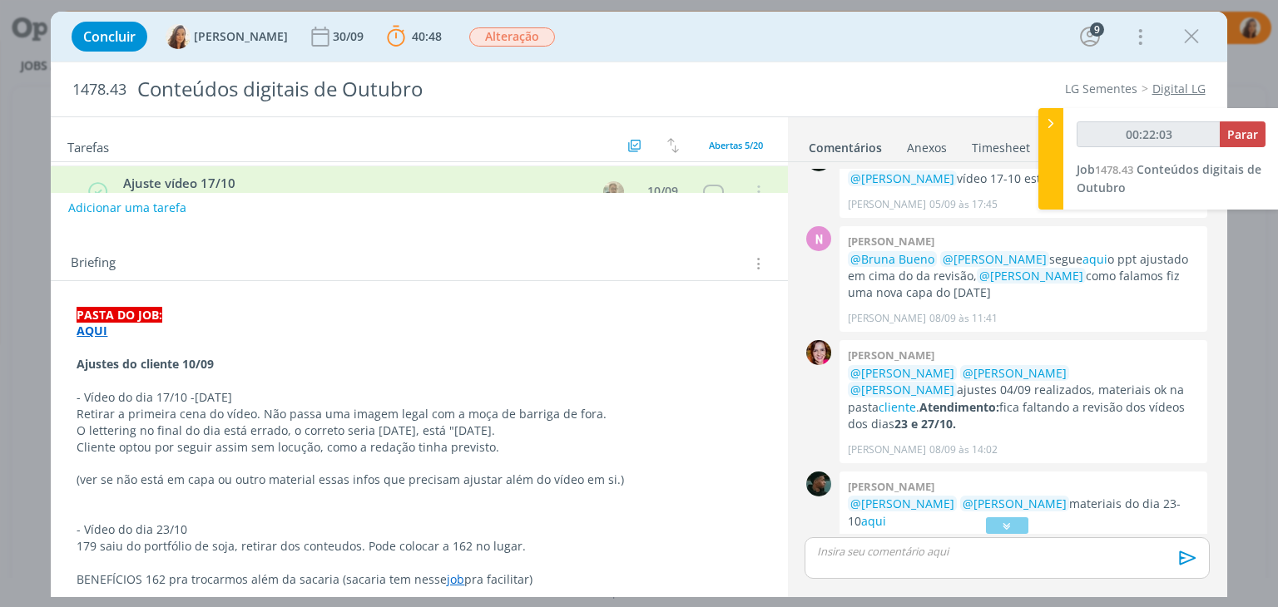
scroll to position [0, 0]
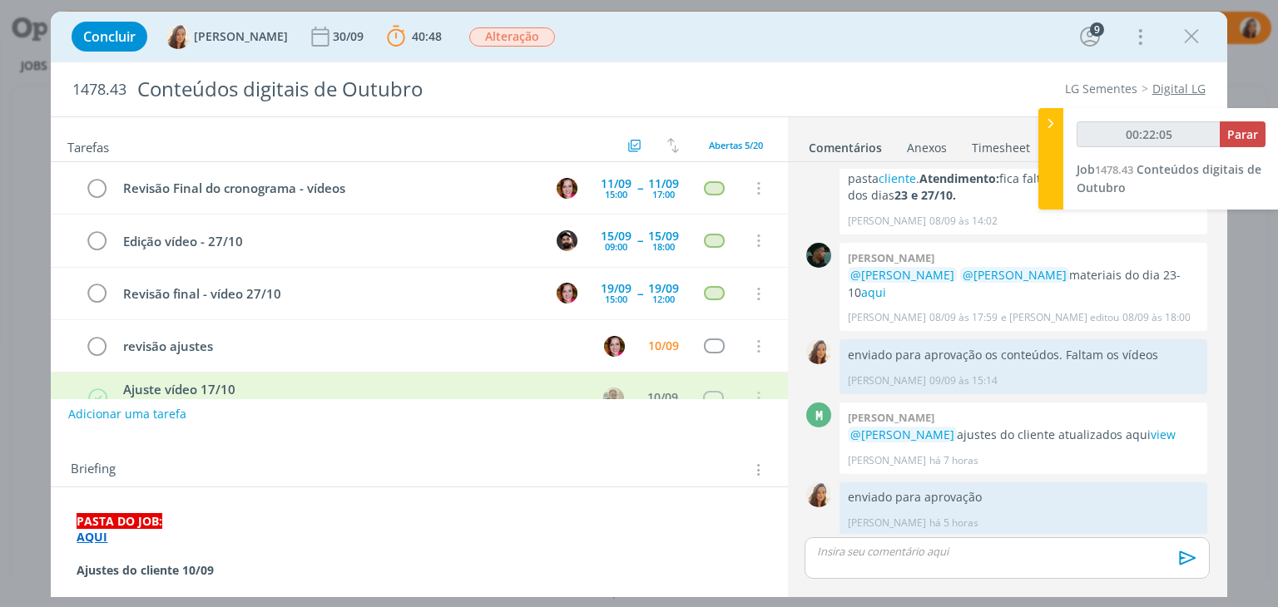
click at [1012, 567] on div "dialog" at bounding box center [1007, 558] width 404 height 42
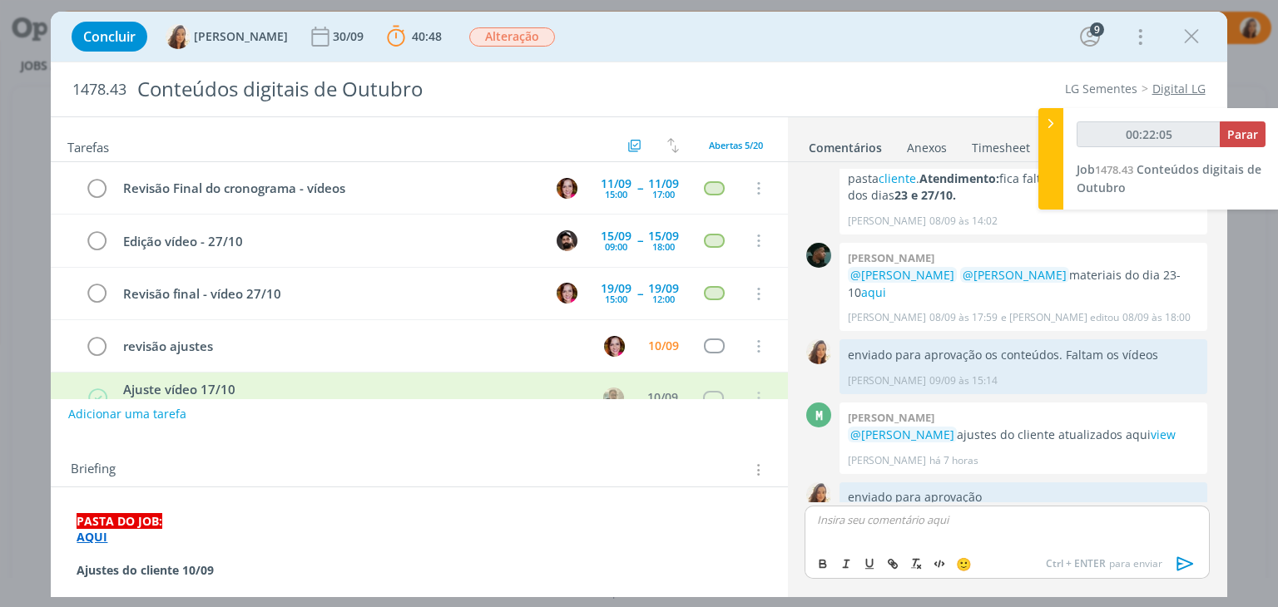
scroll to position [1425, 0]
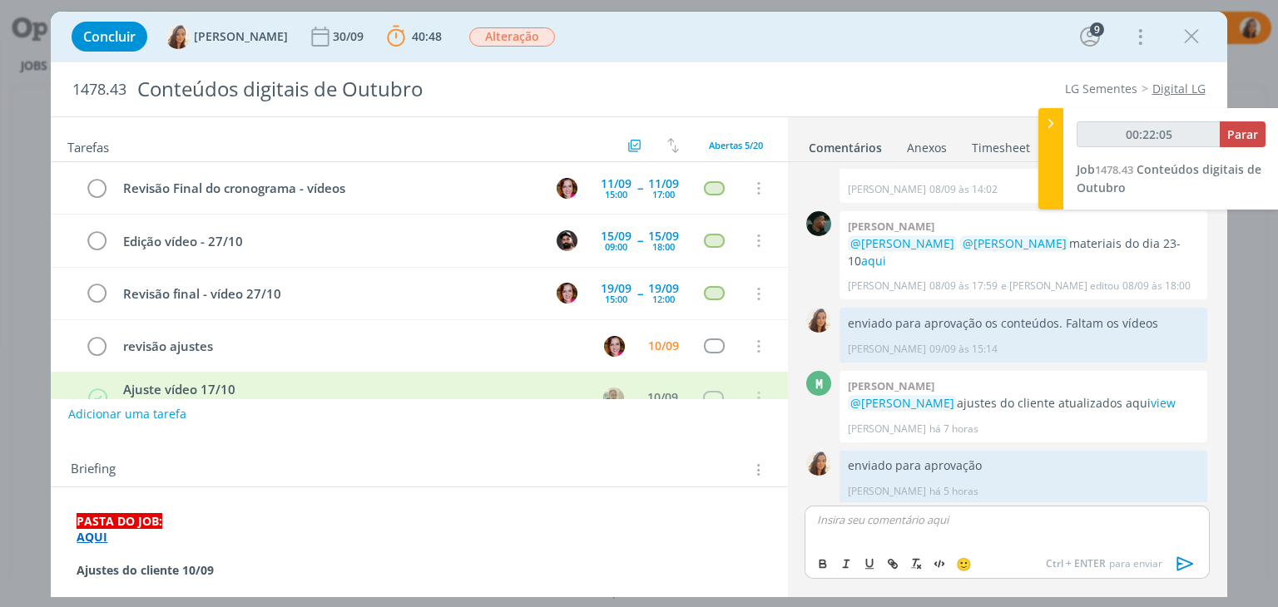
type input "00:22:06"
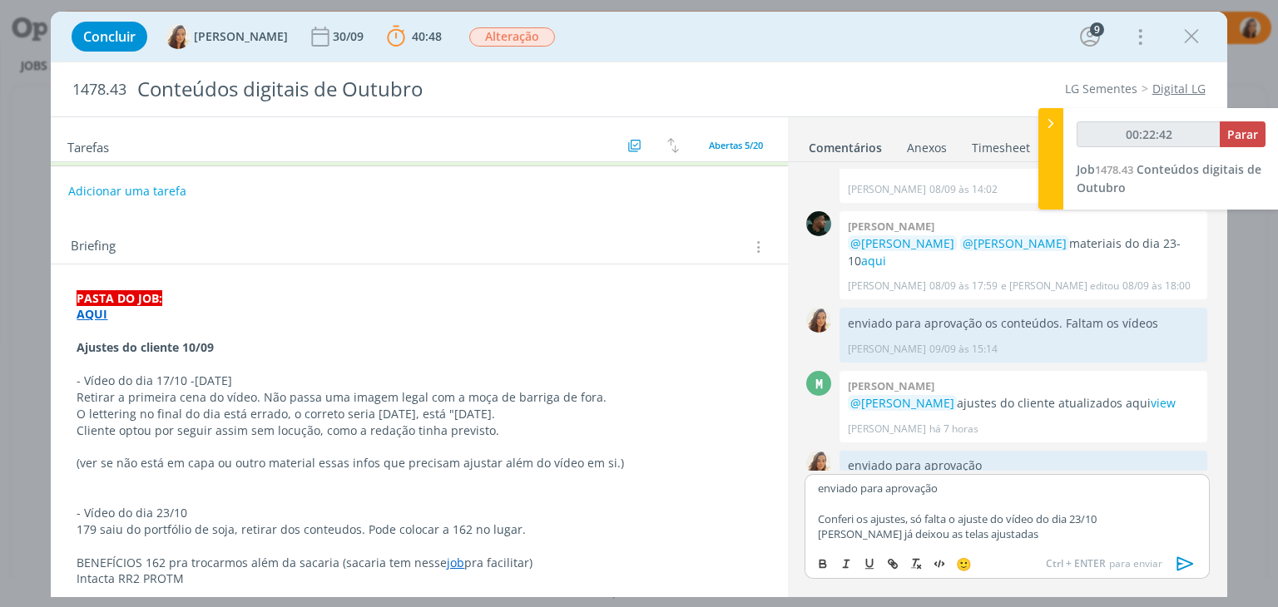
scroll to position [333, 0]
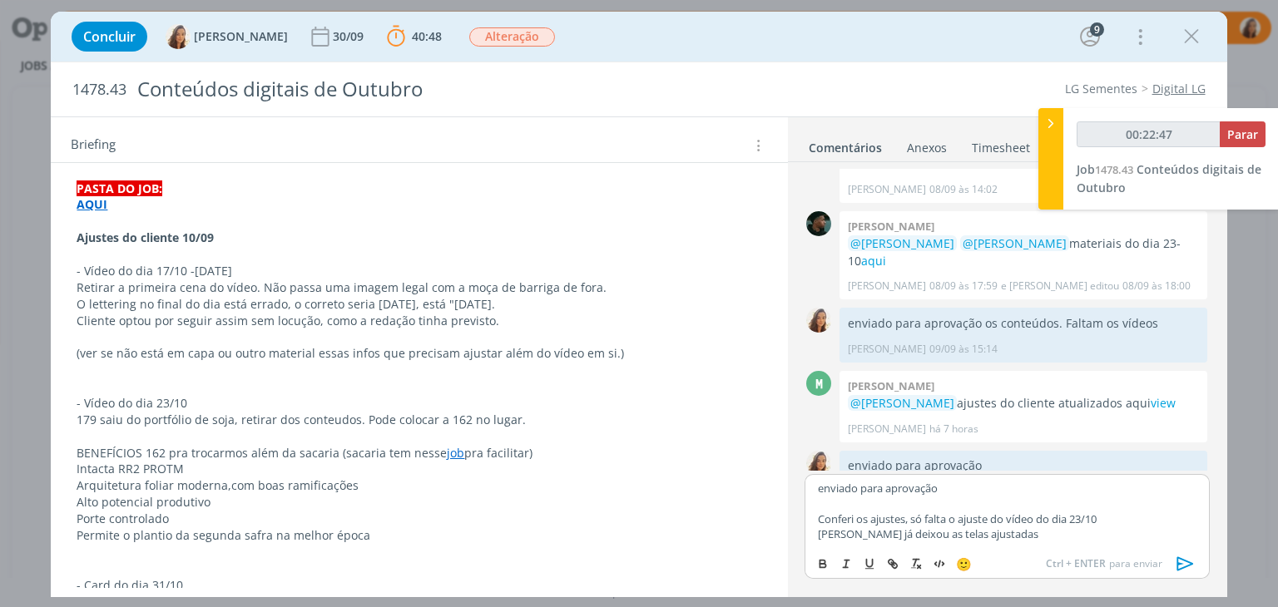
click at [907, 513] on p "Conferi os ajustes, só falta o ajuste do vídeo do dia 23/10" at bounding box center [1007, 519] width 378 height 15
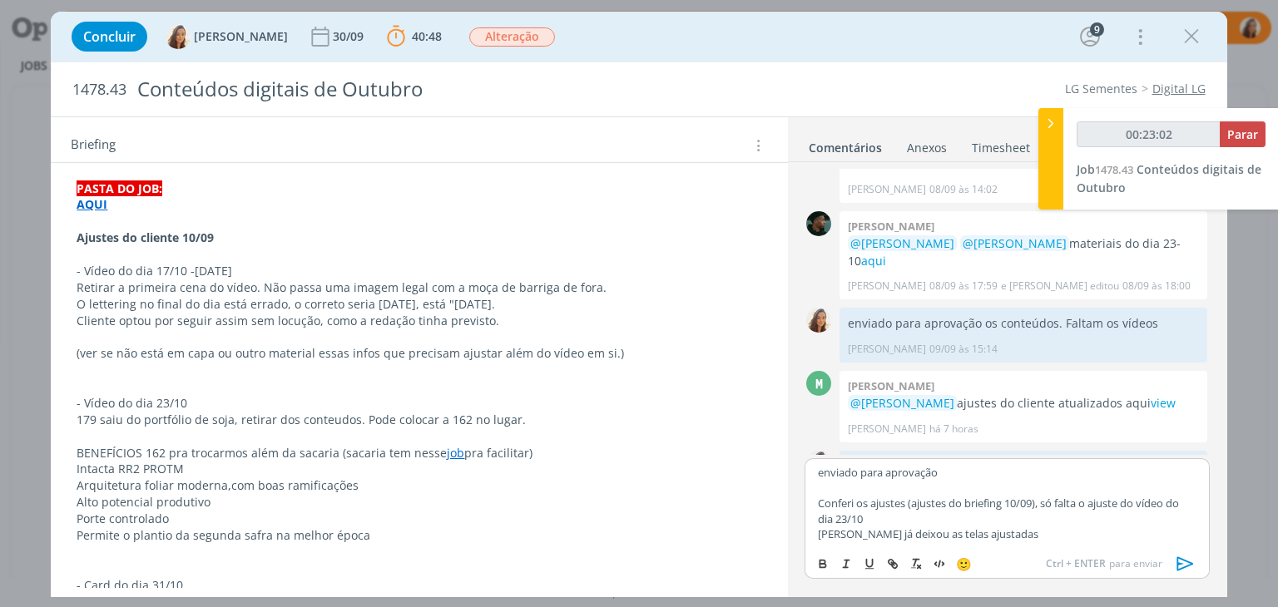
click at [1082, 540] on p "Marcel já deixou as telas ajustadas" at bounding box center [1007, 534] width 378 height 15
click at [1191, 567] on icon "dialog" at bounding box center [1185, 564] width 25 height 25
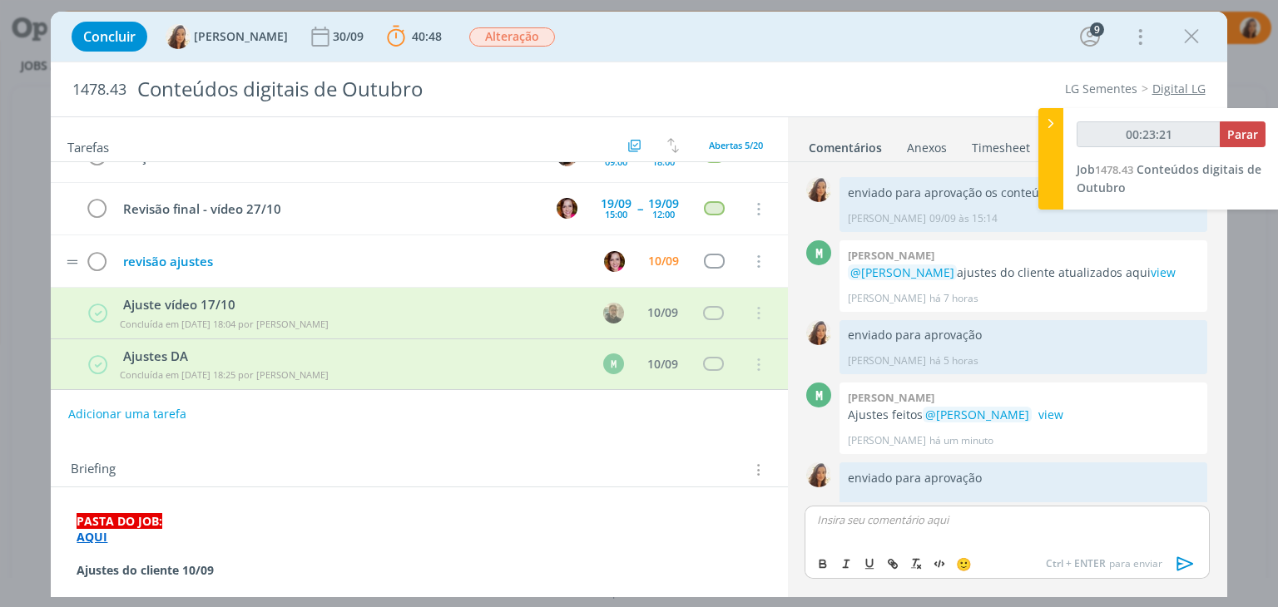
scroll to position [86, 0]
type input "00:23:22"
click at [1236, 135] on span "Parar" at bounding box center [1242, 134] width 31 height 16
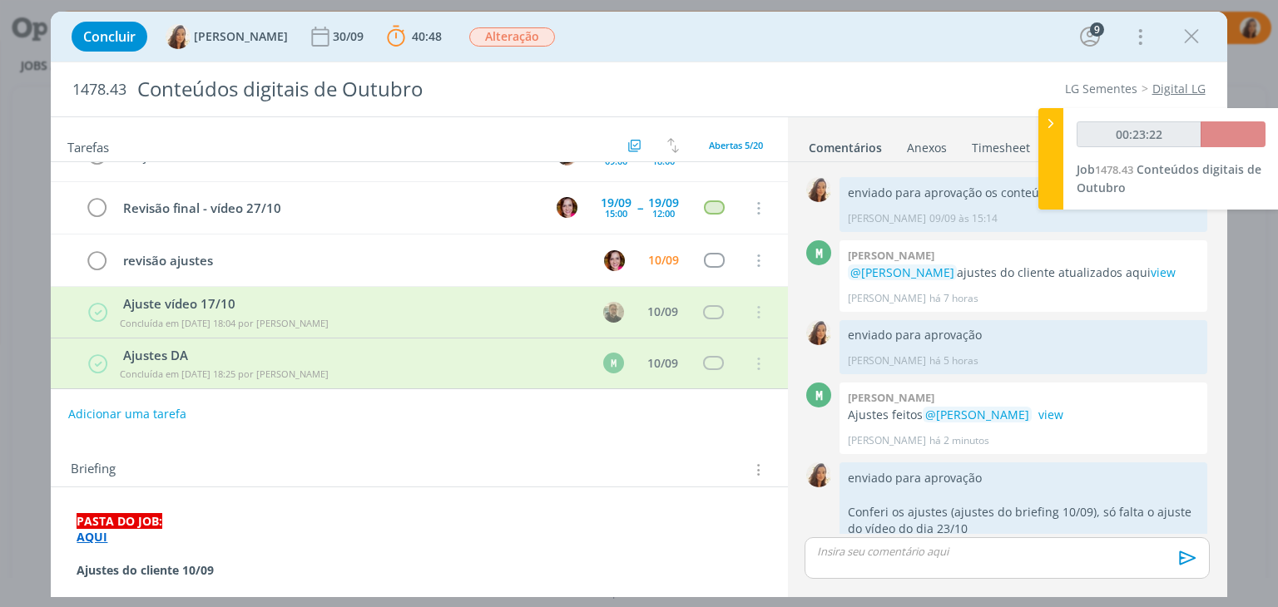
scroll to position [1524, 0]
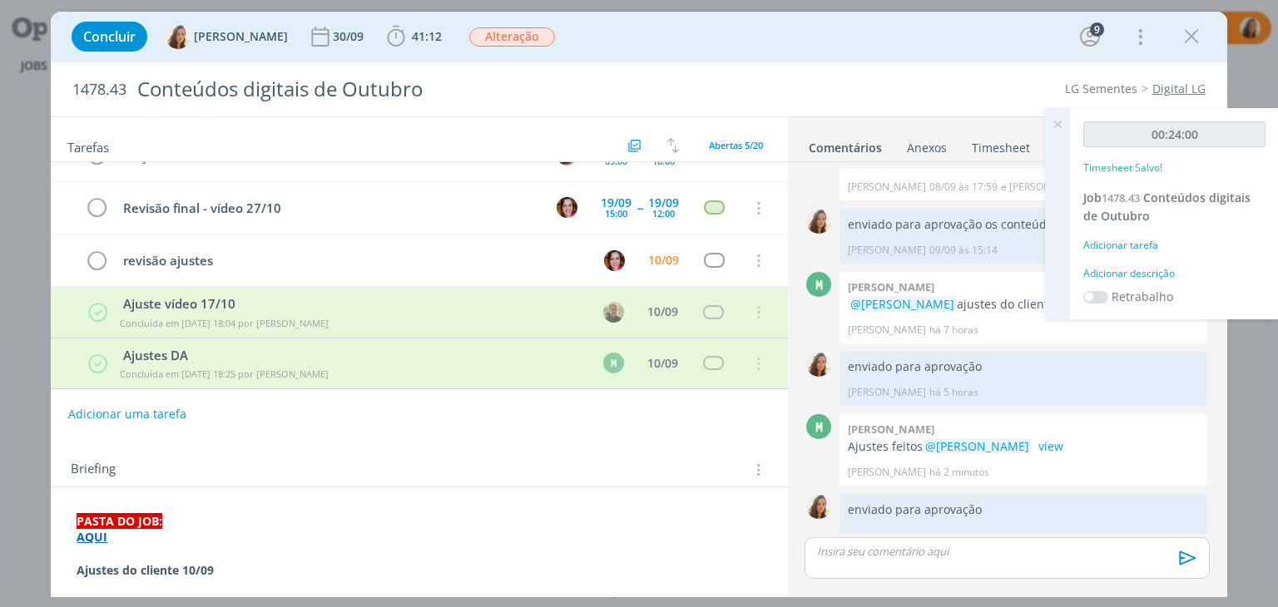
click at [1148, 267] on div "Adicionar descrição" at bounding box center [1174, 273] width 182 height 15
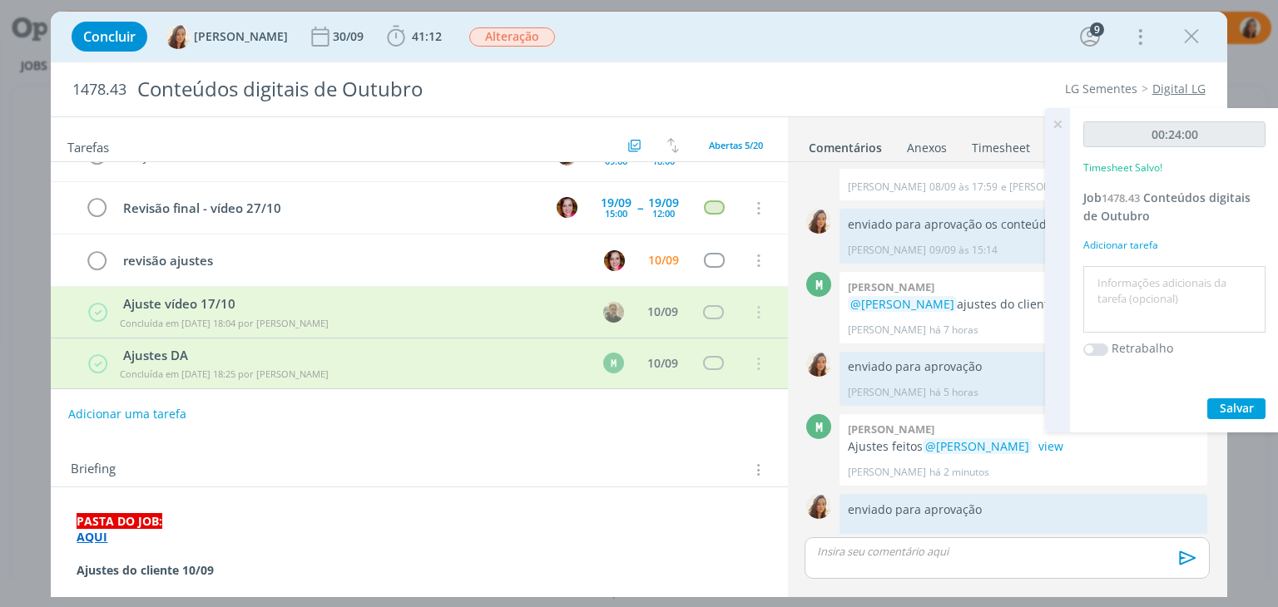
click at [1148, 300] on textarea at bounding box center [1174, 299] width 174 height 59
type textarea "b"
type textarea "ver ajustes"
click at [1231, 401] on span "Salvar" at bounding box center [1237, 408] width 34 height 16
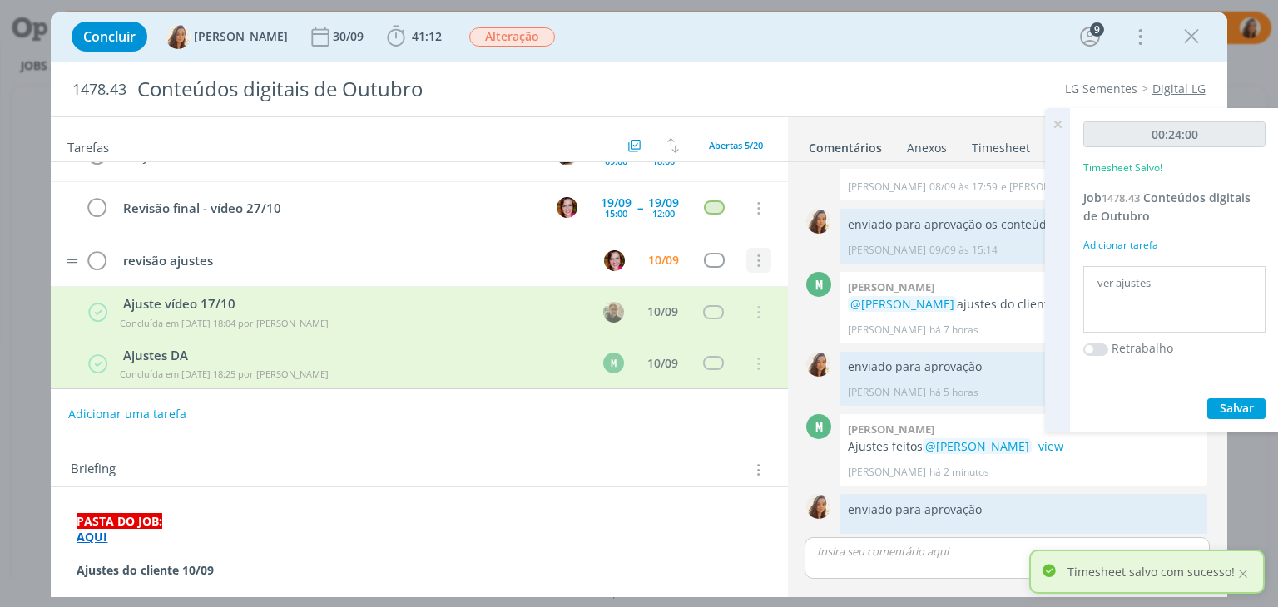
click at [750, 255] on icon "dialog" at bounding box center [758, 261] width 18 height 15
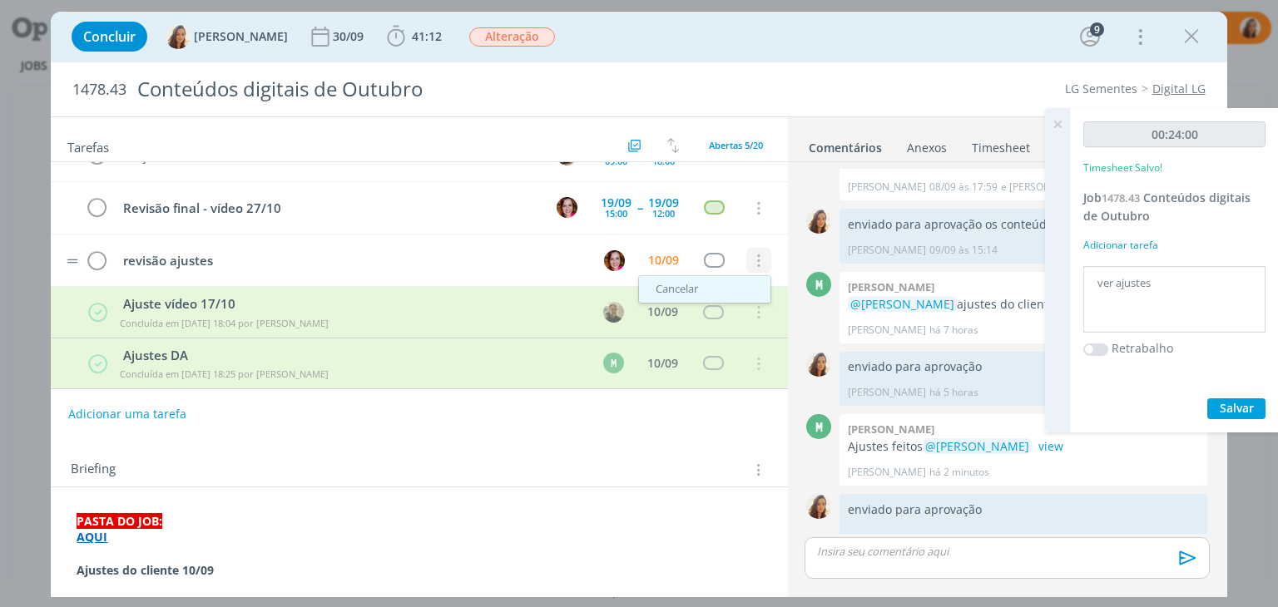
click at [664, 283] on link "Cancelar" at bounding box center [704, 289] width 131 height 27
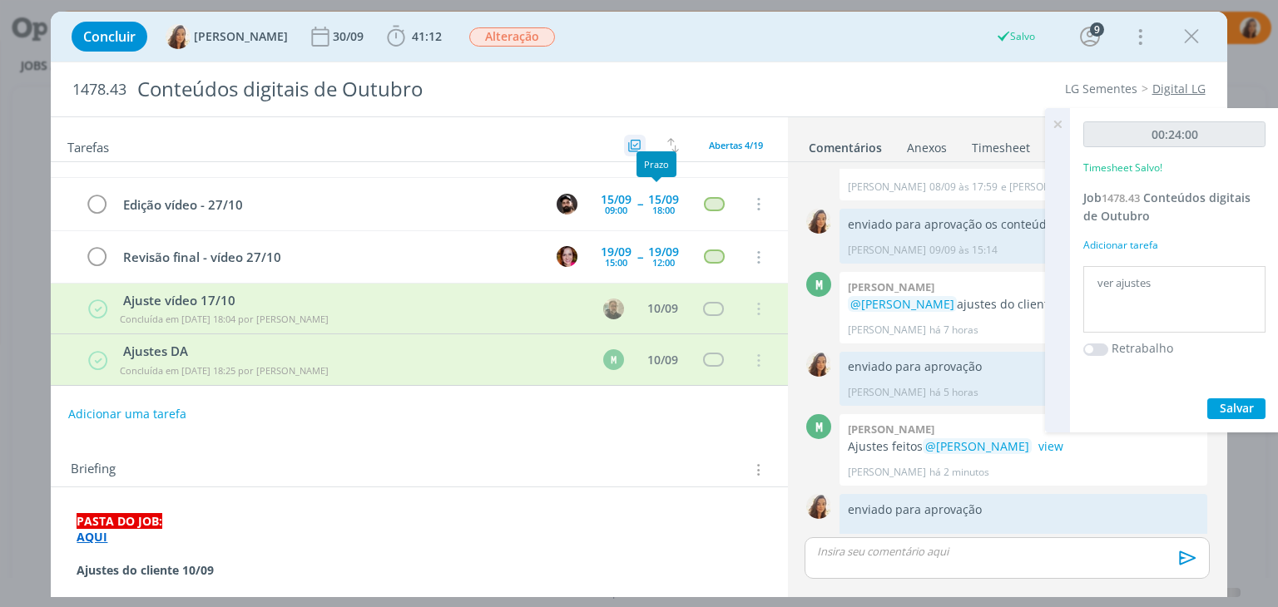
scroll to position [33, 0]
click at [1062, 129] on icon at bounding box center [1057, 124] width 30 height 32
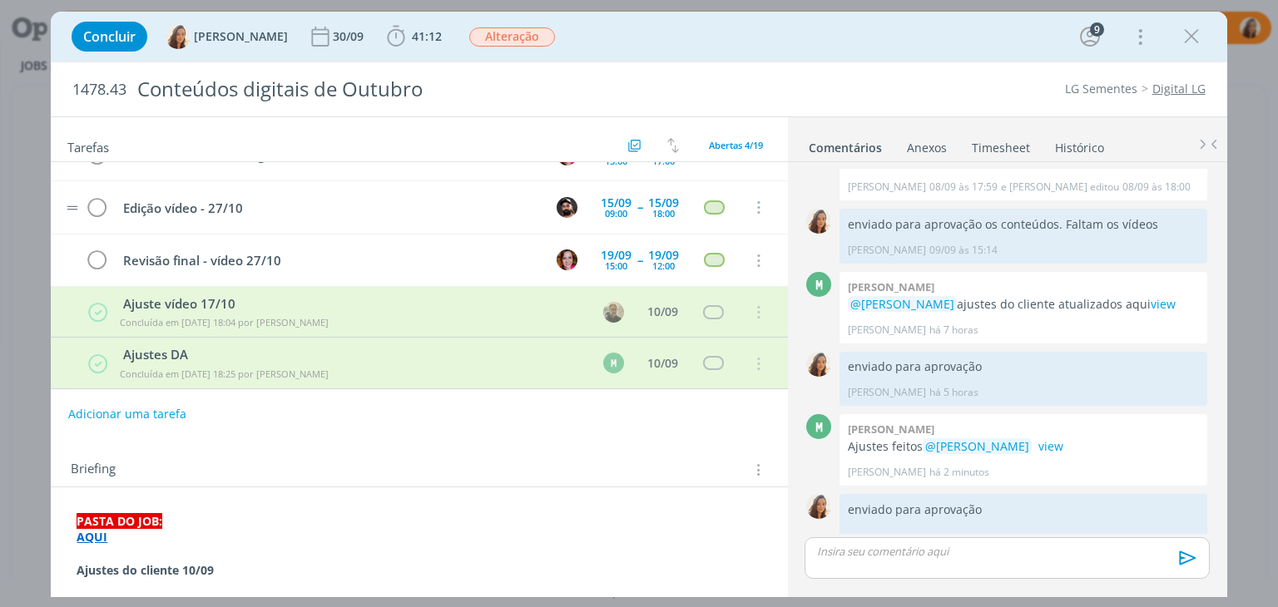
scroll to position [0, 0]
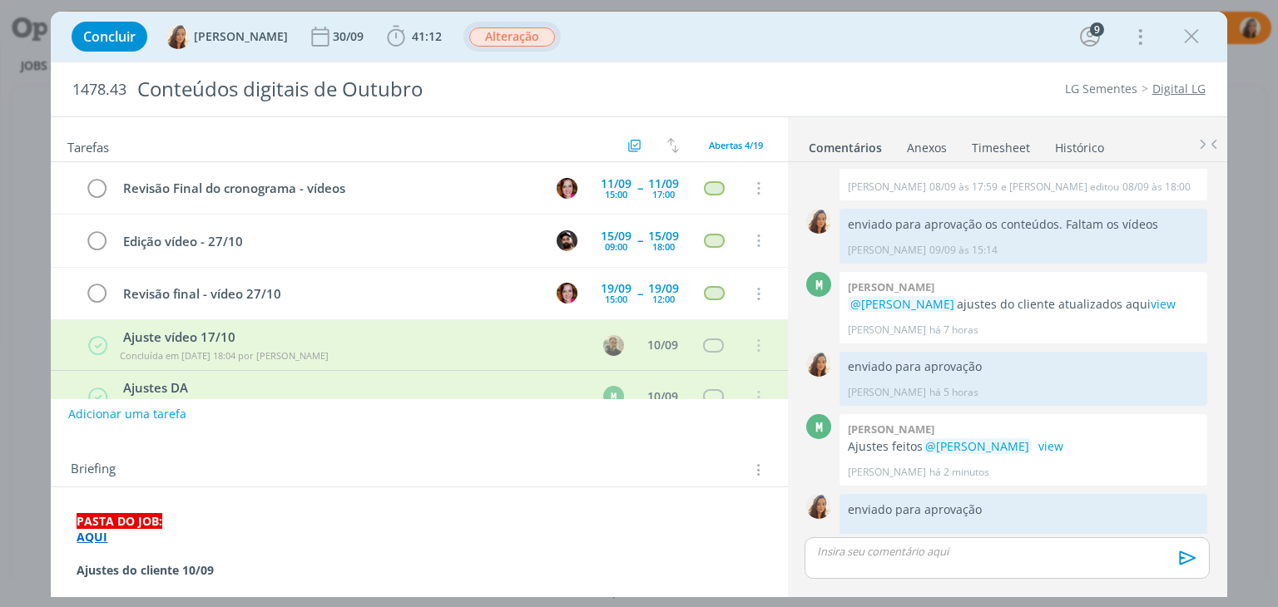
click at [493, 37] on span "Alteração" at bounding box center [512, 36] width 86 height 19
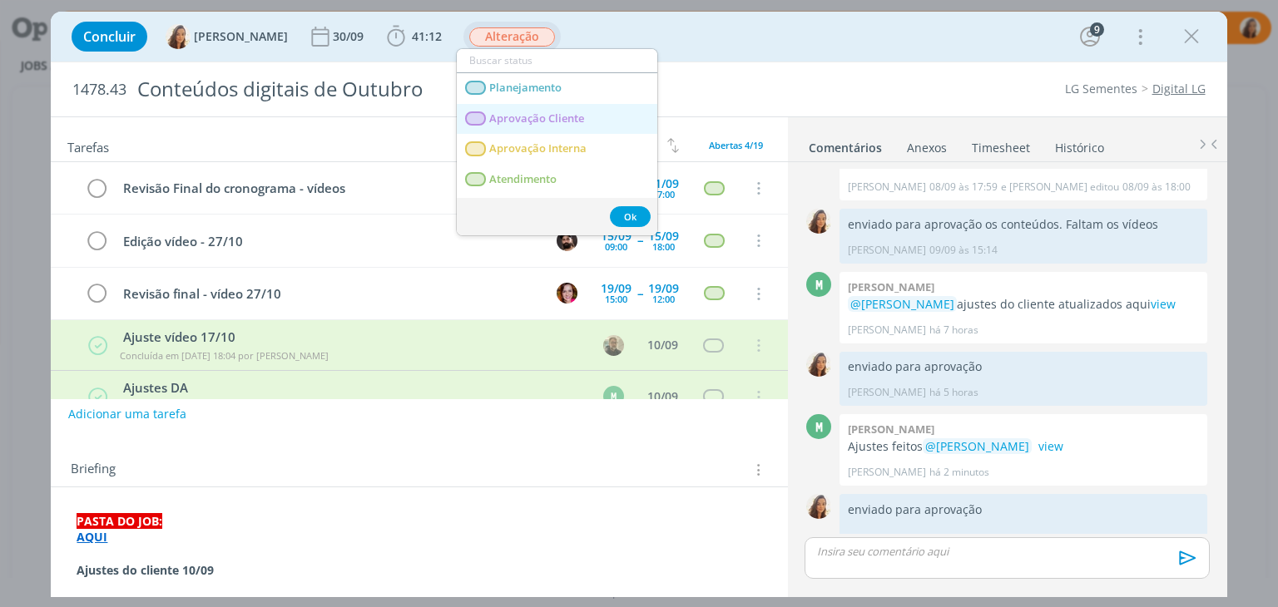
click at [559, 108] on Cliente "Aprovação Cliente" at bounding box center [557, 119] width 201 height 31
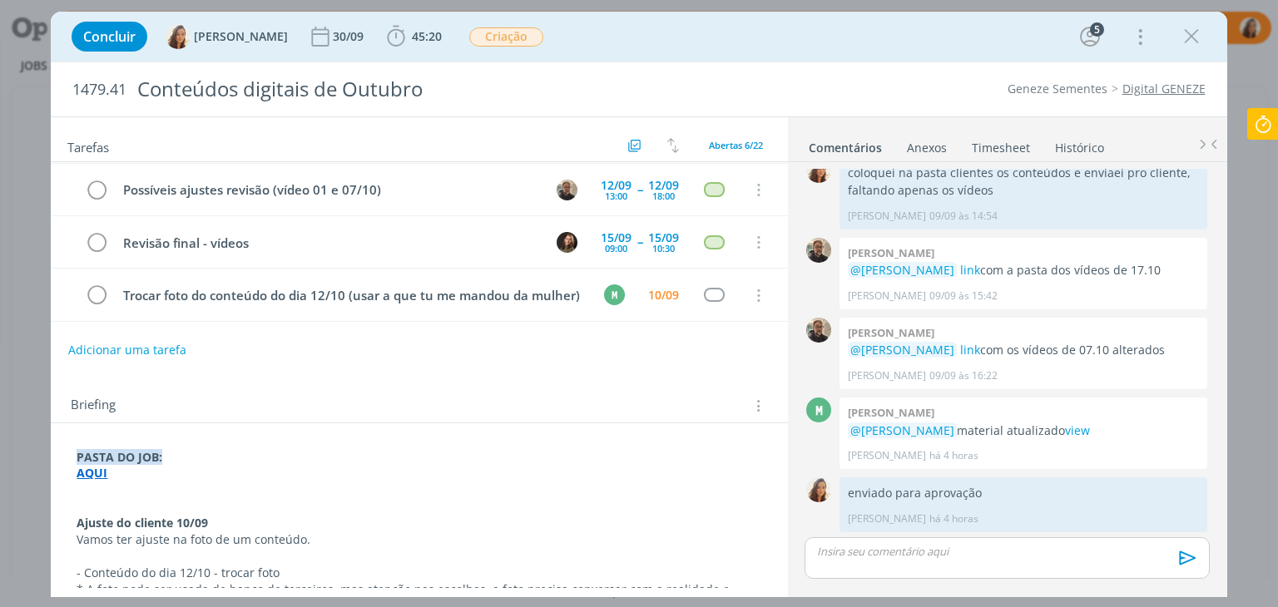
scroll to position [166, 0]
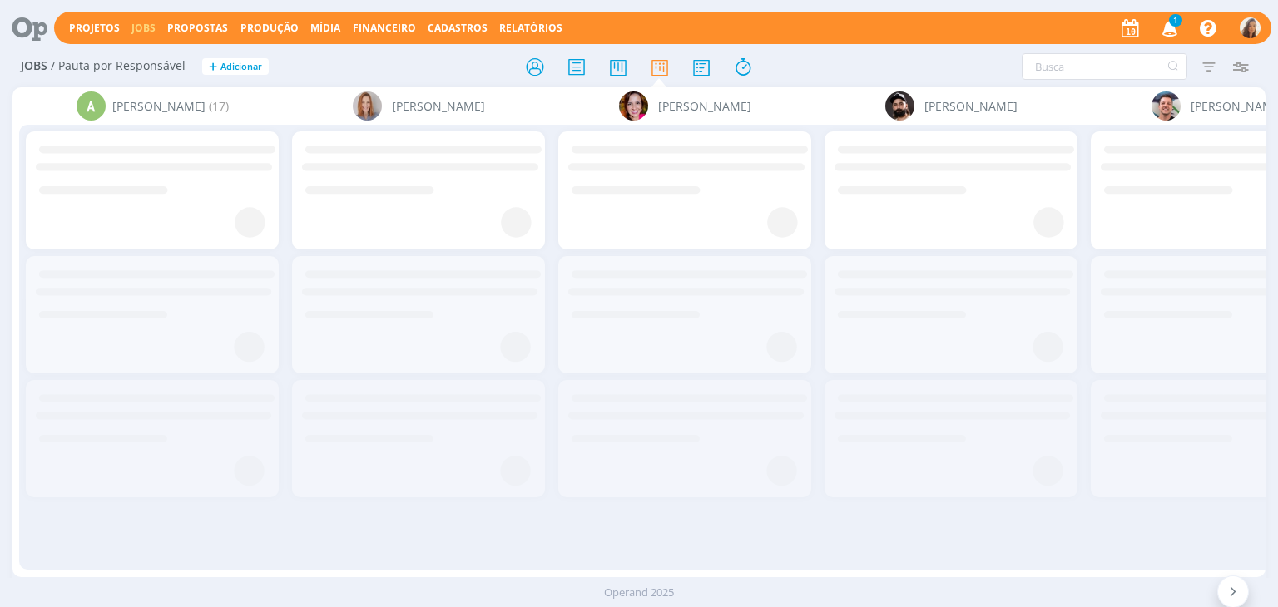
click at [1177, 17] on span "1" at bounding box center [1175, 20] width 13 height 12
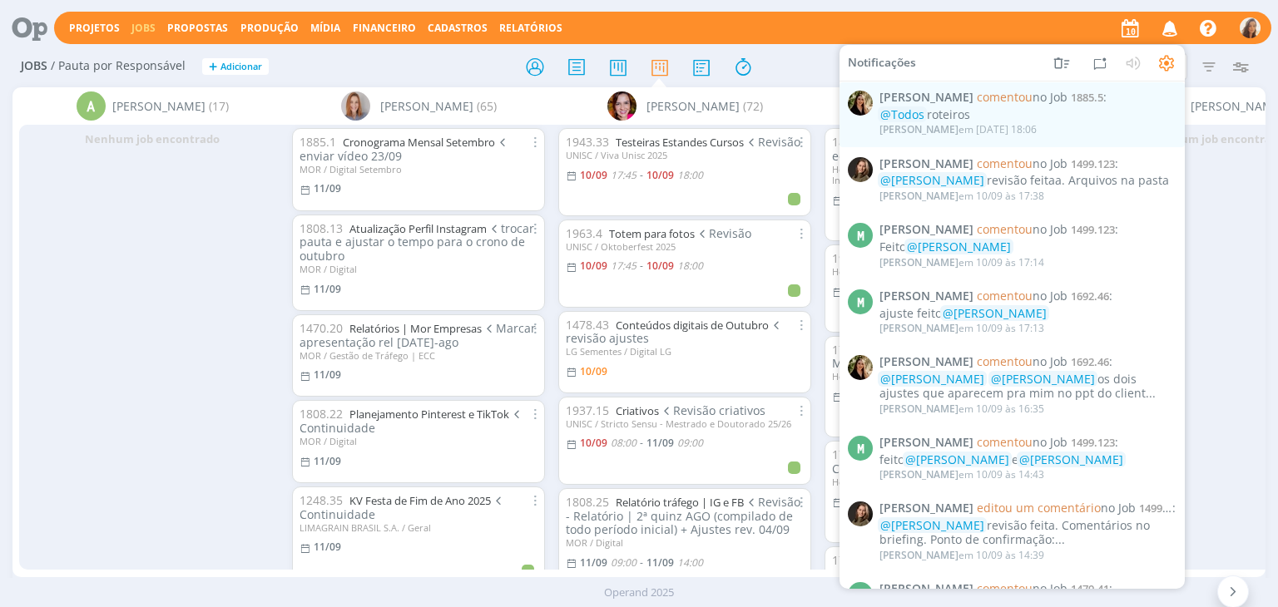
click at [1108, 102] on span "Cristieli Crizel comentou no Job 1885.5 :" at bounding box center [1027, 98] width 296 height 14
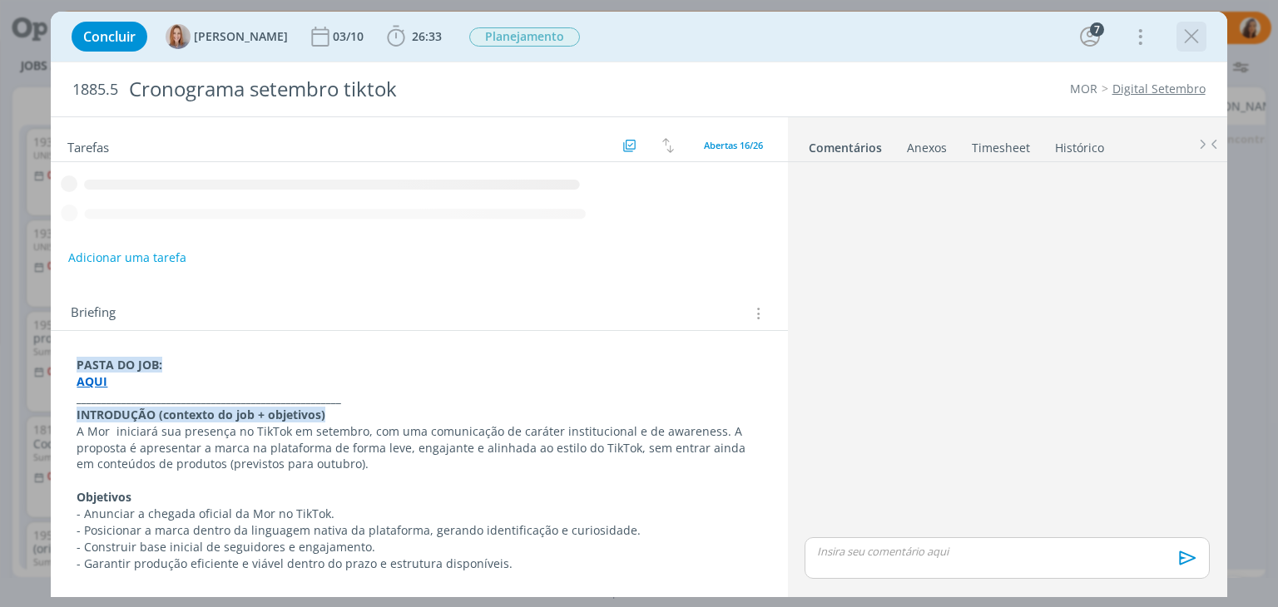
click at [1188, 32] on icon "dialog" at bounding box center [1191, 36] width 25 height 25
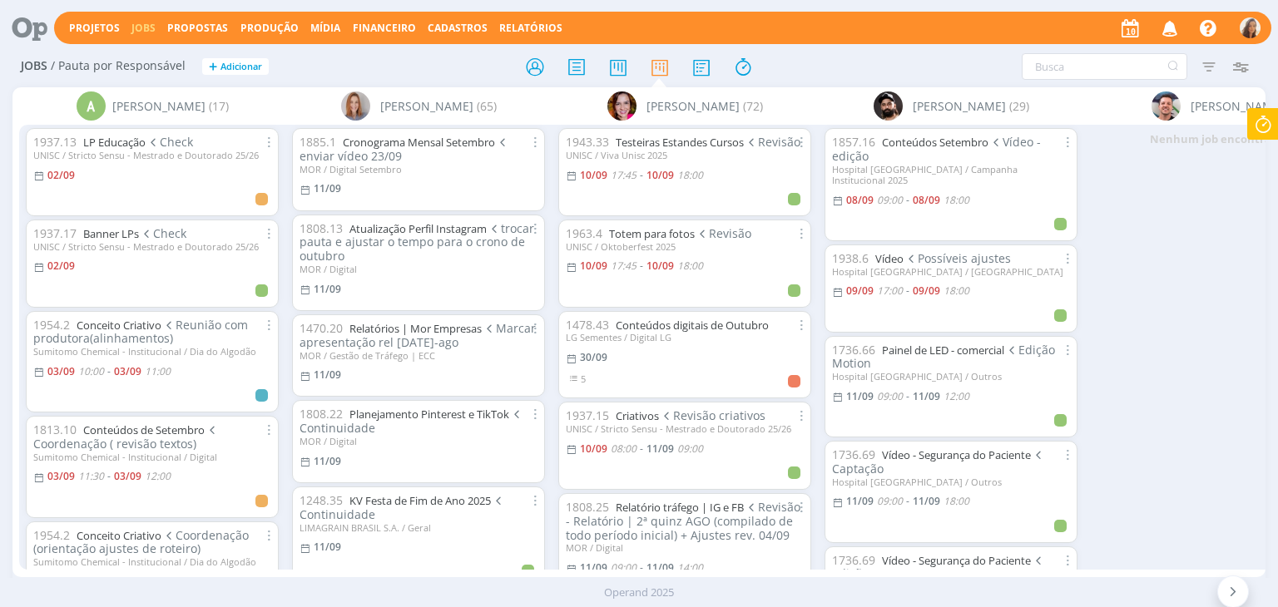
click at [12, 32] on icon at bounding box center [24, 28] width 34 height 32
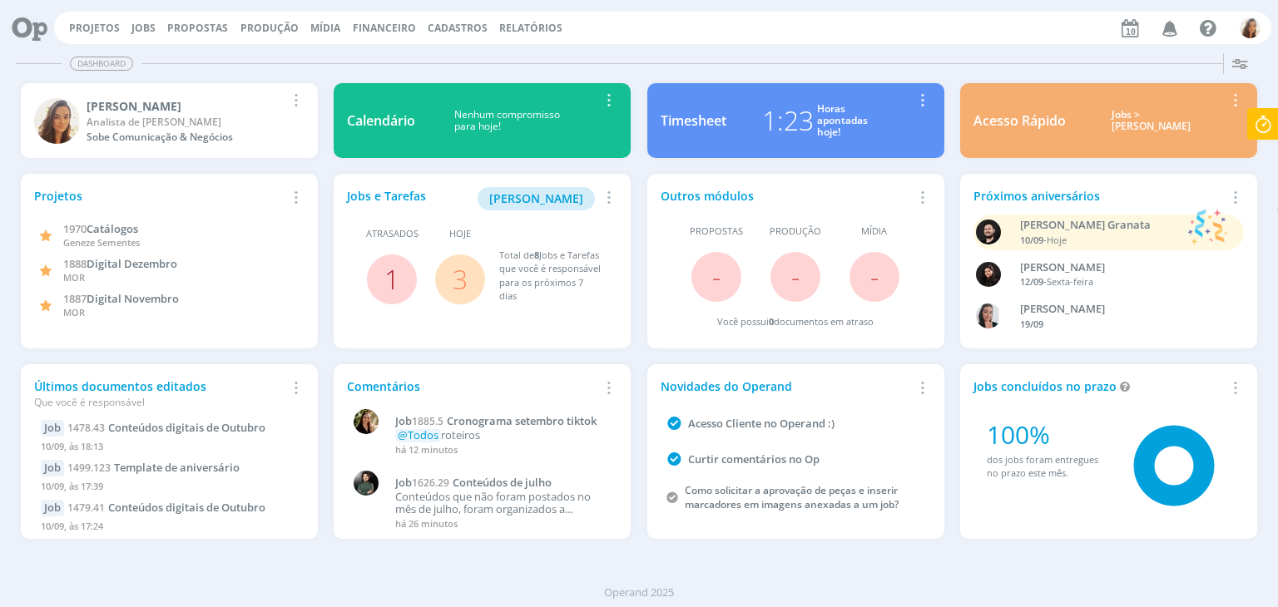
click at [394, 275] on link "1" at bounding box center [391, 279] width 15 height 36
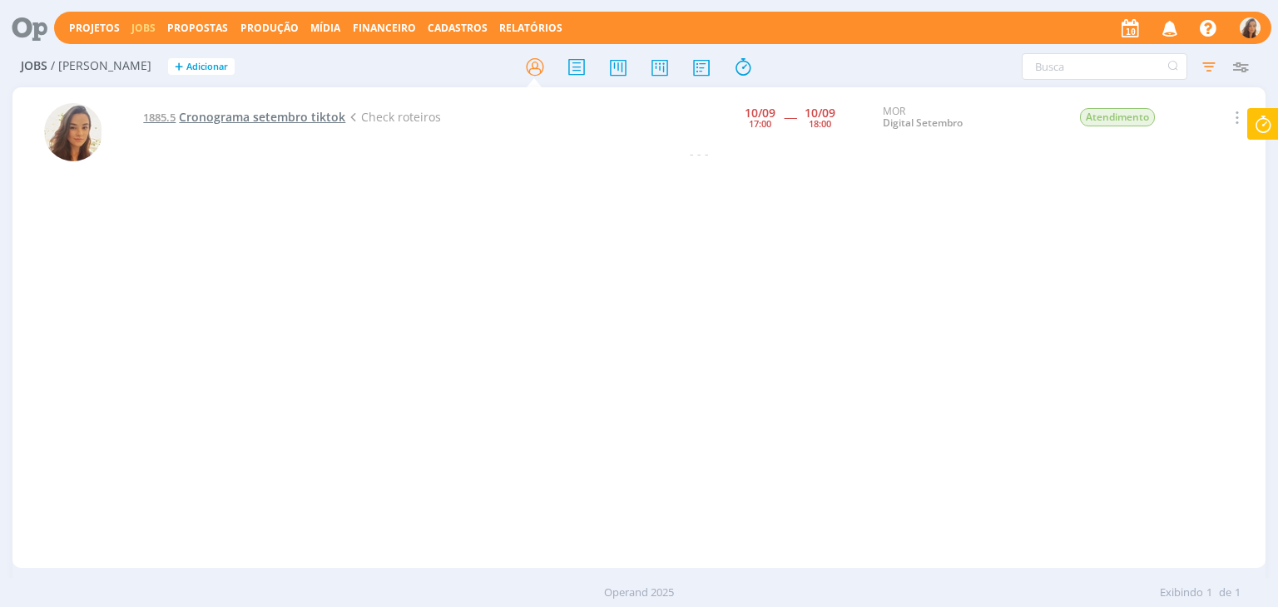
click at [313, 120] on span "Cronograma setembro tiktok" at bounding box center [262, 117] width 166 height 16
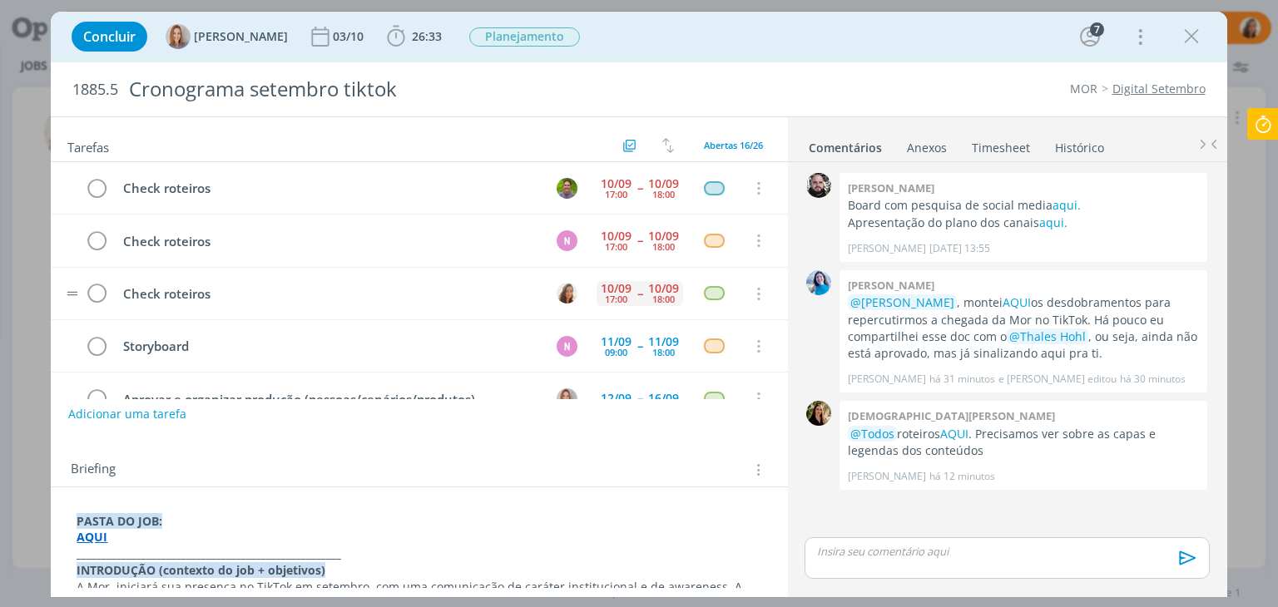
scroll to position [52, 0]
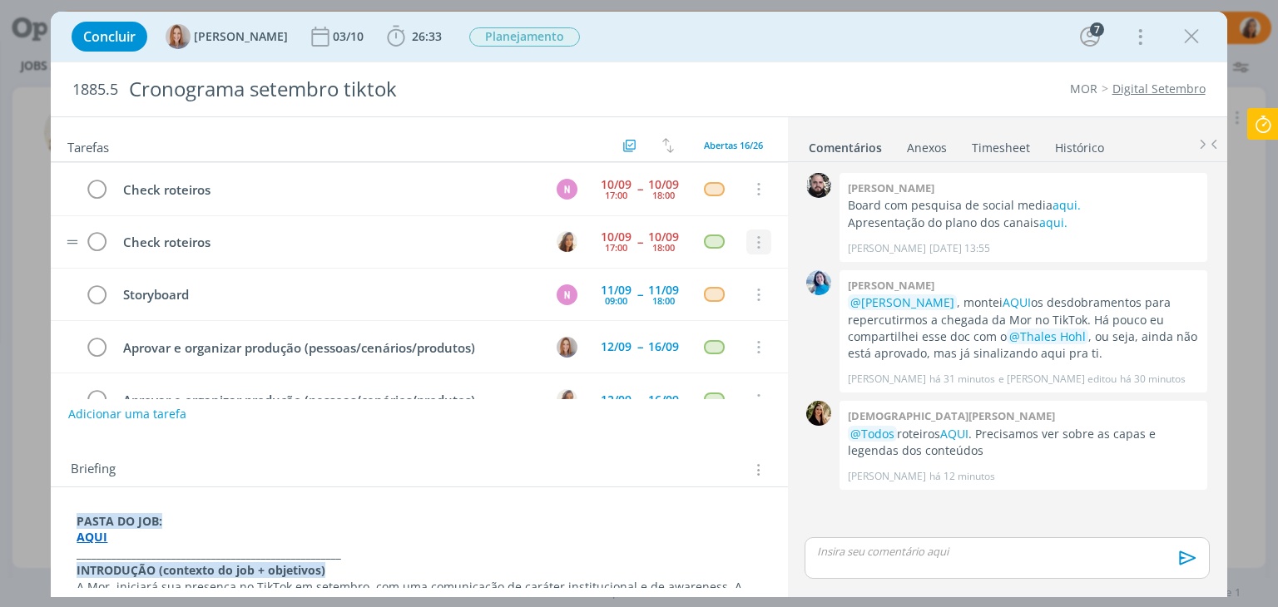
click at [749, 239] on icon "dialog" at bounding box center [758, 242] width 18 height 15
click at [732, 263] on link "Cancelar" at bounding box center [704, 271] width 131 height 27
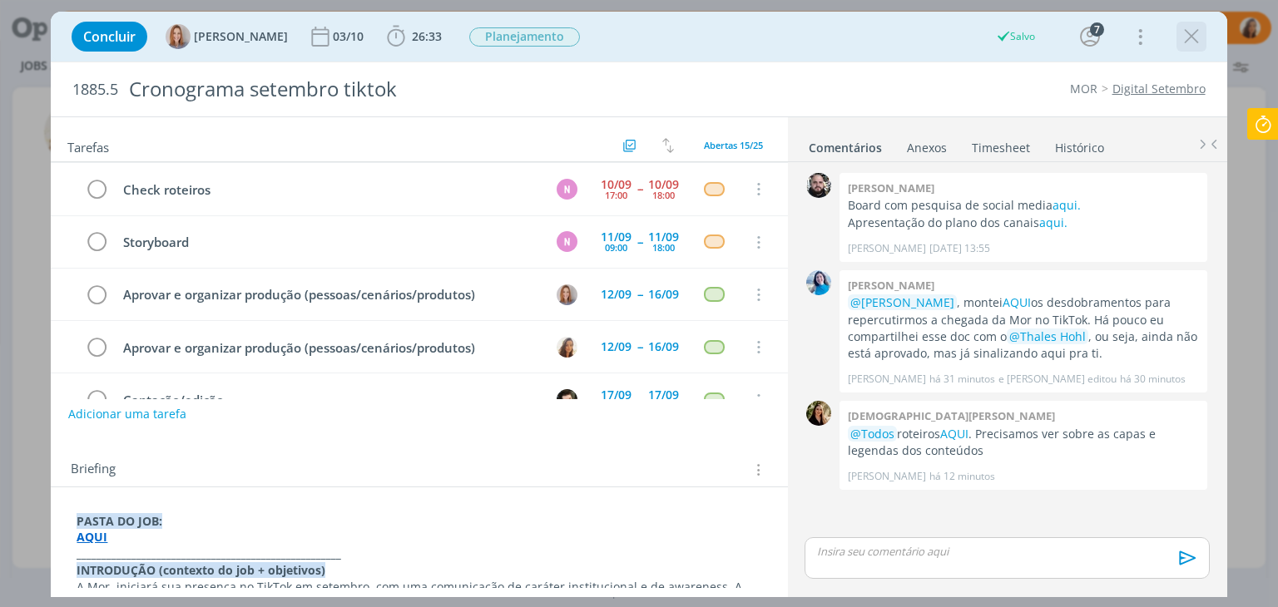
click at [1198, 31] on icon "dialog" at bounding box center [1191, 36] width 25 height 25
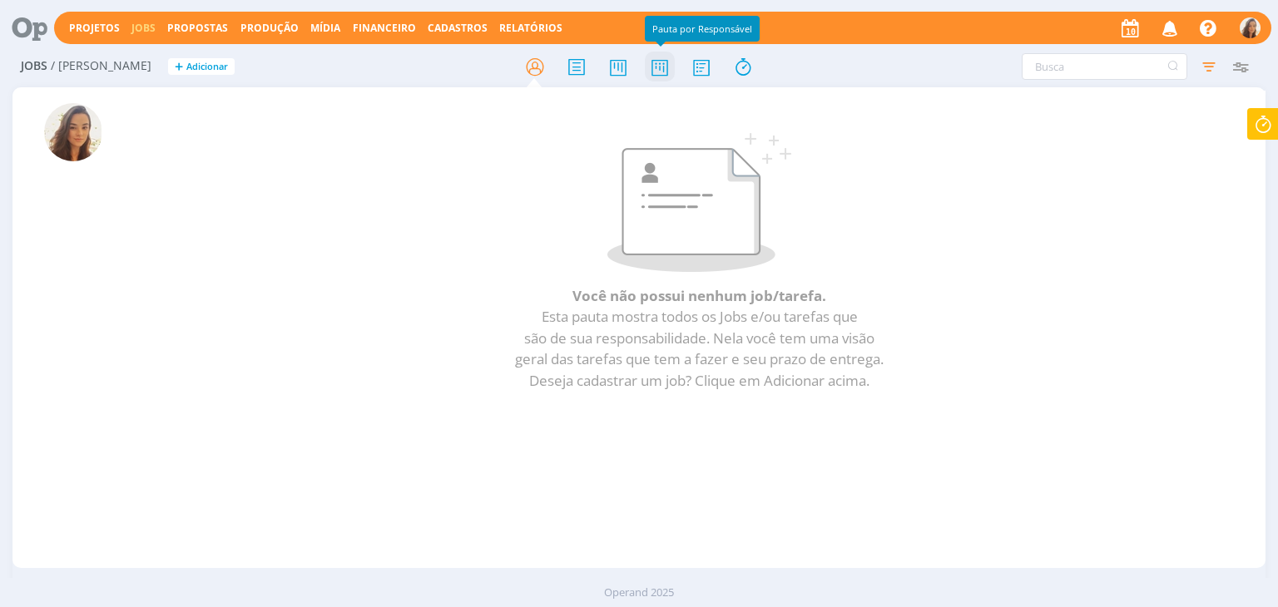
click at [661, 72] on icon at bounding box center [660, 67] width 30 height 32
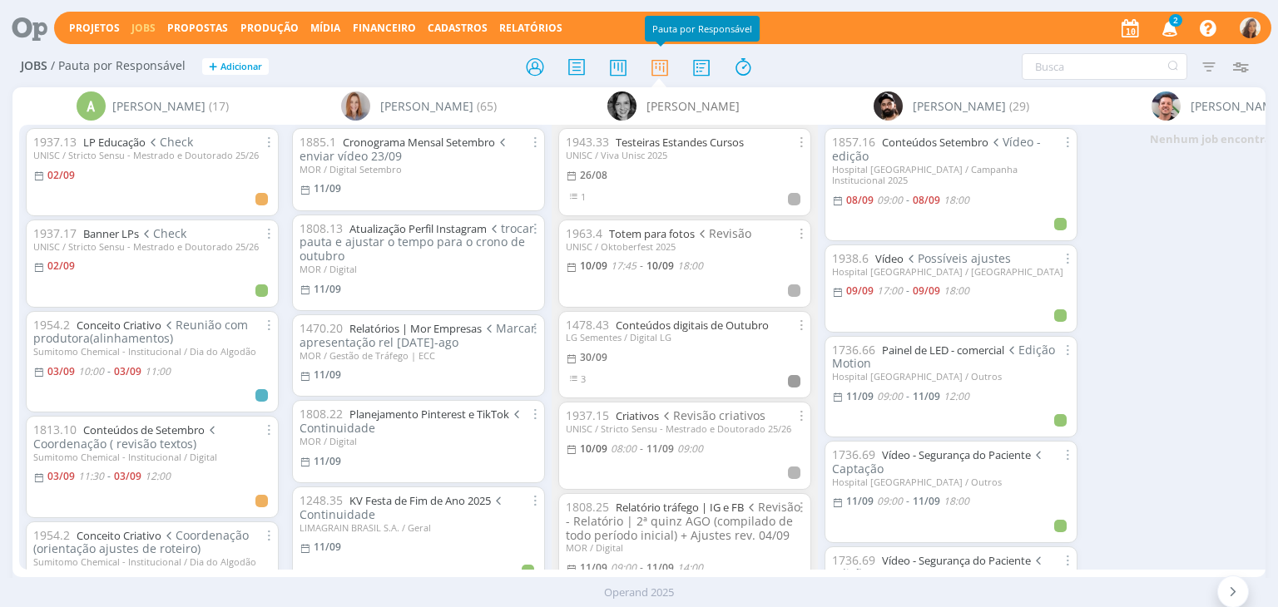
click at [1166, 22] on icon "button" at bounding box center [1170, 27] width 29 height 28
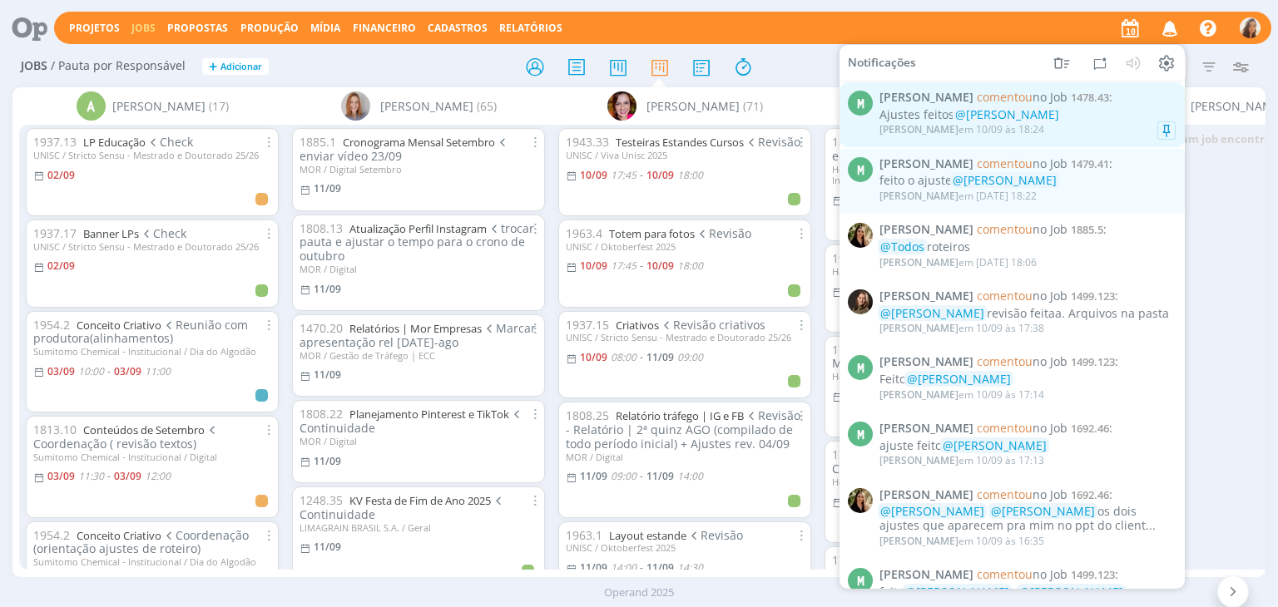
click at [1088, 105] on div "Marcel Ali comentou no Job 1478.43 : Ajustes feitos @Vanessa Feron Marcel Ali e…" at bounding box center [1027, 115] width 296 height 48
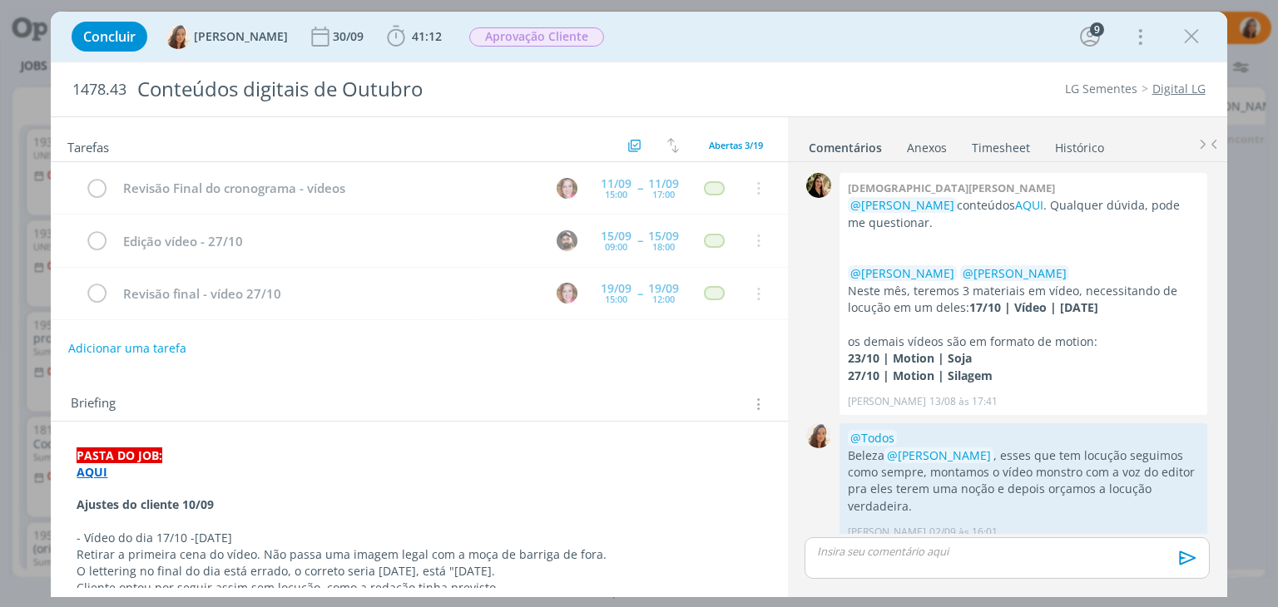
scroll to position [1524, 0]
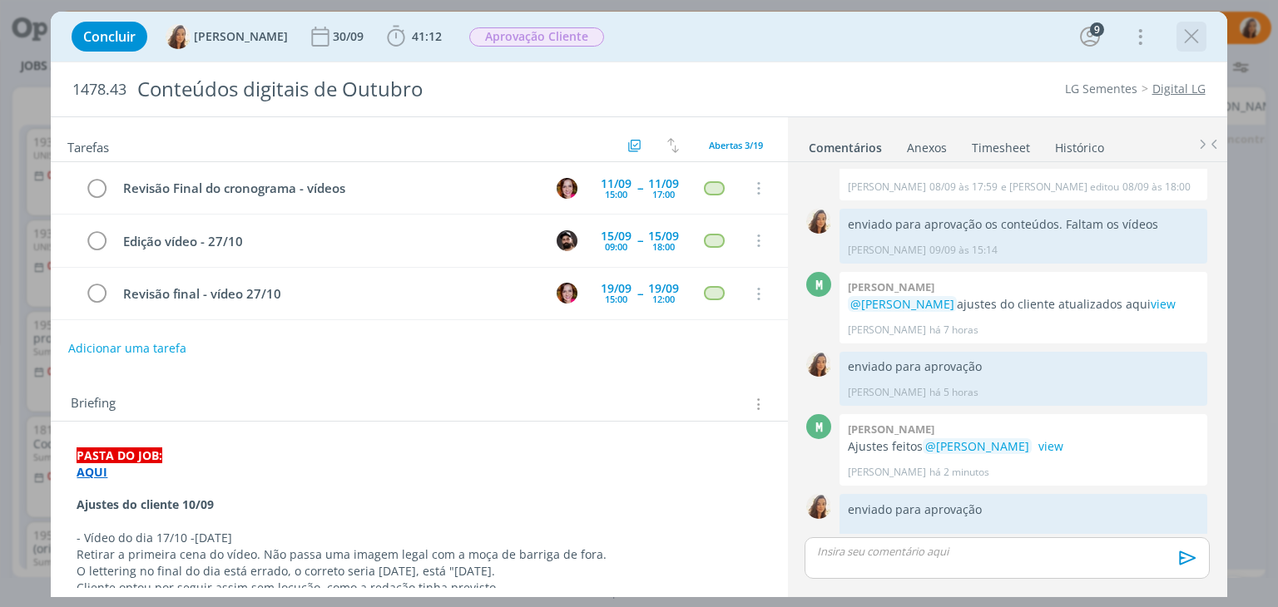
click at [1198, 35] on icon "dialog" at bounding box center [1191, 36] width 25 height 25
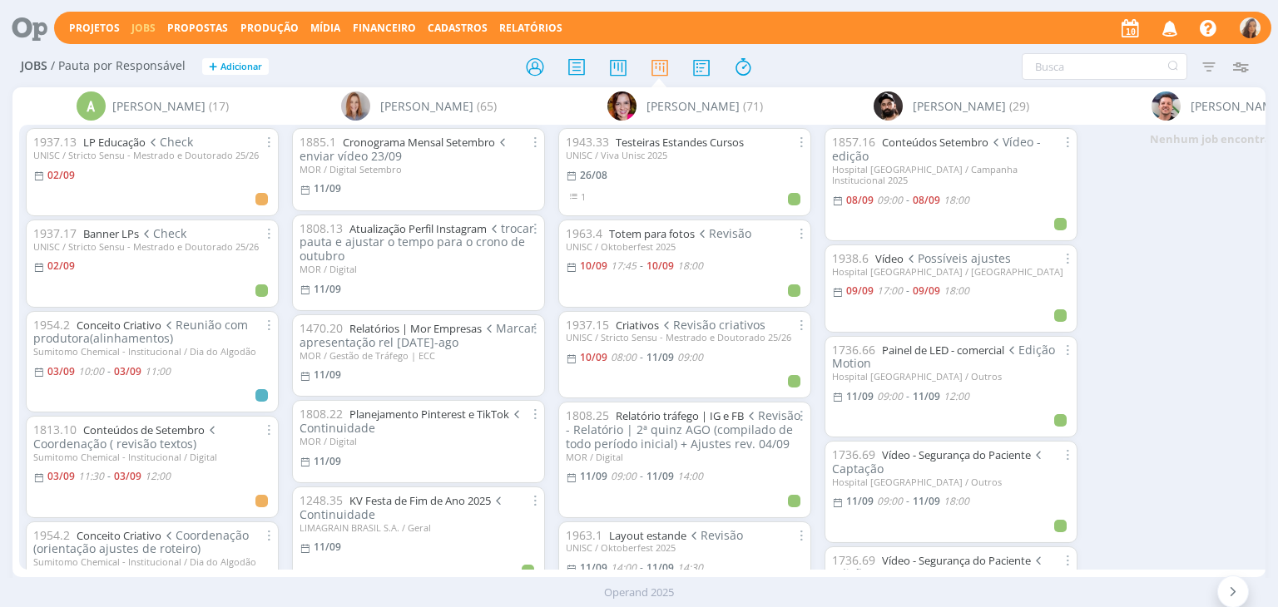
click at [17, 29] on icon at bounding box center [24, 28] width 34 height 32
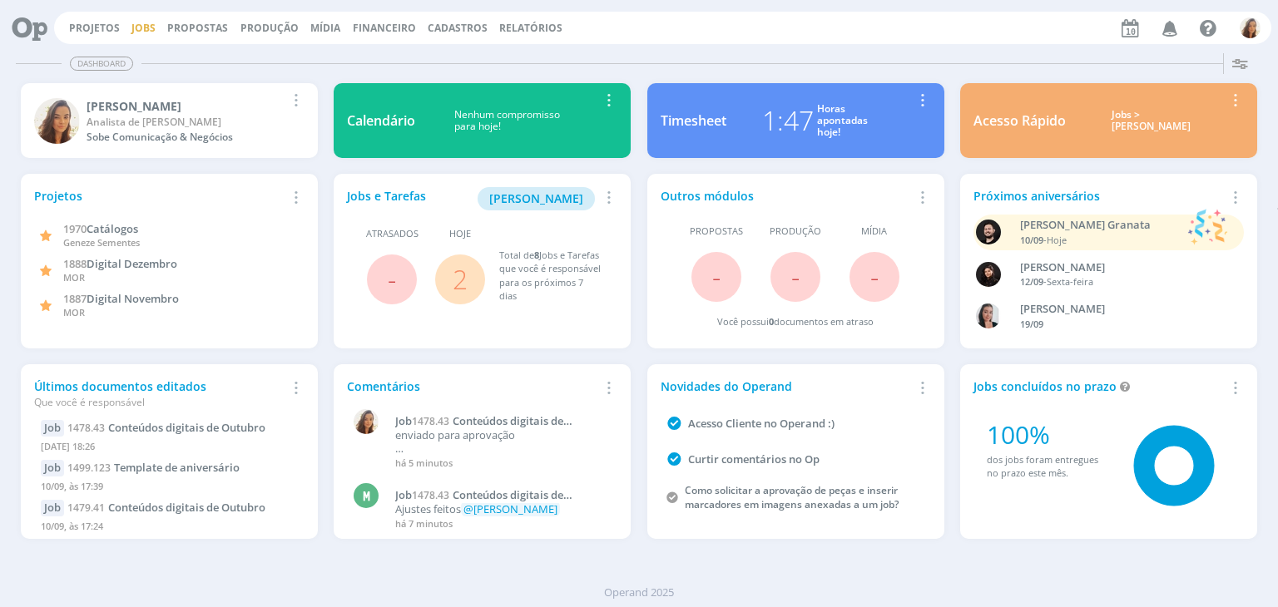
click at [141, 26] on link "Jobs" at bounding box center [143, 28] width 24 height 14
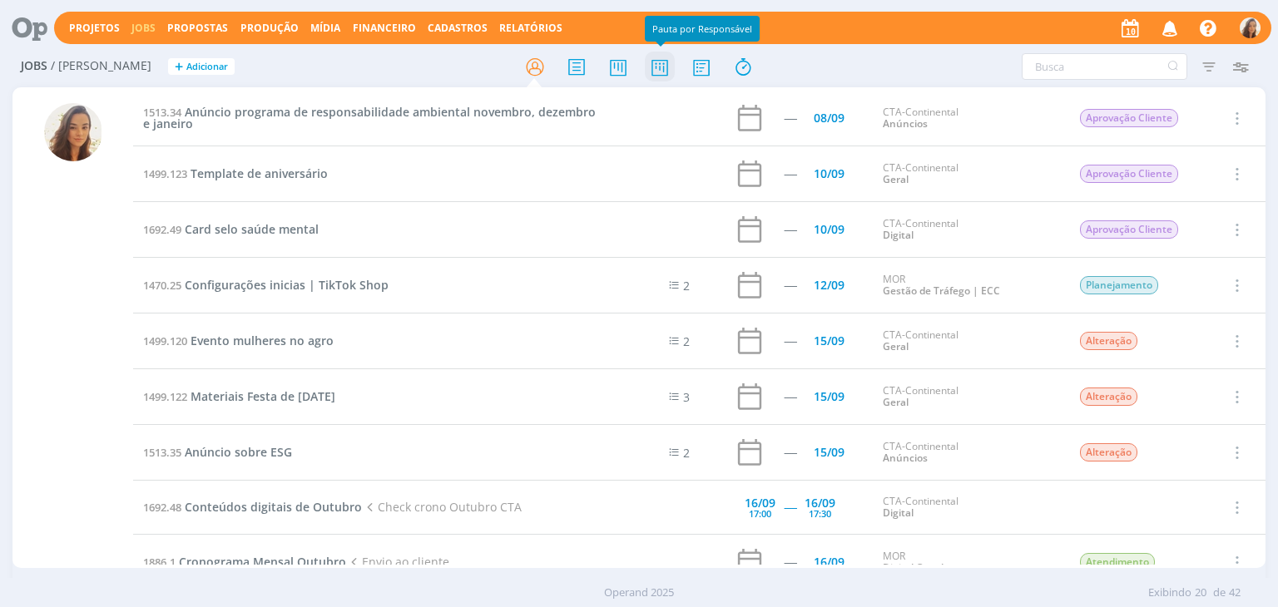
click at [660, 62] on icon at bounding box center [660, 67] width 30 height 32
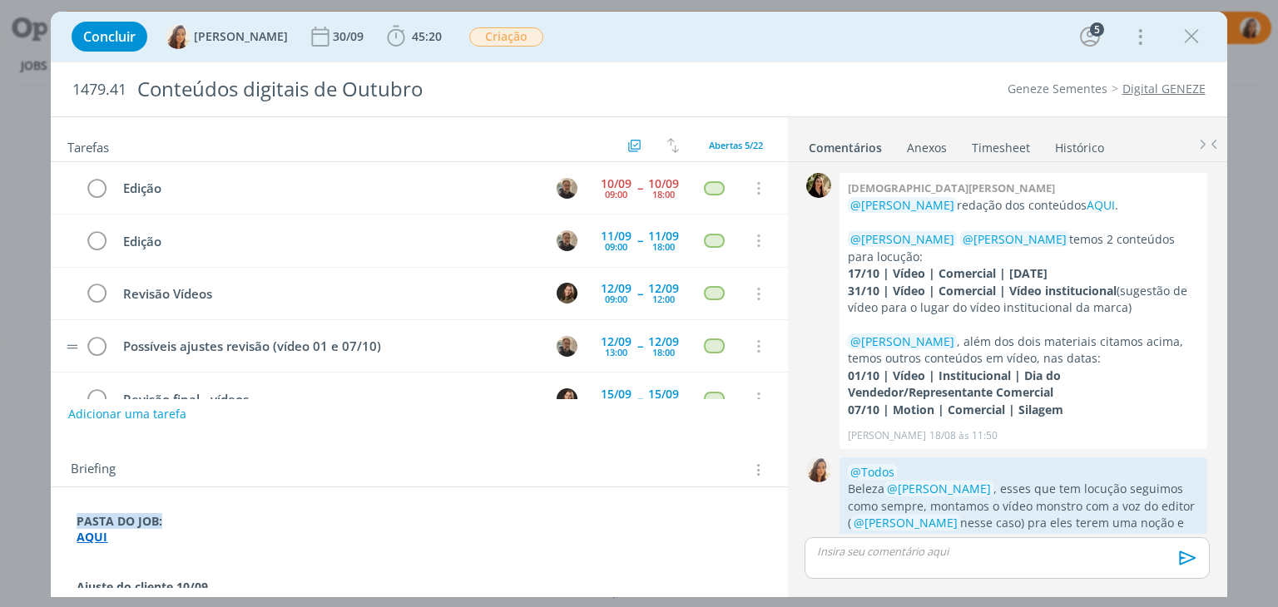
scroll to position [1780, 0]
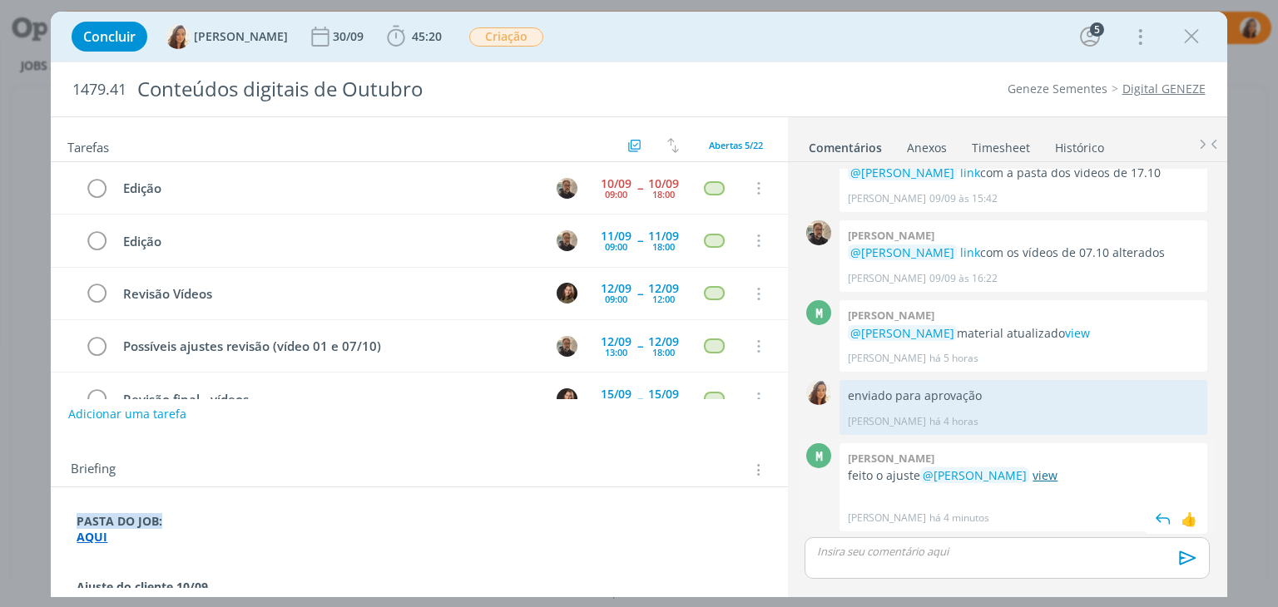
click at [1039, 474] on link "view" at bounding box center [1044, 476] width 25 height 16
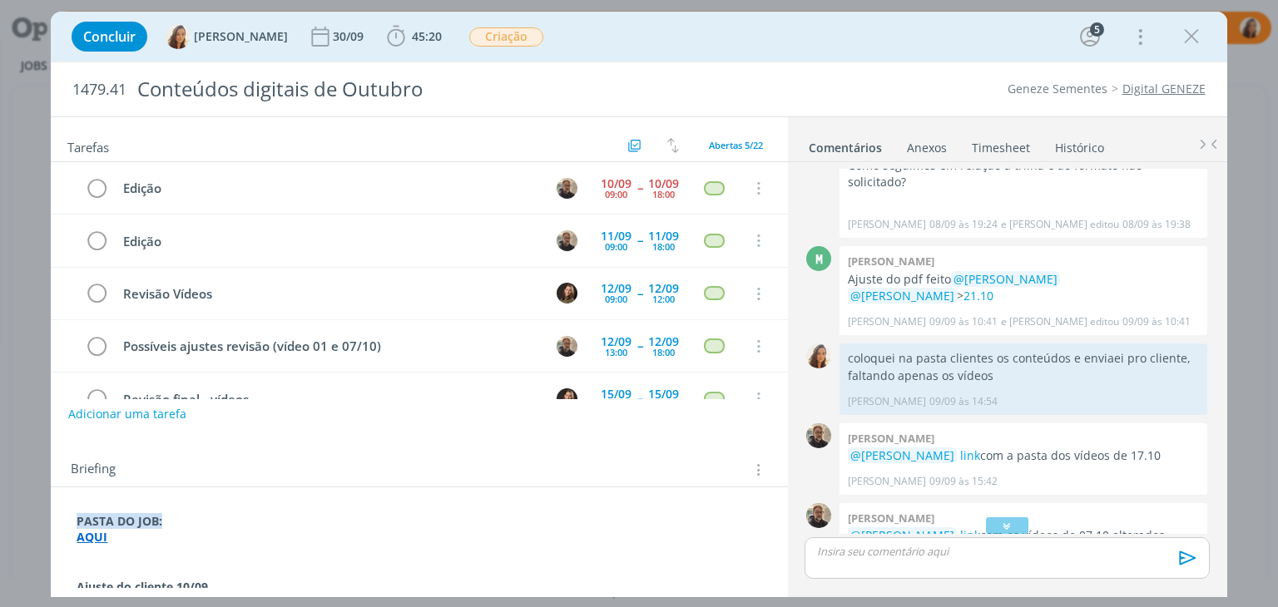
scroll to position [1581, 0]
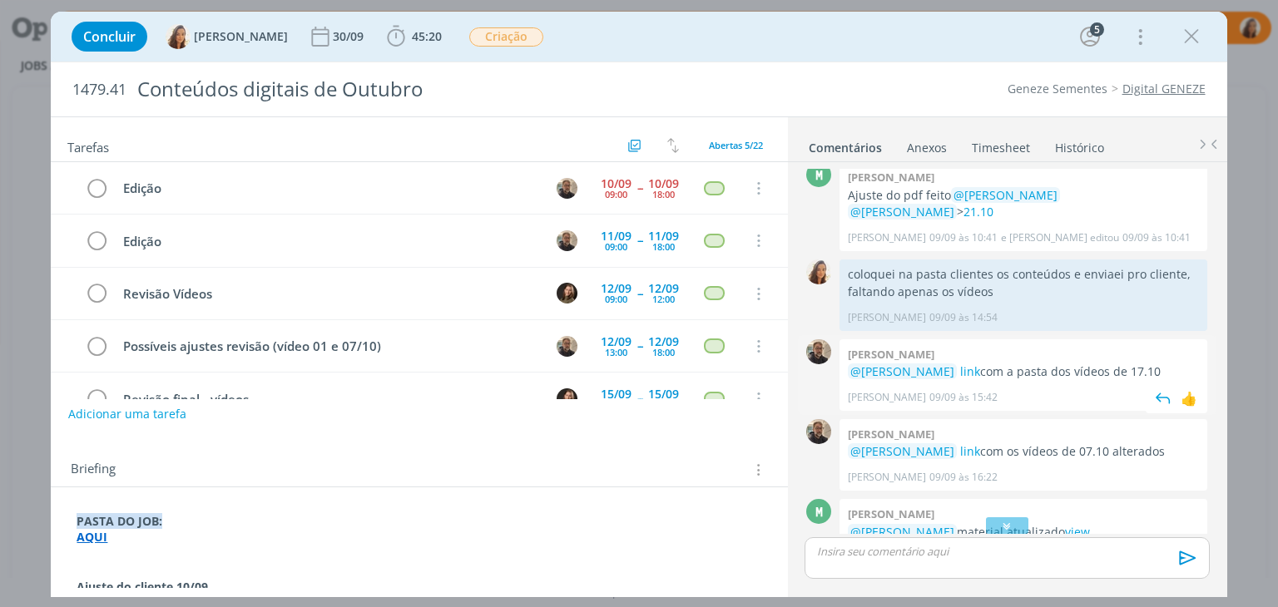
click at [966, 370] on p "@Vanessa Feron link com a pasta dos vídeos de 17.10" at bounding box center [1023, 372] width 351 height 17
click at [960, 372] on link "link" at bounding box center [970, 372] width 20 height 16
click at [988, 560] on div "dialog" at bounding box center [1007, 558] width 404 height 42
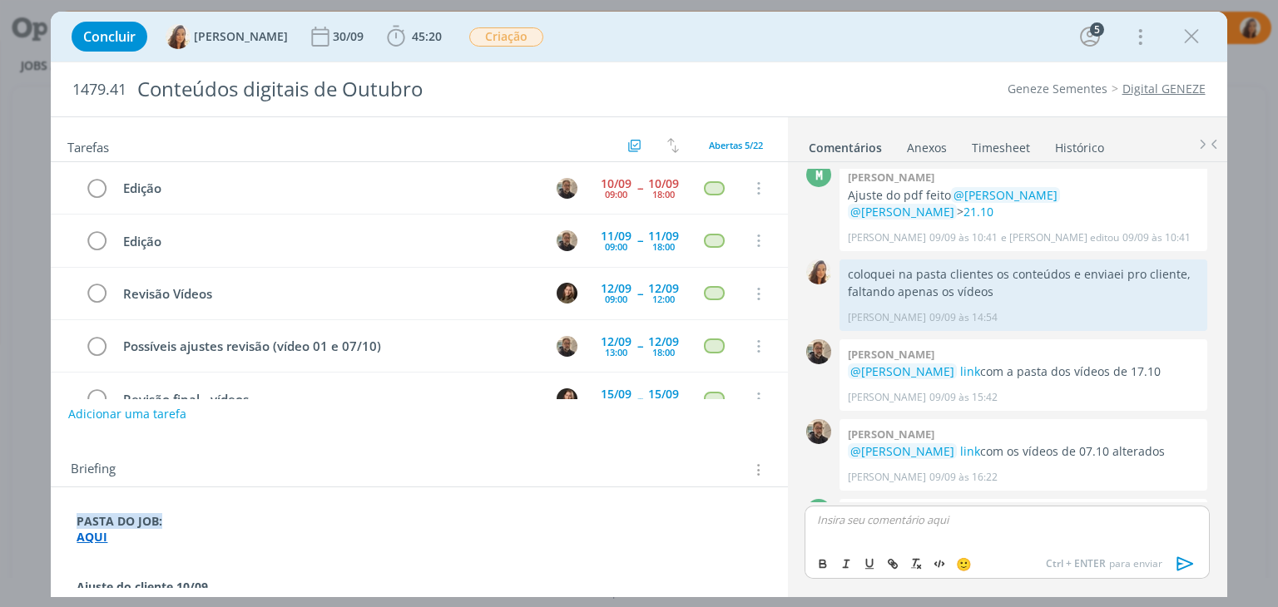
scroll to position [1810, 0]
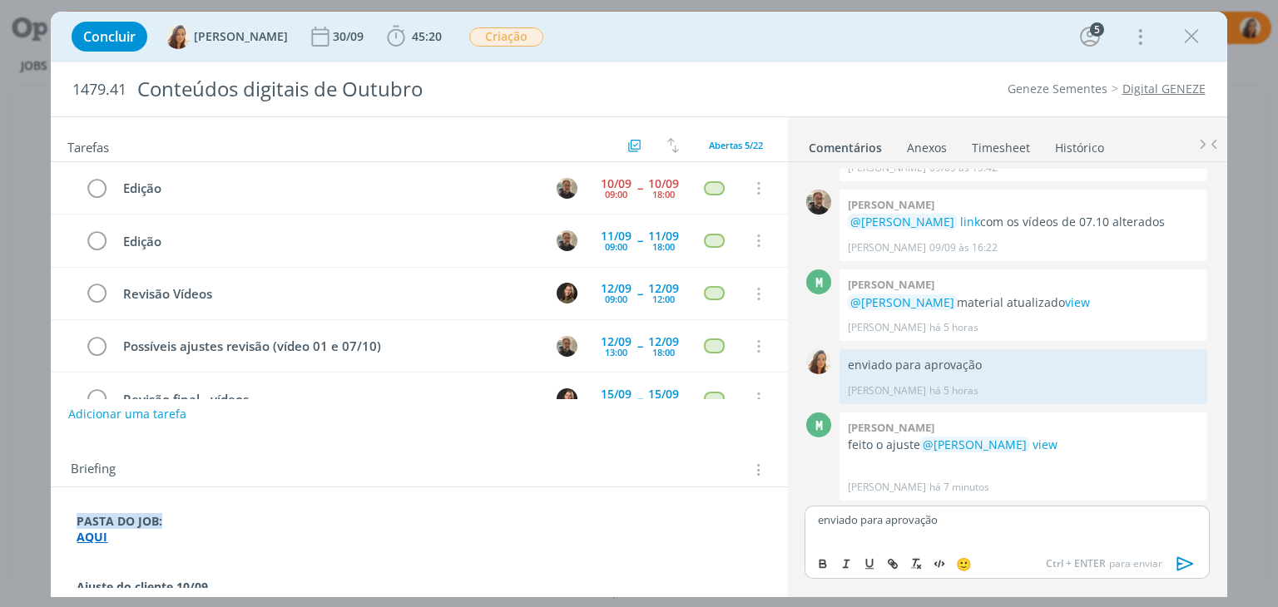
click at [1175, 560] on icon "dialog" at bounding box center [1185, 564] width 25 height 25
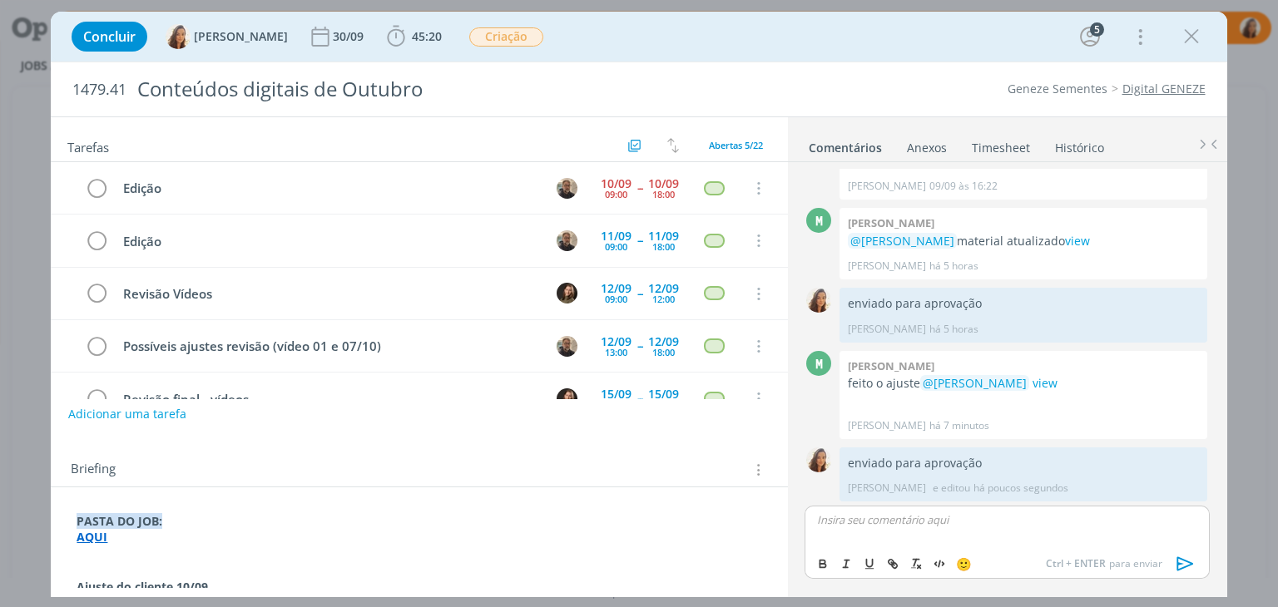
scroll to position [1874, 0]
